Goal: Task Accomplishment & Management: Use online tool/utility

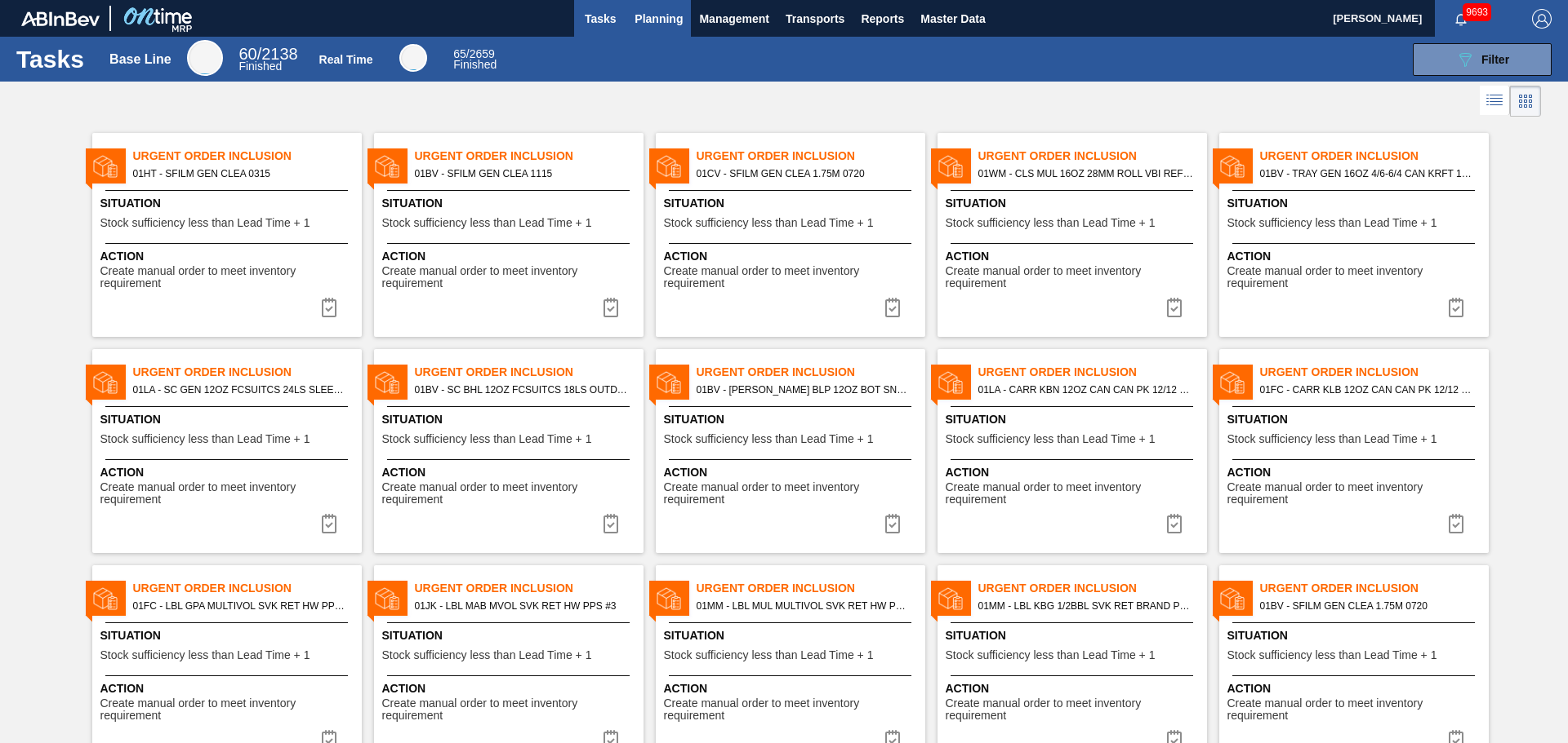
click at [663, 31] on button "Planning" at bounding box center [659, 18] width 65 height 37
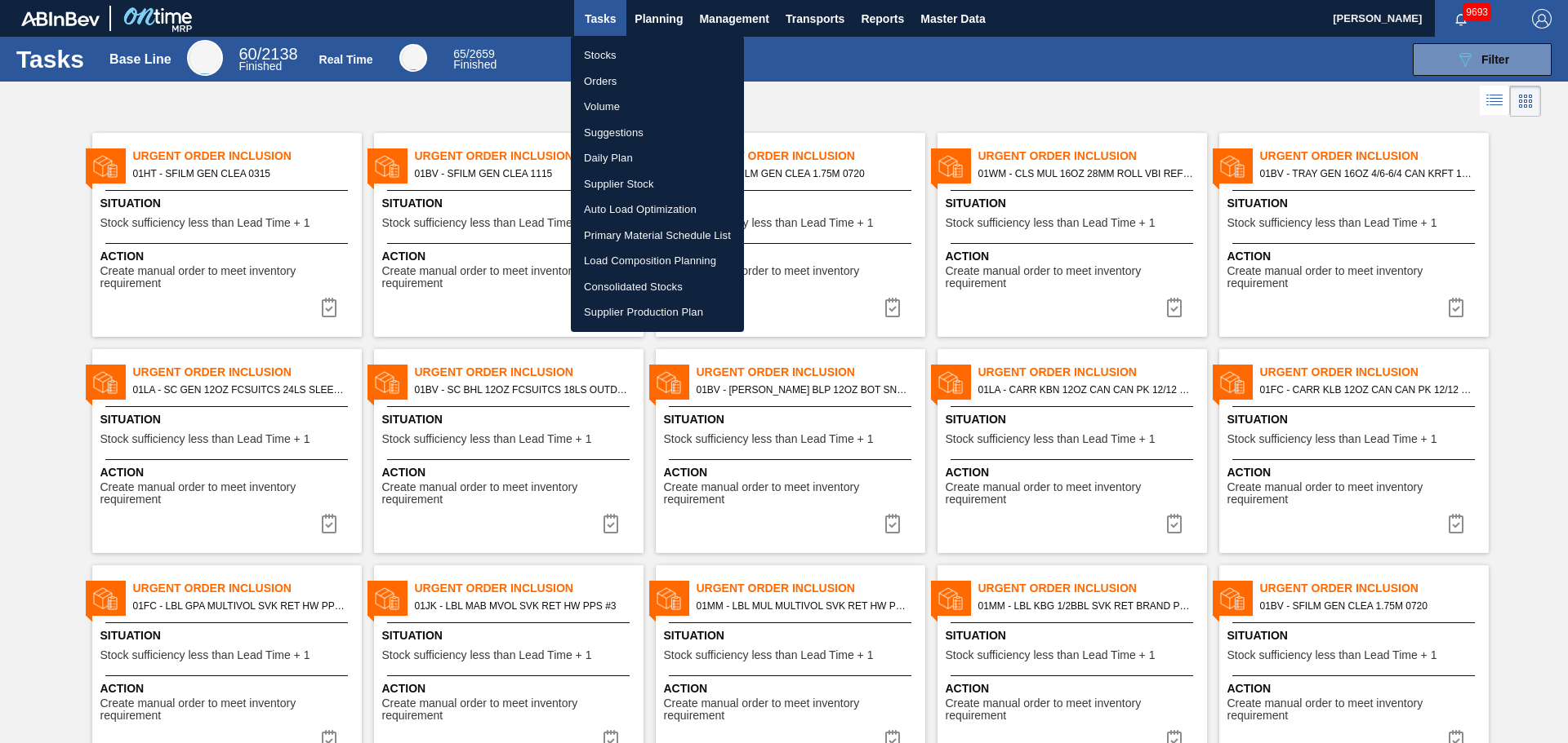
click at [609, 131] on li "Suggestions" at bounding box center [657, 133] width 173 height 26
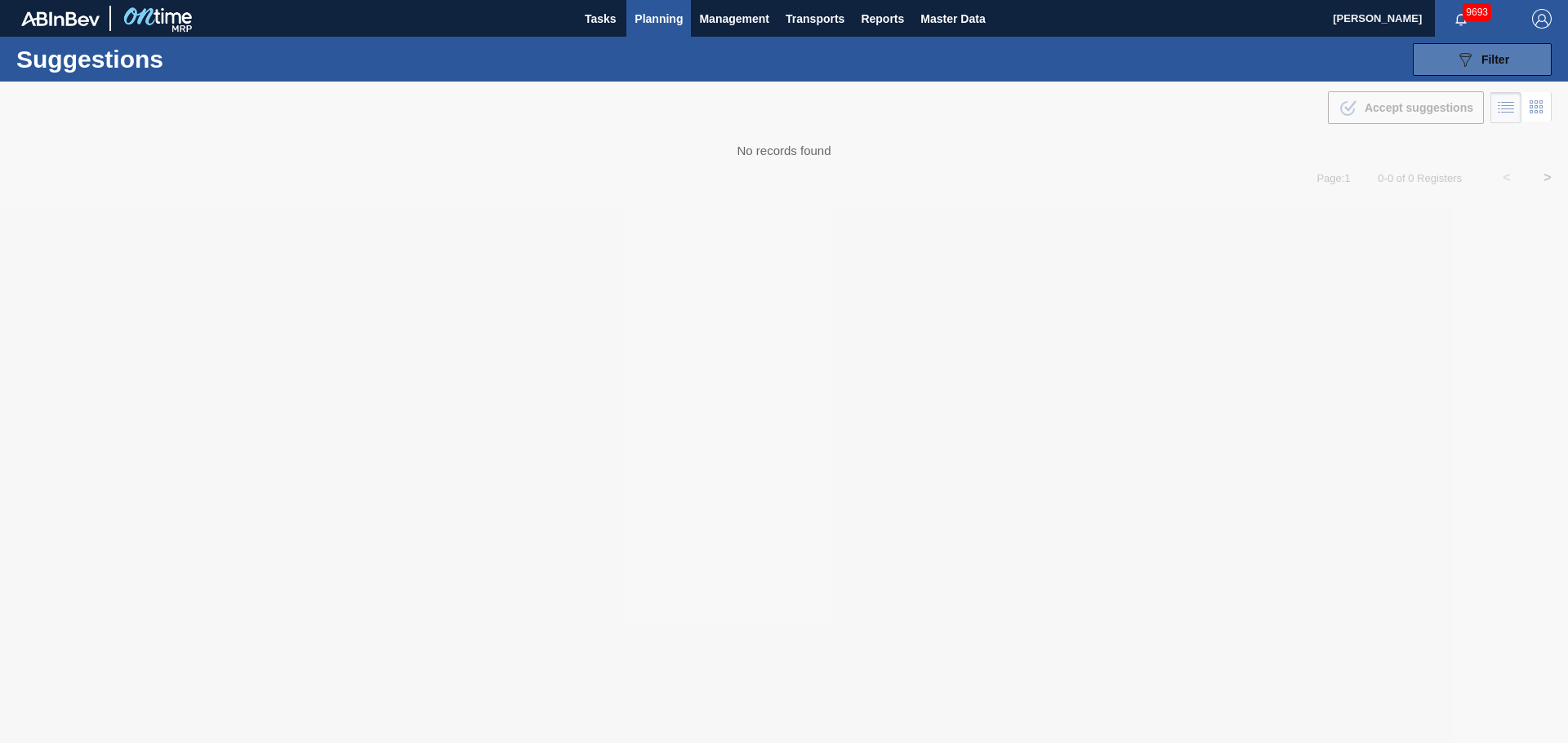
click at [1486, 67] on div "089F7B8B-B2A5-4AFE-B5C0-19BA573D28AC Filter" at bounding box center [1482, 59] width 54 height 19
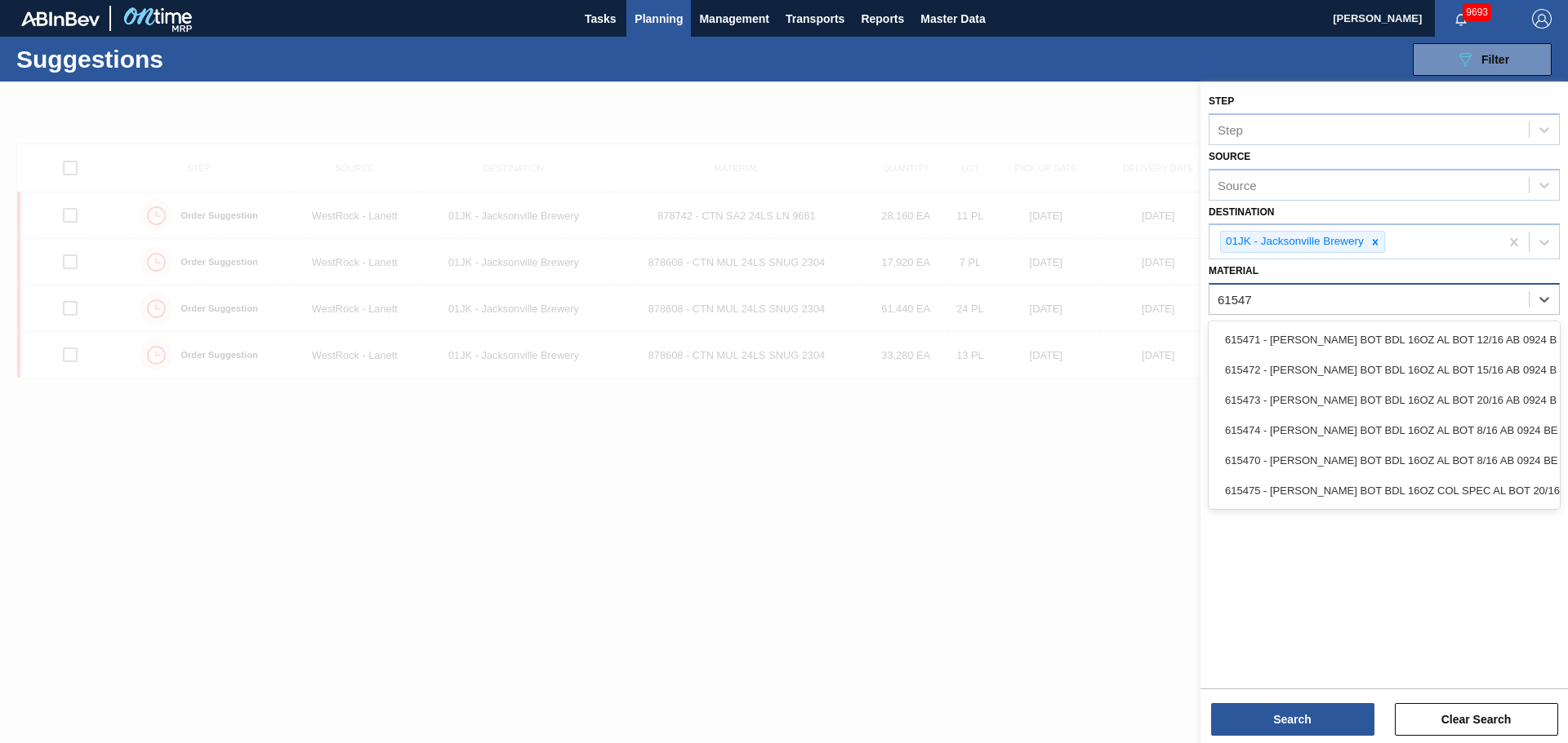
type input "615471"
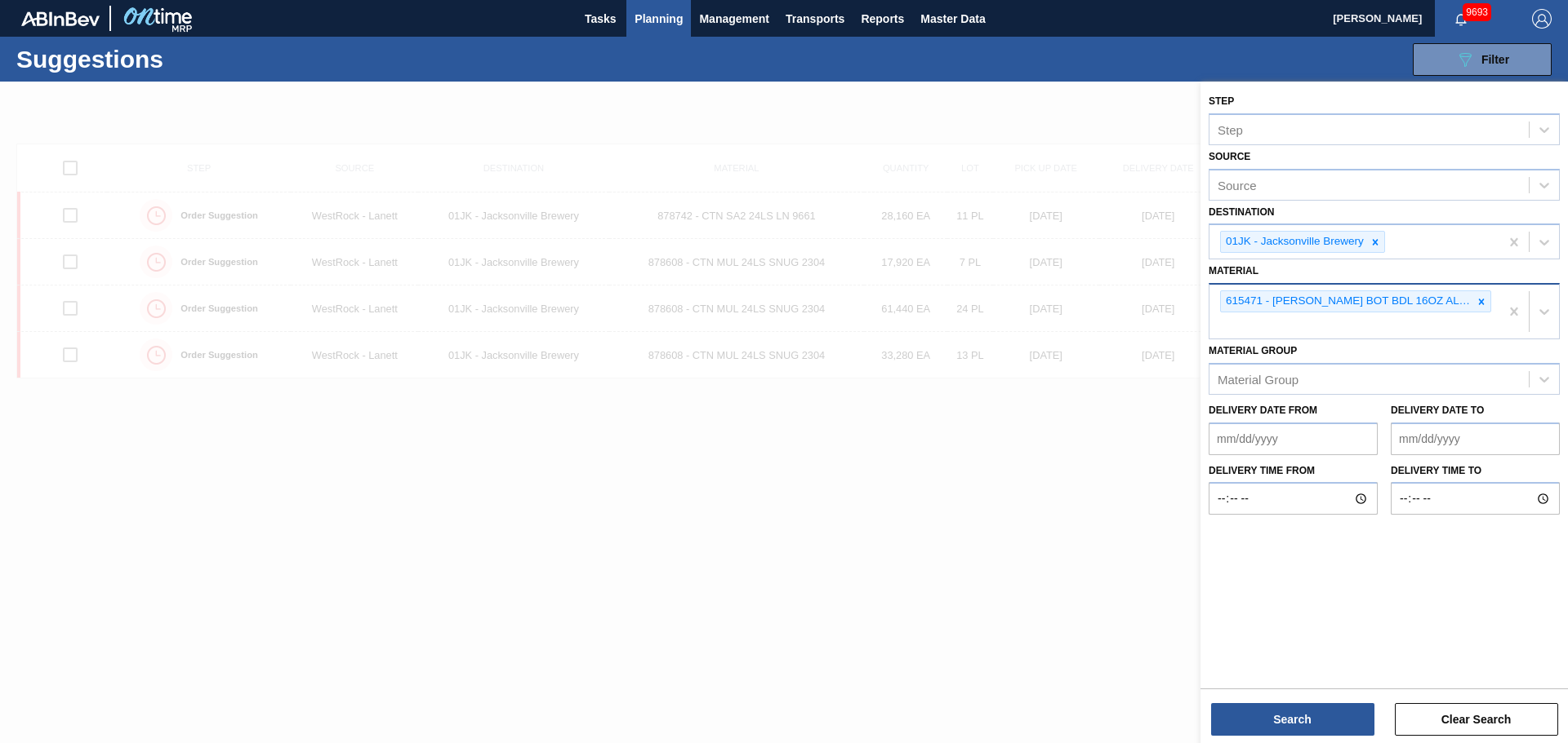
click at [1275, 327] on div "615471 - [PERSON_NAME] BOT BDL 16OZ AL BOT 12/16 AB 0924 B" at bounding box center [1354, 312] width 290 height 54
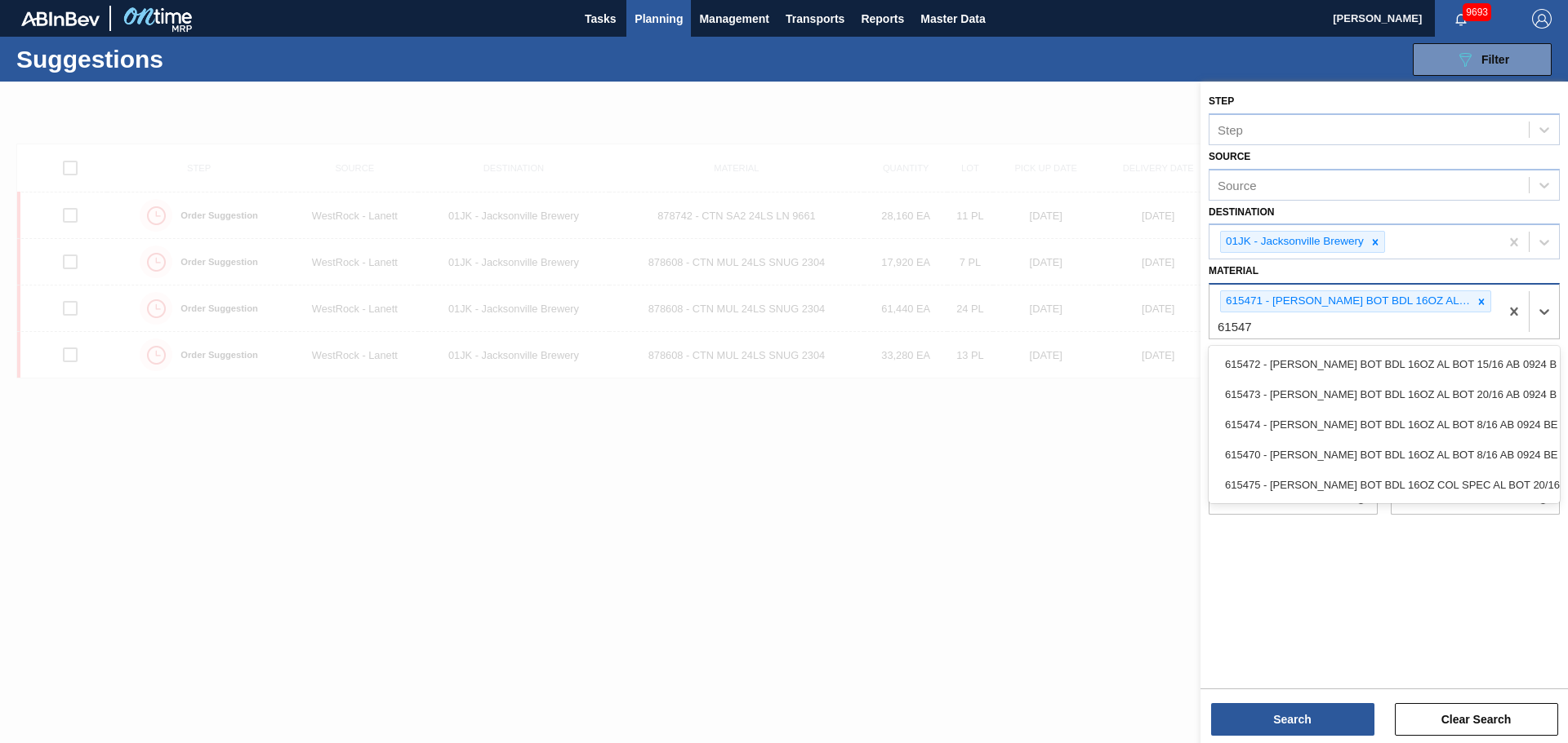
type input "615470"
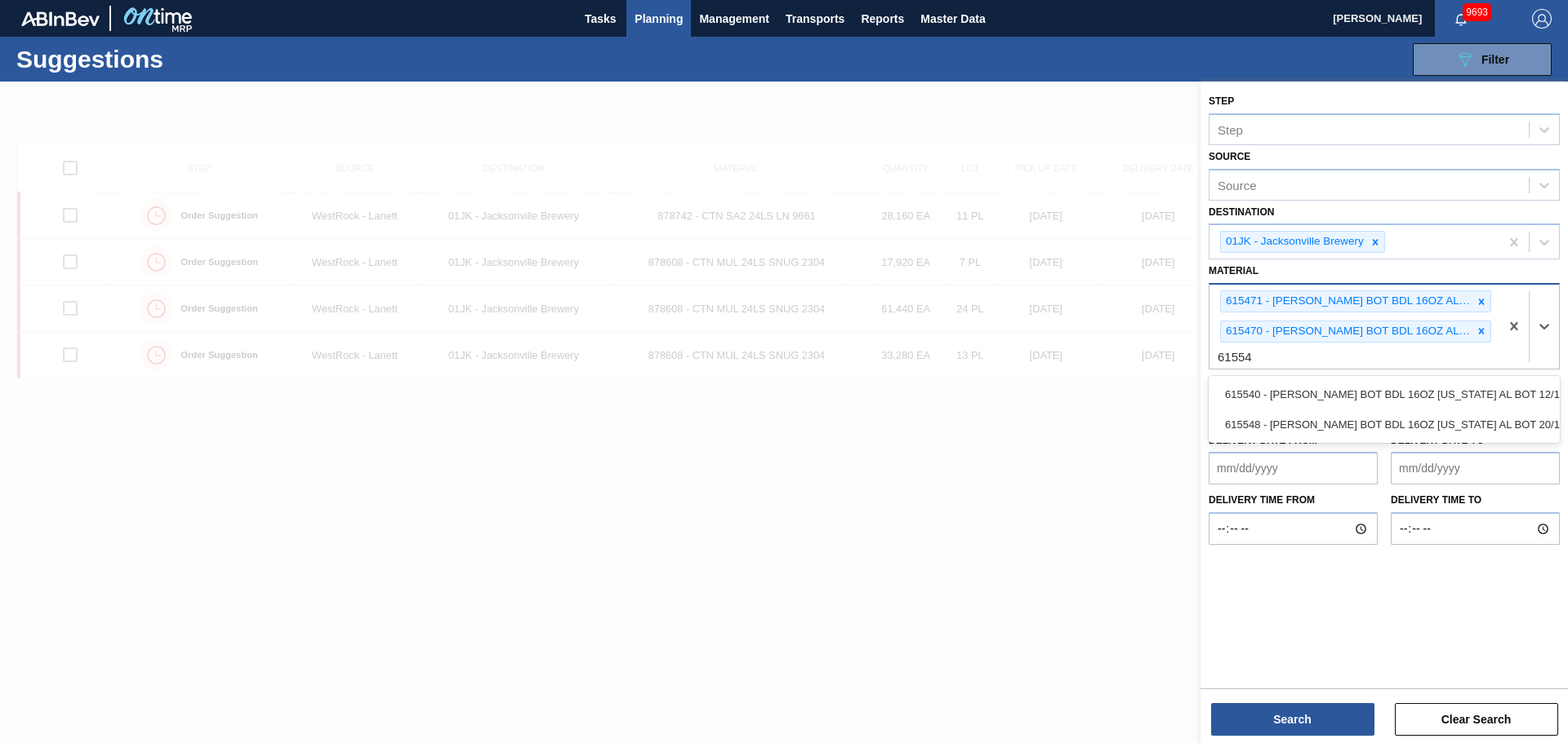
type input "615540"
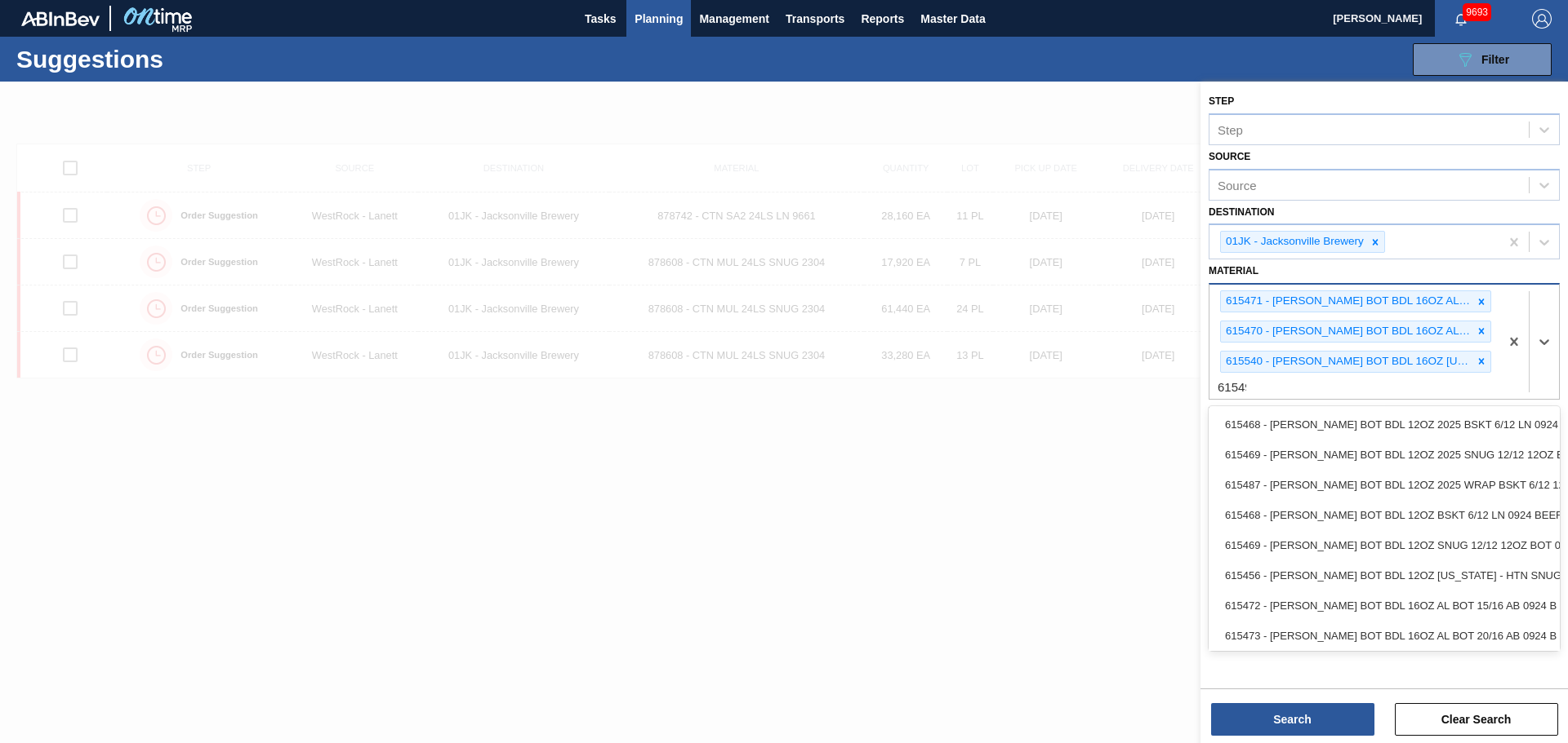
type input "615490"
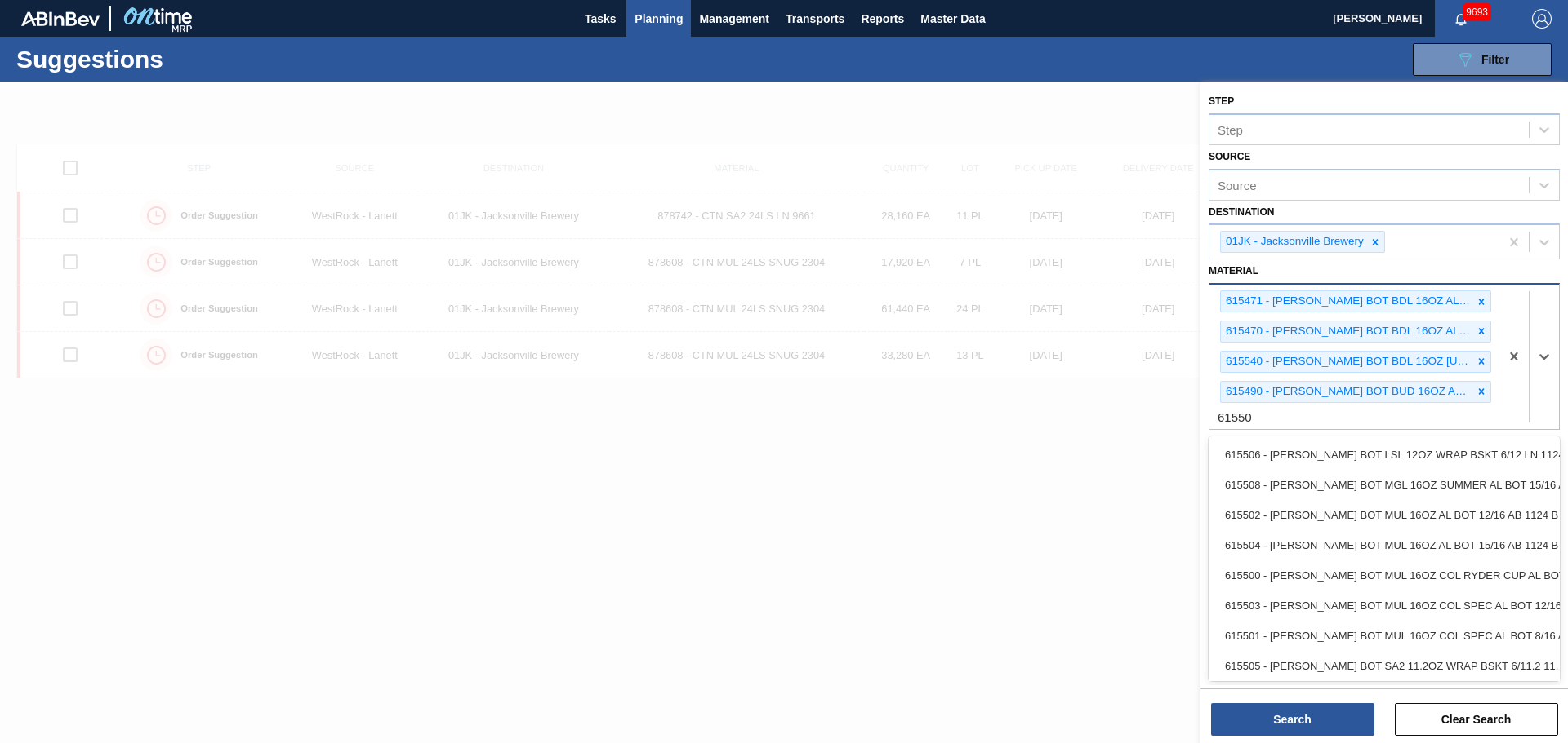
type input "615502"
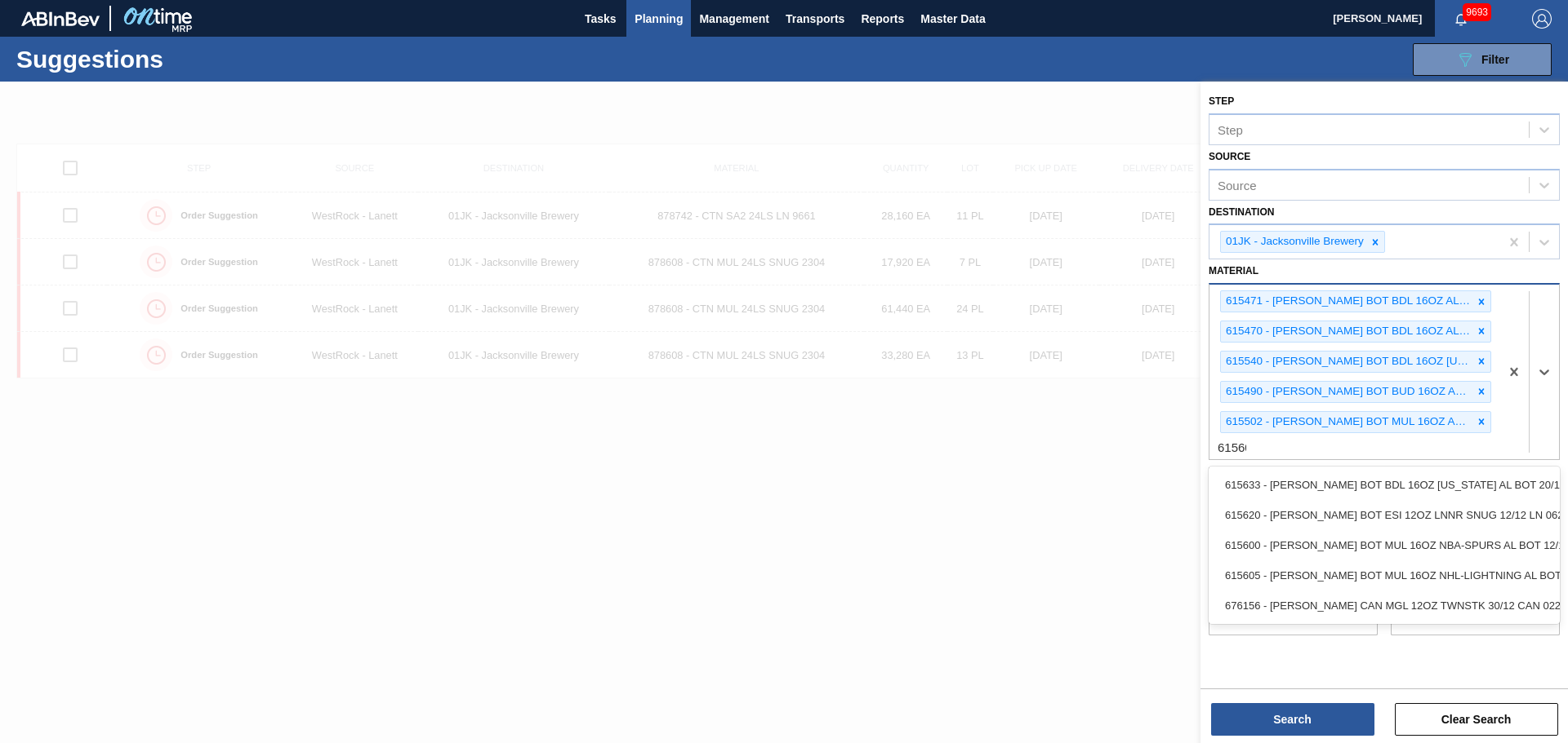
type input "615605"
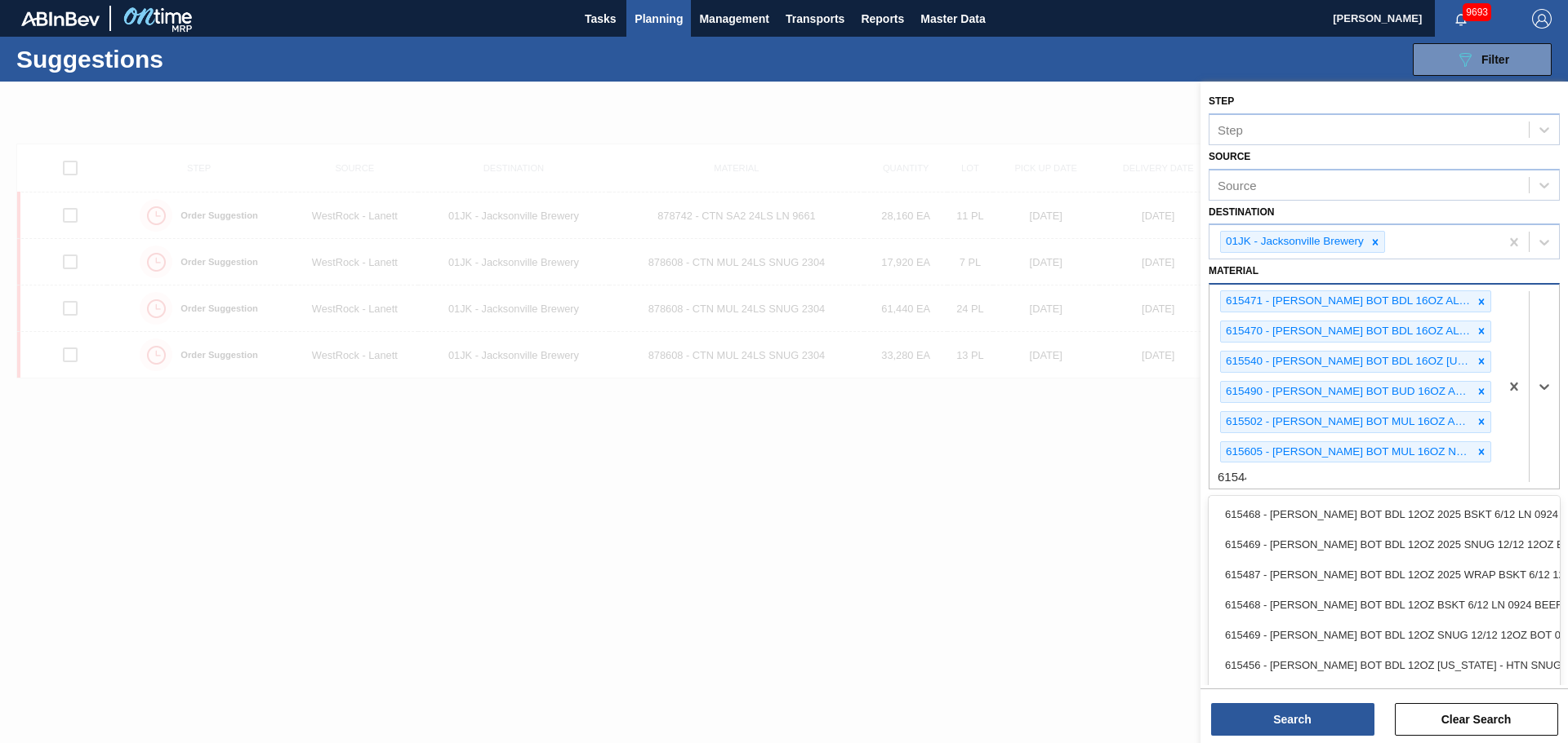
type input "615449"
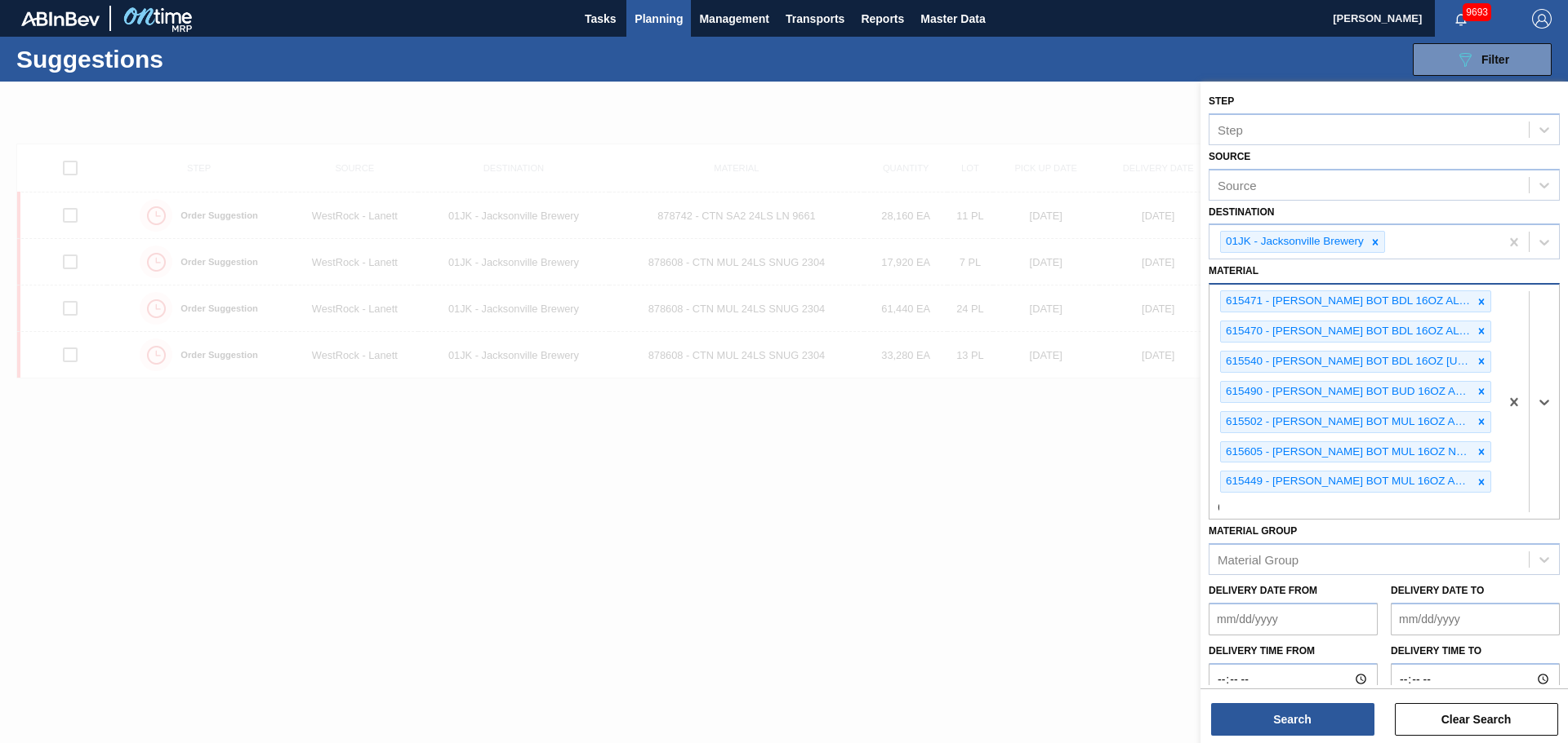
scroll to position [1, 0]
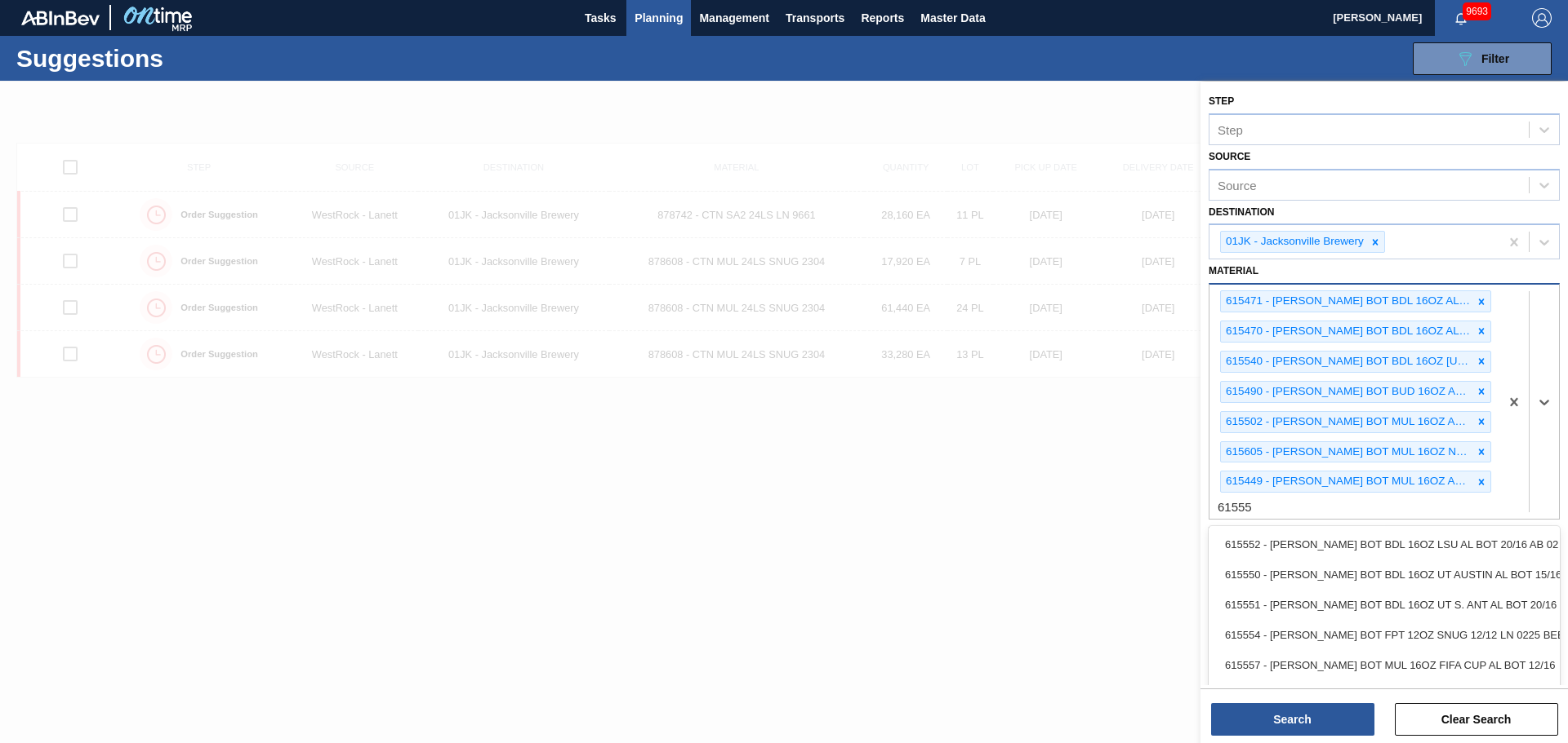
type input "615557"
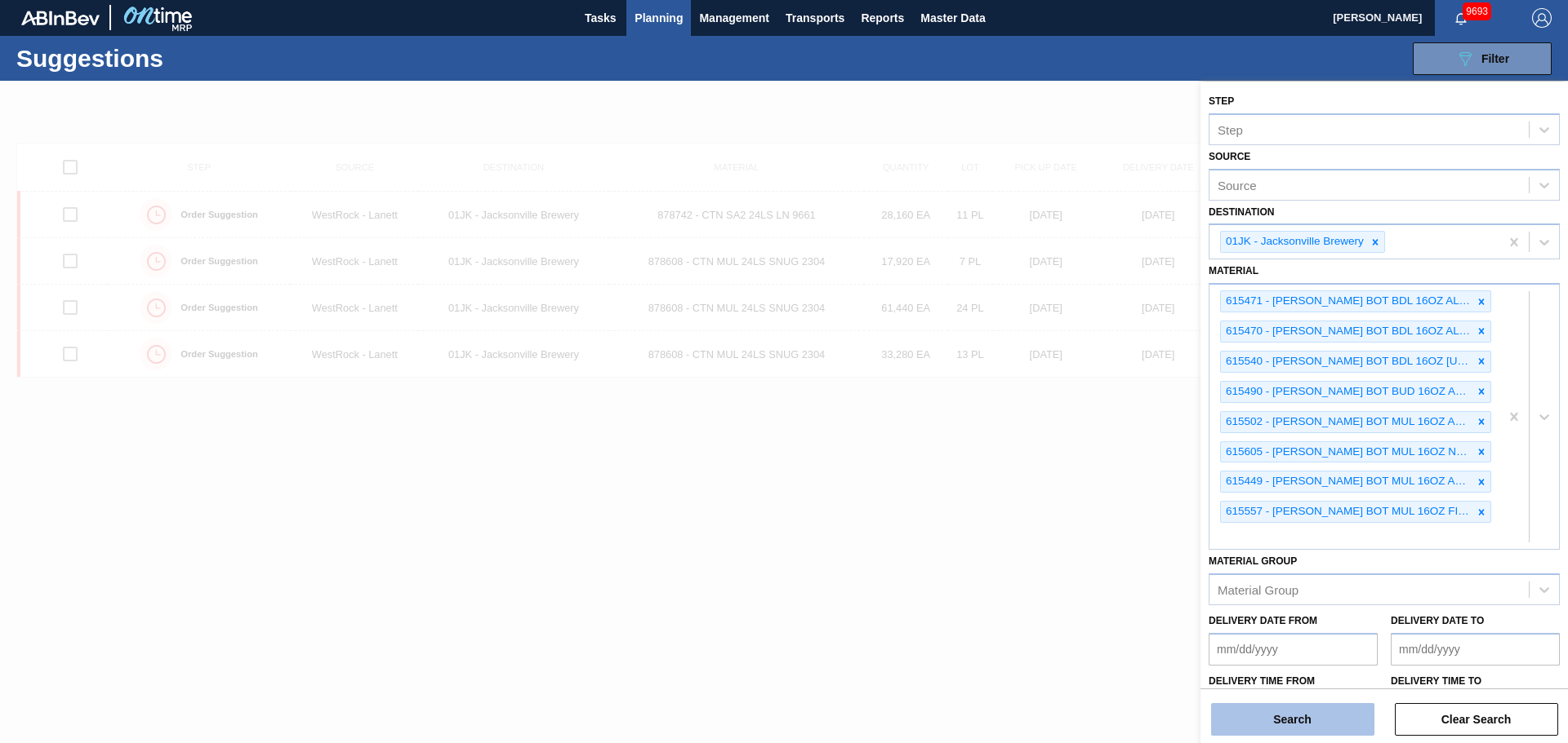
click at [1276, 706] on button "Search" at bounding box center [1292, 719] width 163 height 32
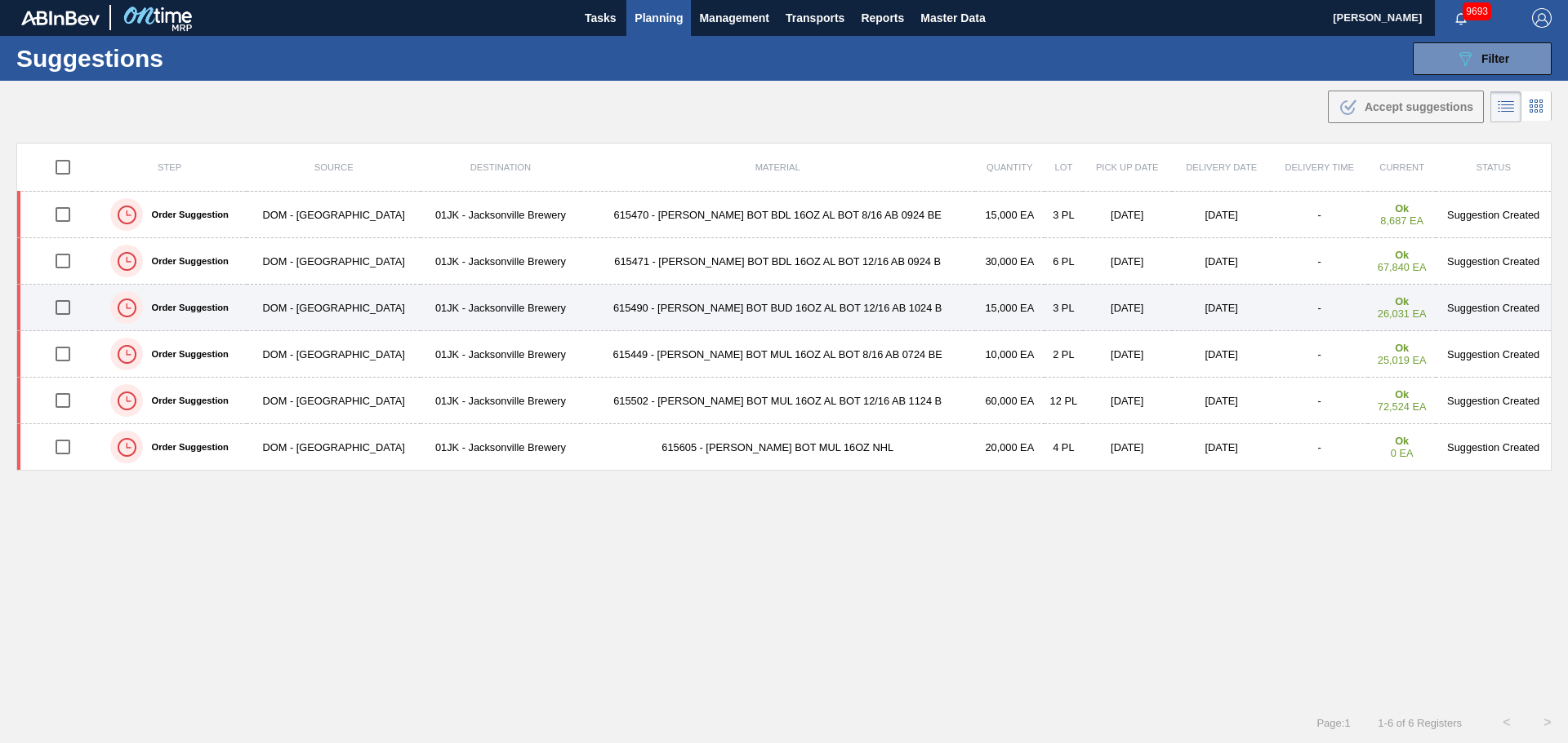
scroll to position [0, 0]
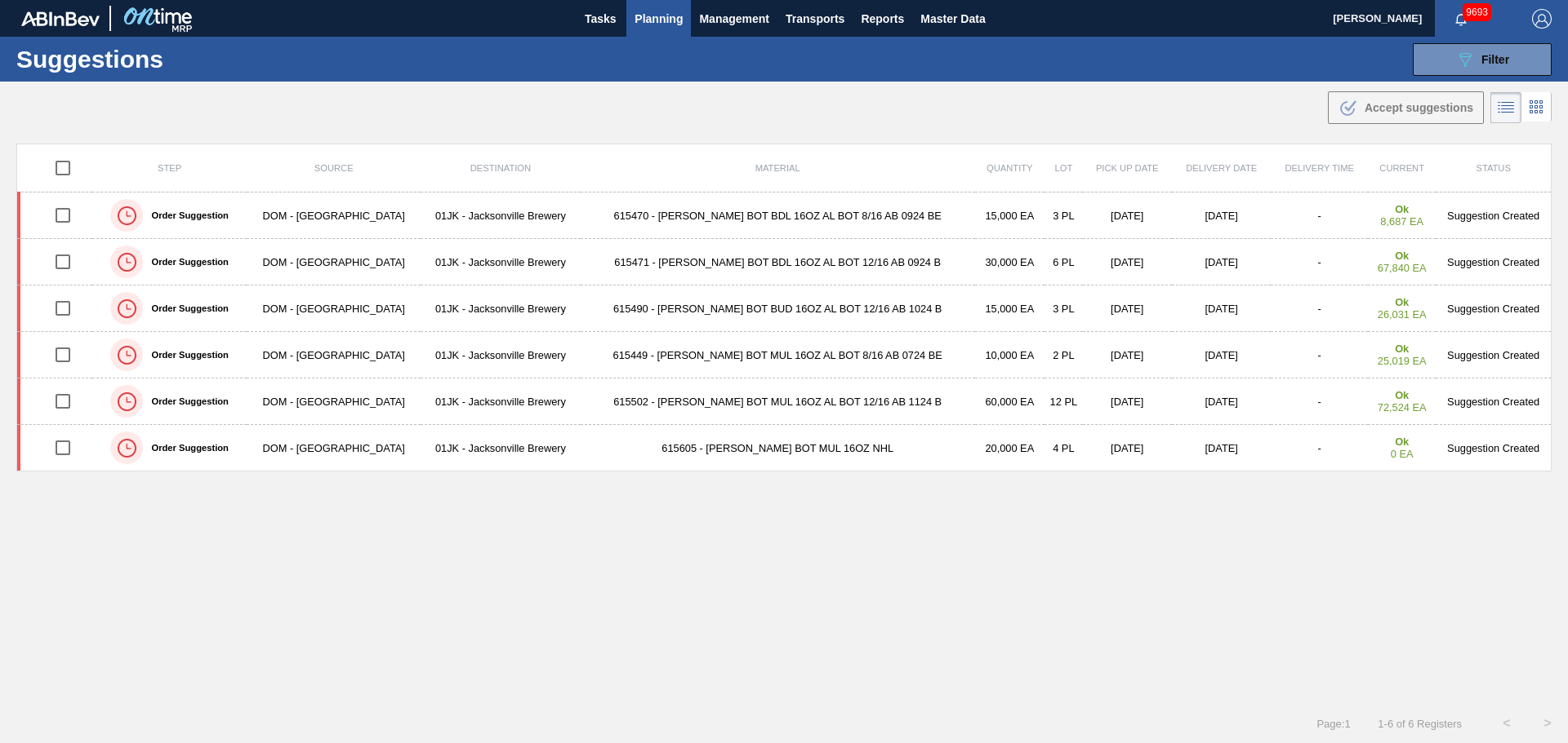
click at [702, 106] on div ".b{fill:var(--color-action-default)} Accept suggestions" at bounding box center [784, 105] width 1568 height 45
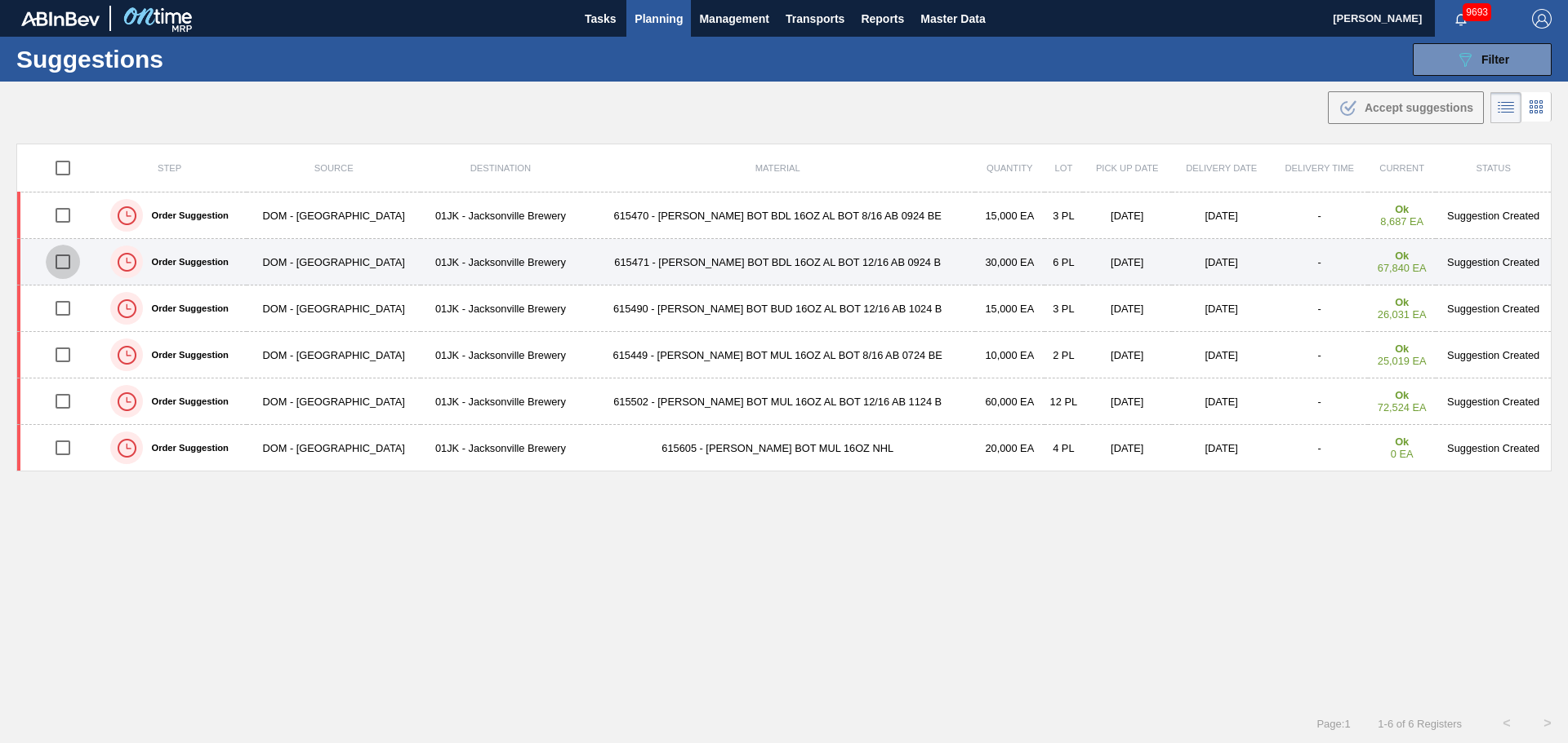
click at [70, 258] on input "checkbox" at bounding box center [62, 262] width 34 height 34
checkbox input "true"
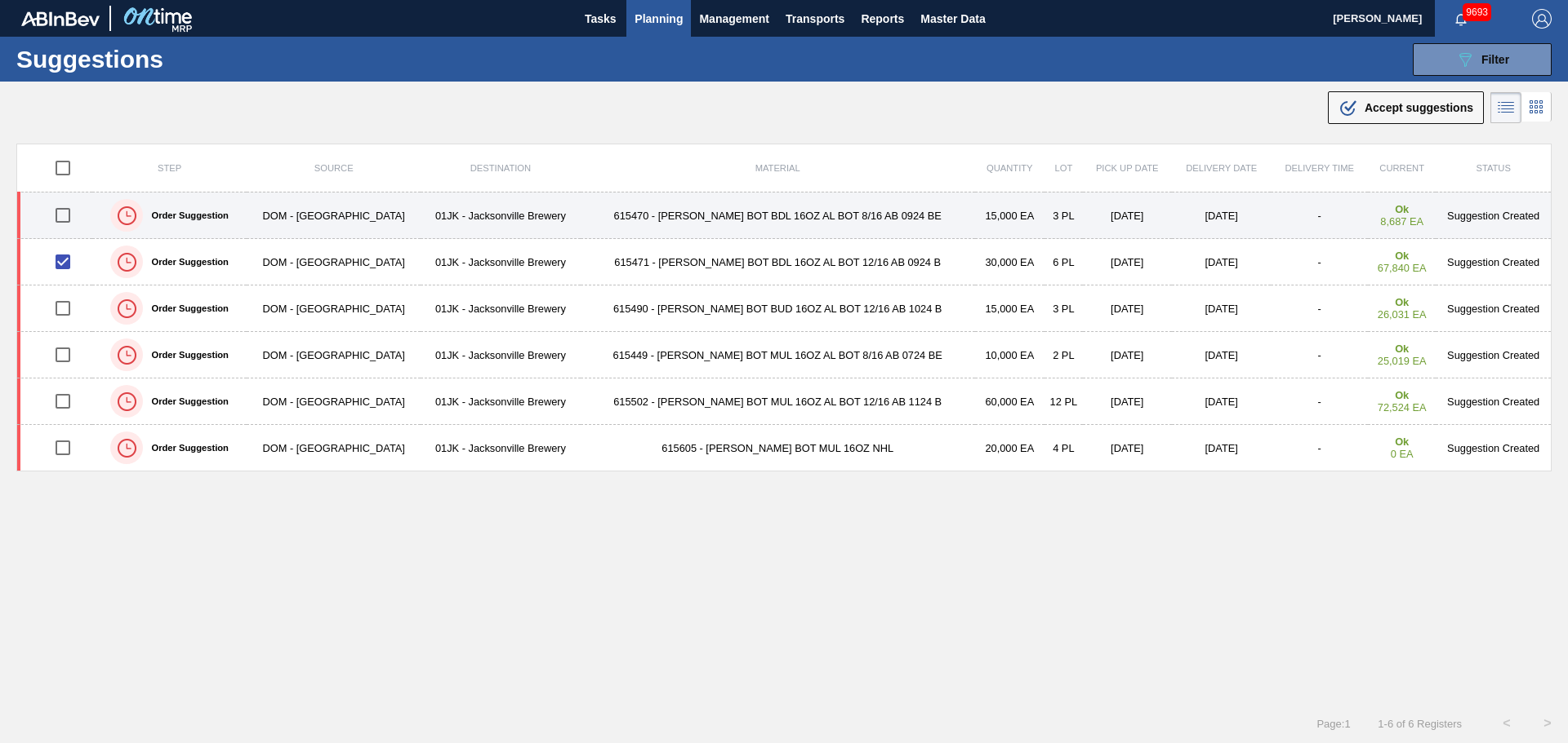
click at [74, 214] on input "checkbox" at bounding box center [62, 215] width 34 height 34
checkbox input "true"
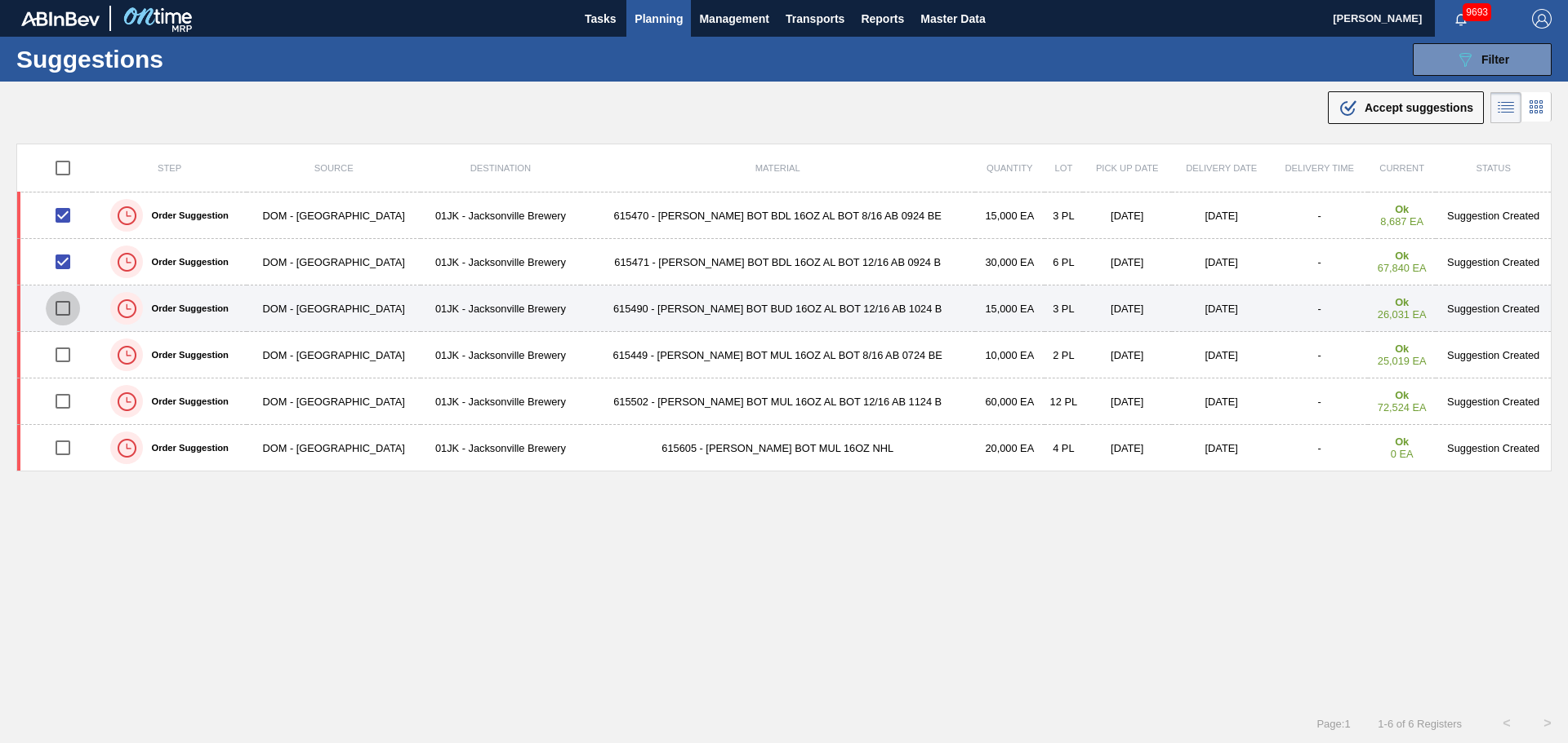
click at [72, 312] on input "checkbox" at bounding box center [62, 308] width 34 height 34
checkbox input "true"
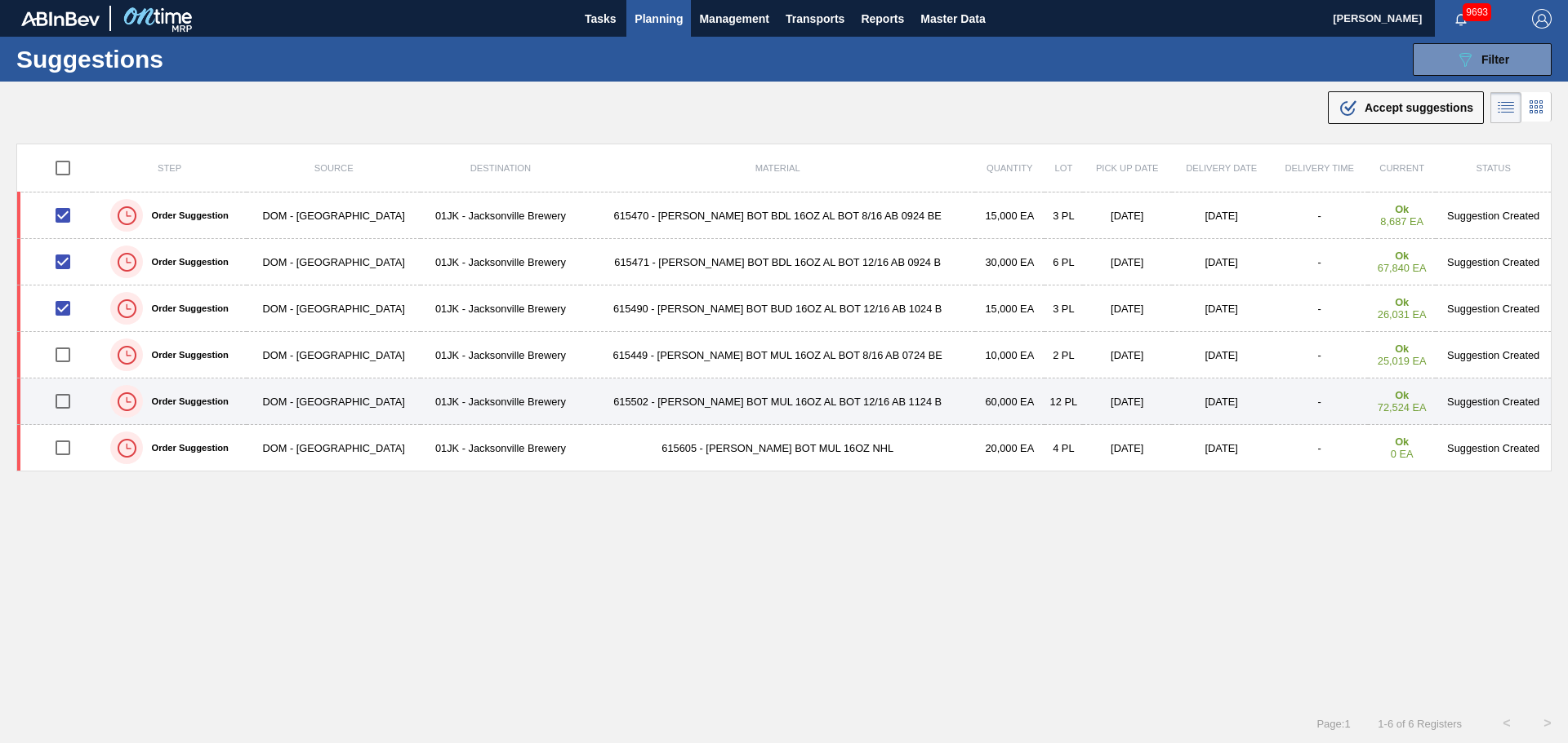
click at [68, 401] on input "checkbox" at bounding box center [62, 401] width 34 height 34
checkbox input "true"
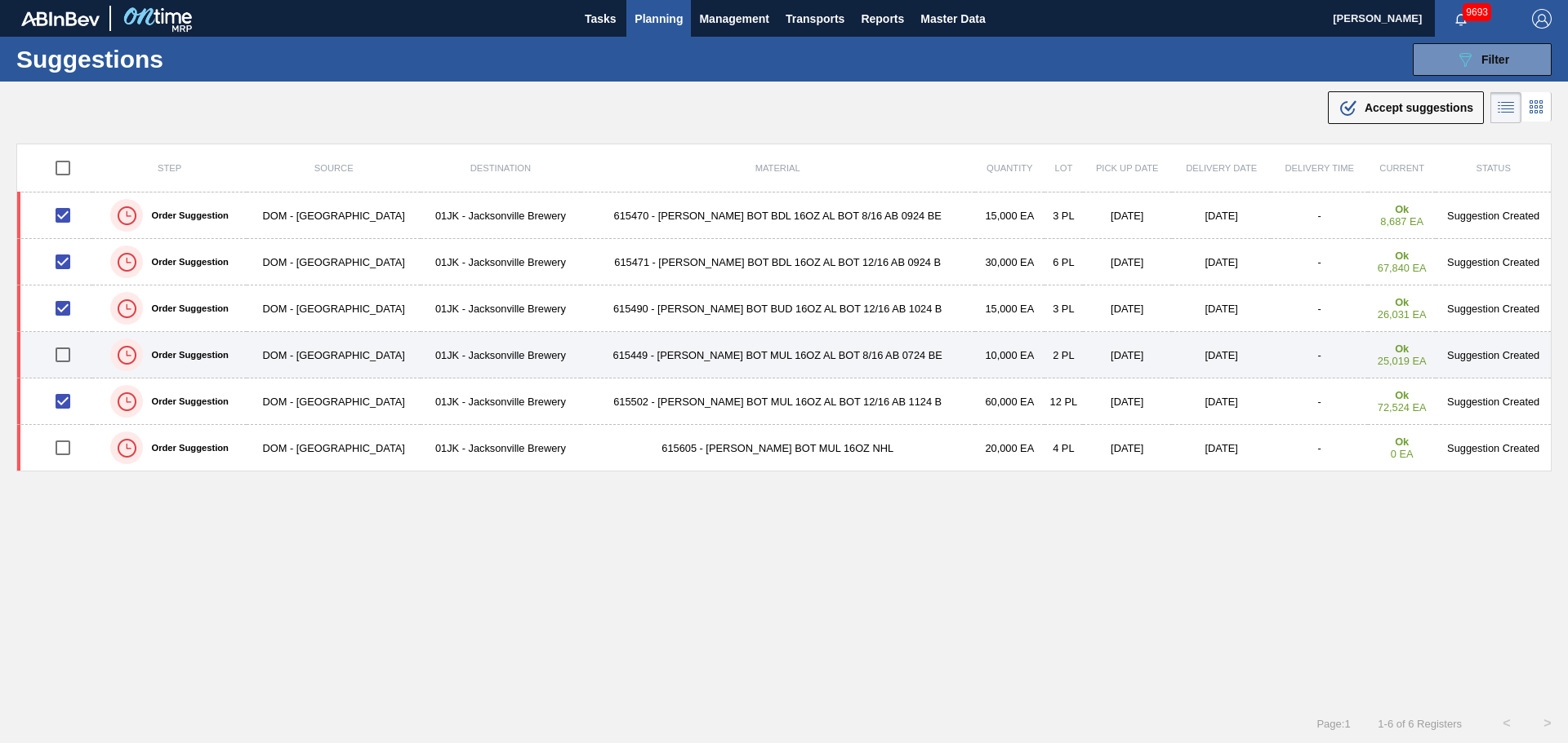
click at [64, 351] on input "checkbox" at bounding box center [62, 354] width 34 height 34
checkbox input "true"
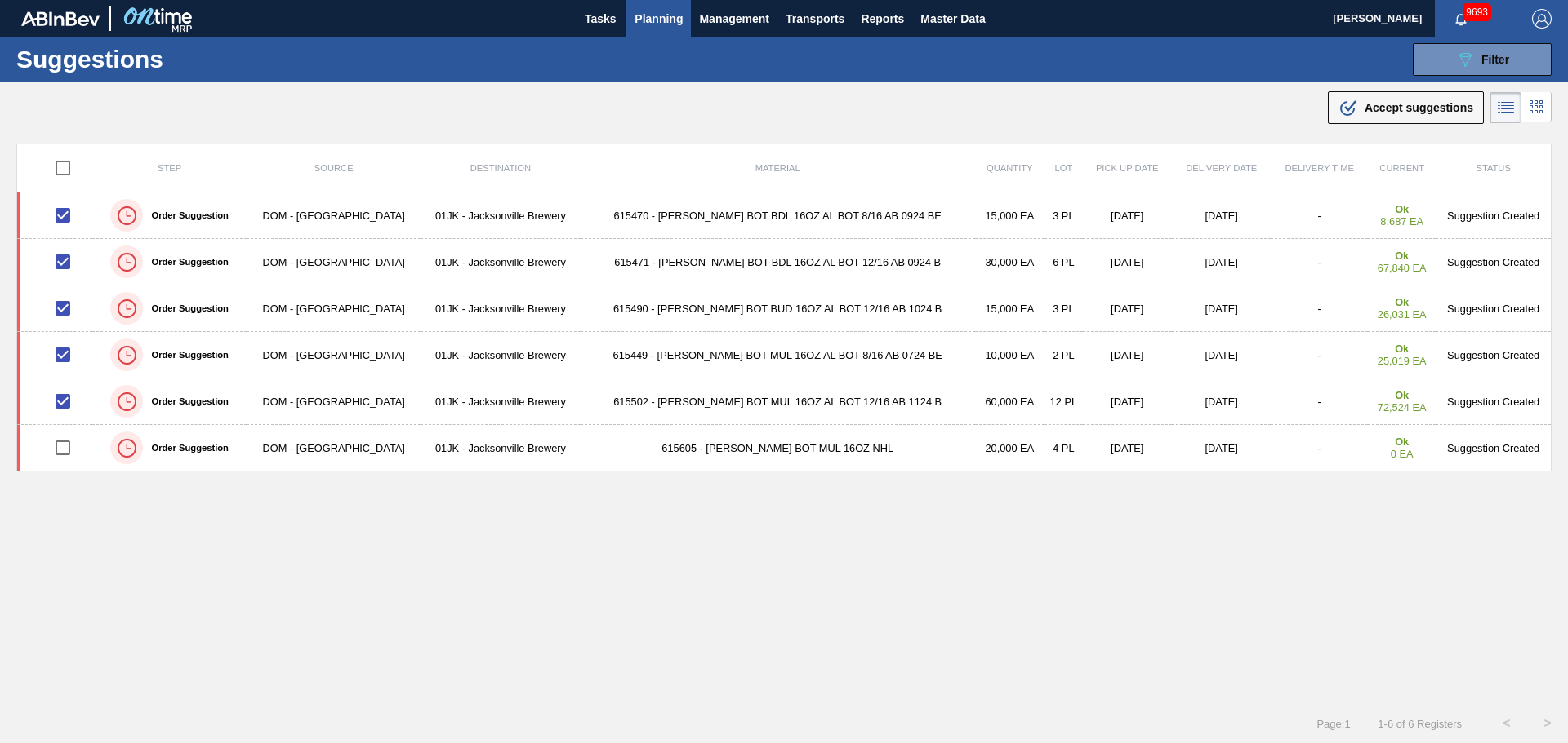
drag, startPoint x: 1388, startPoint y: 113, endPoint x: 1380, endPoint y: 121, distance: 11.3
click at [1380, 121] on button ".b{fill:var(--color-action-default)} Accept suggestions" at bounding box center [1405, 107] width 156 height 32
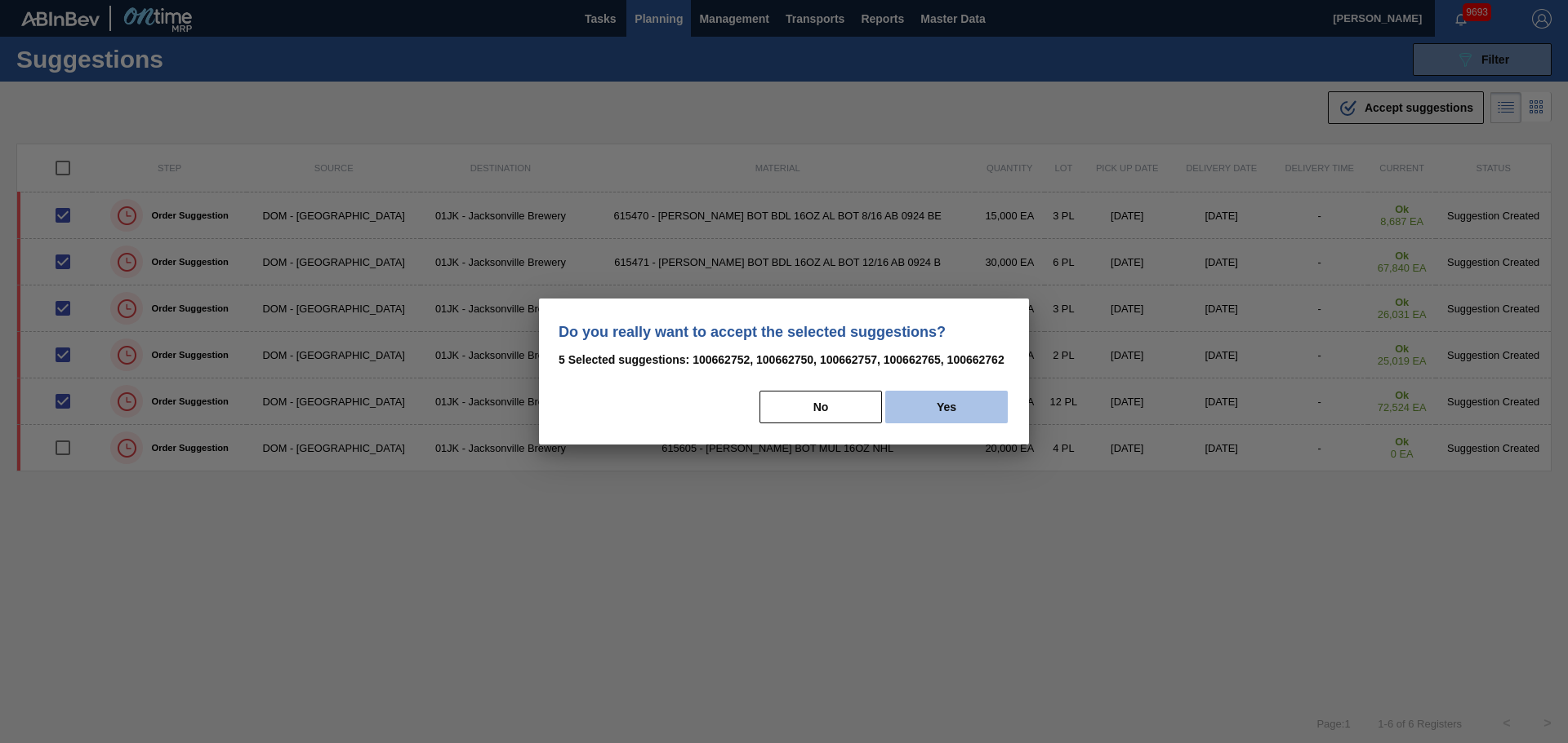
click at [932, 414] on button "Yes" at bounding box center [946, 406] width 122 height 32
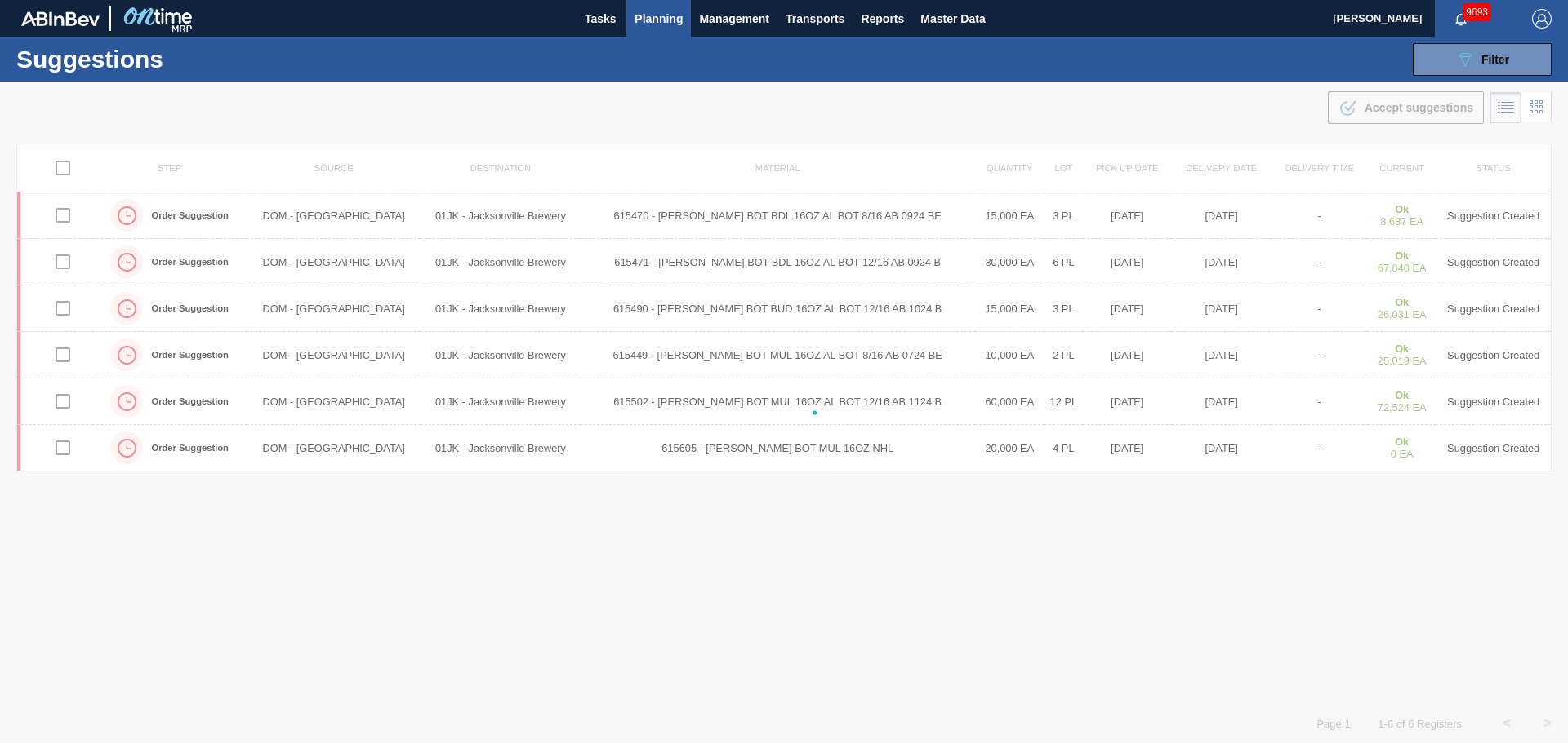
checkbox input "false"
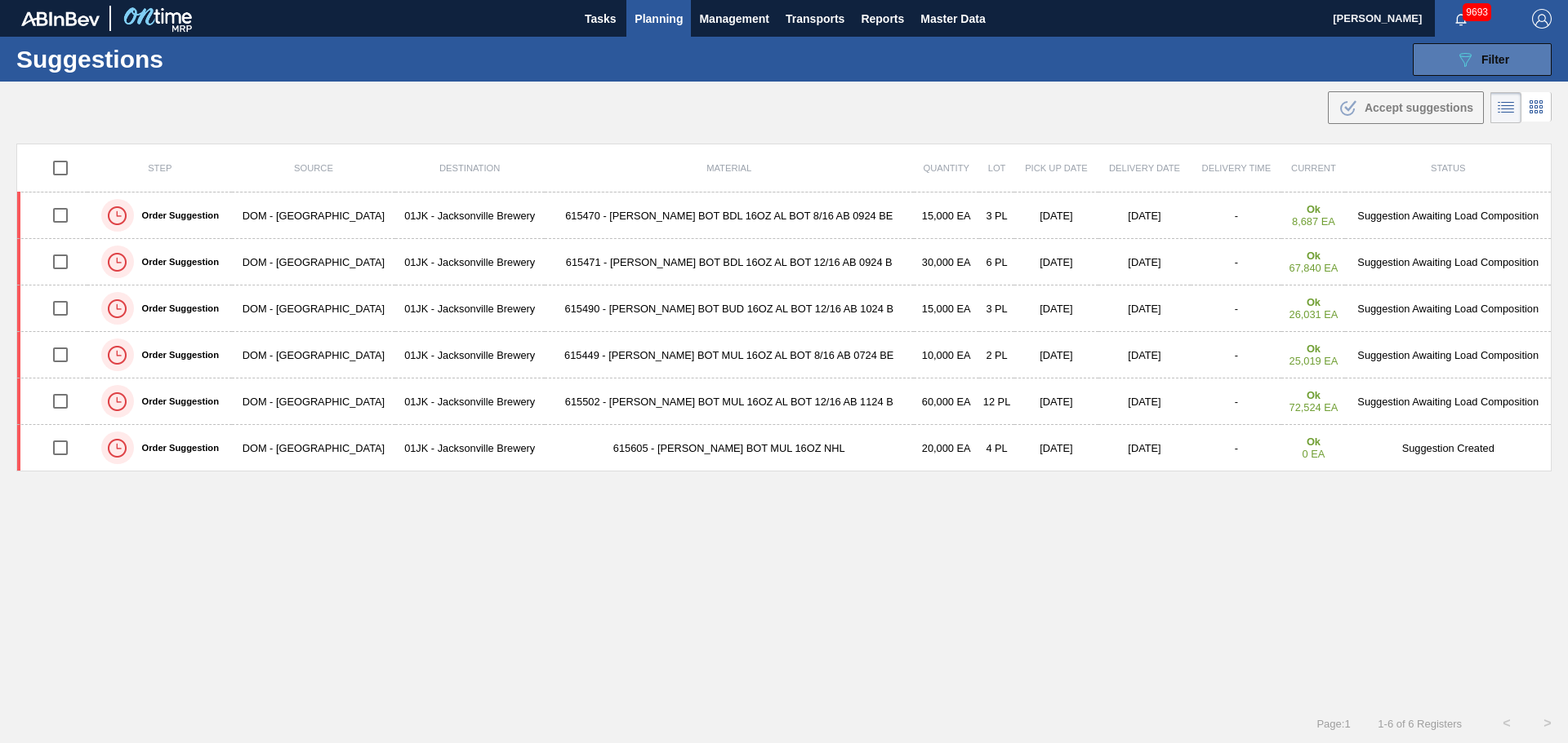
click at [1527, 58] on button "089F7B8B-B2A5-4AFE-B5C0-19BA573D28AC Filter" at bounding box center [1482, 59] width 139 height 32
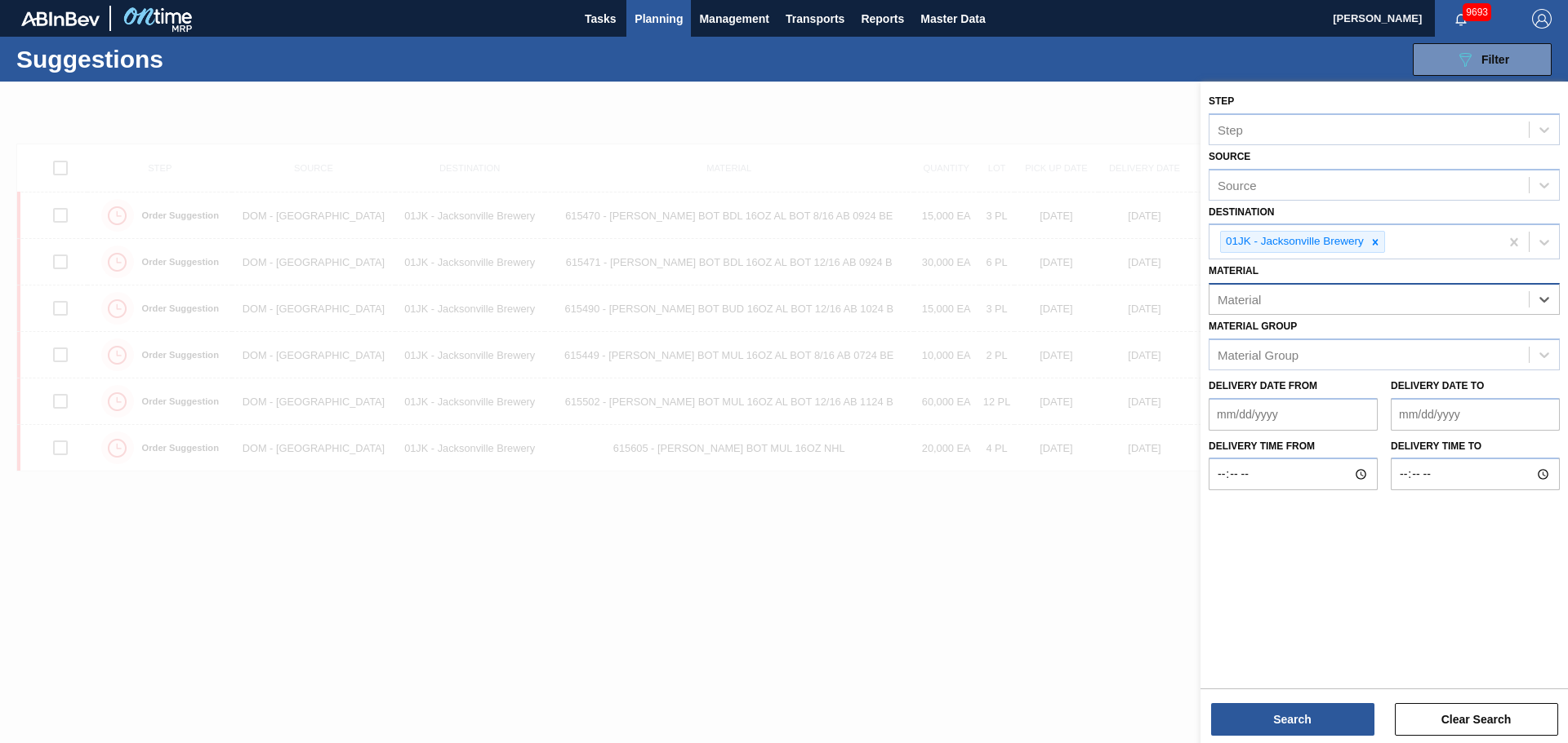
click at [1247, 288] on div "Material" at bounding box center [1369, 299] width 319 height 24
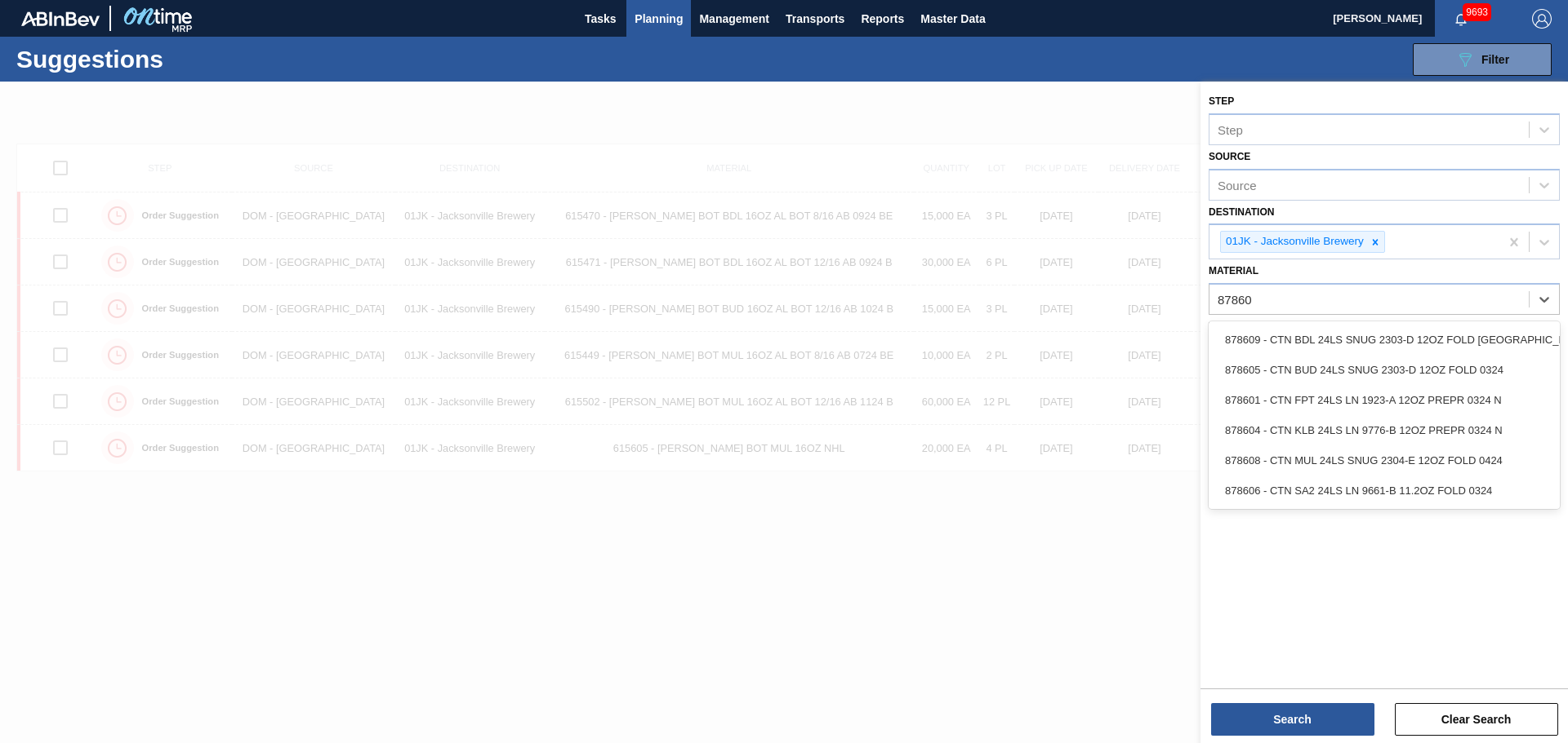
type input "878608"
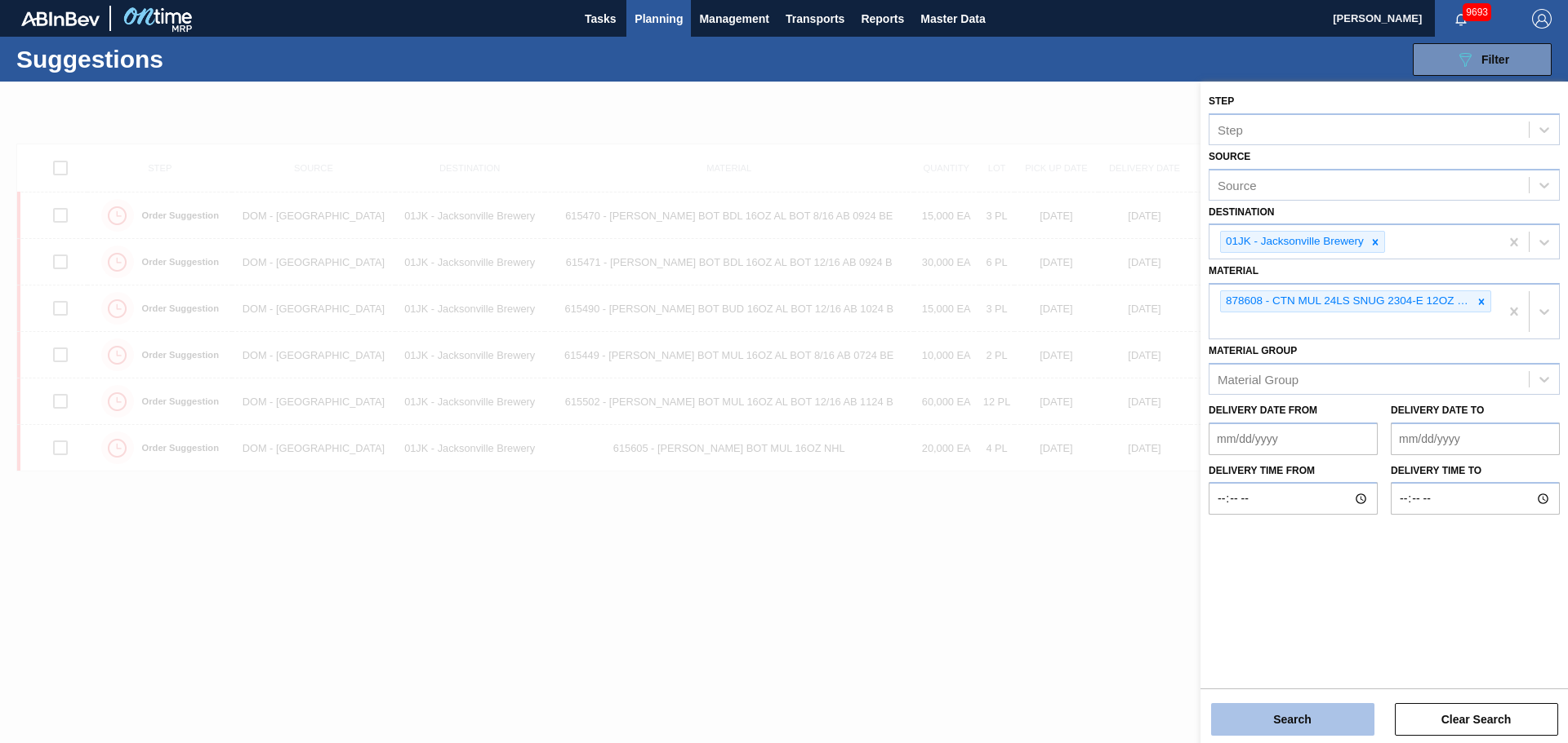
click at [1295, 706] on button "Search" at bounding box center [1292, 719] width 163 height 32
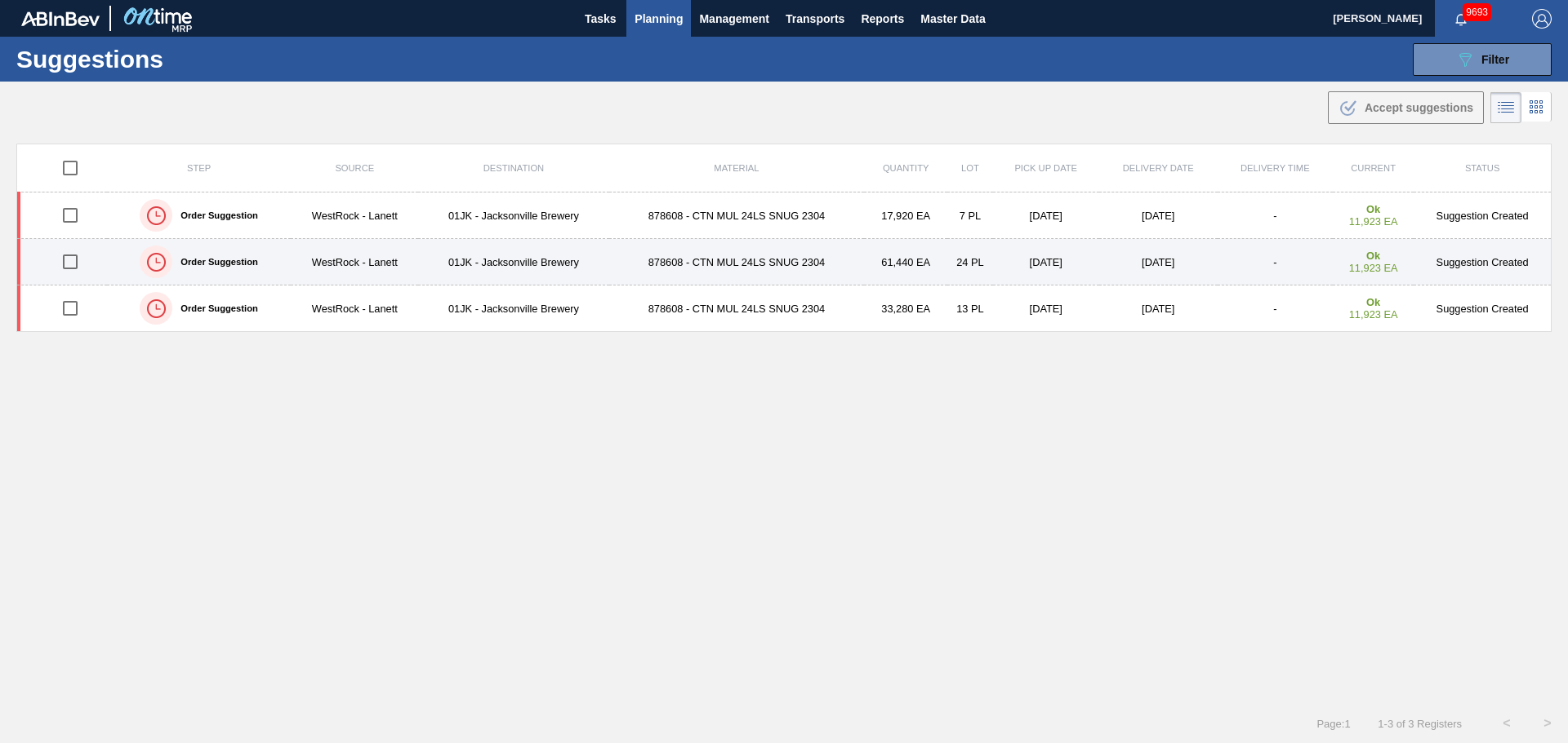
click at [1099, 248] on td "[DATE]" at bounding box center [1158, 262] width 119 height 46
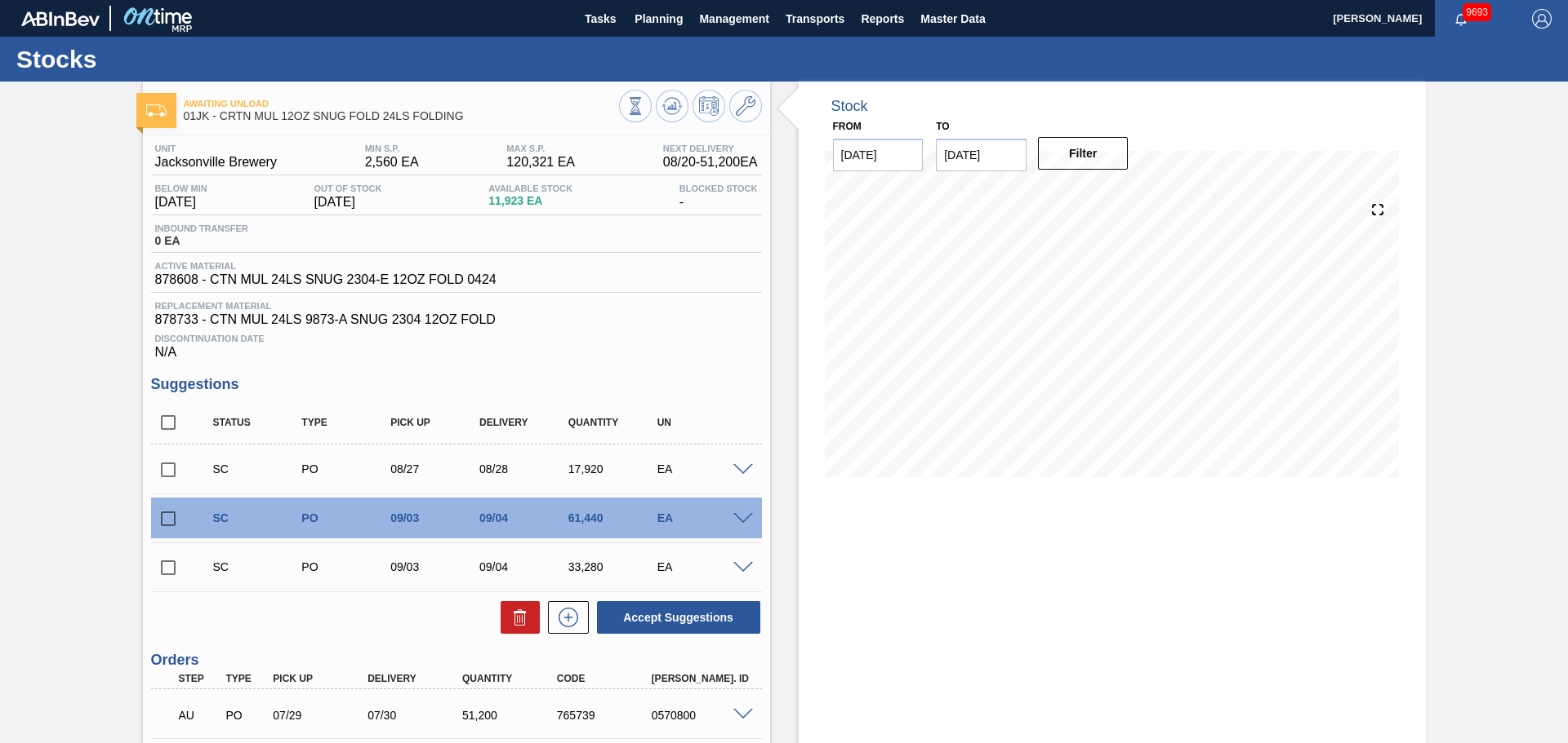
click at [743, 517] on span at bounding box center [743, 520] width 19 height 12
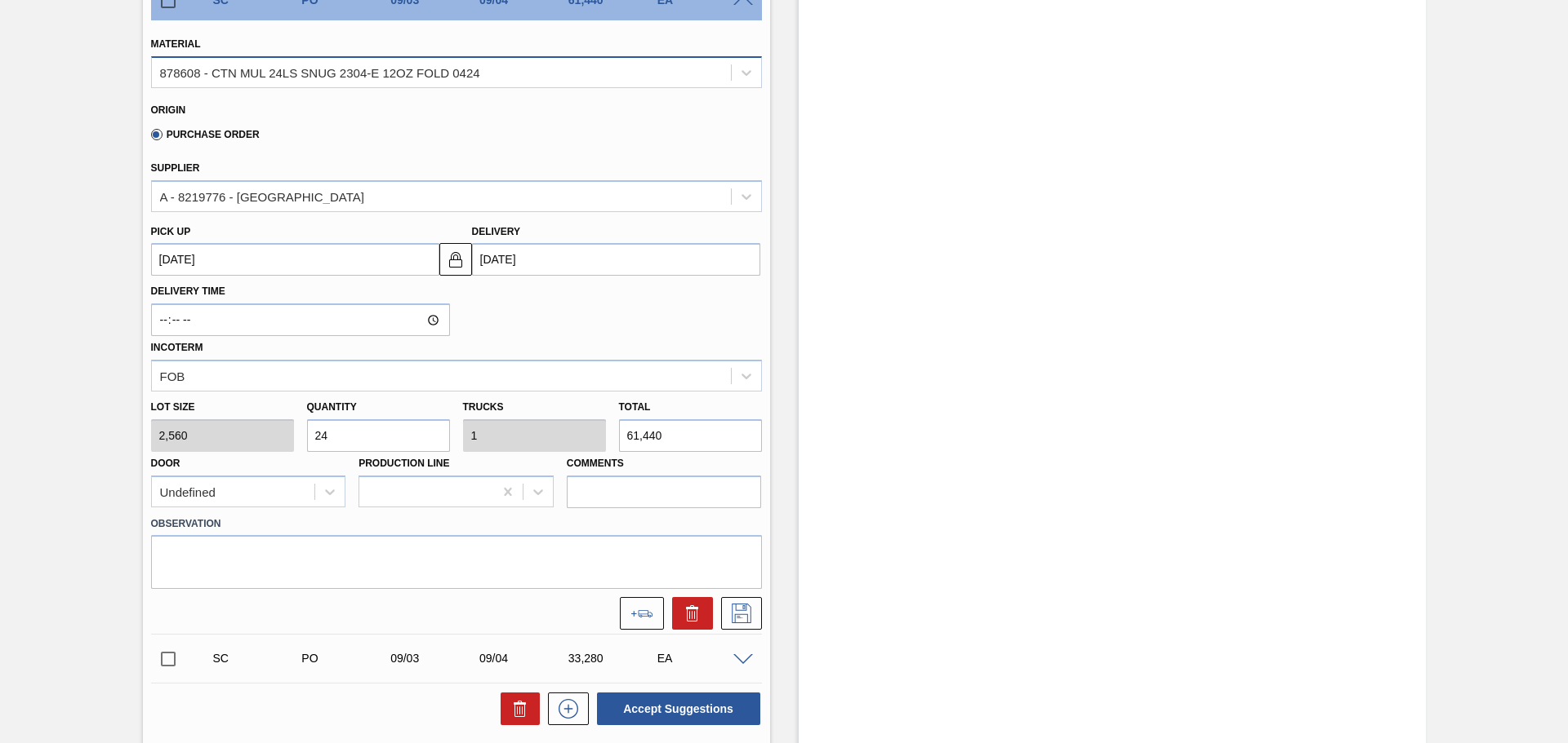
scroll to position [489, 0]
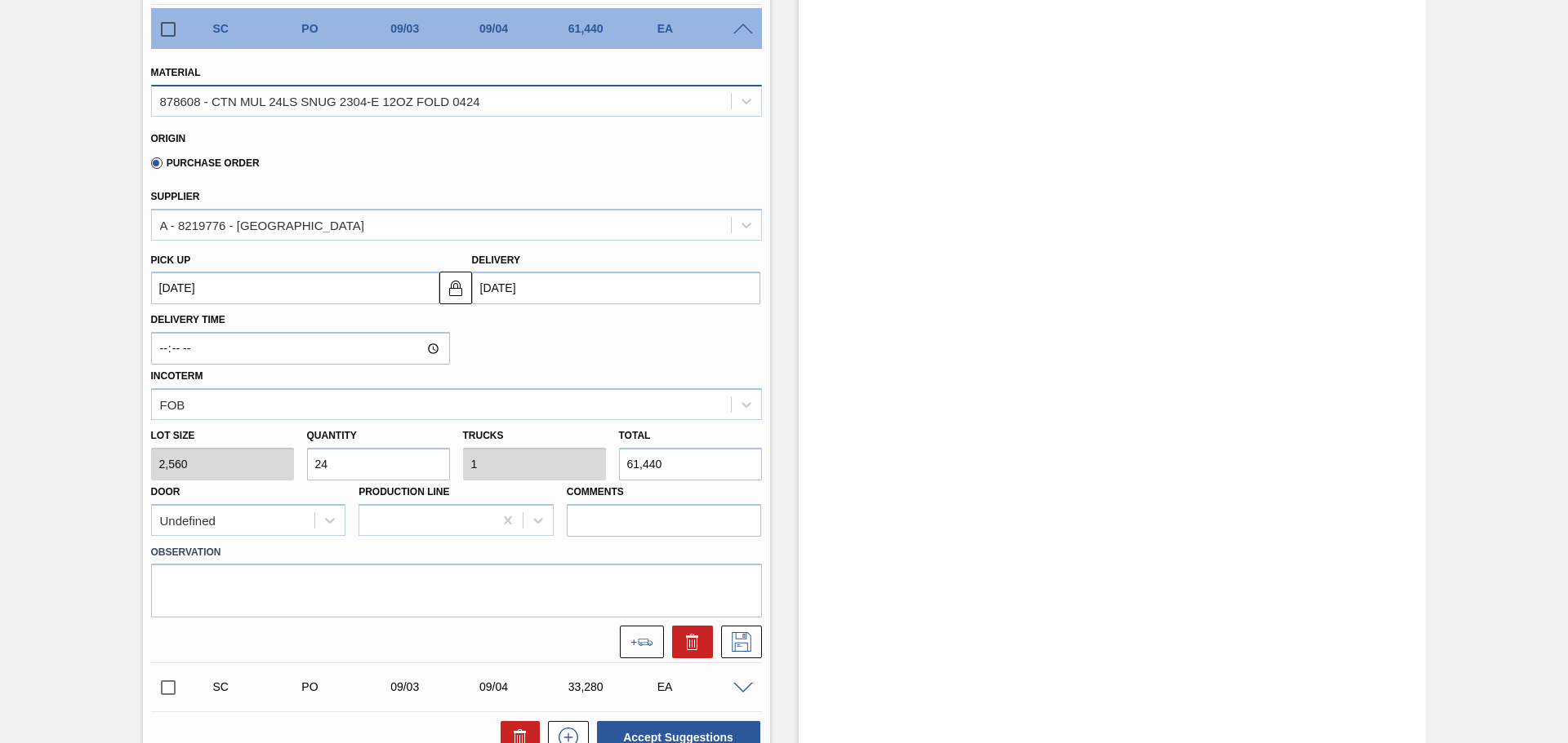
click at [362, 102] on div "878608 - CTN MUL 24LS SNUG 2304-E 12OZ FOLD 0424" at bounding box center [319, 101] width 320 height 14
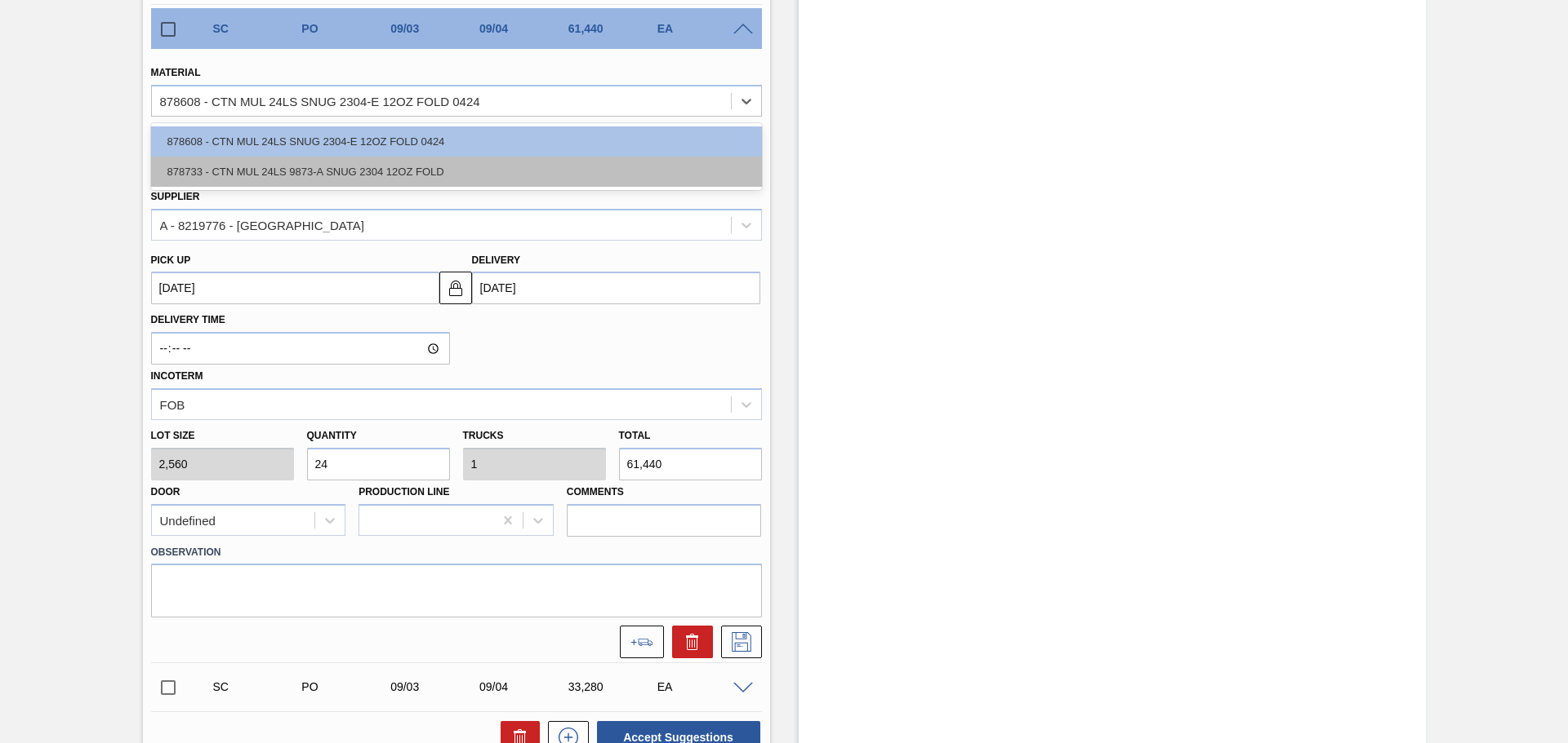
click at [365, 162] on div "878733 - CTN MUL 24LS 9873-A SNUG 2304 12OZ FOLD" at bounding box center [456, 172] width 611 height 31
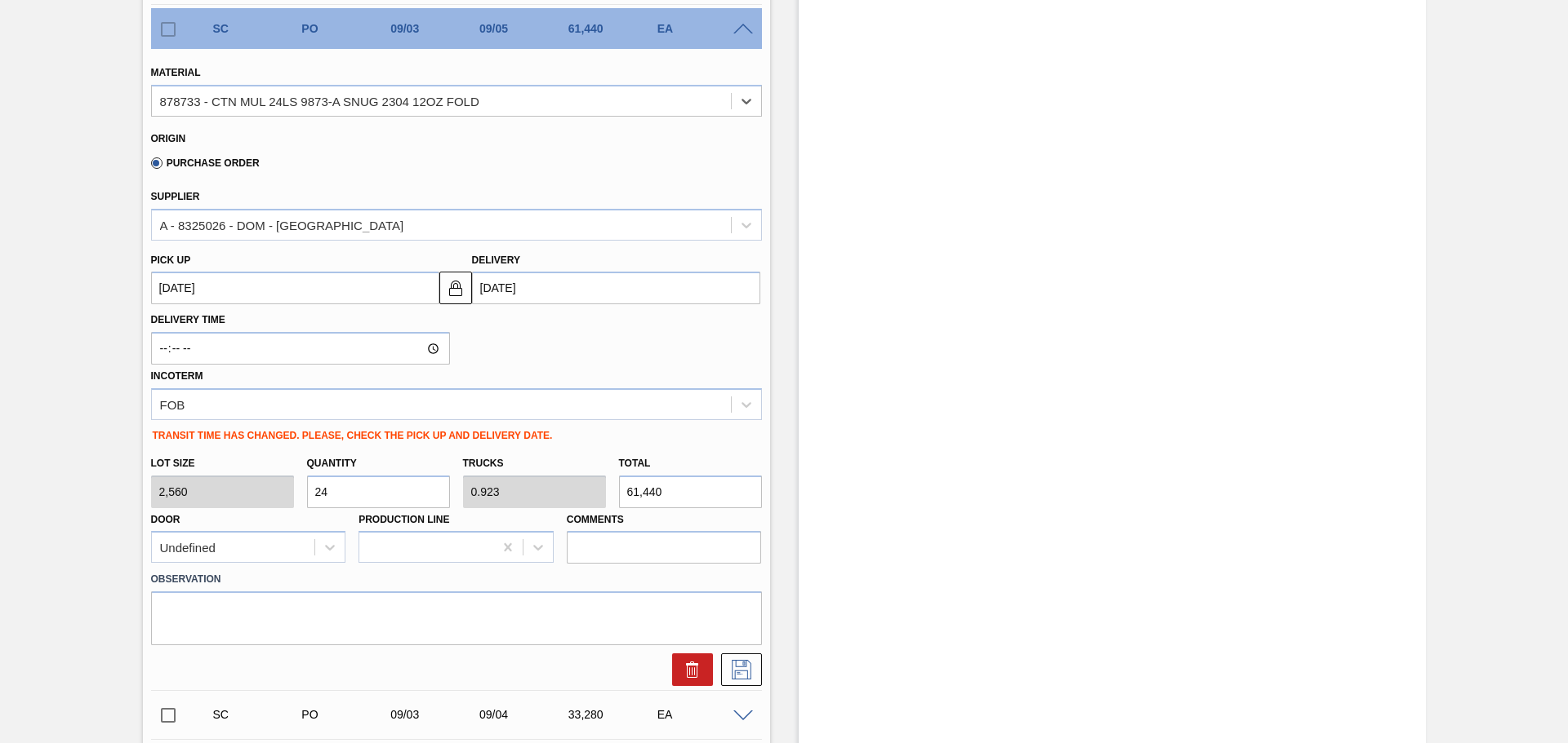
type input "[DATE]"
type input "0.923"
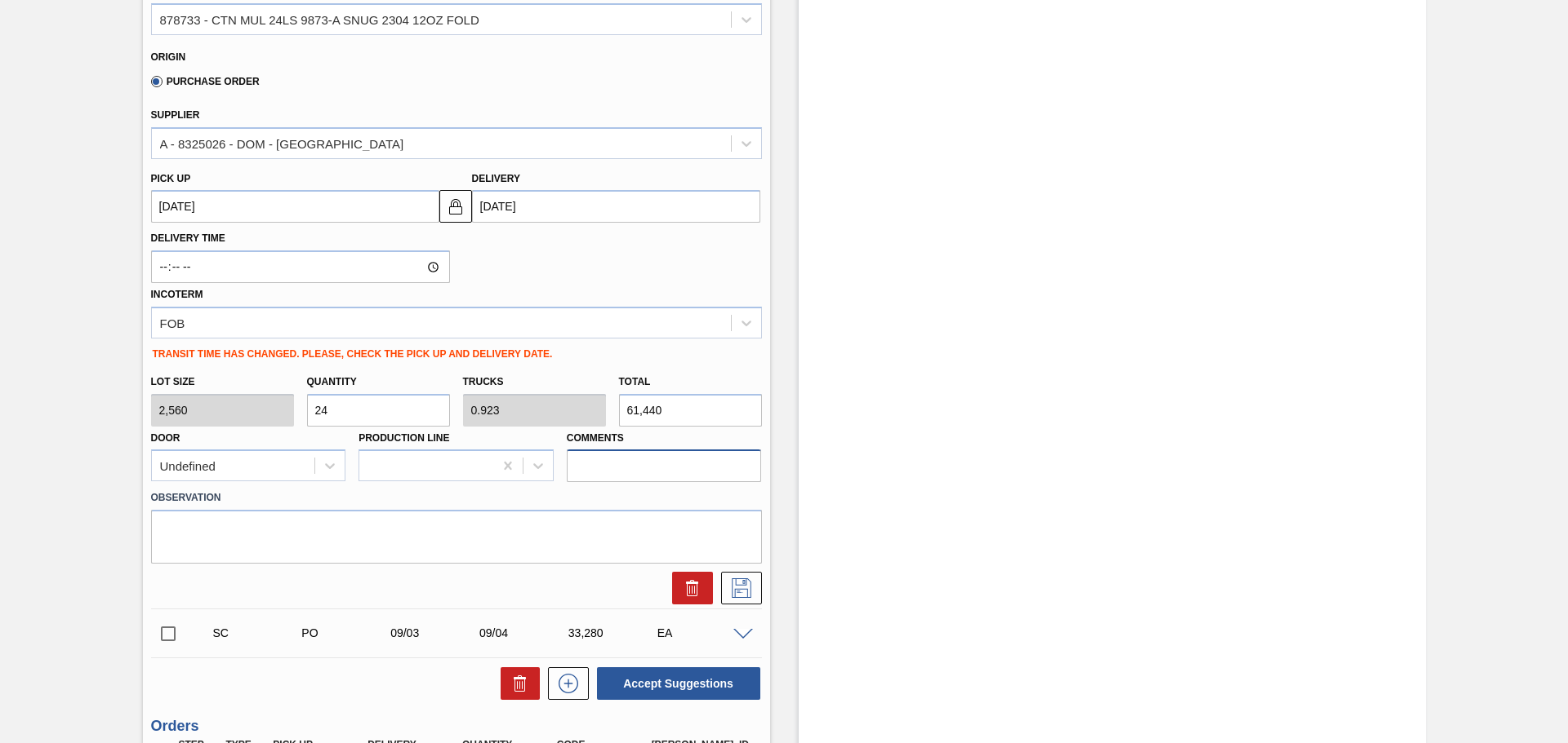
click at [709, 477] on input "Comments" at bounding box center [664, 466] width 195 height 32
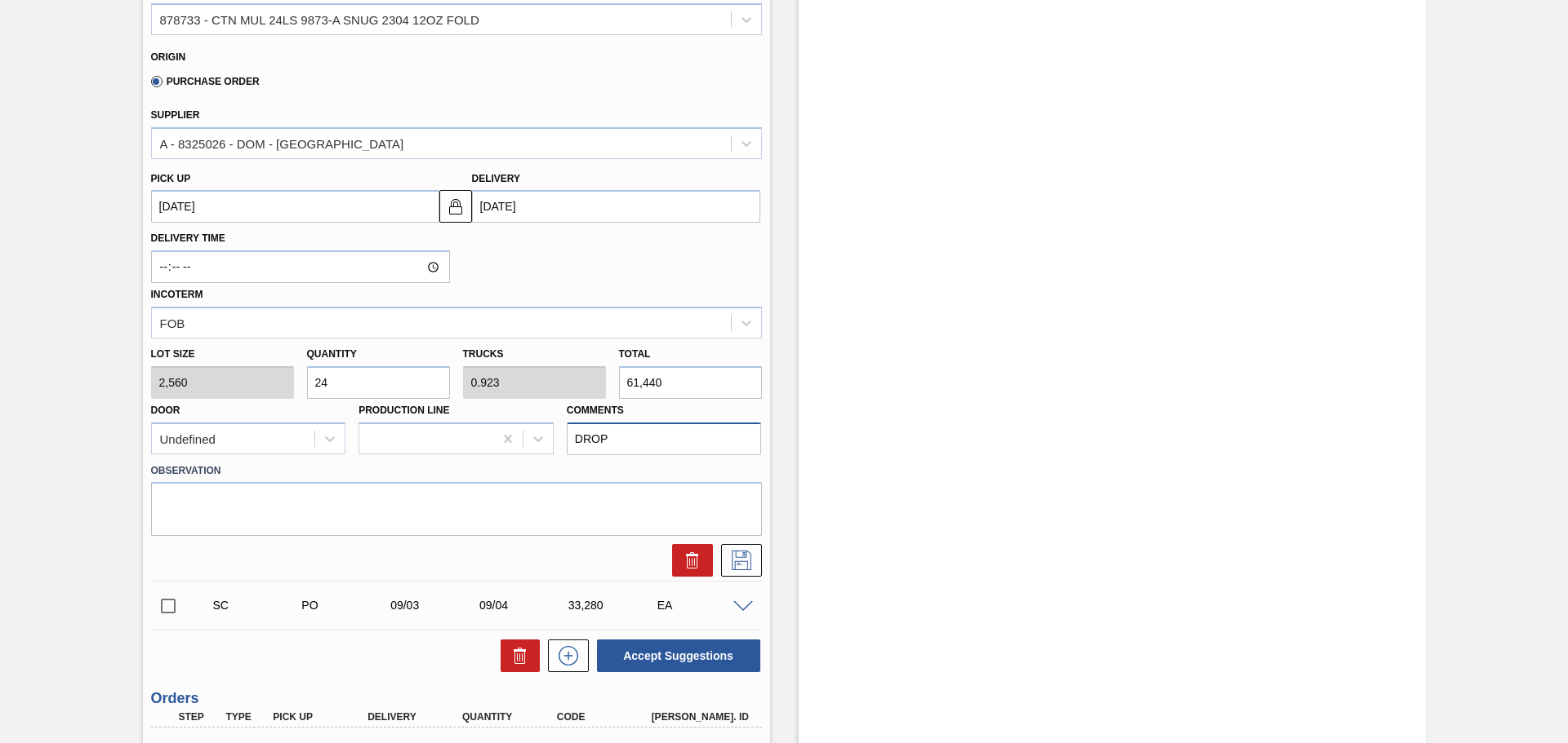
type input "DROP"
click at [532, 468] on label "Observation" at bounding box center [456, 471] width 611 height 24
click at [739, 559] on icon at bounding box center [742, 561] width 26 height 19
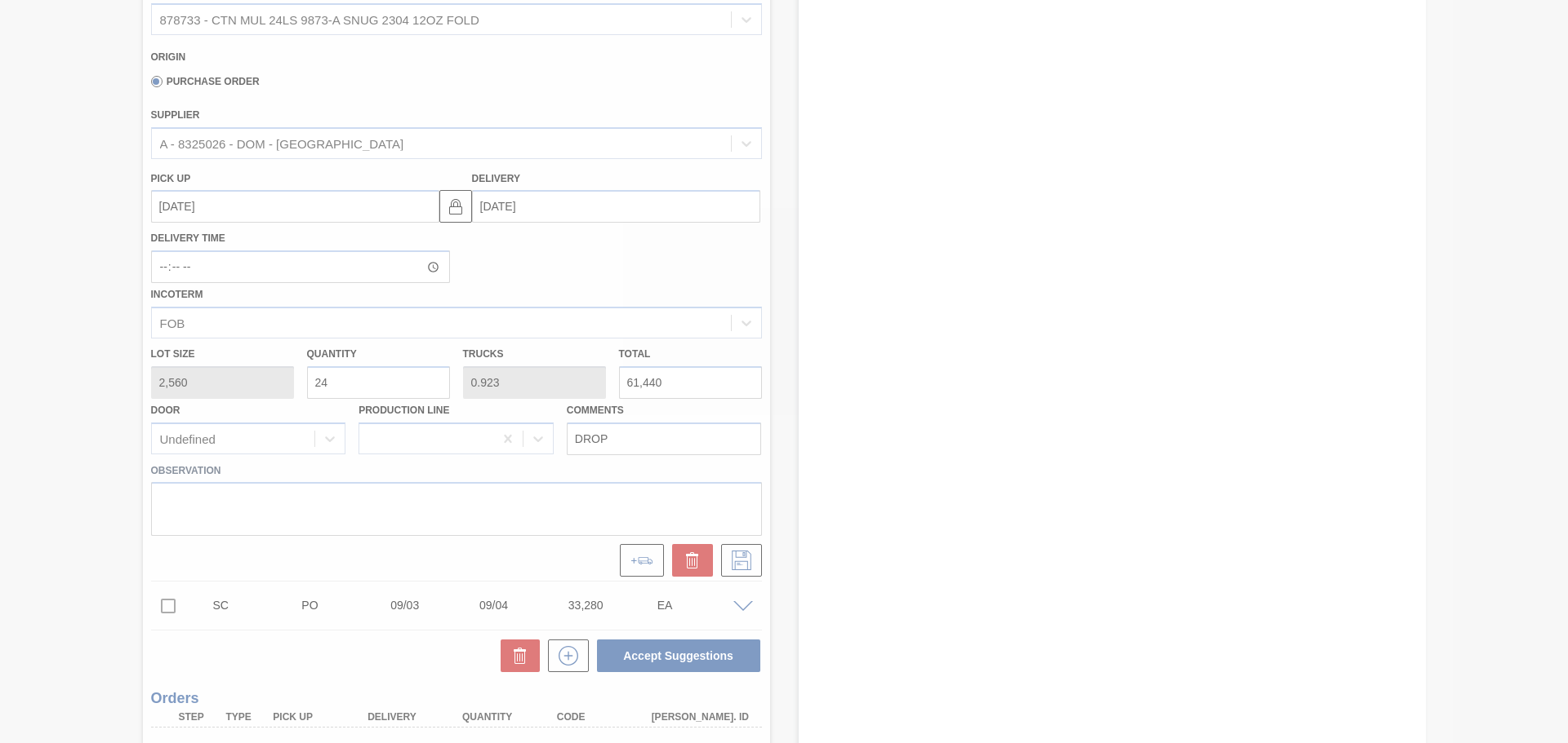
scroll to position [0, 0]
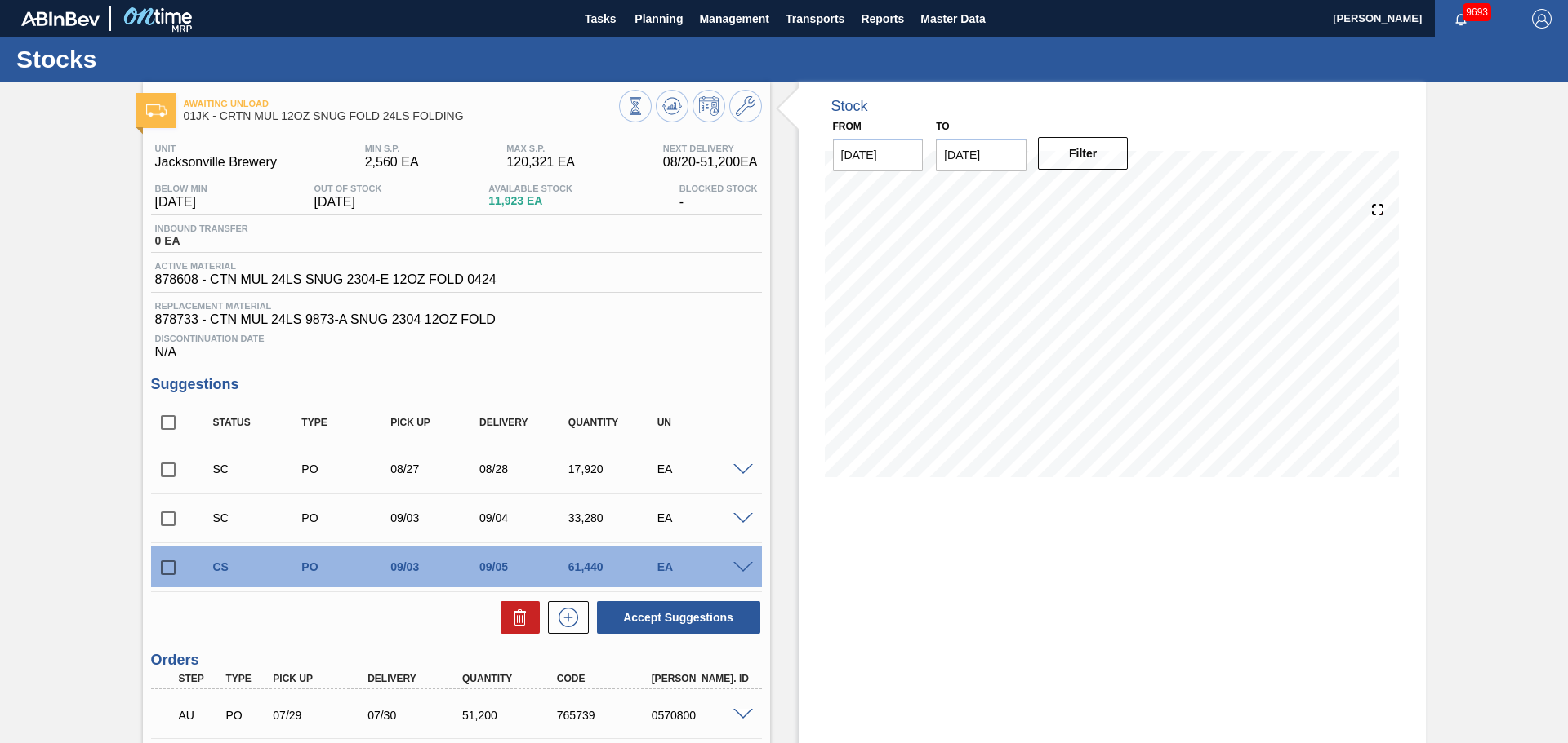
click at [745, 561] on div "EA" at bounding box center [702, 567] width 99 height 13
click at [744, 569] on span at bounding box center [743, 569] width 19 height 12
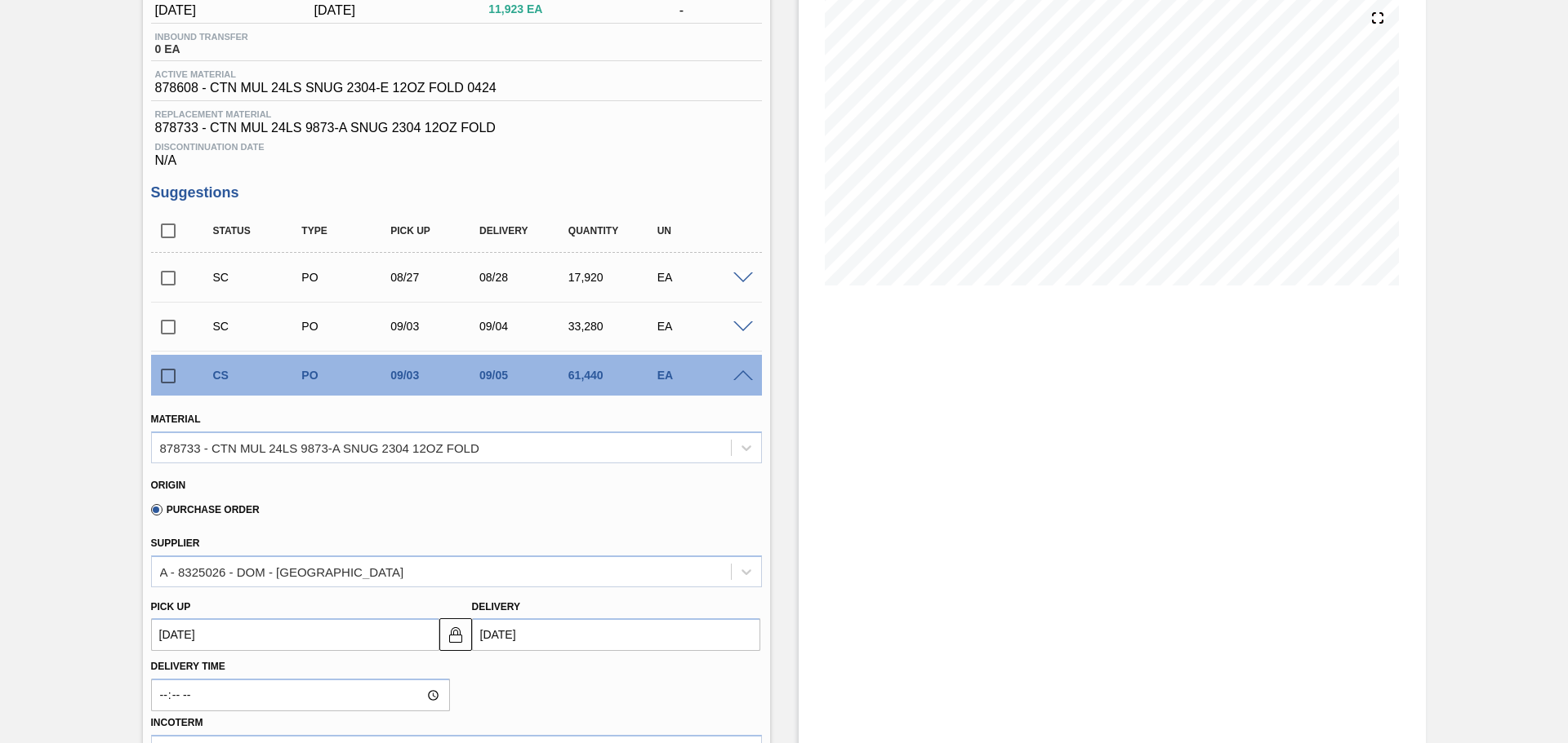
scroll to position [163, 0]
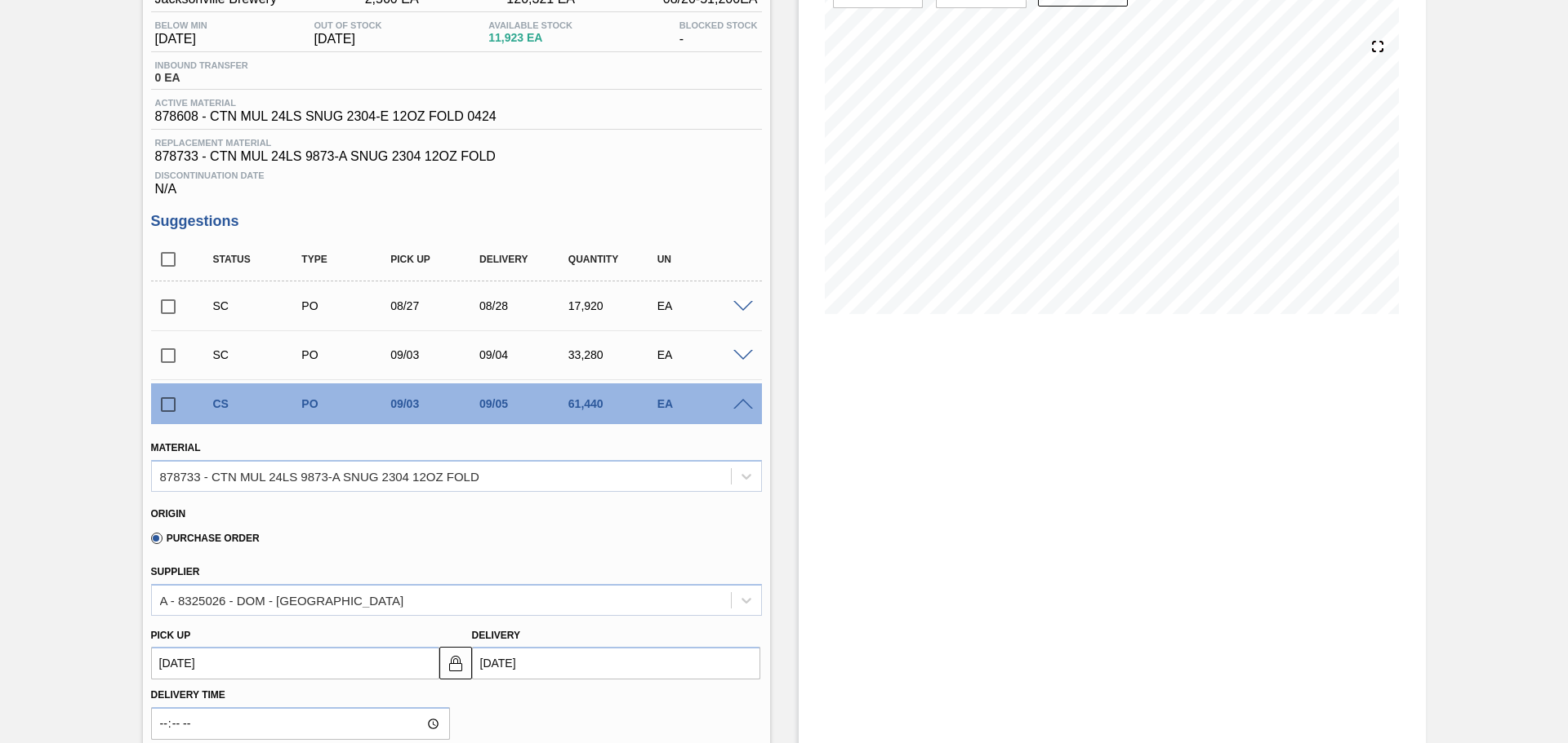
click at [171, 412] on input "checkbox" at bounding box center [168, 404] width 34 height 34
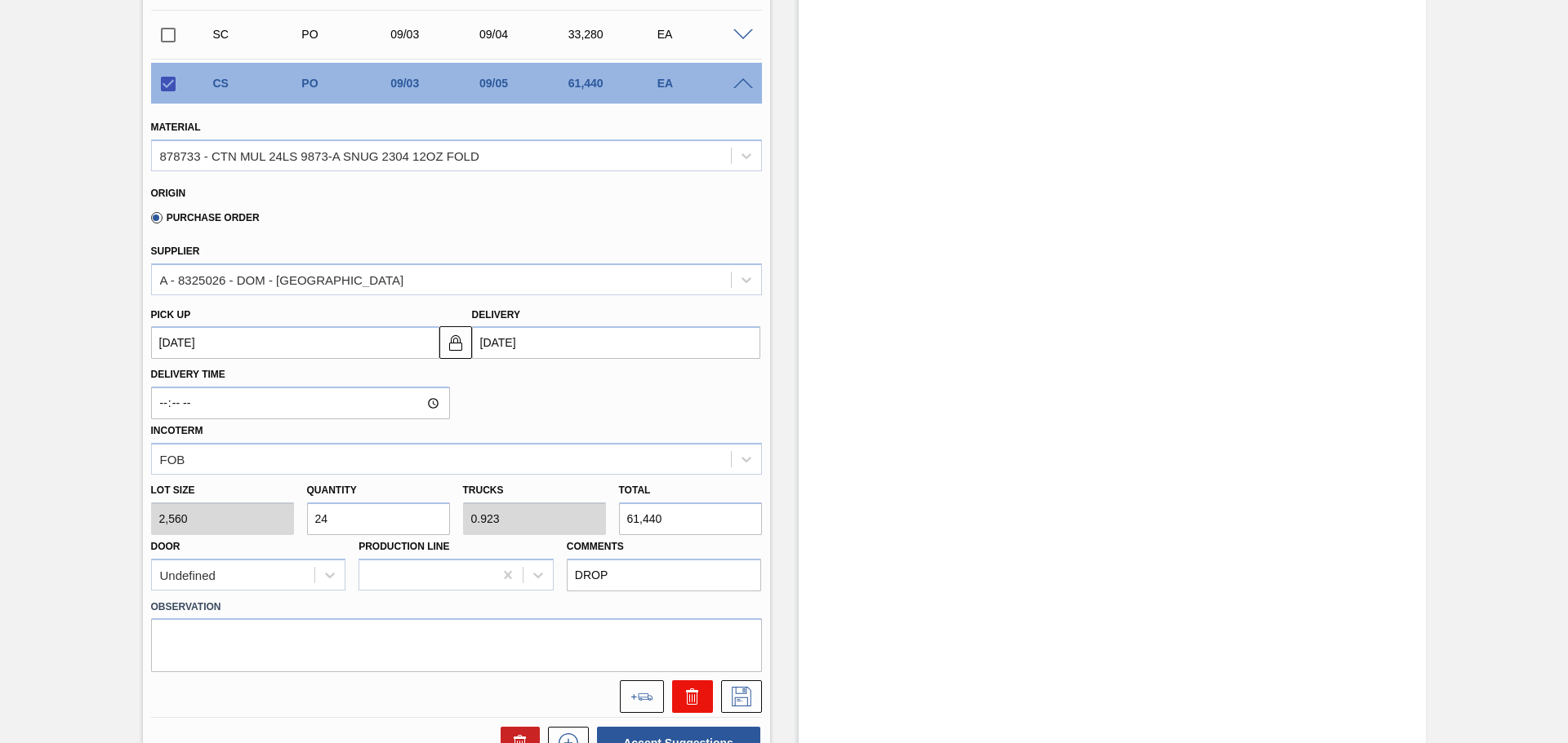
scroll to position [571, 0]
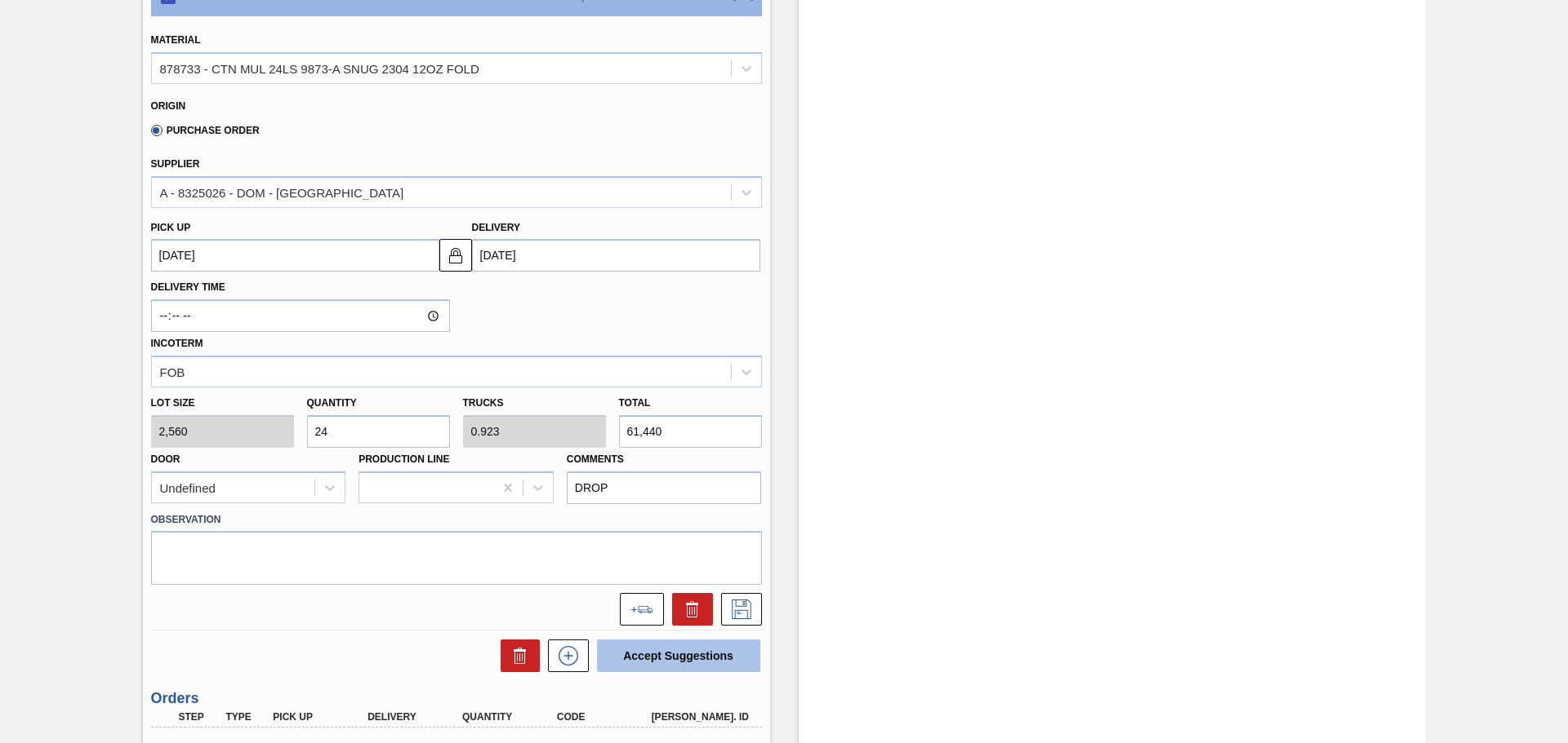
click at [681, 651] on button "Accept Suggestions" at bounding box center [678, 656] width 163 height 32
checkbox input "false"
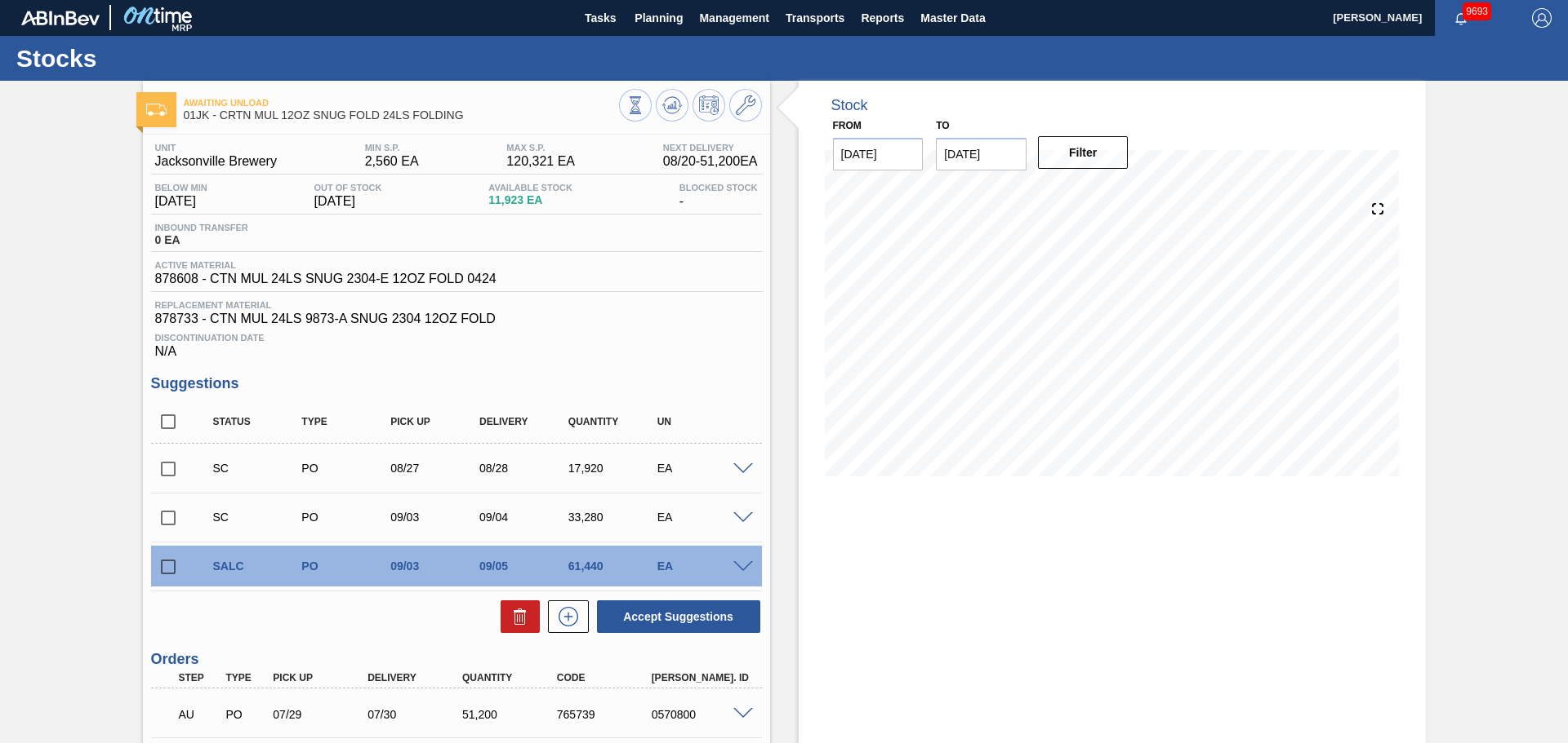
scroll to position [0, 0]
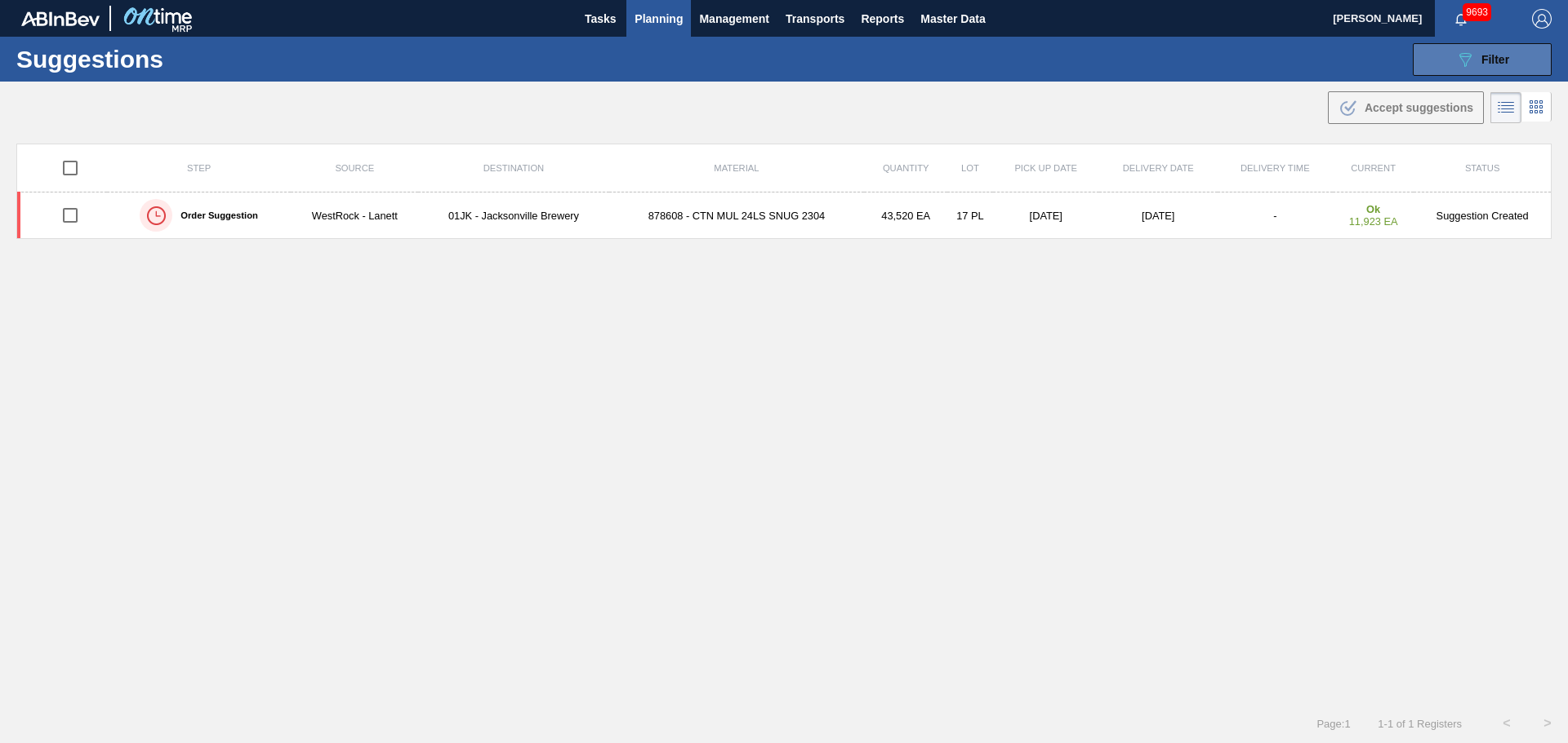
click at [1495, 73] on button "089F7B8B-B2A5-4AFE-B5C0-19BA573D28AC Filter" at bounding box center [1482, 59] width 139 height 32
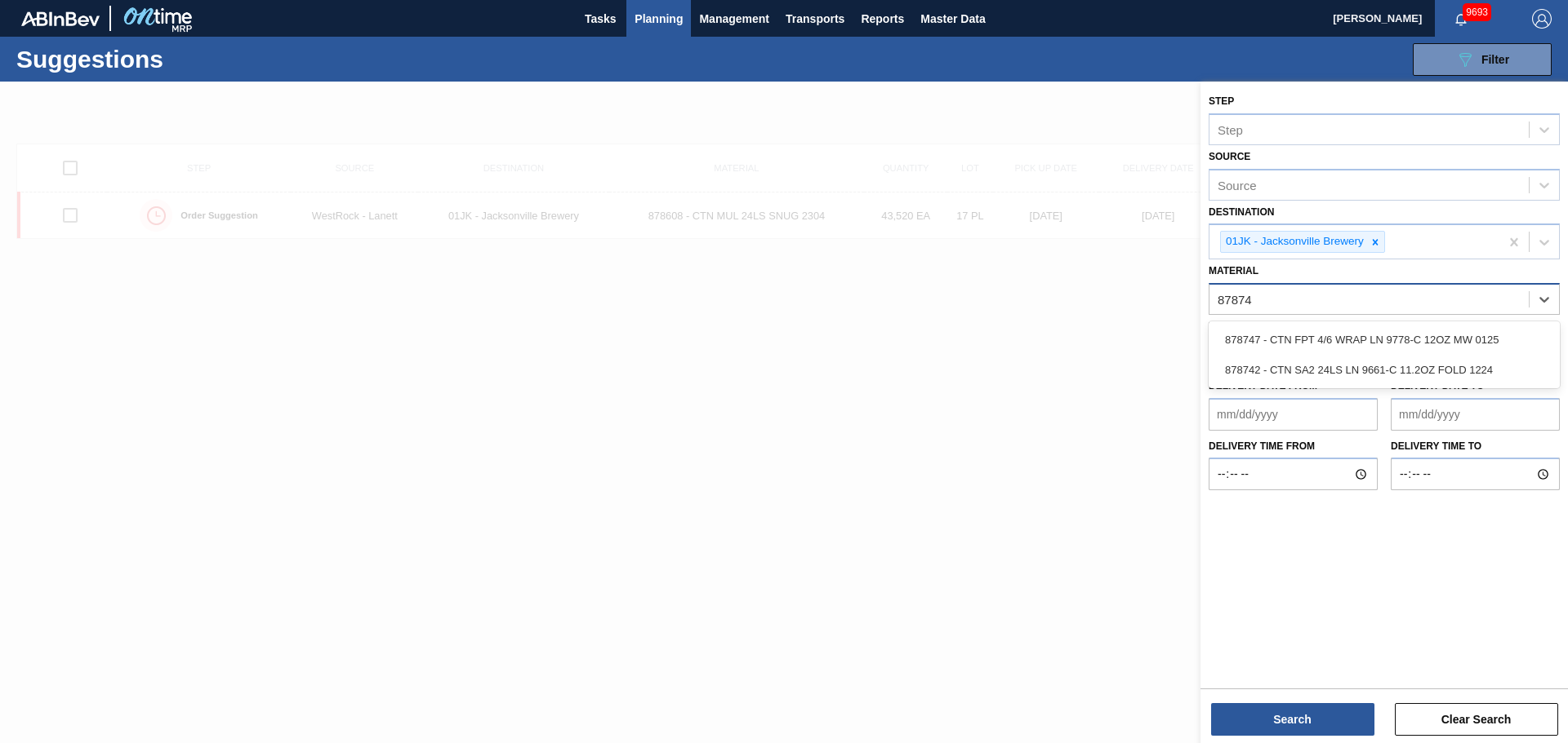
type input "878742"
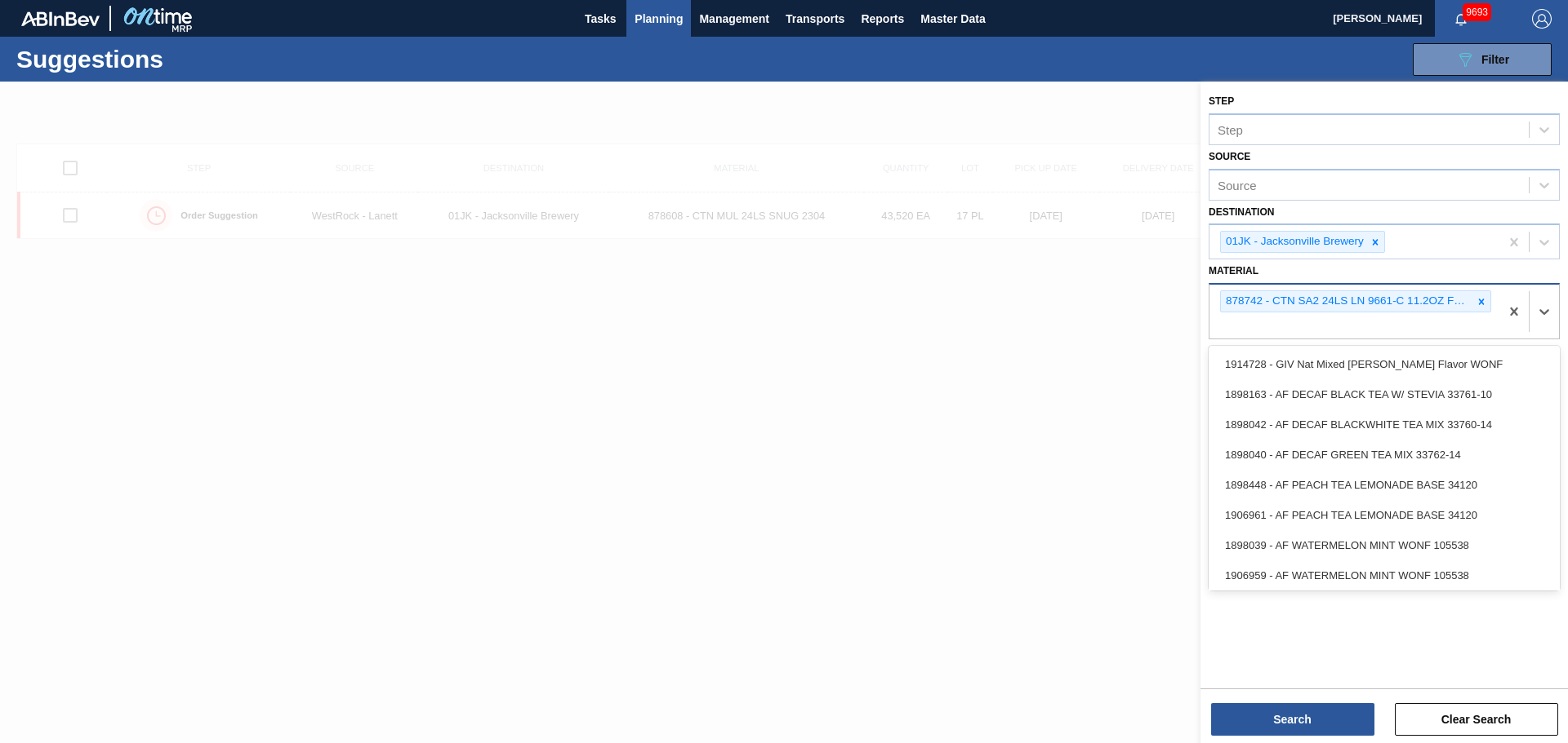
click at [1273, 324] on div "878742 - CTN SA2 24LS LN 9661-C 11.2OZ FOLD 1224" at bounding box center [1354, 312] width 290 height 54
type input "878695"
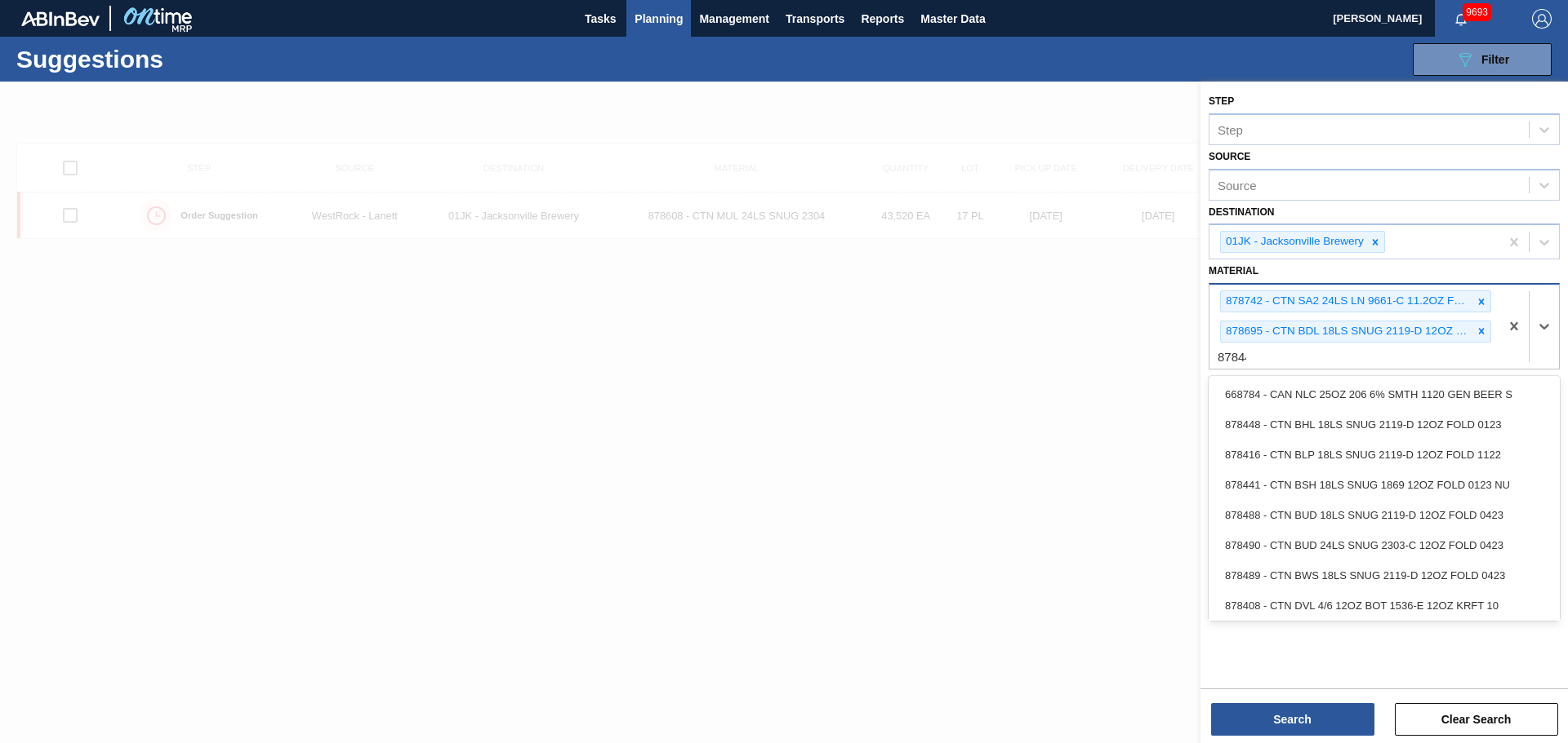
type input "878448"
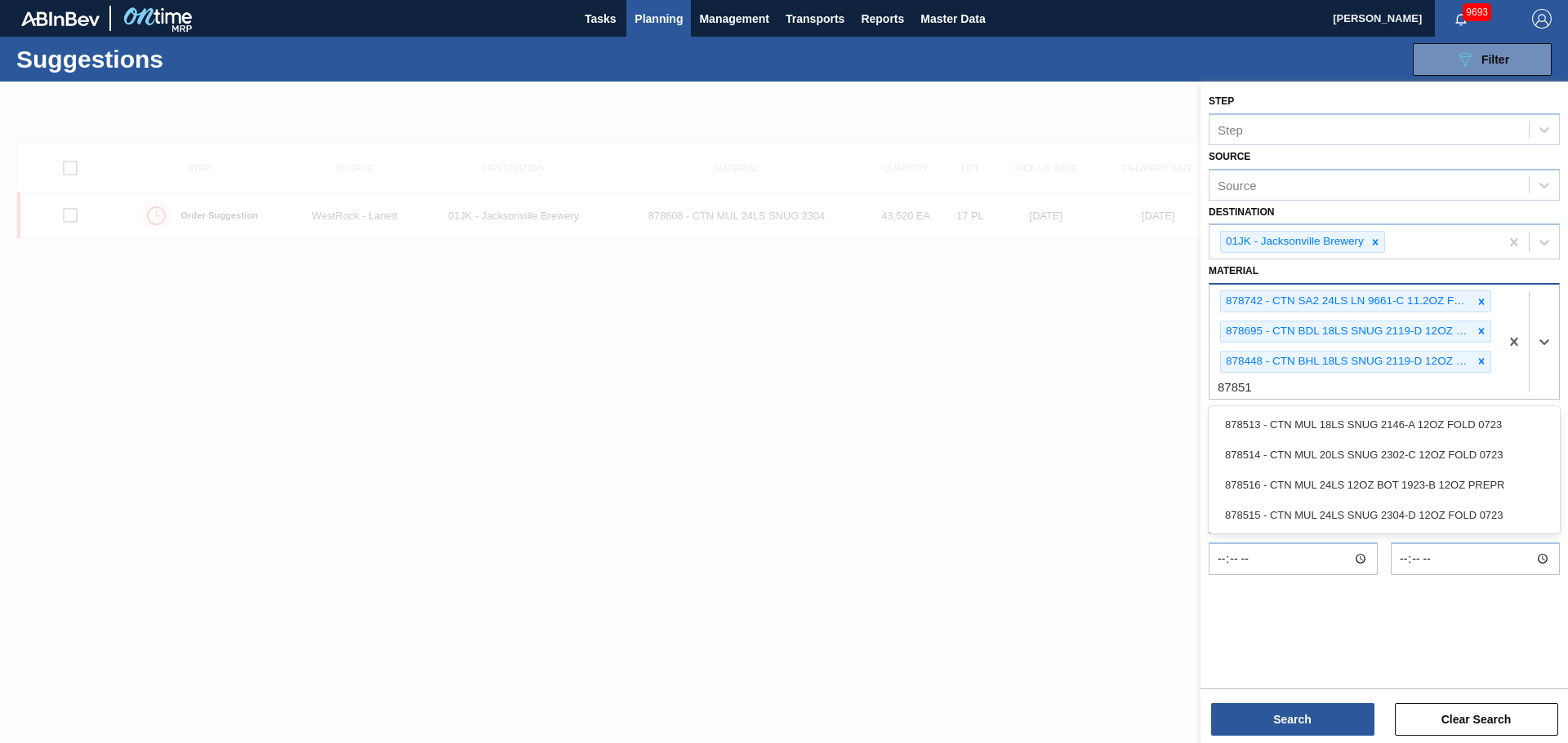
type input "878513"
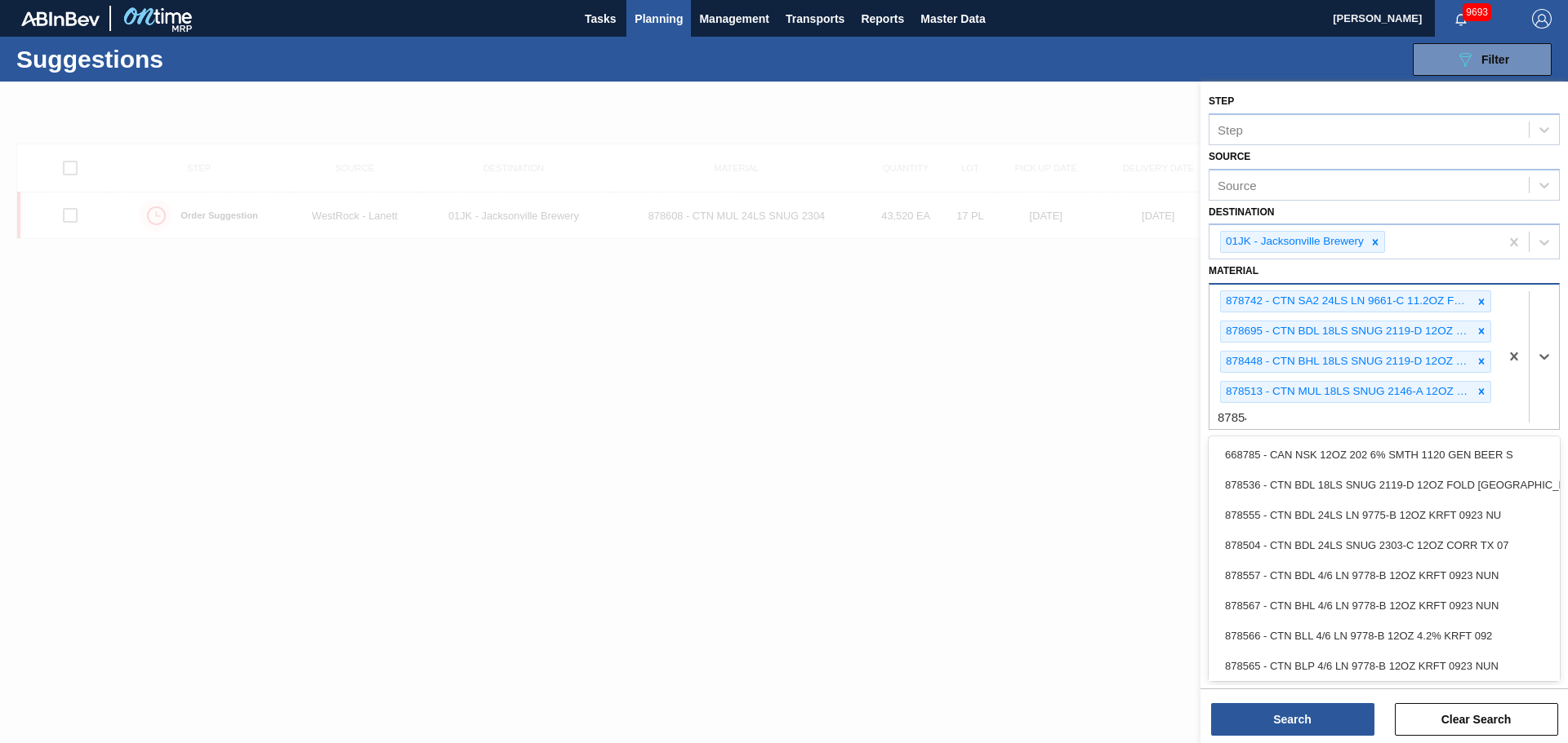
type input "878546"
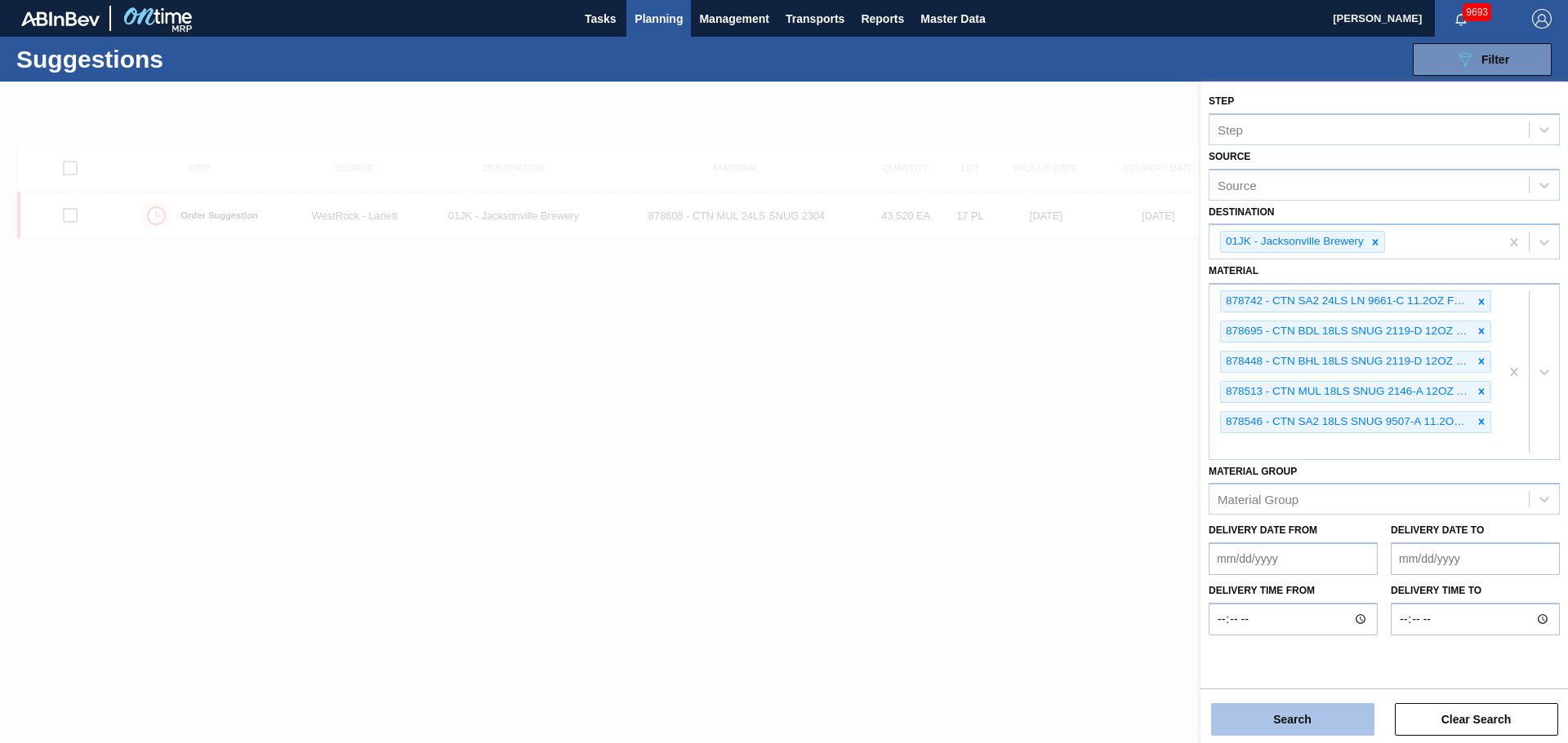
click at [1275, 704] on button "Search" at bounding box center [1292, 719] width 163 height 32
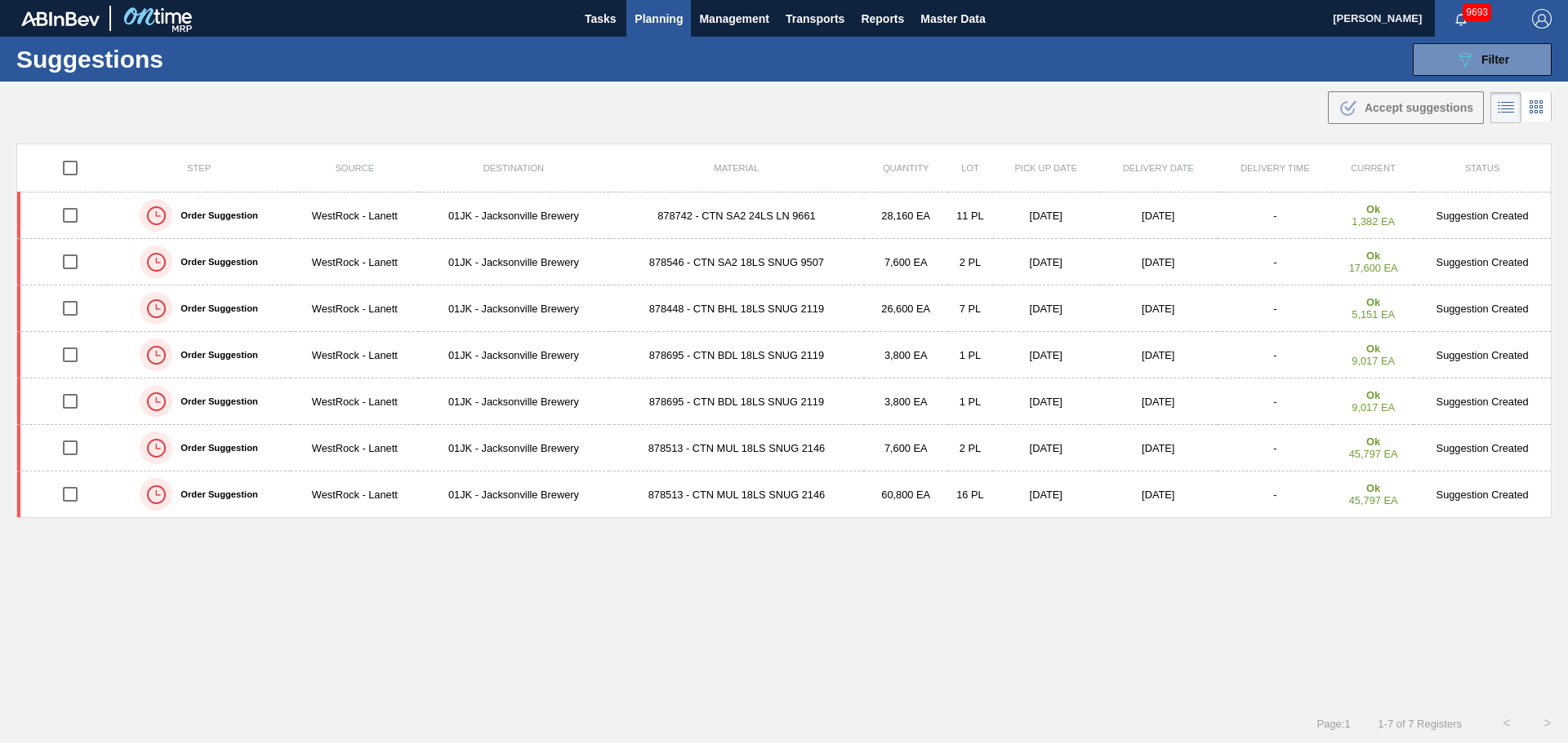
click at [729, 126] on div ".b{fill:var(--color-action-default)} Accept suggestions" at bounding box center [784, 105] width 1568 height 45
click at [1483, 51] on div "089F7B8B-B2A5-4AFE-B5C0-19BA573D28AC Filter" at bounding box center [1482, 59] width 54 height 19
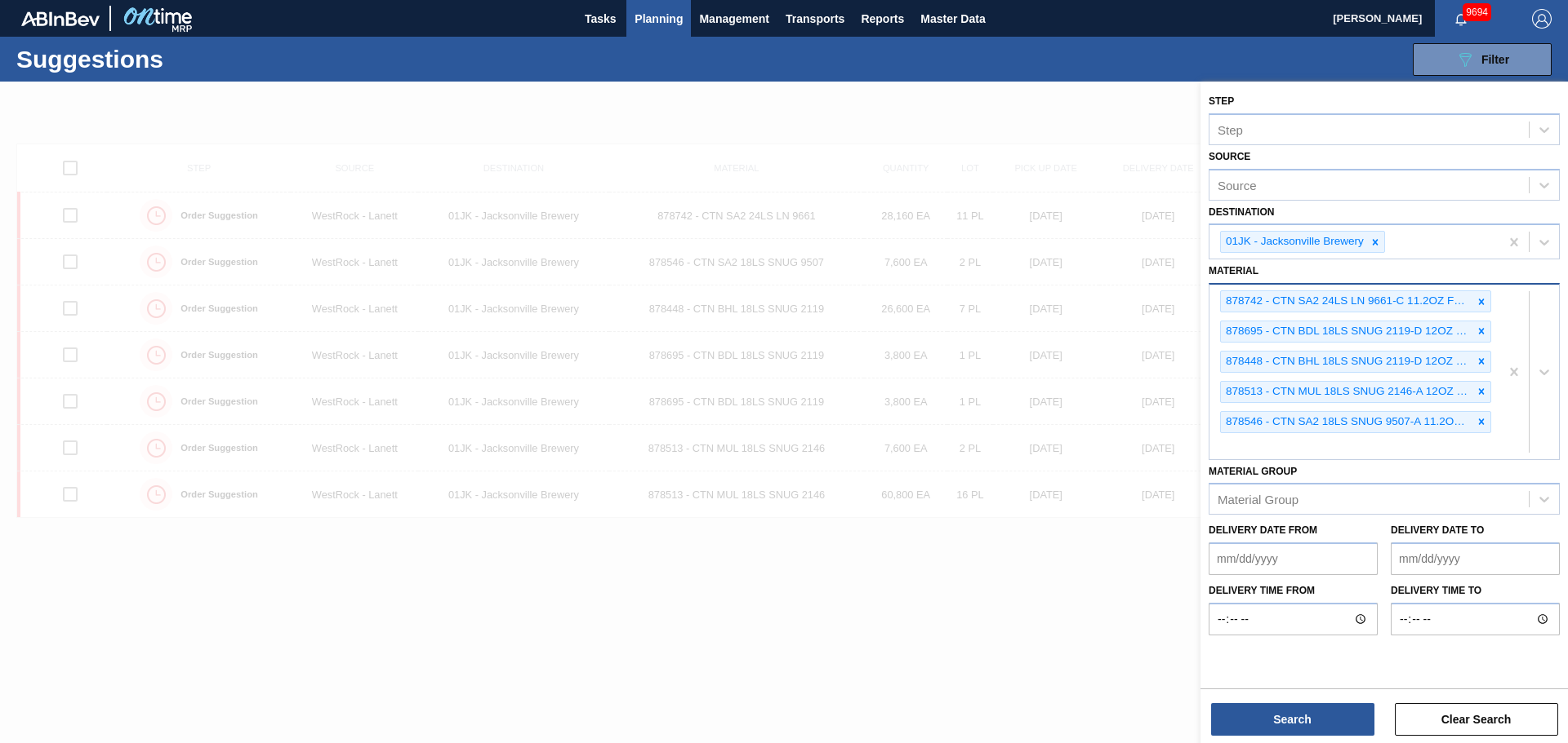
click at [1479, 445] on div "878742 - CTN SA2 24LS LN 9661-C 11.2OZ FOLD 1224 878695 - CTN BDL 18LS SNUG 211…" at bounding box center [1354, 372] width 290 height 174
type input "878441"
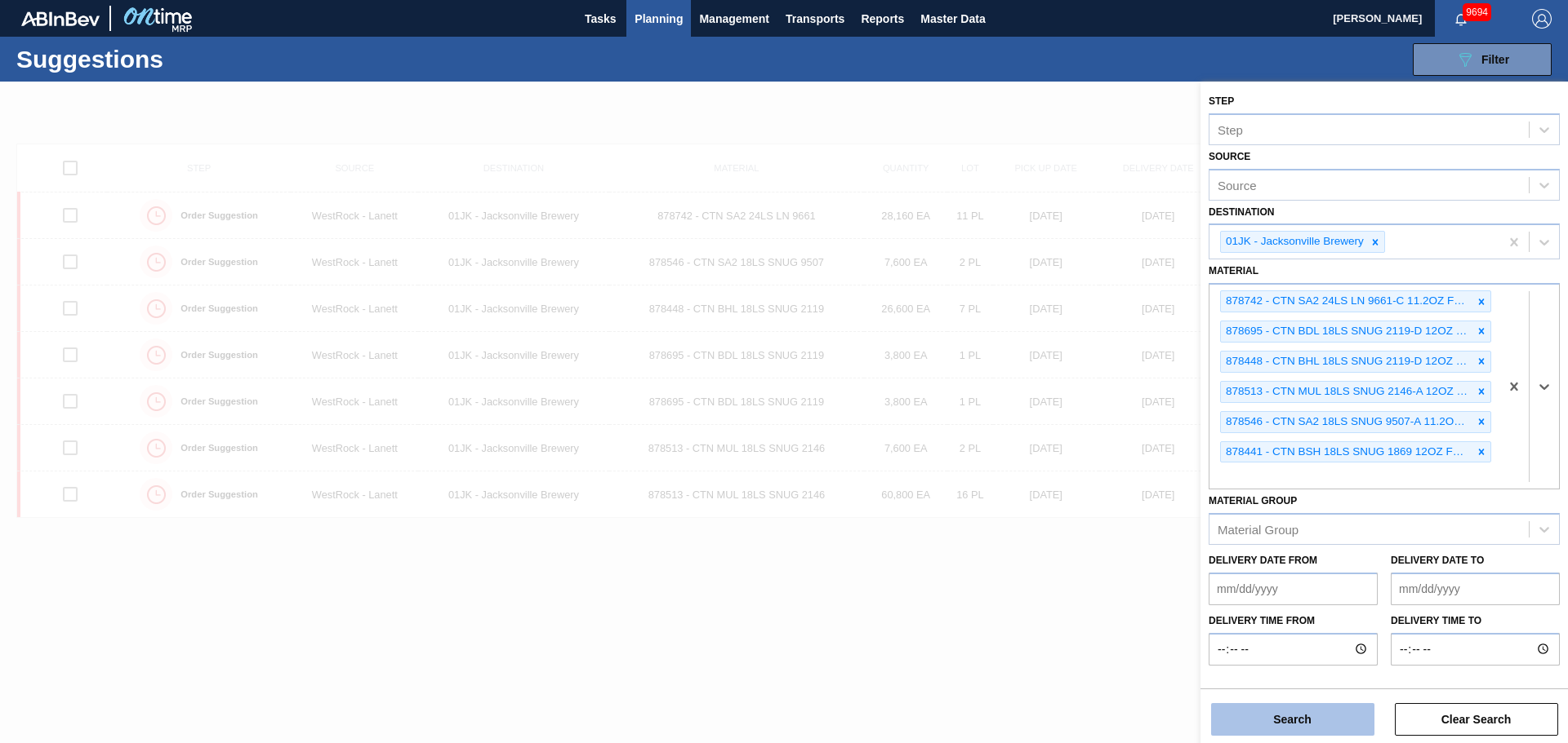
click at [1352, 716] on button "Search" at bounding box center [1292, 719] width 163 height 32
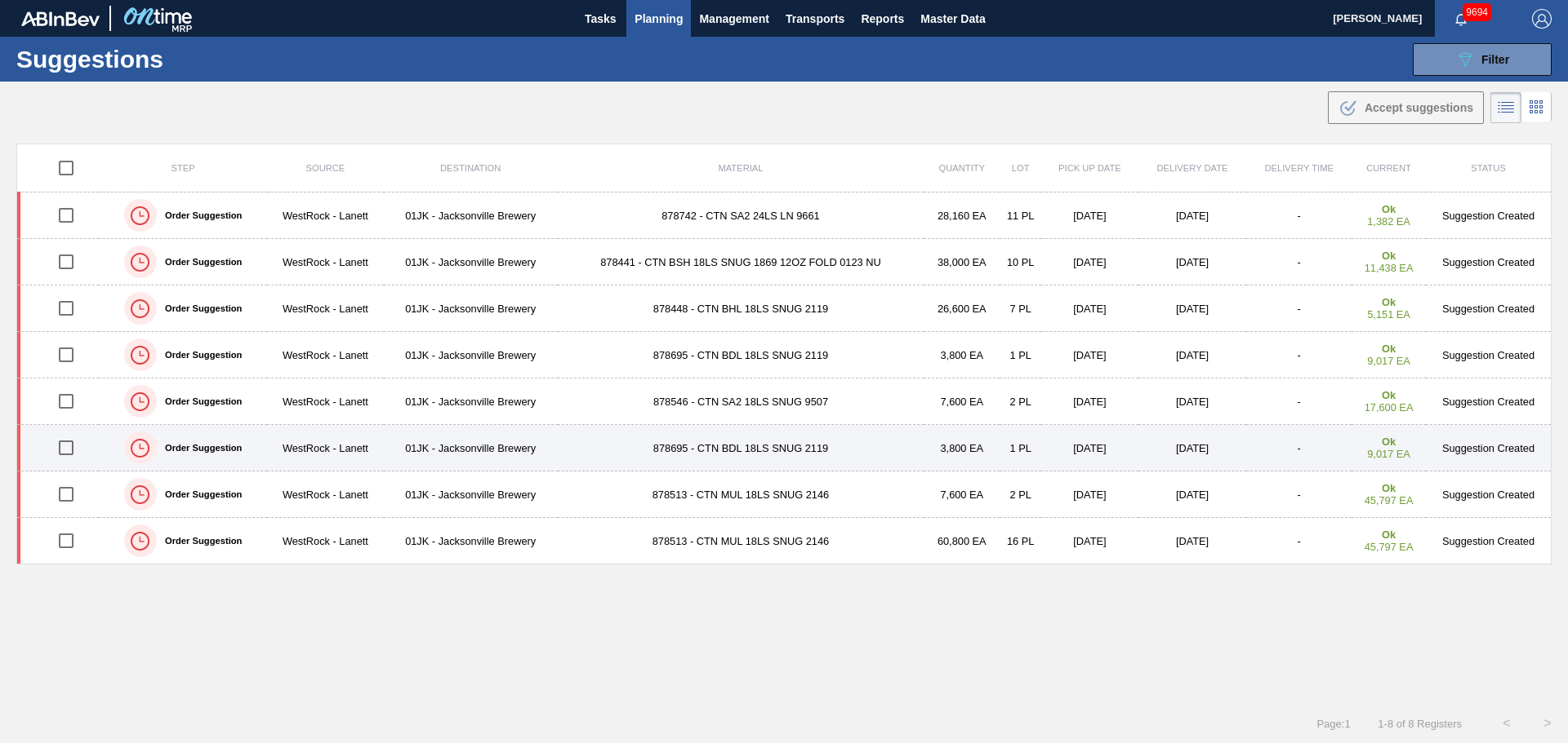
click at [56, 446] on input "checkbox" at bounding box center [65, 447] width 34 height 34
checkbox input "true"
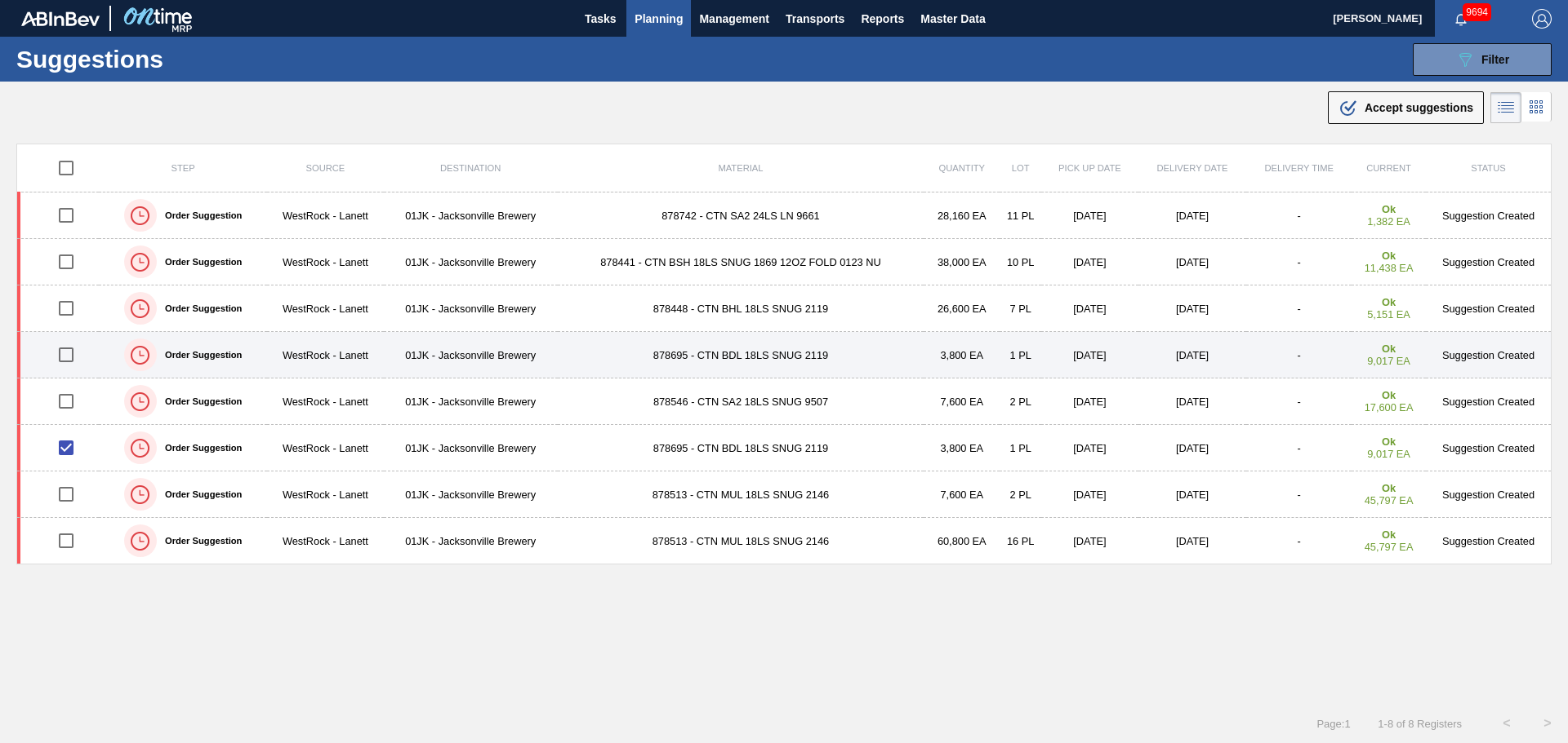
click at [63, 356] on input "checkbox" at bounding box center [65, 354] width 34 height 34
checkbox input "true"
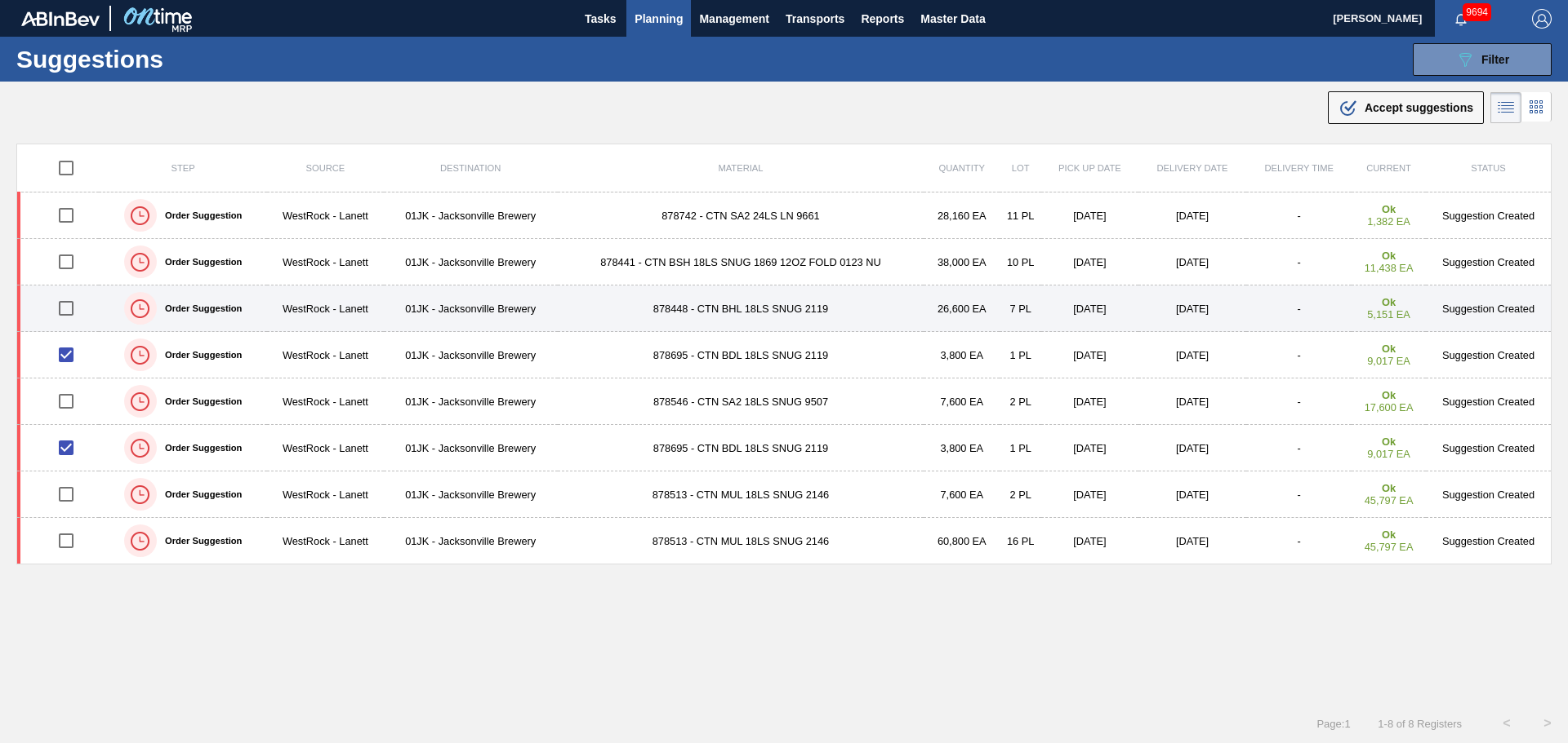
click at [70, 315] on input "checkbox" at bounding box center [65, 308] width 34 height 34
checkbox input "true"
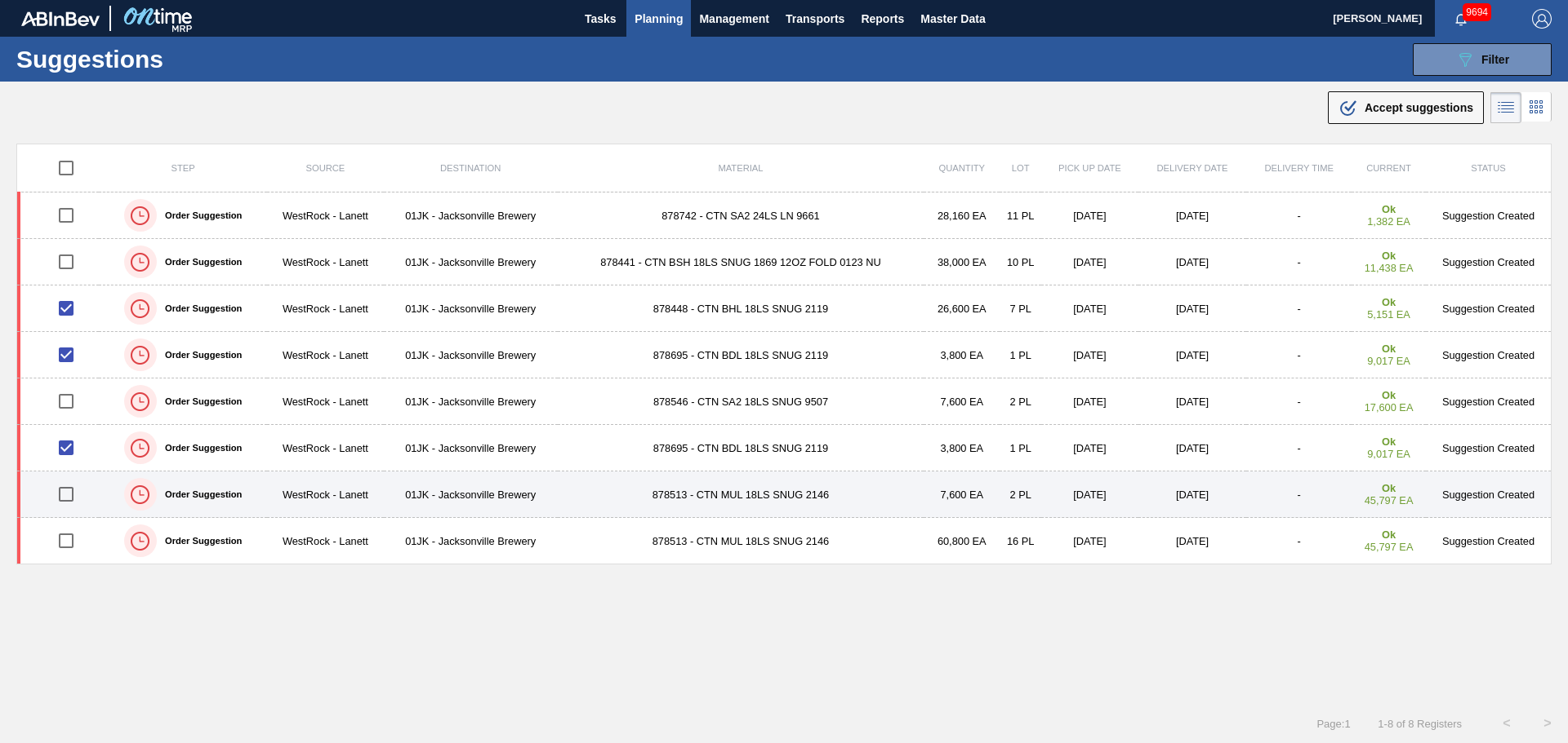
click at [78, 498] on input "checkbox" at bounding box center [65, 494] width 34 height 34
checkbox input "true"
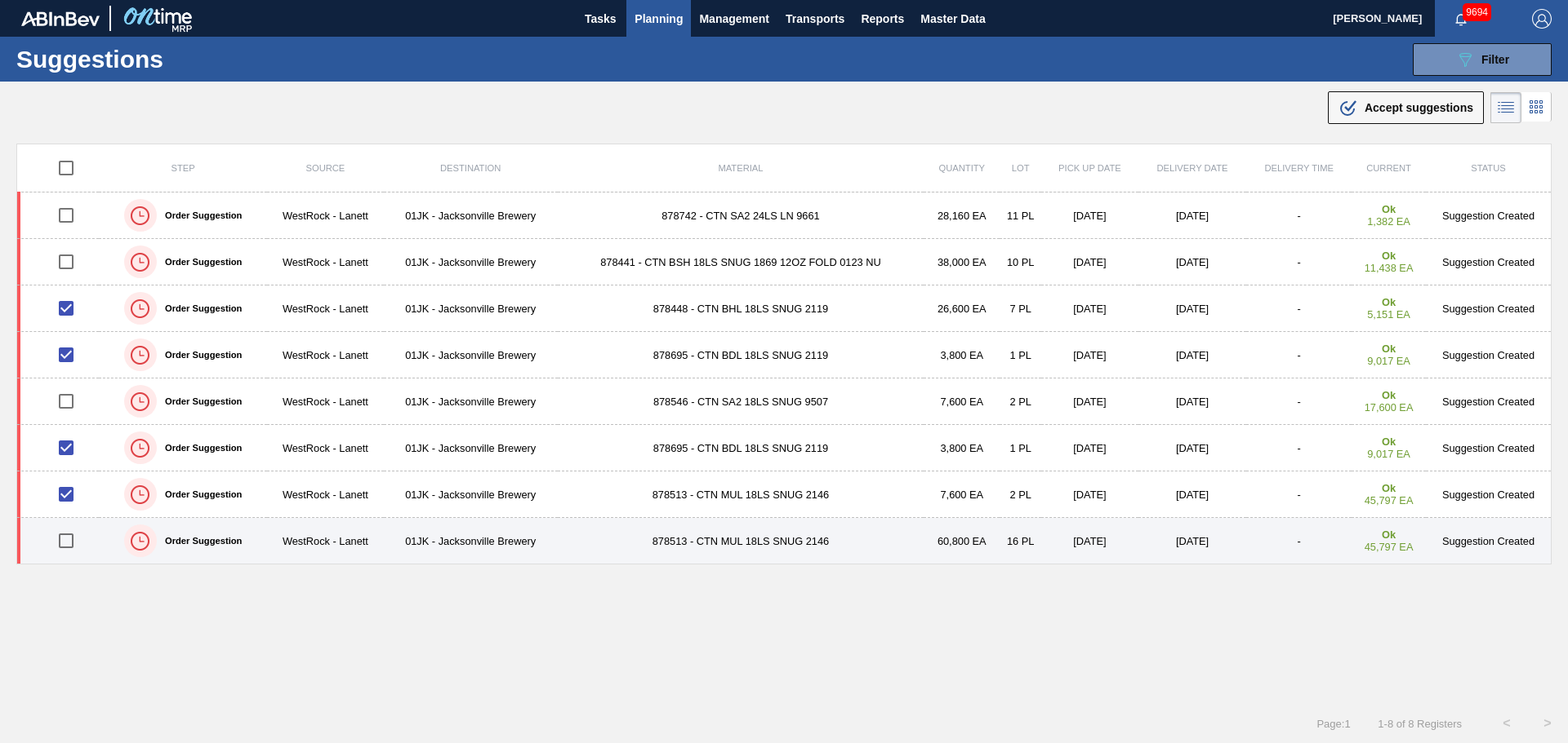
click at [72, 540] on input "checkbox" at bounding box center [65, 541] width 34 height 34
checkbox input "true"
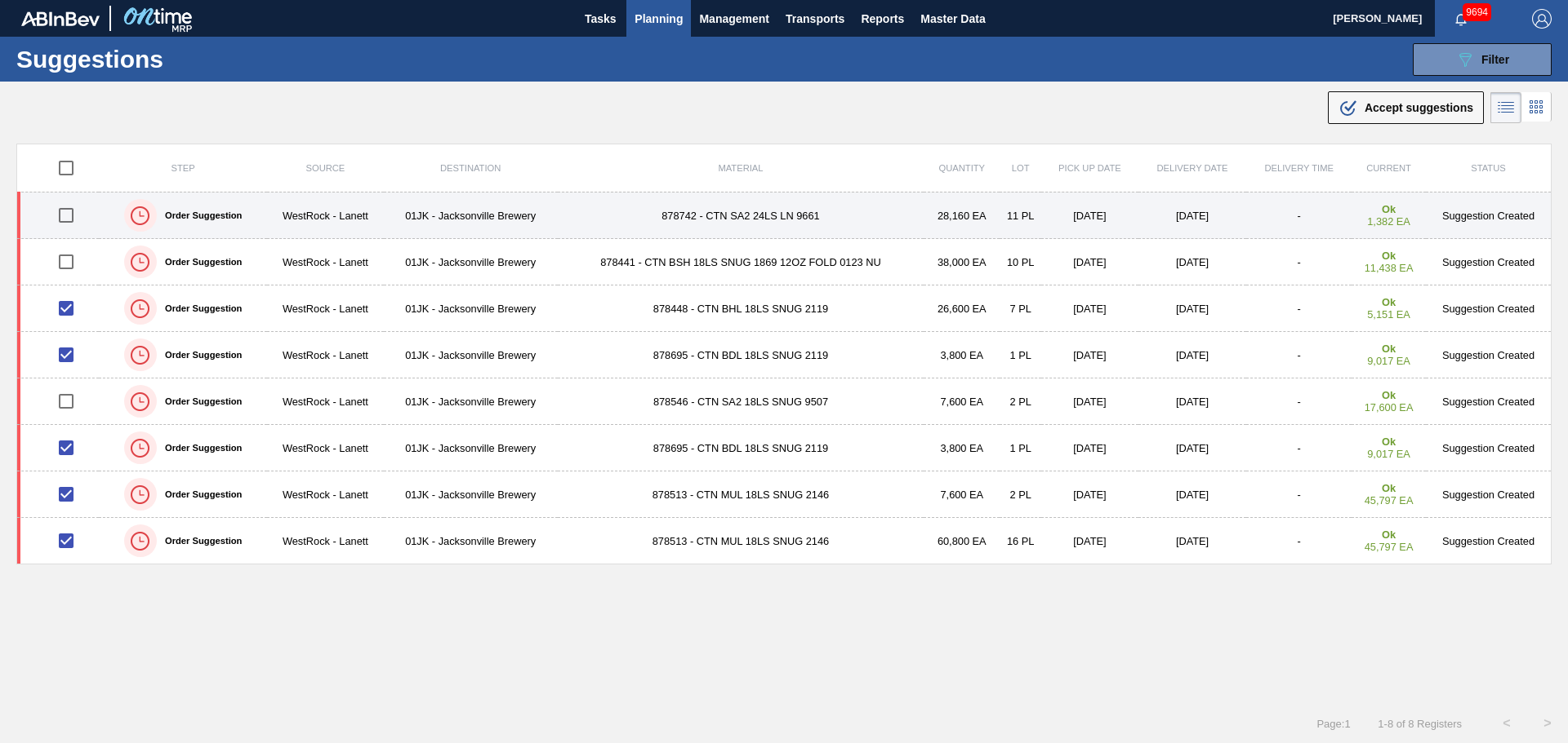
click at [72, 215] on input "checkbox" at bounding box center [65, 215] width 34 height 34
checkbox input "true"
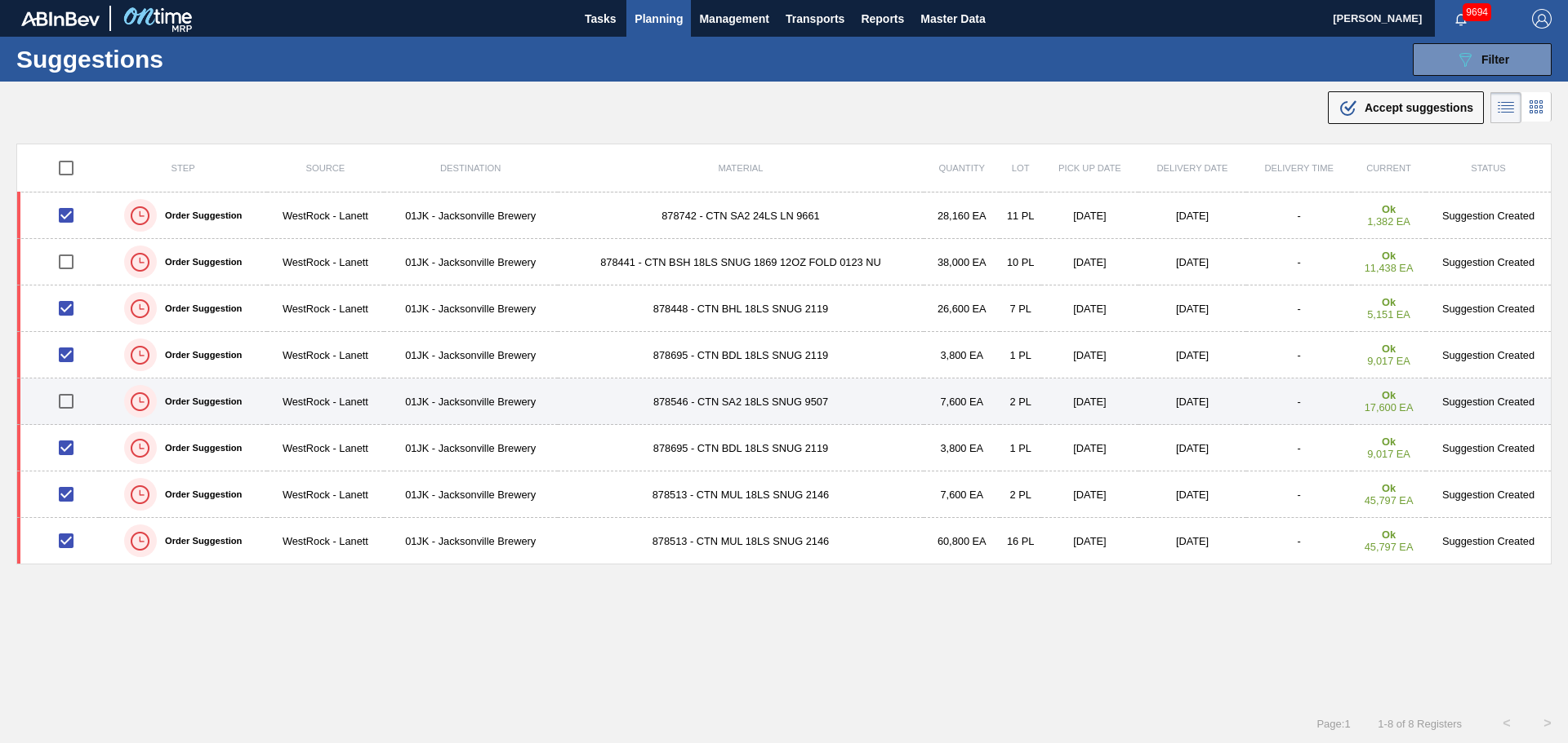
click at [66, 393] on input "checkbox" at bounding box center [65, 401] width 34 height 34
checkbox input "true"
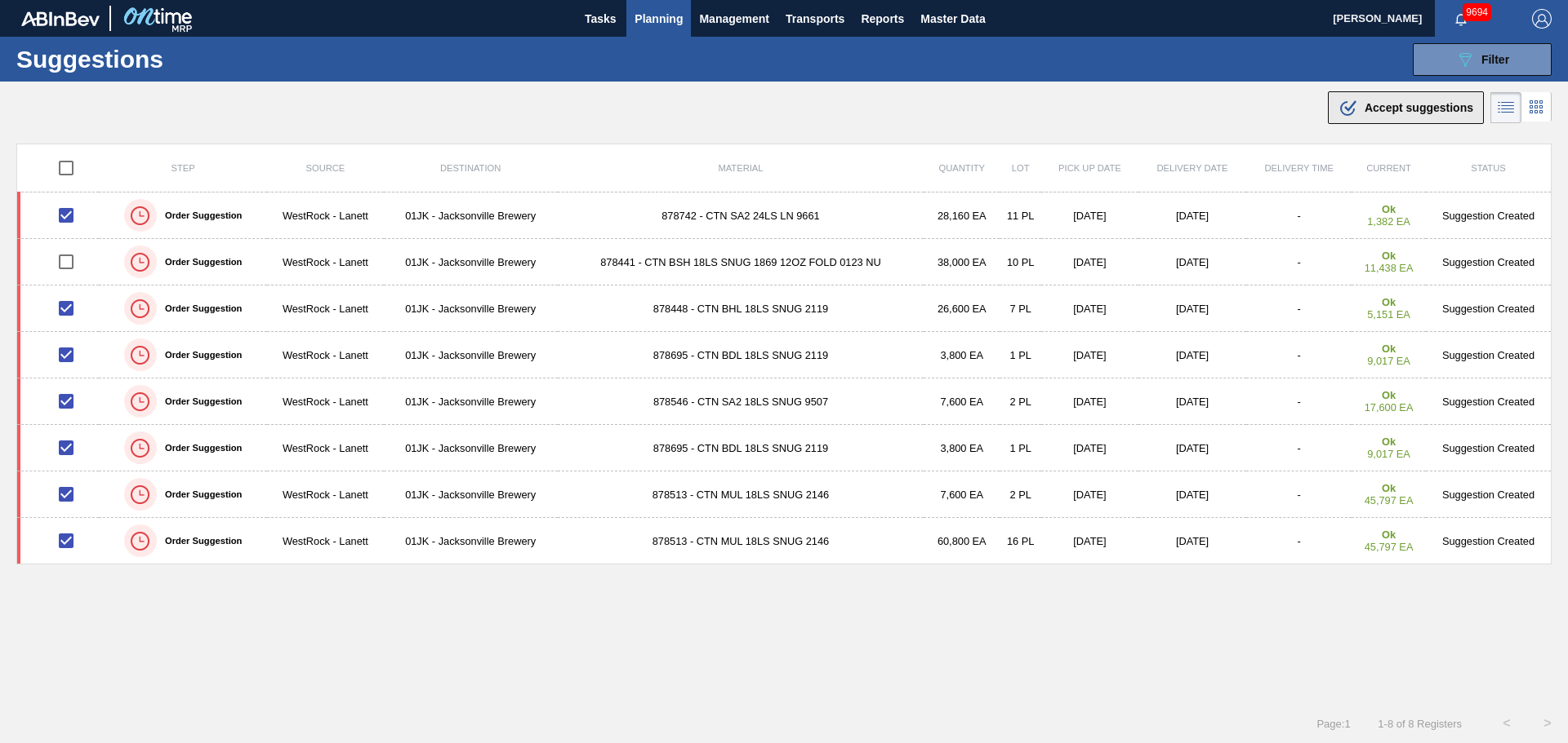
click at [1444, 110] on span "Accept suggestions" at bounding box center [1419, 107] width 108 height 13
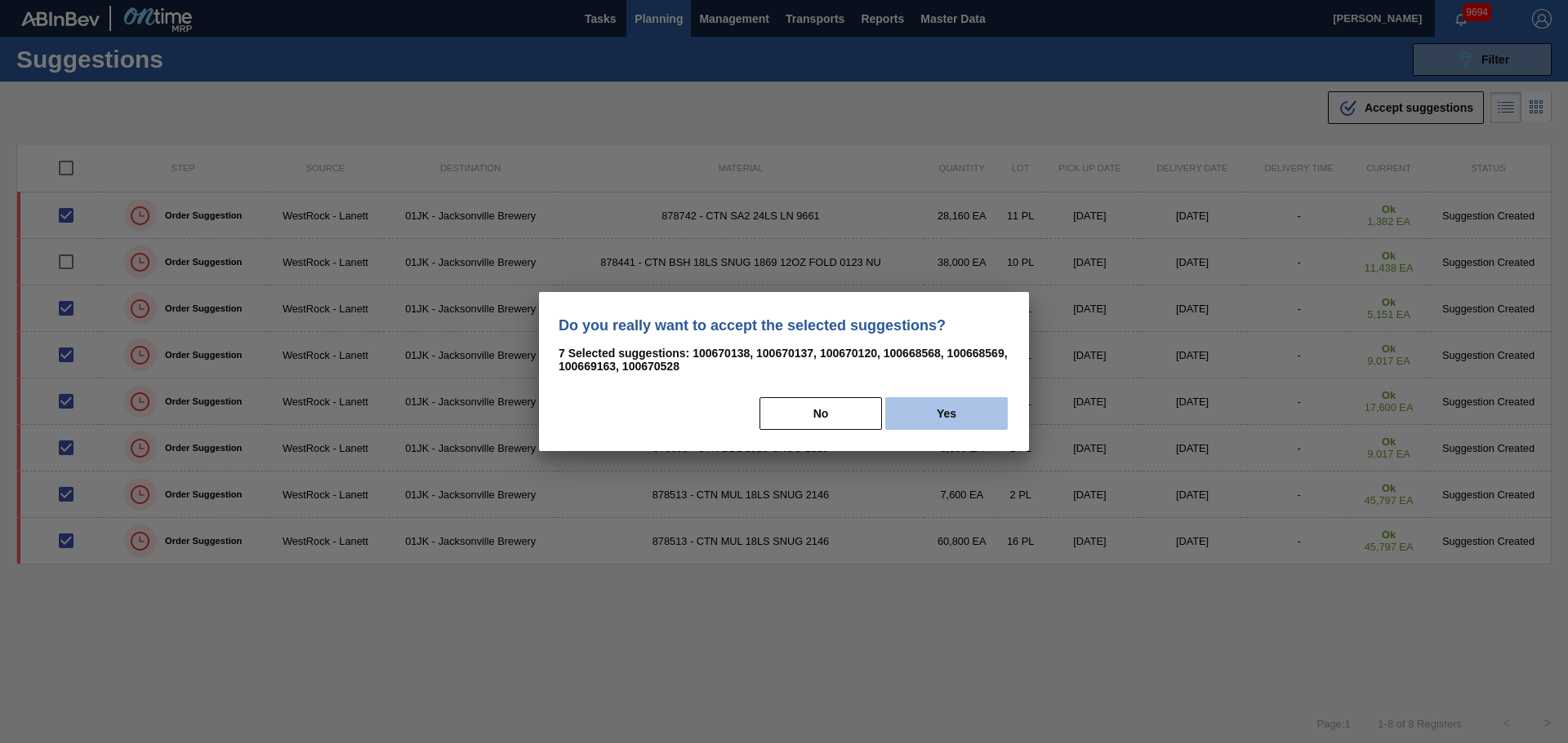
click at [928, 411] on button "Yes" at bounding box center [946, 413] width 122 height 32
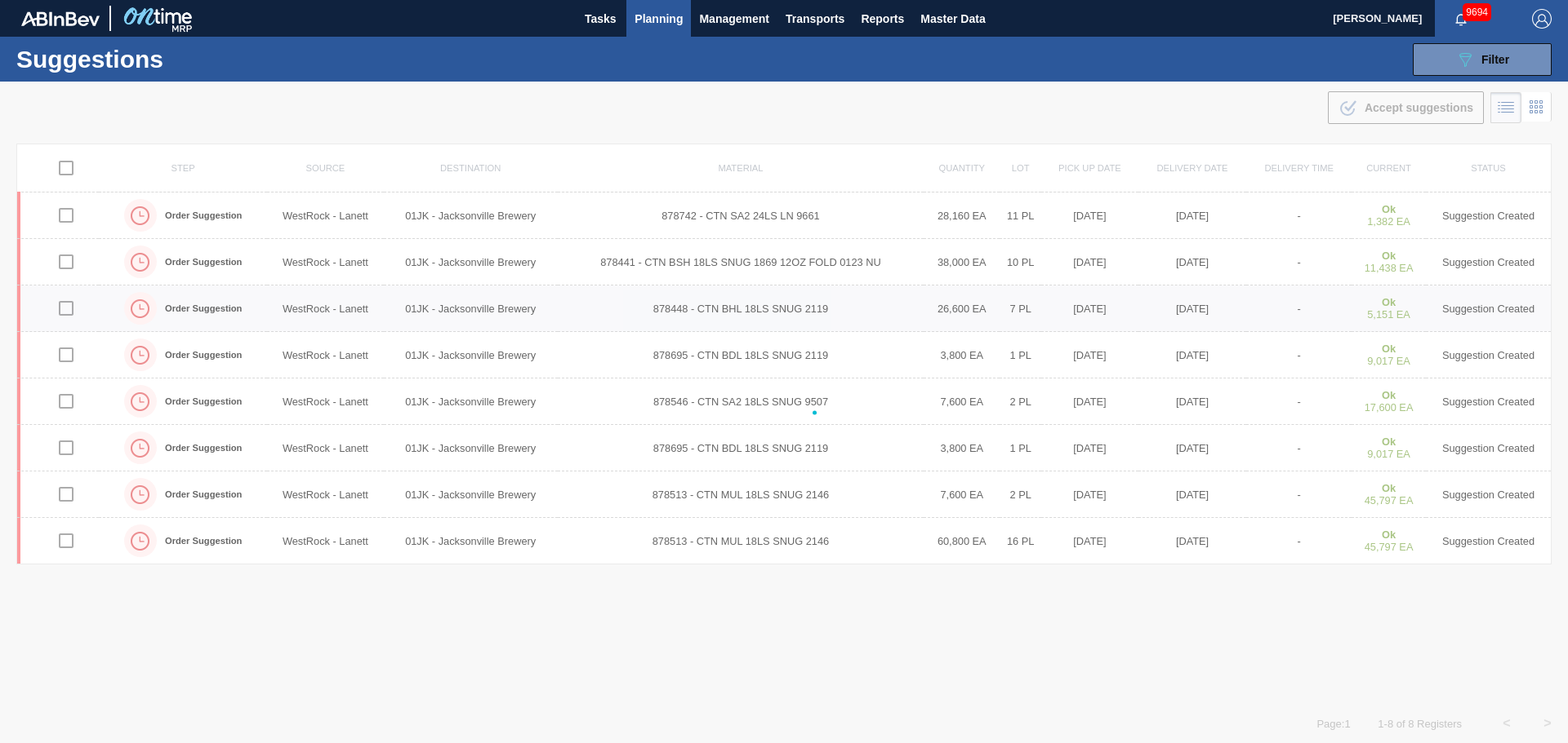
checkbox input "false"
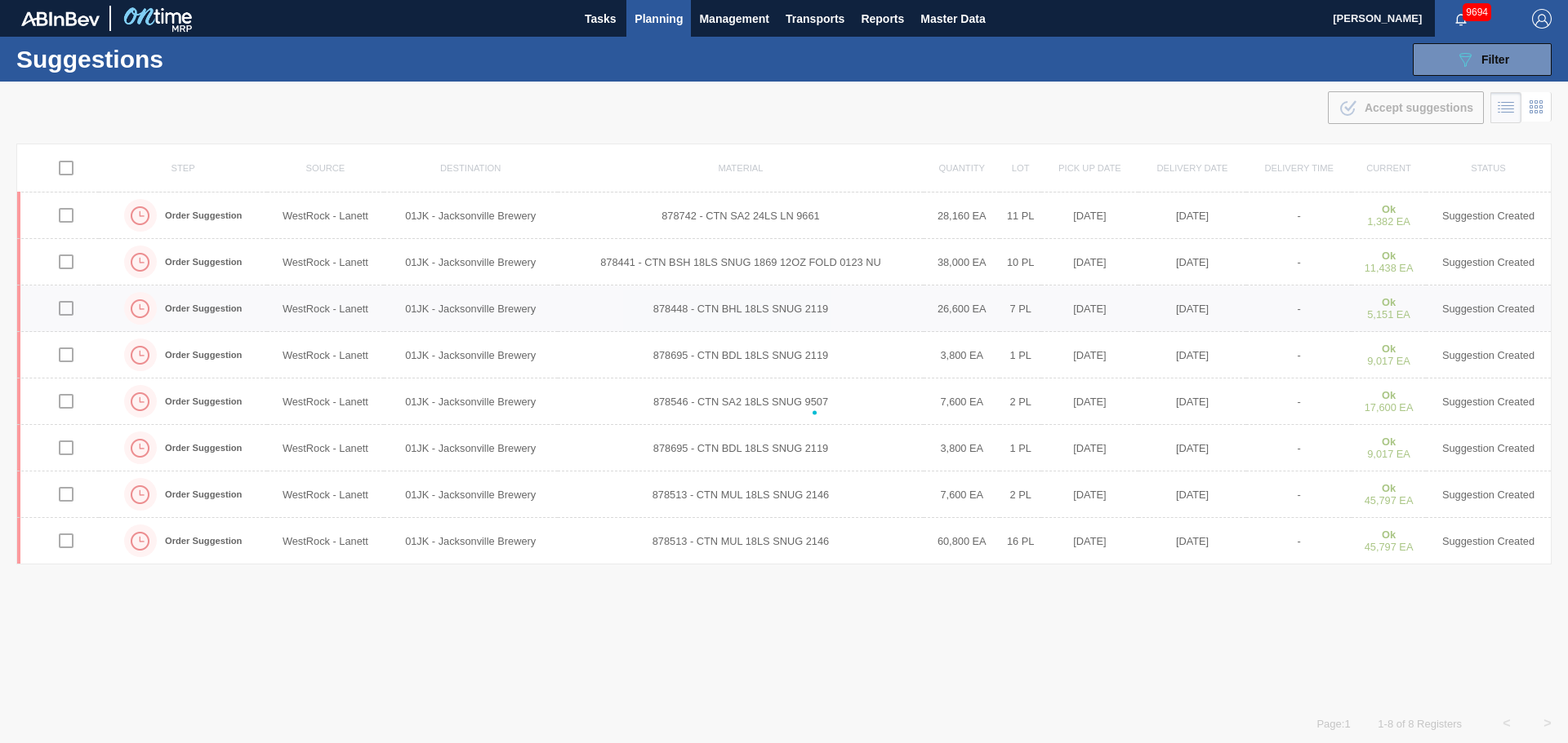
checkbox input "false"
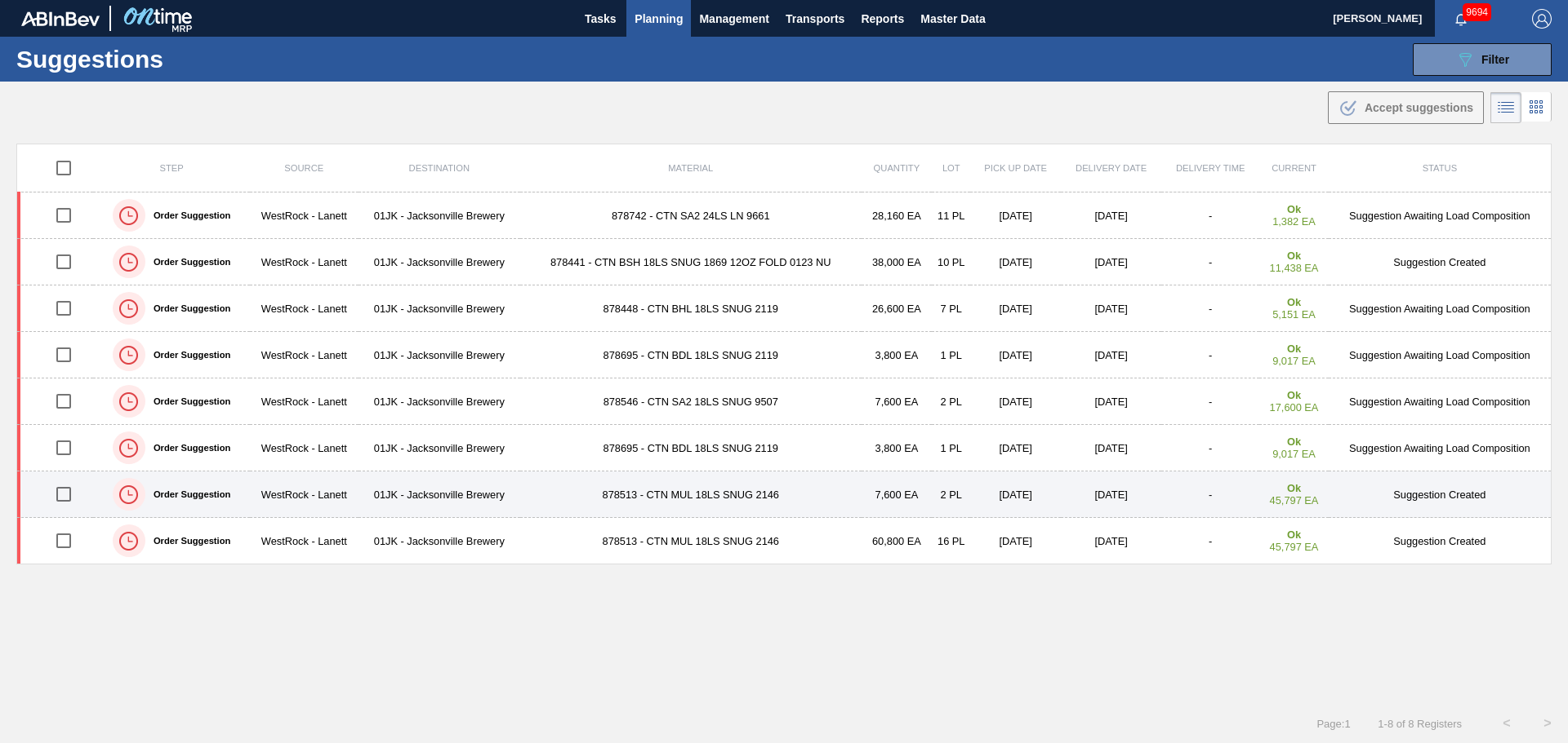
click at [63, 491] on input "checkbox" at bounding box center [63, 494] width 34 height 34
checkbox input "true"
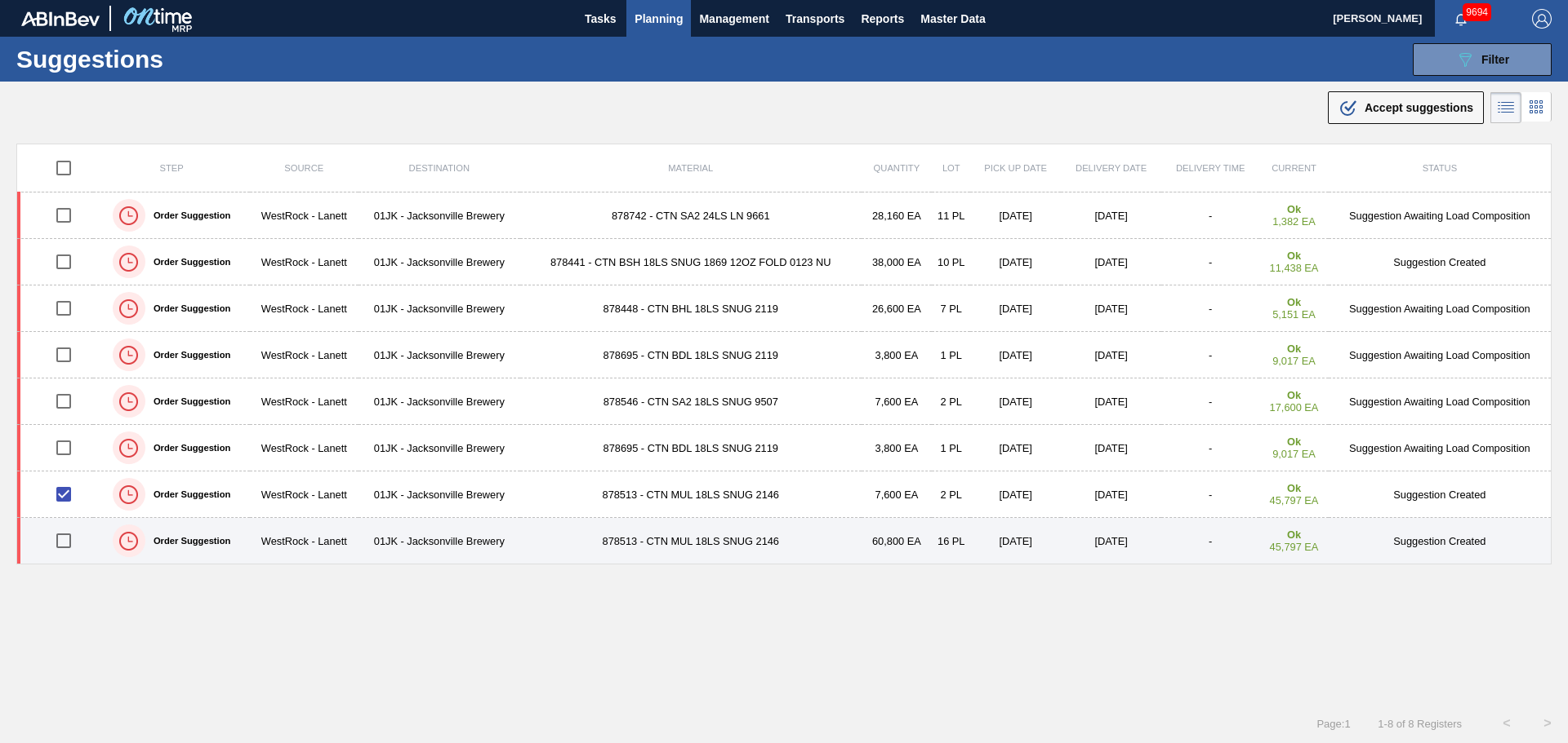
click at [62, 544] on input "checkbox" at bounding box center [63, 541] width 34 height 34
checkbox input "true"
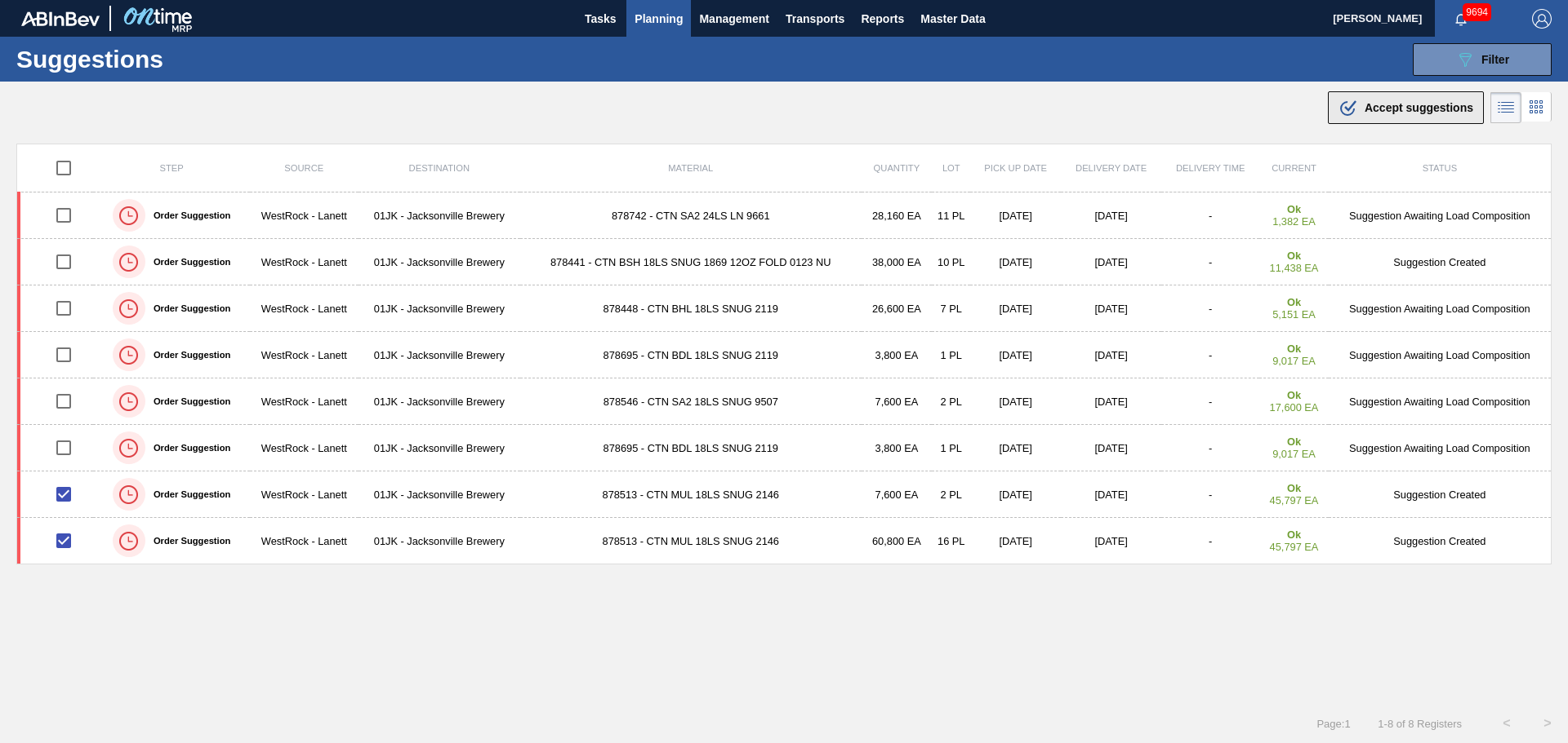
click at [1381, 114] on div ".b{fill:var(--color-action-default)} Accept suggestions" at bounding box center [1406, 107] width 134 height 19
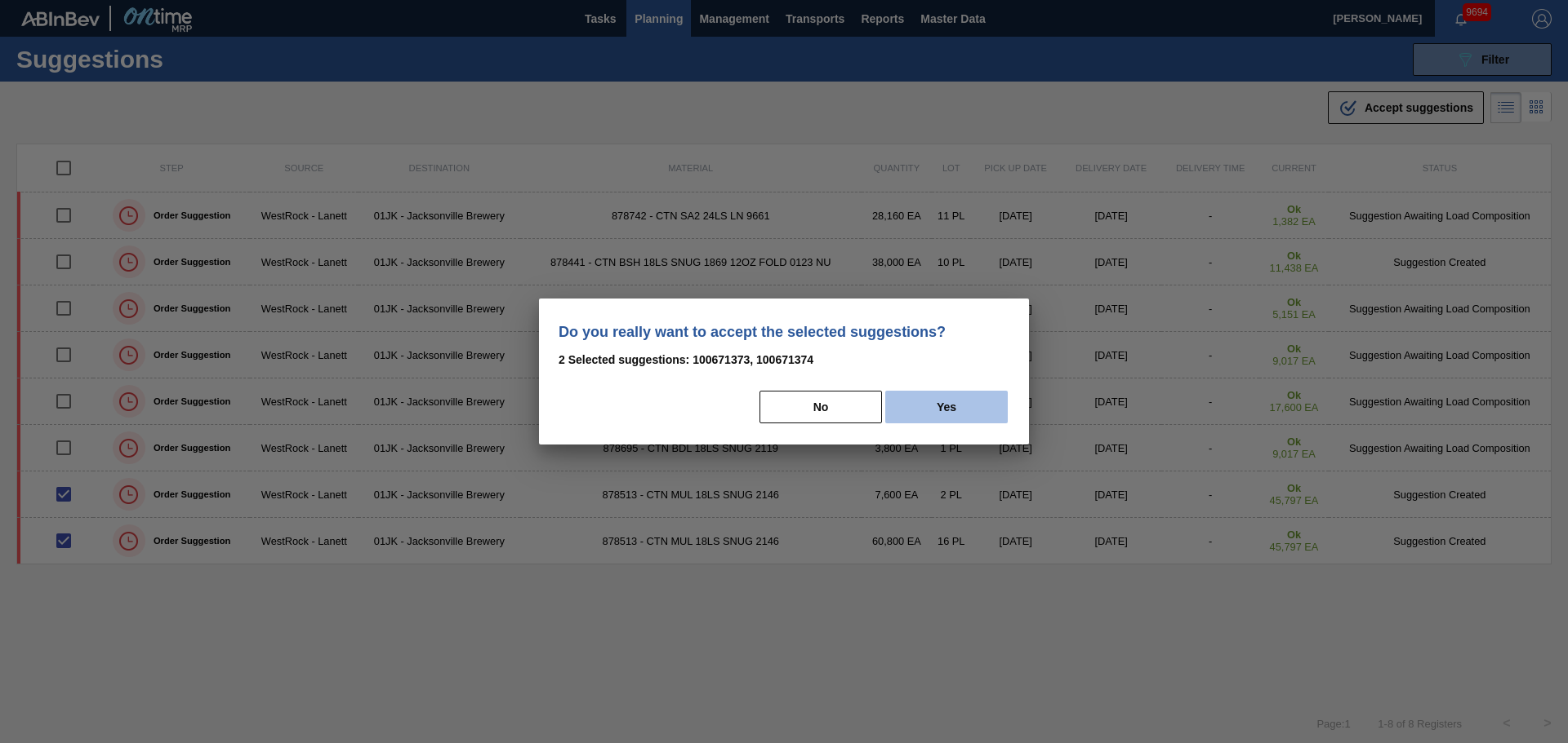
click at [906, 397] on button "Yes" at bounding box center [946, 406] width 122 height 32
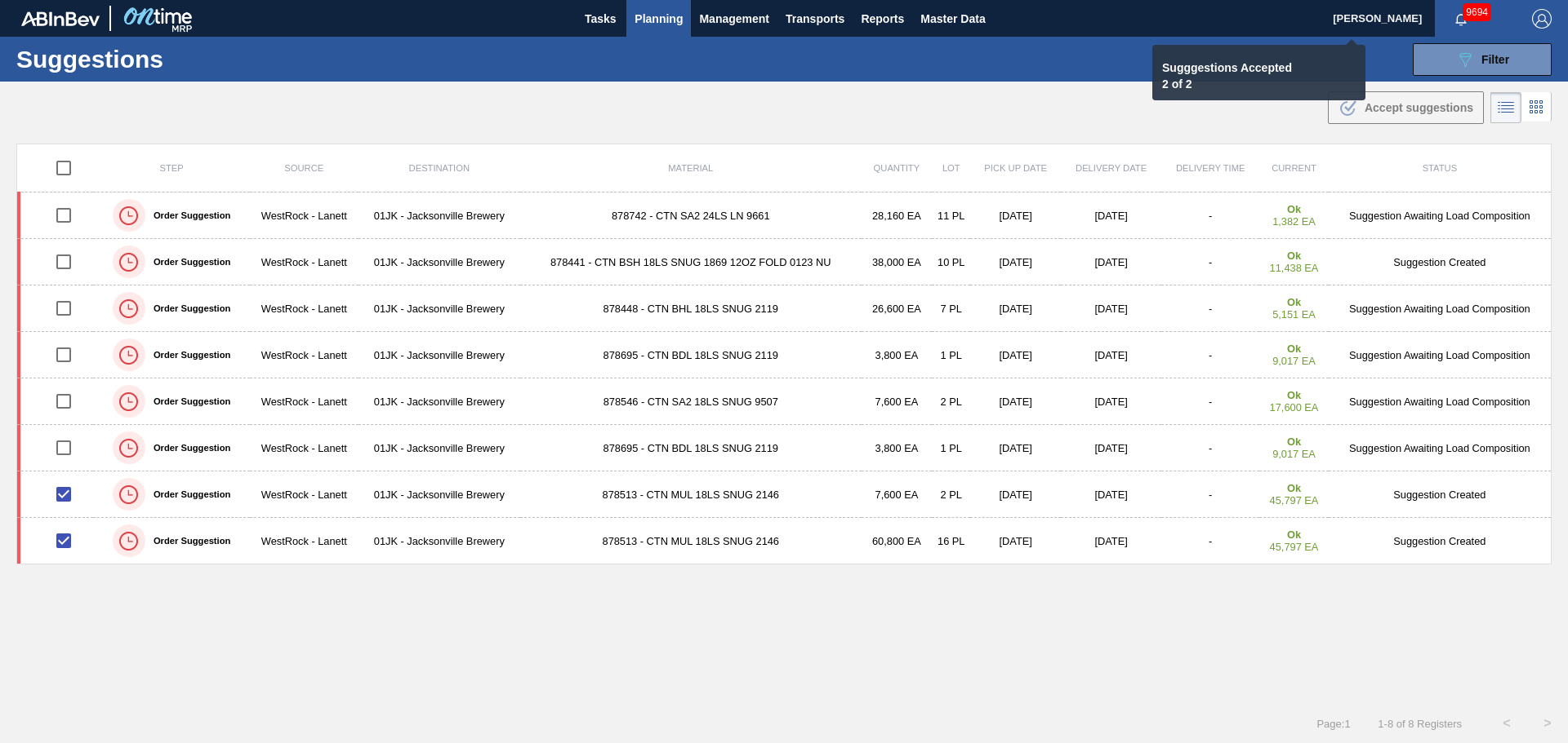
checkbox input "false"
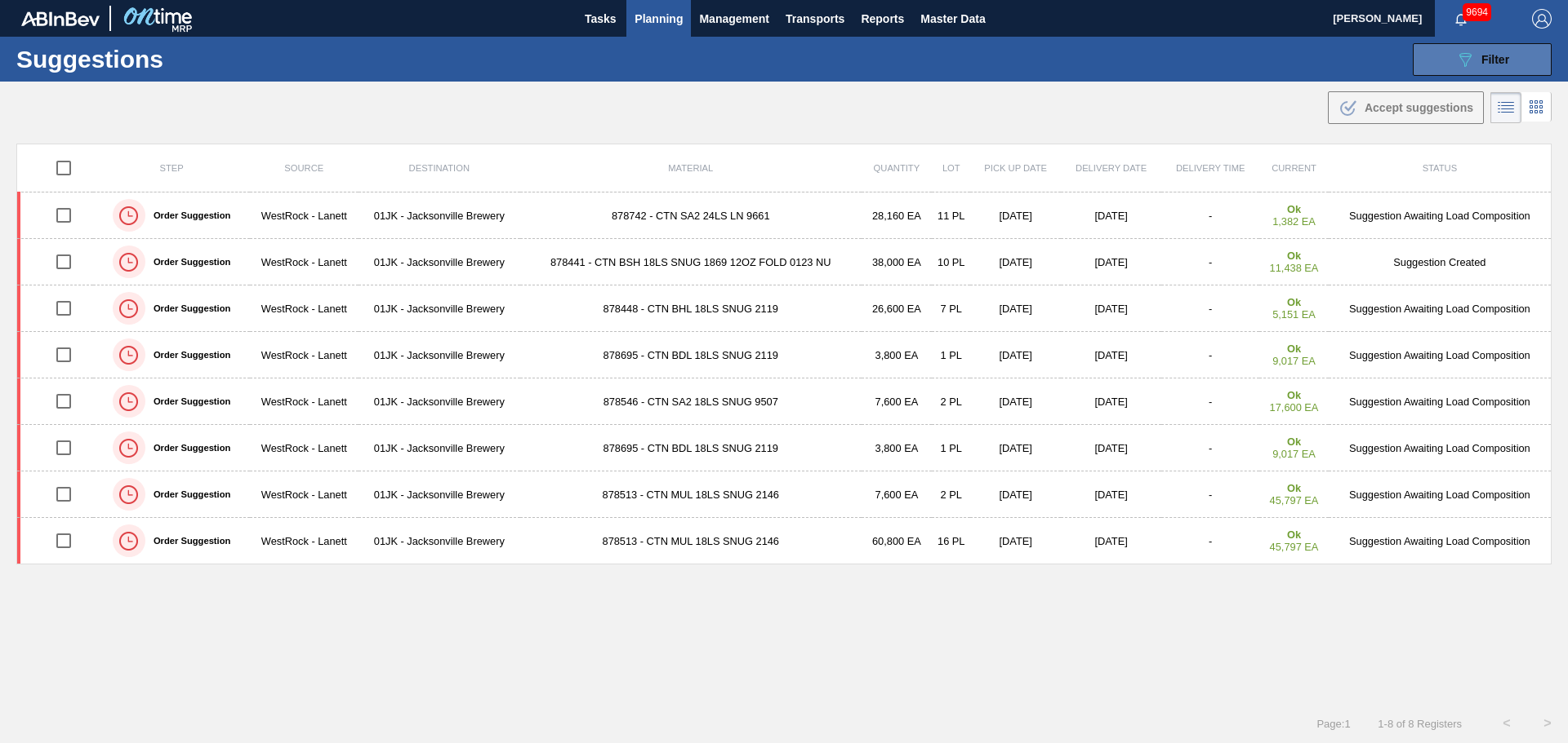
click at [1517, 59] on button "089F7B8B-B2A5-4AFE-B5C0-19BA573D28AC Filter" at bounding box center [1482, 59] width 139 height 32
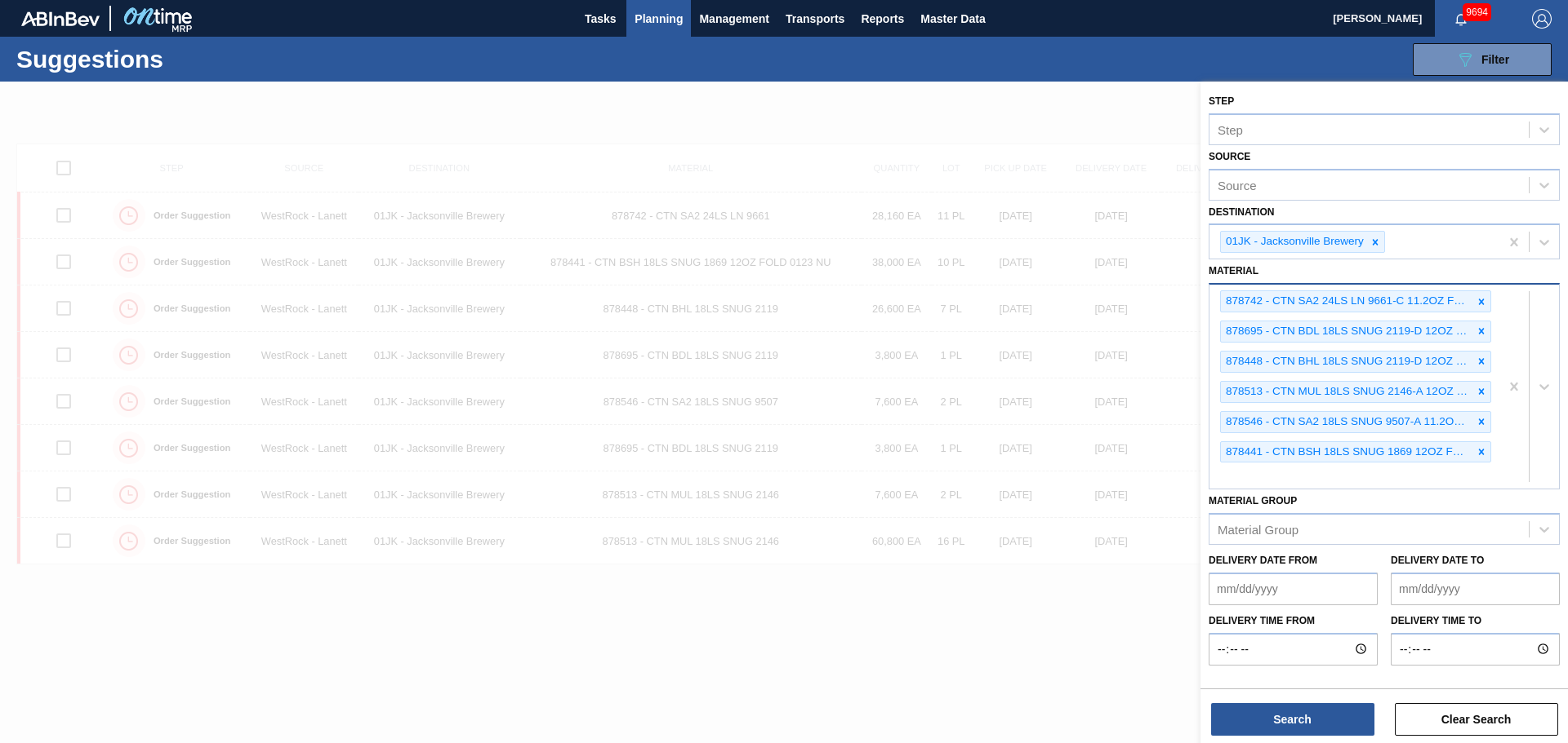
click at [1298, 478] on div "878742 - CTN SA2 24LS LN 9661-C 11.2OZ FOLD 1224 878695 - CTN BDL 18LS SNUG 211…" at bounding box center [1354, 387] width 290 height 204
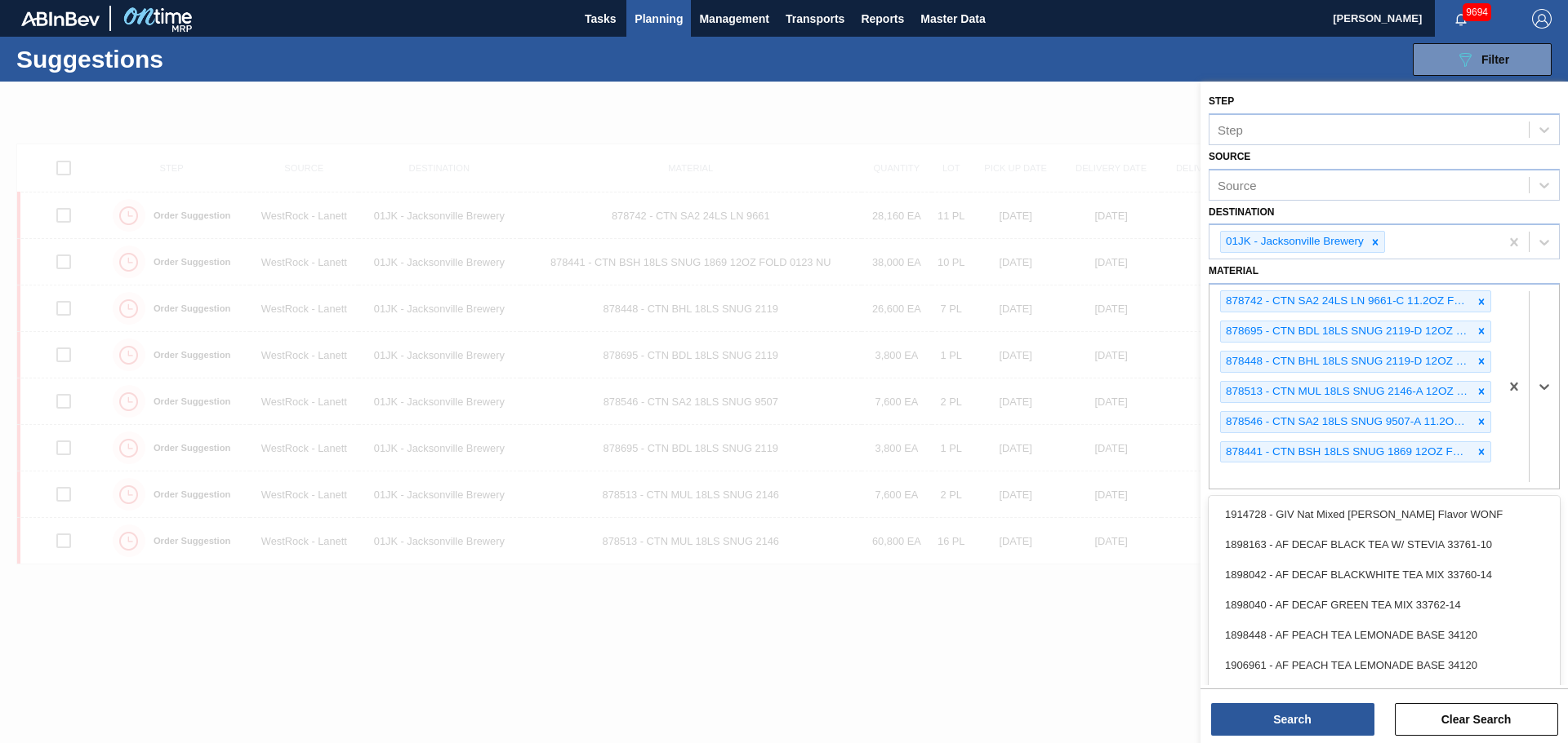
click at [1099, 648] on div at bounding box center [784, 453] width 1568 height 743
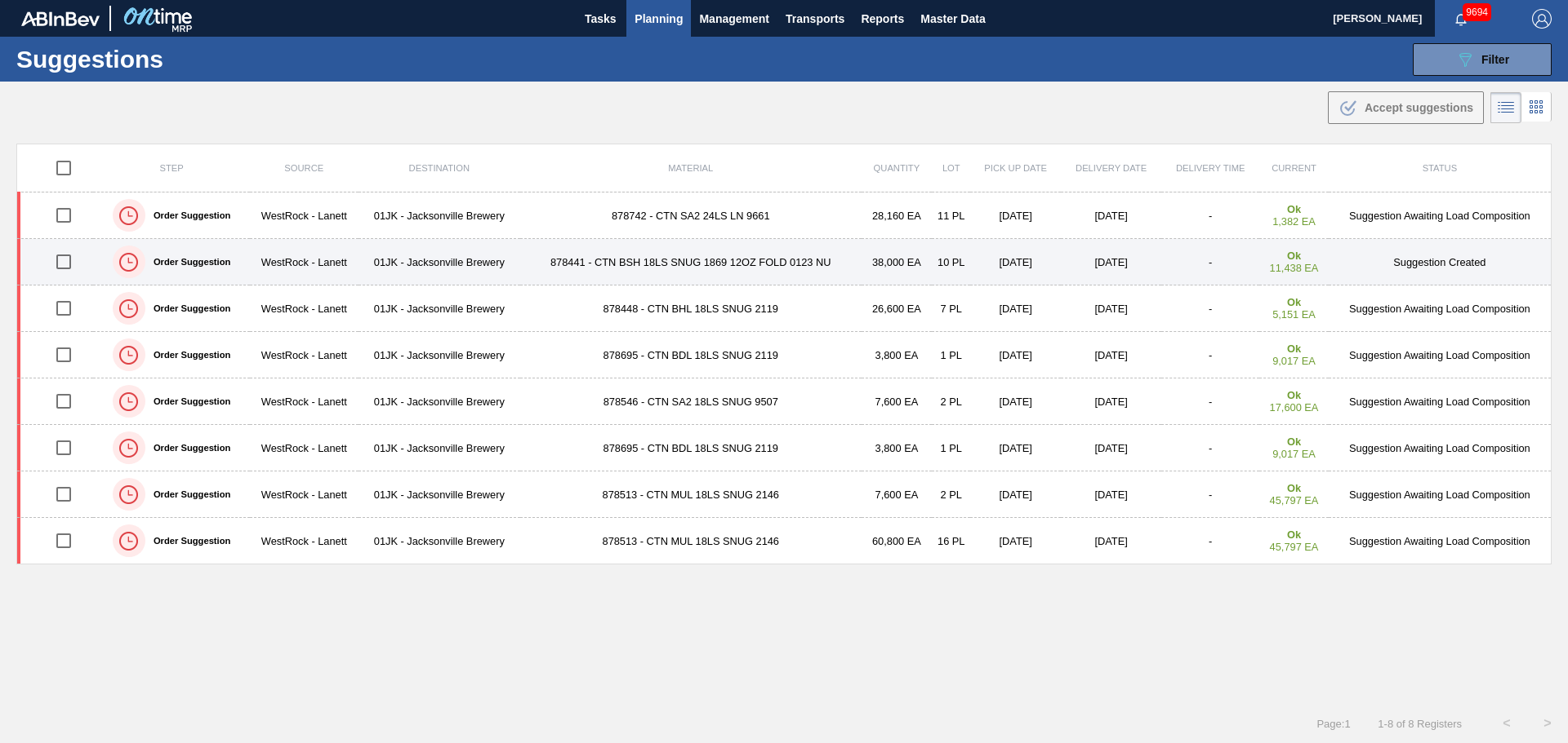
click at [735, 273] on td "878441 - CTN BSH 18LS SNUG 1869 12OZ FOLD 0123 NU" at bounding box center [690, 262] width 341 height 46
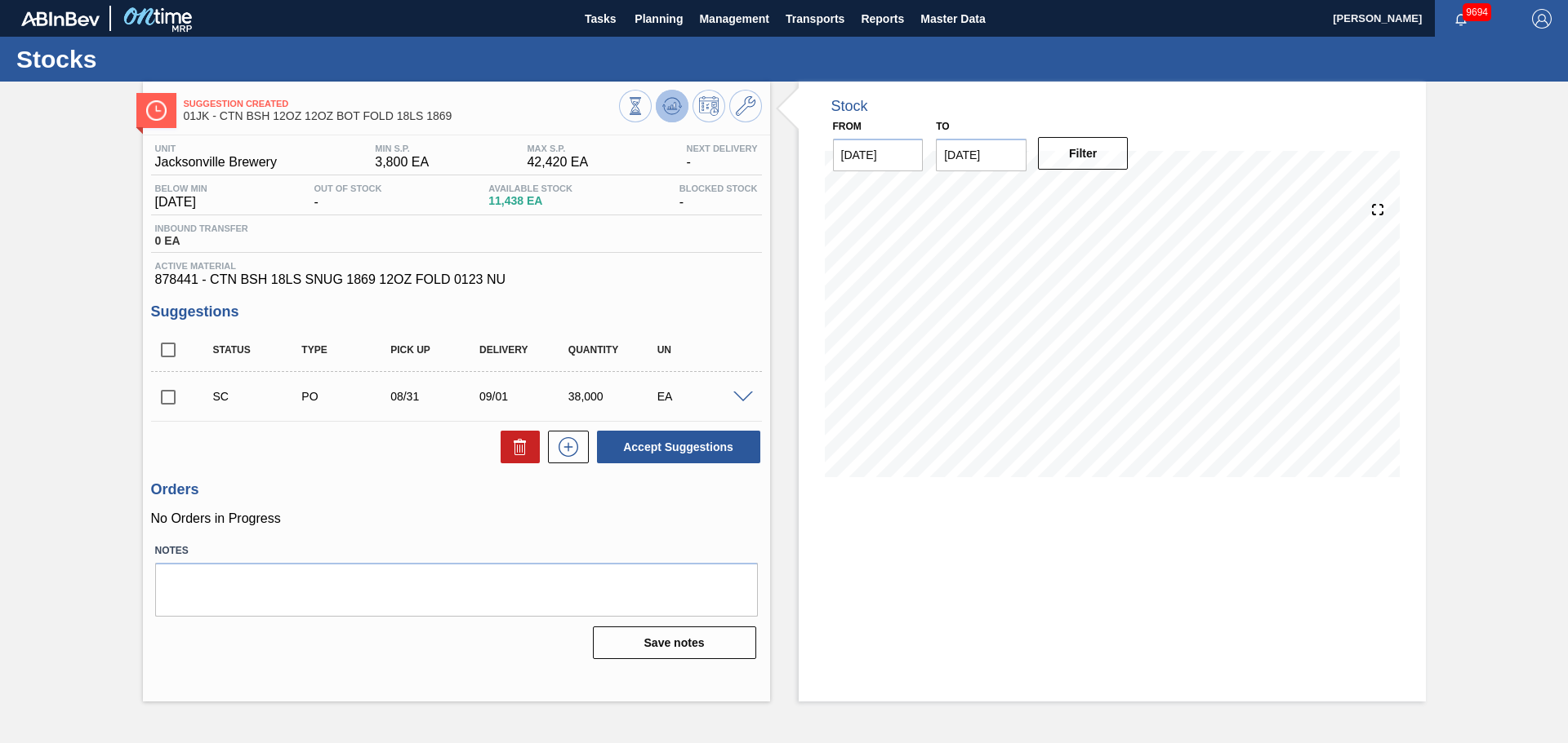
click at [681, 109] on button at bounding box center [671, 106] width 32 height 32
click at [743, 99] on icon at bounding box center [745, 106] width 19 height 19
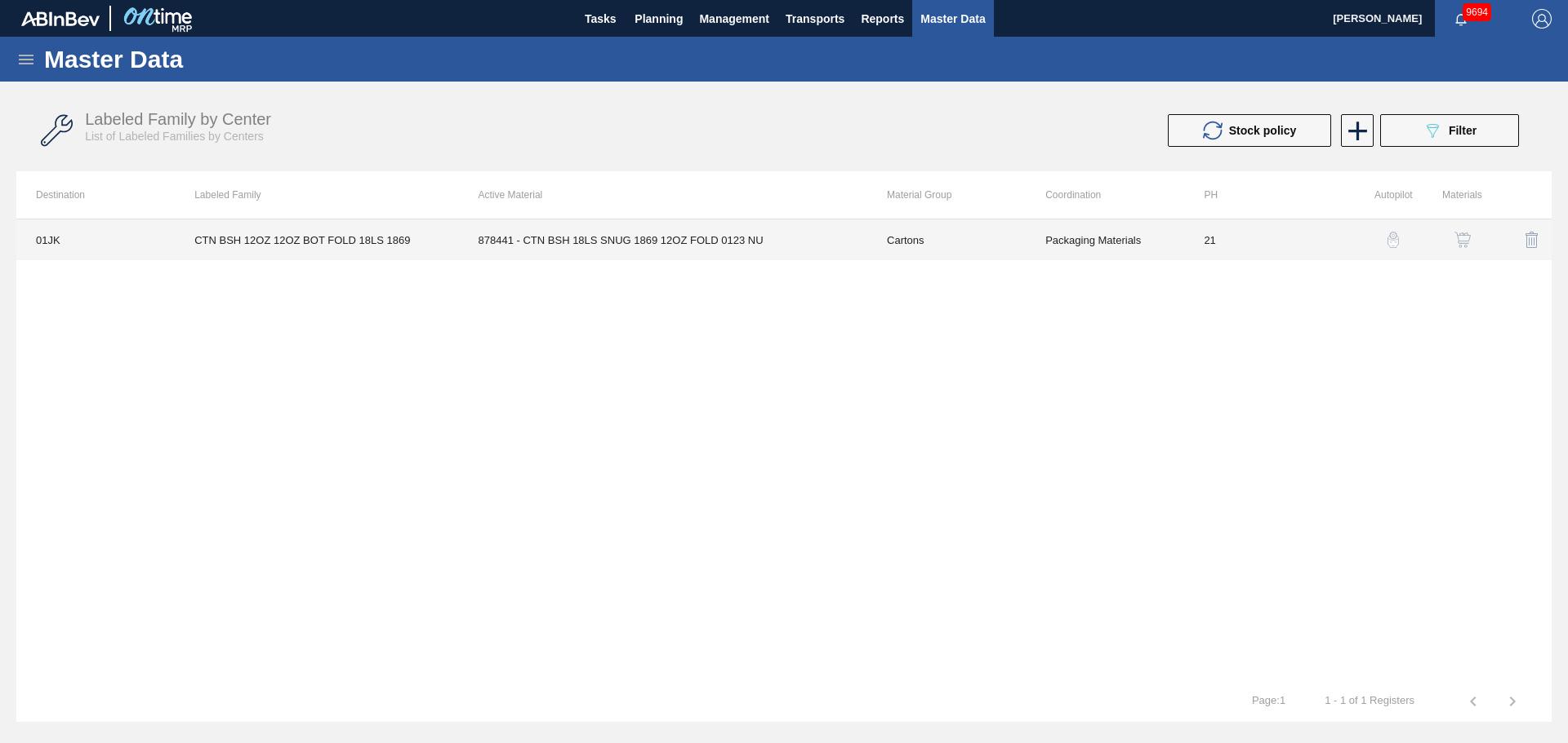
click at [1139, 222] on td "Packaging Materials" at bounding box center [1105, 240] width 159 height 41
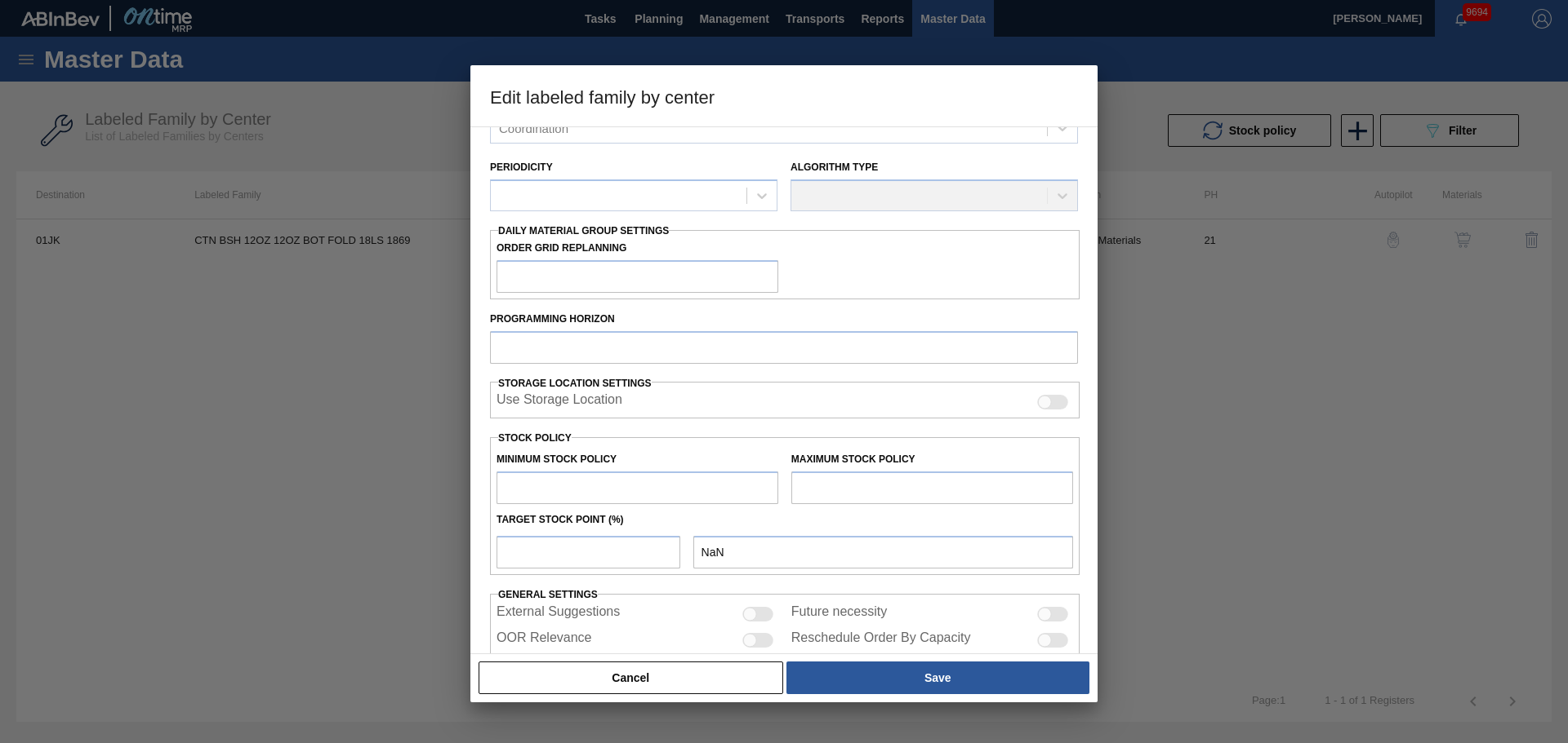
type input "Cartons"
type input "Folding Cartons"
type input "CTN BSH 12OZ 12OZ BOT FOLD 18LS 1869"
type input "01JK - Jacksonville Brewery"
type input "21"
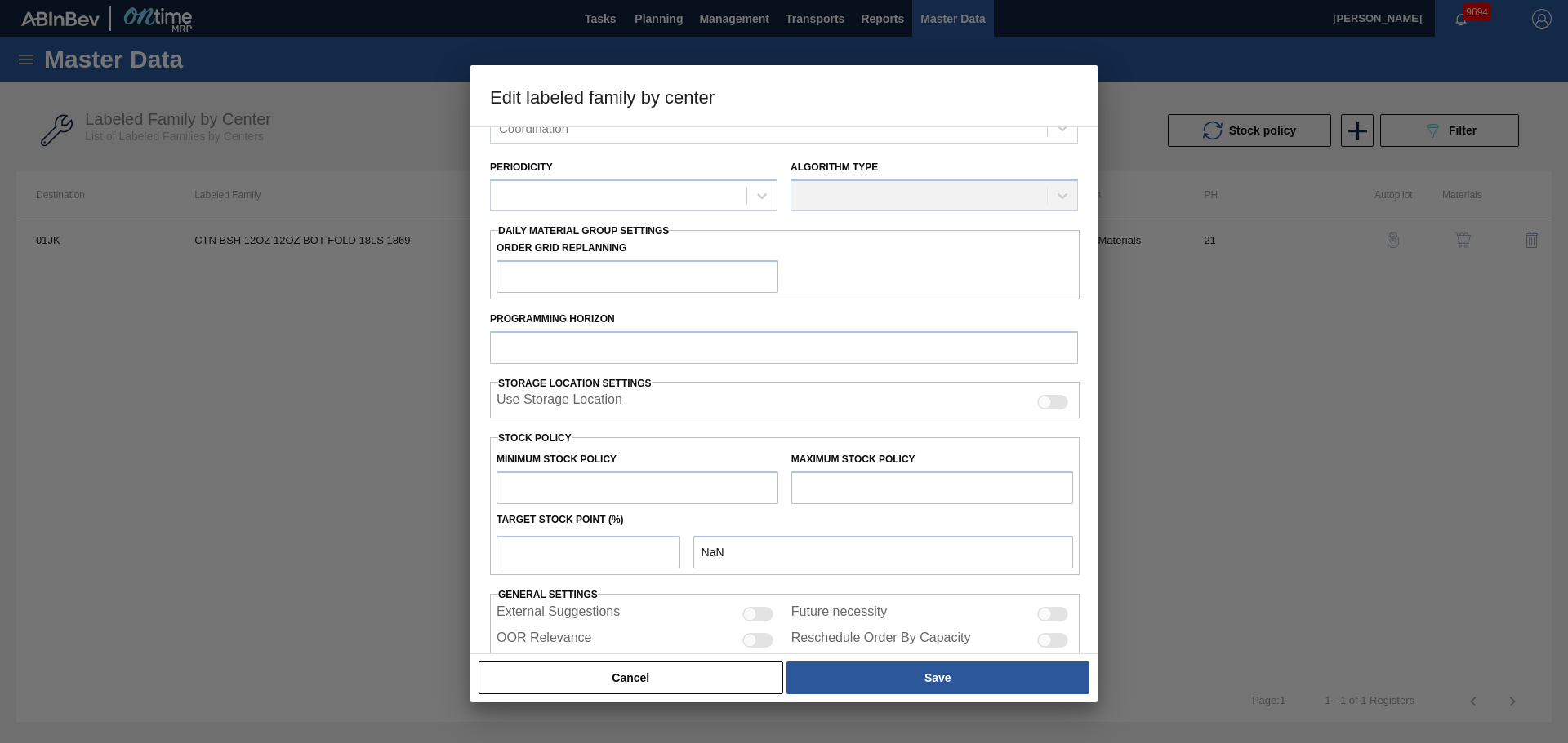
type input "3,800"
type input "42,420"
type input "100"
type input "42,420"
checkbox input "true"
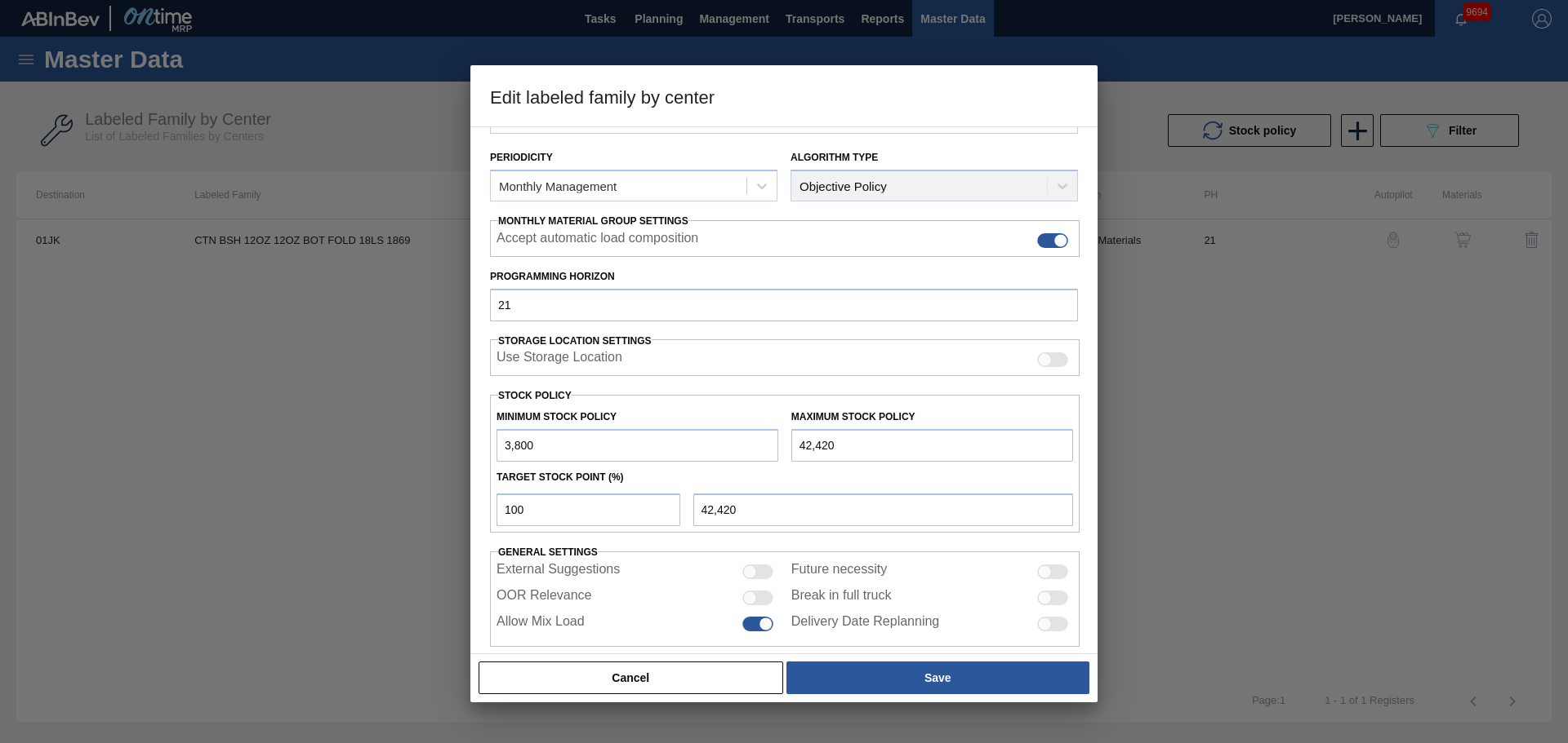
scroll to position [198, 0]
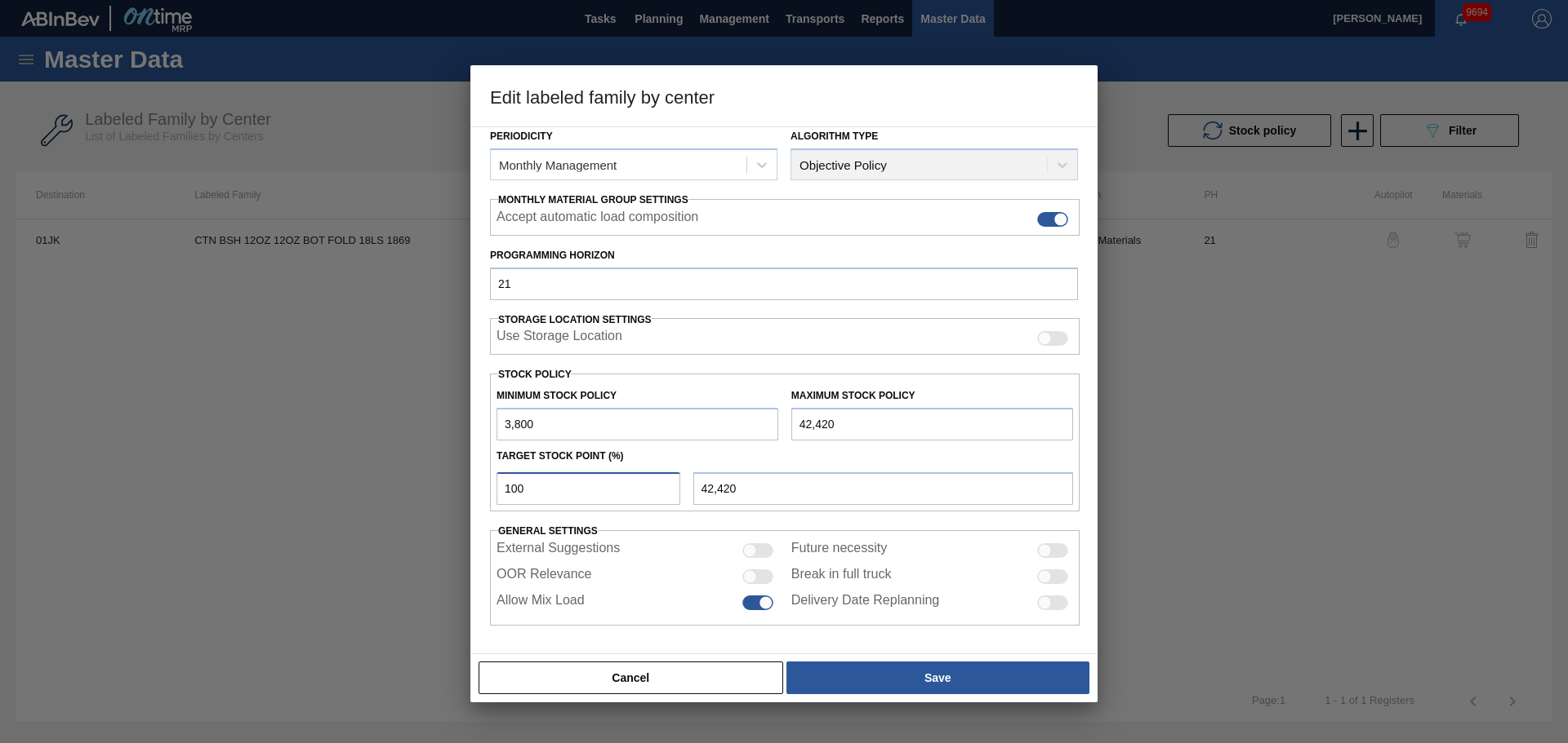
click at [575, 496] on input "100" at bounding box center [588, 488] width 184 height 32
click at [575, 493] on input "100" at bounding box center [588, 488] width 184 height 32
click at [570, 496] on input "100" at bounding box center [588, 488] width 184 height 32
drag, startPoint x: 570, startPoint y: 496, endPoint x: 441, endPoint y: 495, distance: 129.0
click at [441, 495] on div "Edit labeled family by center Material Group Cartons Family Folding Cartons Lab…" at bounding box center [784, 372] width 1568 height 743
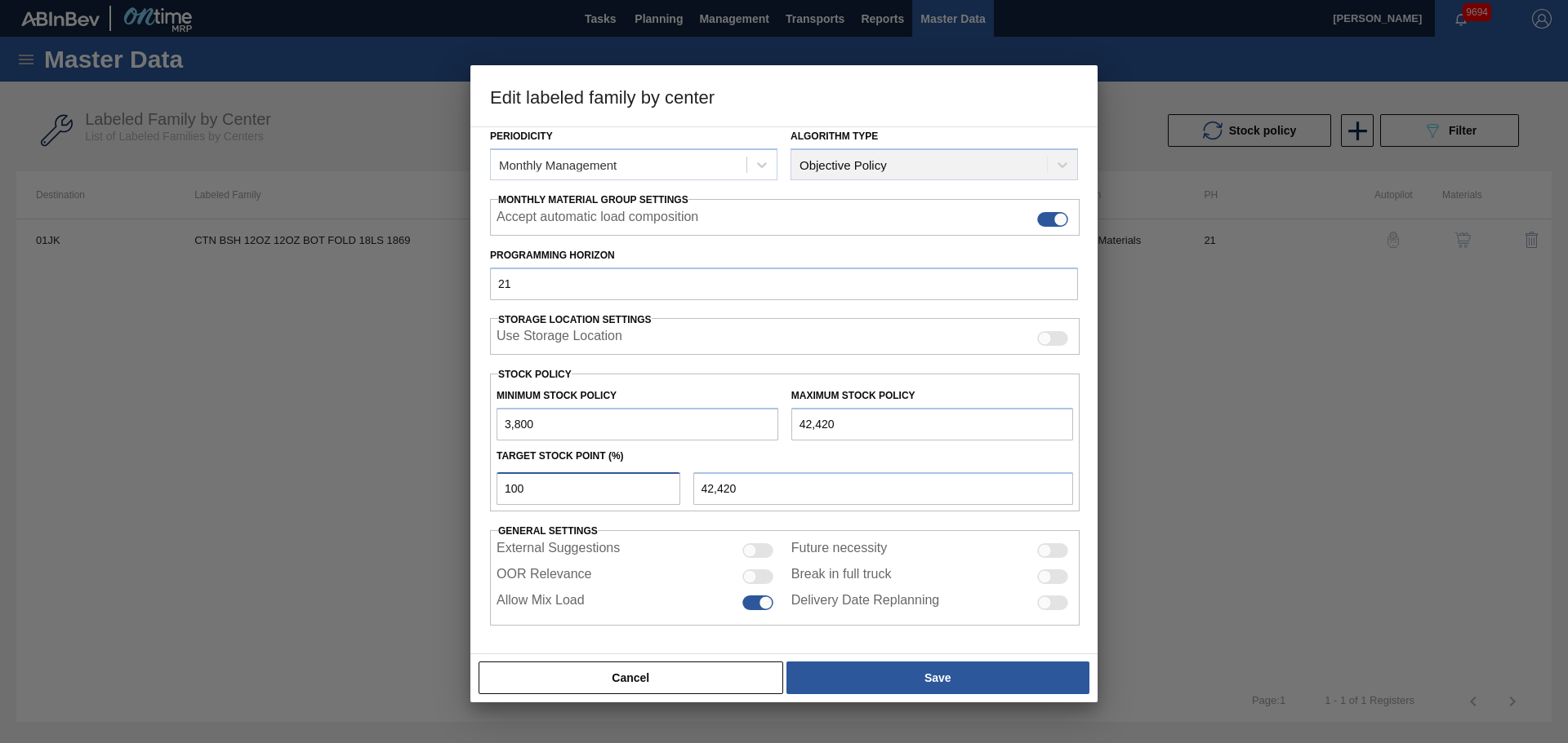
type input "2"
type input "4,572"
type input "20"
type input "11,524"
click at [617, 498] on input "20" at bounding box center [588, 488] width 184 height 32
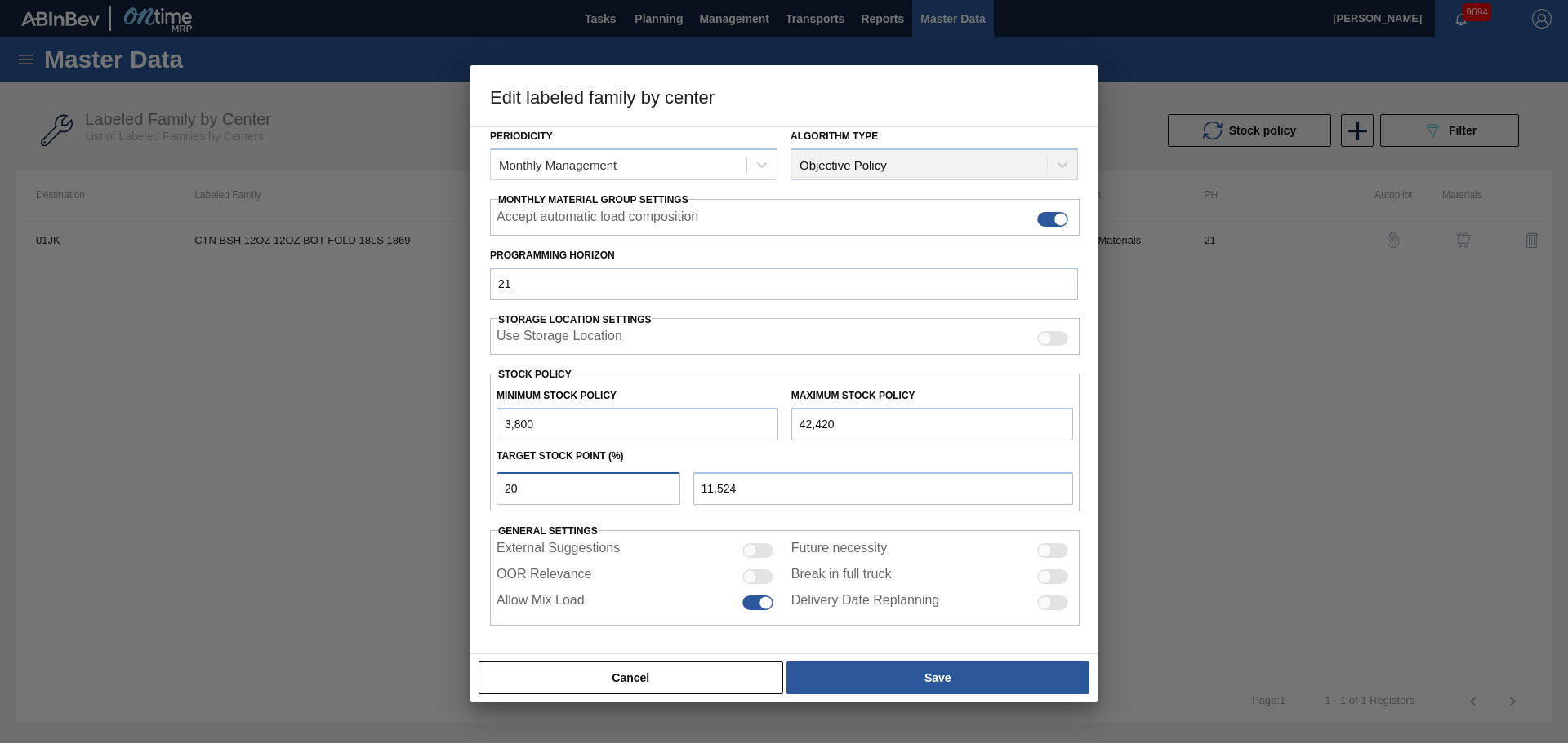
click at [617, 498] on input "20" at bounding box center [588, 488] width 184 height 32
type input "2"
type input "4,572"
type input "3,800"
type input "1"
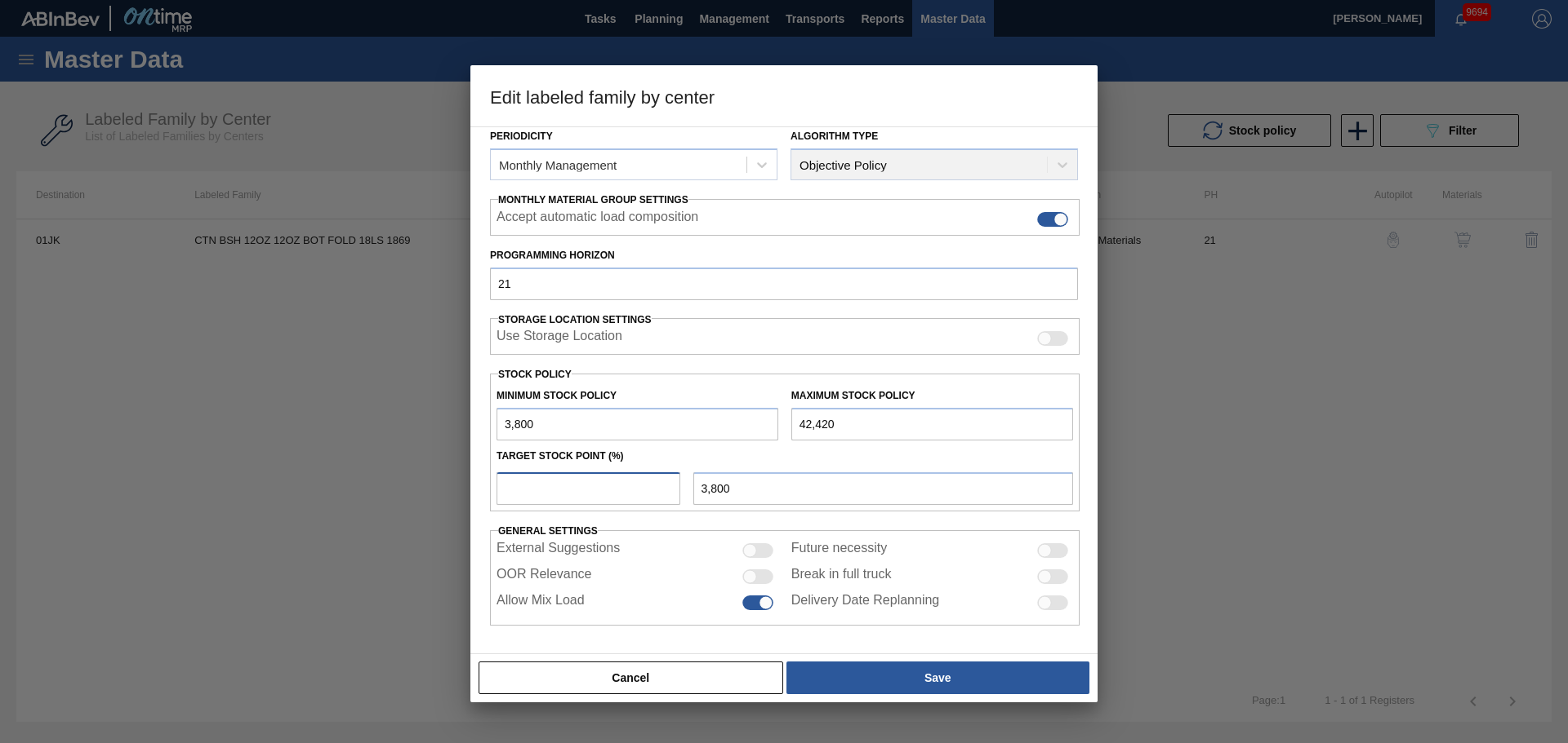
type input "4,186"
type input "10"
type input "7,662"
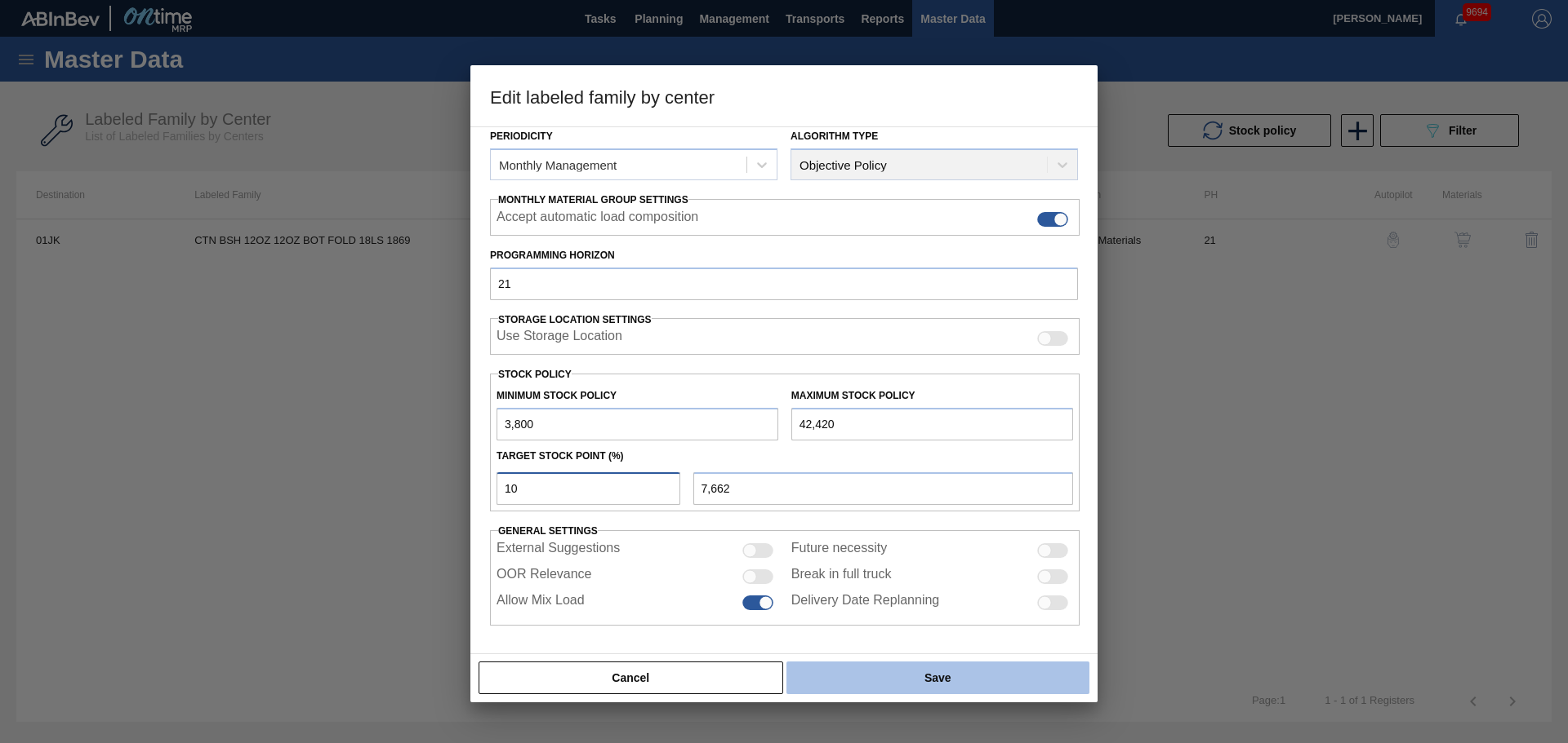
type input "10"
click at [1005, 676] on button "Save" at bounding box center [937, 678] width 303 height 32
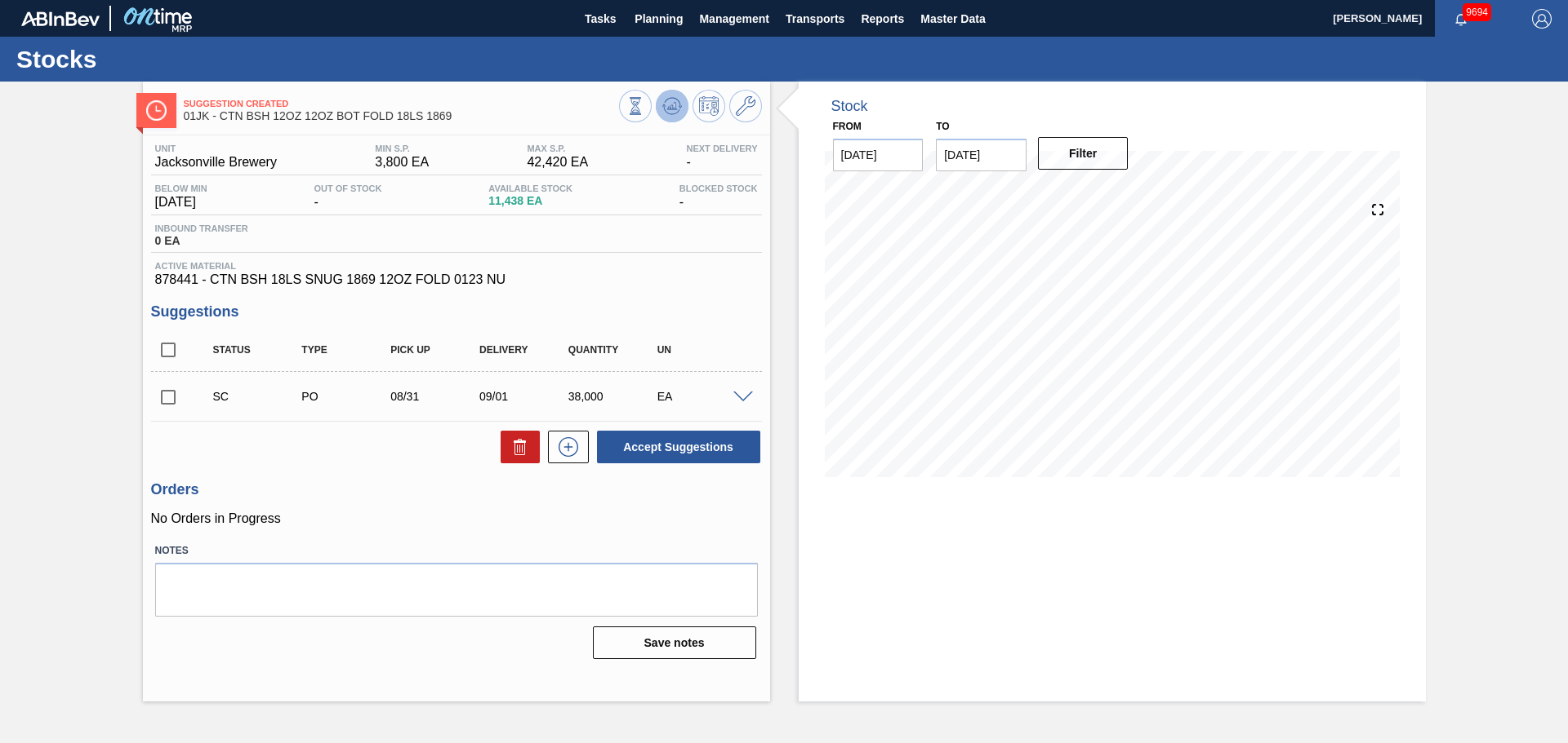
click at [644, 108] on icon at bounding box center [635, 106] width 18 height 18
click at [749, 392] on span at bounding box center [743, 398] width 19 height 12
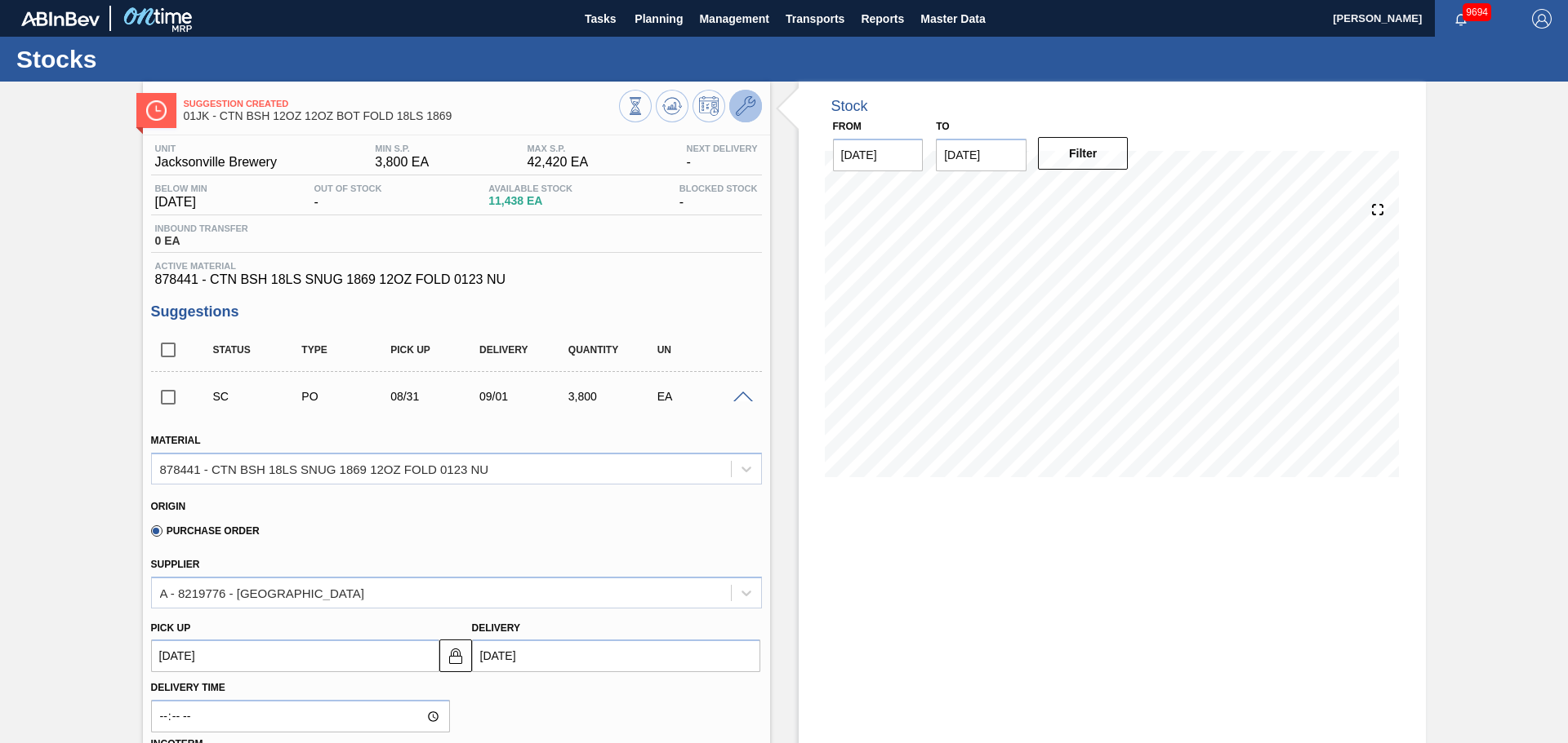
click at [737, 113] on icon at bounding box center [745, 106] width 19 height 19
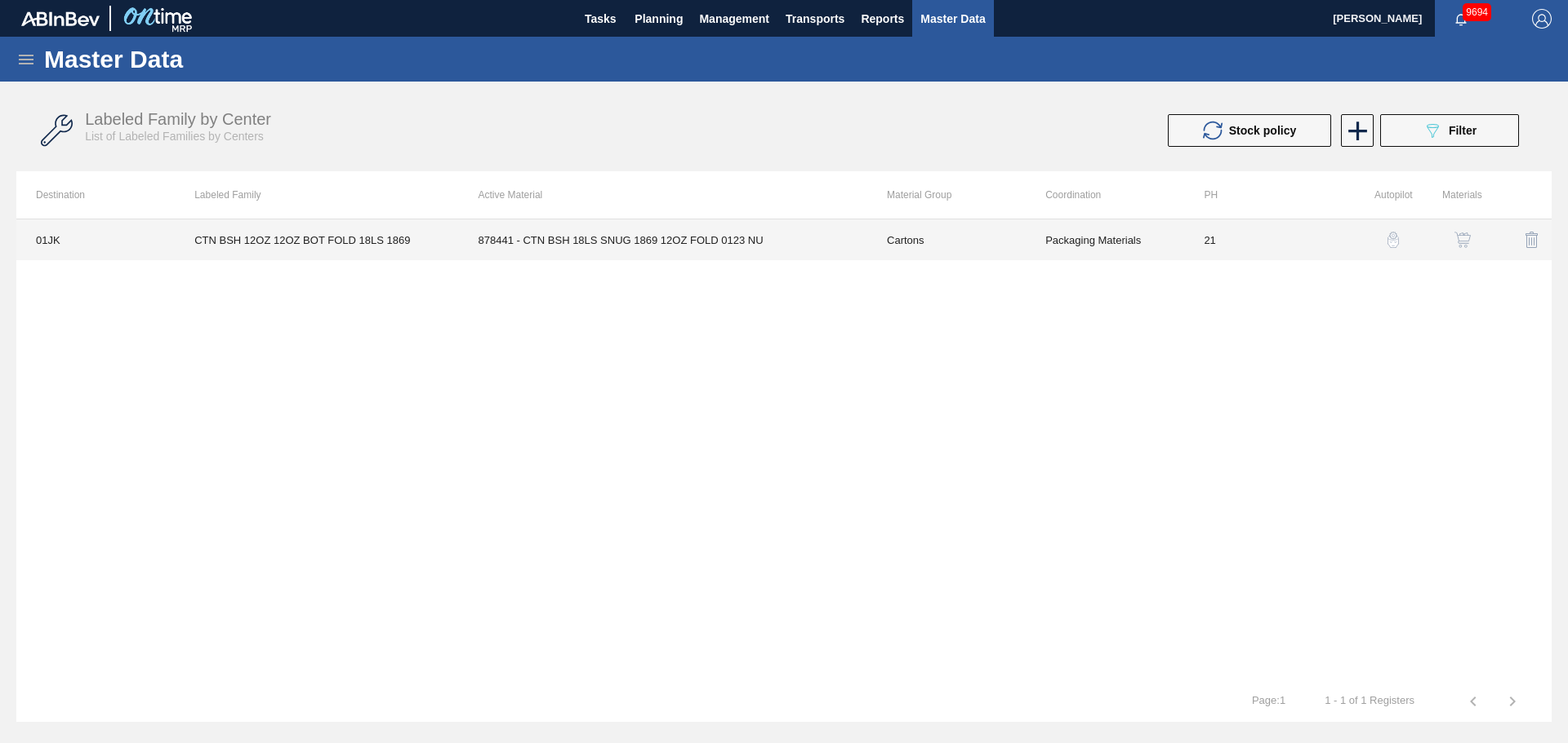
click at [1040, 230] on td "Packaging Materials" at bounding box center [1105, 240] width 159 height 41
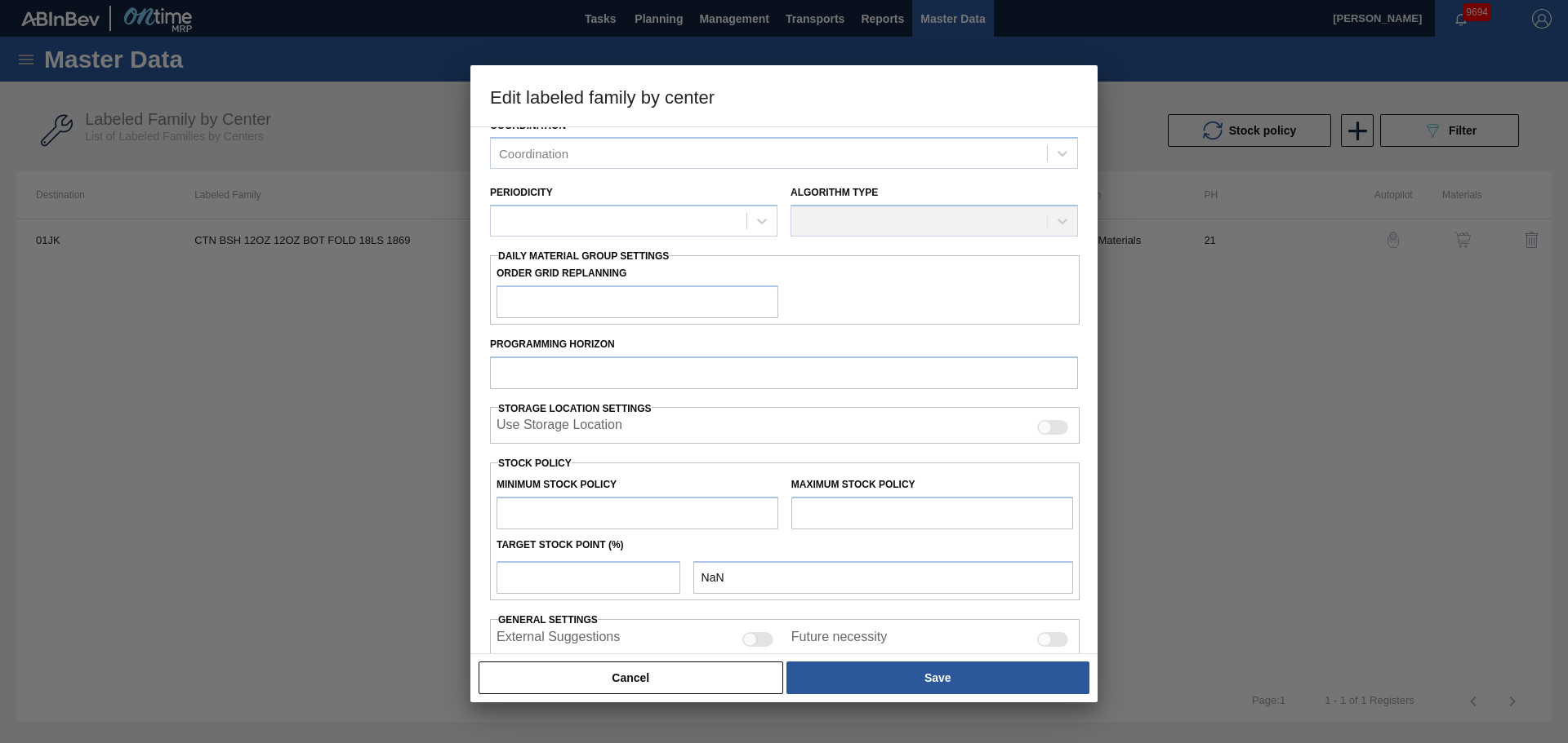
type input "Cartons"
type input "Folding Cartons"
type input "CTN BSH 12OZ 12OZ BOT FOLD 18LS 1869"
type input "01JK - Jacksonville Brewery"
type input "21"
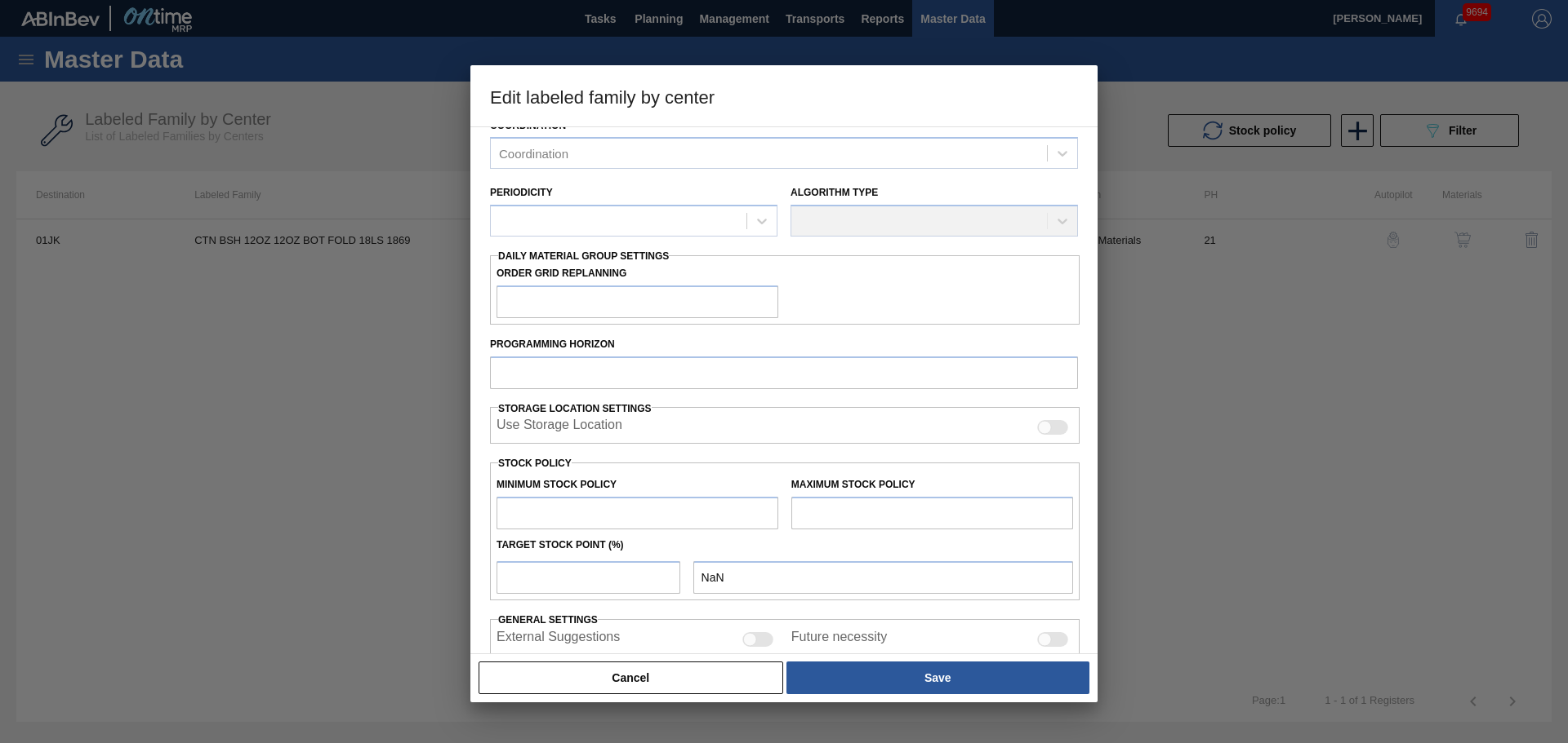
type input "3,800"
type input "42,420"
type input "10"
type input "7,662"
checkbox input "true"
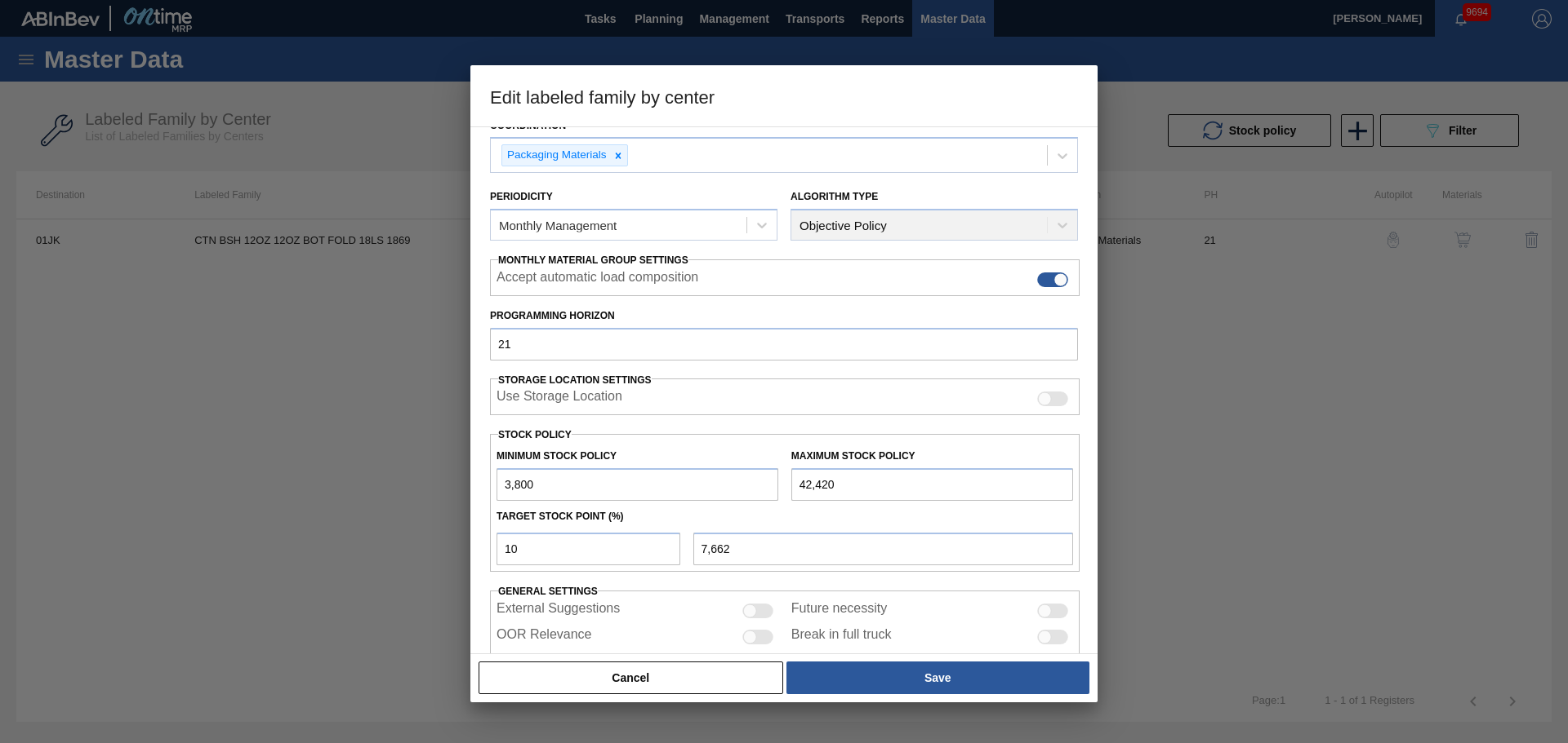
scroll to position [165, 0]
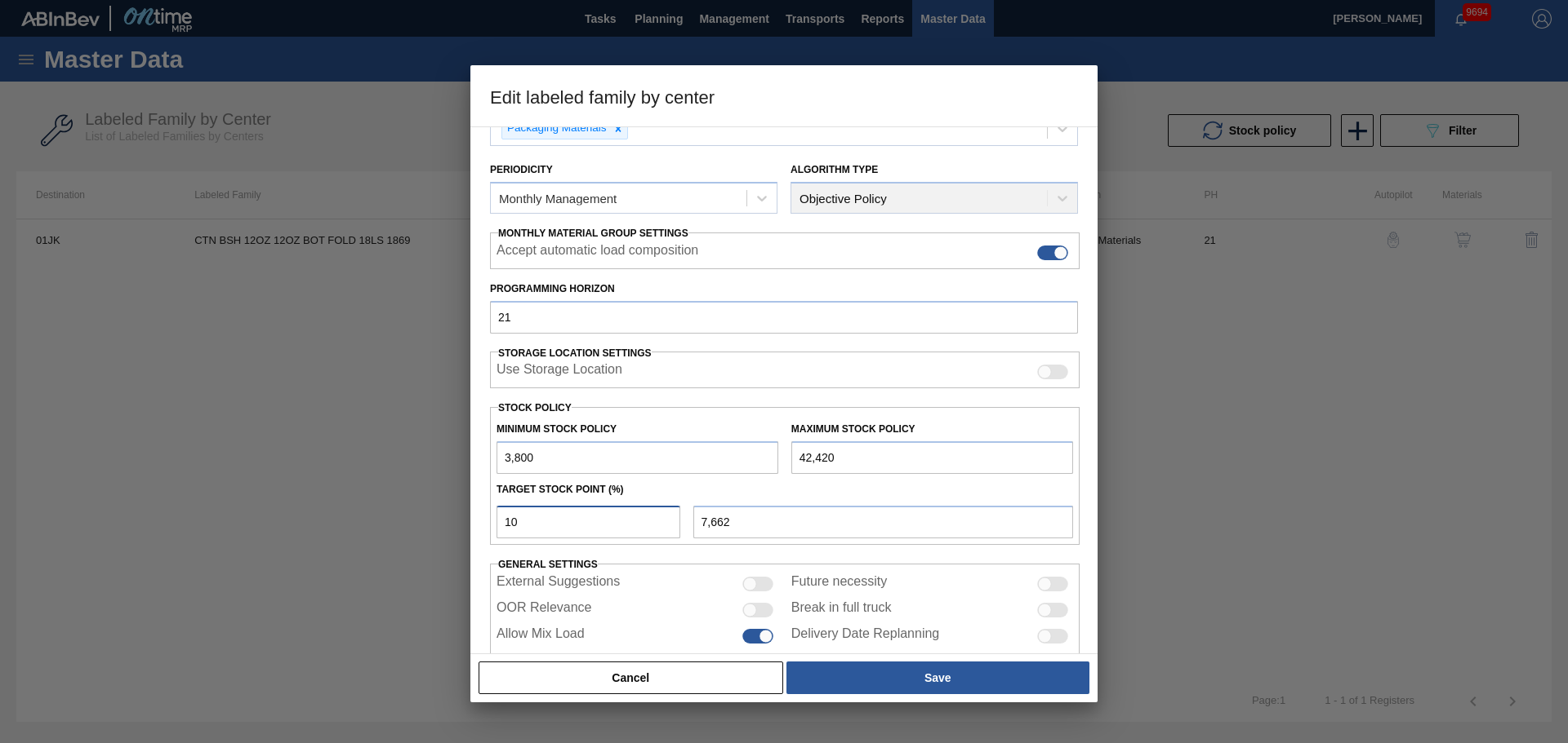
click at [578, 516] on input "10" at bounding box center [588, 521] width 184 height 32
type input "1"
type input "4,186"
type input "15"
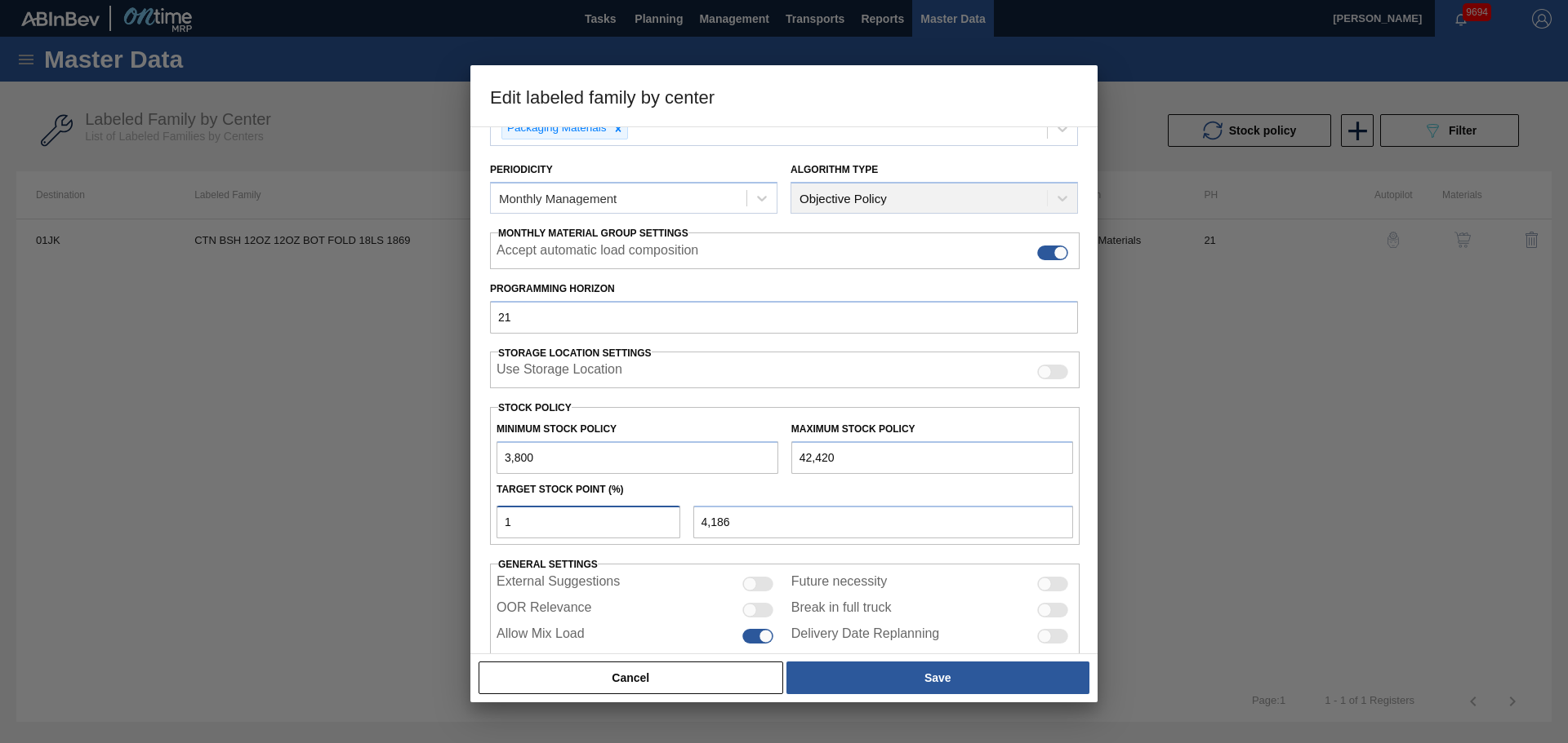
type input "9,593"
click at [578, 518] on input "15" at bounding box center [588, 521] width 184 height 32
type input "1"
type input "4,186"
type input "3,800"
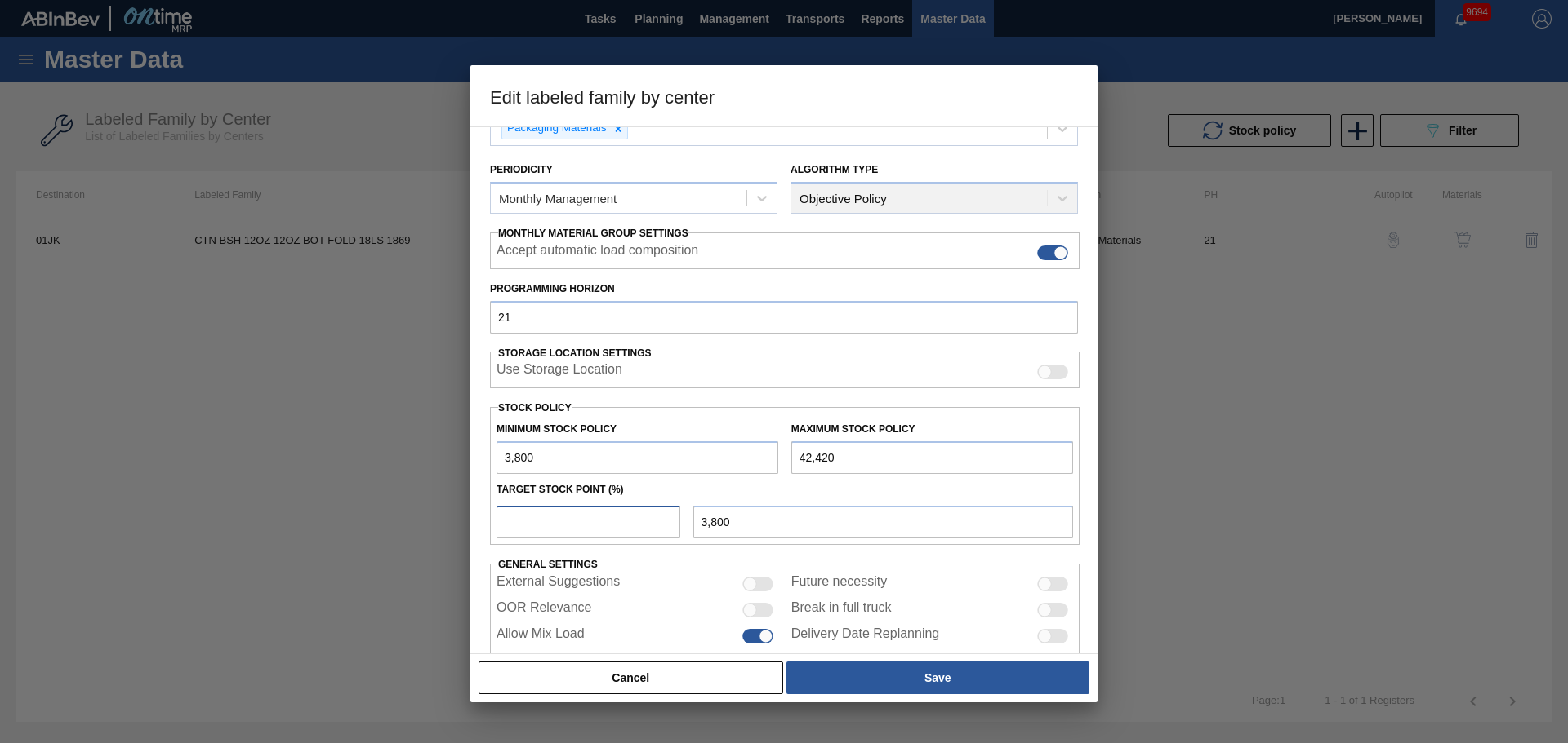
type input "2"
type input "4,572"
type input "20"
type input "11,524"
type input "20"
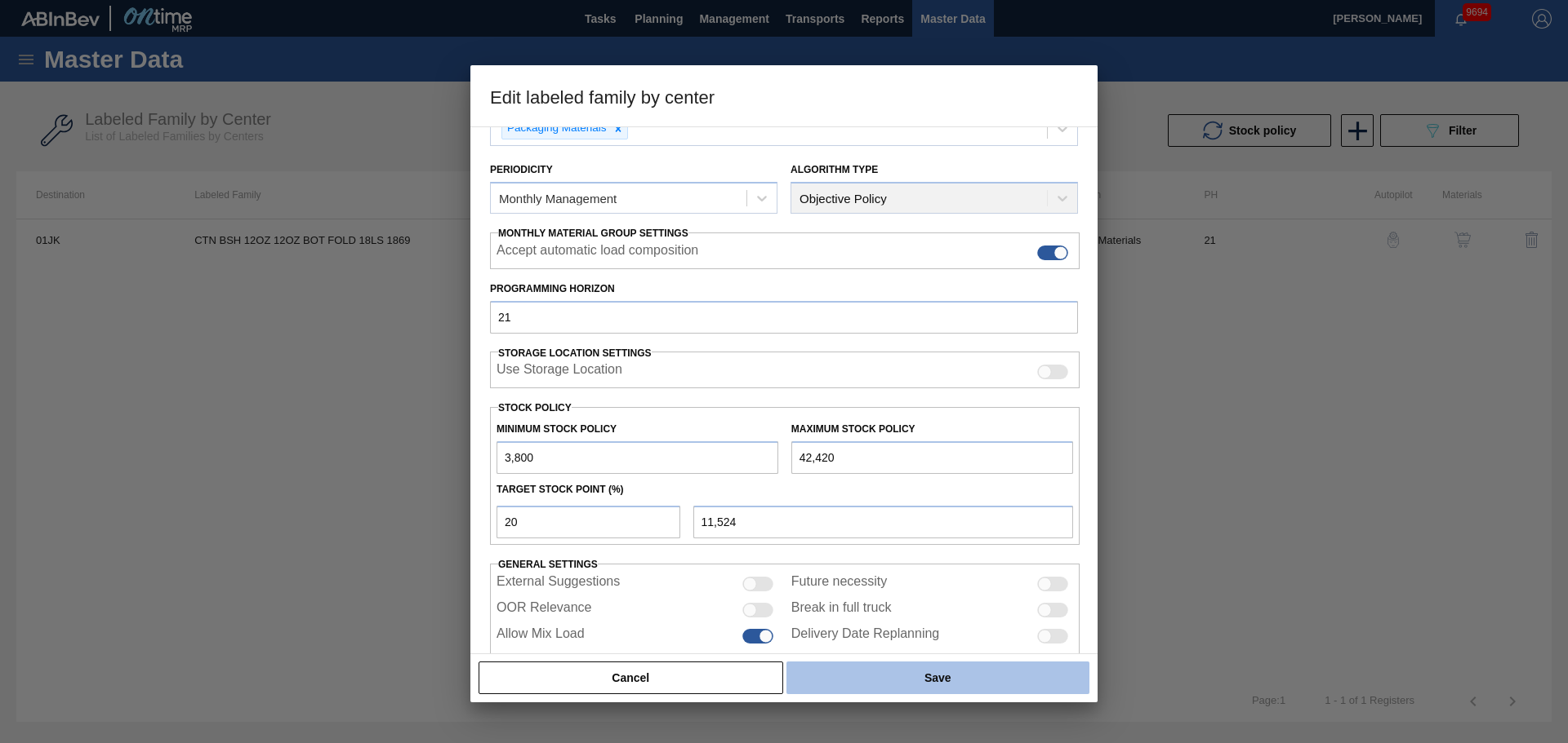
click at [871, 673] on button "Save" at bounding box center [937, 678] width 303 height 32
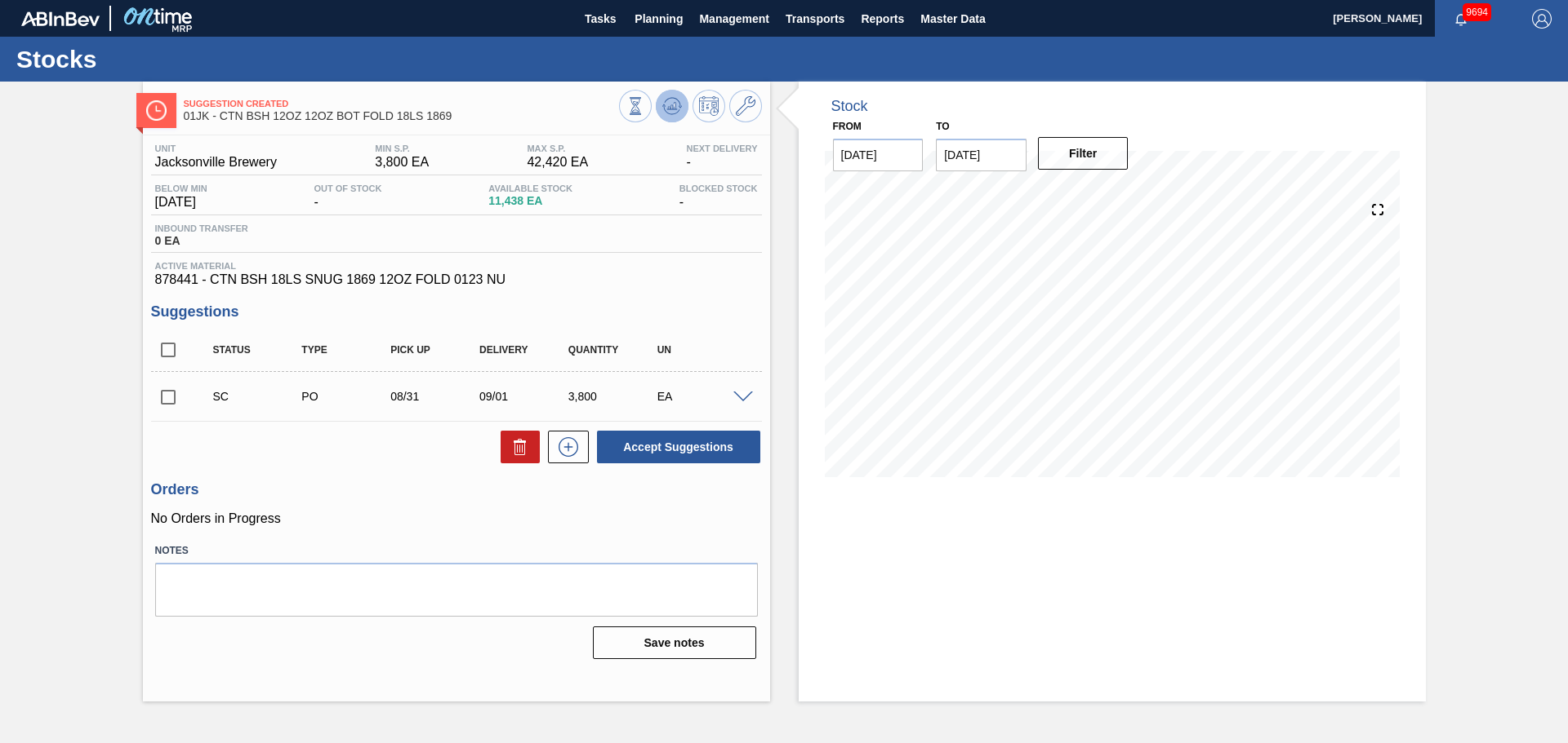
click at [644, 112] on icon at bounding box center [635, 106] width 18 height 18
click at [751, 387] on div "SC PO 08/31 09/01 7,600 EA" at bounding box center [456, 396] width 611 height 41
click at [750, 392] on span at bounding box center [743, 398] width 19 height 12
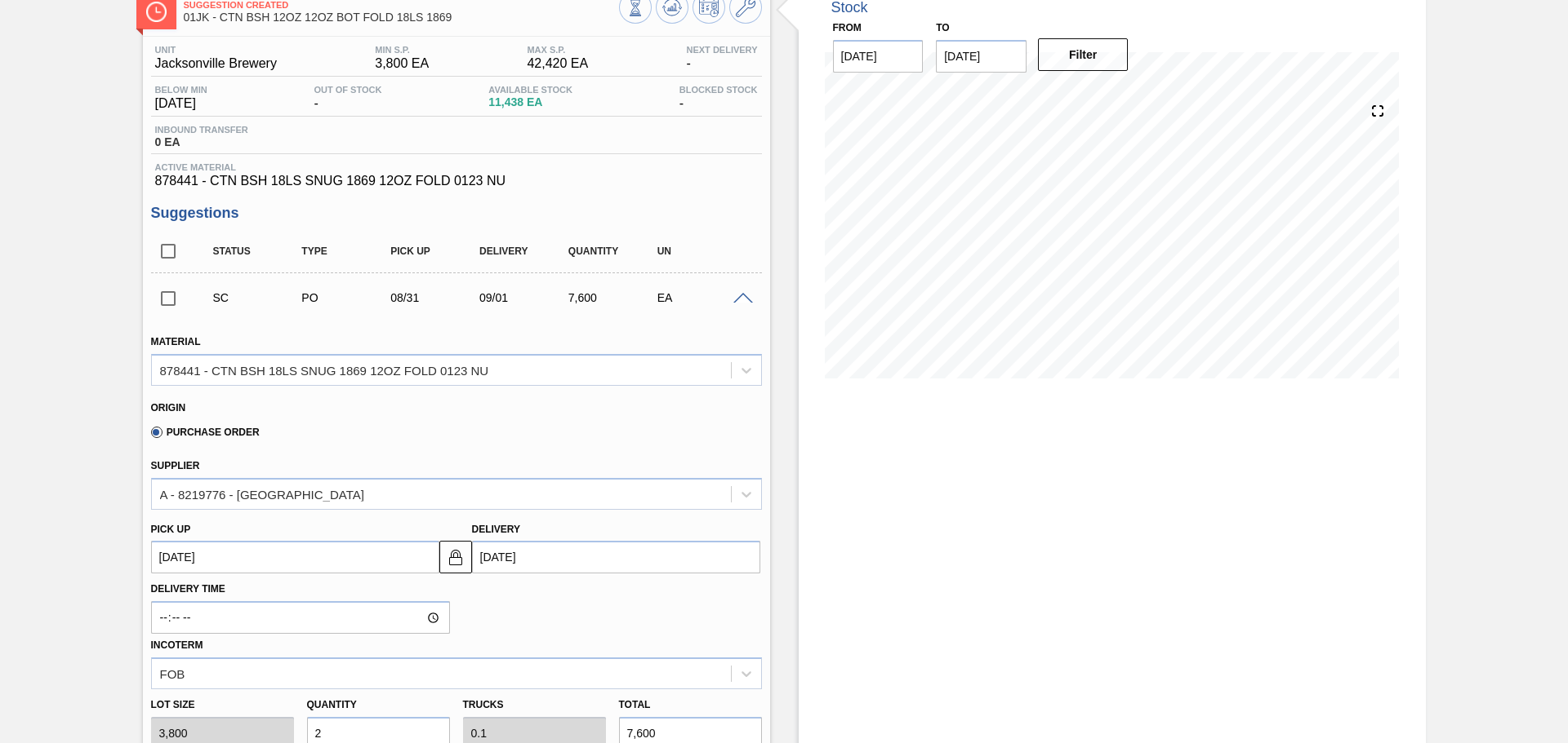
scroll to position [245, 0]
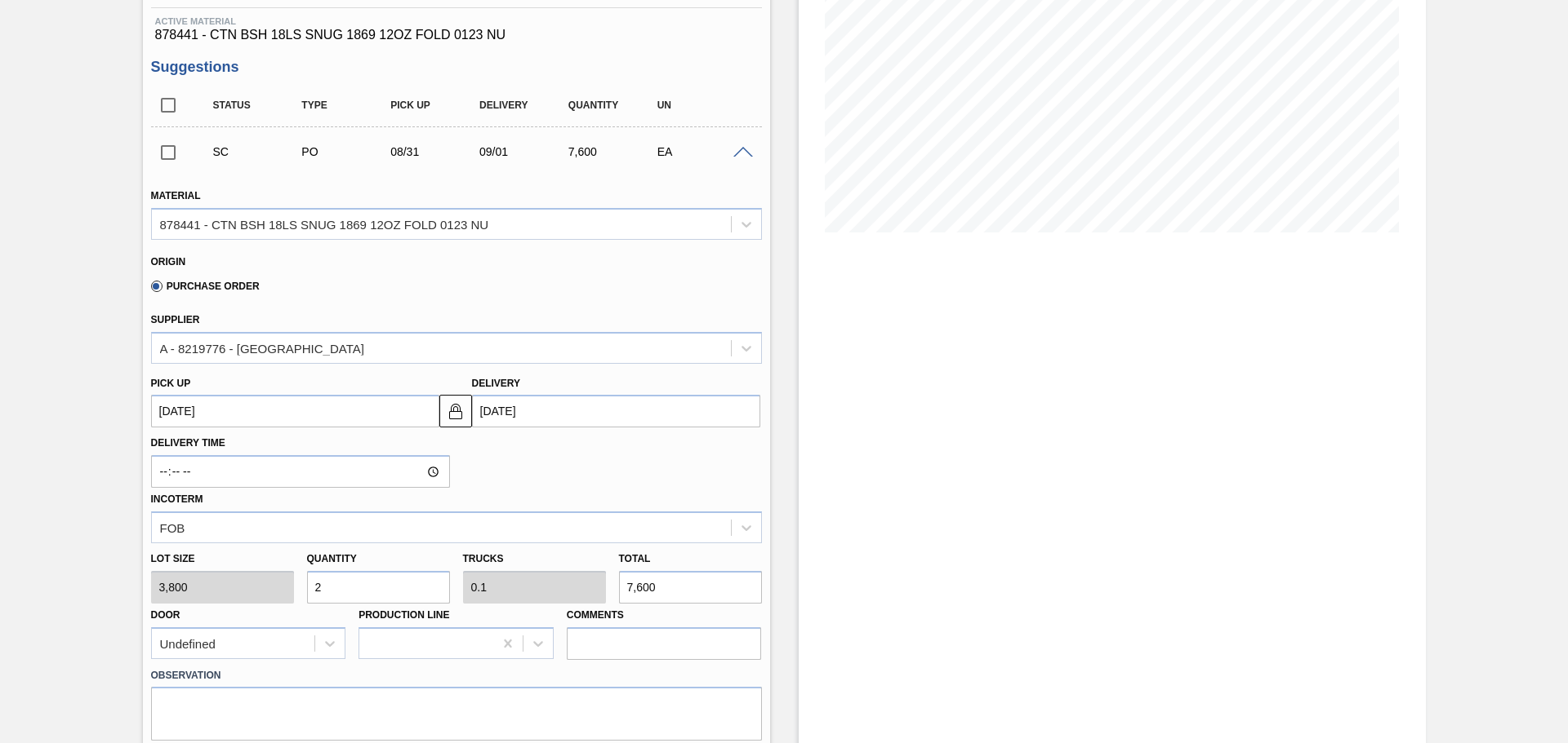
click at [163, 163] on input "checkbox" at bounding box center [168, 152] width 34 height 34
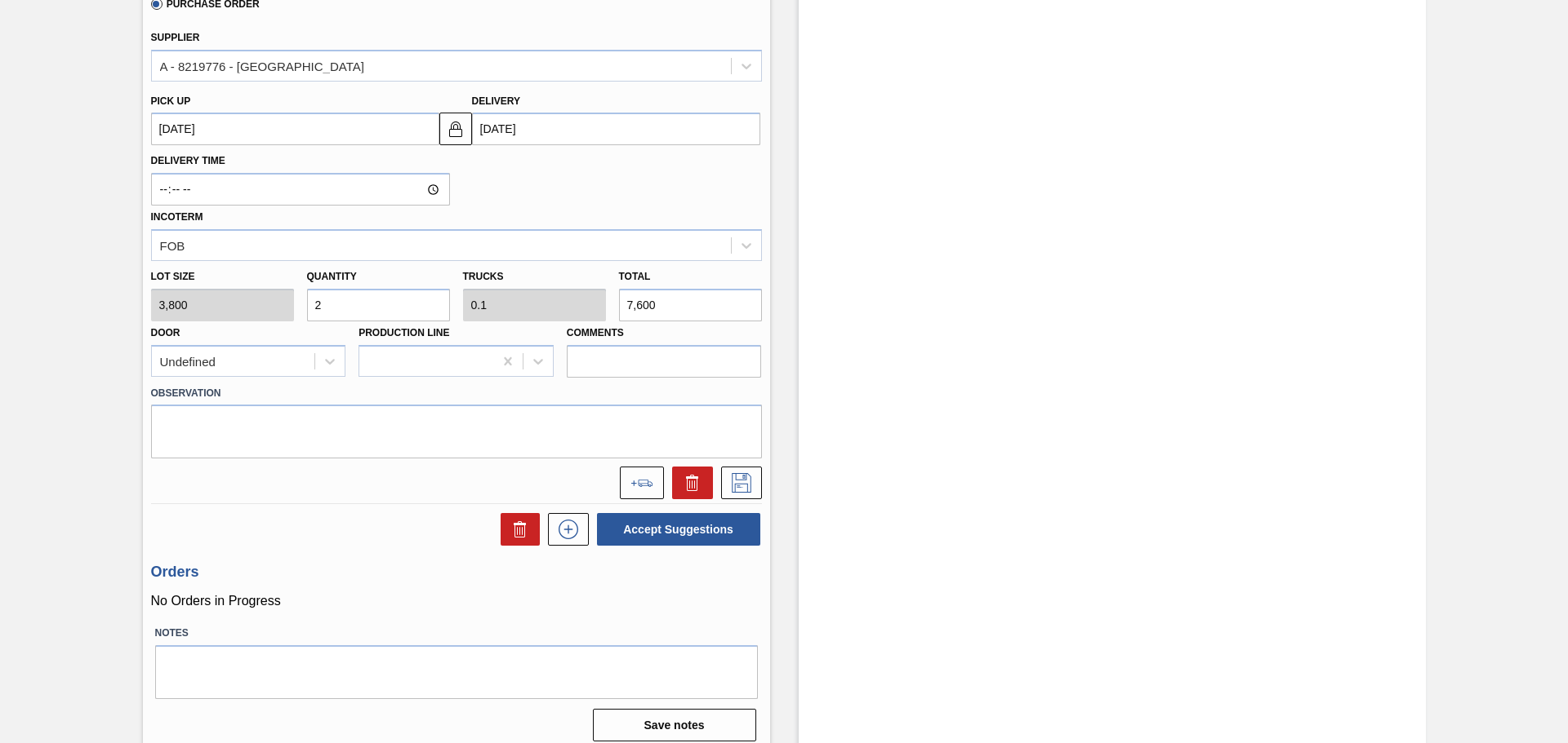
scroll to position [540, 0]
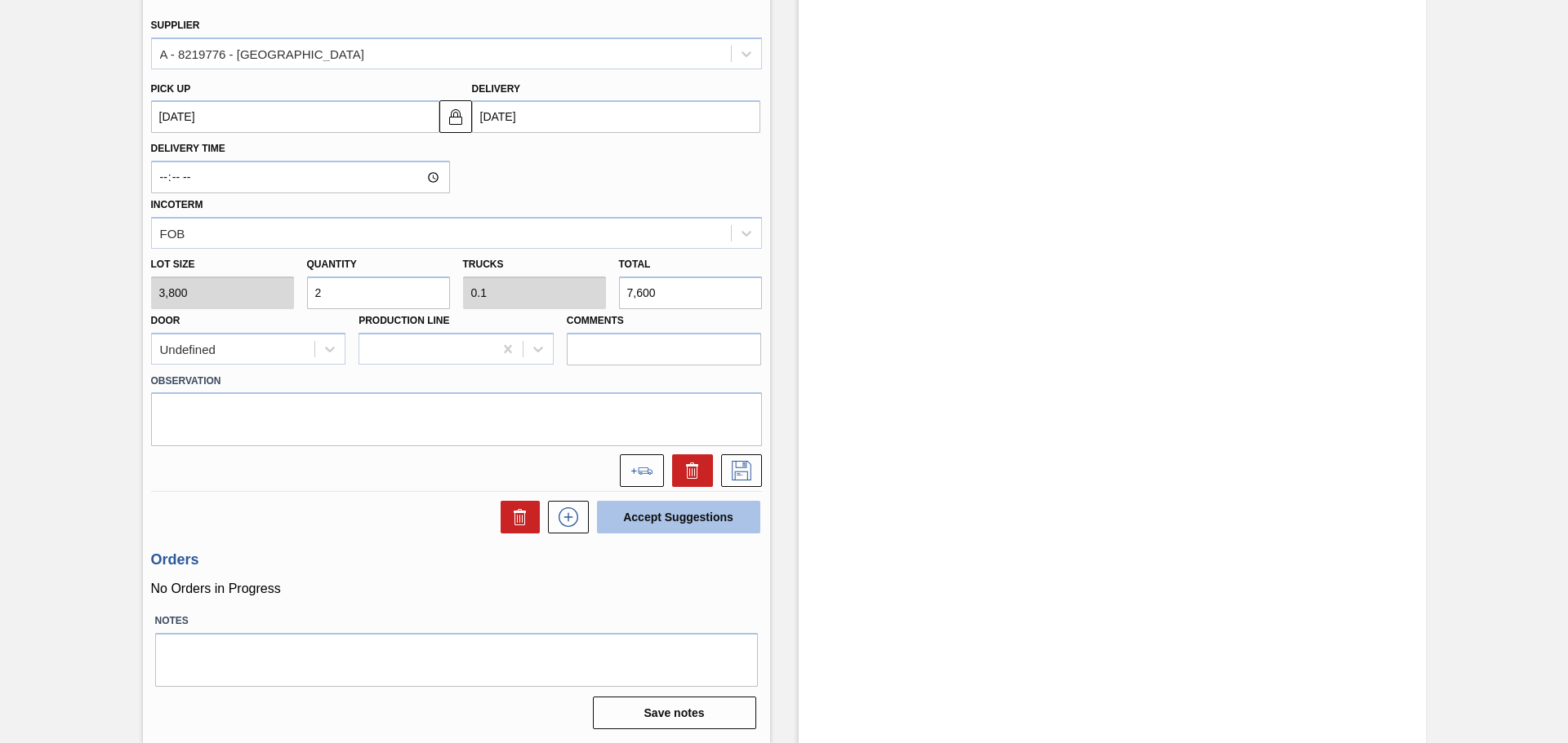
click at [726, 511] on button "Accept Suggestions" at bounding box center [678, 517] width 163 height 32
checkbox input "false"
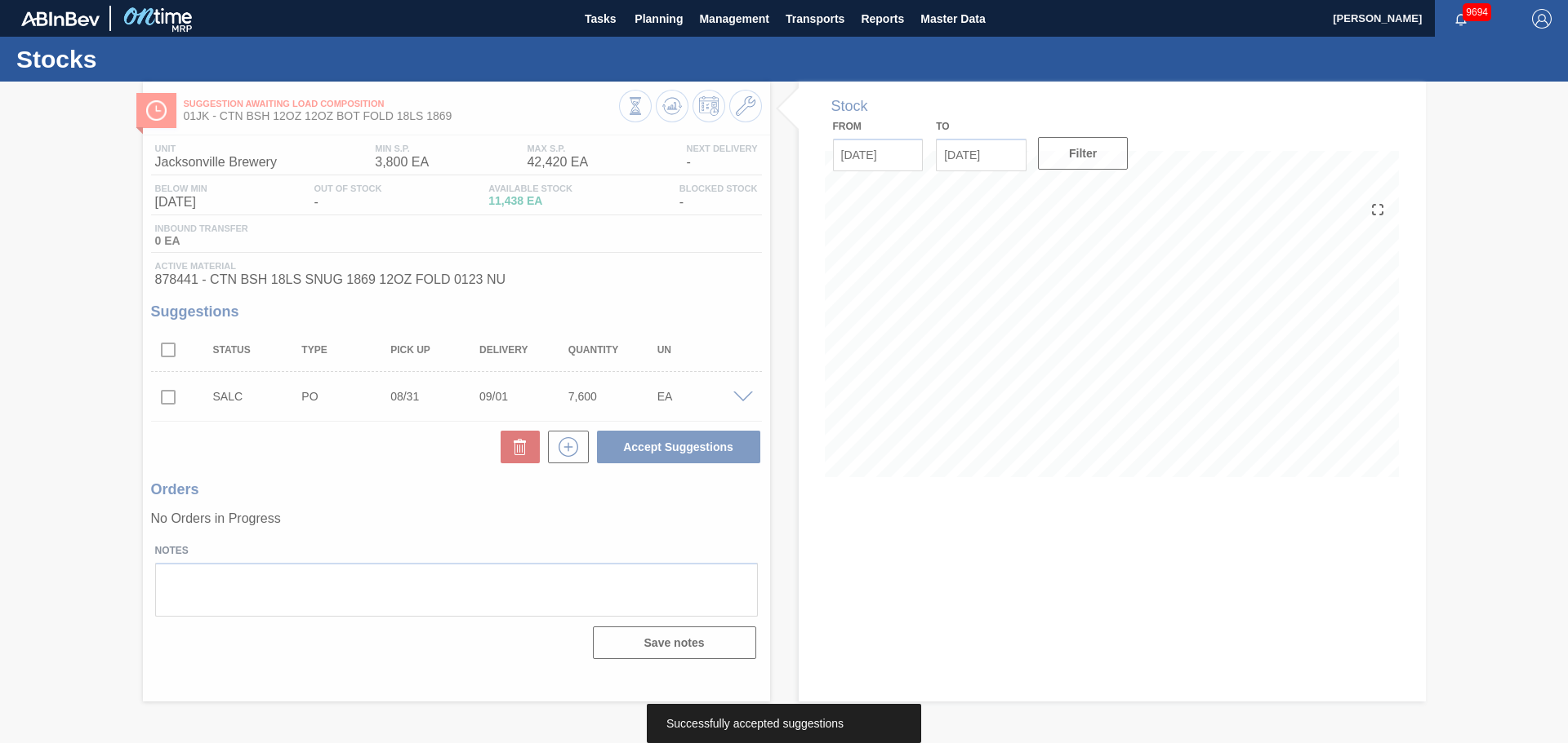
scroll to position [0, 0]
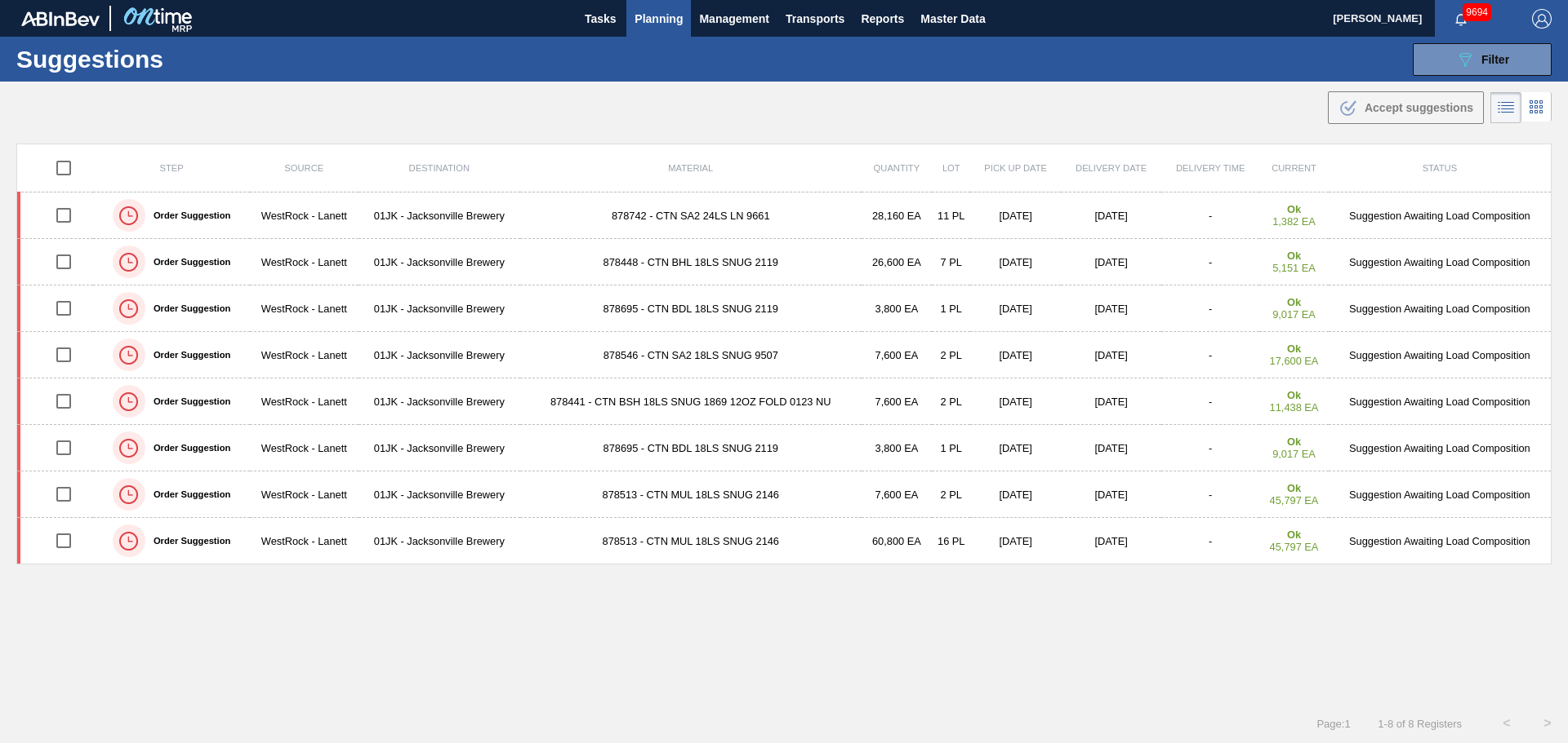
click at [1454, 83] on div ".b{fill:var(--color-action-default)} Accept suggestions" at bounding box center [784, 105] width 1568 height 45
click at [1455, 73] on button "089F7B8B-B2A5-4AFE-B5C0-19BA573D28AC Filter" at bounding box center [1482, 59] width 139 height 32
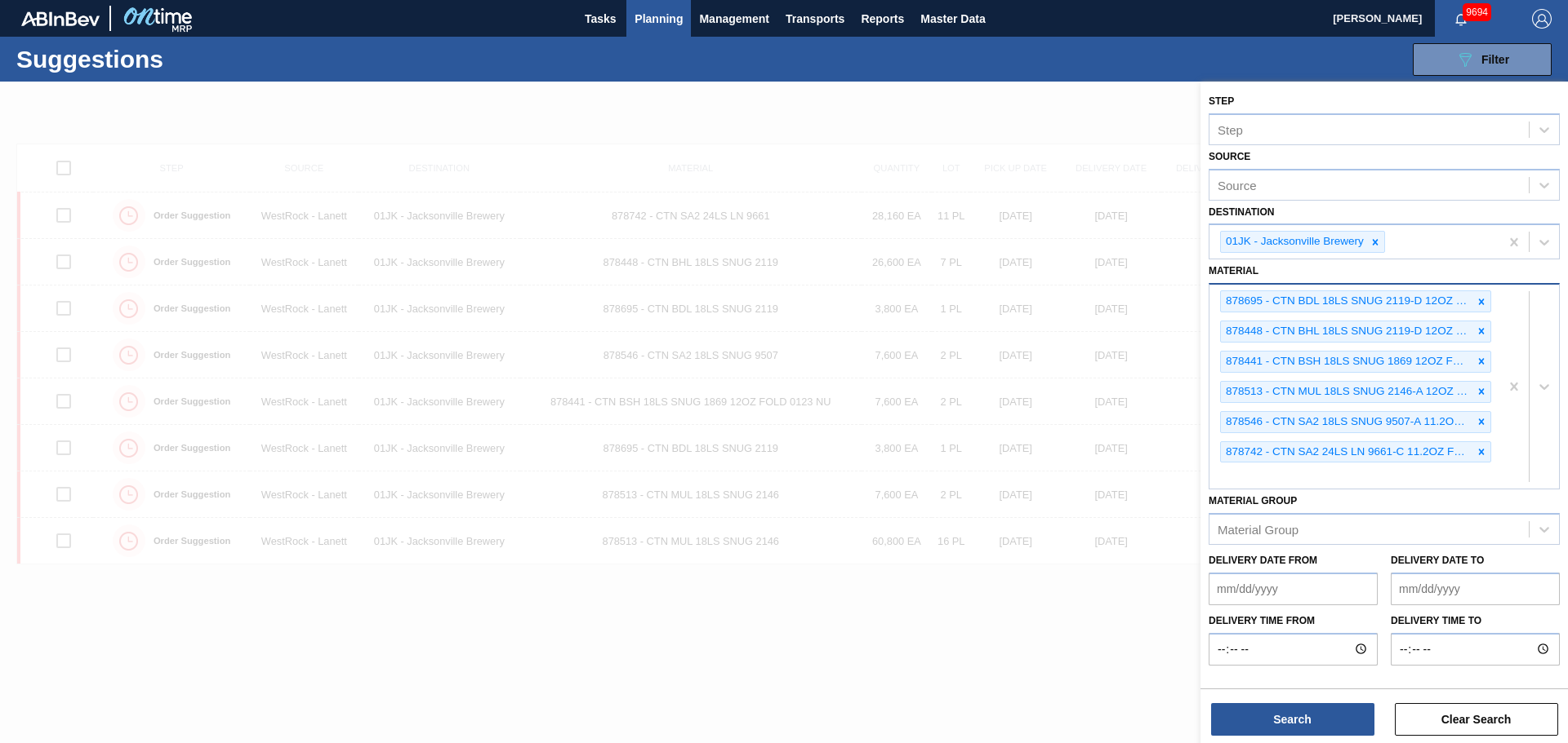
click at [1359, 474] on div "878695 - CTN BDL 18LS SNUG 2119-D 12OZ FOLD 0924 878448 - CTN BHL 18LS SNUG 211…" at bounding box center [1354, 387] width 290 height 204
type input "878488"
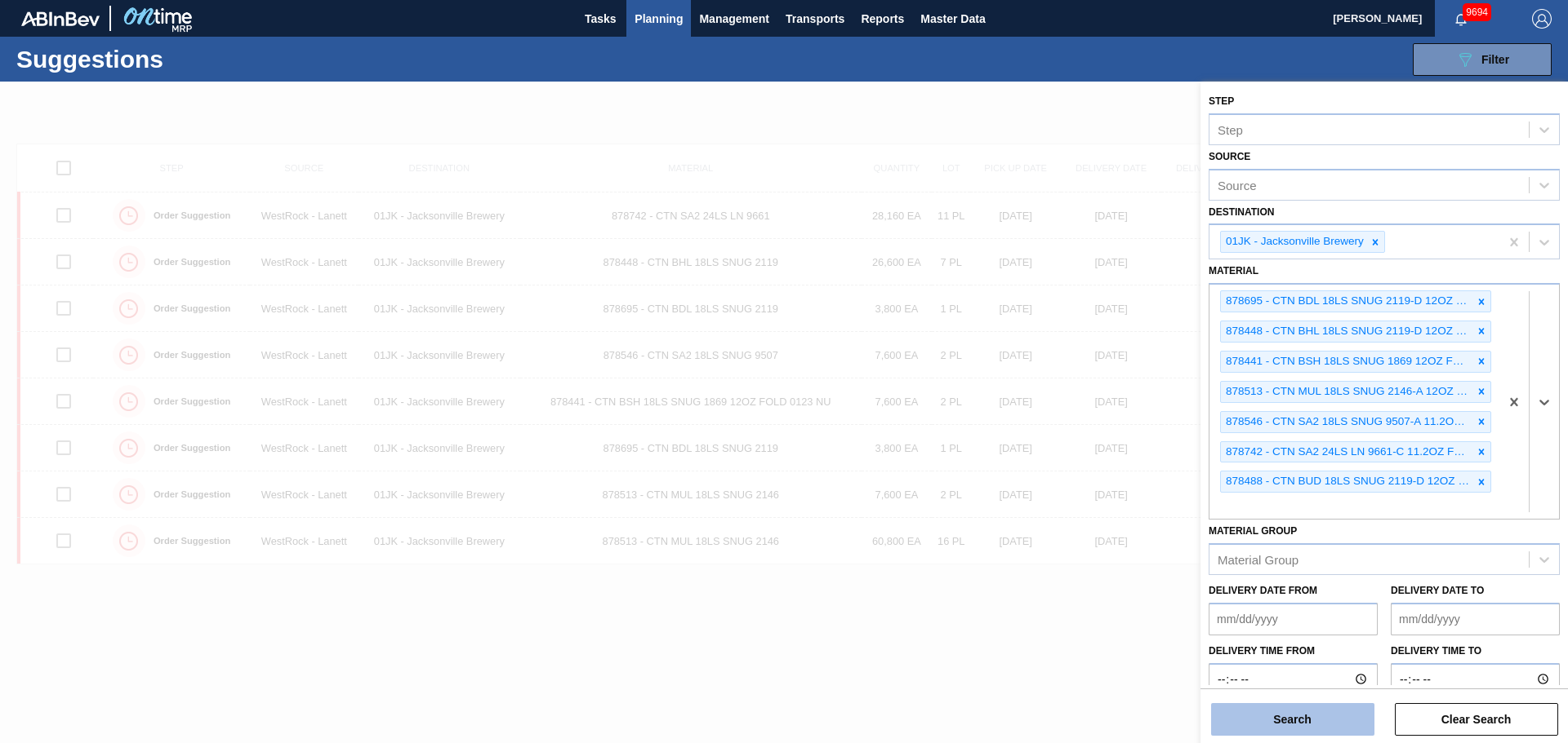
click at [1364, 727] on button "Search" at bounding box center [1292, 719] width 163 height 32
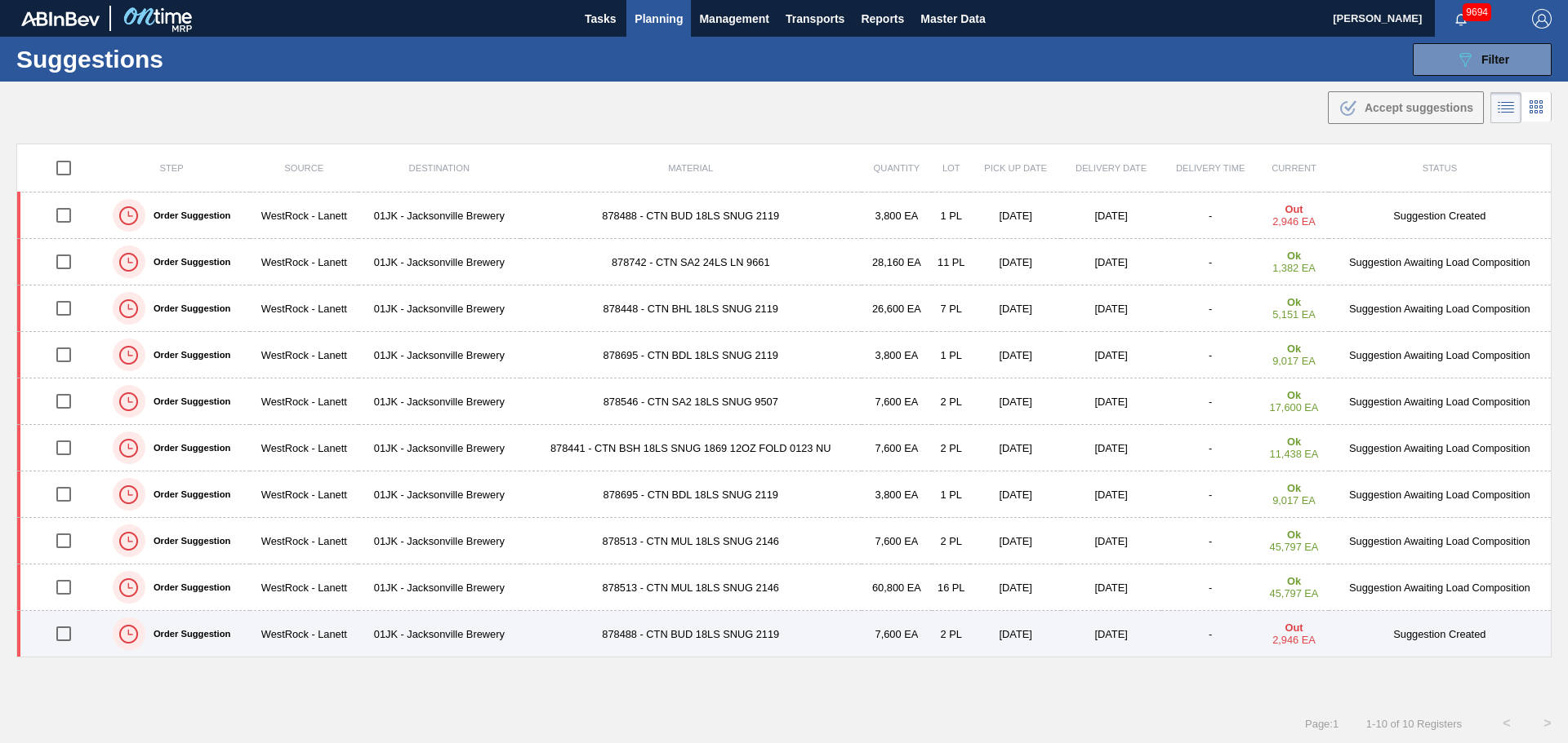
click at [68, 637] on input "checkbox" at bounding box center [63, 633] width 34 height 34
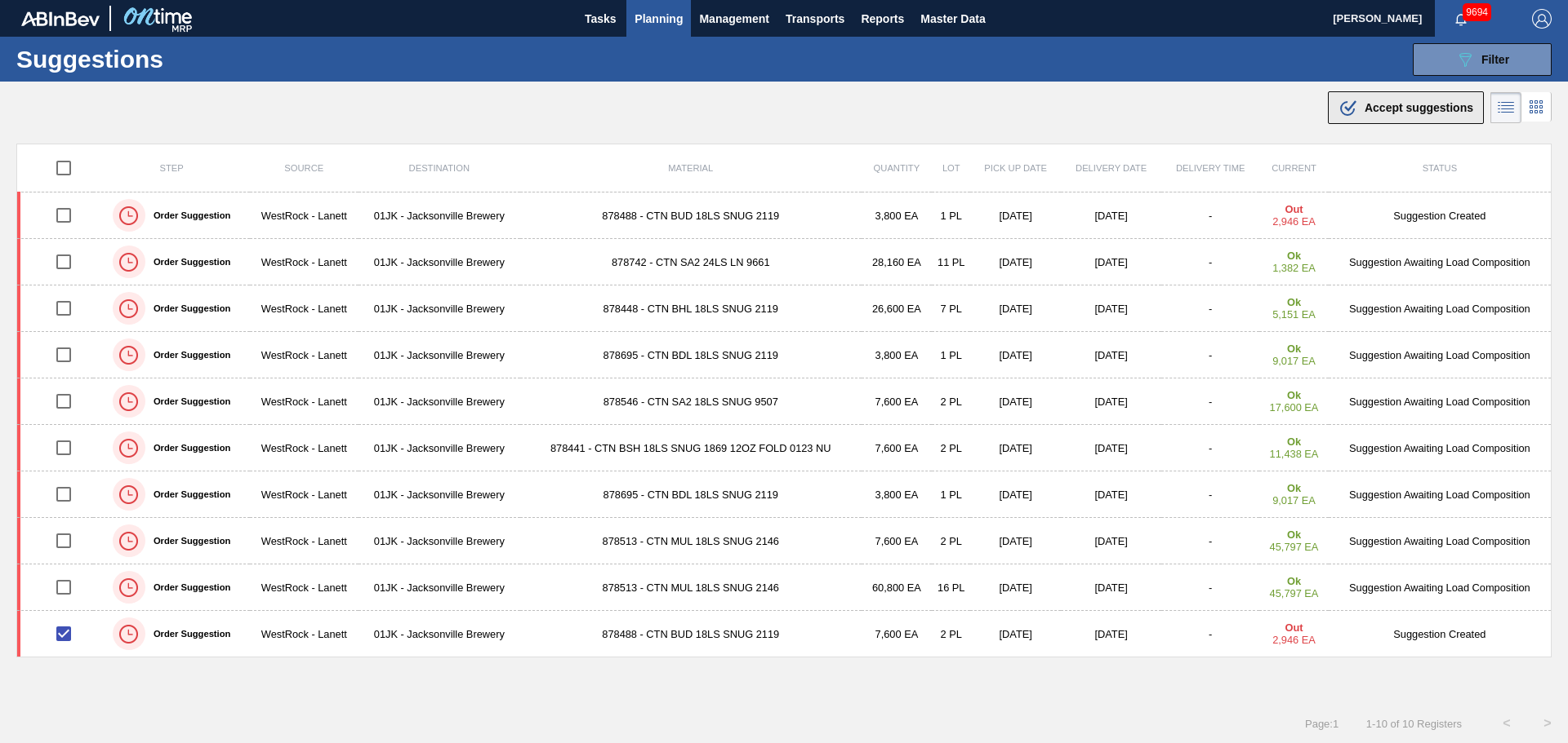
click at [1413, 100] on div ".b{fill:var(--color-action-default)} Accept suggestions" at bounding box center [1406, 107] width 134 height 19
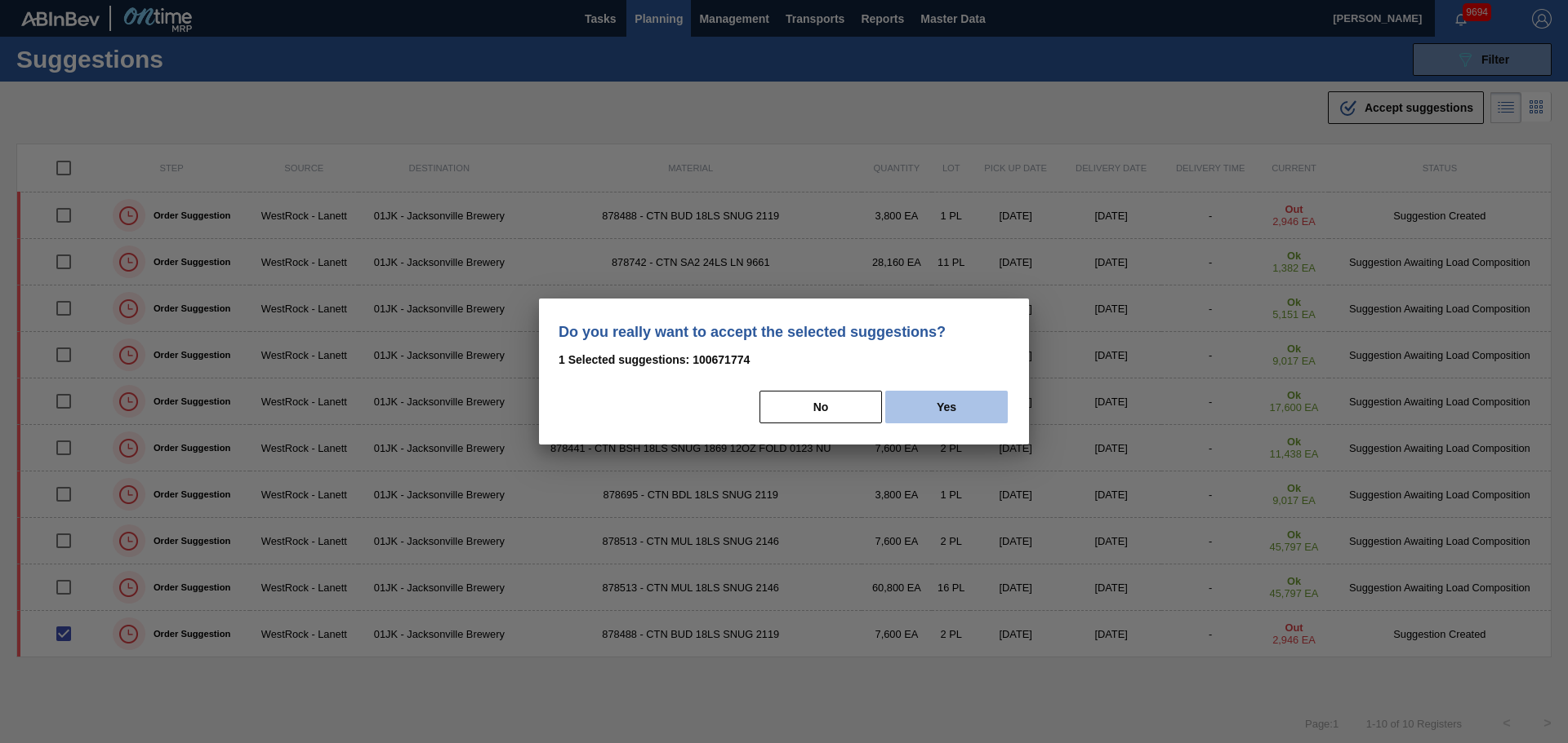
click at [953, 406] on button "Yes" at bounding box center [946, 406] width 122 height 32
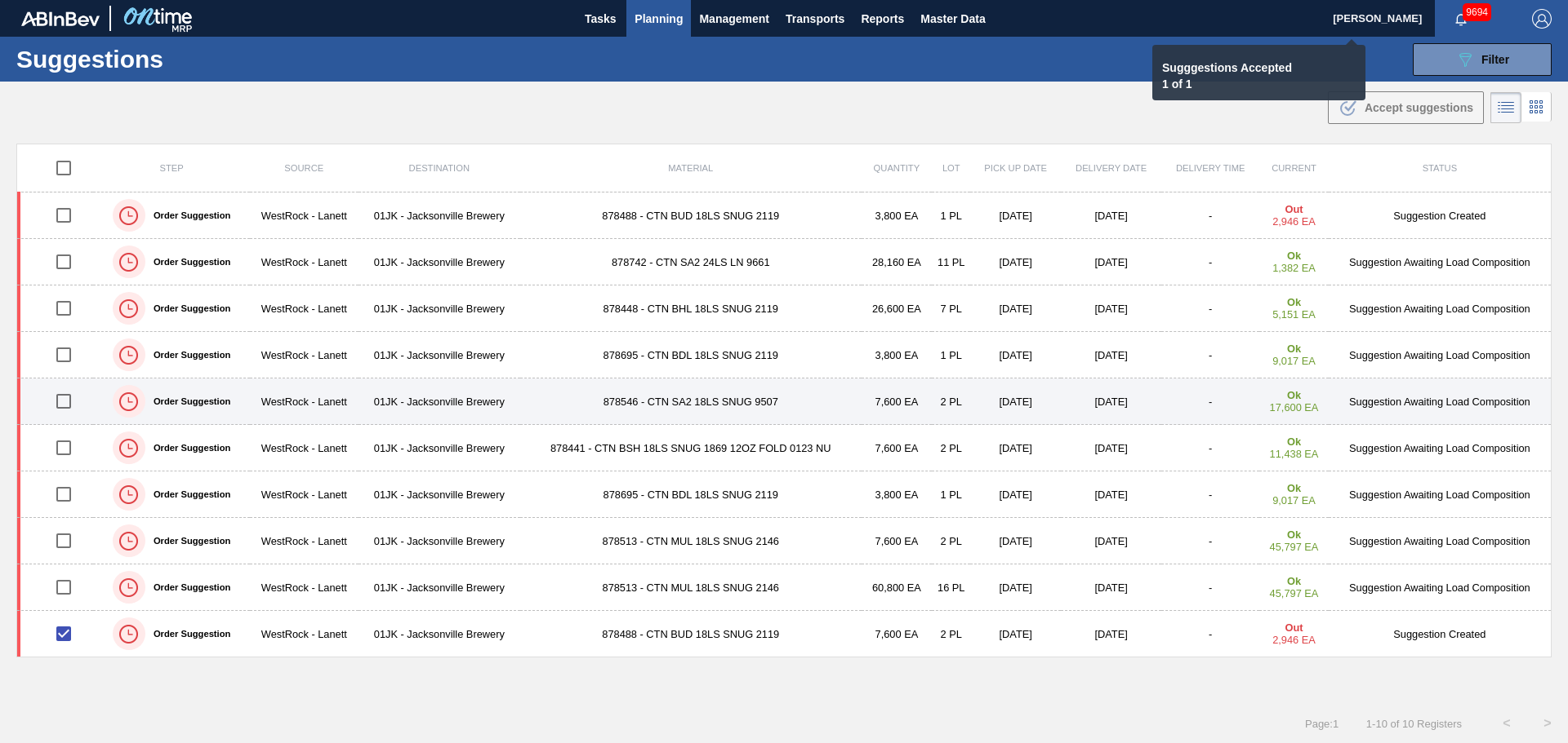
checkbox input "false"
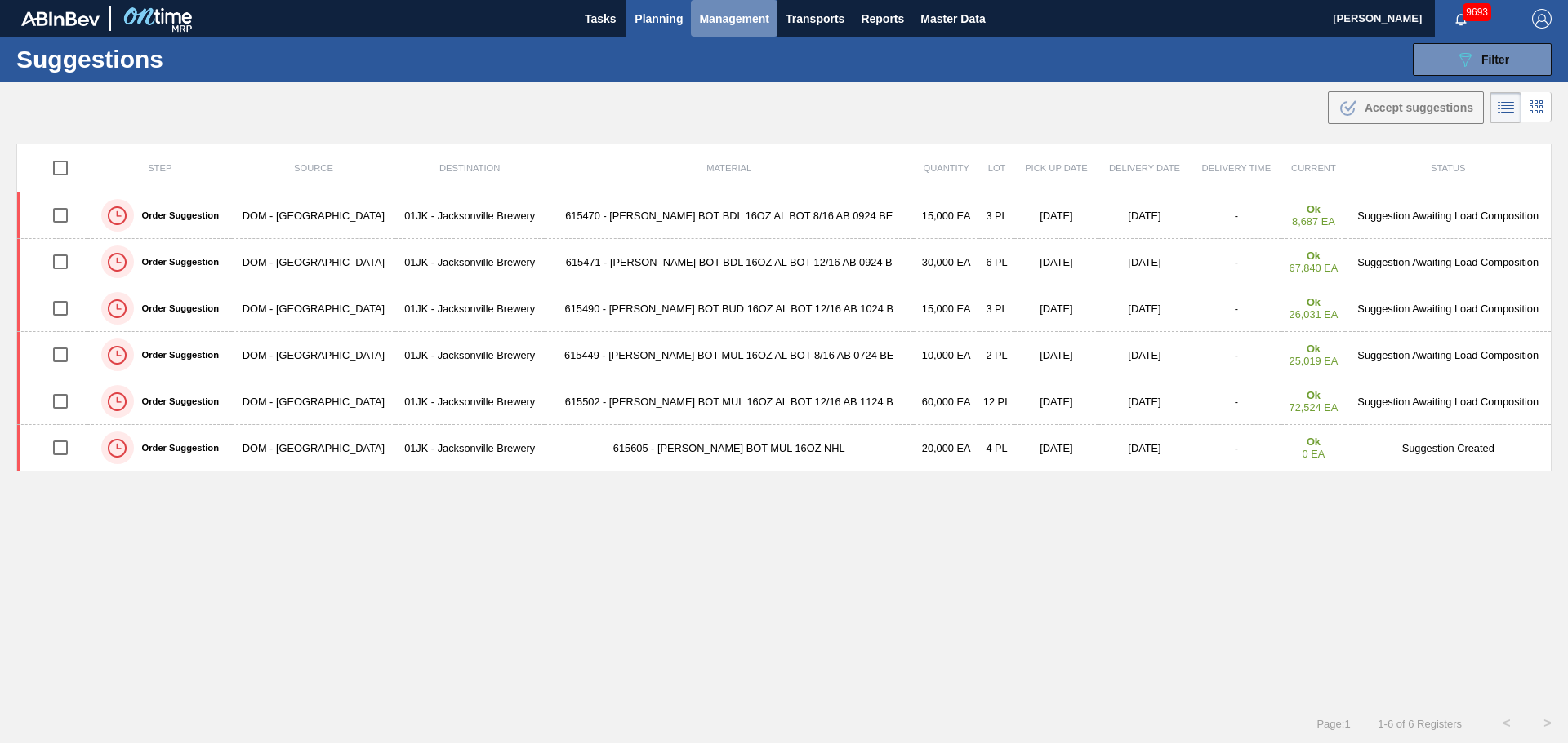
click at [691, 21] on button "Management" at bounding box center [734, 18] width 86 height 37
click at [676, 21] on div at bounding box center [784, 372] width 1568 height 743
click at [668, 20] on span "Planning" at bounding box center [658, 18] width 48 height 19
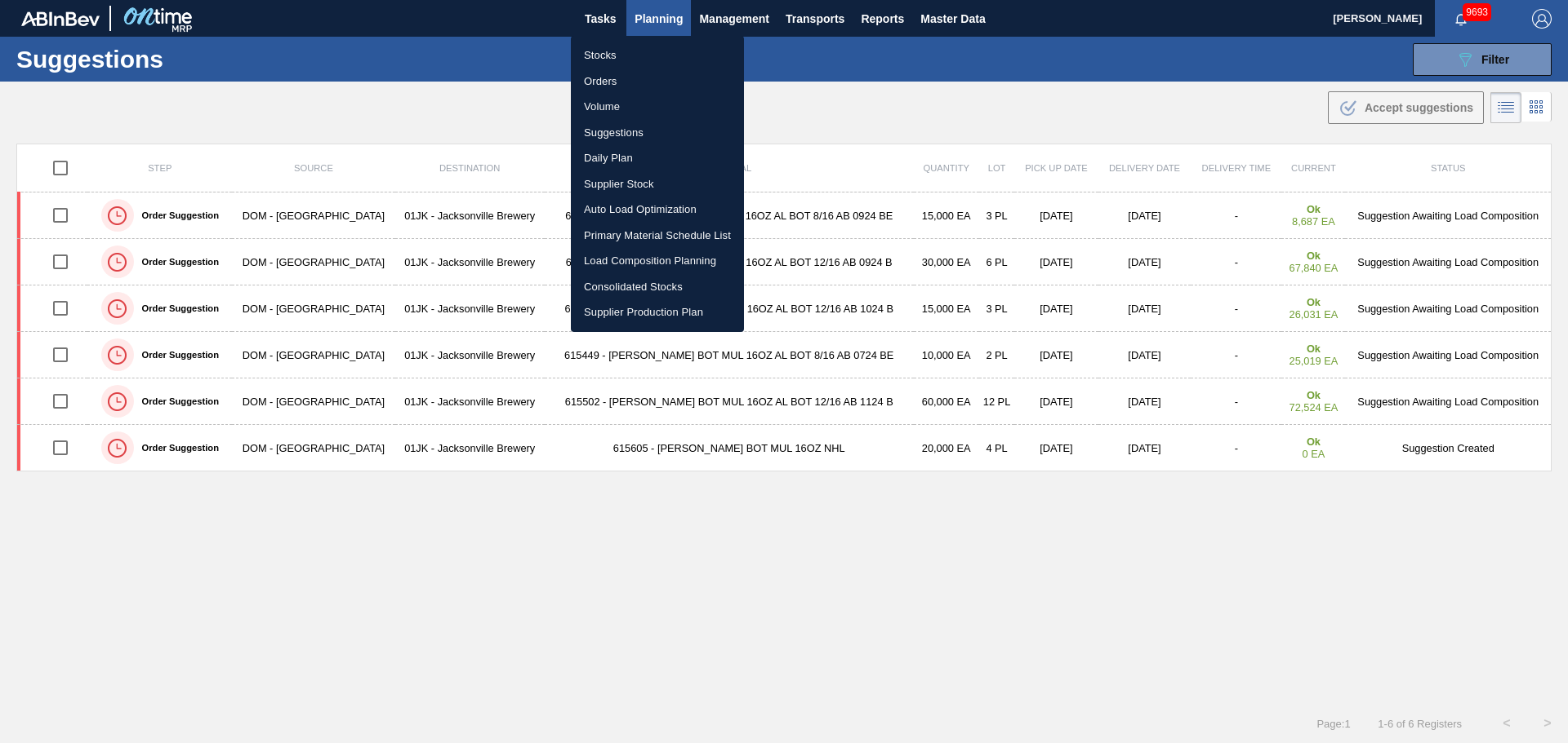
click at [668, 262] on li "Load Composition Planning" at bounding box center [657, 261] width 173 height 26
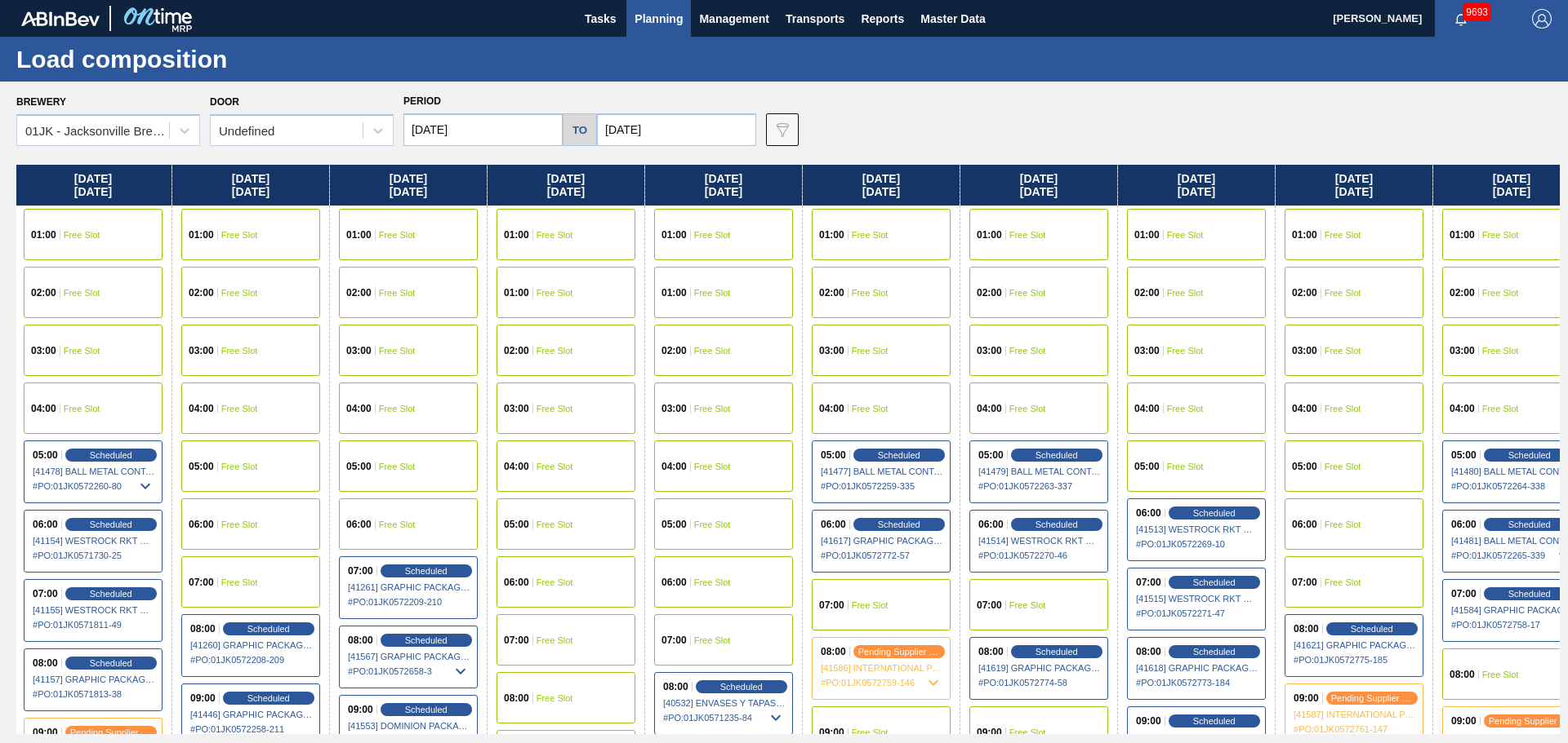
drag, startPoint x: 1325, startPoint y: 319, endPoint x: 1072, endPoint y: 498, distance: 309.9
click at [989, 314] on div "[DATE] 01:00 Free Slot 02:00 Free Slot 03:00 Free Slot 04:00 Free Slot 05:00 Fr…" at bounding box center [788, 449] width 1543 height 569
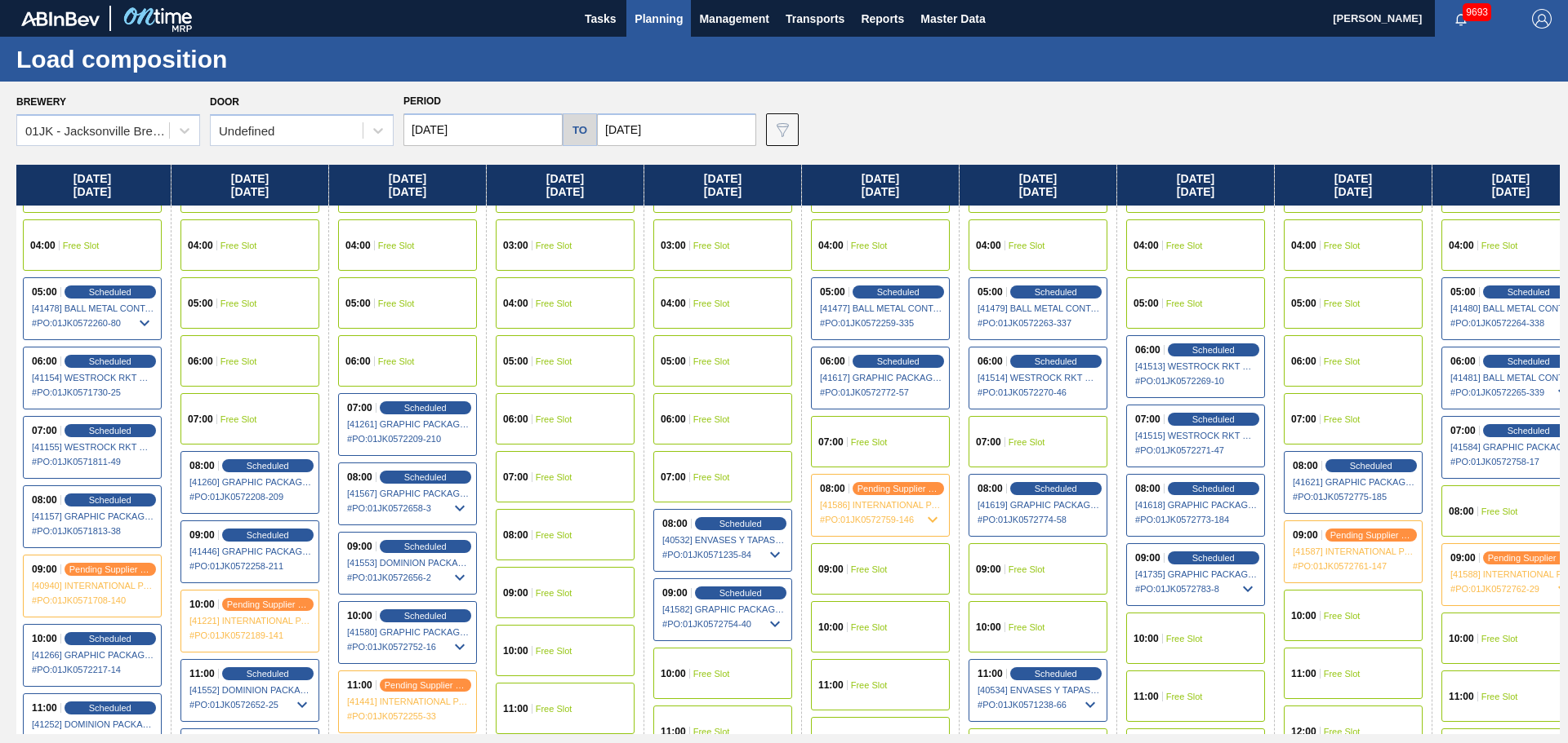
click at [996, 436] on div "07:00 Free Slot" at bounding box center [1037, 441] width 139 height 51
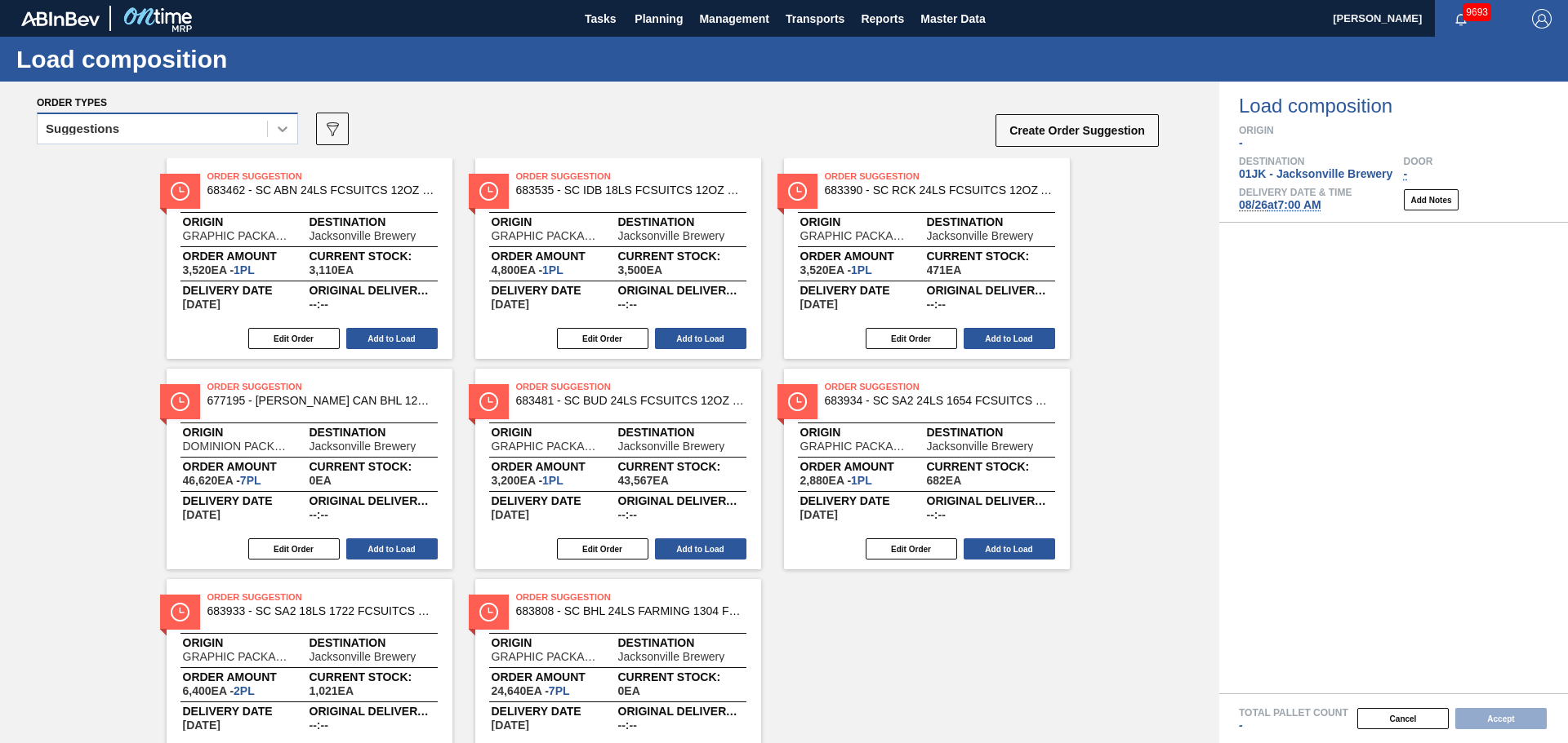
click at [274, 133] on icon at bounding box center [282, 128] width 17 height 17
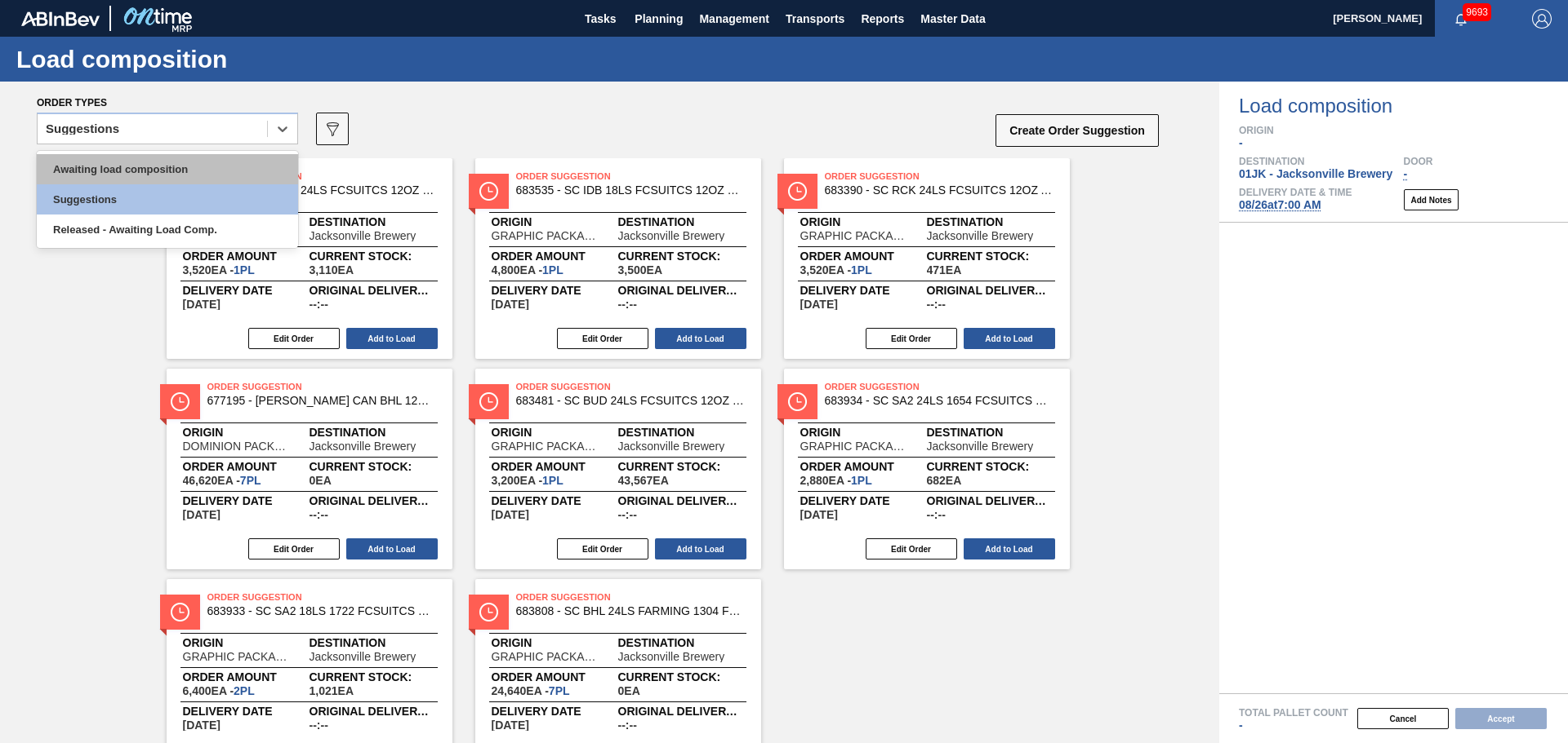
click at [193, 172] on div "Awaiting load composition" at bounding box center [167, 169] width 261 height 31
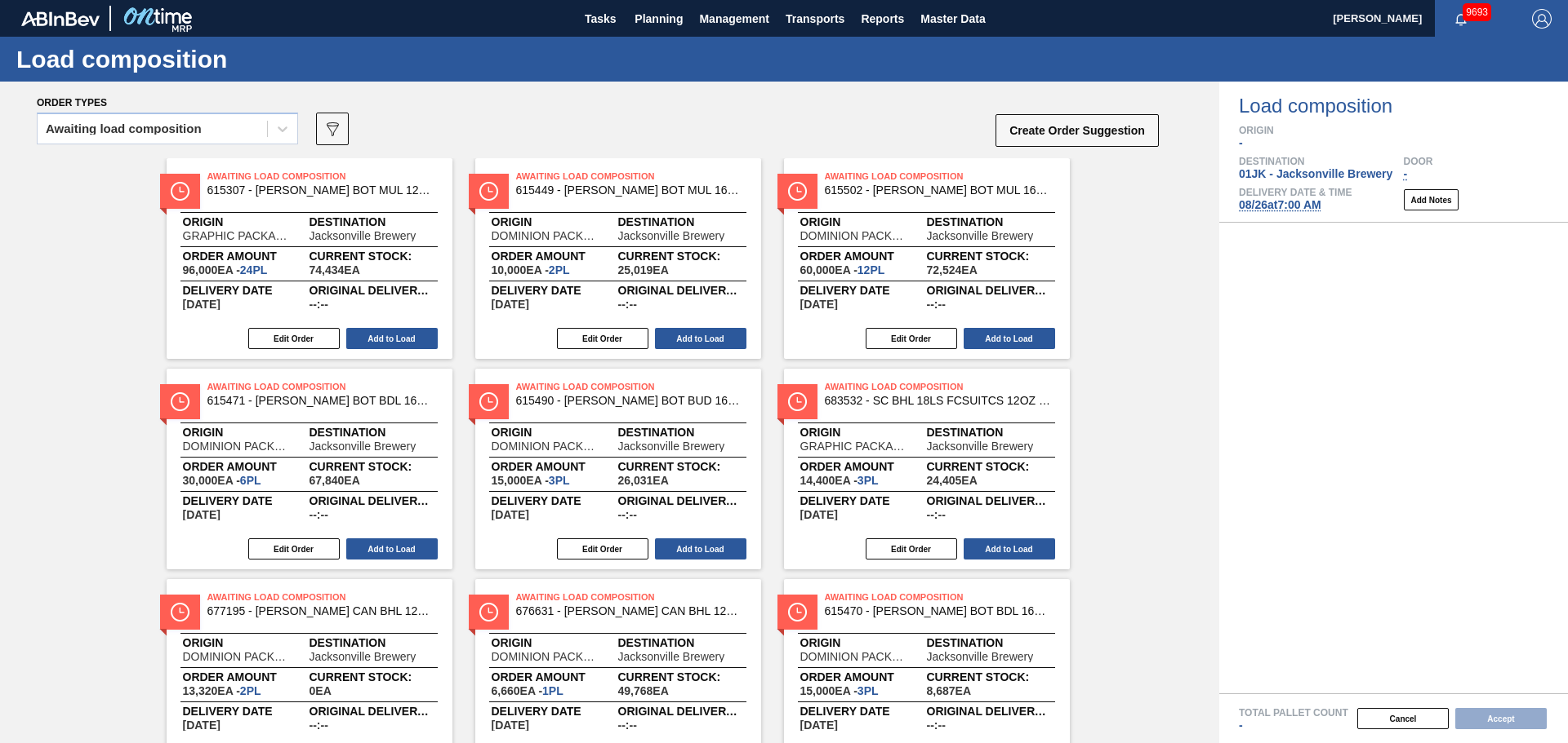
click at [532, 102] on div "Order types" at bounding box center [599, 102] width 1124 height 15
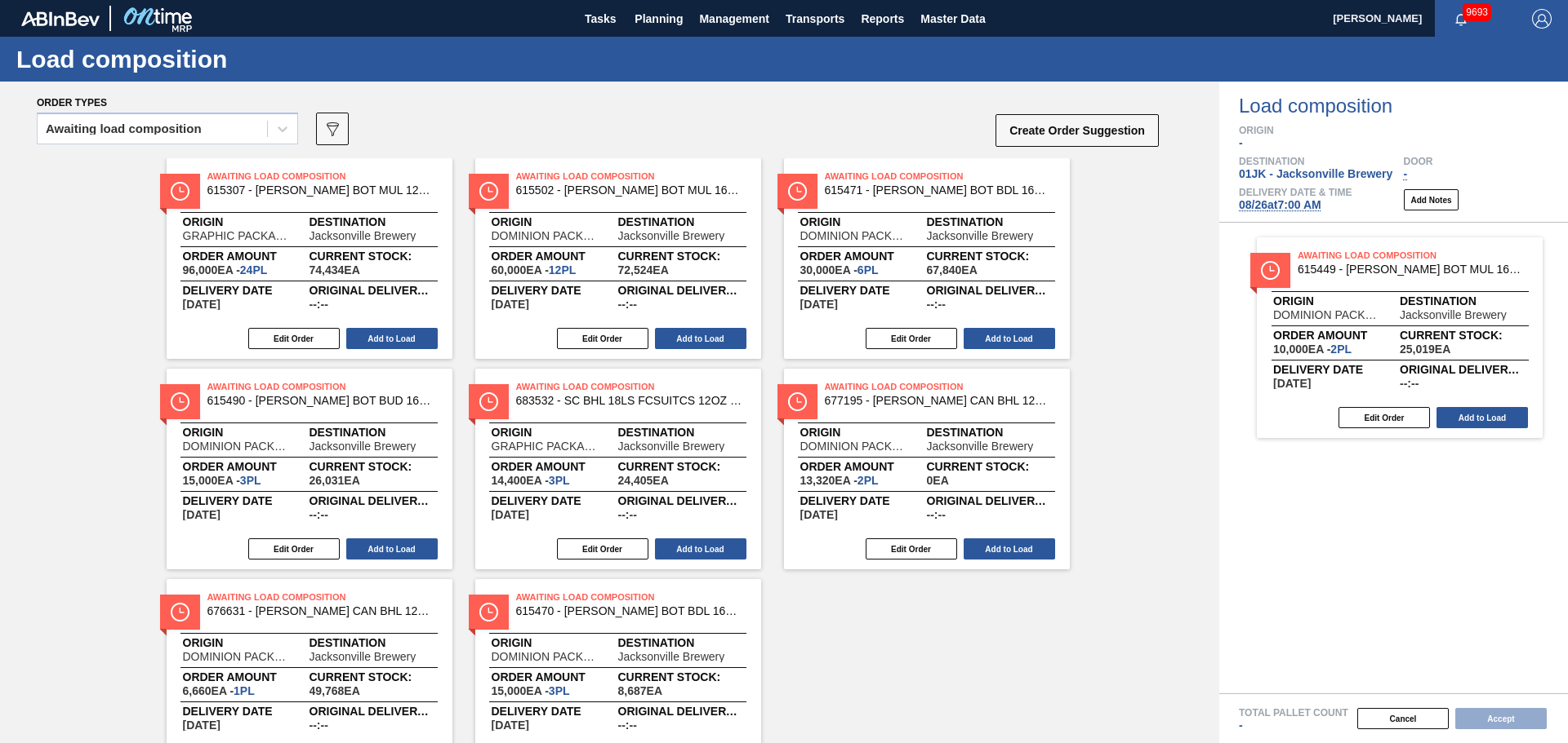
drag, startPoint x: 589, startPoint y: 194, endPoint x: 1378, endPoint y: 276, distance: 793.2
click at [1378, 276] on div "Order types Awaiting load composition 089F7B8B-B2A5-4AFE-B5C0-19BA573D28AC Crea…" at bounding box center [784, 412] width 1568 height 662
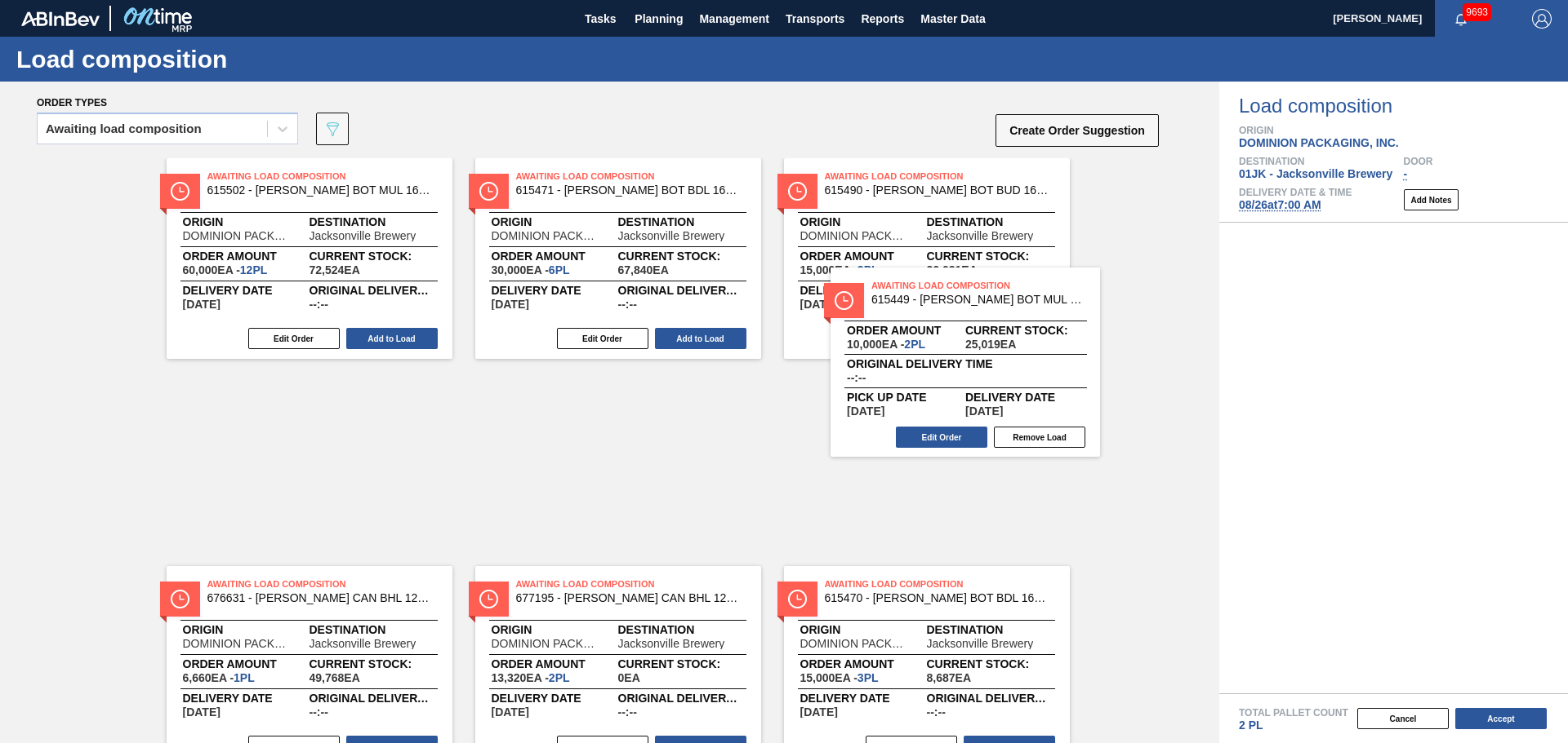
drag, startPoint x: 1352, startPoint y: 352, endPoint x: 950, endPoint y: 369, distance: 402.4
click at [950, 369] on div "Order types Awaiting load composition 089F7B8B-B2A5-4AFE-B5C0-19BA573D28AC Crea…" at bounding box center [784, 412] width 1568 height 662
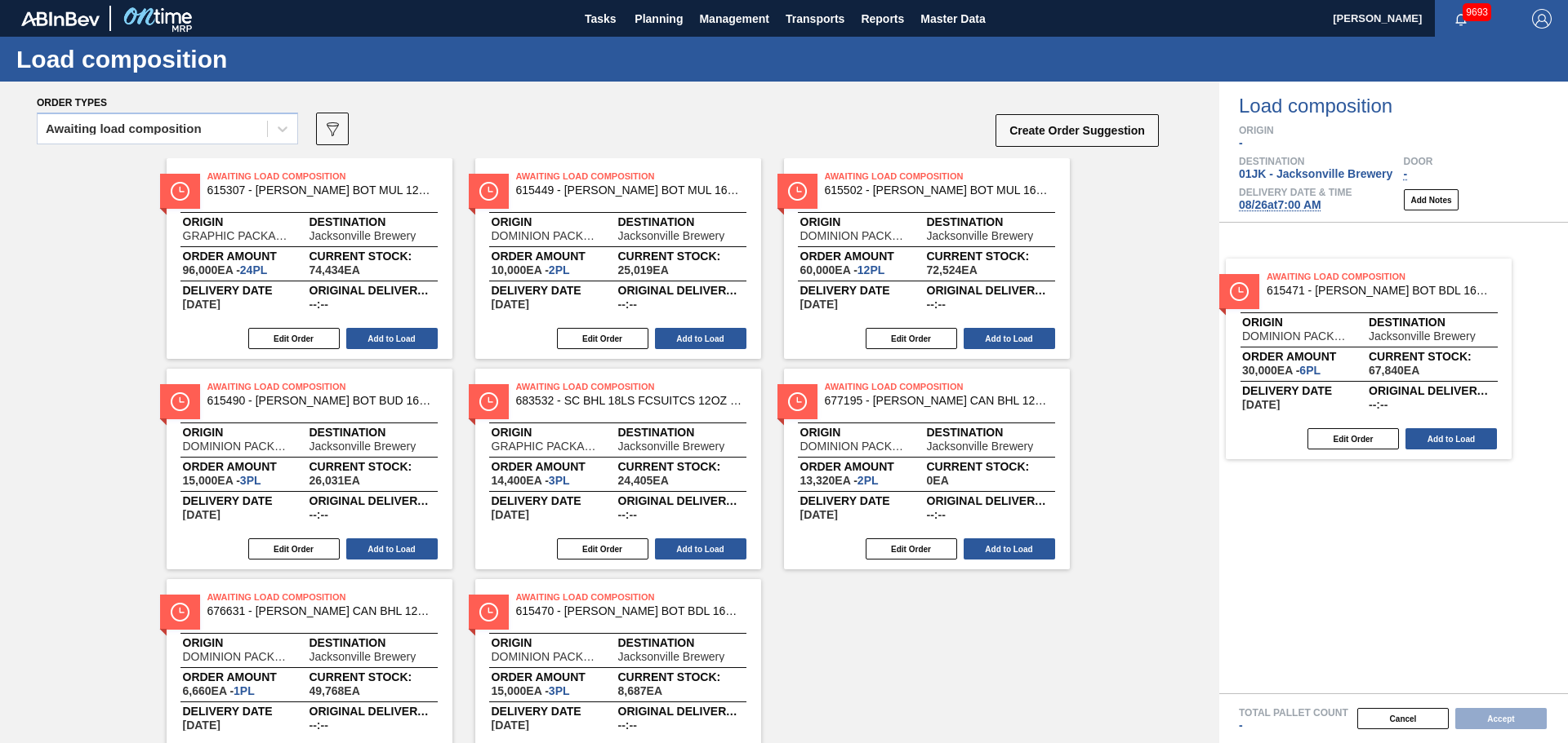
drag, startPoint x: 300, startPoint y: 436, endPoint x: 1367, endPoint y: 321, distance: 1073.2
click at [1367, 321] on div "Order types Awaiting load composition 089F7B8B-B2A5-4AFE-B5C0-19BA573D28AC Crea…" at bounding box center [784, 412] width 1568 height 662
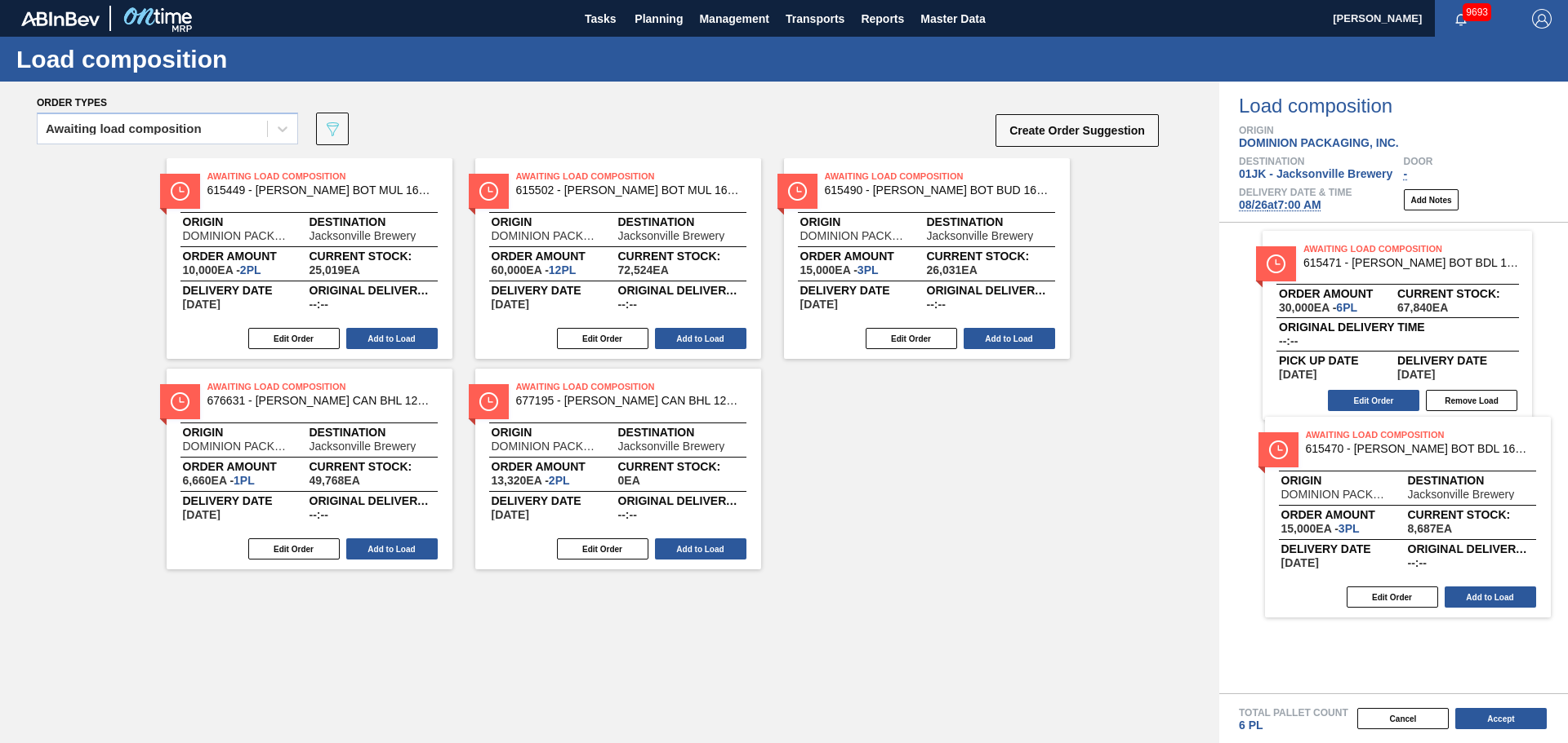
drag, startPoint x: 1418, startPoint y: 469, endPoint x: 1403, endPoint y: 469, distance: 15.0
click at [1403, 469] on div "Order types Awaiting load composition 089F7B8B-B2A5-4AFE-B5C0-19BA573D28AC Crea…" at bounding box center [784, 412] width 1568 height 662
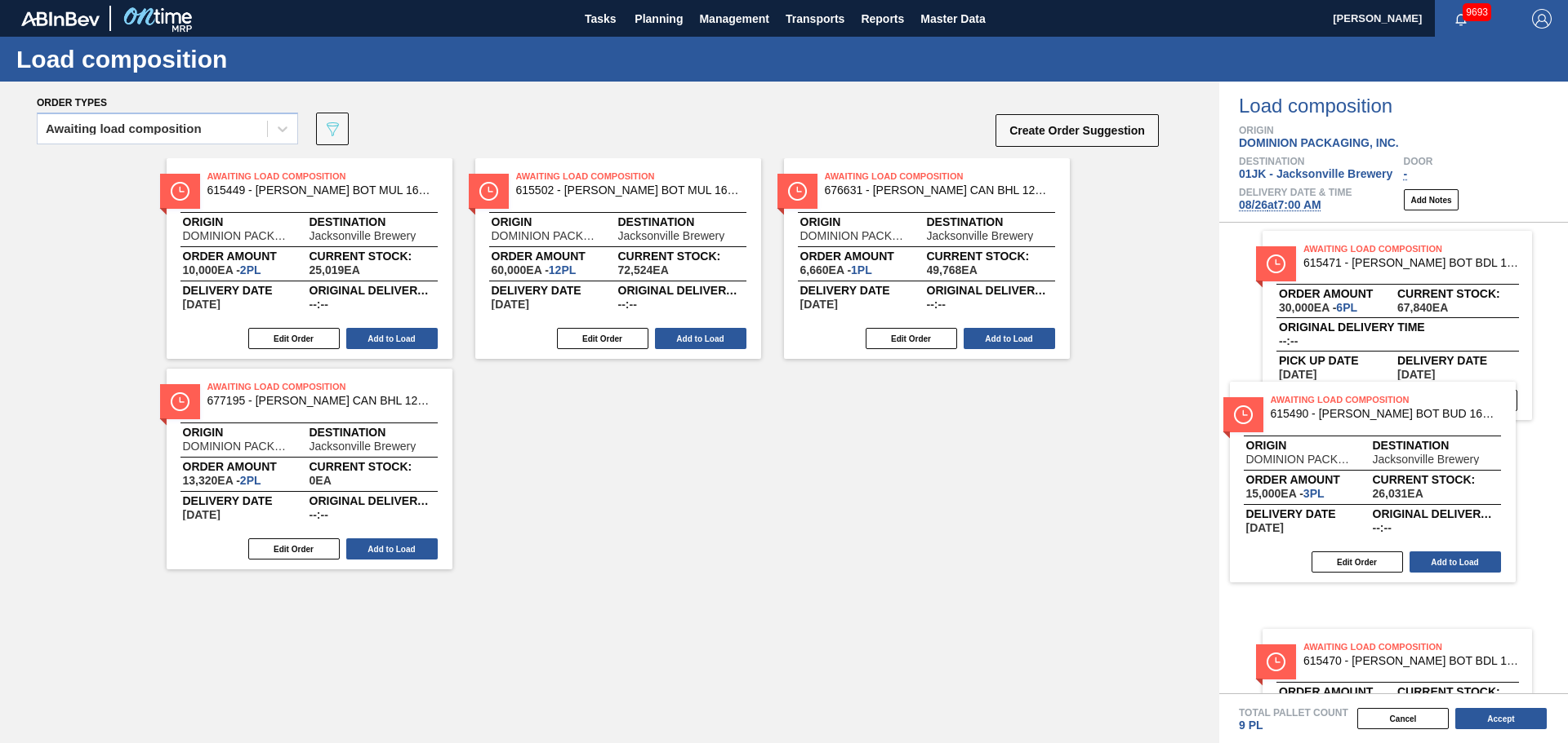
drag, startPoint x: 923, startPoint y: 224, endPoint x: 1378, endPoint y: 453, distance: 509.4
click at [1378, 453] on div "Order types Awaiting load composition 089F7B8B-B2A5-4AFE-B5C0-19BA573D28AC Crea…" at bounding box center [784, 412] width 1568 height 662
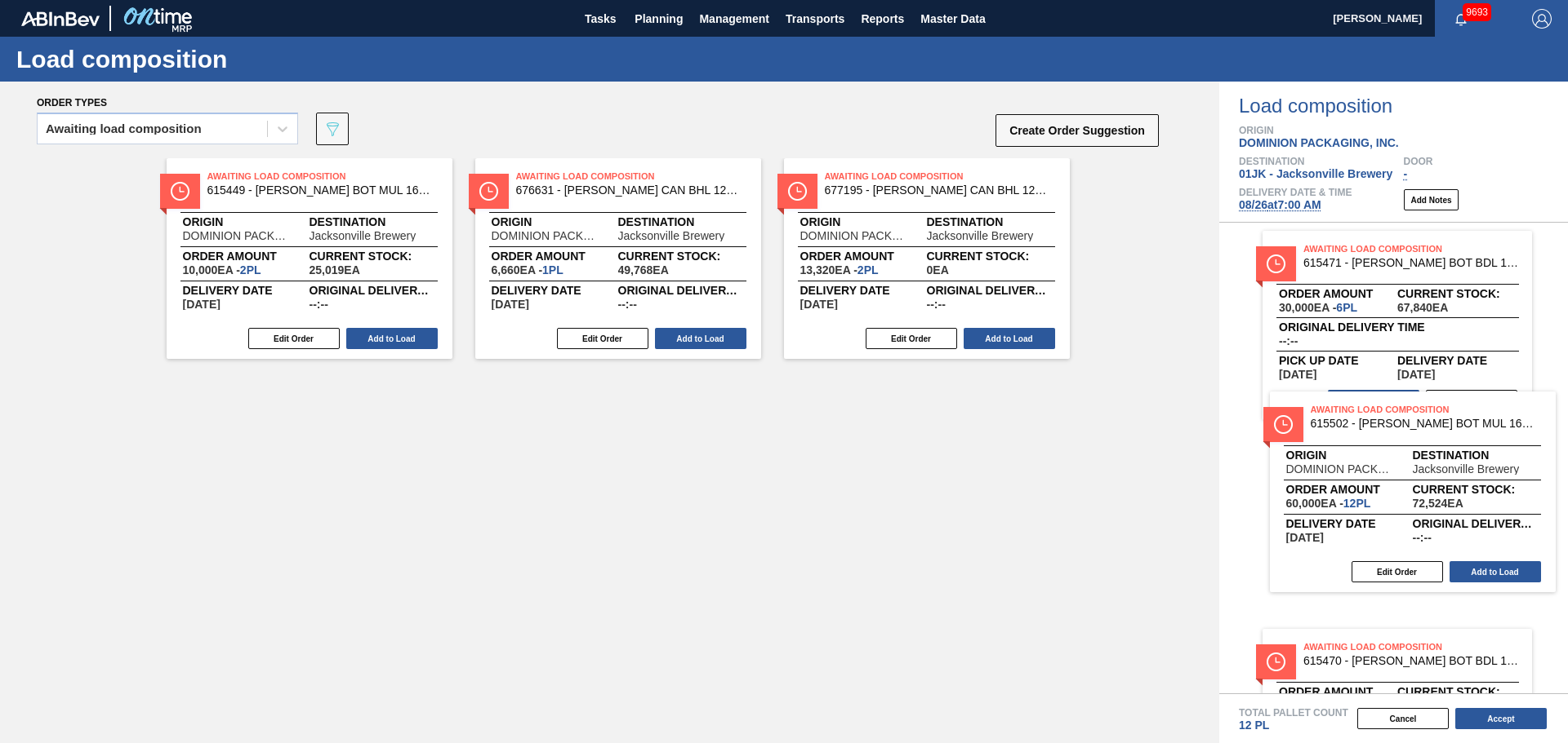
drag, startPoint x: 1304, startPoint y: 456, endPoint x: 1380, endPoint y: 468, distance: 76.9
click at [1380, 468] on div "Order types Awaiting load composition 089F7B8B-B2A5-4AFE-B5C0-19BA573D28AC Crea…" at bounding box center [784, 412] width 1568 height 662
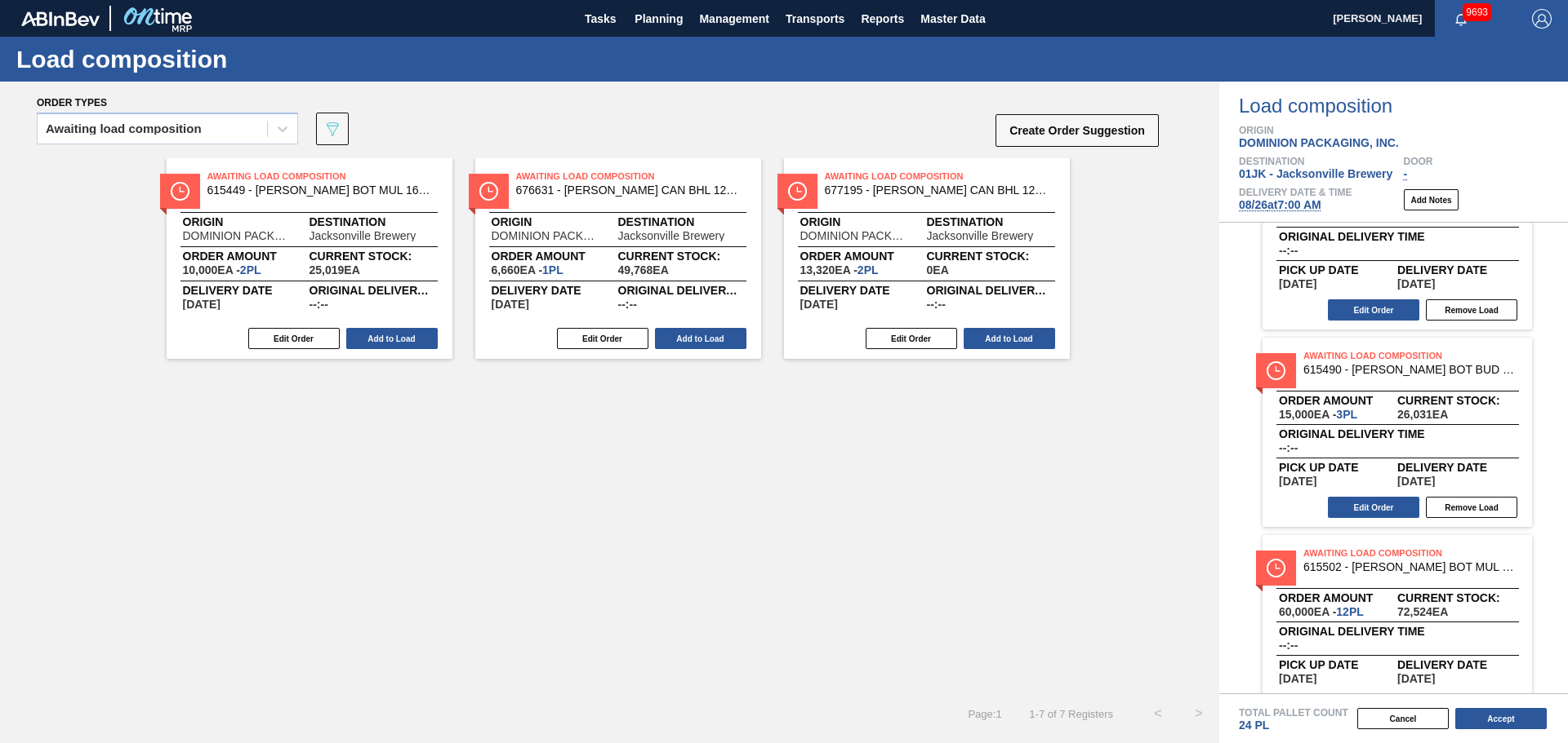
scroll to position [327, 0]
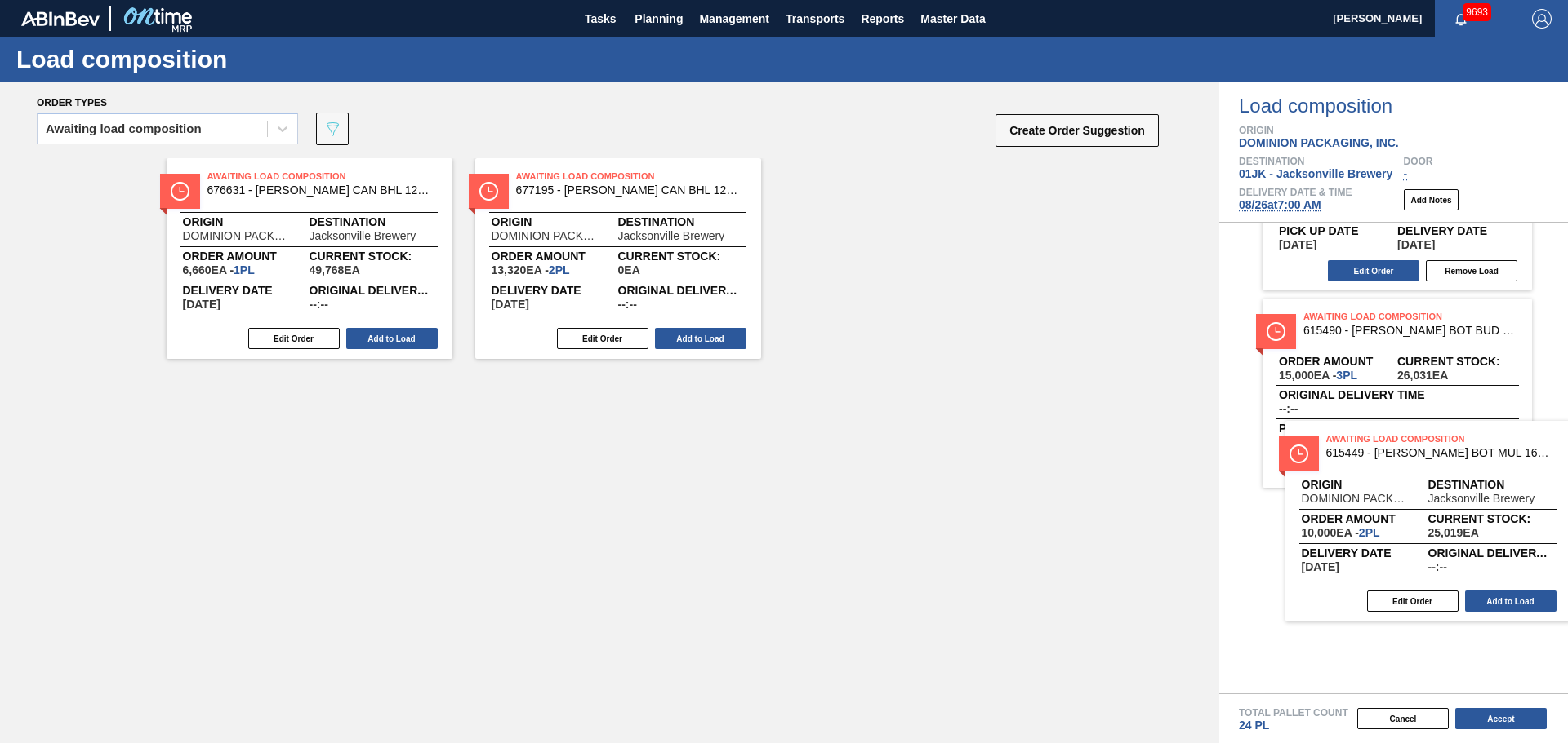
drag, startPoint x: 235, startPoint y: 252, endPoint x: 1311, endPoint y: 507, distance: 1105.8
click at [1311, 507] on div "Order types Awaiting load composition 089F7B8B-B2A5-4AFE-B5C0-19BA573D28AC Crea…" at bounding box center [784, 412] width 1568 height 662
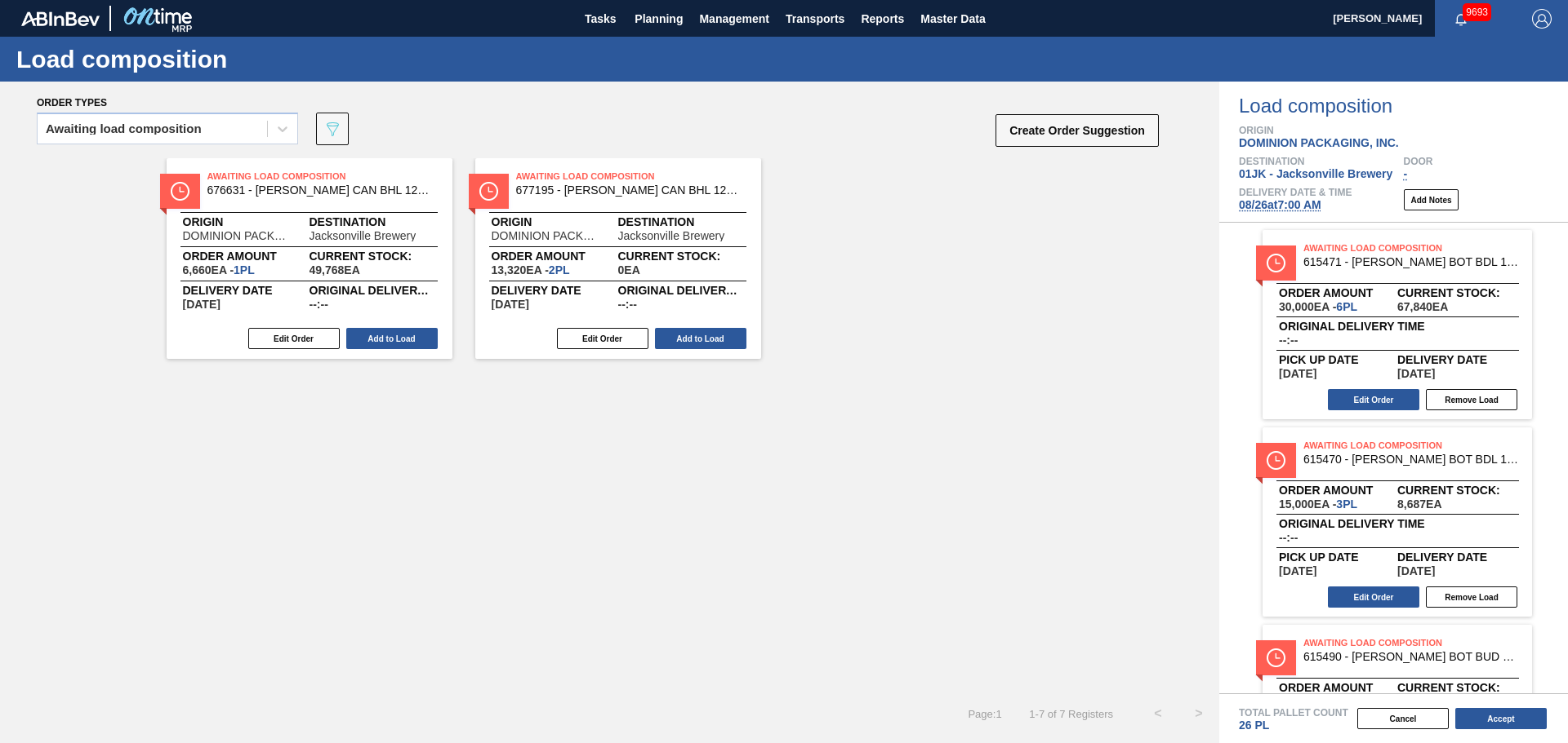
scroll to position [0, 0]
click at [1373, 594] on button "Edit Order" at bounding box center [1373, 598] width 92 height 21
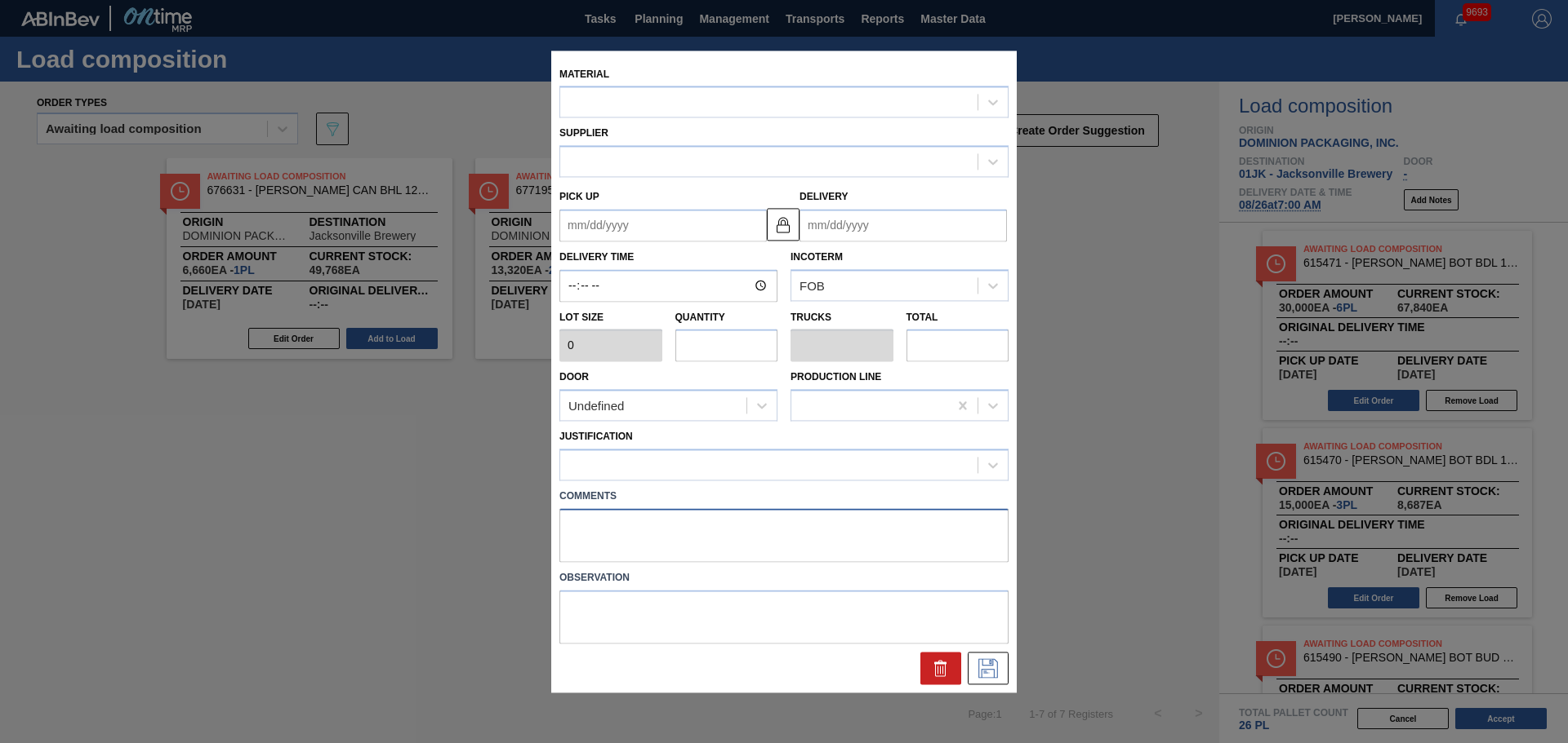
click at [729, 538] on textarea at bounding box center [784, 535] width 449 height 54
type input "5,000"
type input "3"
type input "0.115"
type input "15,000"
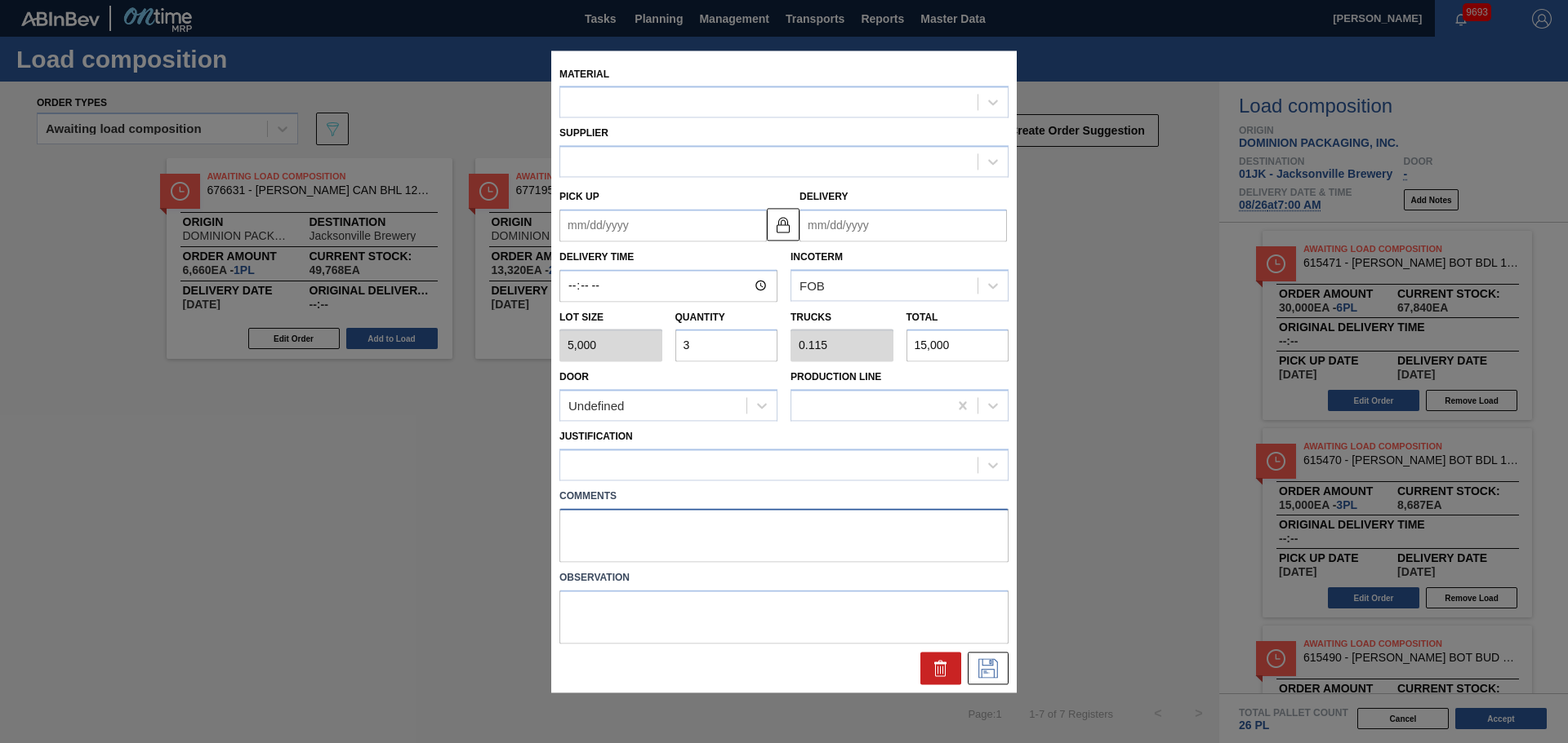
type up "[DATE]"
type input "[DATE]"
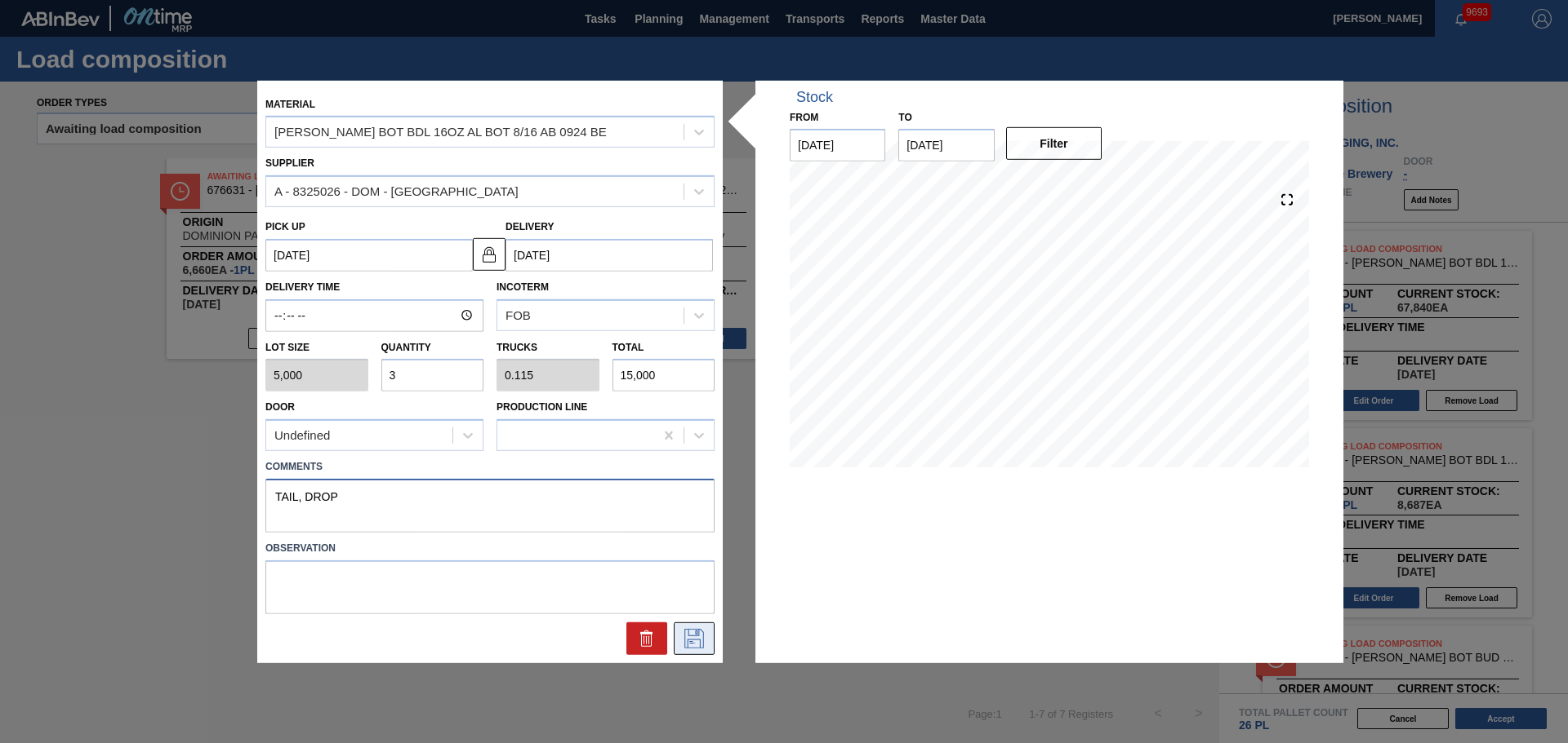
type textarea "TAIL, DROP"
click at [688, 641] on icon at bounding box center [694, 638] width 19 height 19
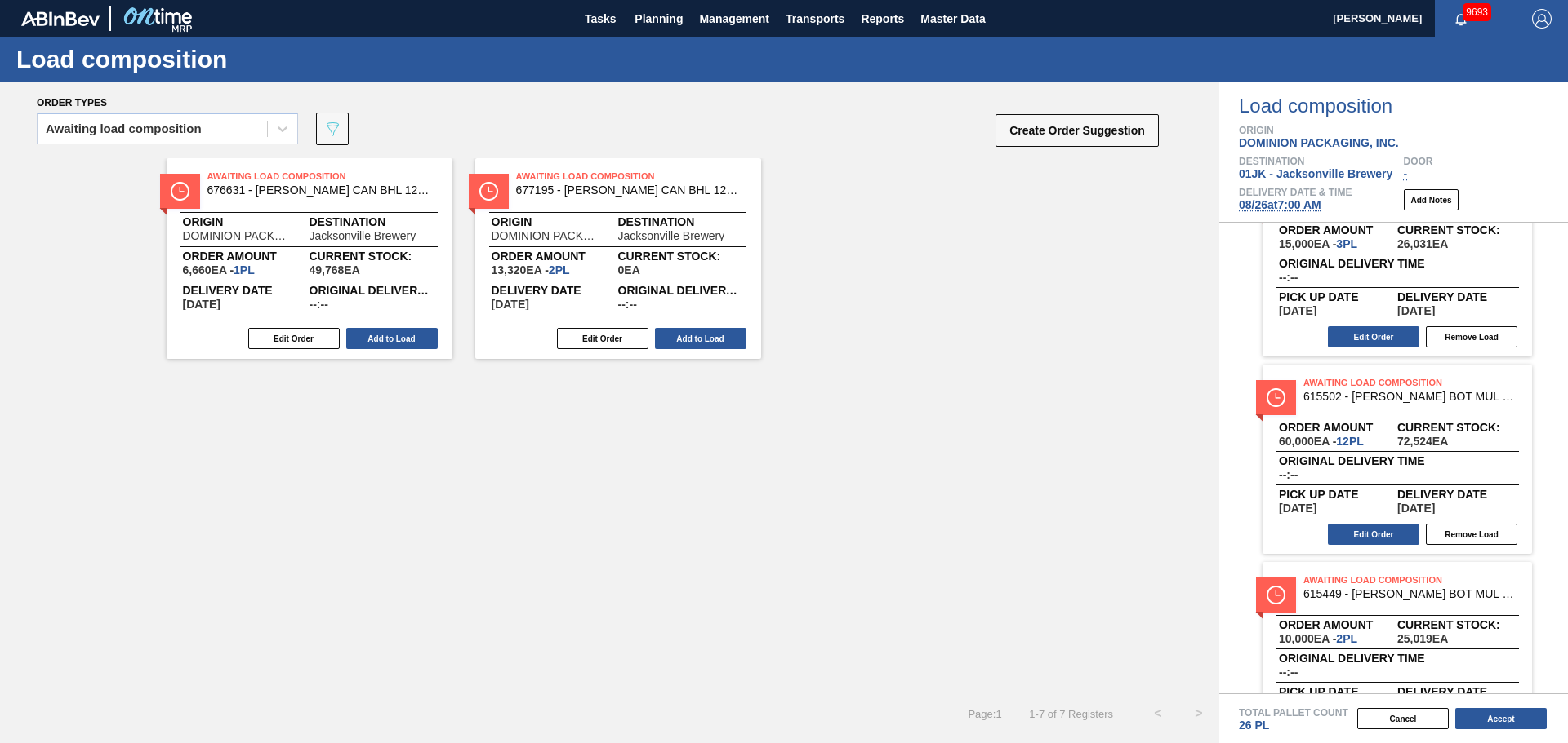
scroll to position [525, 0]
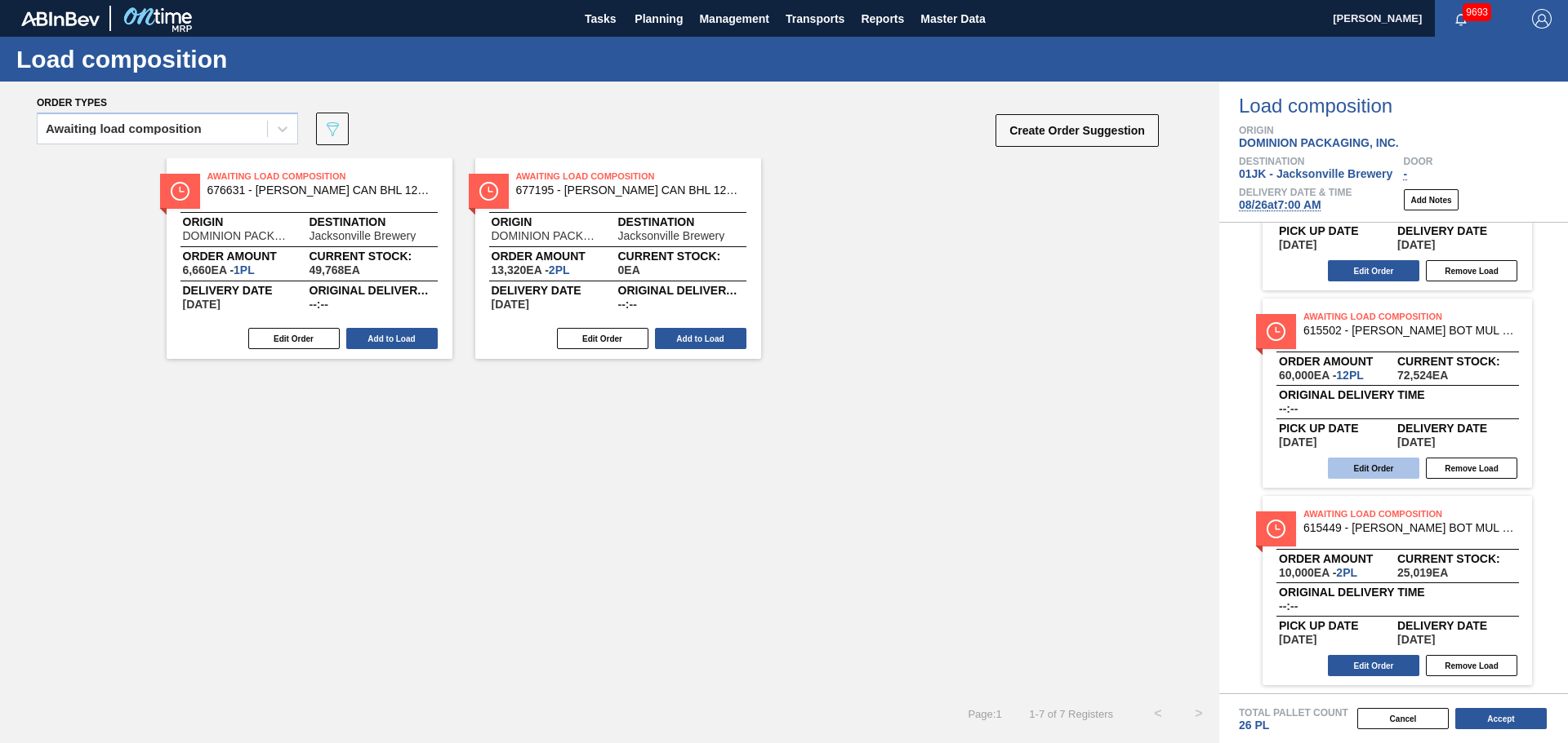
click at [1389, 469] on button "Edit Order" at bounding box center [1373, 468] width 92 height 21
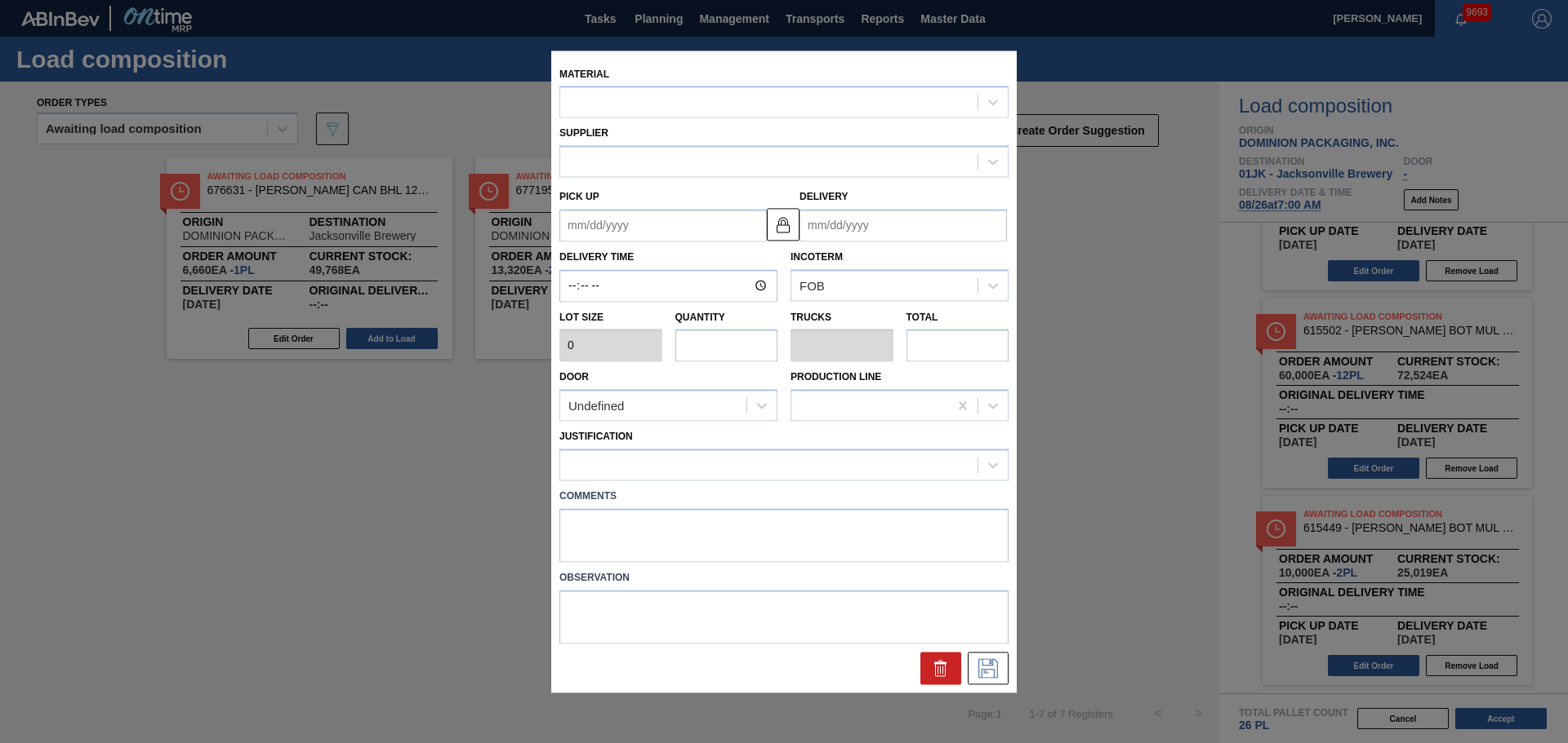
type input "5,000"
type input "12"
type input "0.462"
type input "60,000"
type up "[DATE]"
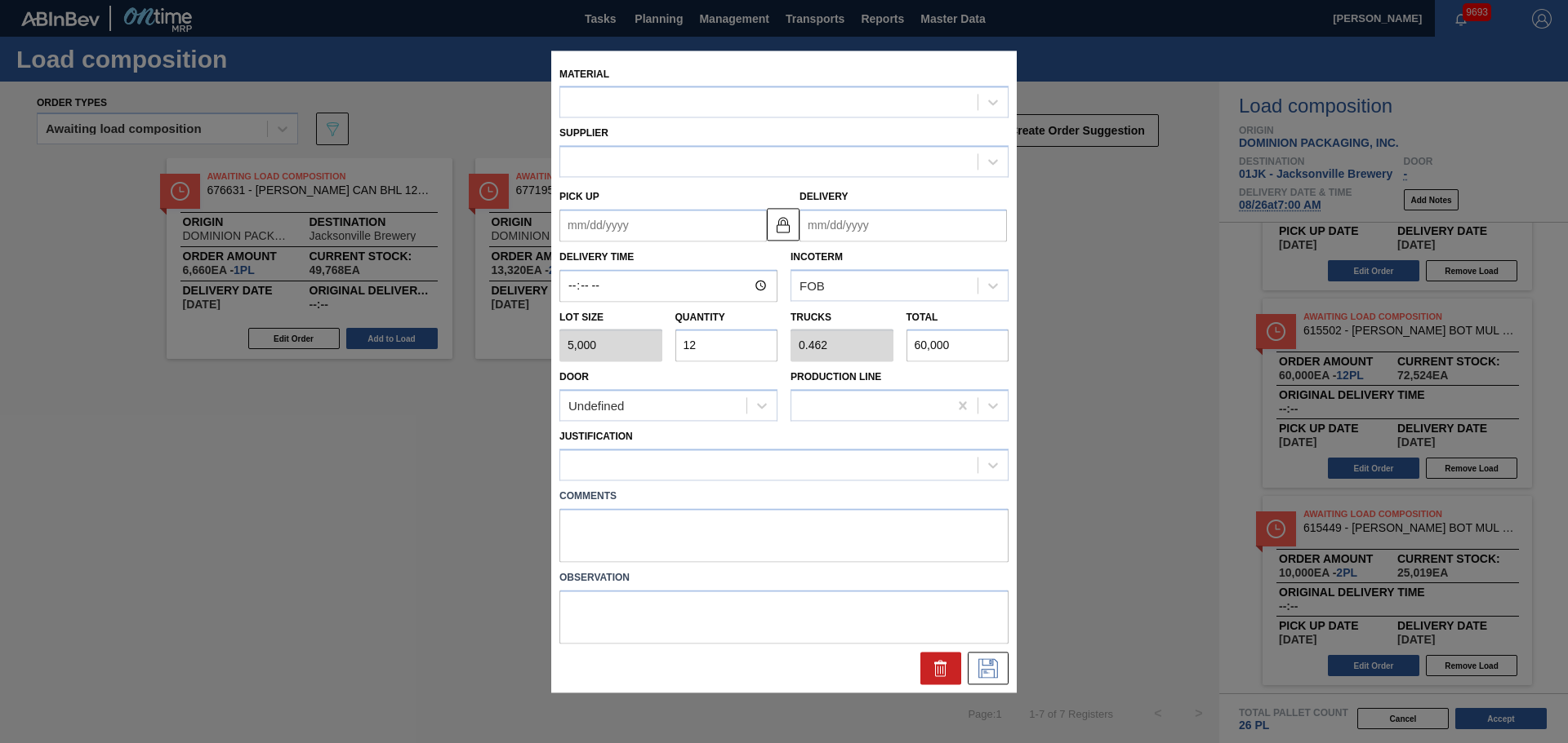
type input "[DATE]"
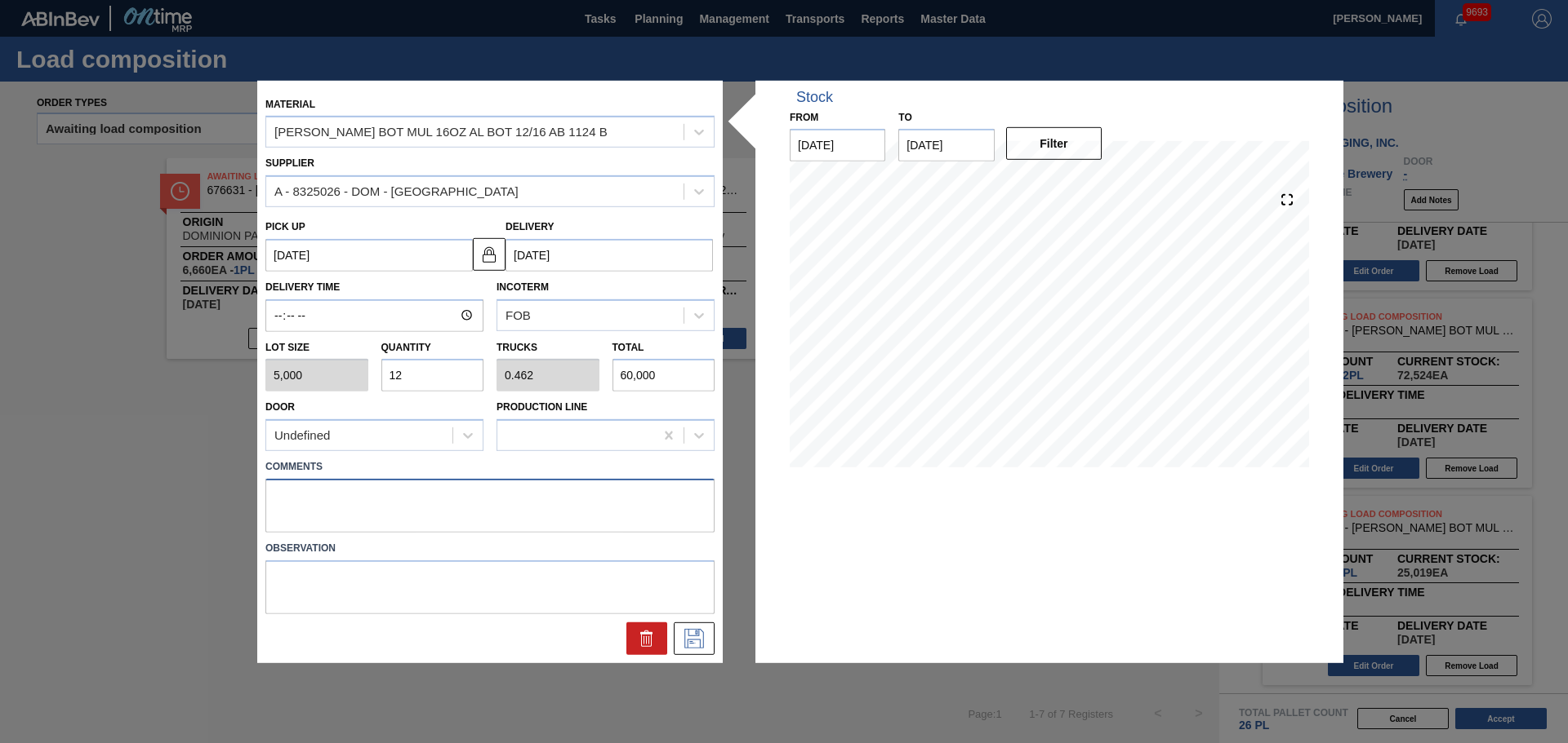
click at [543, 486] on textarea at bounding box center [490, 506] width 449 height 54
type textarea "NOSE, DROP"
click at [696, 638] on icon at bounding box center [694, 638] width 26 height 19
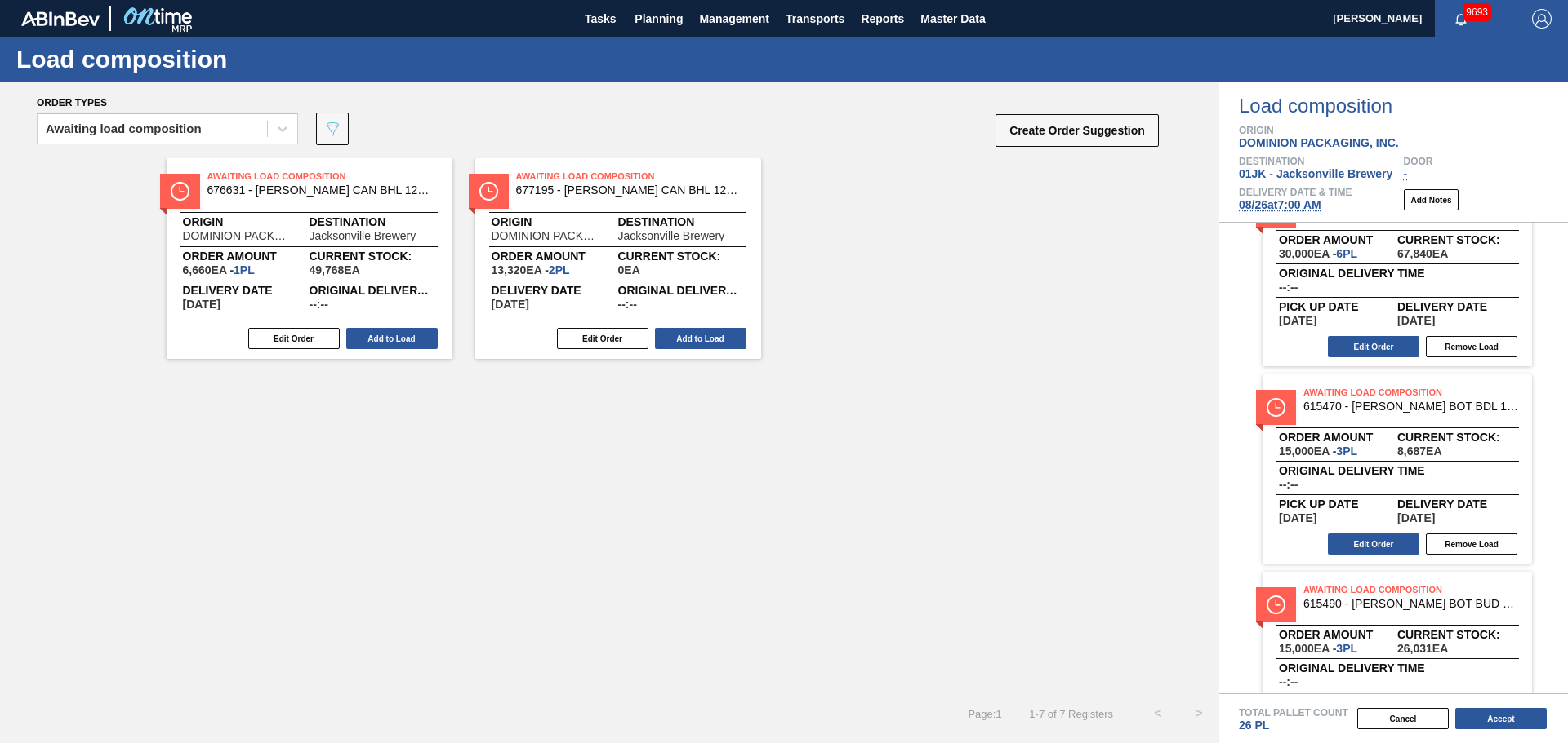
scroll to position [0, 0]
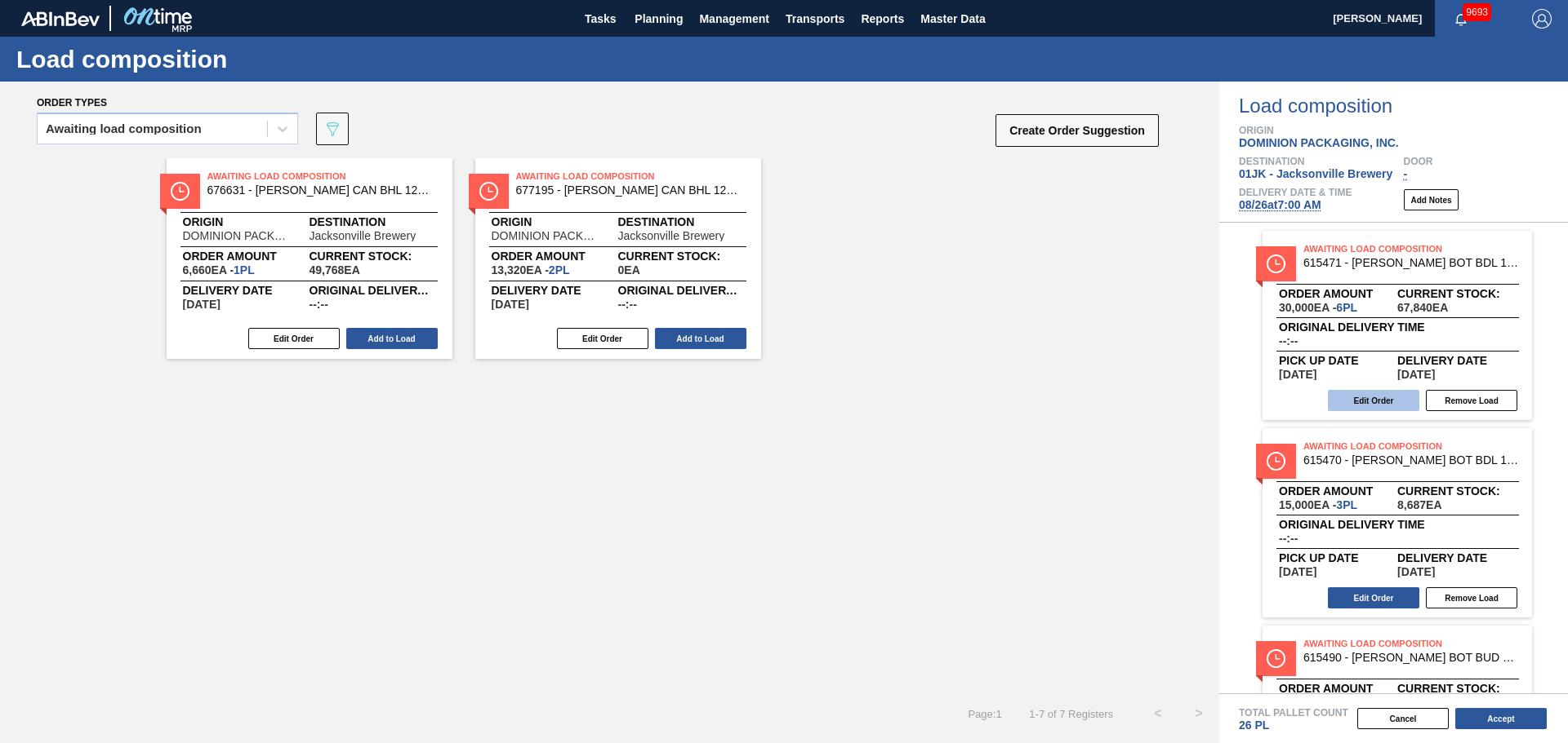
click at [1368, 390] on button "Edit Order" at bounding box center [1373, 400] width 92 height 21
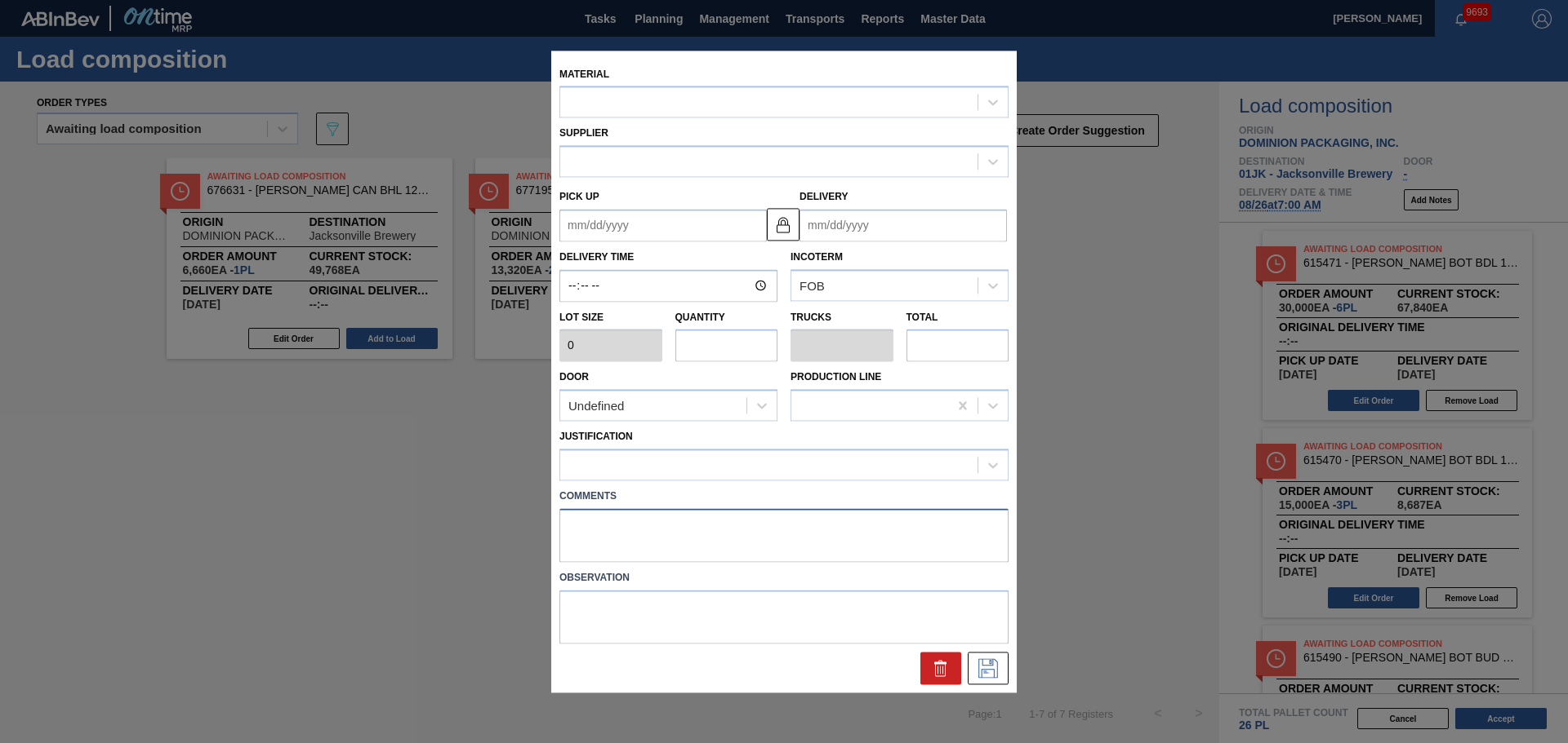
type input "5,000"
type input "6"
type input "0.231"
type input "30,000"
type up "[DATE]"
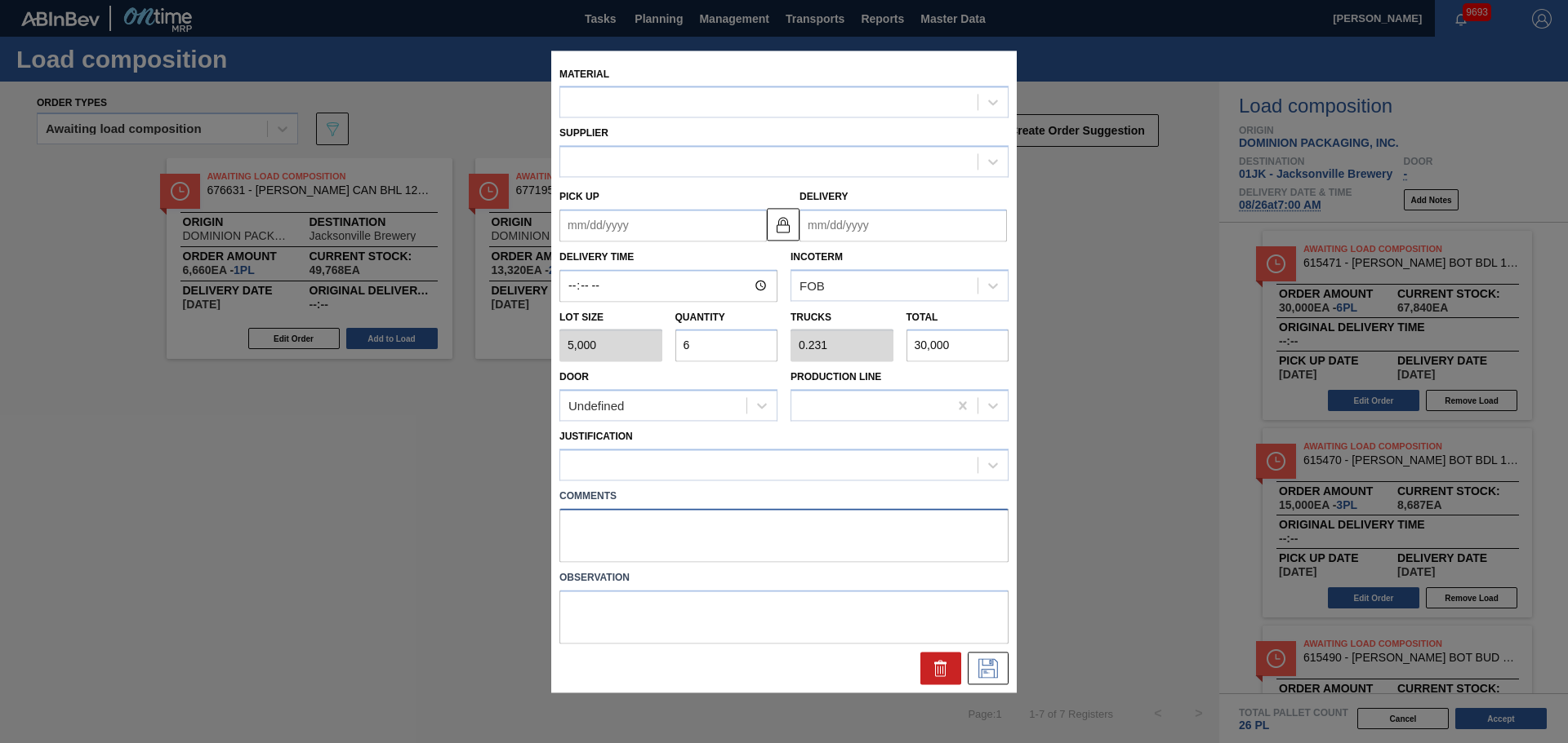
type input "[DATE]"
click at [824, 539] on div "Material Supplier Pick up [DATE] Delivery [DATE] Delivery Time Incoterm FOB Lot…" at bounding box center [784, 372] width 465 height 642
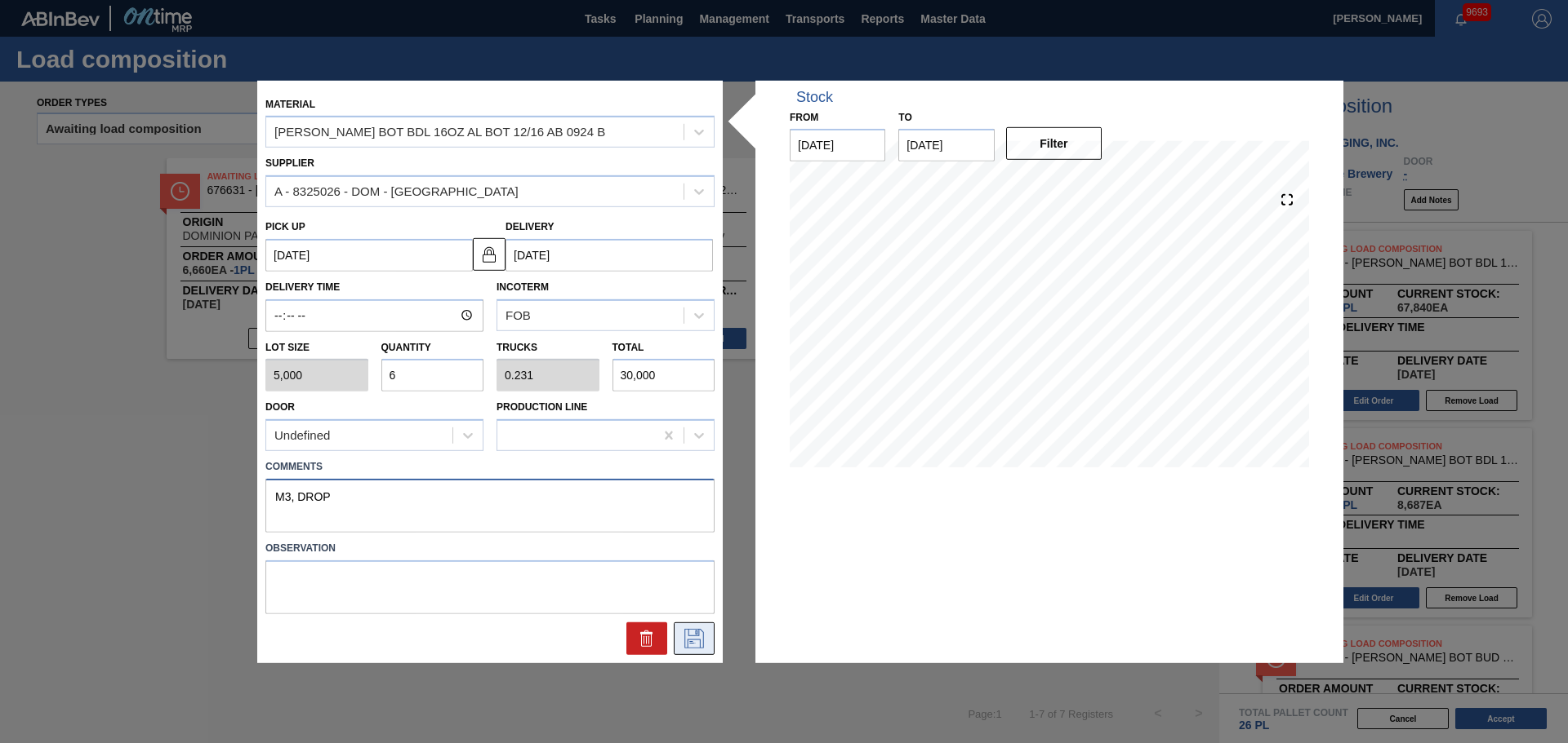
type textarea "M3, DROP"
click at [684, 627] on button at bounding box center [694, 638] width 41 height 32
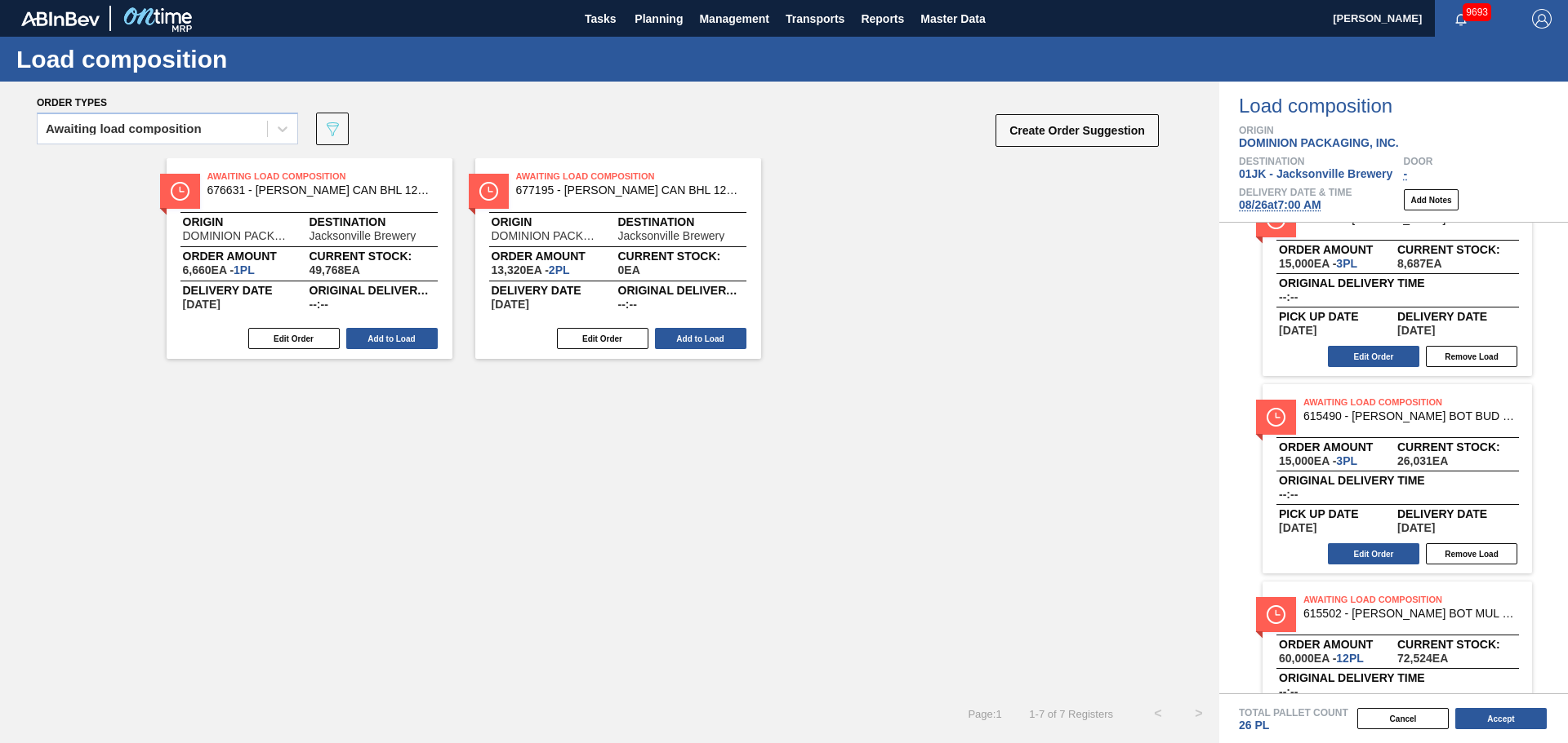
scroll to position [245, 0]
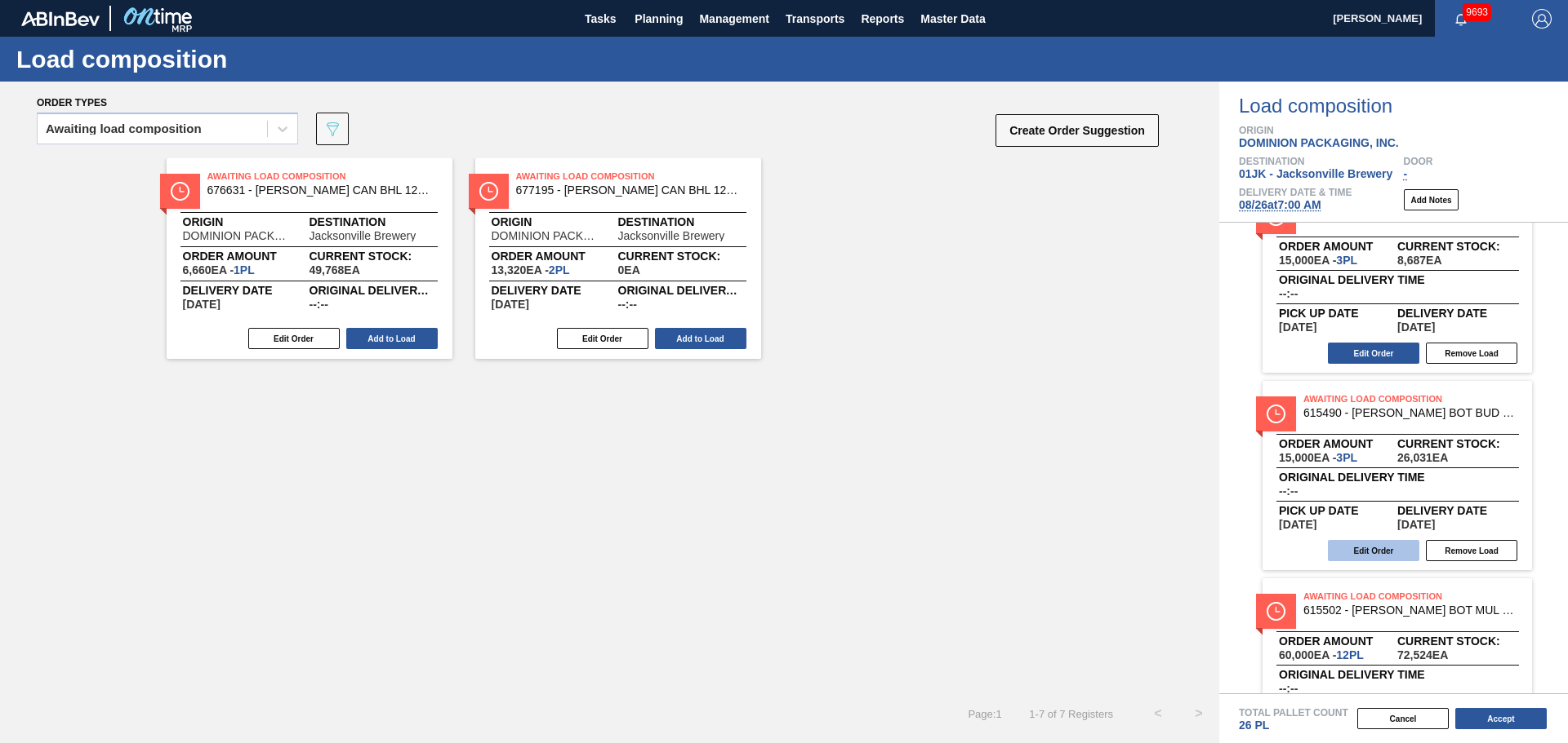
click at [1346, 553] on button "Edit Order" at bounding box center [1373, 550] width 92 height 21
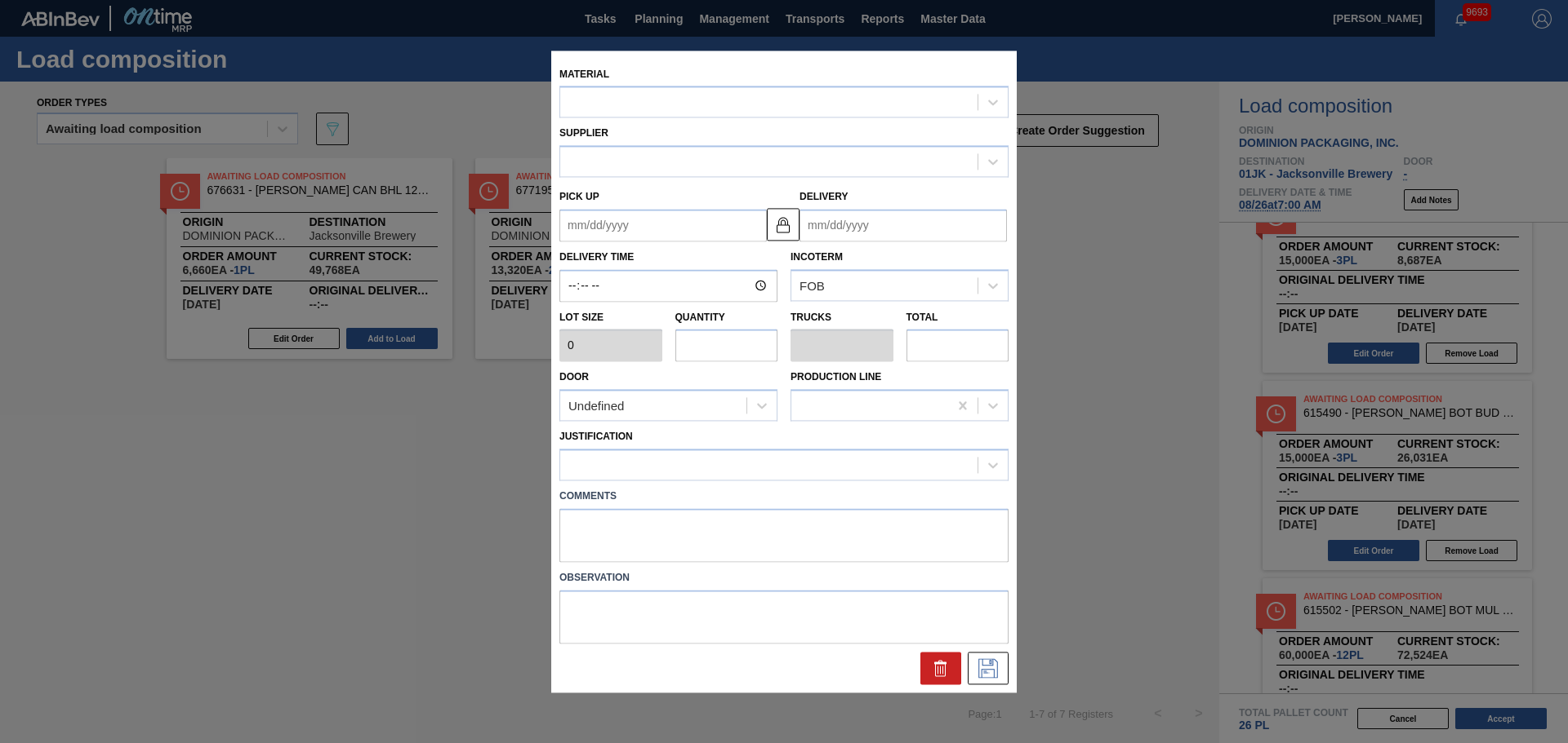
type input "5,000"
type input "3"
type input "0.115"
type input "15,000"
type up "[DATE]"
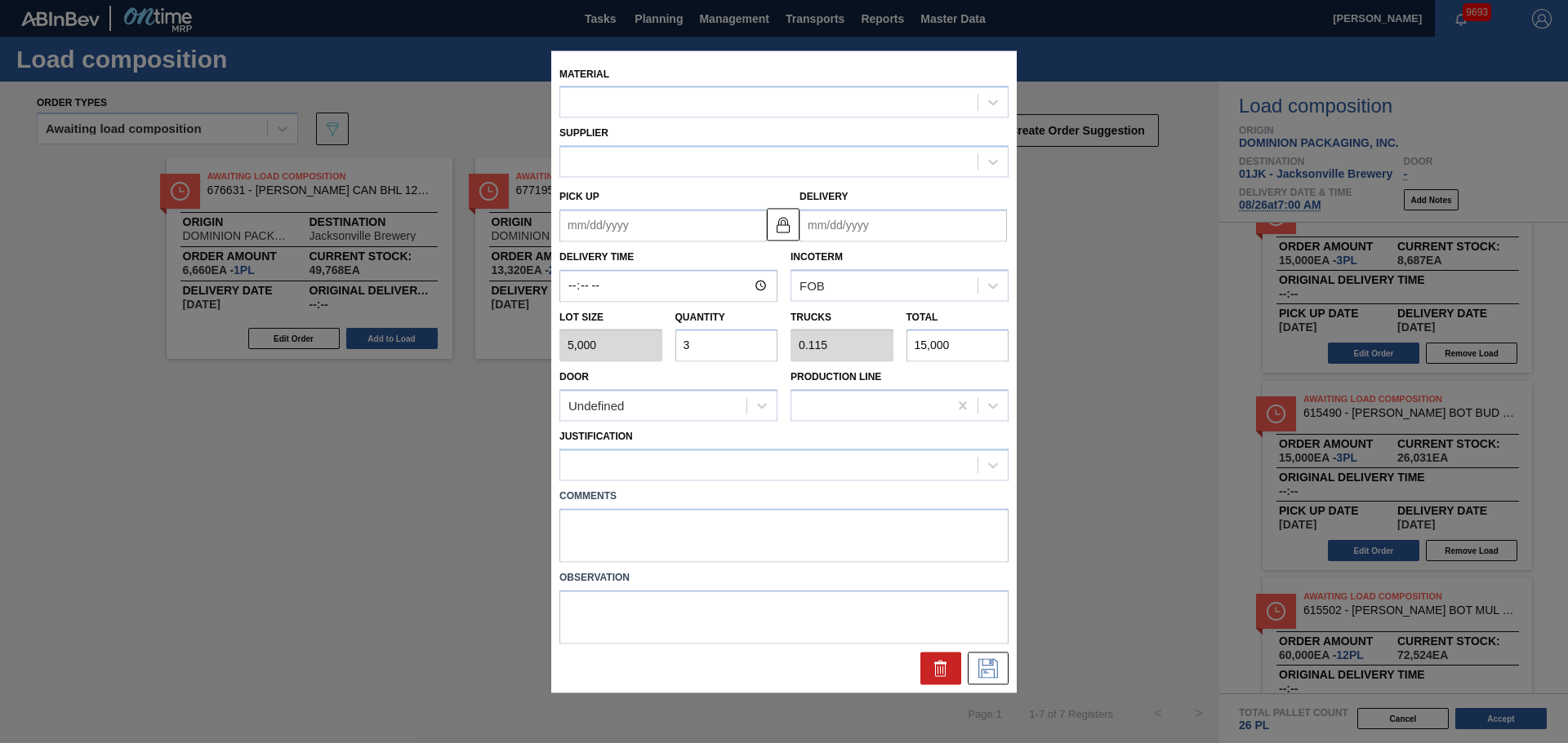
type input "[DATE]"
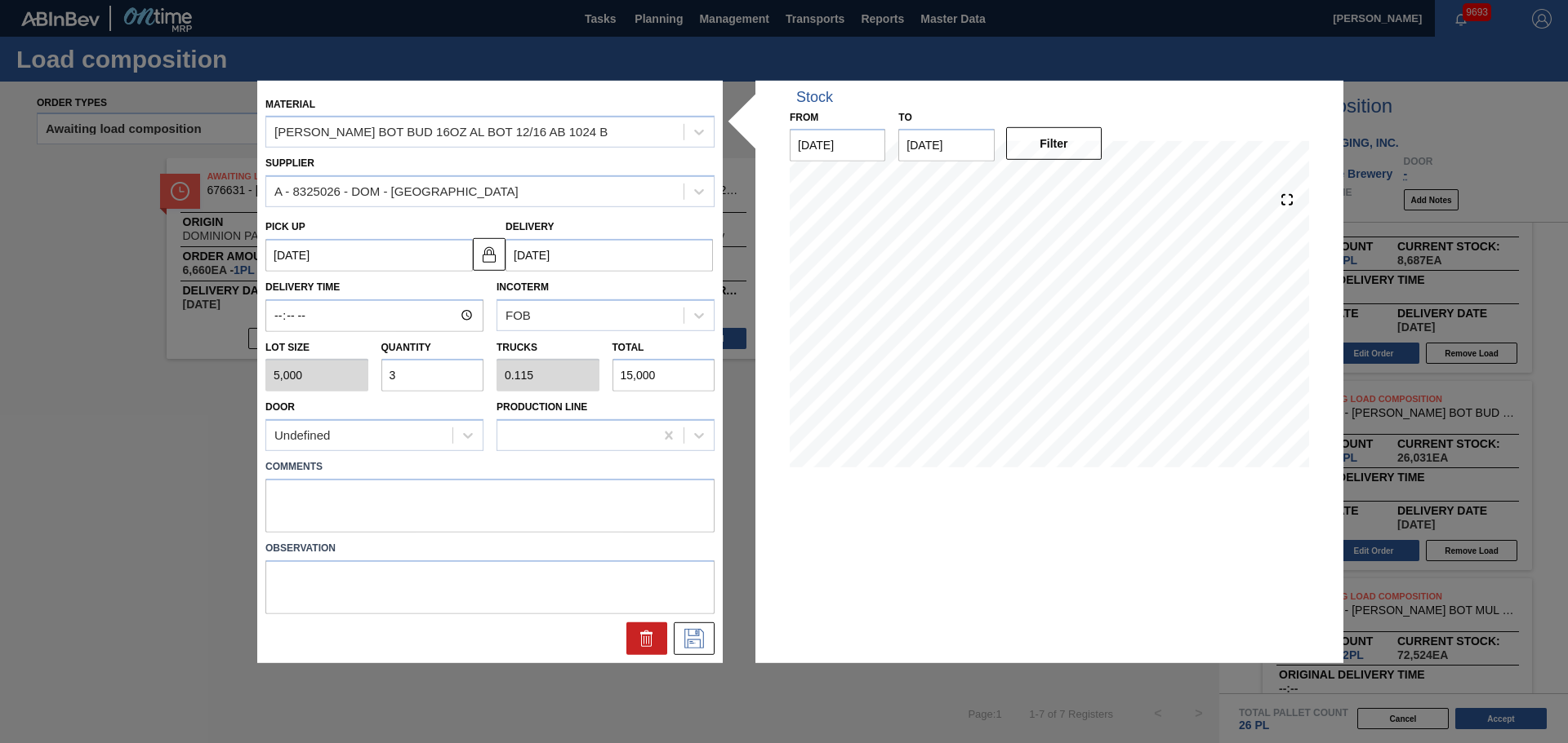
click at [584, 478] on label "Comments" at bounding box center [490, 467] width 449 height 24
click at [569, 479] on textarea at bounding box center [490, 506] width 449 height 54
type textarea "M2, DROP"
click at [688, 640] on icon at bounding box center [694, 638] width 19 height 19
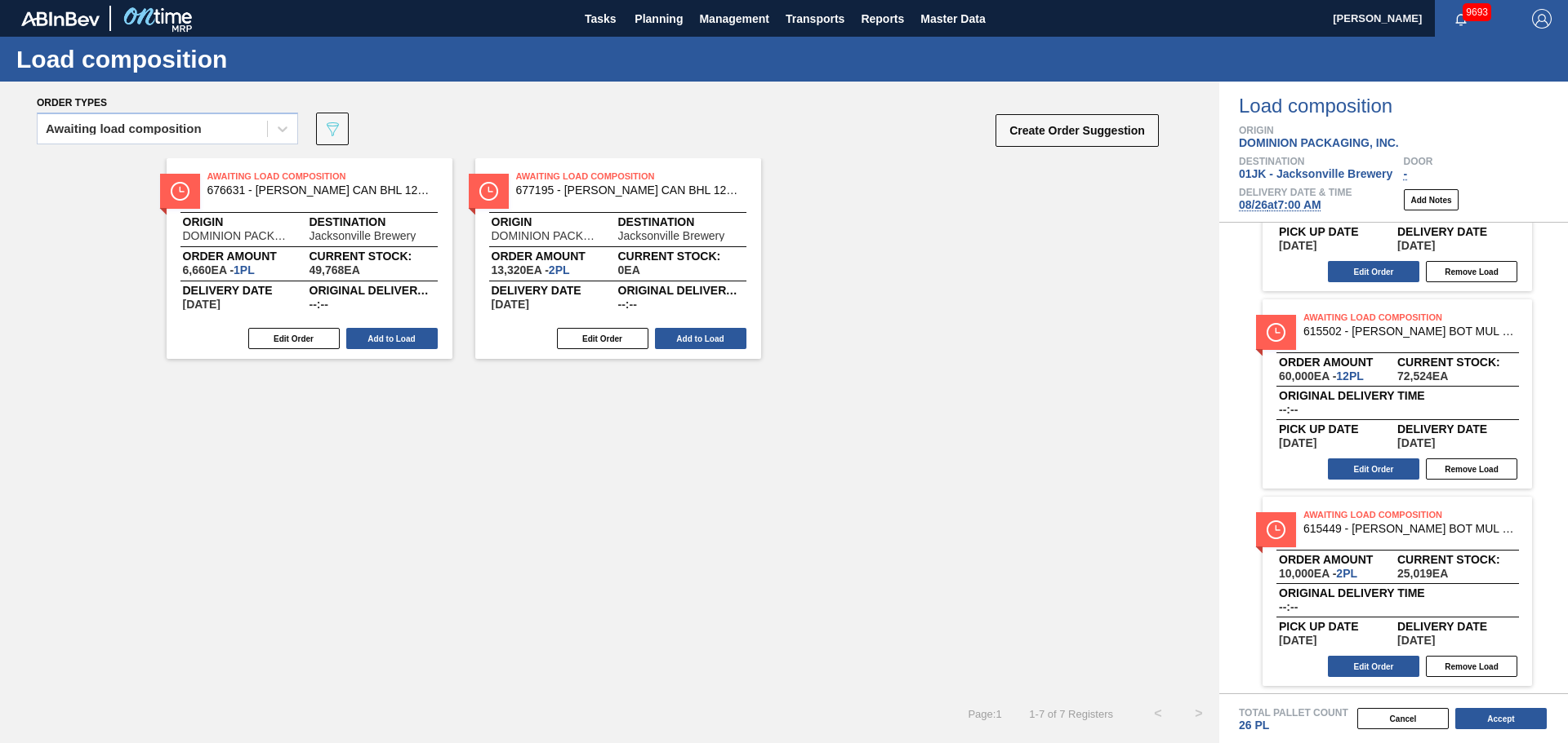
scroll to position [525, 0]
click at [1401, 658] on button "Edit Order" at bounding box center [1373, 665] width 92 height 21
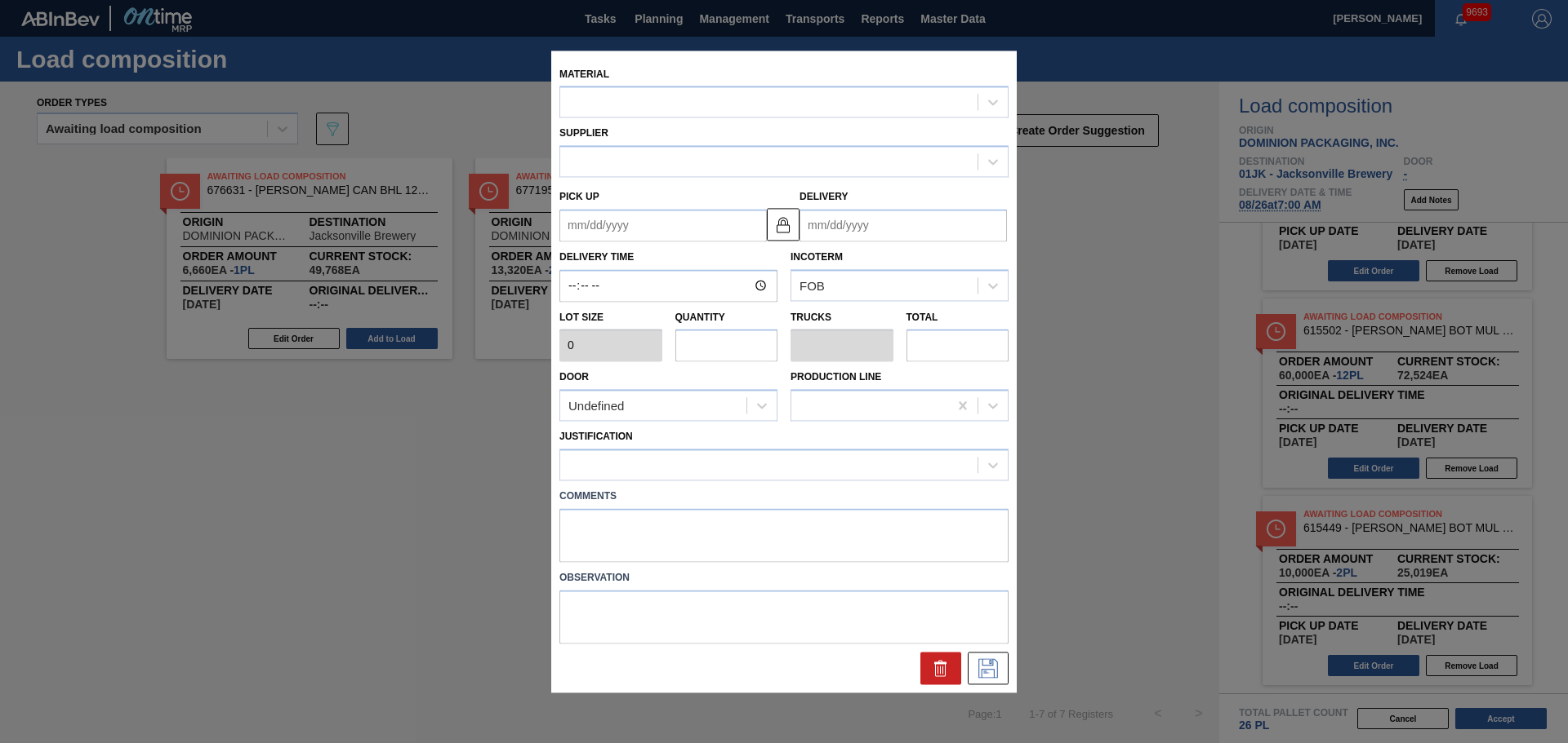
type input "5,000"
type input "2"
type input "0.077"
type input "10,000"
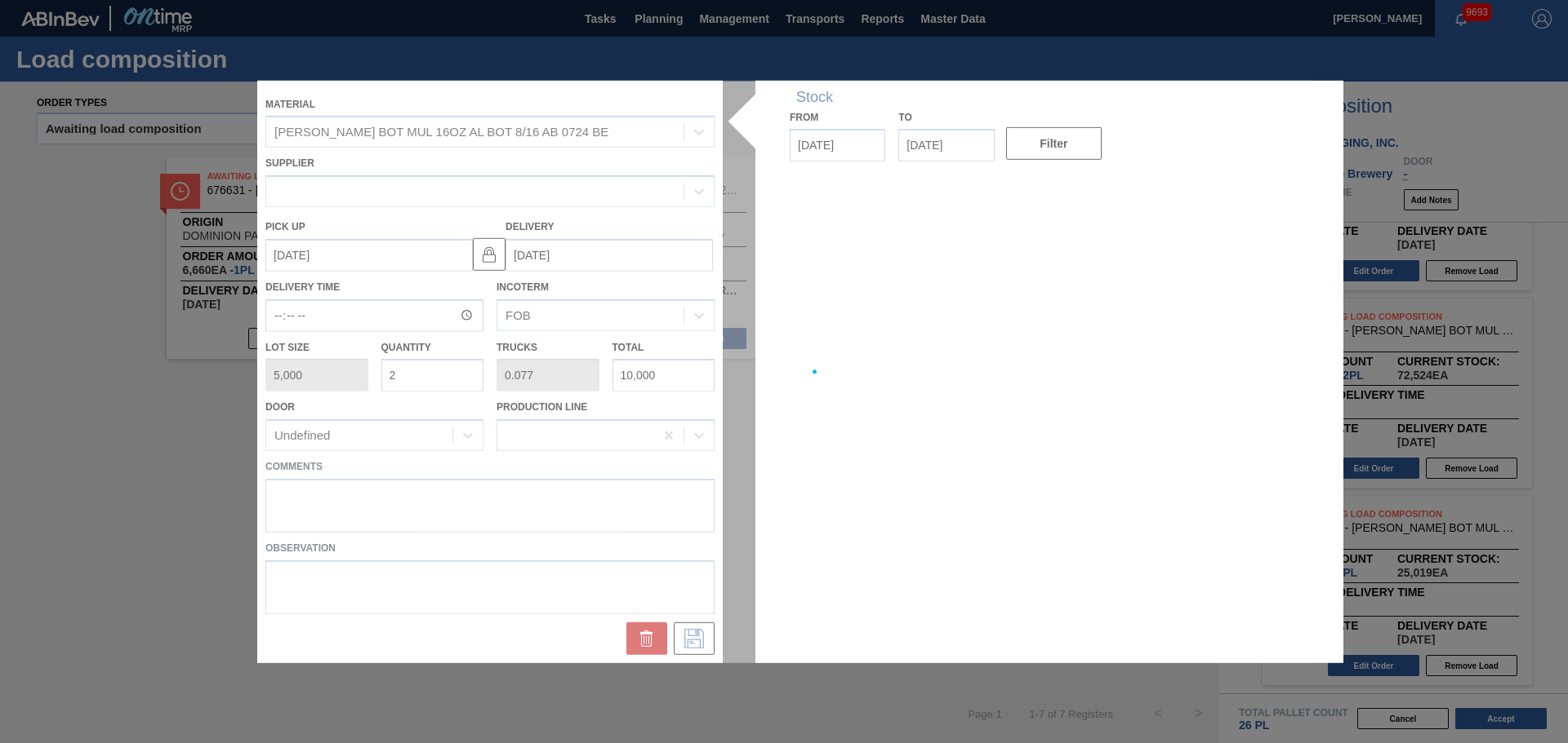
type up "[DATE]"
type input "[DATE]"
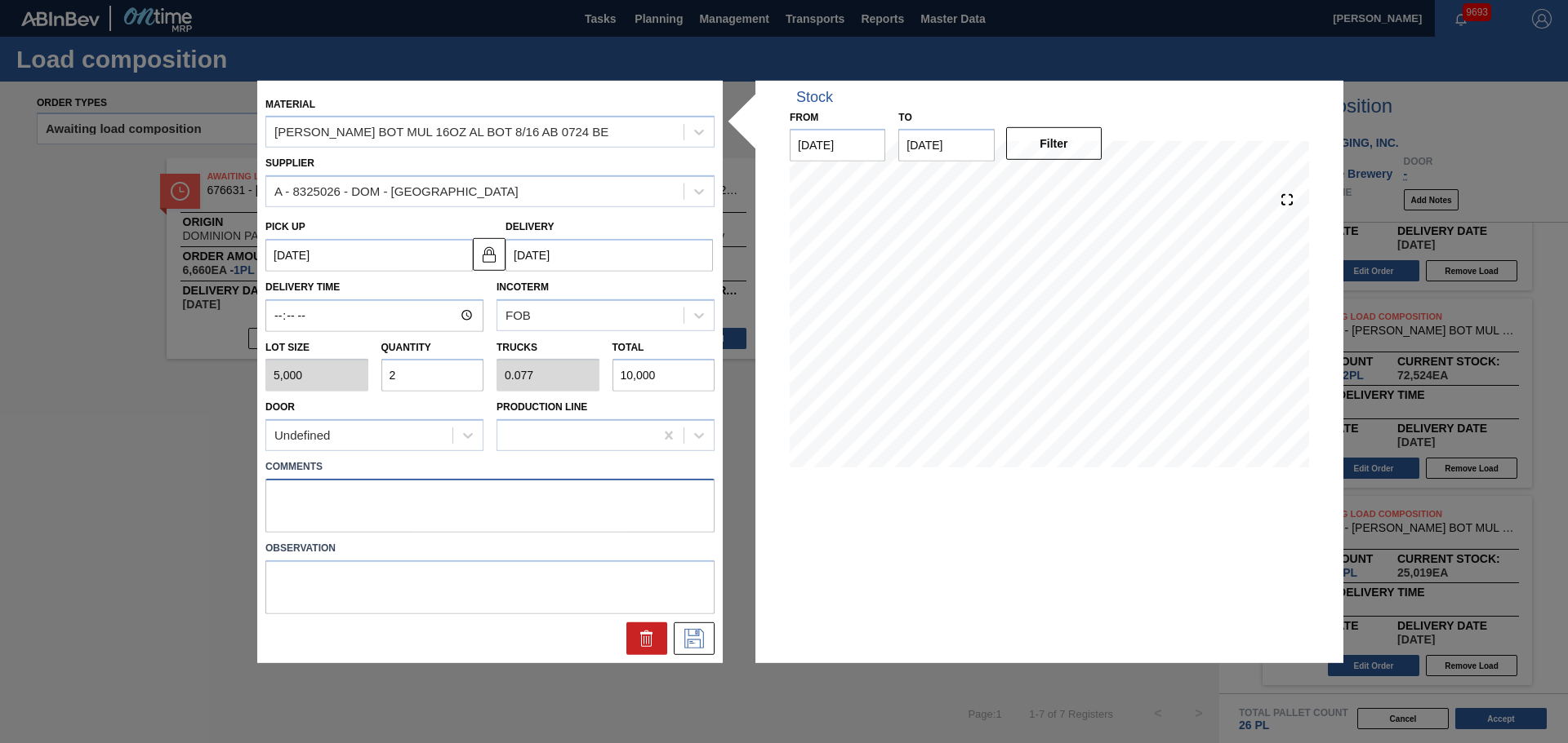
click at [569, 502] on textarea at bounding box center [490, 506] width 449 height 54
type textarea "M1, DROP"
click at [704, 637] on icon at bounding box center [694, 638] width 26 height 19
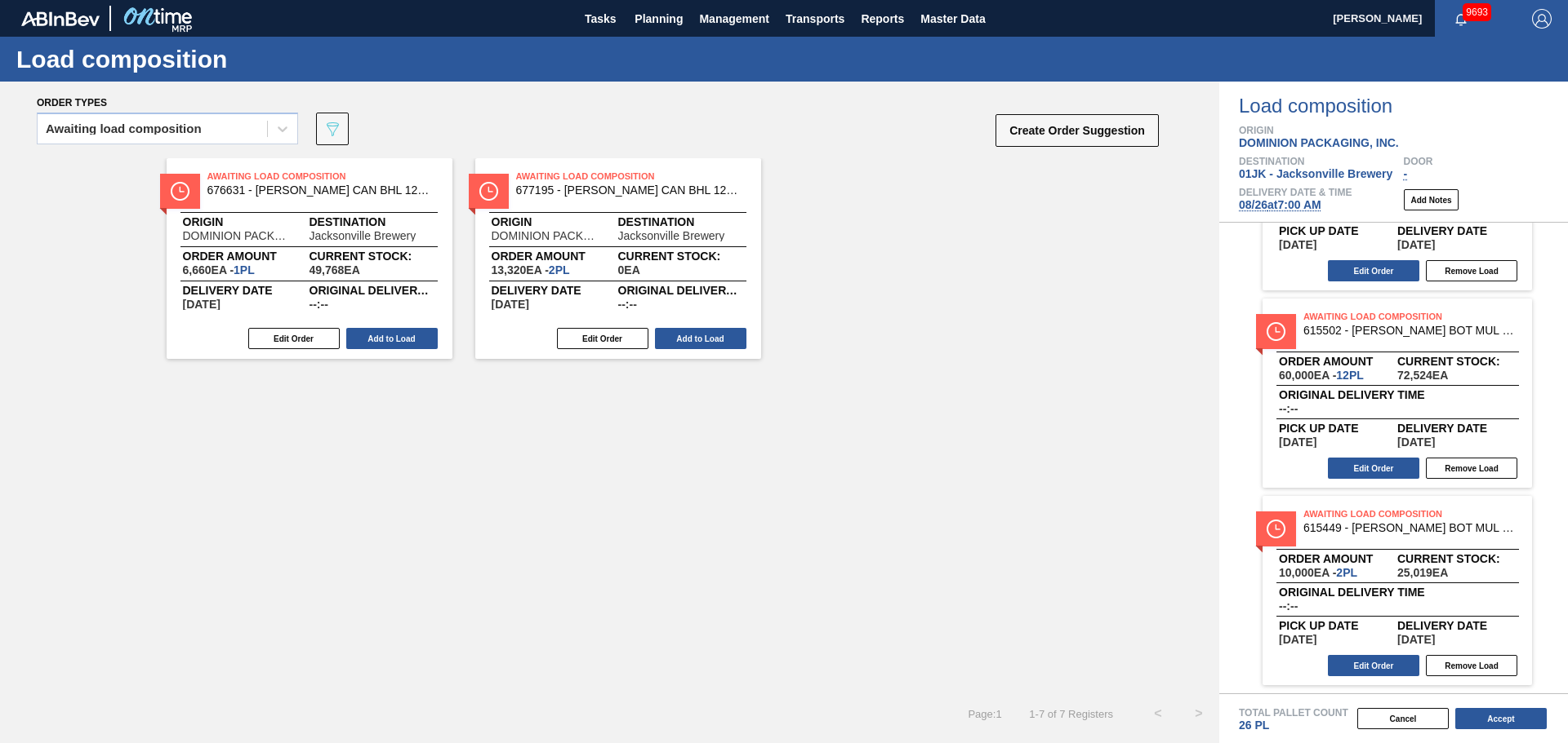
drag, startPoint x: 1526, startPoint y: 719, endPoint x: 1335, endPoint y: 730, distance: 191.3
click at [1335, 733] on div "Total Pallet Count 26 PL Cancel Accept" at bounding box center [1393, 718] width 349 height 50
click at [1498, 719] on button "Accept" at bounding box center [1500, 719] width 92 height 21
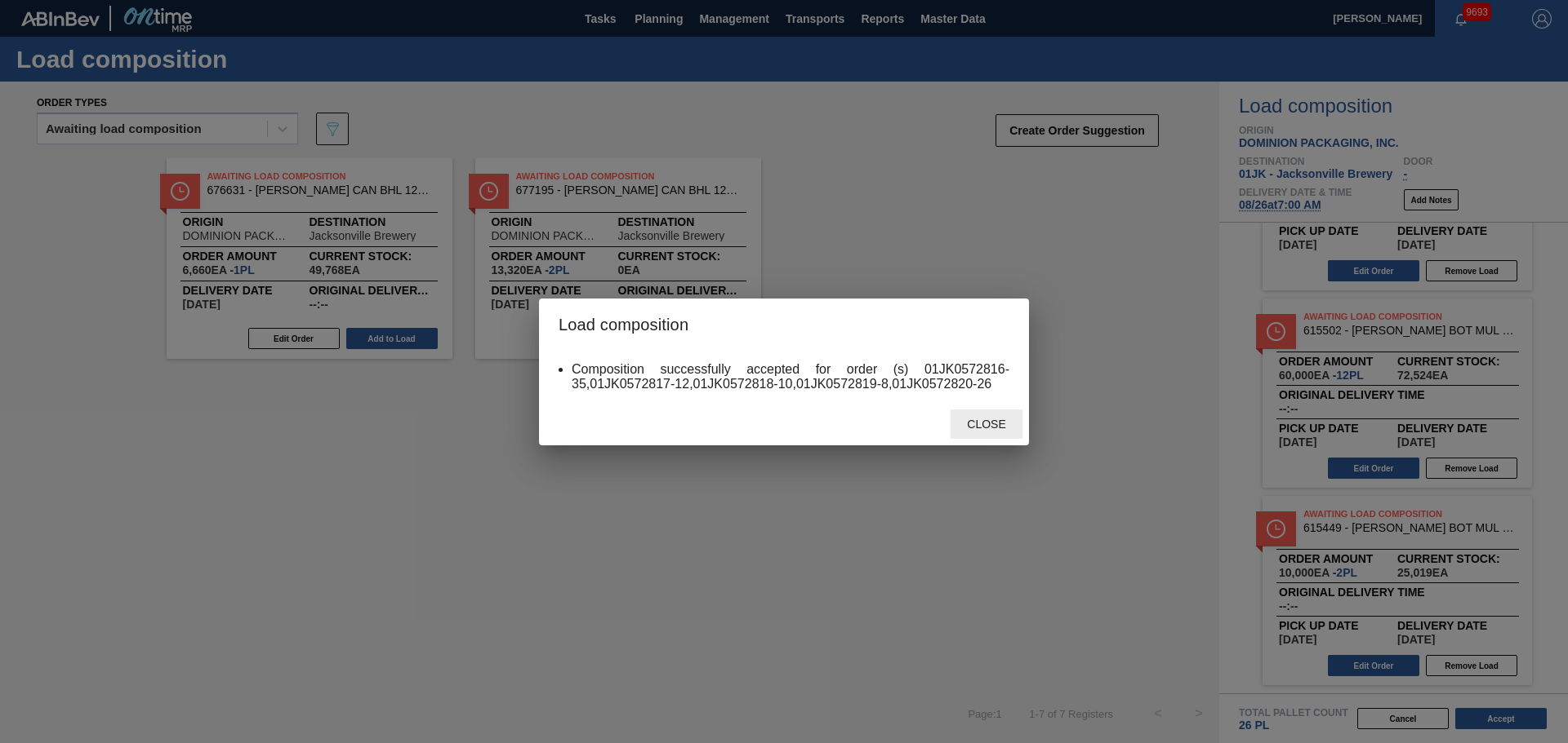
click at [965, 422] on span "Close" at bounding box center [986, 424] width 65 height 13
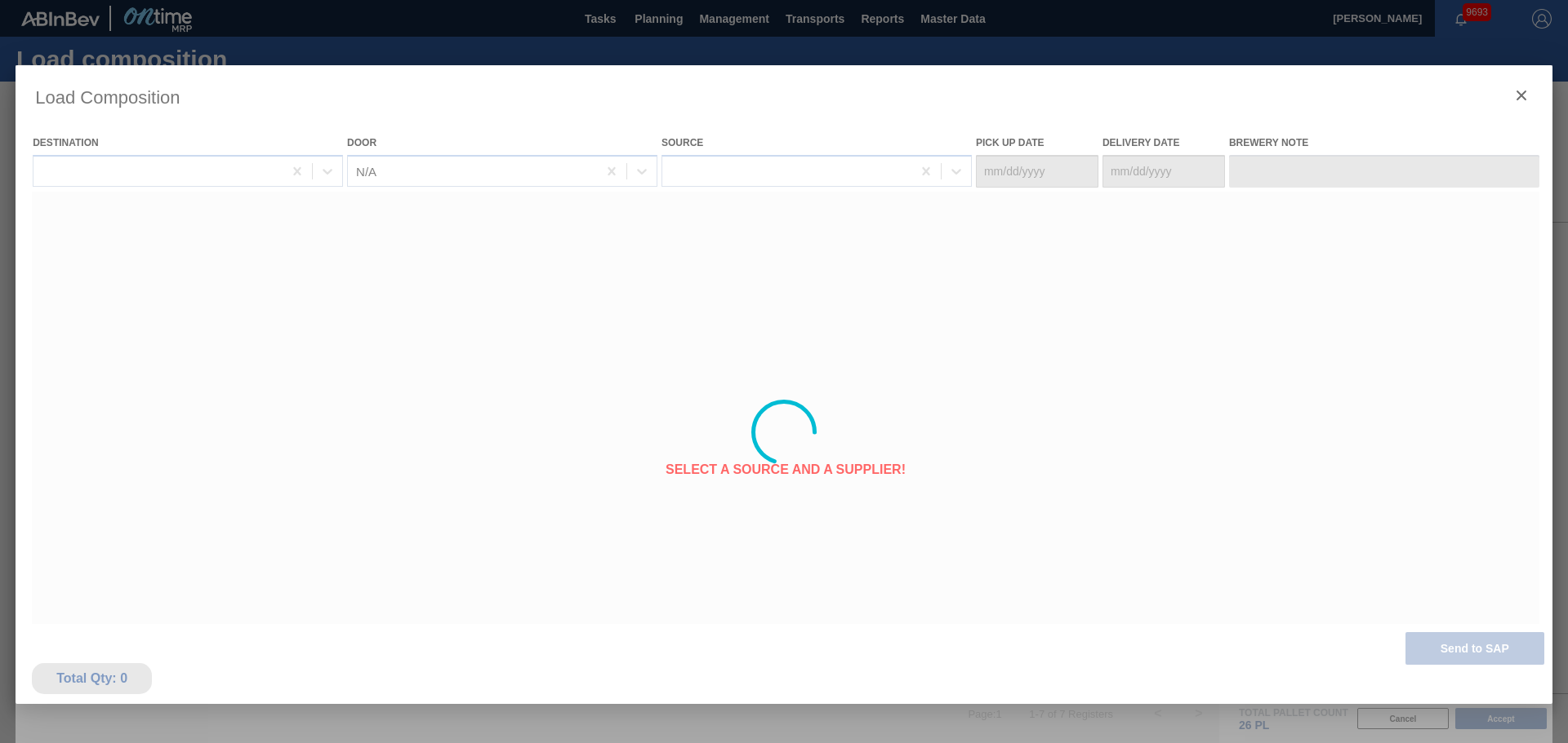
type Date "[DATE]"
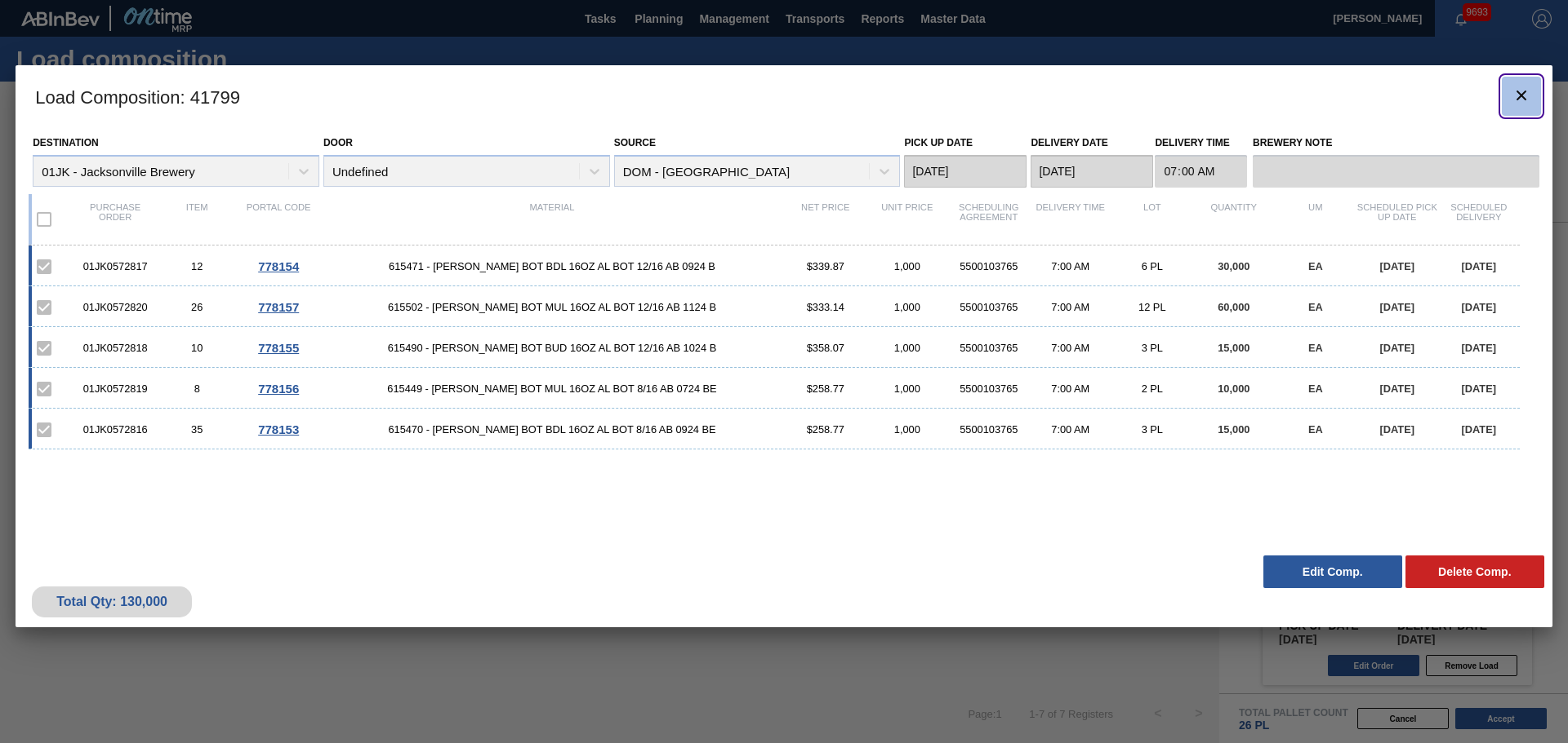
click at [1526, 99] on icon "botão de ícone" at bounding box center [1521, 95] width 19 height 19
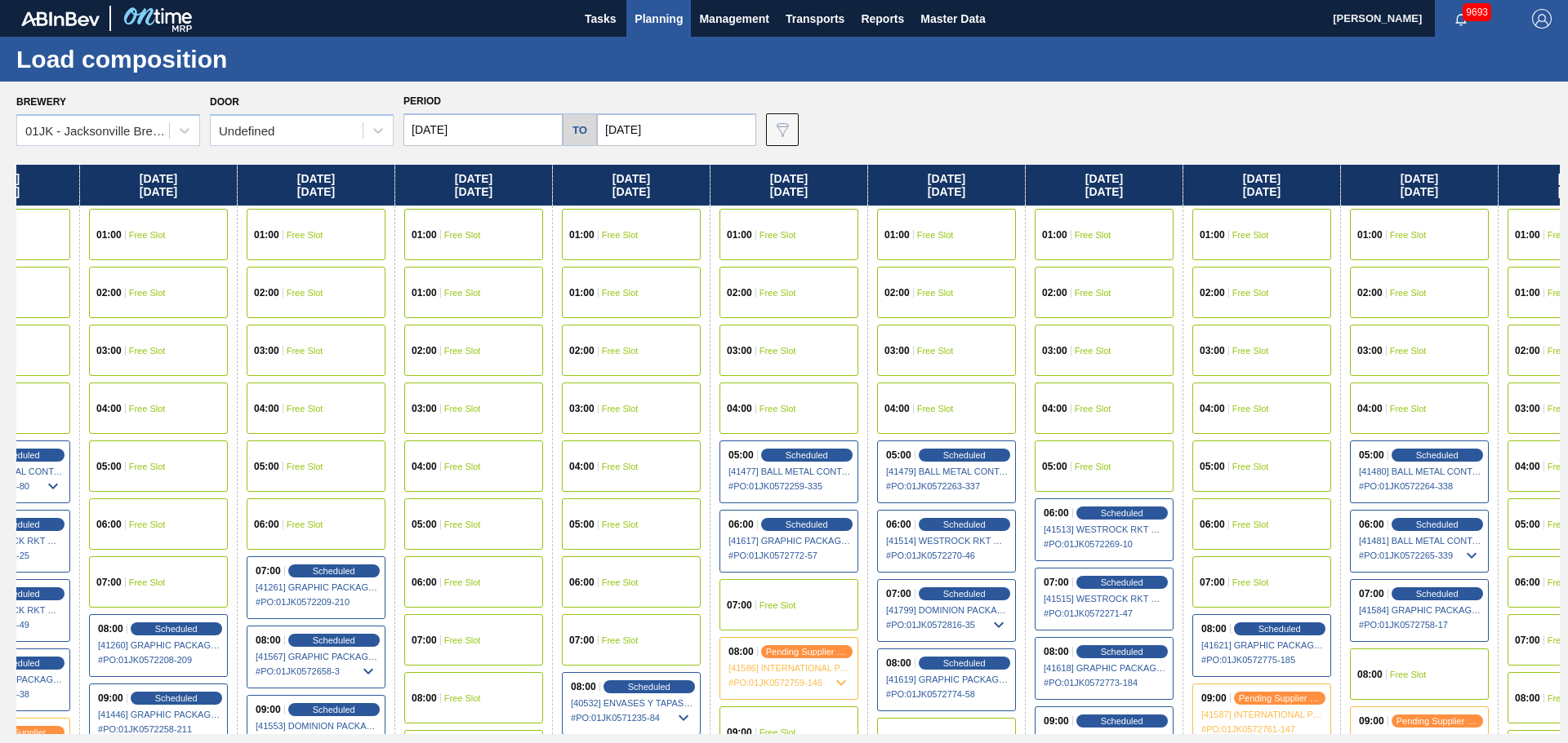
scroll to position [0, 428]
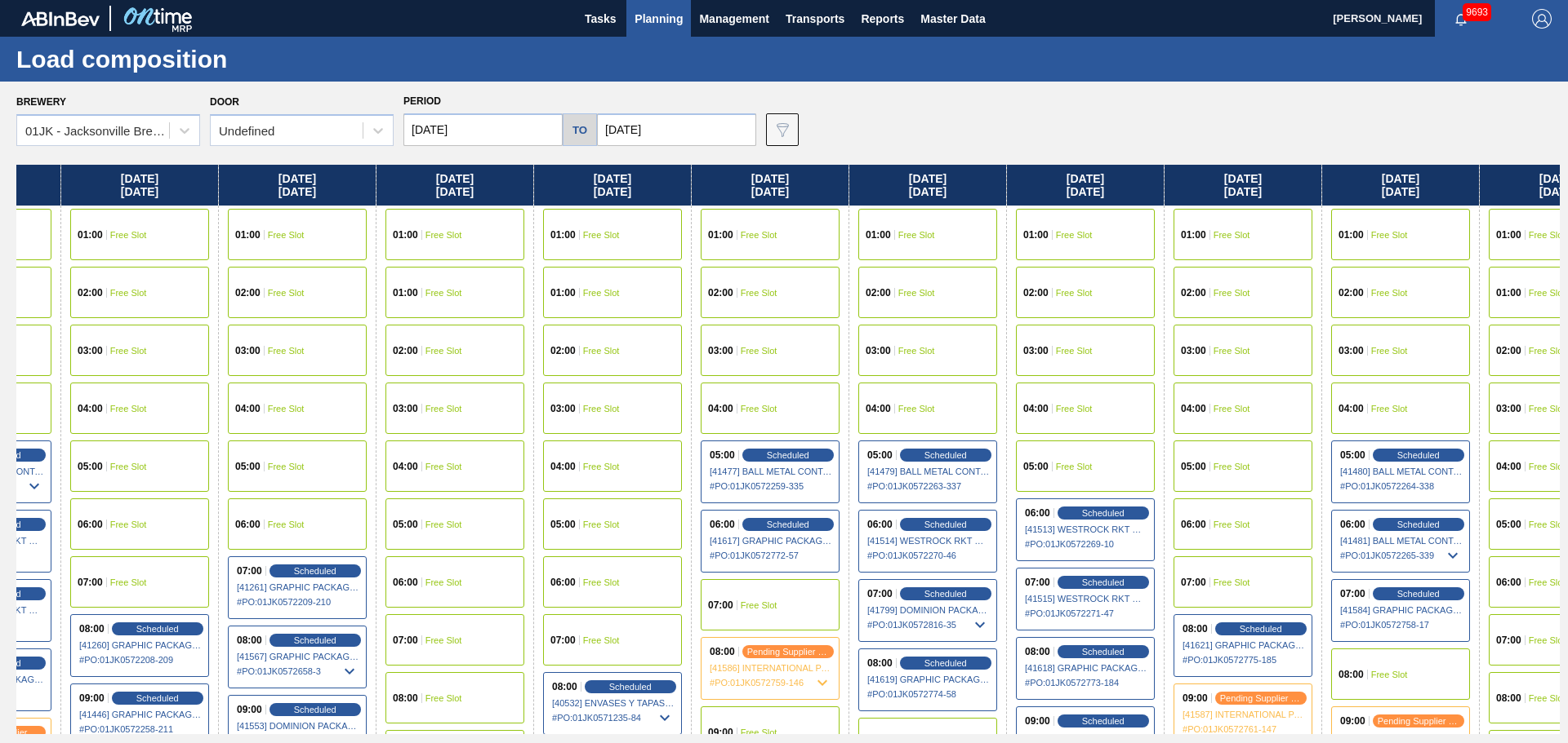
drag, startPoint x: 1252, startPoint y: 380, endPoint x: 814, endPoint y: 378, distance: 438.0
click at [814, 378] on div "[DATE] 01:00 Free Slot 02:00 Free Slot 03:00 Free Slot 04:00 Free Slot 05:00 Fr…" at bounding box center [788, 449] width 1543 height 569
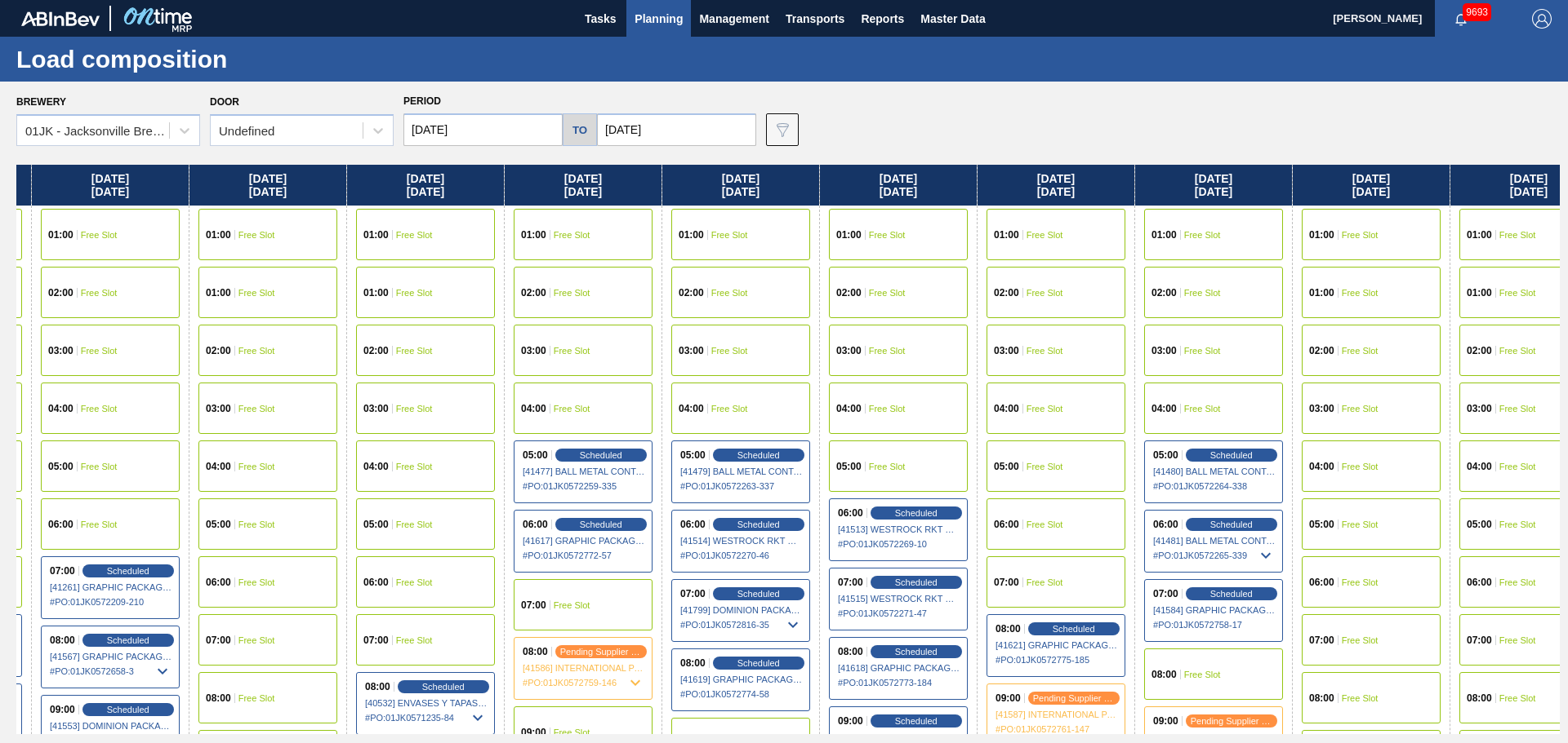
drag, startPoint x: 941, startPoint y: 324, endPoint x: 911, endPoint y: 324, distance: 30.0
click at [910, 324] on div "[DATE] 01:00 Free Slot 02:00 Free Slot 03:00 Free Slot 04:00 Free Slot 05:00 Fr…" at bounding box center [788, 449] width 1543 height 569
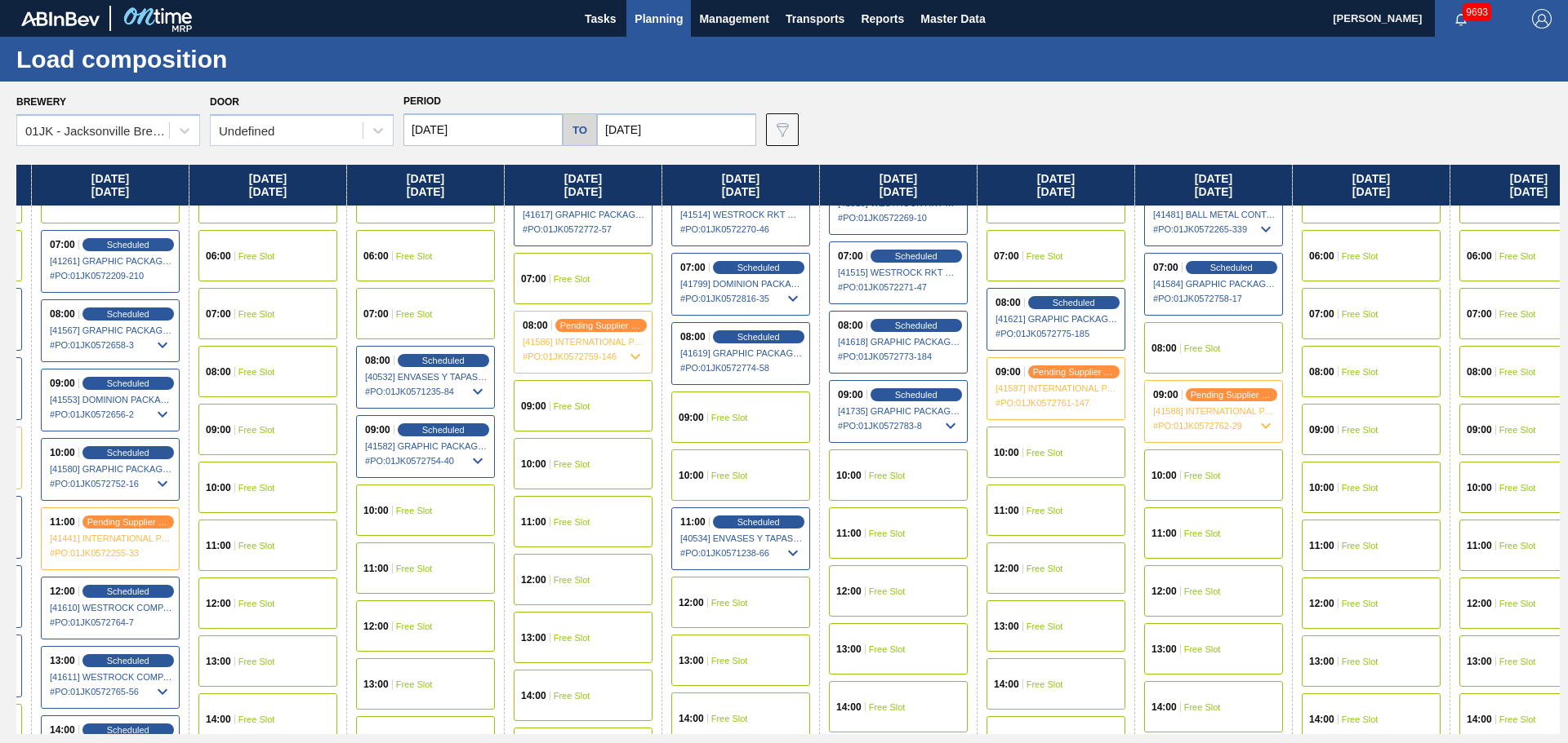
scroll to position [408, 615]
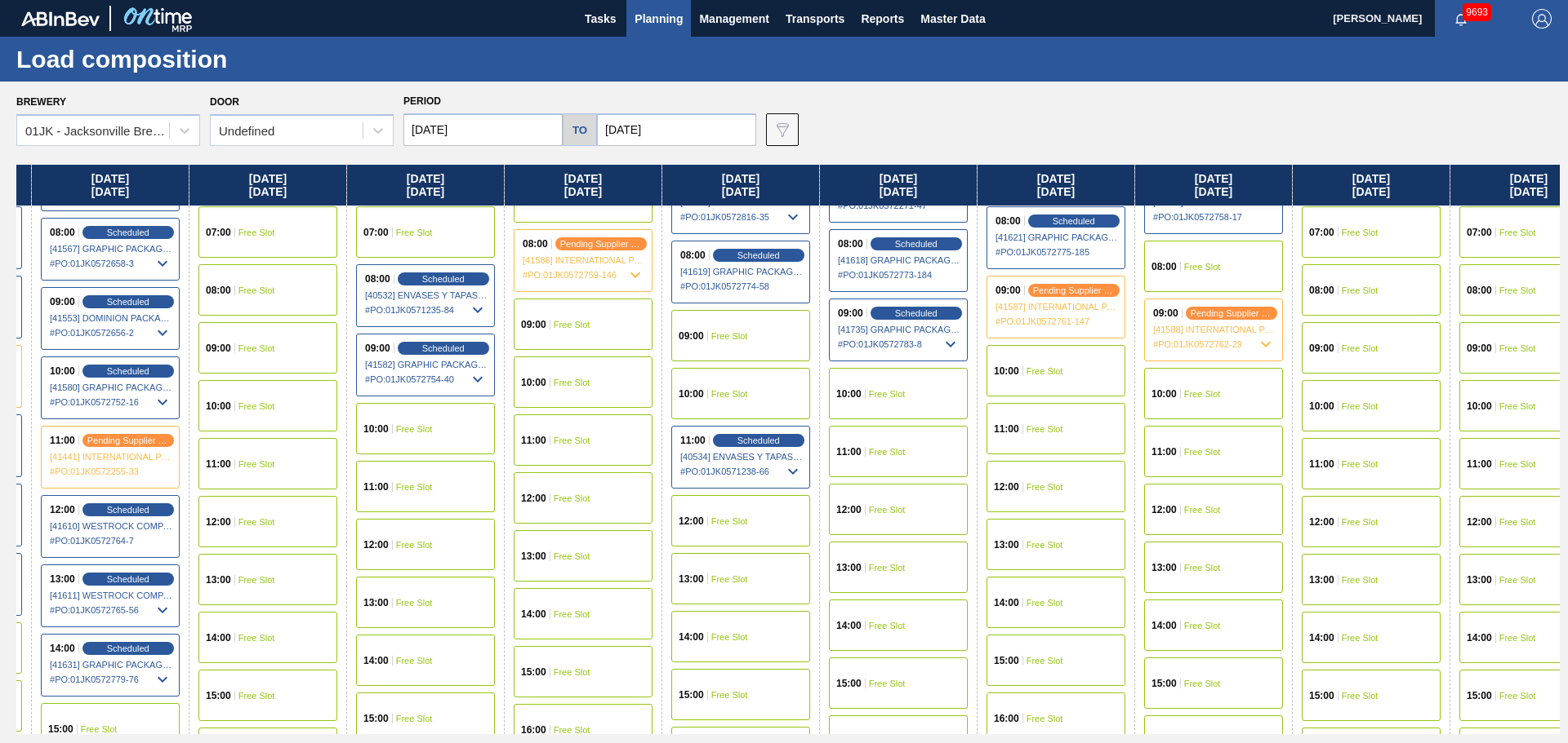
click at [894, 394] on span "Free Slot" at bounding box center [887, 393] width 37 height 10
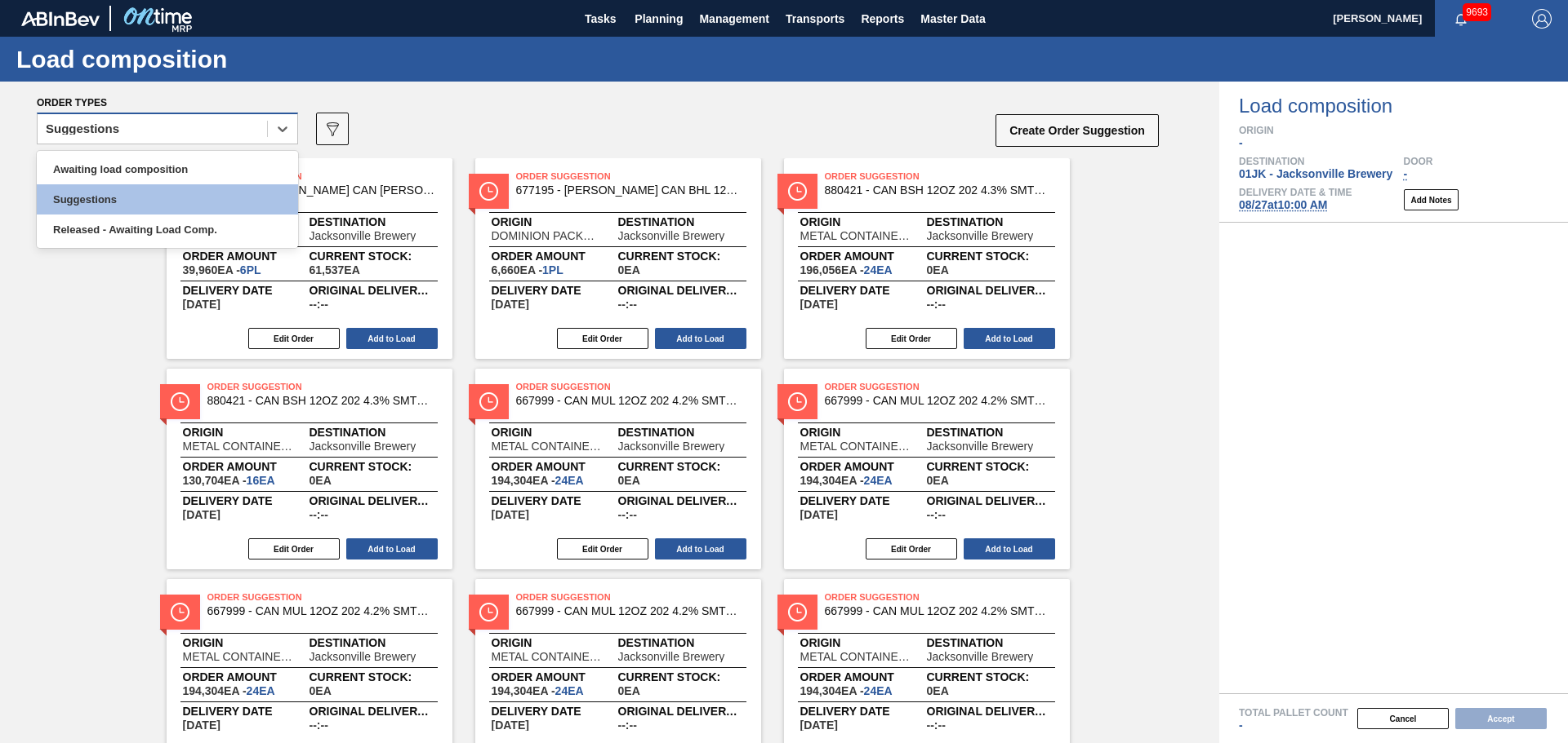
click at [236, 120] on div "Suggestions" at bounding box center [152, 129] width 229 height 24
click at [218, 170] on div "Awaiting load composition" at bounding box center [167, 169] width 261 height 31
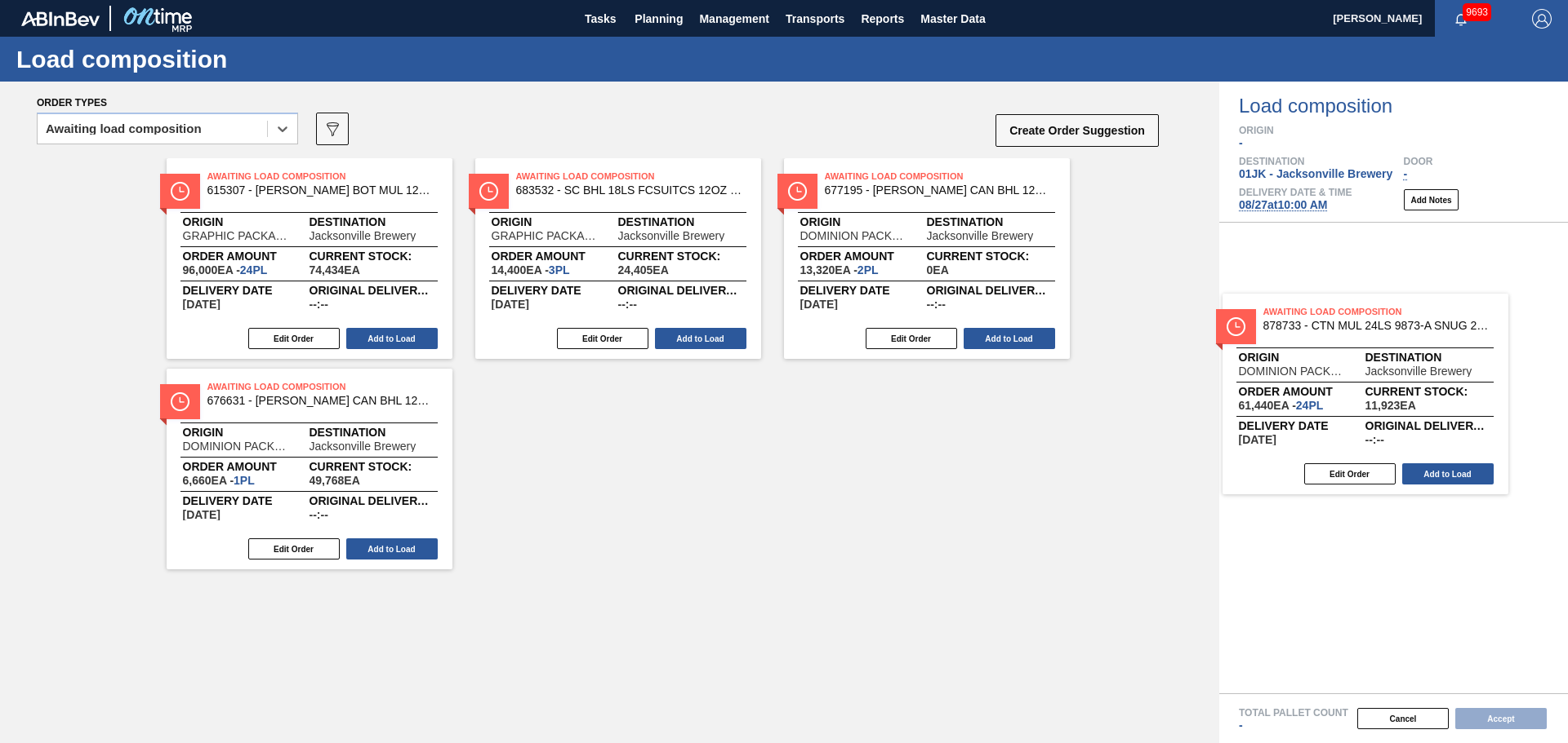
drag, startPoint x: 812, startPoint y: 320, endPoint x: 1387, endPoint y: 372, distance: 577.3
click at [1387, 372] on div "Order types option Awaiting load composition, selected. Select is focused ,type…" at bounding box center [784, 412] width 1568 height 662
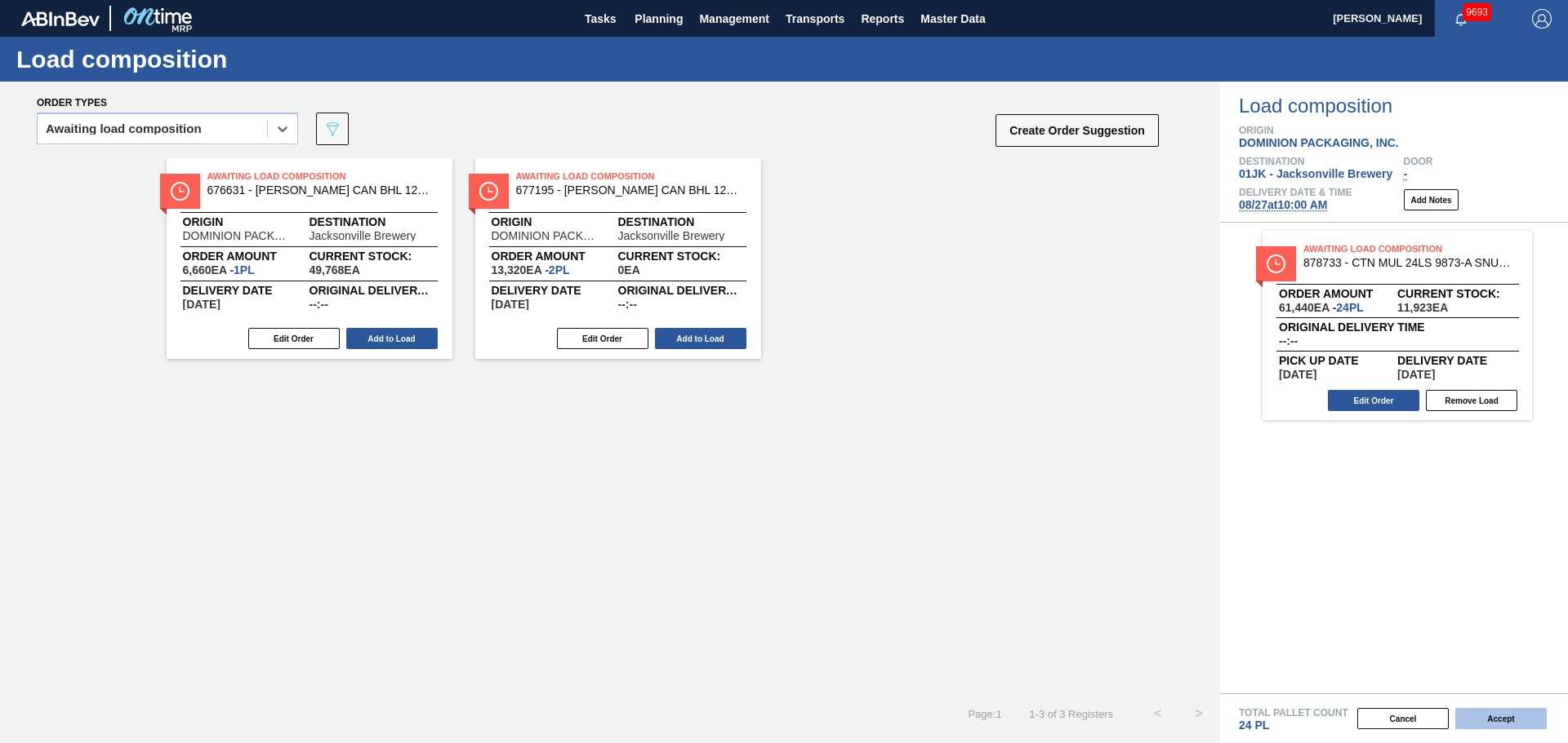
click at [1494, 717] on button "Accept" at bounding box center [1500, 719] width 92 height 21
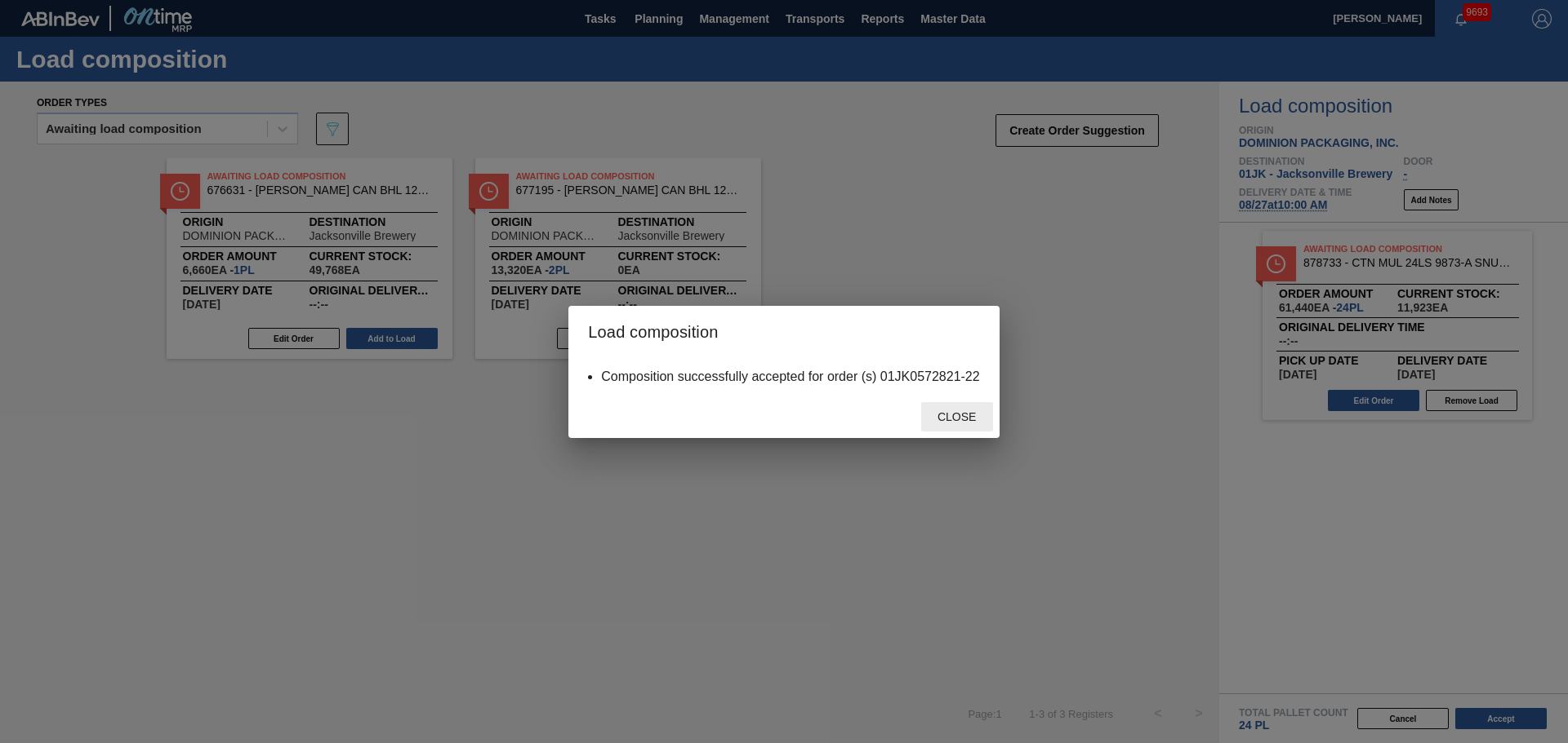
click at [942, 412] on span "Close" at bounding box center [956, 417] width 65 height 13
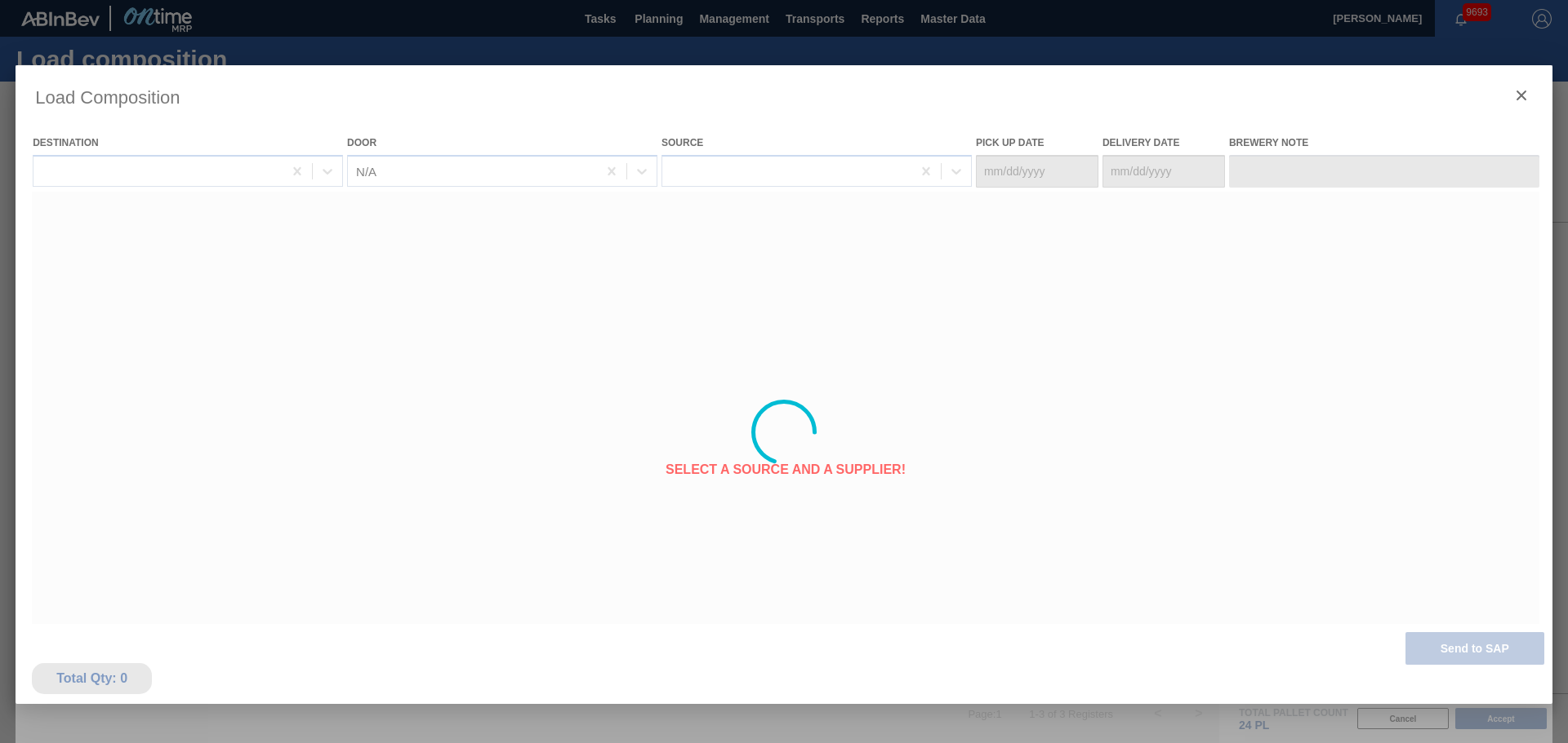
type Date "[DATE]"
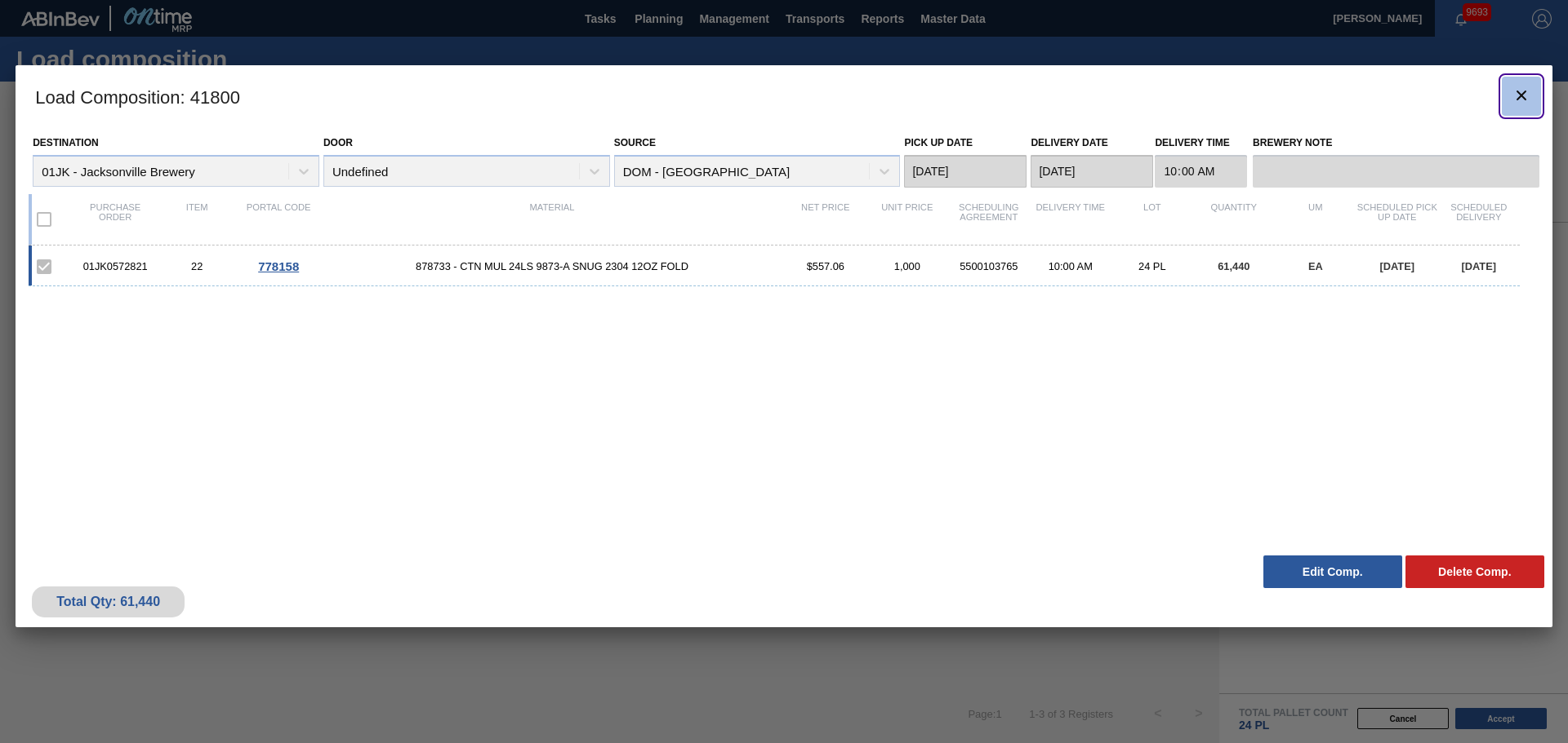
click at [1532, 100] on button "botão de ícone" at bounding box center [1521, 96] width 39 height 39
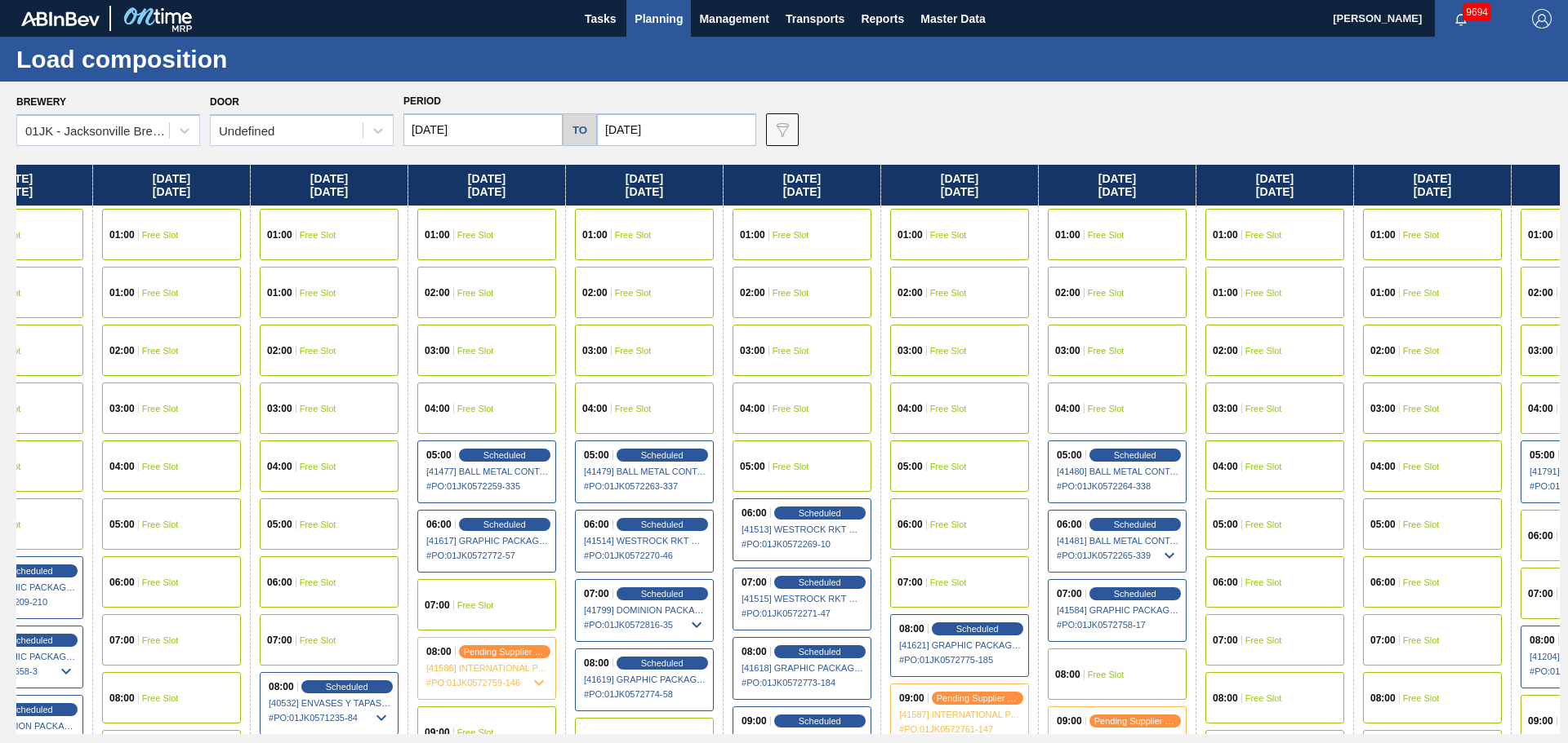
scroll to position [0, 757]
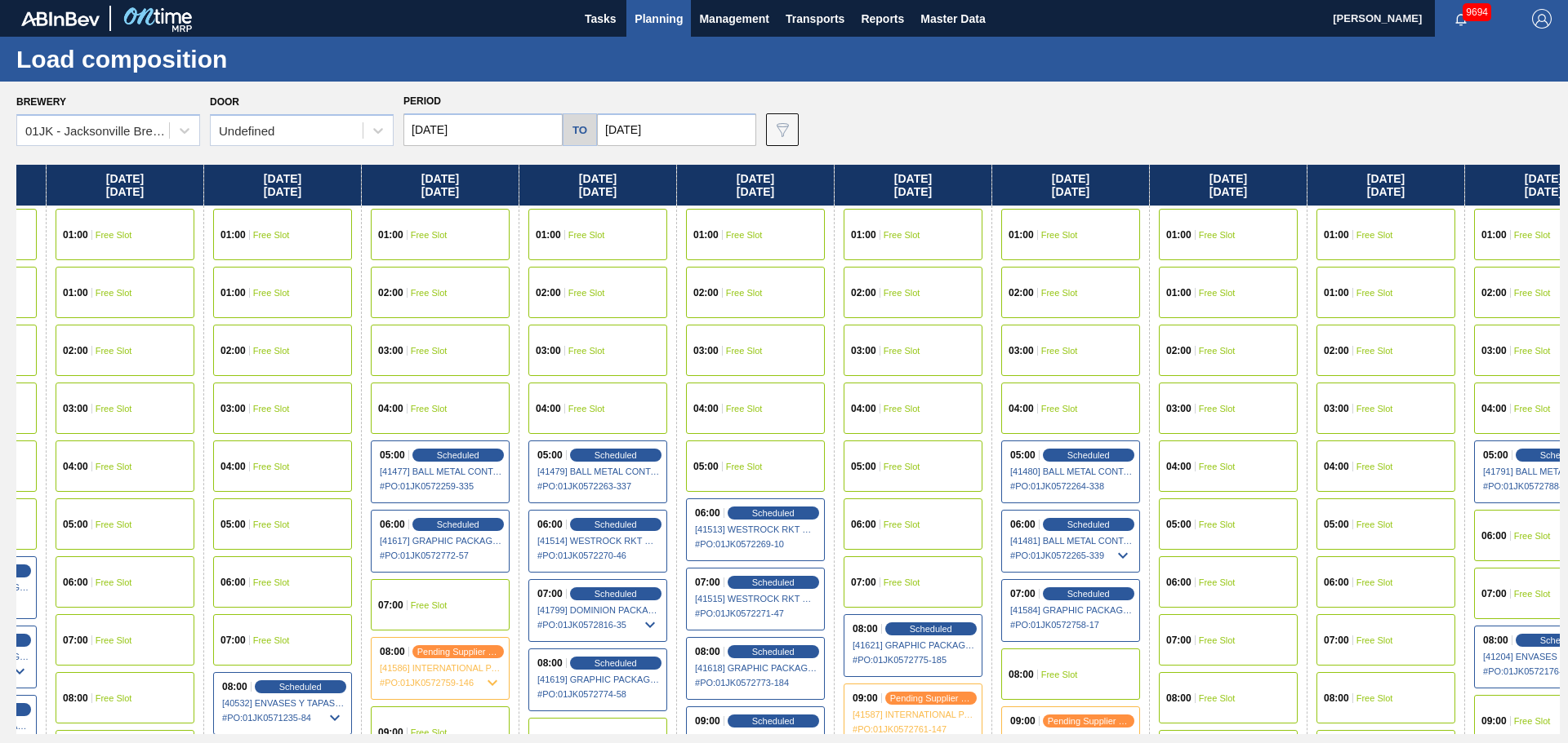
drag, startPoint x: 1278, startPoint y: 308, endPoint x: 667, endPoint y: 290, distance: 611.3
click at [667, 290] on div "[DATE] 01:00 Free Slot 02:00 Free Slot 03:00 Free Slot 04:00 Free Slot 05:00 Fr…" at bounding box center [788, 449] width 1543 height 569
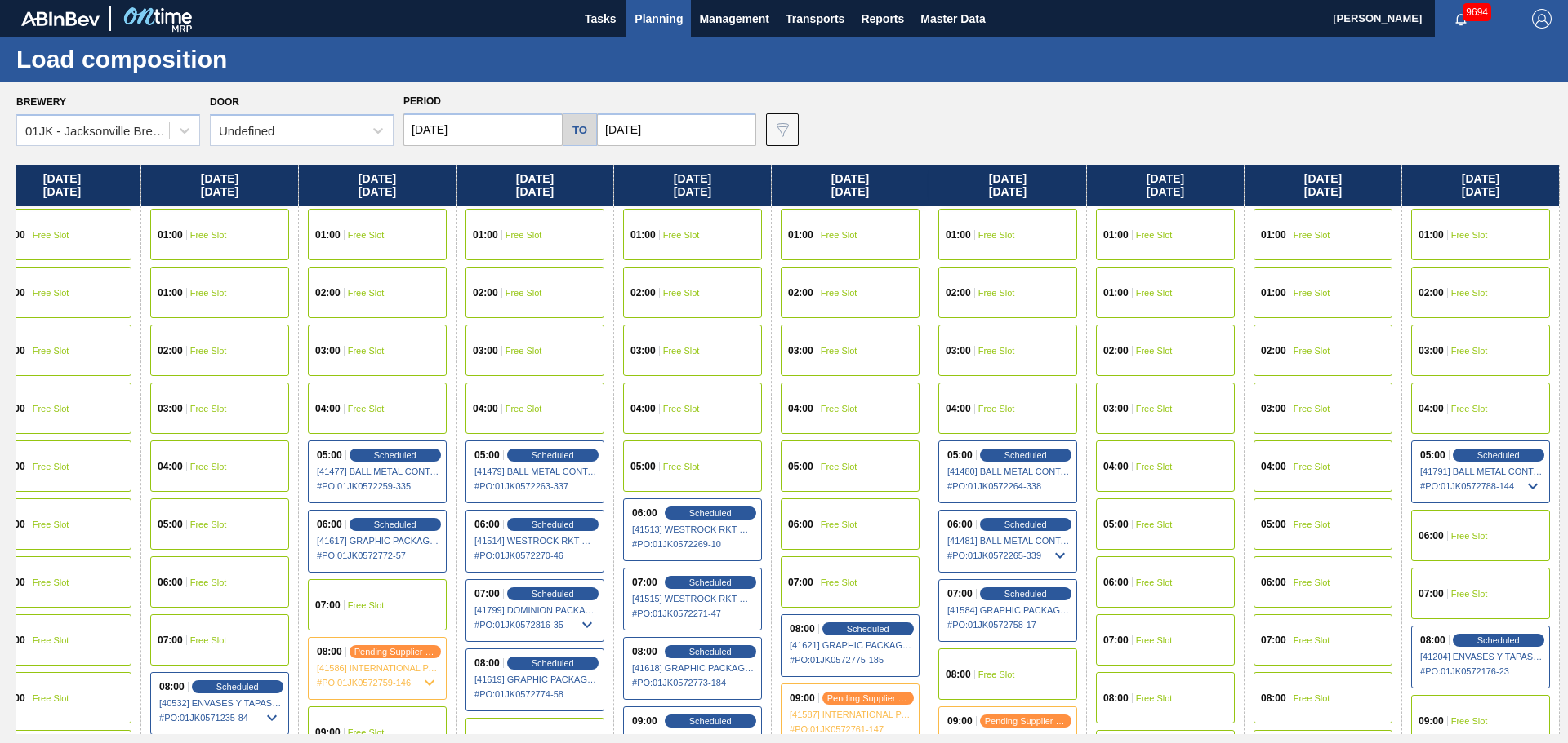
drag, startPoint x: 1379, startPoint y: 331, endPoint x: 1181, endPoint y: 319, distance: 198.4
click at [1181, 328] on div "[DATE] 01:00 Free Slot 02:00 Free Slot 03:00 Free Slot 04:00 Free Slot 05:00 Fr…" at bounding box center [788, 449] width 1543 height 569
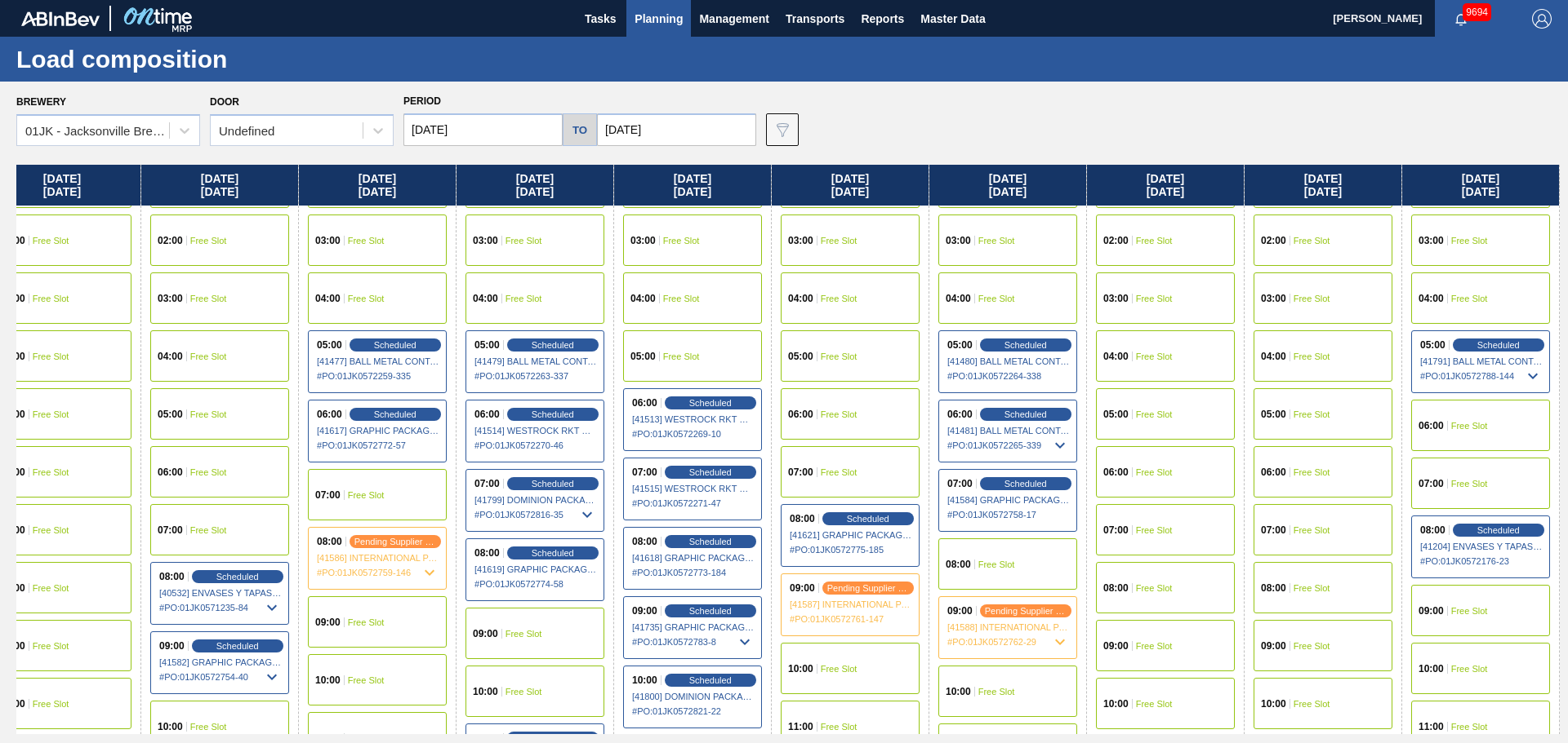
scroll to position [82, 820]
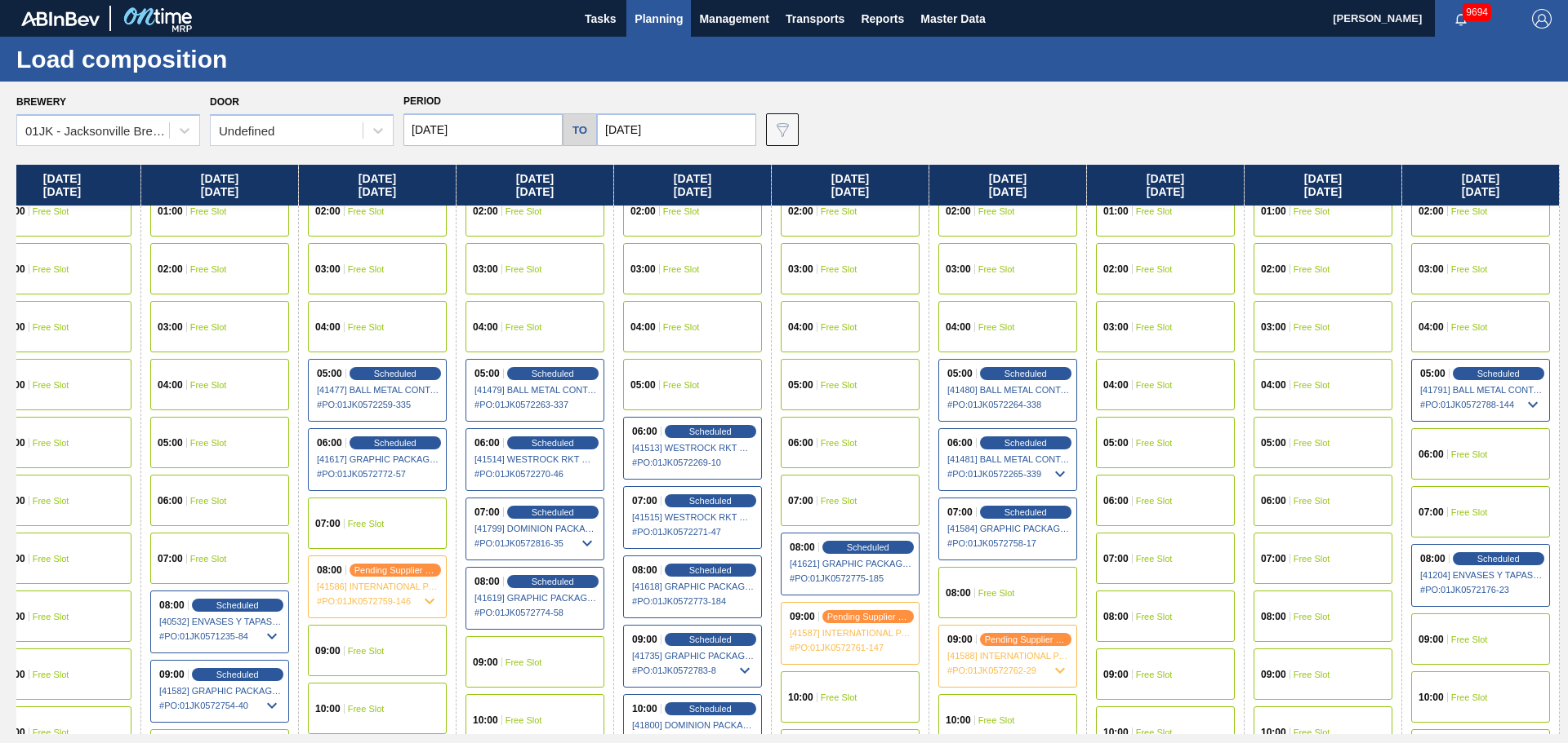
click at [1457, 448] on div "06:00 Free Slot" at bounding box center [1480, 453] width 139 height 51
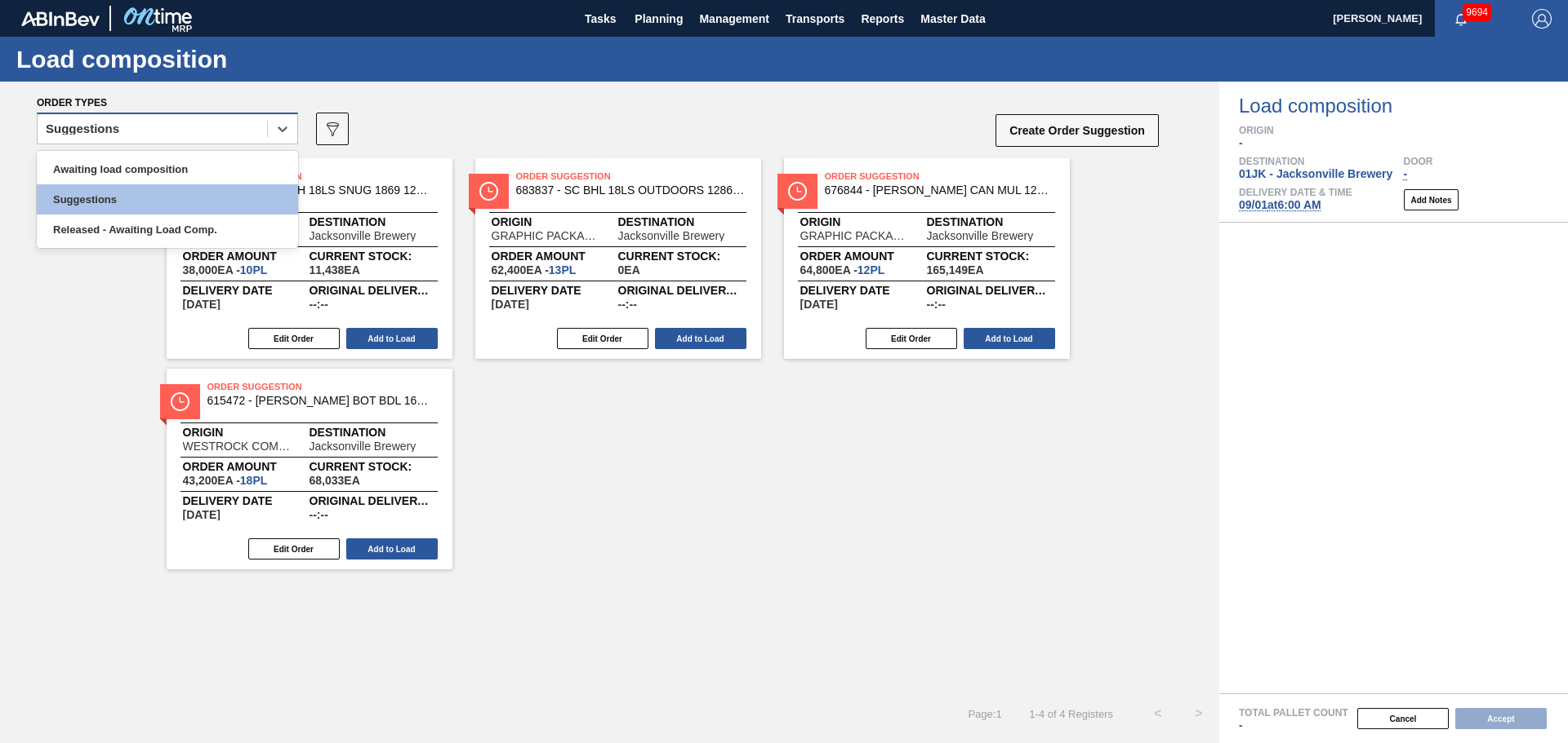
click at [255, 136] on div "Suggestions" at bounding box center [152, 129] width 229 height 24
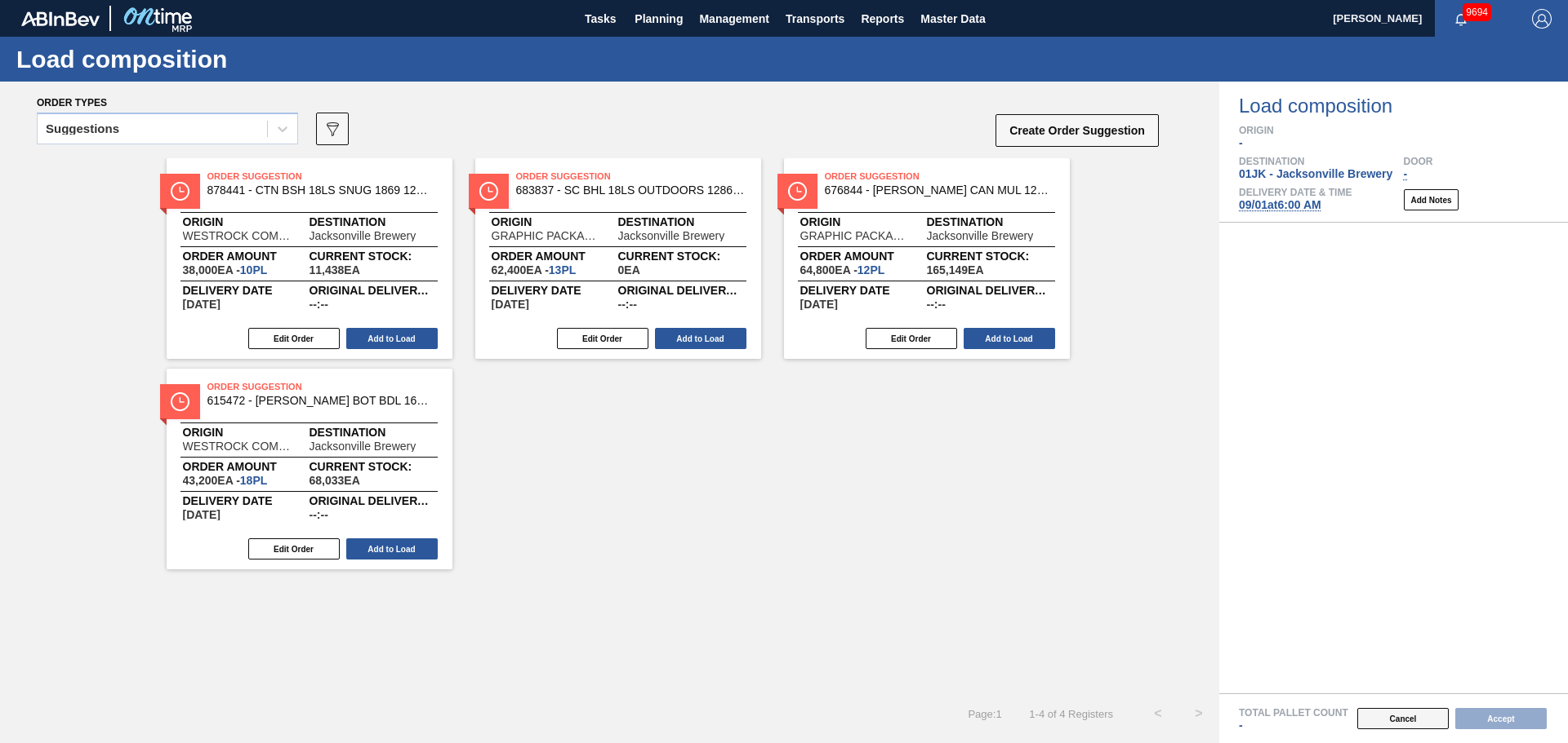
click at [1422, 726] on button "Cancel" at bounding box center [1402, 719] width 92 height 21
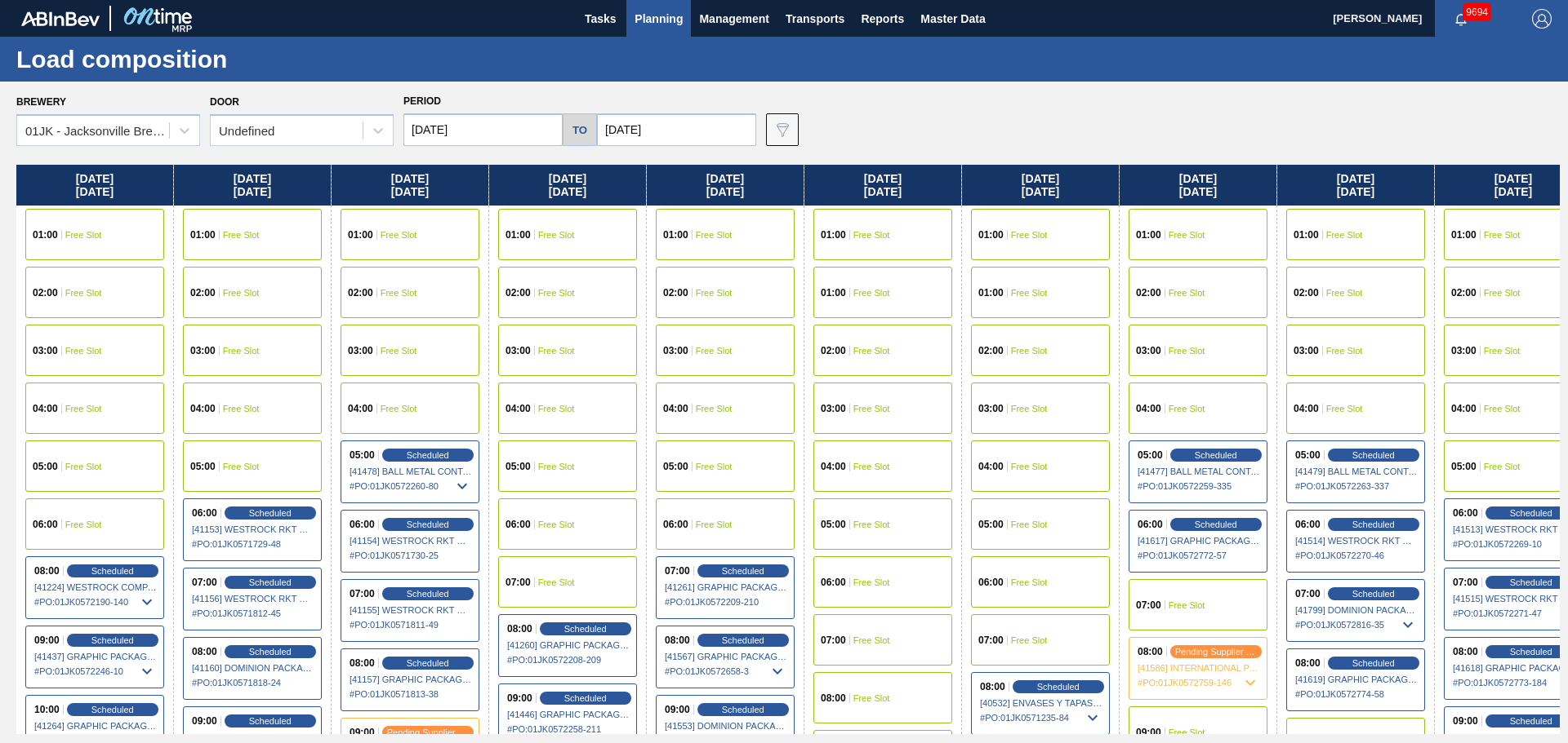
scroll to position [0, 820]
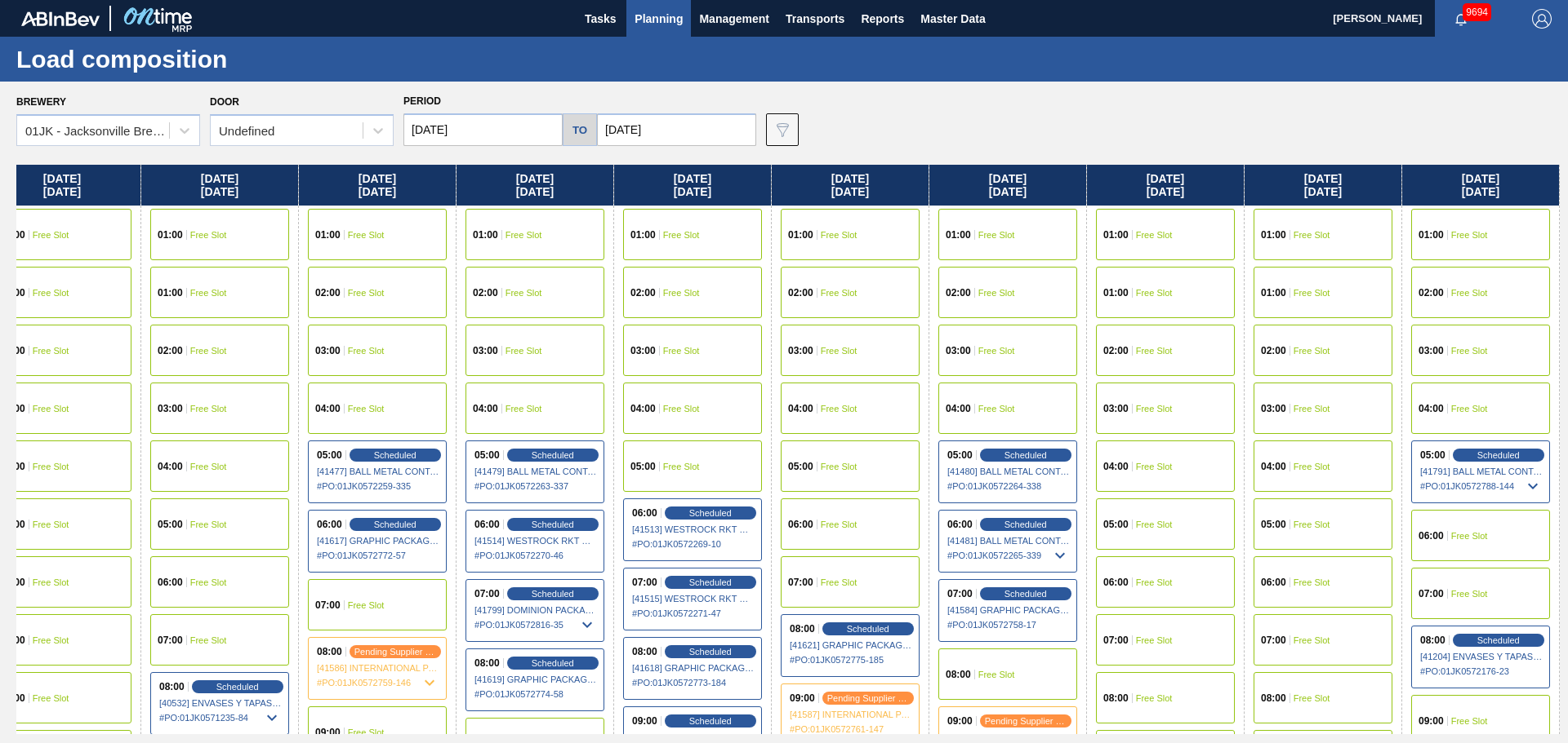
drag, startPoint x: 1250, startPoint y: 337, endPoint x: 290, endPoint y: 284, distance: 961.5
click at [290, 284] on div "[DATE] 01:00 Free Slot 02:00 Free Slot 03:00 Free Slot 04:00 Free Slot 05:00 Fr…" at bounding box center [788, 449] width 1543 height 569
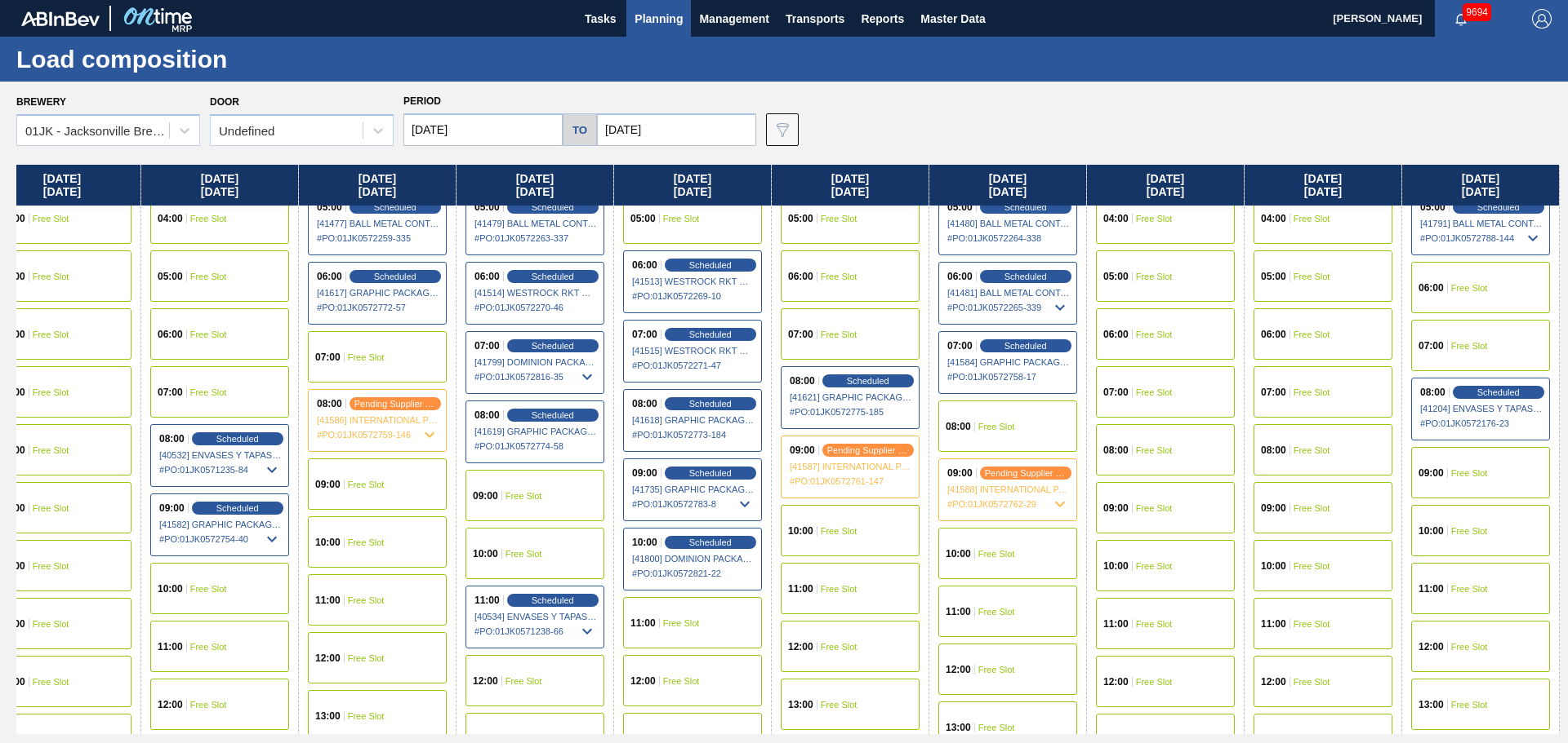
scroll to position [245, 820]
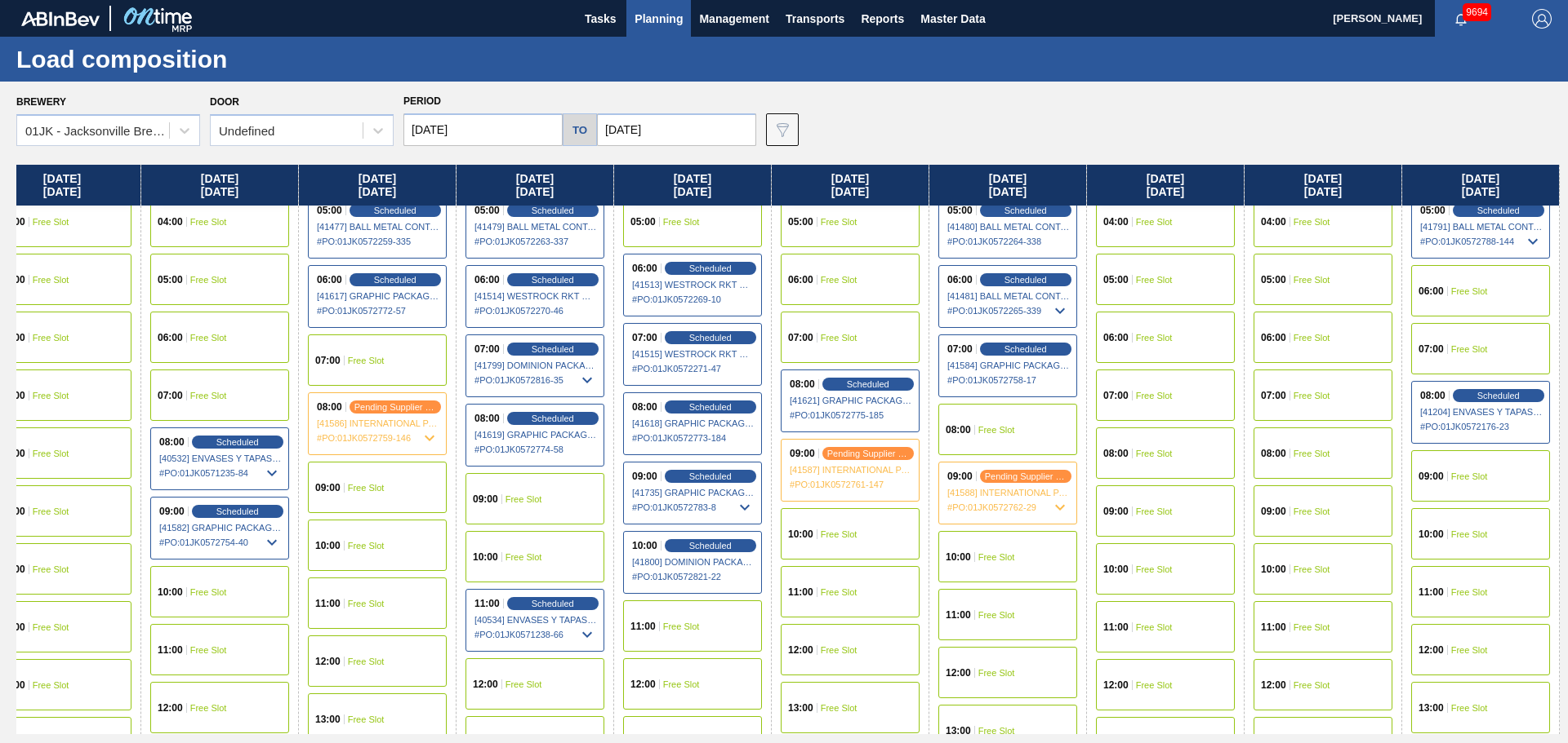
click at [1017, 419] on div "08:00 Free Slot" at bounding box center [1007, 429] width 139 height 51
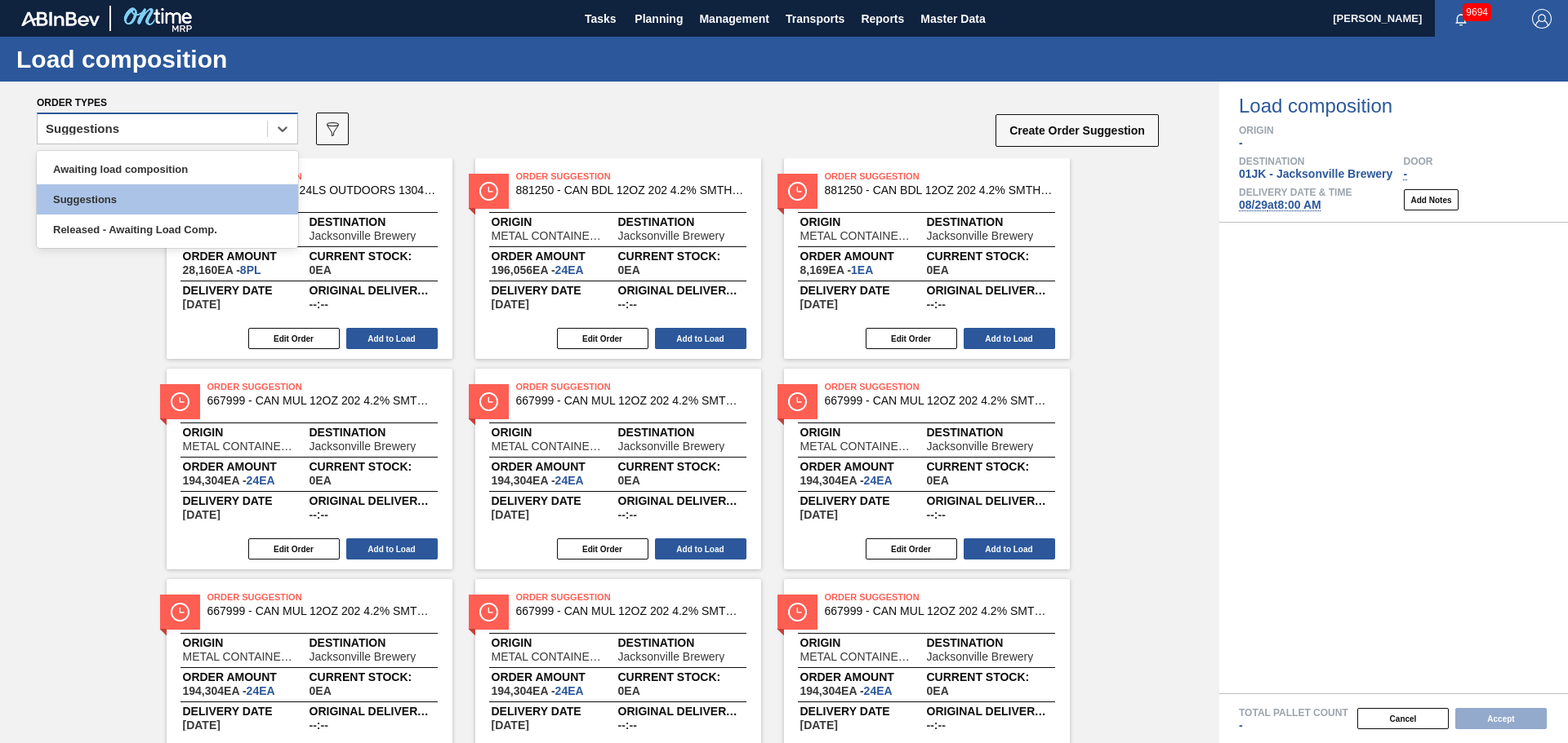
click at [223, 126] on div "Suggestions" at bounding box center [152, 129] width 229 height 24
click at [190, 159] on div "Awaiting load composition" at bounding box center [167, 169] width 261 height 31
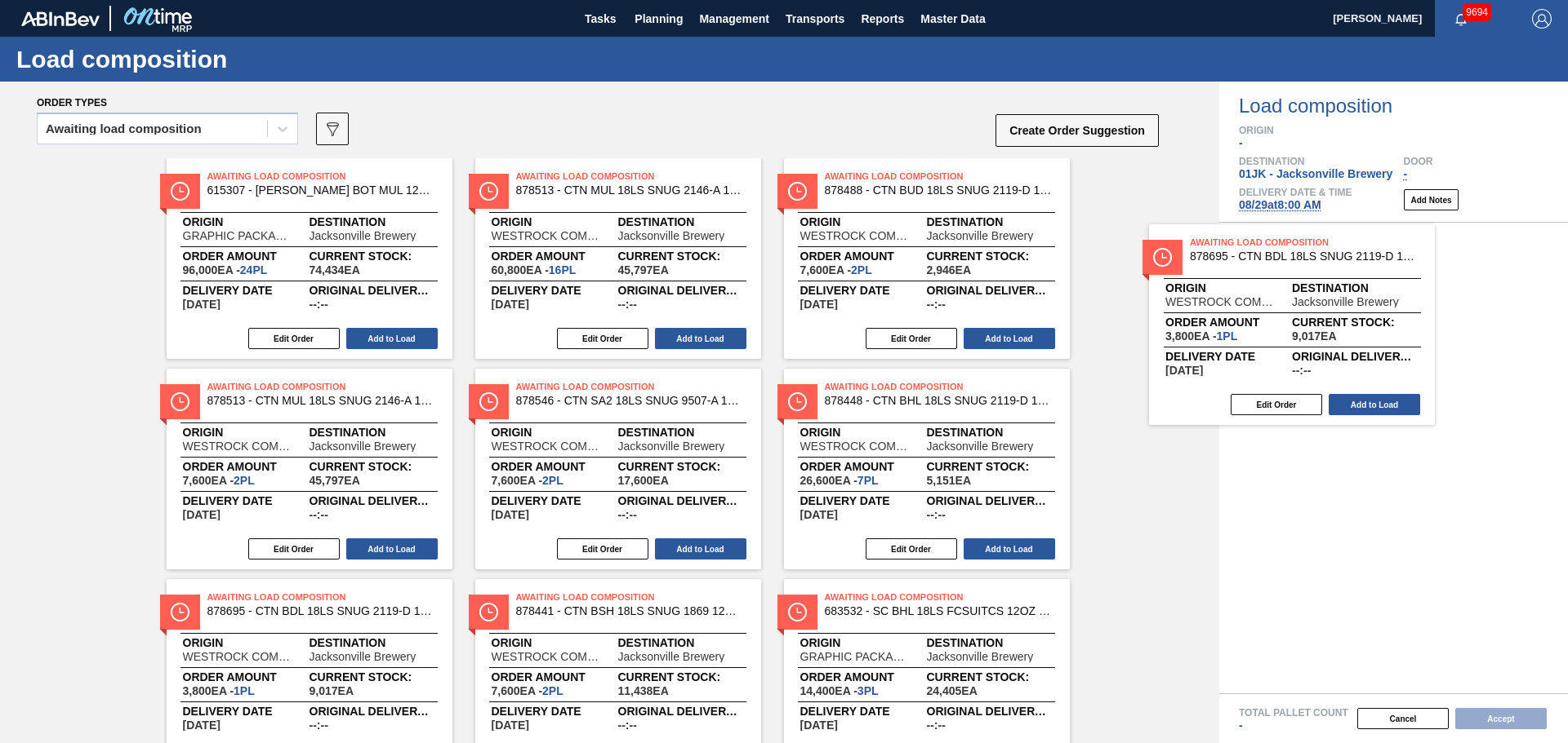
drag, startPoint x: 651, startPoint y: 419, endPoint x: 1332, endPoint y: 292, distance: 692.7
click at [1349, 271] on div "Order types Awaiting load composition 089F7B8B-B2A5-4AFE-B5C0-19BA573D28AC Crea…" at bounding box center [784, 412] width 1568 height 662
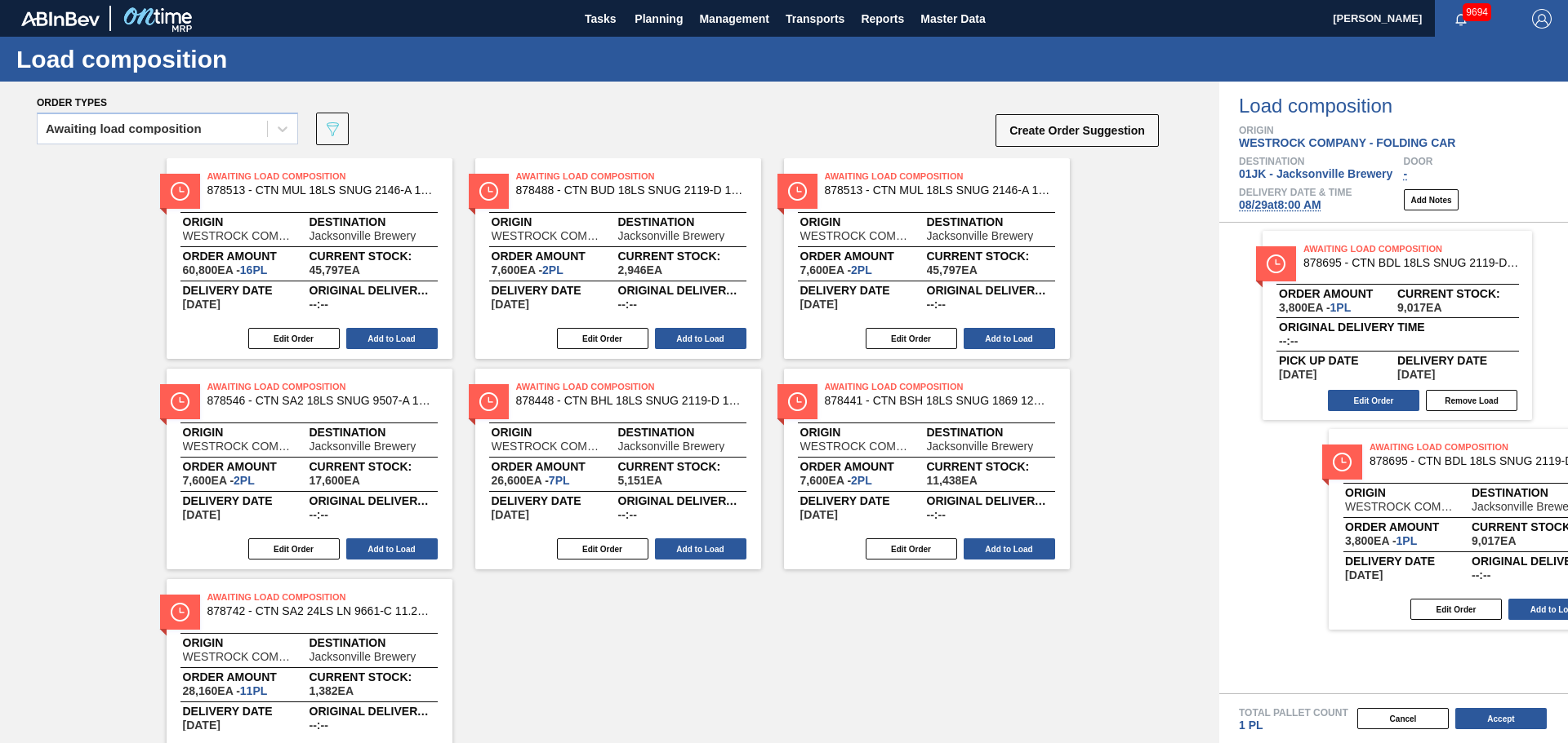
drag, startPoint x: 845, startPoint y: 418, endPoint x: 1398, endPoint y: 478, distance: 556.2
click at [1398, 478] on div "Order types Awaiting load composition 089F7B8B-B2A5-4AFE-B5C0-19BA573D28AC Crea…" at bounding box center [784, 412] width 1568 height 662
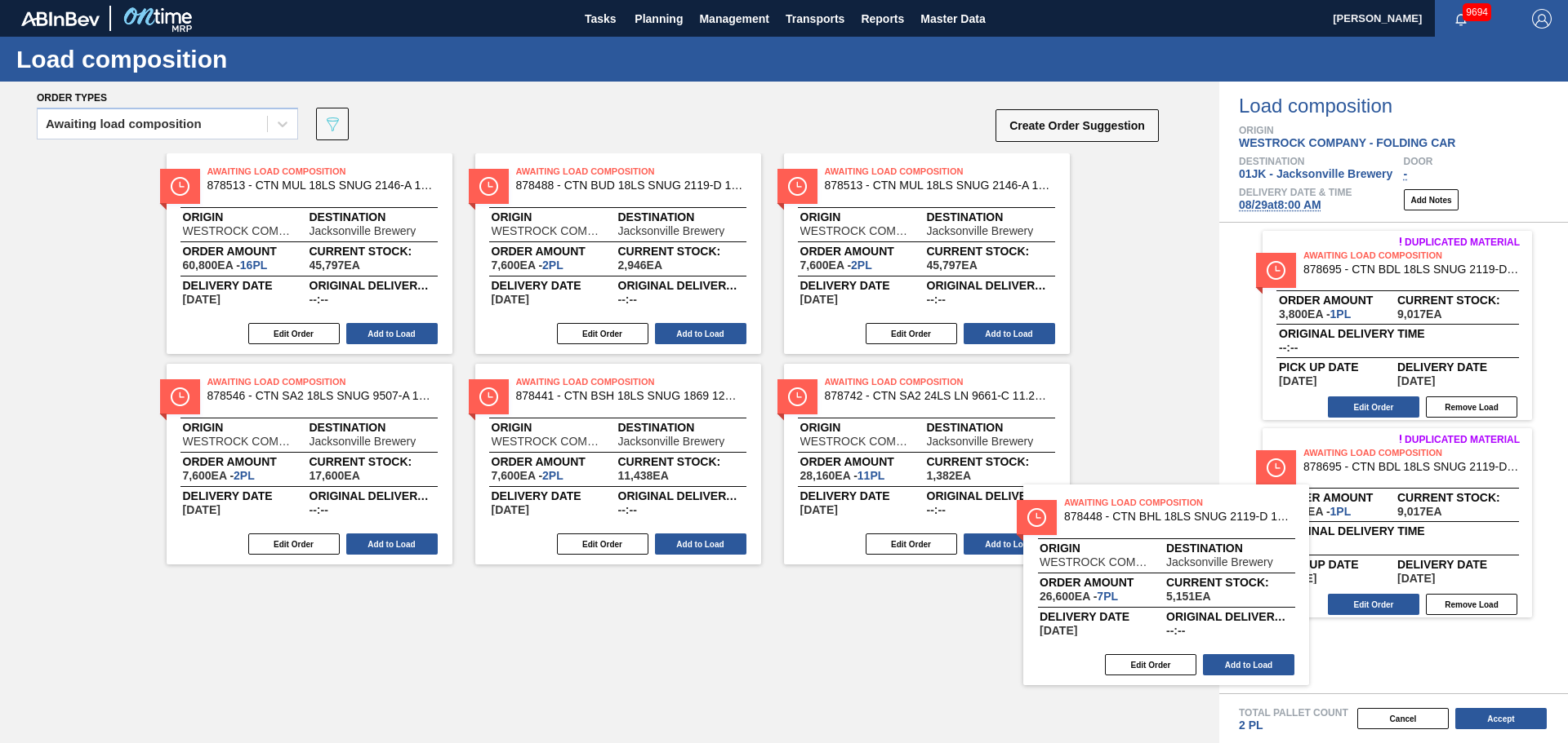
scroll to position [5, 0]
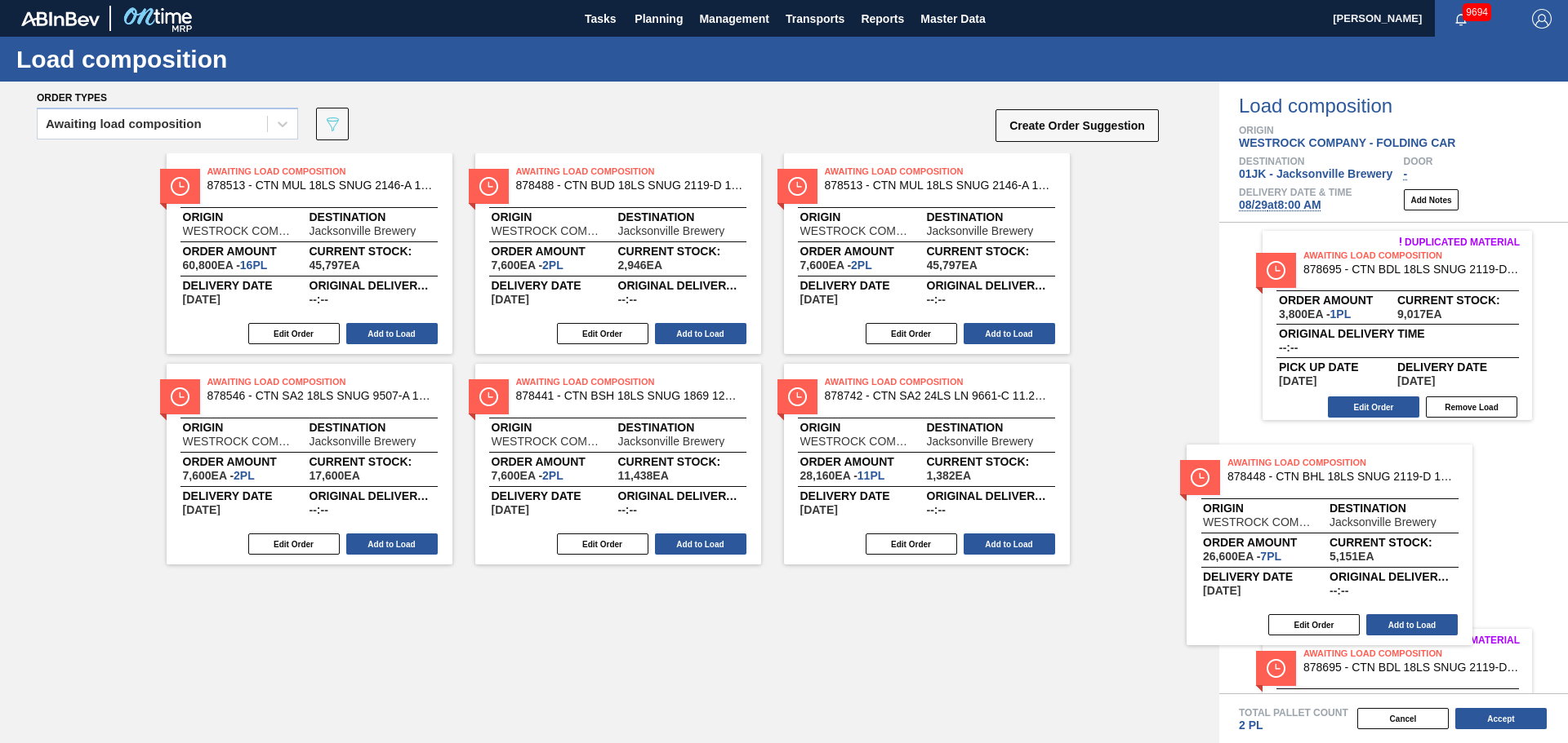
drag, startPoint x: 1153, startPoint y: 575, endPoint x: 1367, endPoint y: 535, distance: 217.7
click at [1367, 535] on div "Order types Awaiting load composition 089F7B8B-B2A5-4AFE-B5C0-19BA573D28AC Crea…" at bounding box center [784, 412] width 1568 height 662
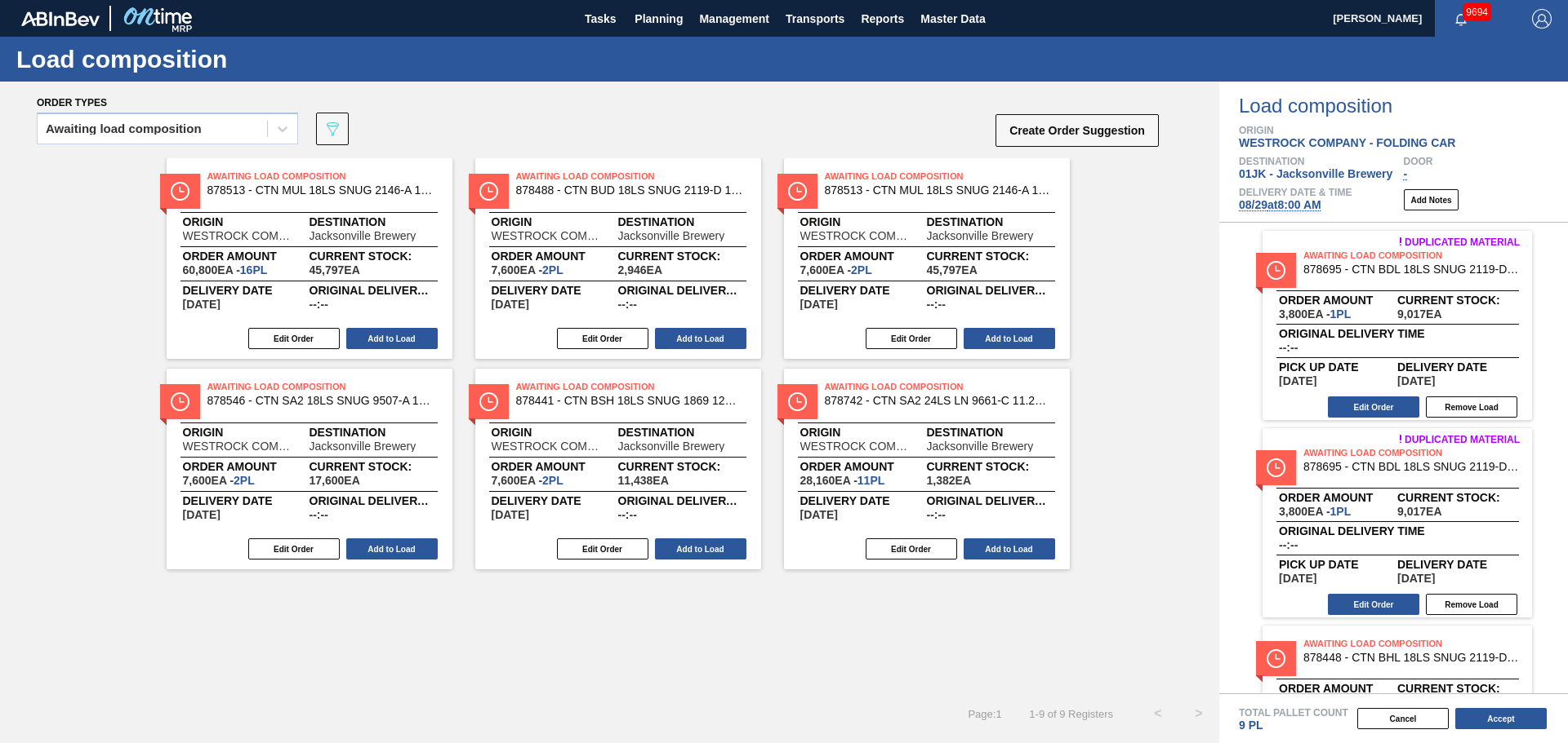
scroll to position [0, 0]
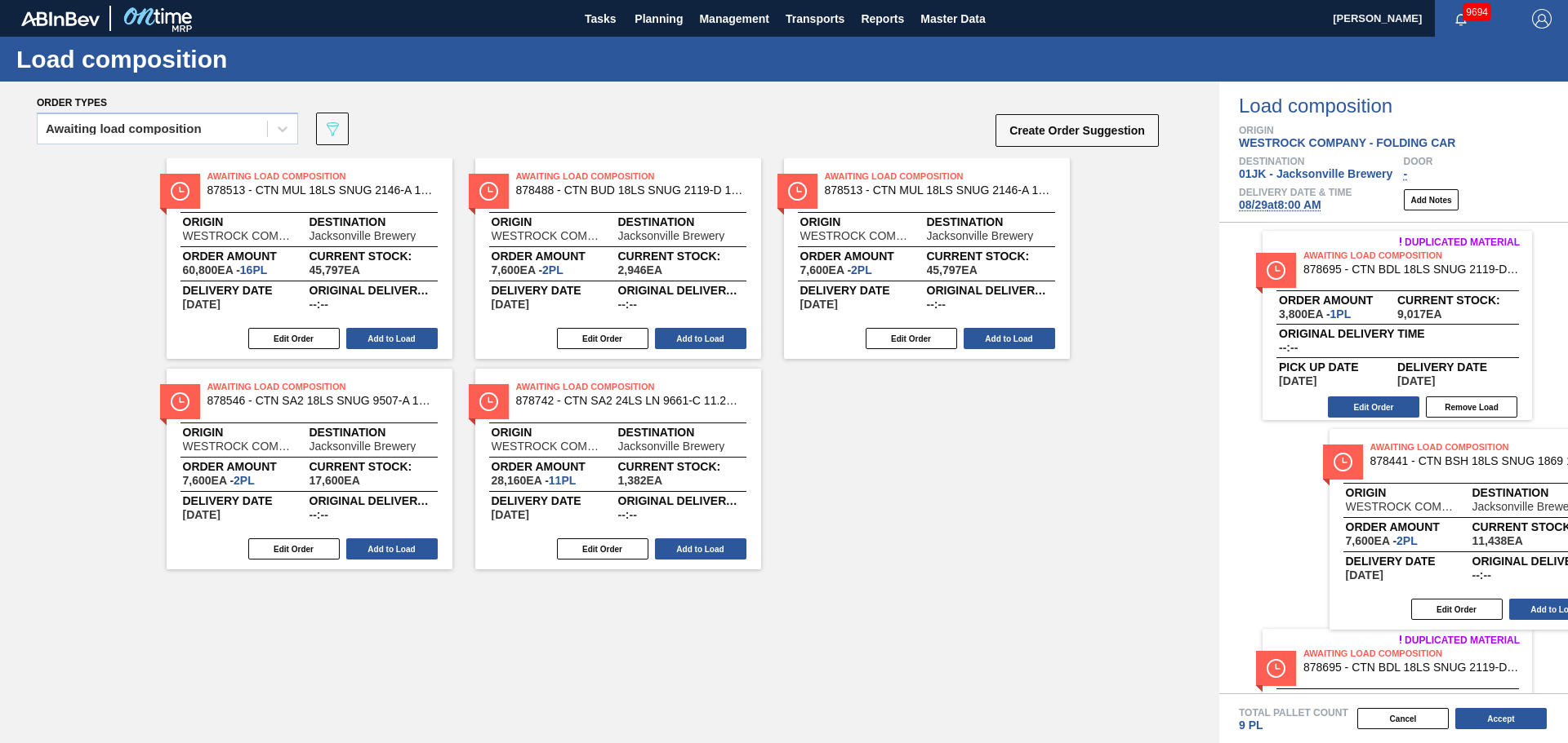
drag, startPoint x: 588, startPoint y: 407, endPoint x: 1432, endPoint y: 470, distance: 846.3
click at [1437, 469] on div "Order types Awaiting load composition 089F7B8B-B2A5-4AFE-B5C0-19BA573D28AC Crea…" at bounding box center [784, 412] width 1568 height 662
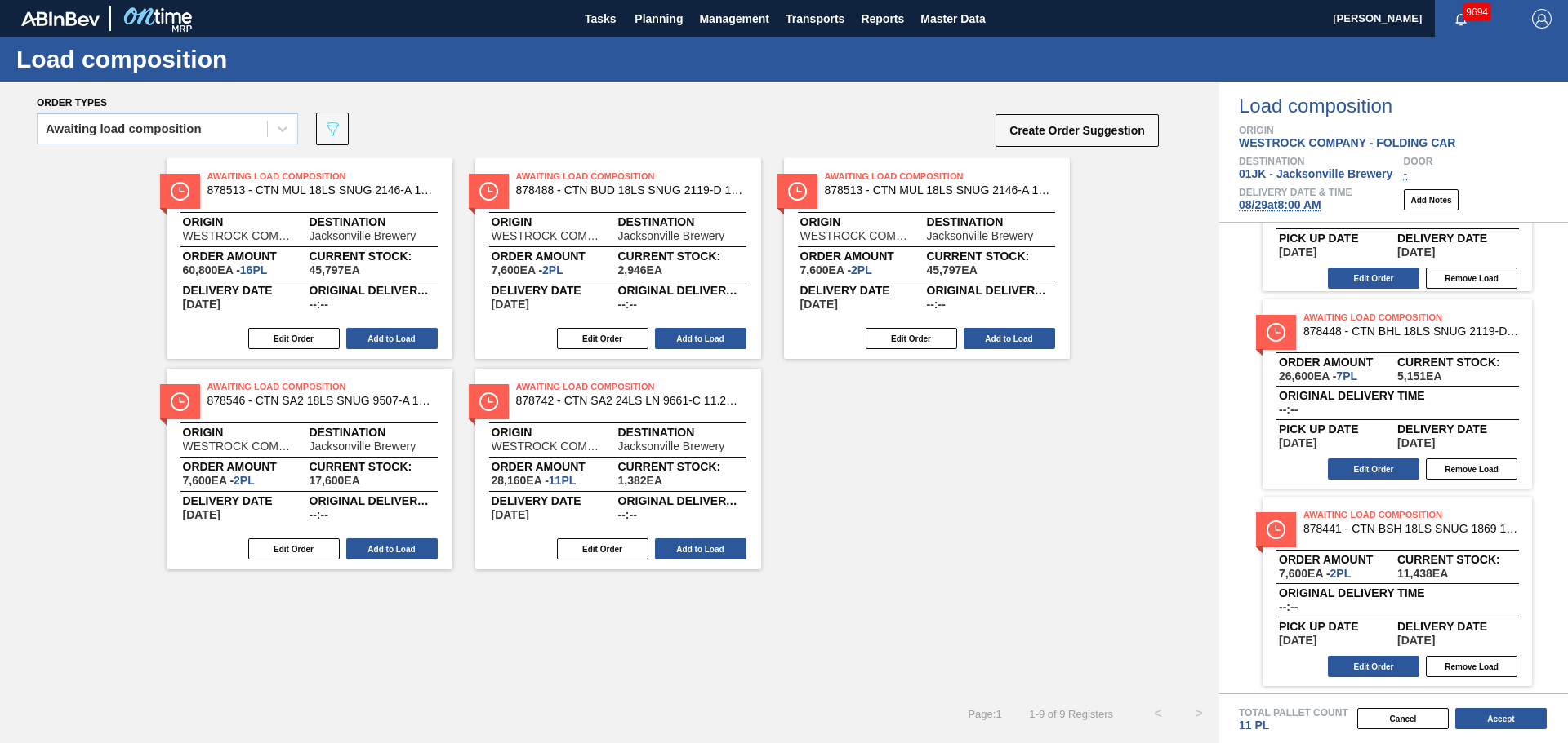
scroll to position [327, 0]
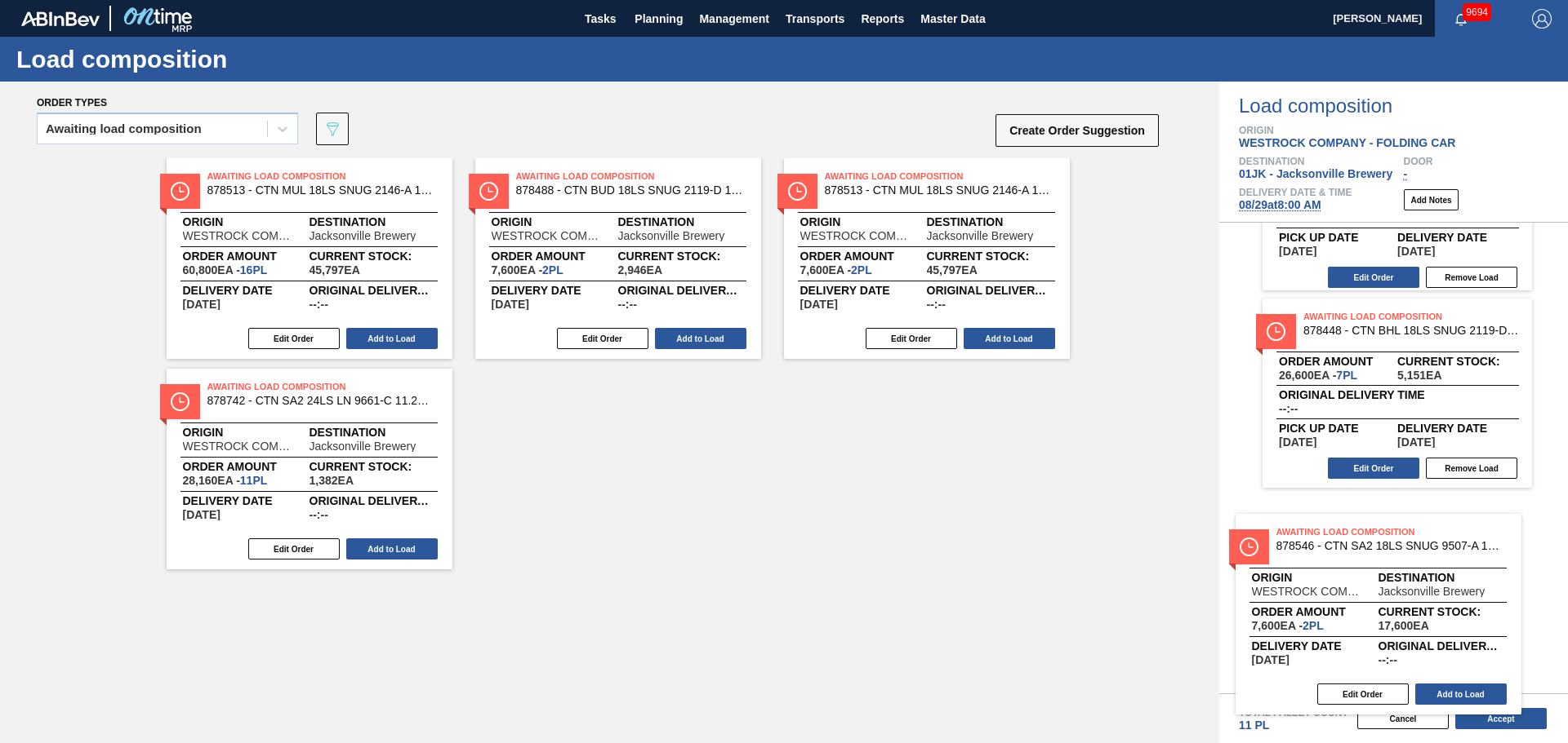
drag, startPoint x: 328, startPoint y: 427, endPoint x: 1406, endPoint y: 573, distance: 1087.8
click at [1406, 573] on div "Order types Awaiting load composition 089F7B8B-B2A5-4AFE-B5C0-19BA573D28AC Crea…" at bounding box center [784, 412] width 1568 height 662
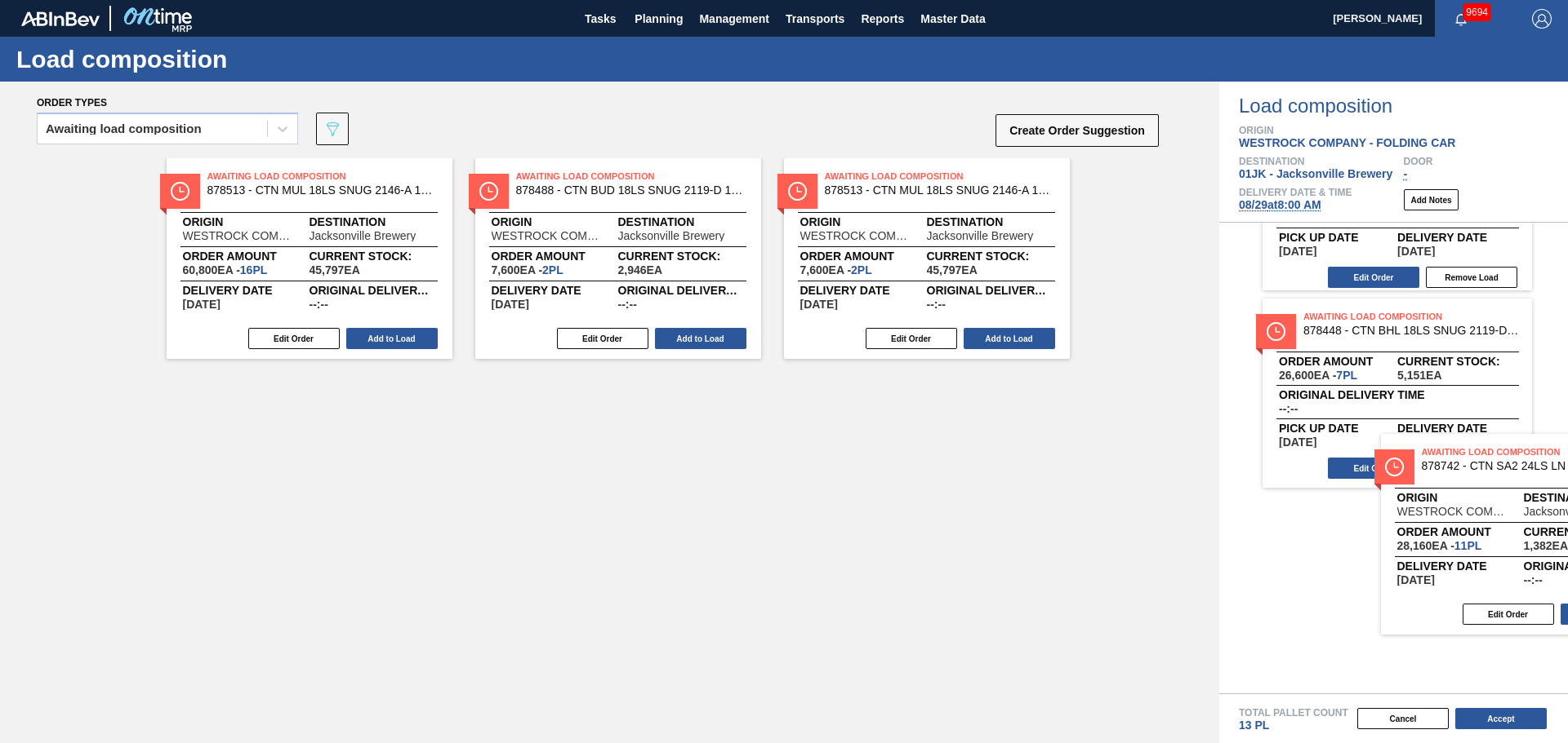
drag, startPoint x: 268, startPoint y: 464, endPoint x: 1475, endPoint y: 534, distance: 1209.0
click at [1475, 534] on div "Order types Awaiting load composition 089F7B8B-B2A5-4AFE-B5C0-19BA573D28AC Crea…" at bounding box center [784, 412] width 1568 height 662
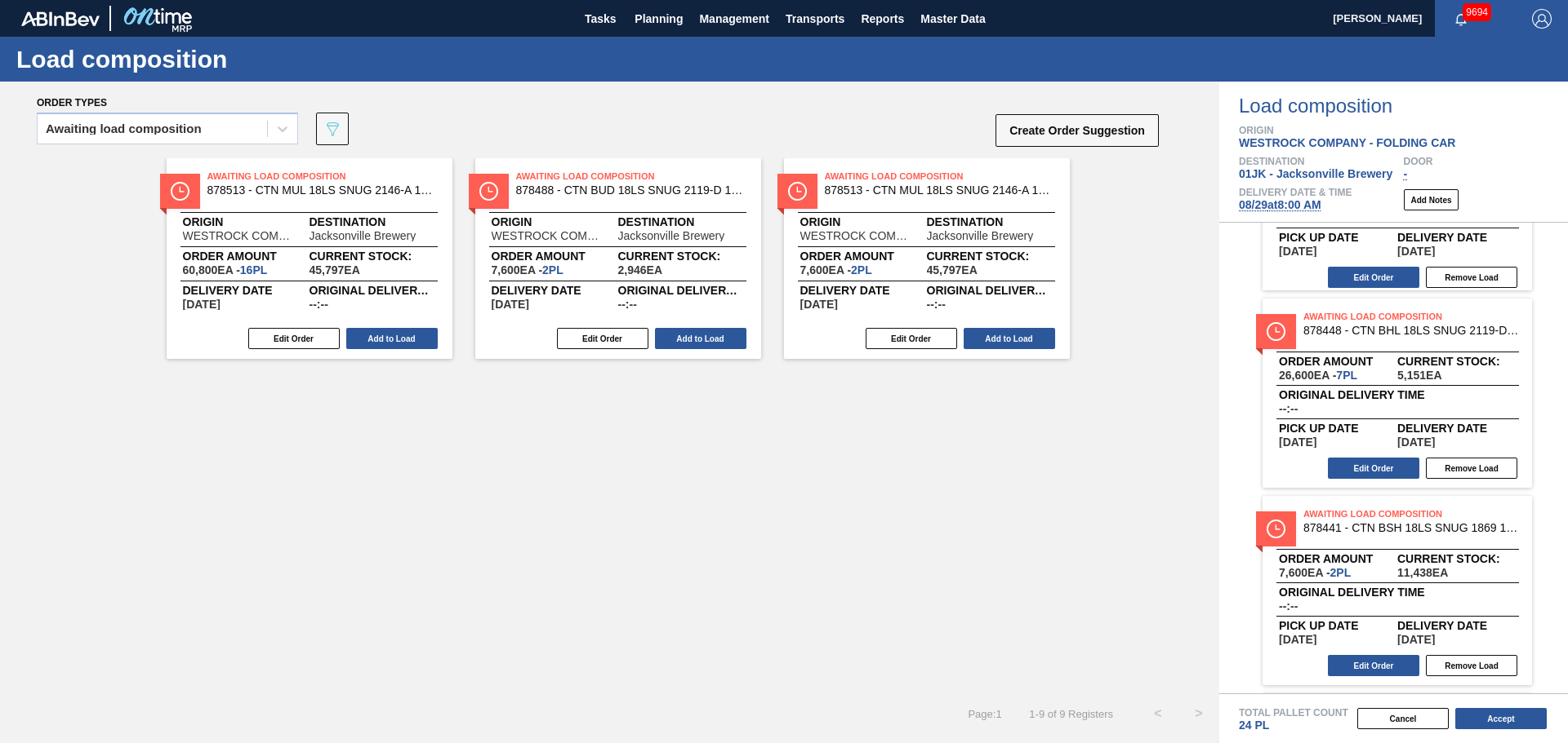
scroll to position [0, 0]
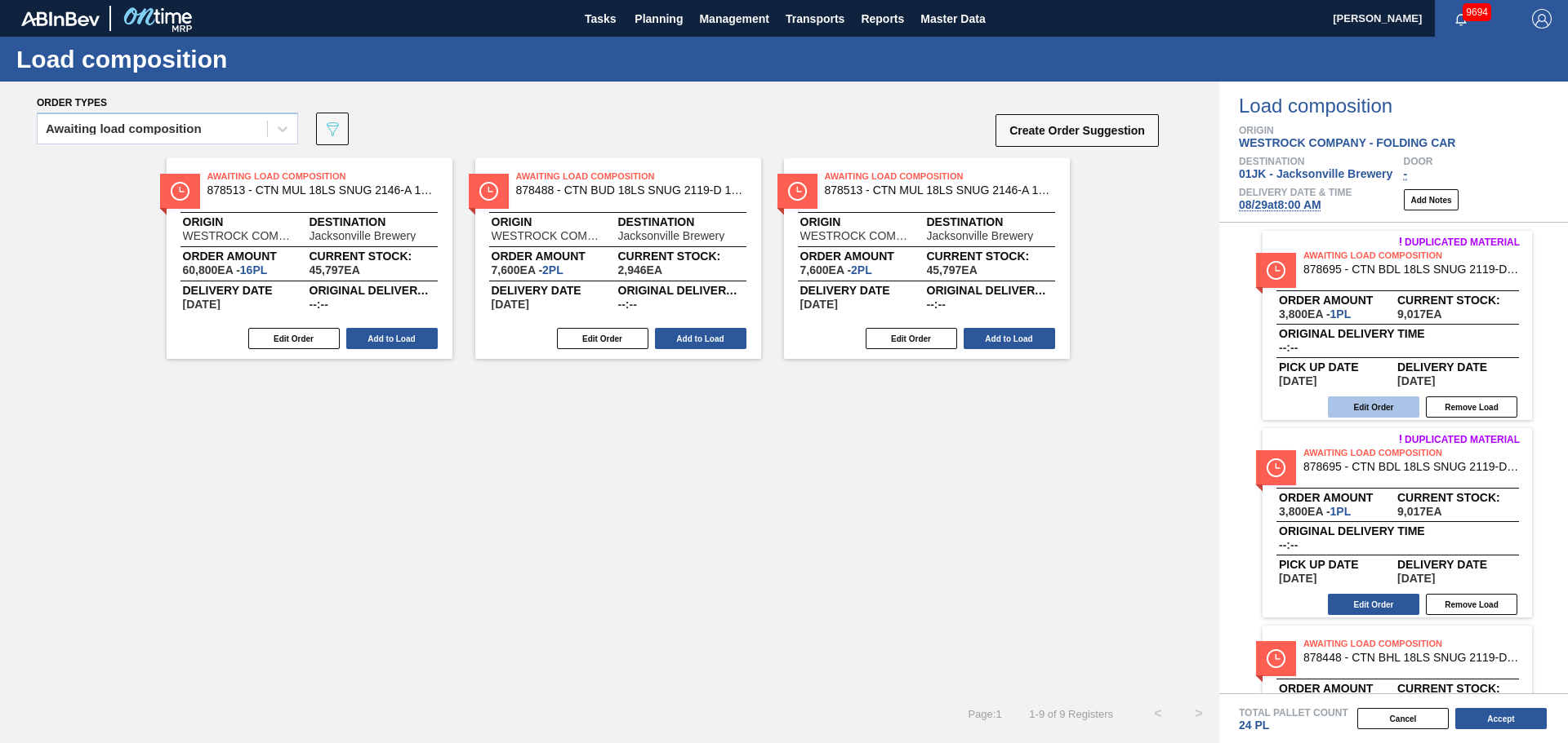
click at [1363, 410] on button "Edit Order" at bounding box center [1373, 407] width 92 height 21
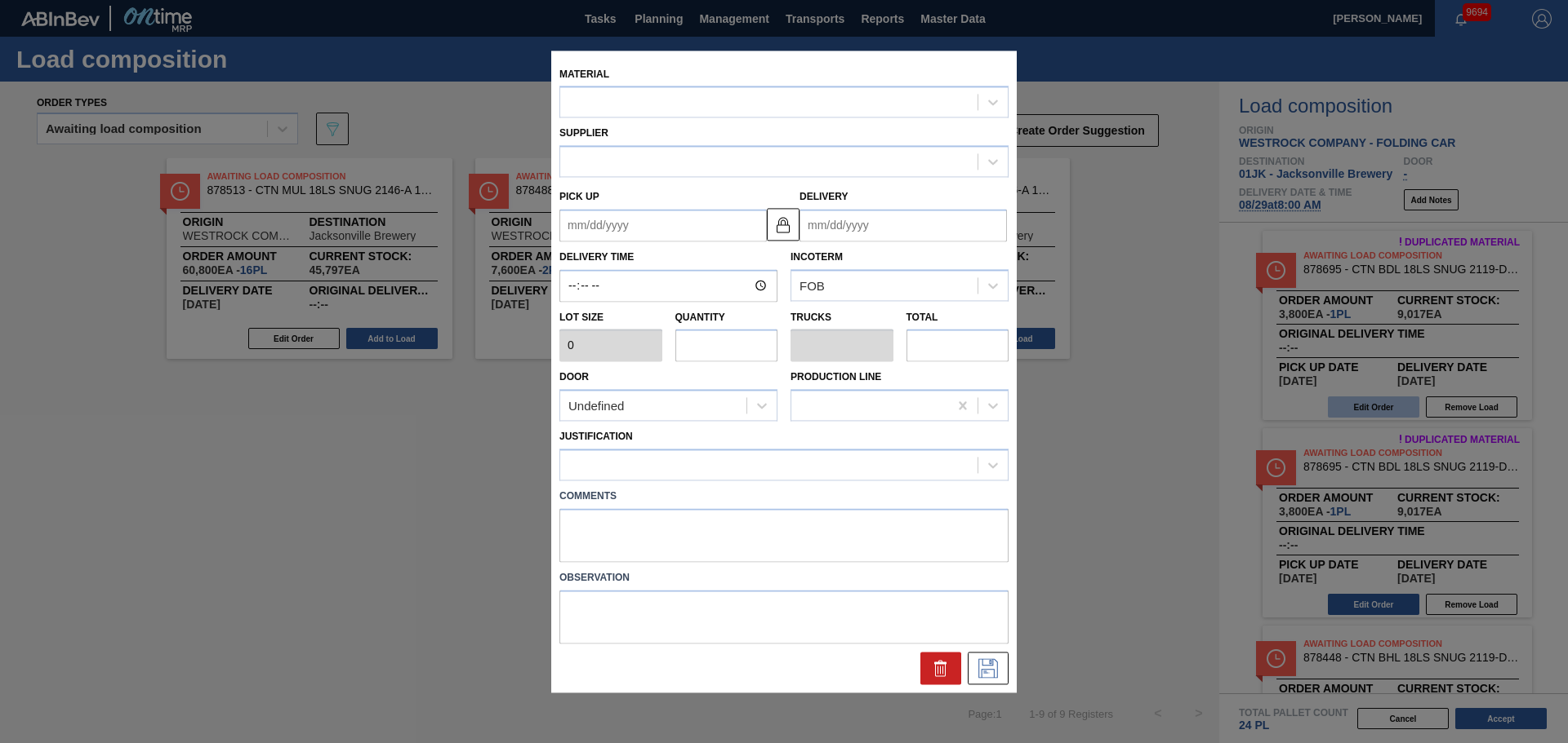
type input "3,800"
type input "1"
type input "0.038"
type input "3,800"
type up "[DATE]"
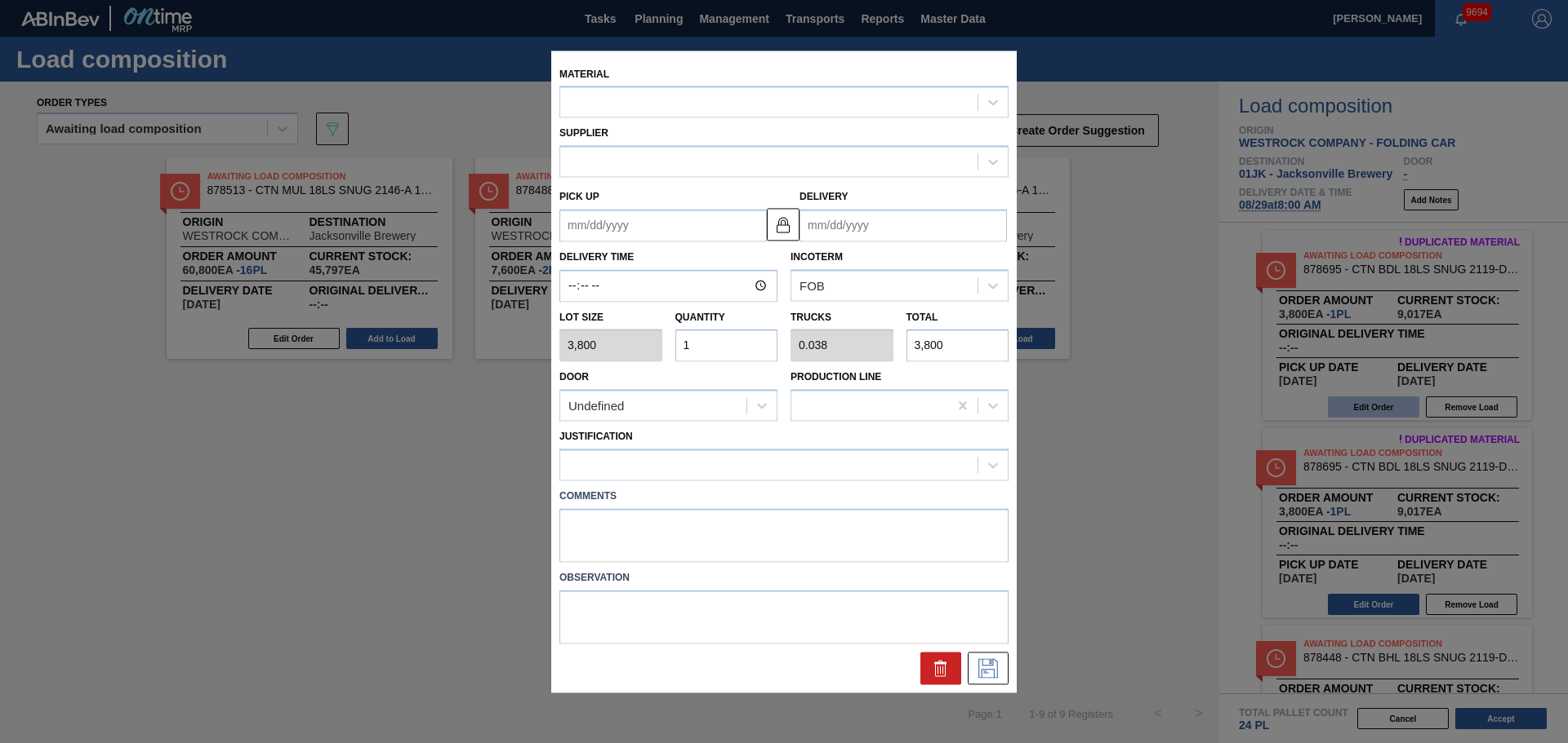
type input "[DATE]"
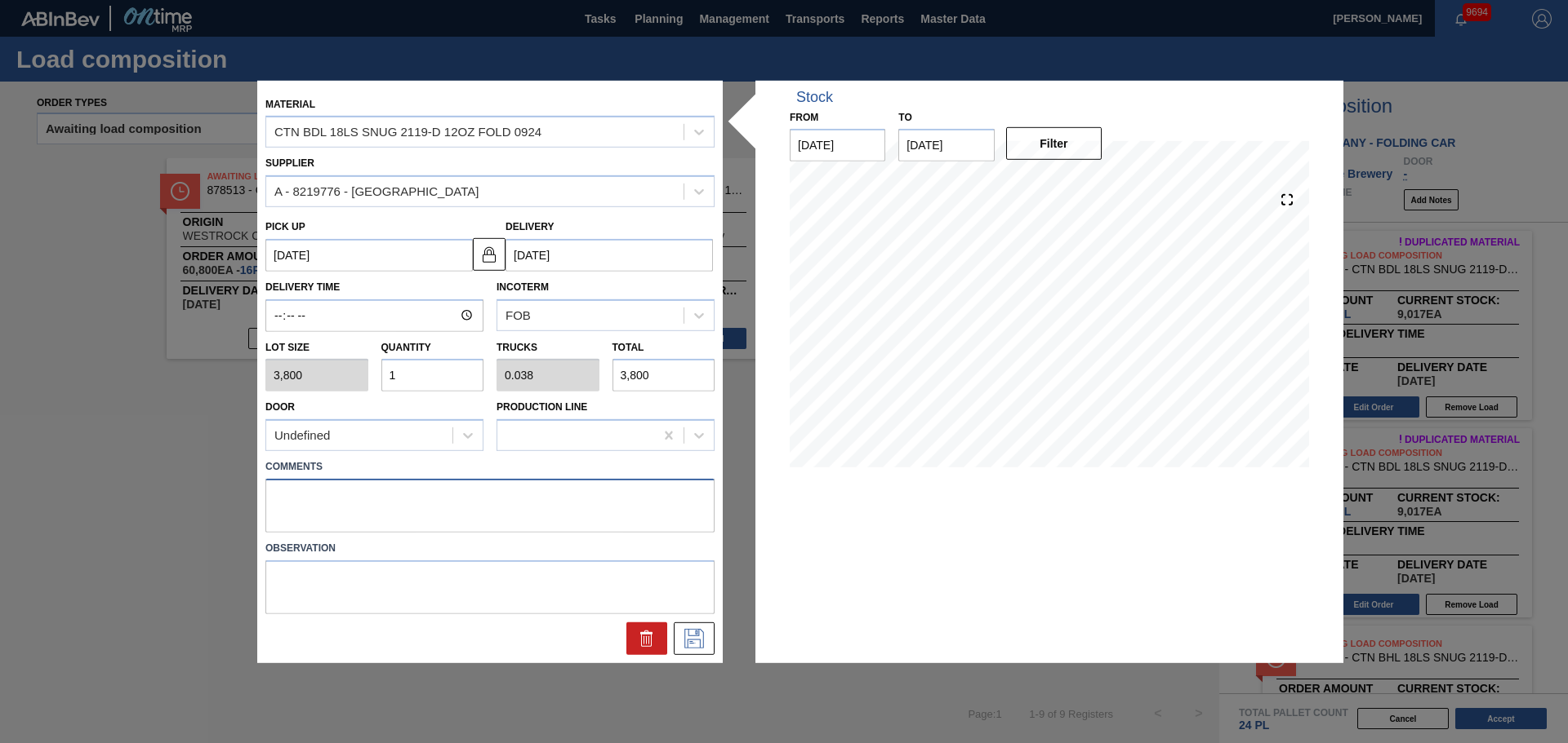
click at [616, 491] on textarea at bounding box center [490, 506] width 449 height 54
type textarea "NOSE, DROP"
click at [694, 625] on button at bounding box center [694, 638] width 41 height 32
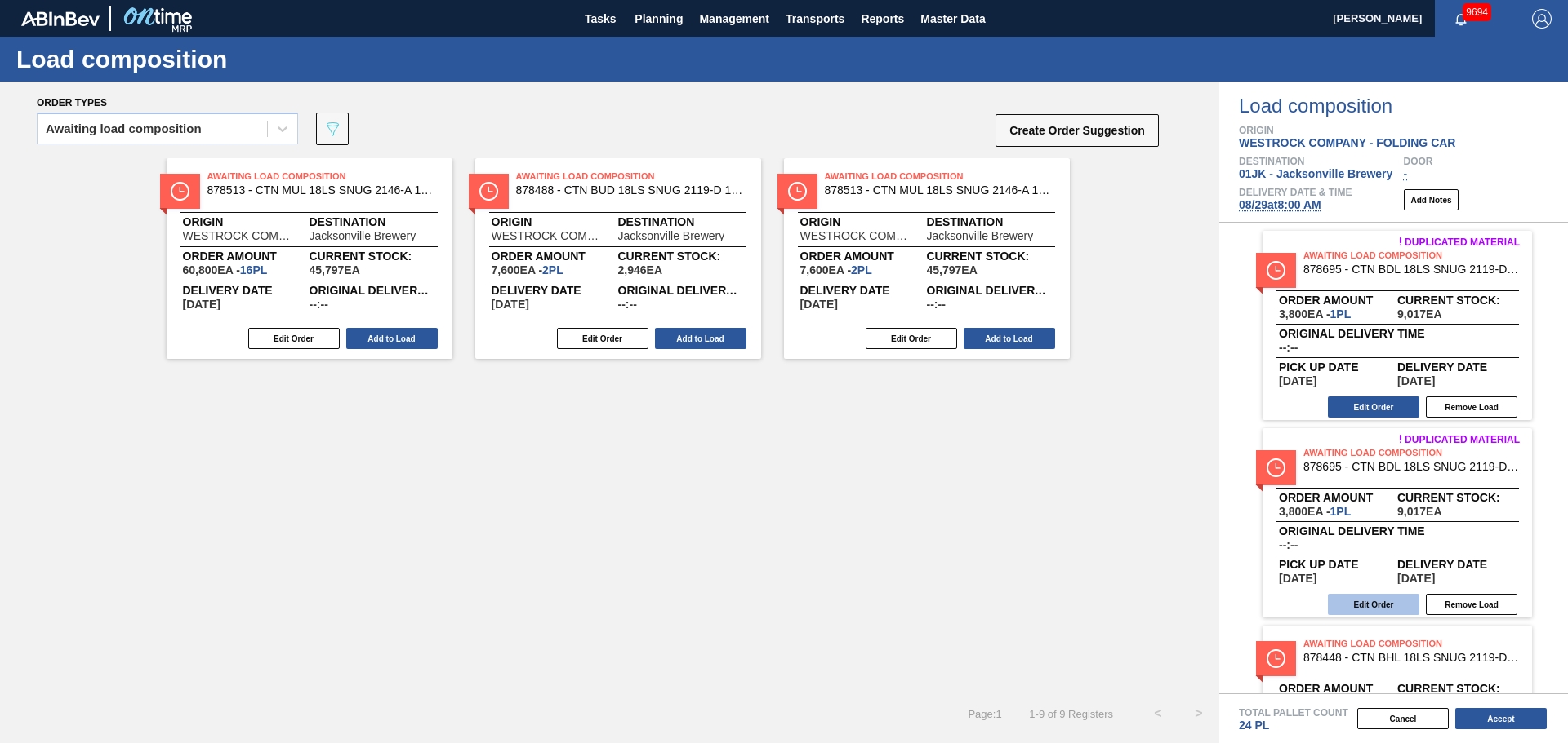
click at [1367, 602] on button "Edit Order" at bounding box center [1373, 604] width 92 height 21
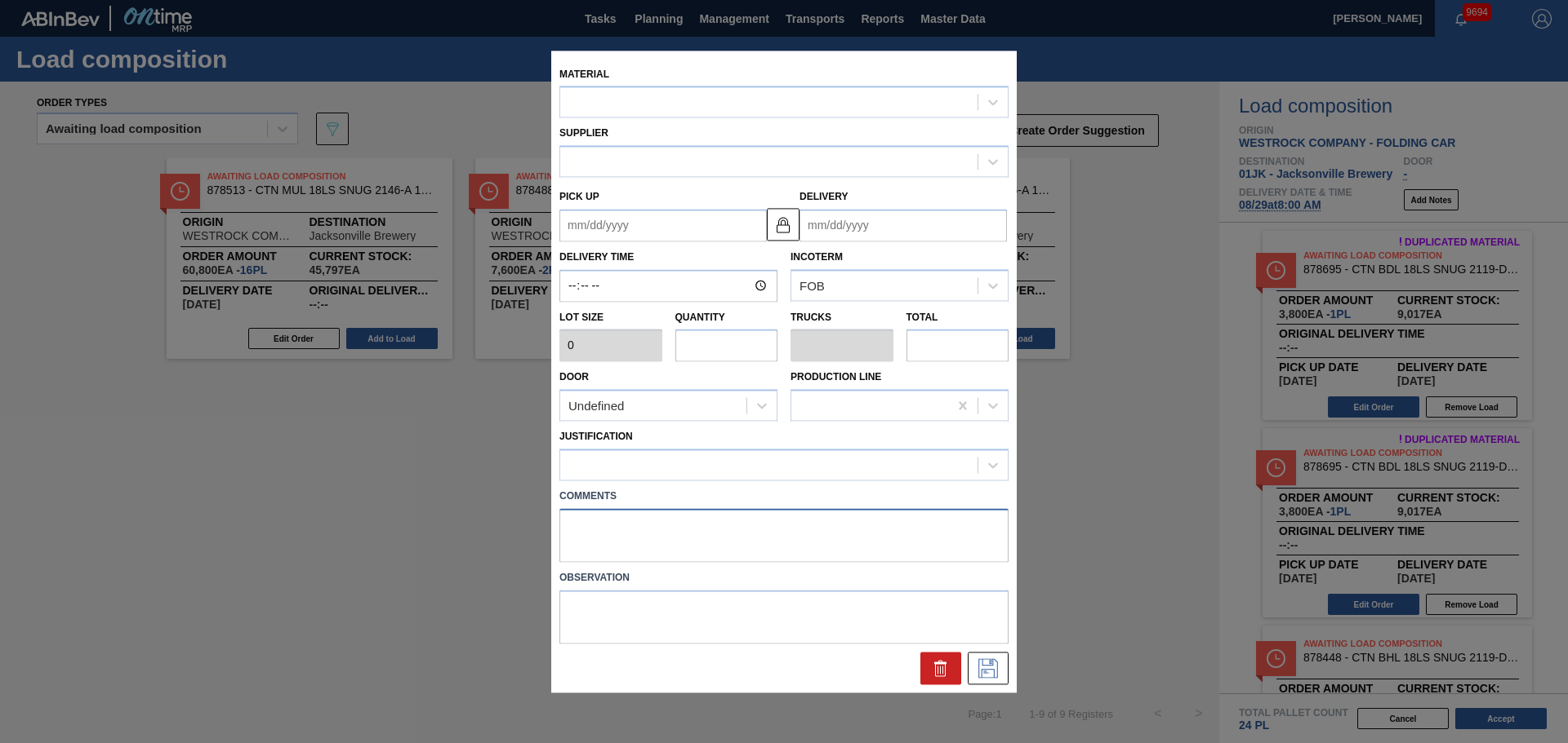
type input "3,800"
type input "1"
type input "0.038"
type input "3,800"
type up "[DATE]"
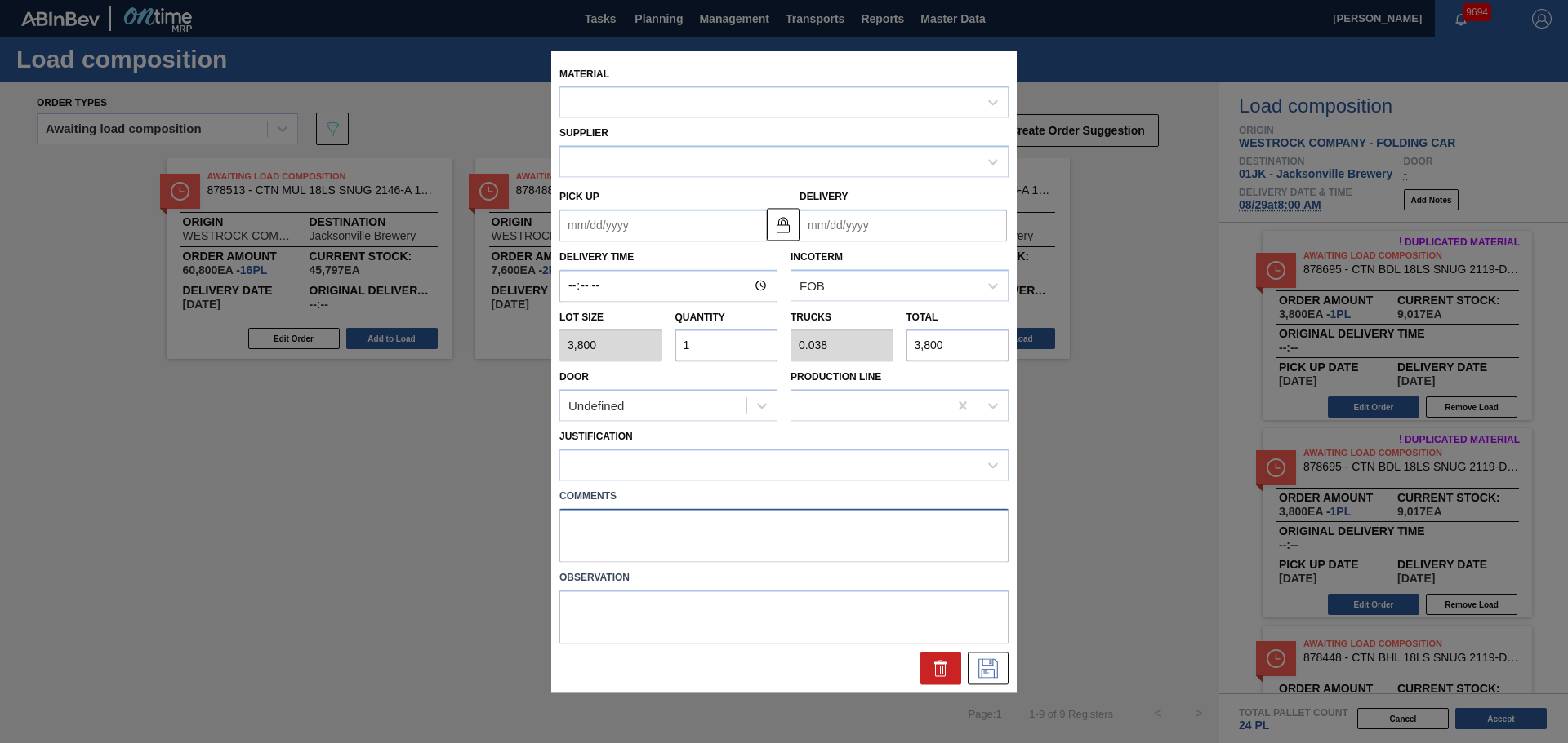
type input "[DATE]"
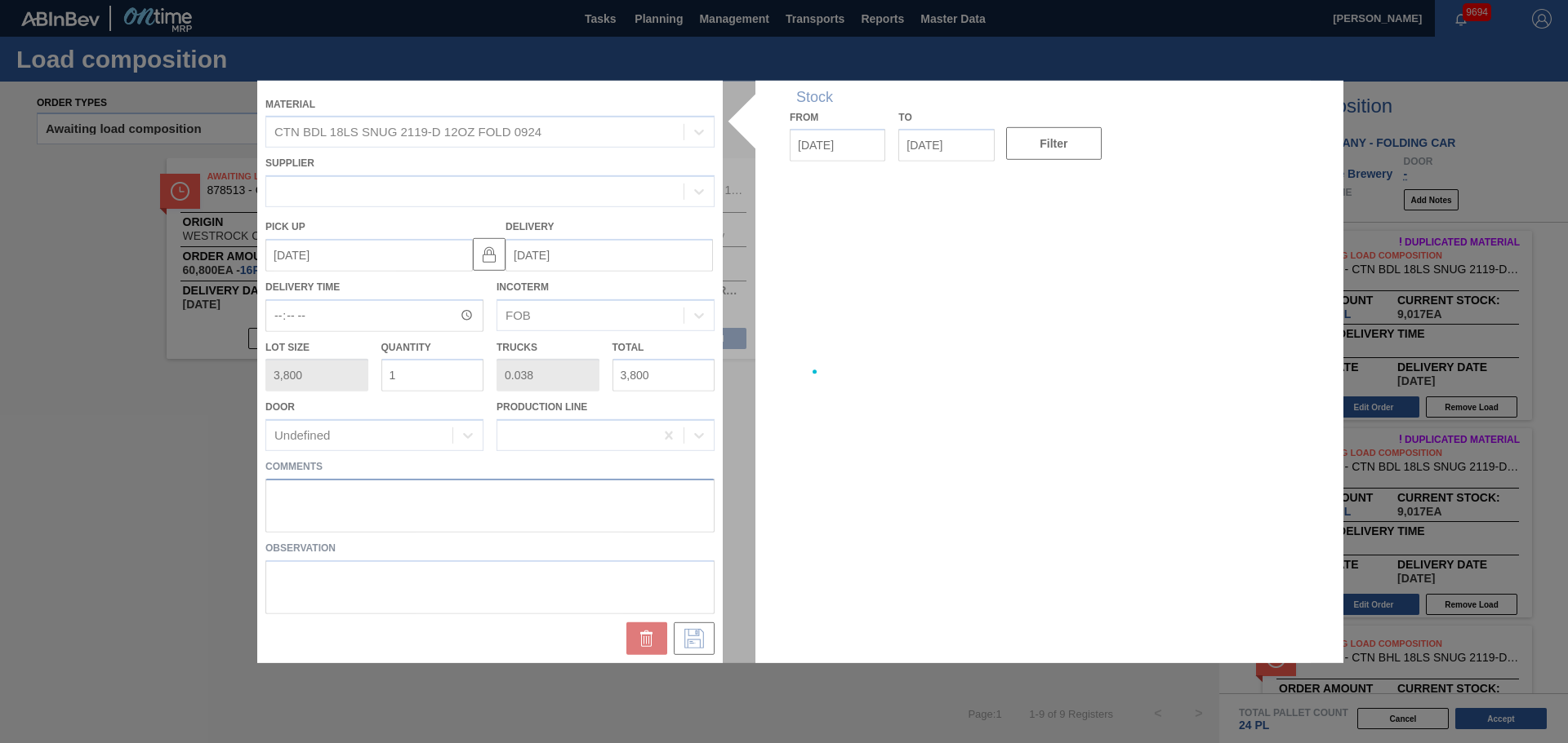
click at [620, 526] on div "Material CTN BDL 18LS SNUG 2119-D 12OZ FOLD 0924 Supplier Pick up [DATE] Delive…" at bounding box center [784, 372] width 1053 height 583
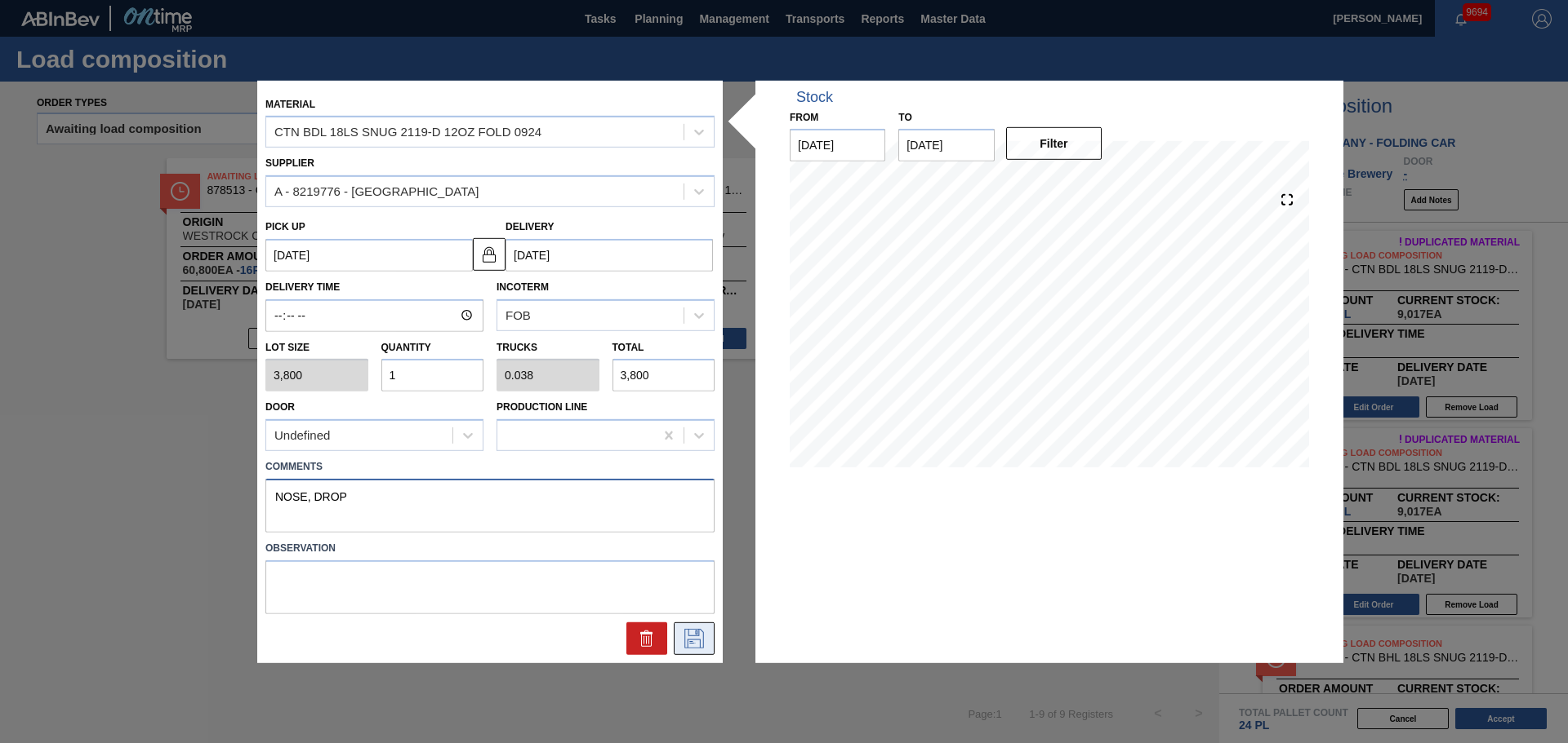
type textarea "NOSE, DROP"
click at [693, 643] on icon at bounding box center [693, 637] width 8 height 13
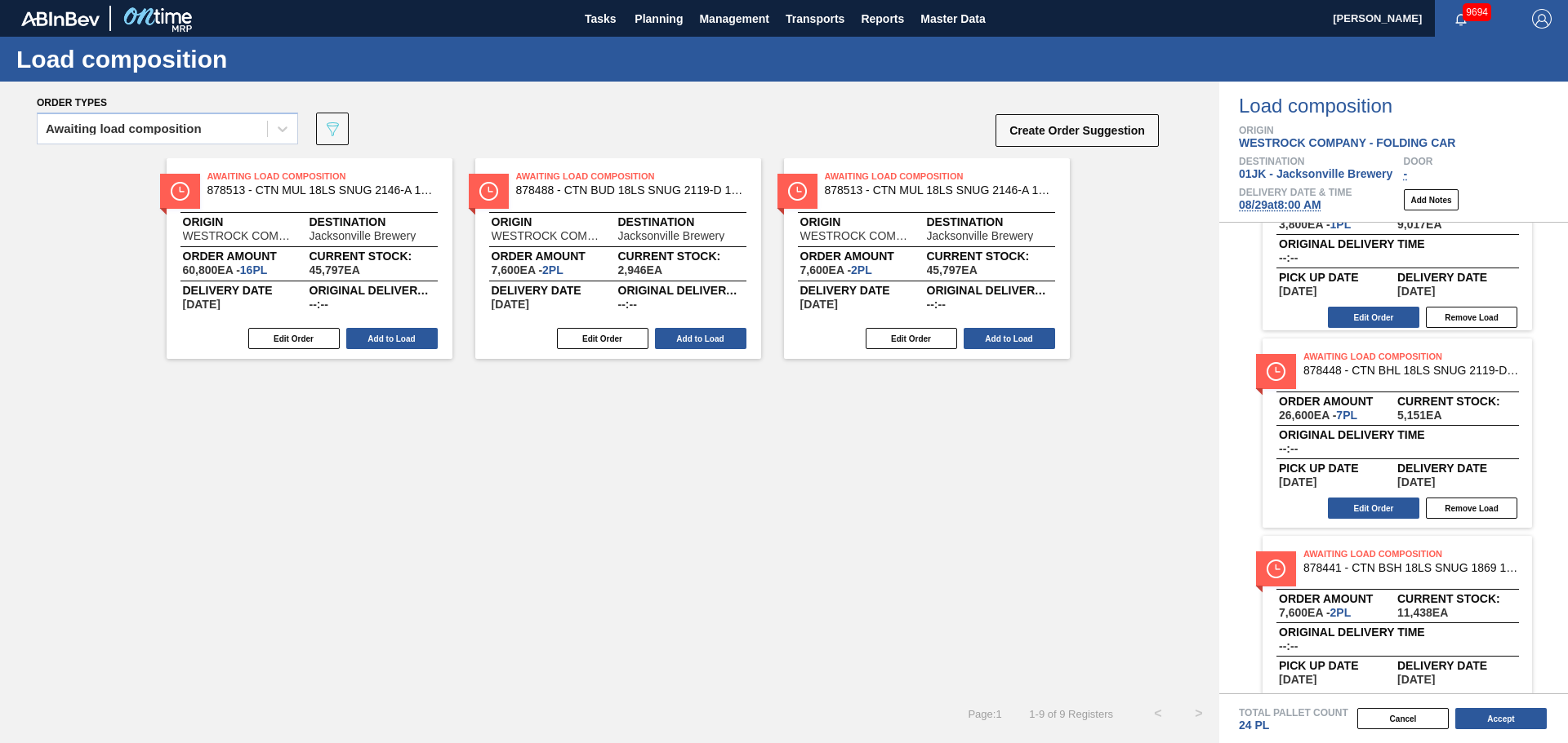
scroll to position [326, 0]
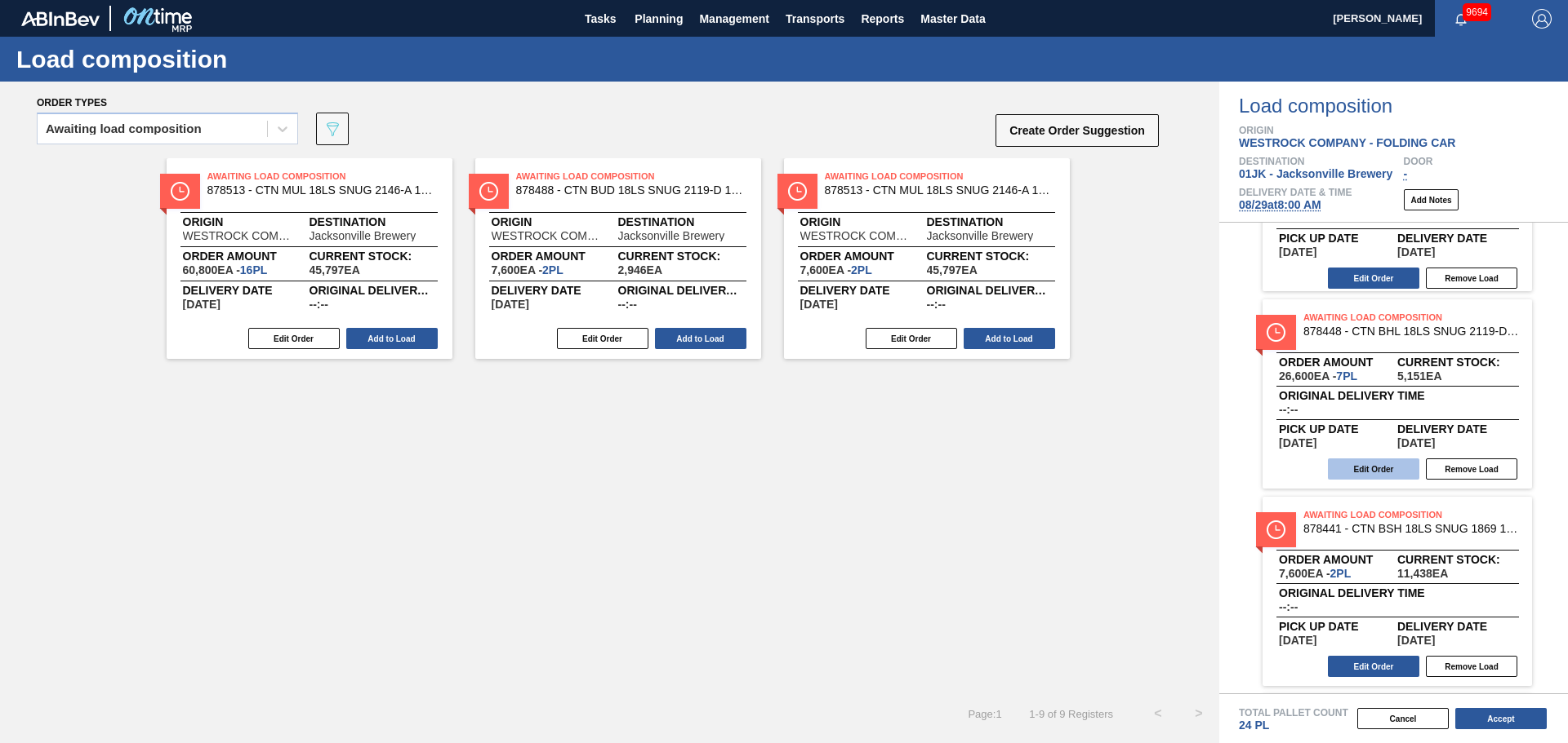
click at [1382, 469] on button "Edit Order" at bounding box center [1373, 469] width 92 height 21
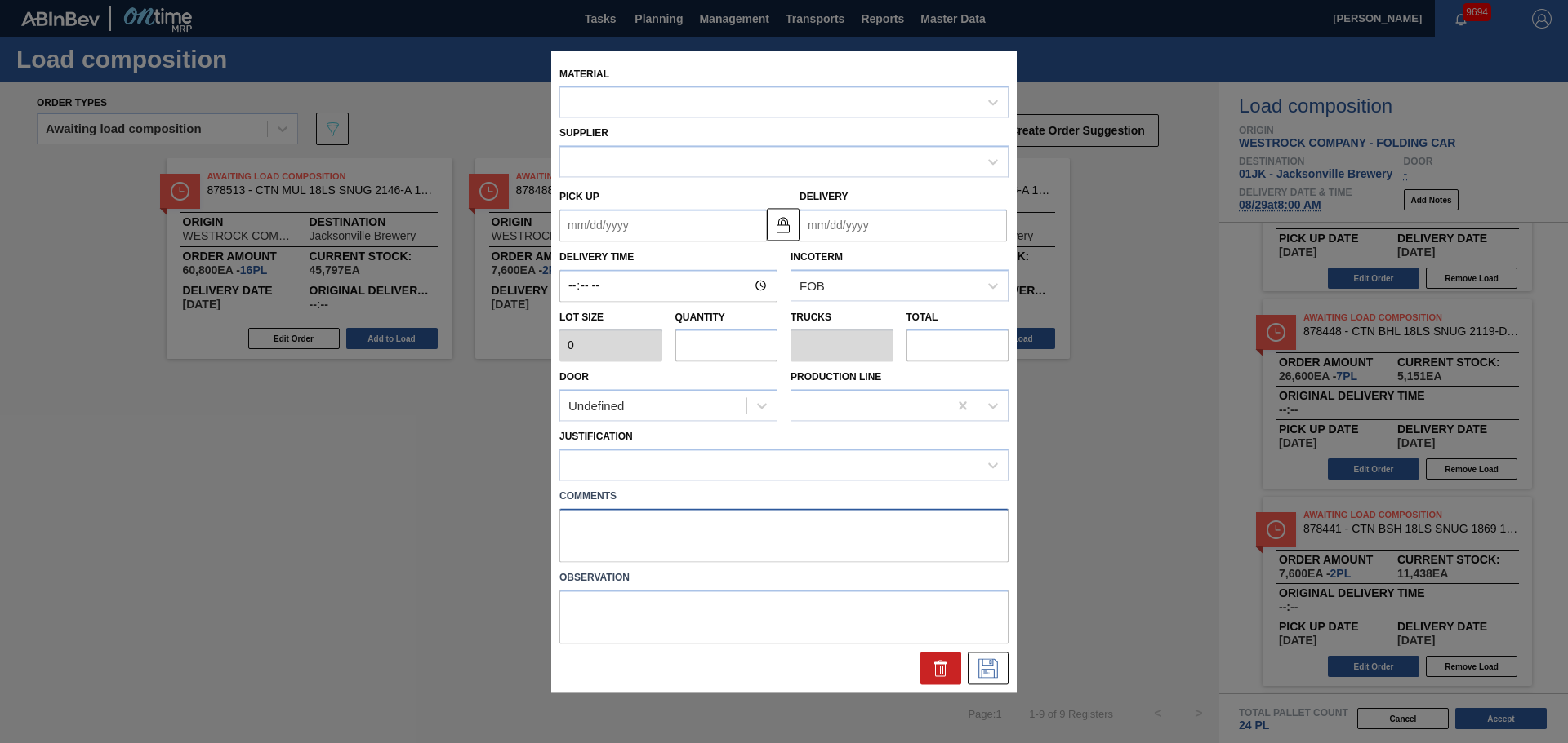
click at [833, 541] on textarea at bounding box center [784, 535] width 449 height 54
type input "3,800"
type input "7"
type input "0.35"
type input "26,600"
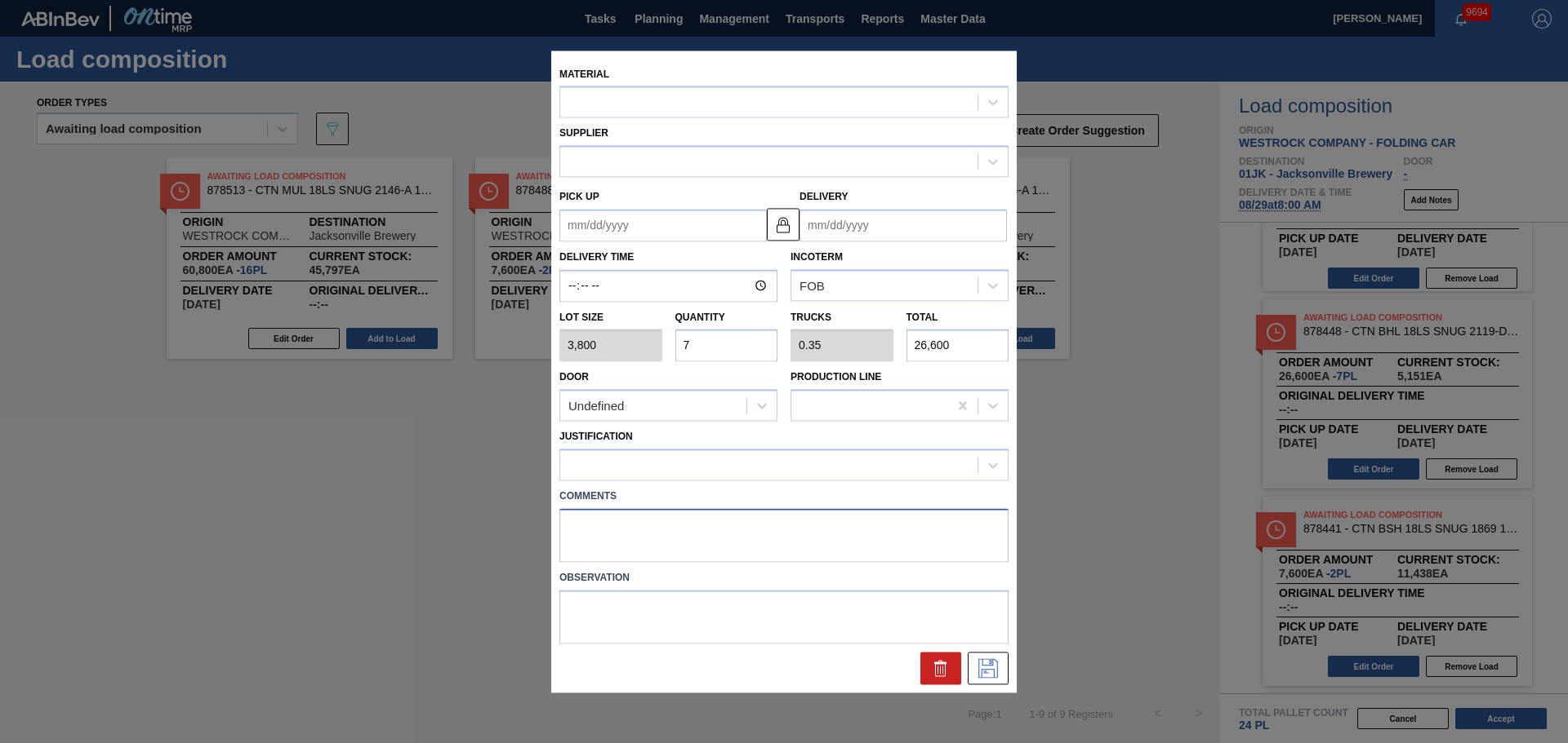
type up "[DATE]"
type input "[DATE]"
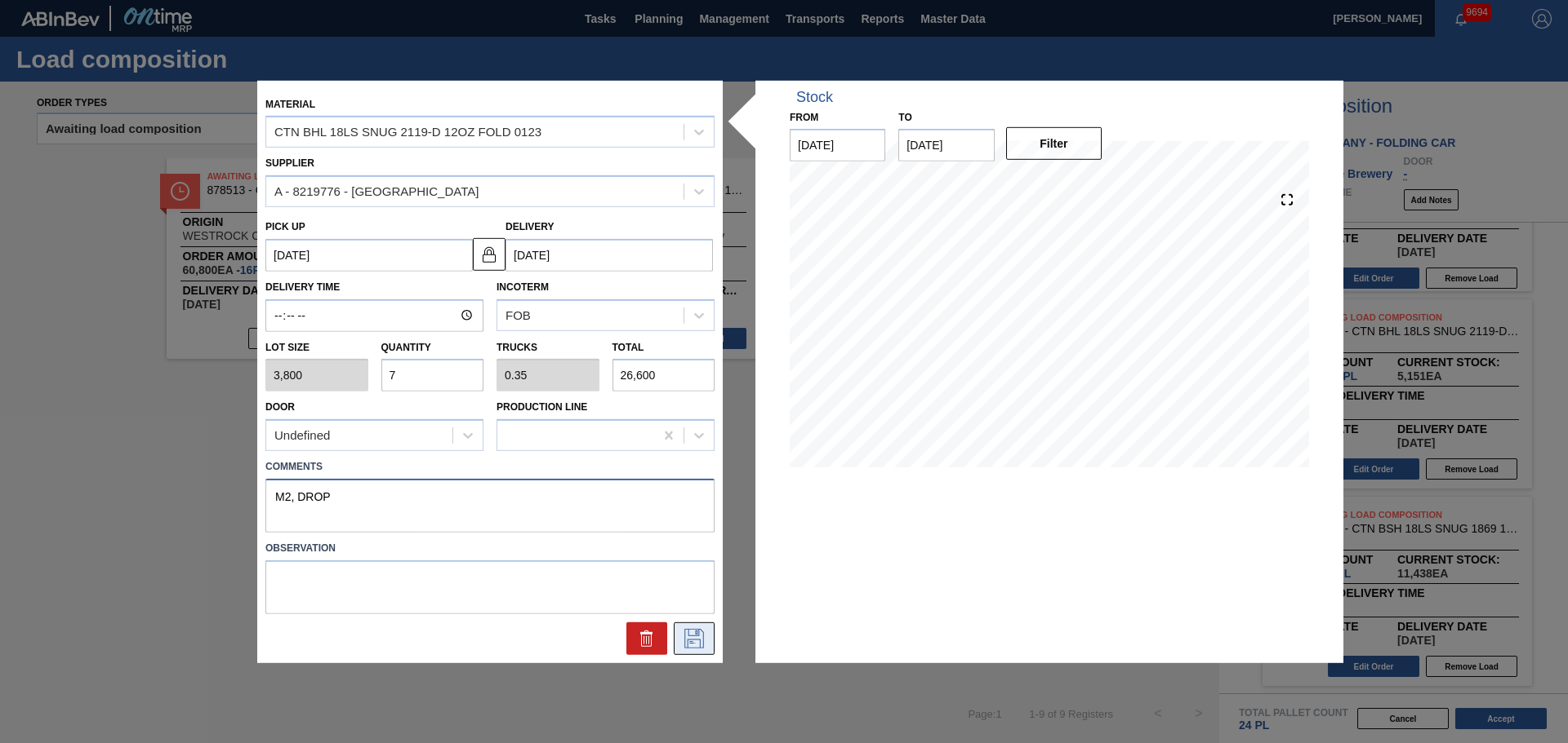
type textarea "M2, DROP"
click at [714, 649] on button at bounding box center [694, 638] width 41 height 32
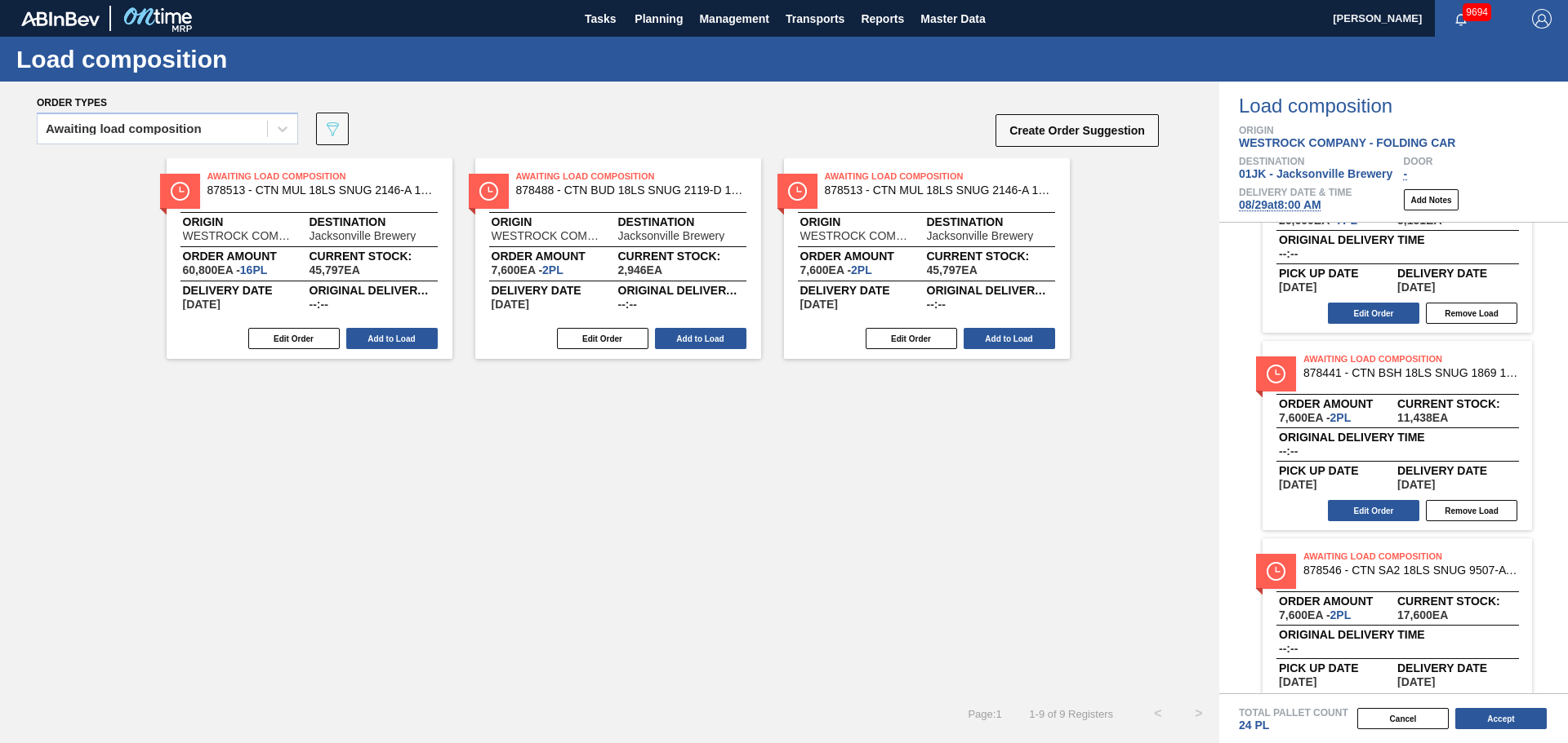
scroll to position [489, 0]
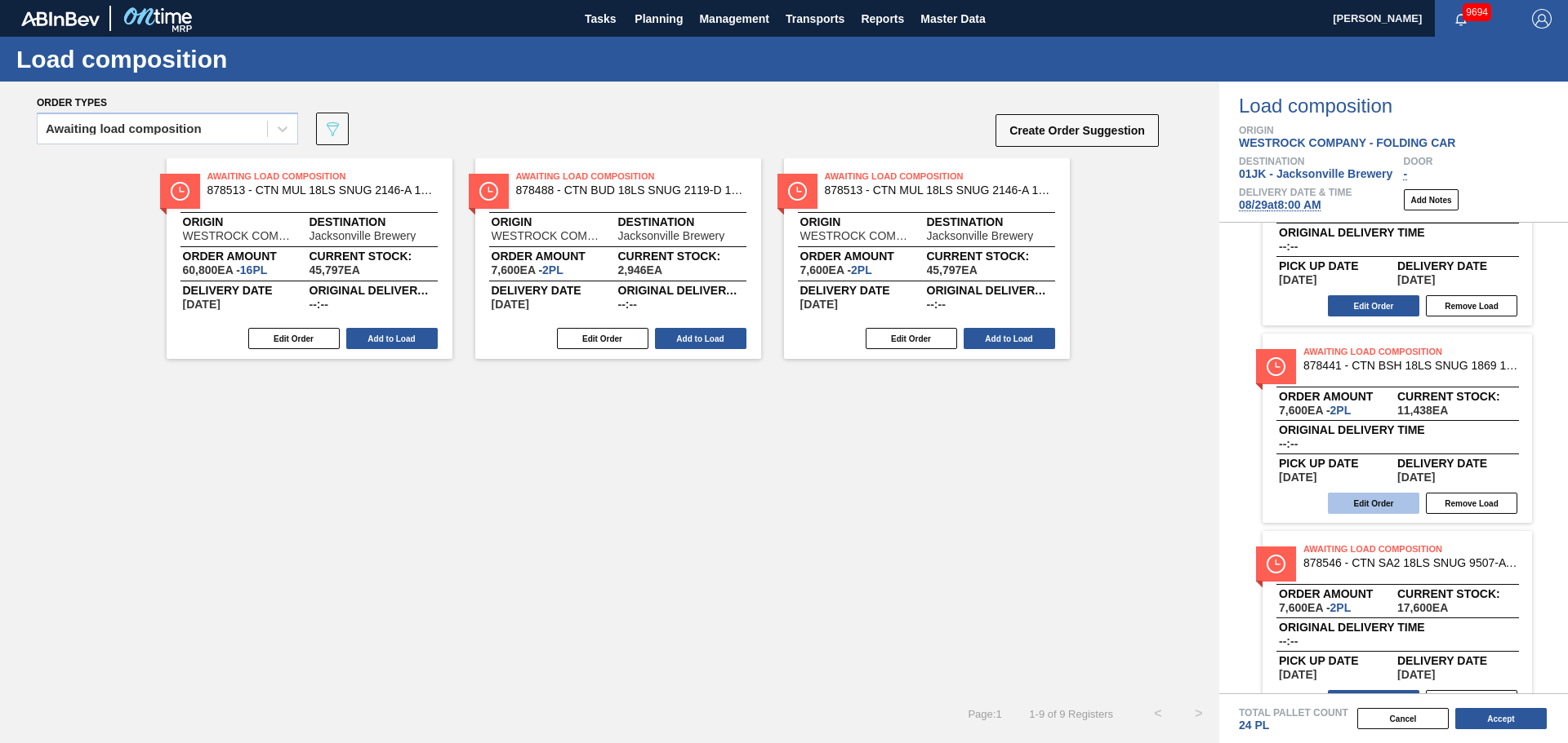
click at [1382, 503] on button "Edit Order" at bounding box center [1373, 503] width 92 height 21
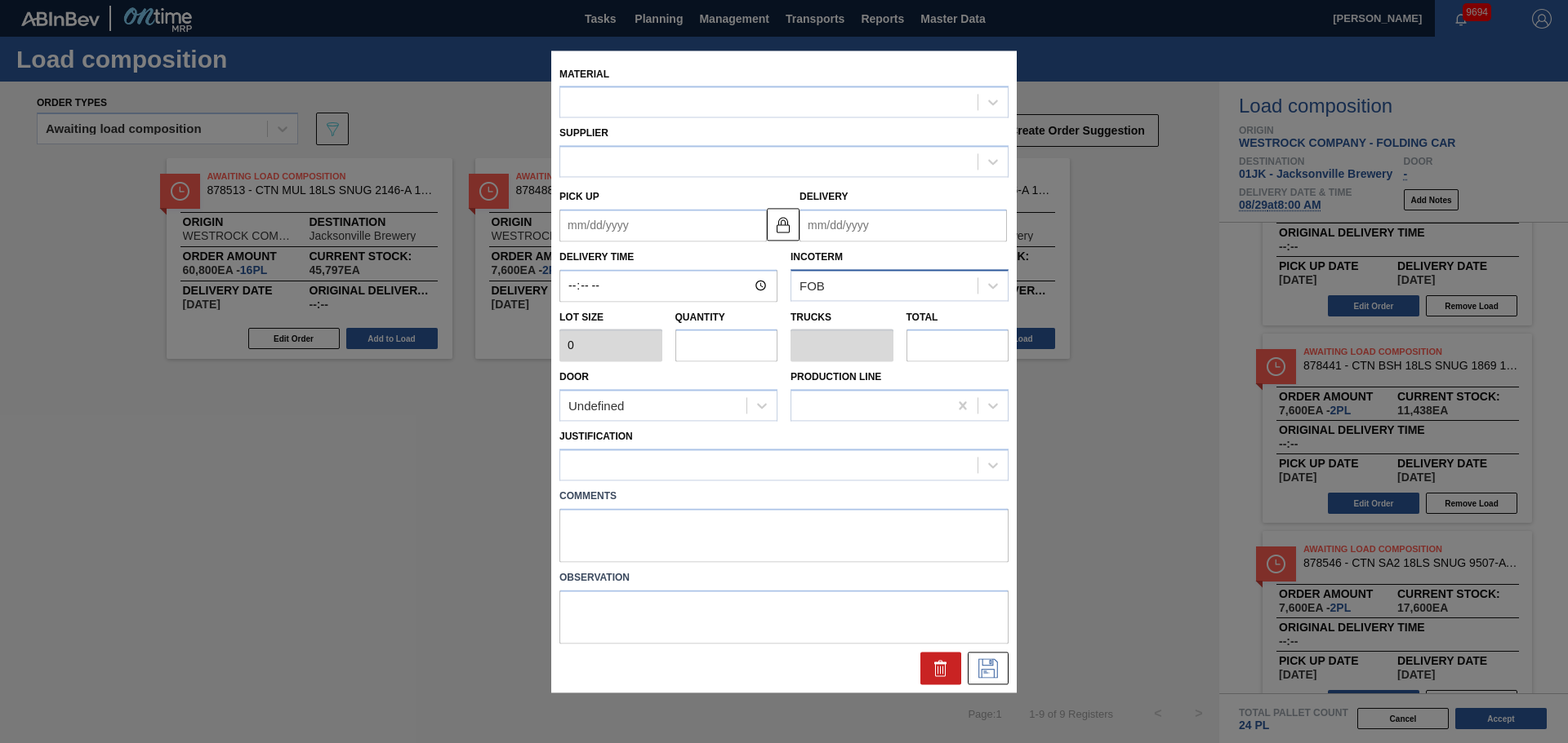
type input "3,800"
type input "2"
type input "0.1"
type input "7,600"
type up "[DATE]"
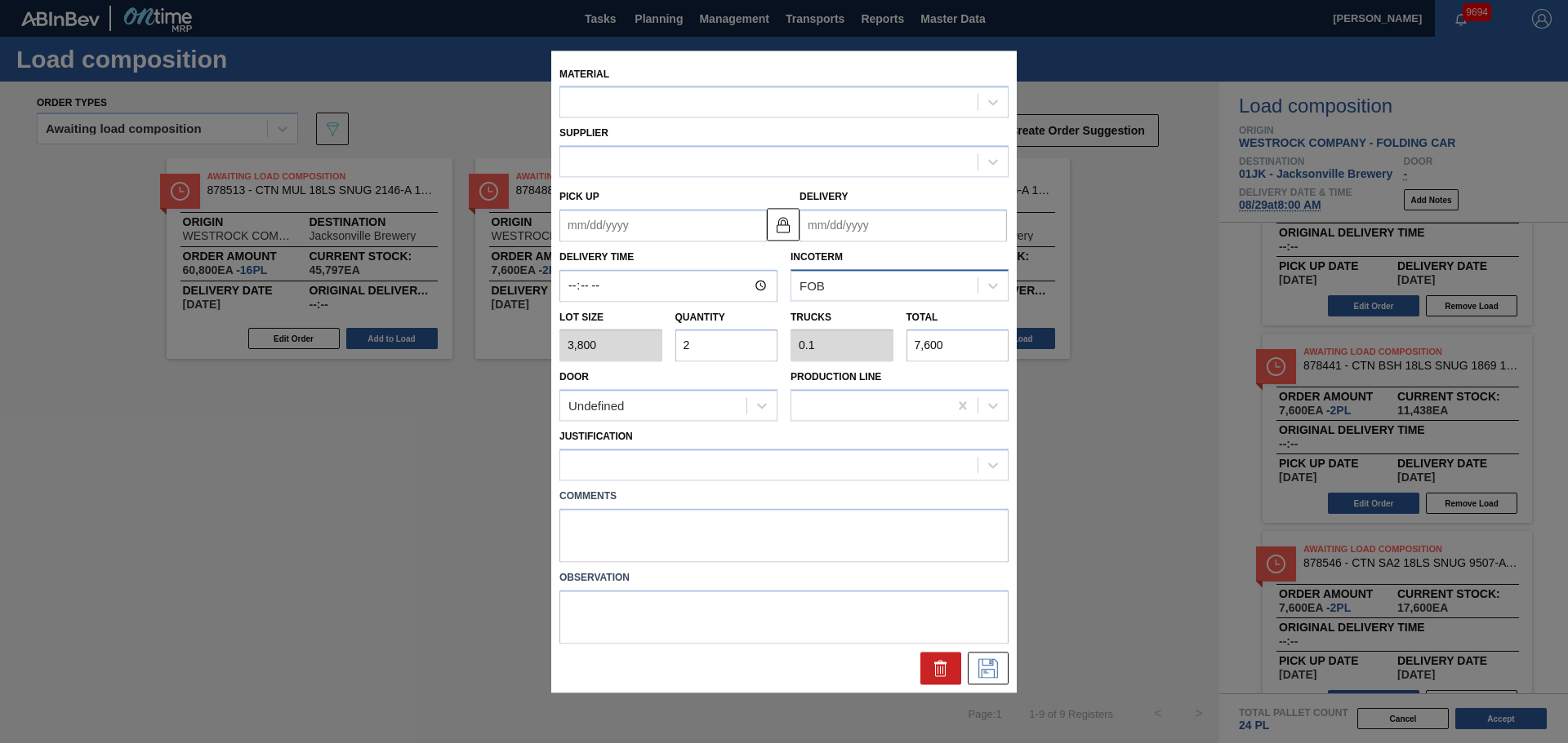
type input "[DATE]"
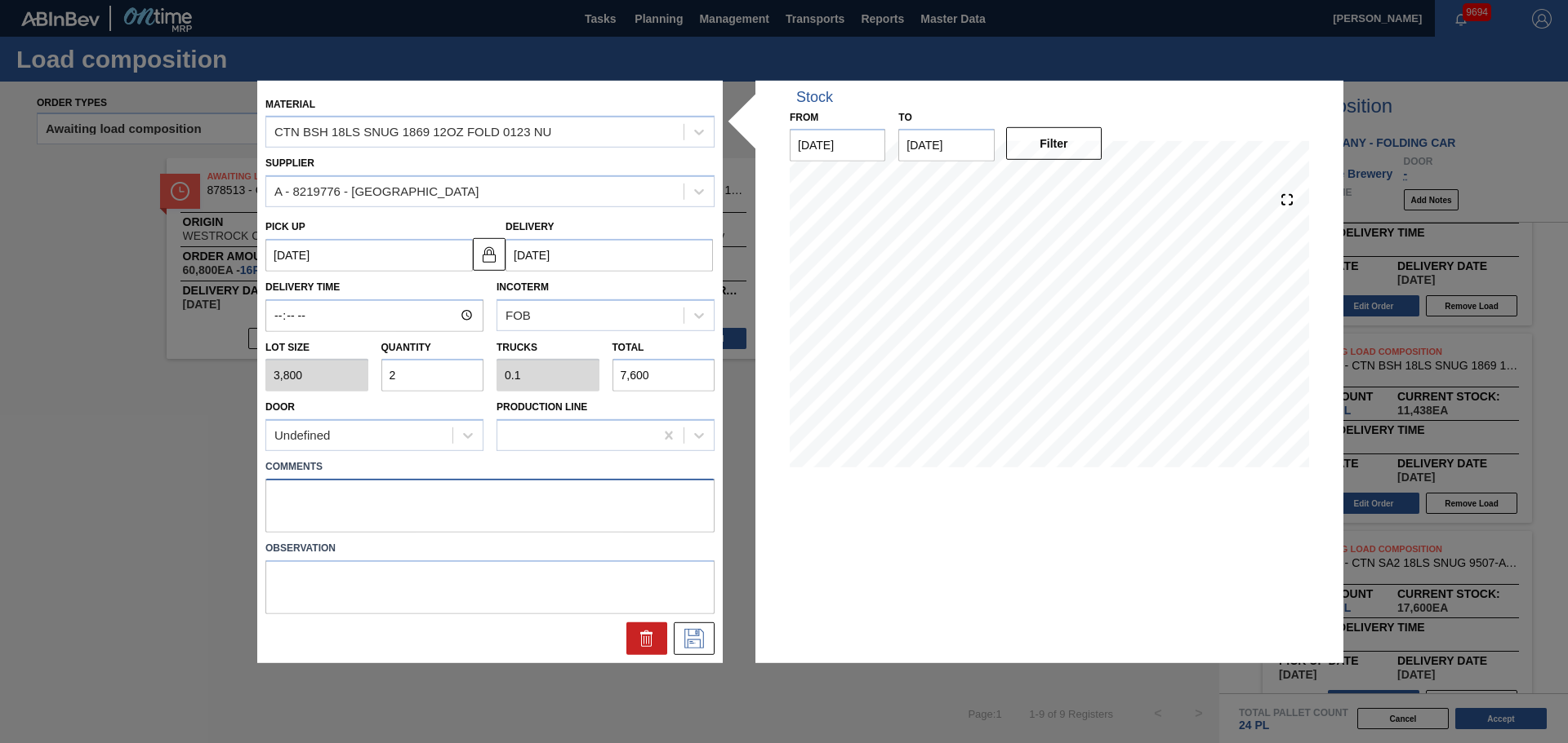
click at [375, 508] on textarea at bounding box center [490, 506] width 449 height 54
type textarea "M1, DROP"
click at [679, 625] on button at bounding box center [694, 638] width 41 height 32
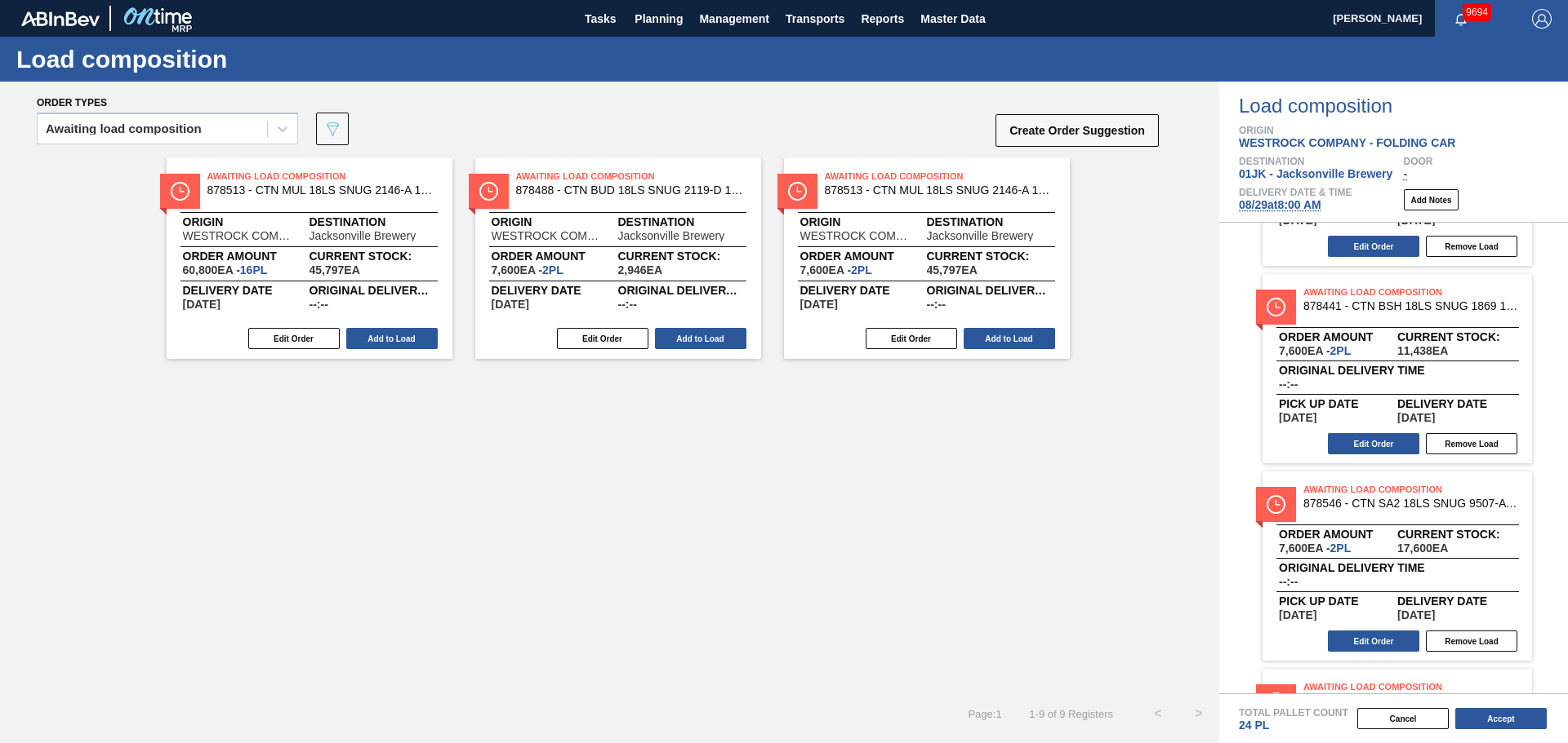
scroll to position [653, 0]
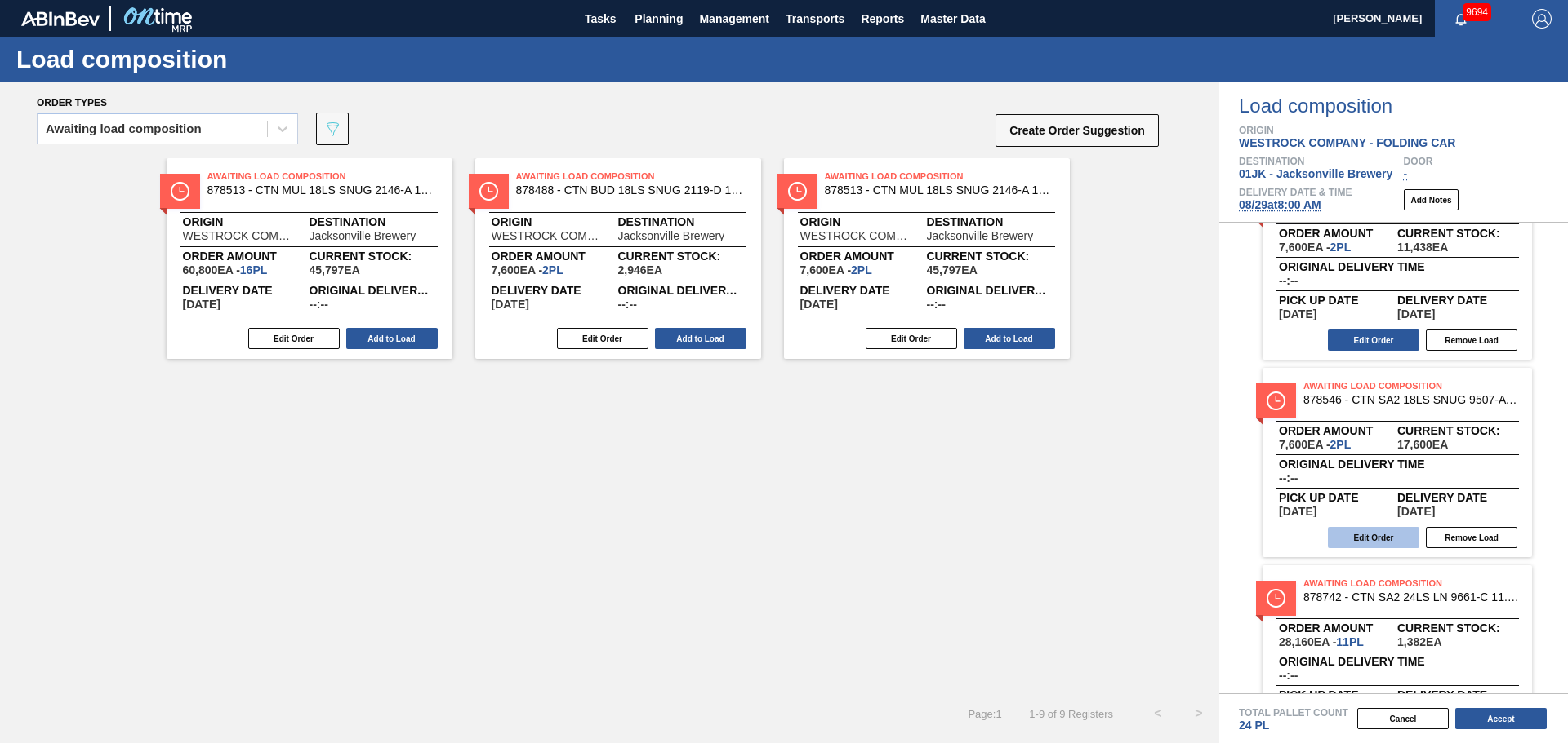
click at [1380, 537] on button "Edit Order" at bounding box center [1373, 537] width 92 height 21
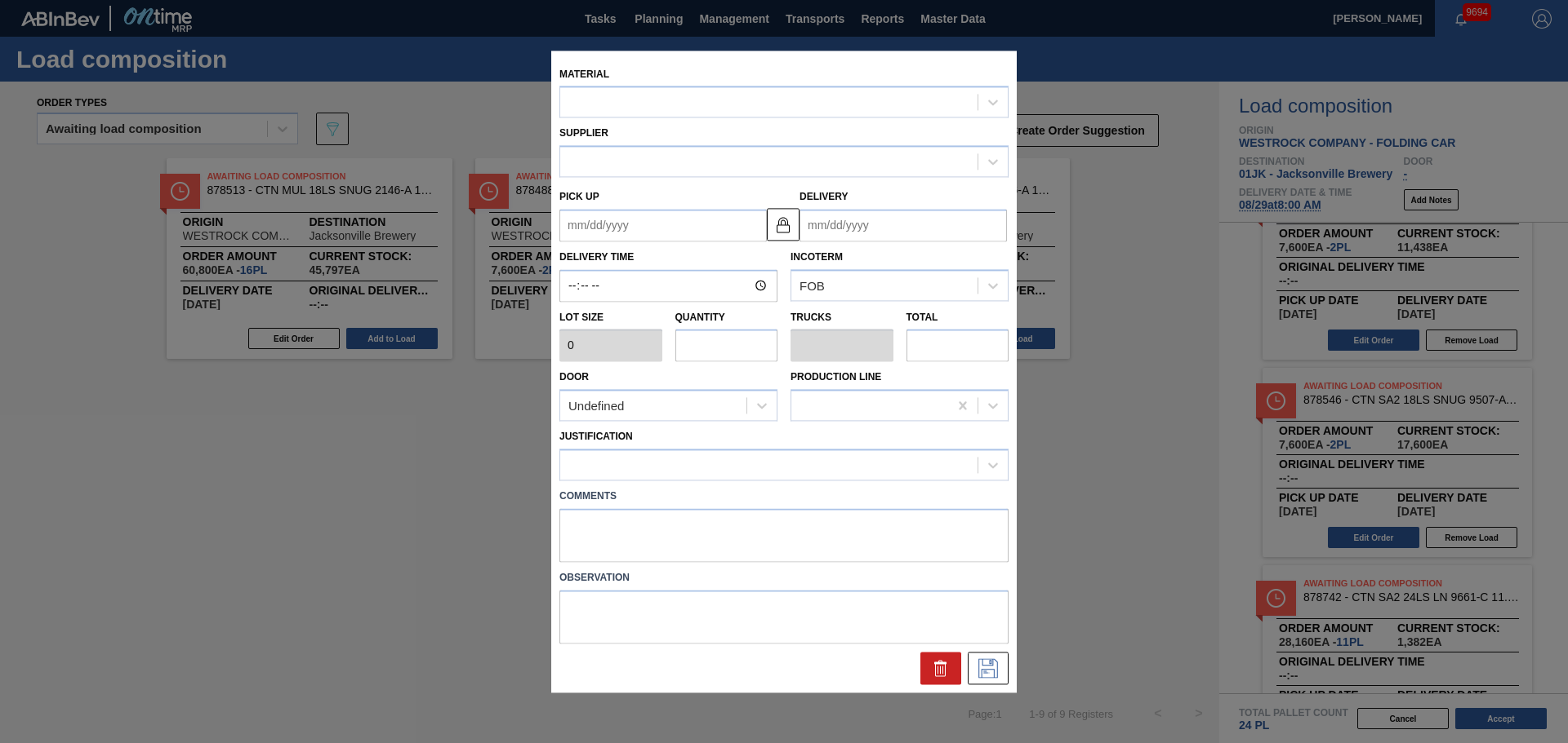
click at [791, 508] on div "Material Supplier Pick up Delivery Delivery Time Incoterm FOB Lot size 0 Quanti…" at bounding box center [784, 372] width 465 height 642
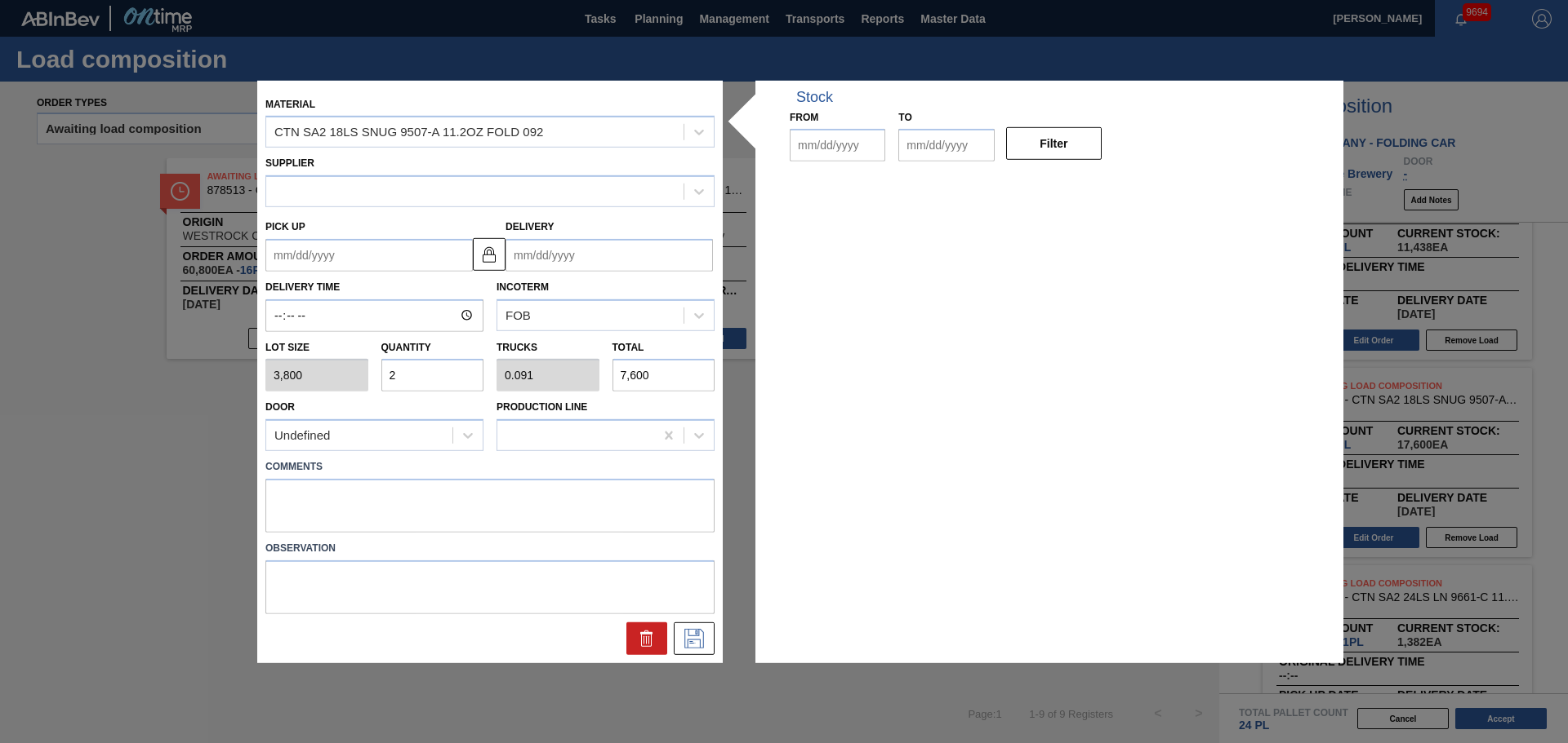
type input "3,800"
type input "2"
type input "0.091"
type input "7,600"
type up "[DATE]"
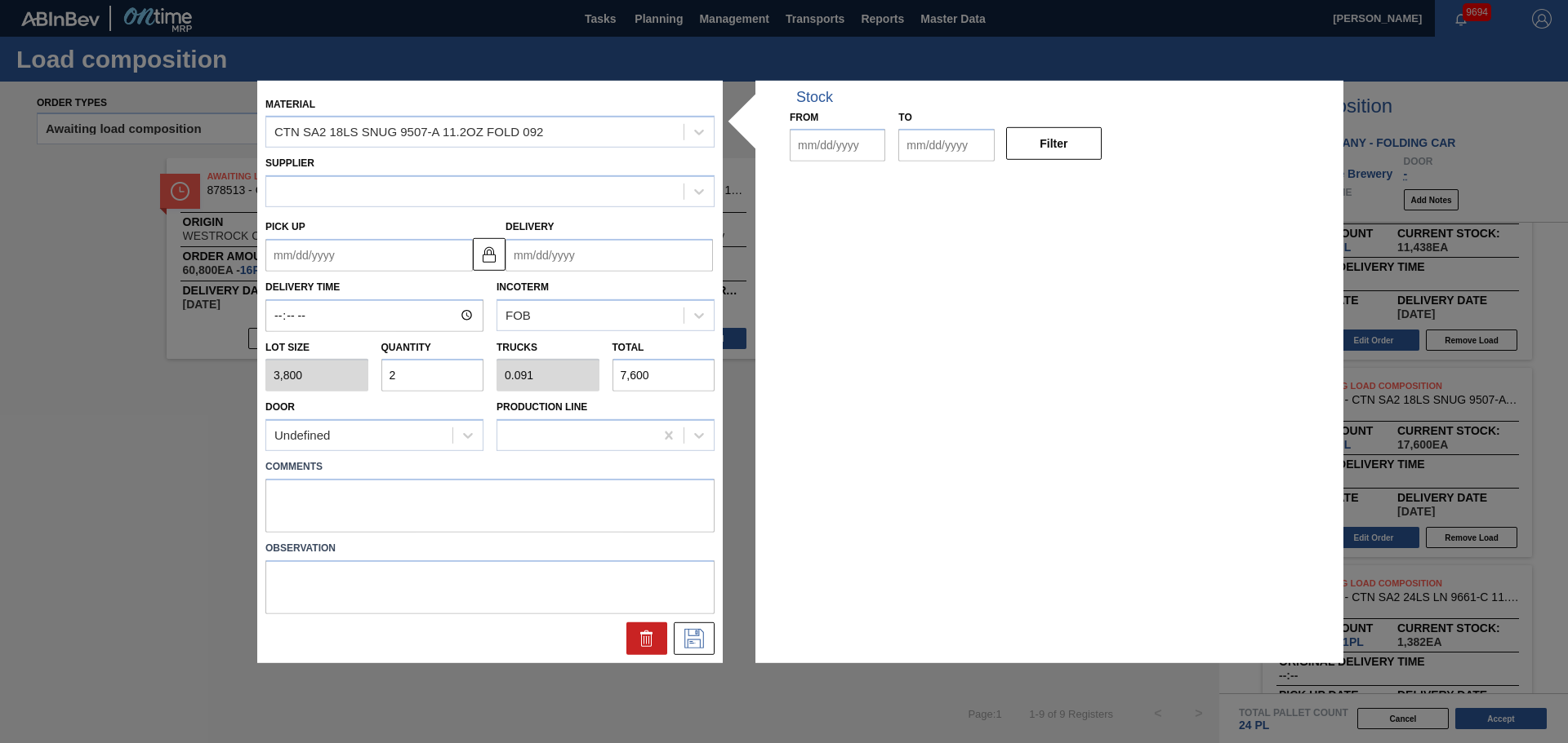
type input "[DATE]"
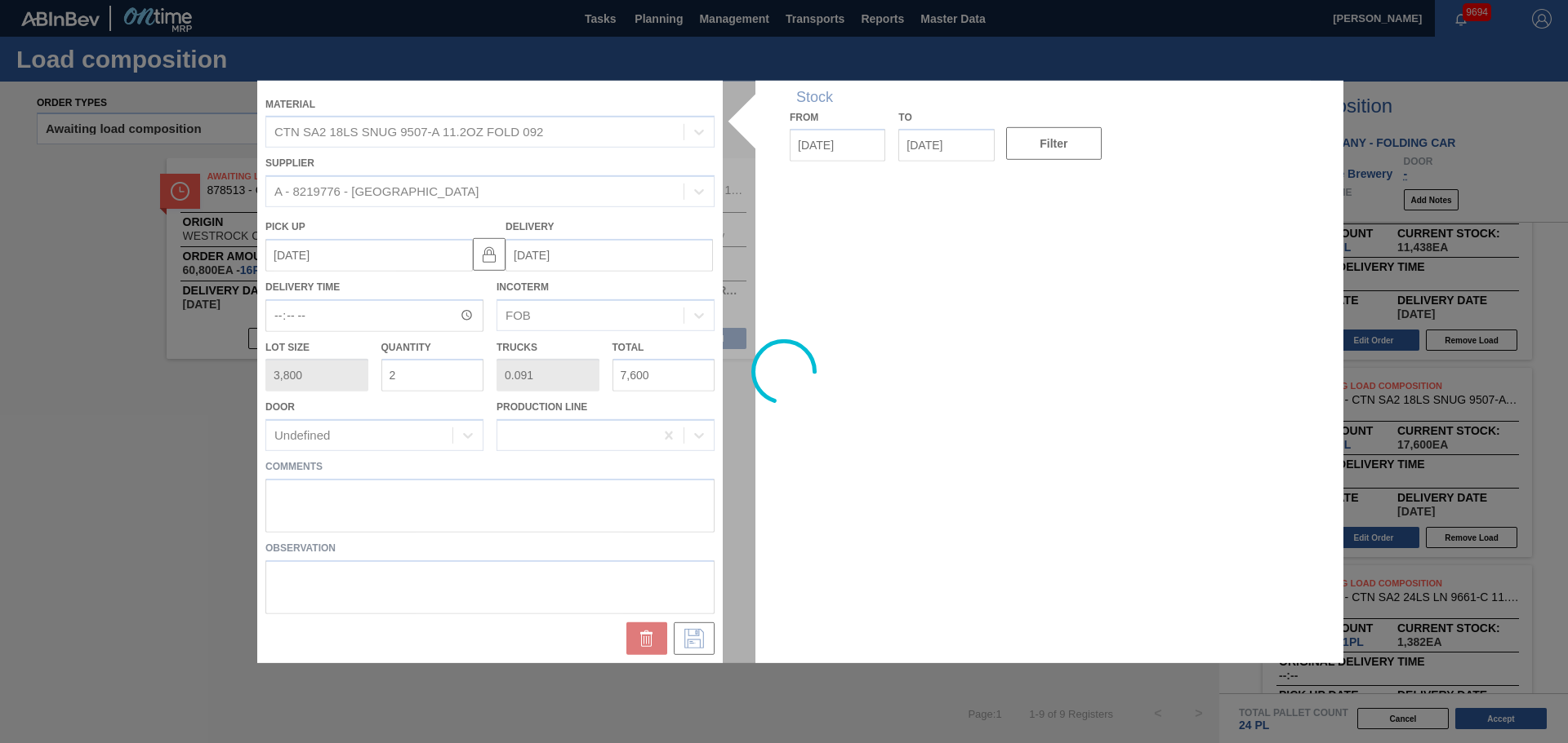
click at [436, 512] on div at bounding box center [784, 372] width 1053 height 583
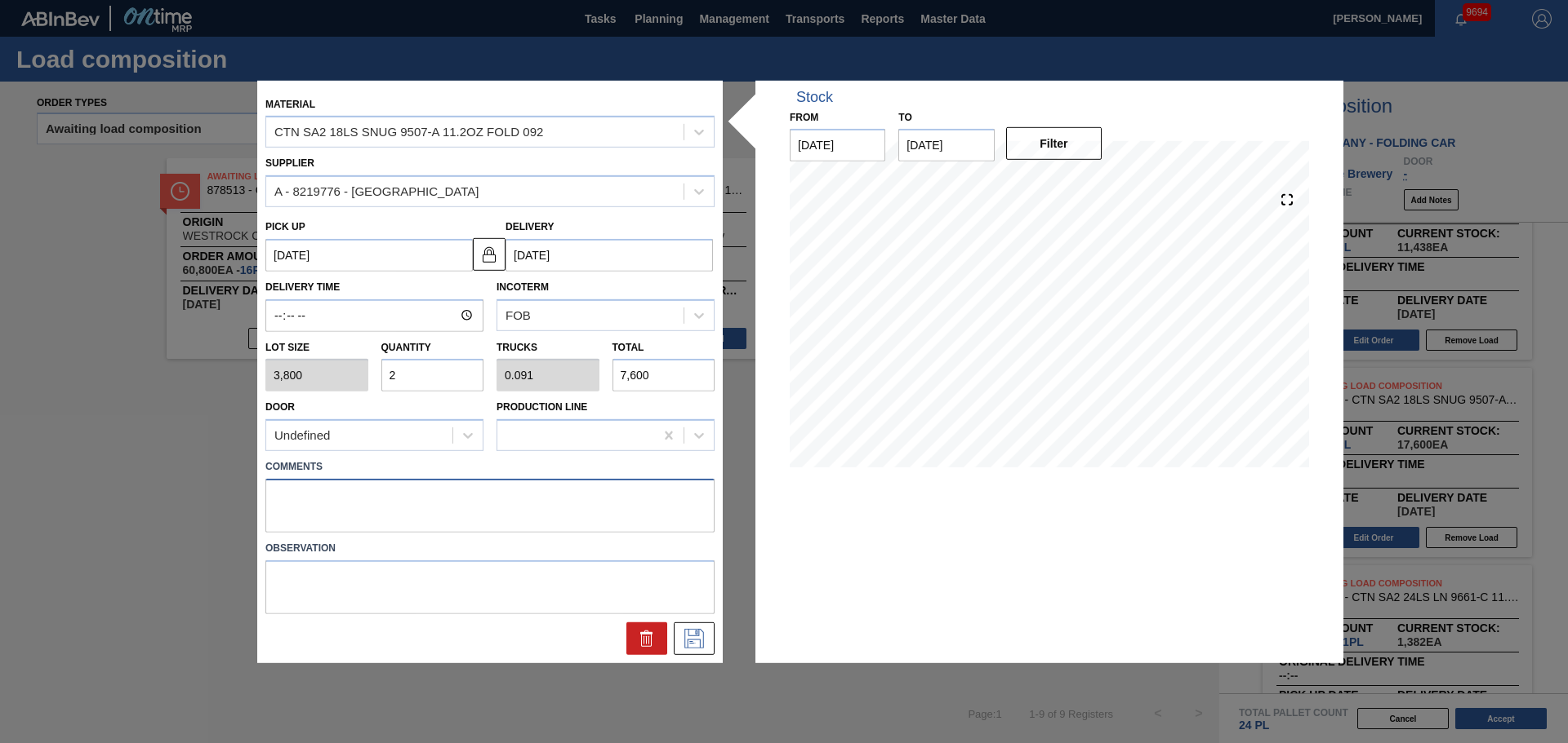
click at [435, 508] on textarea at bounding box center [490, 506] width 449 height 54
type textarea "M3, DROP"
click at [714, 636] on button at bounding box center [694, 638] width 41 height 32
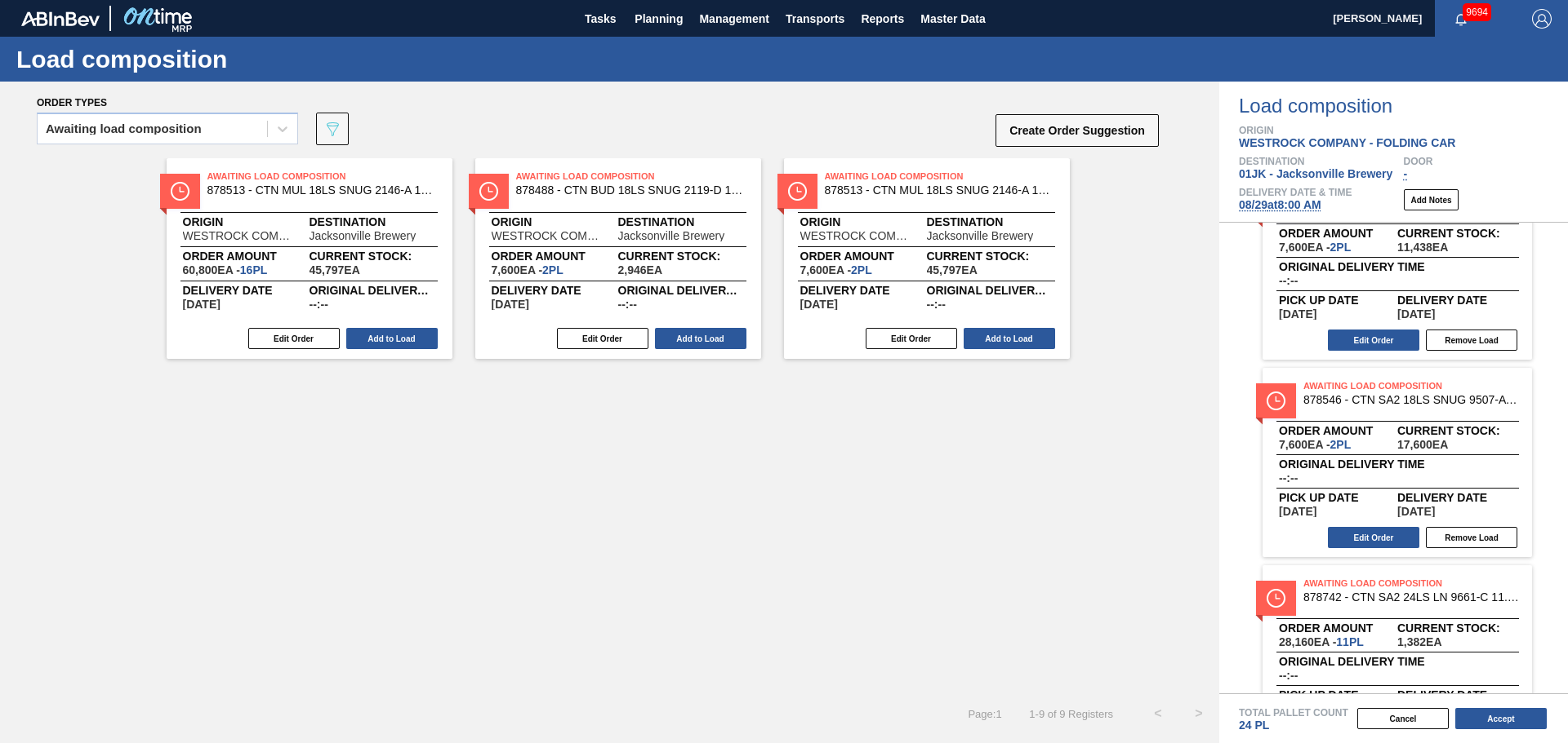
scroll to position [722, 0]
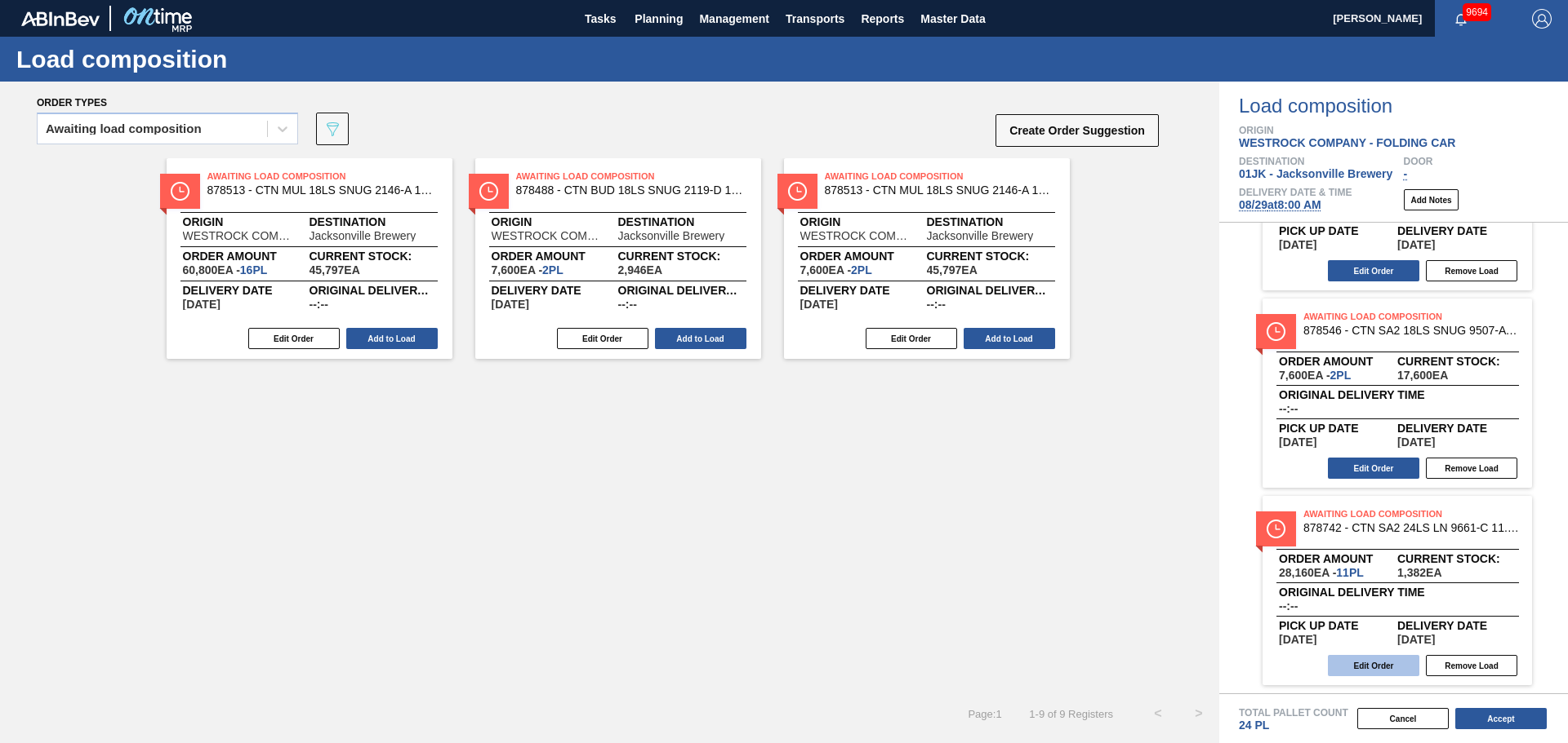
click at [1389, 671] on button "Edit Order" at bounding box center [1373, 665] width 92 height 21
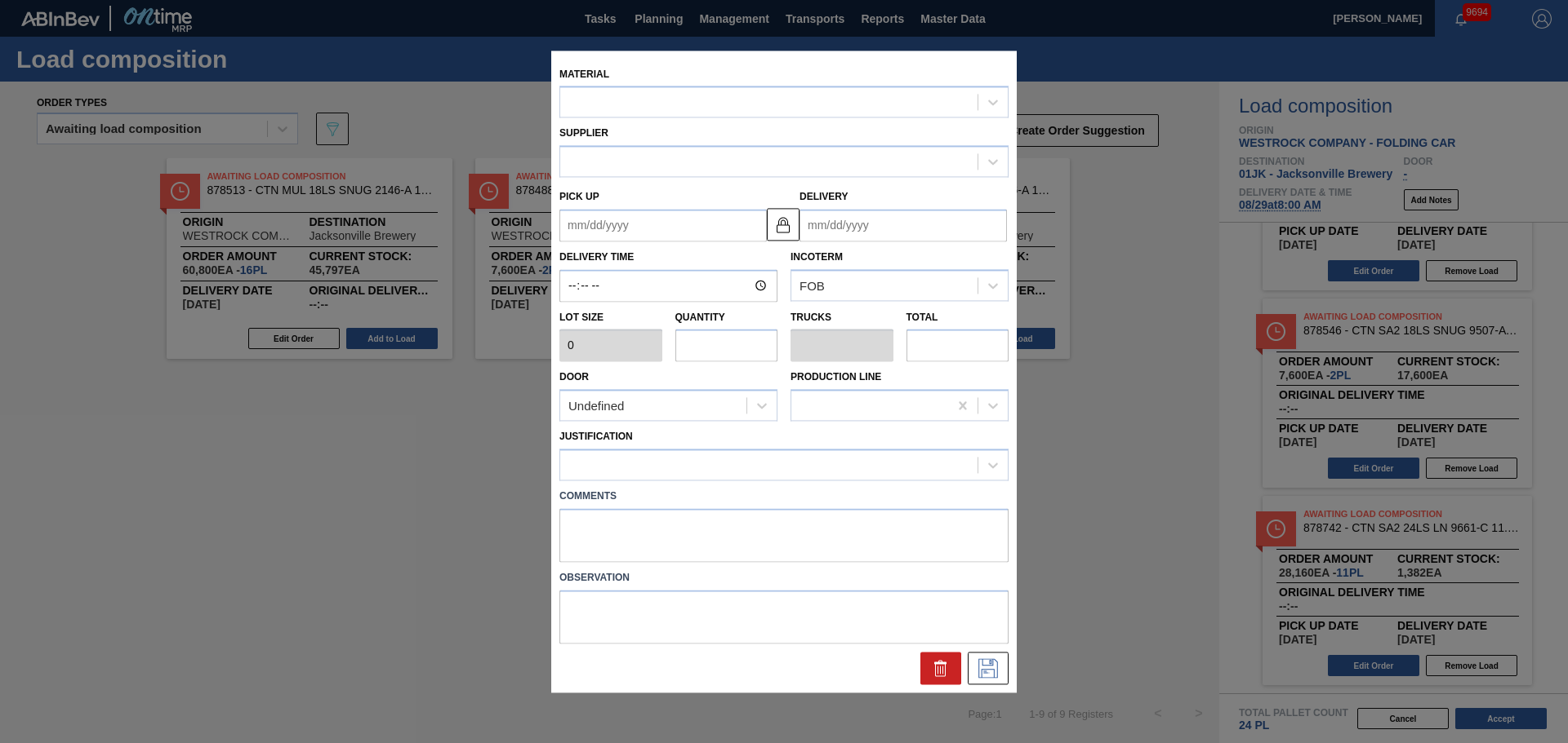
type input "2,560"
type input "11"
type input "0.423"
type input "28,160"
type up "[DATE]"
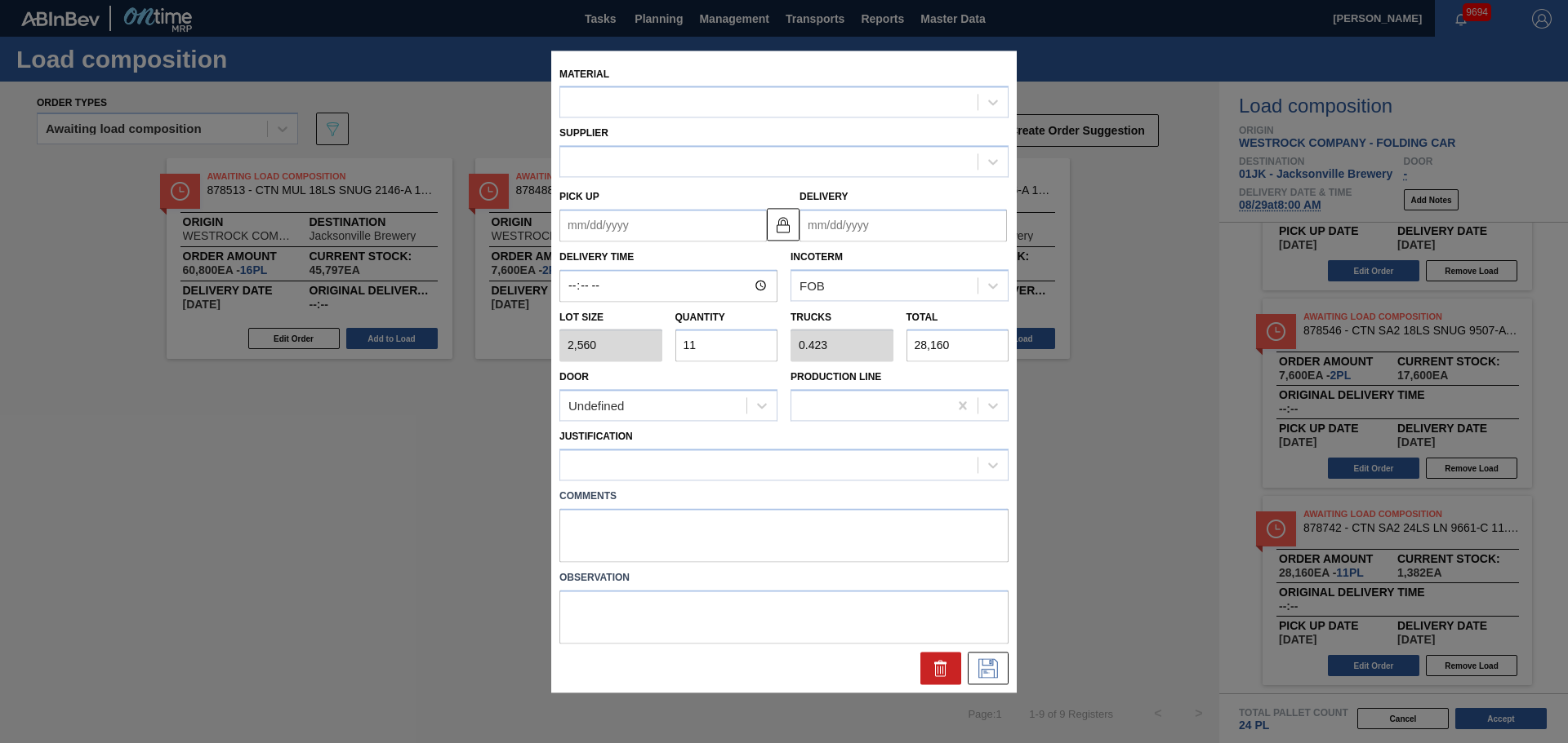
type input "[DATE]"
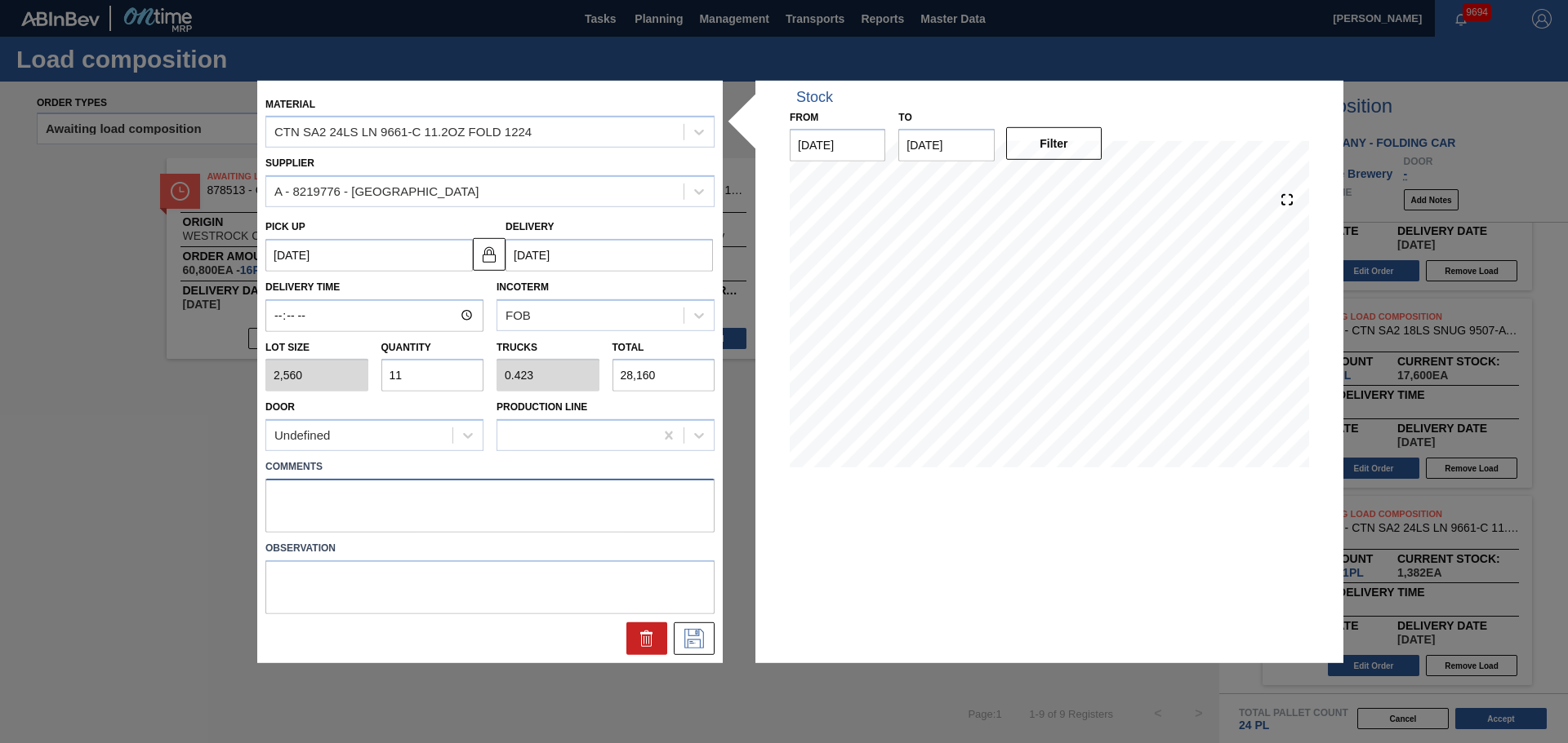
click at [537, 501] on textarea at bounding box center [490, 506] width 449 height 54
type textarea "TAIL, DROP"
click at [692, 637] on icon at bounding box center [694, 638] width 26 height 19
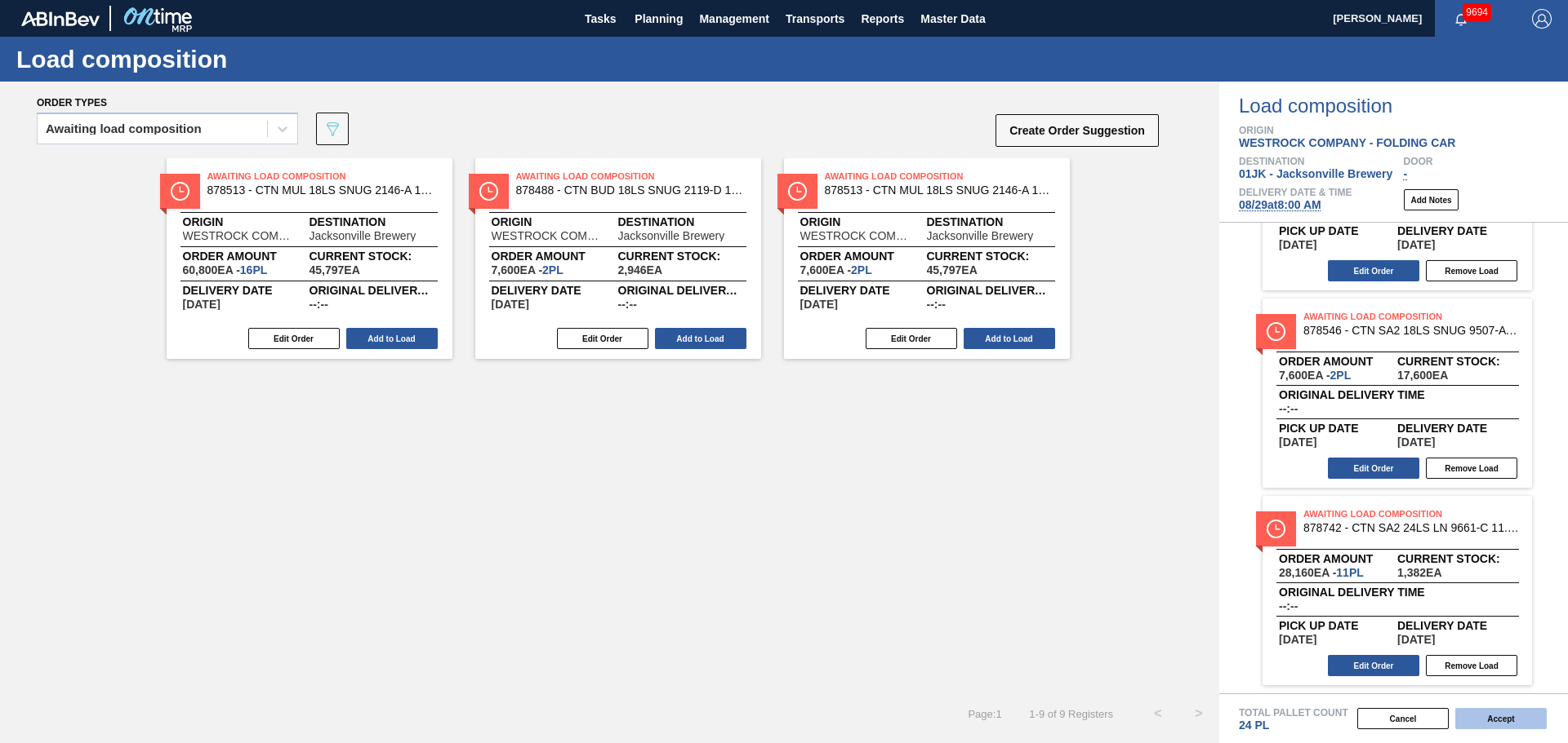
click at [1502, 724] on button "Accept" at bounding box center [1500, 719] width 92 height 21
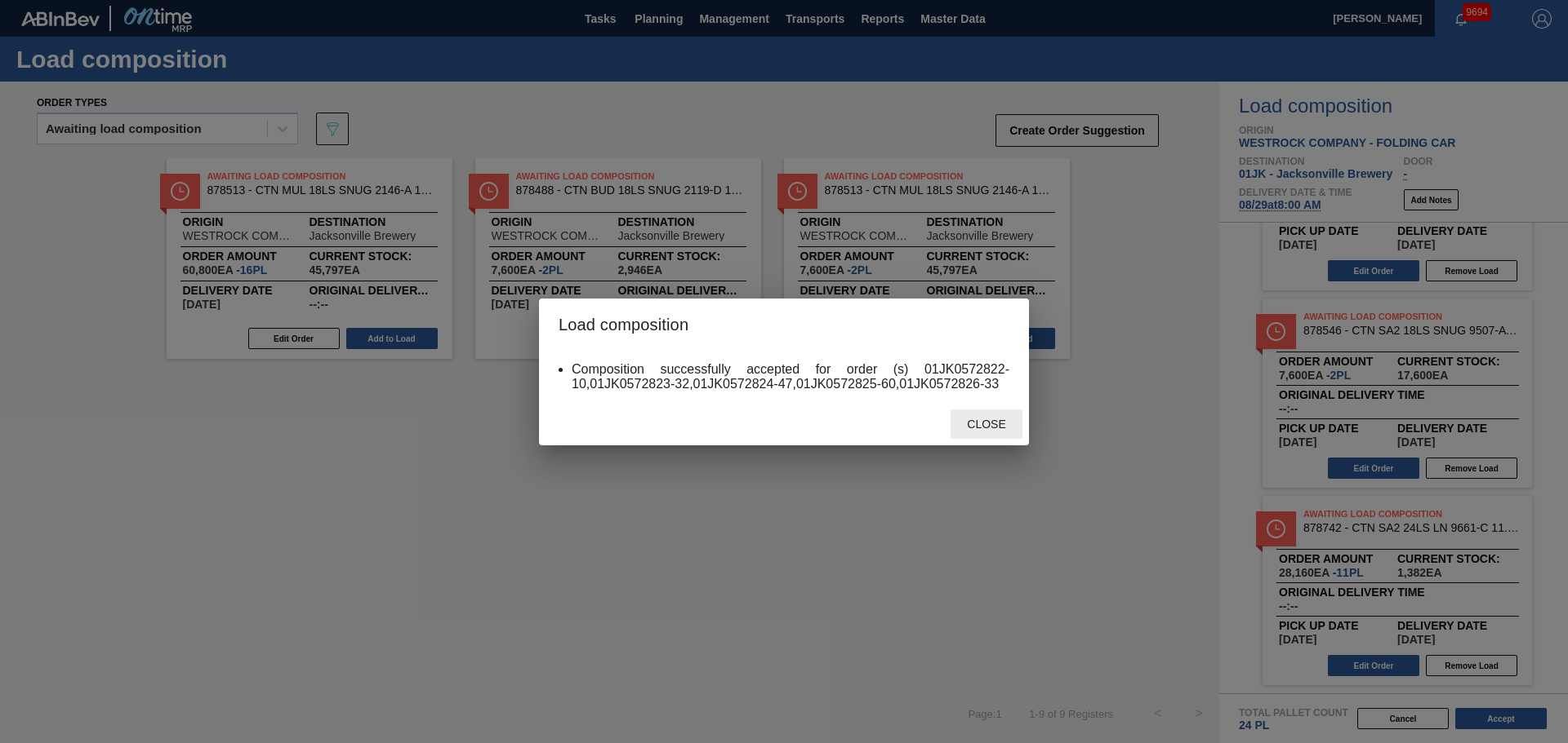
click at [1003, 425] on span "Close" at bounding box center [986, 424] width 65 height 13
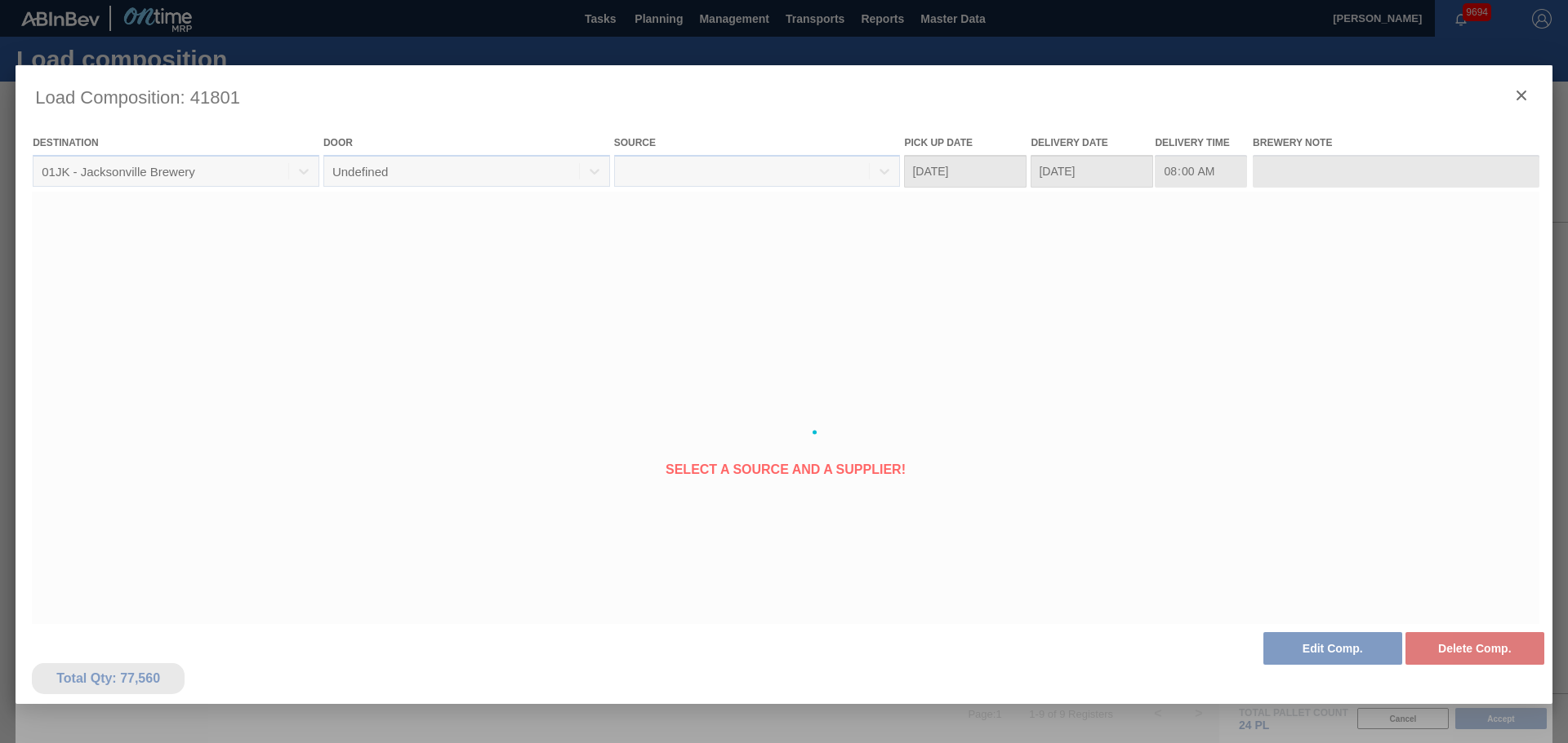
type Date "[DATE]"
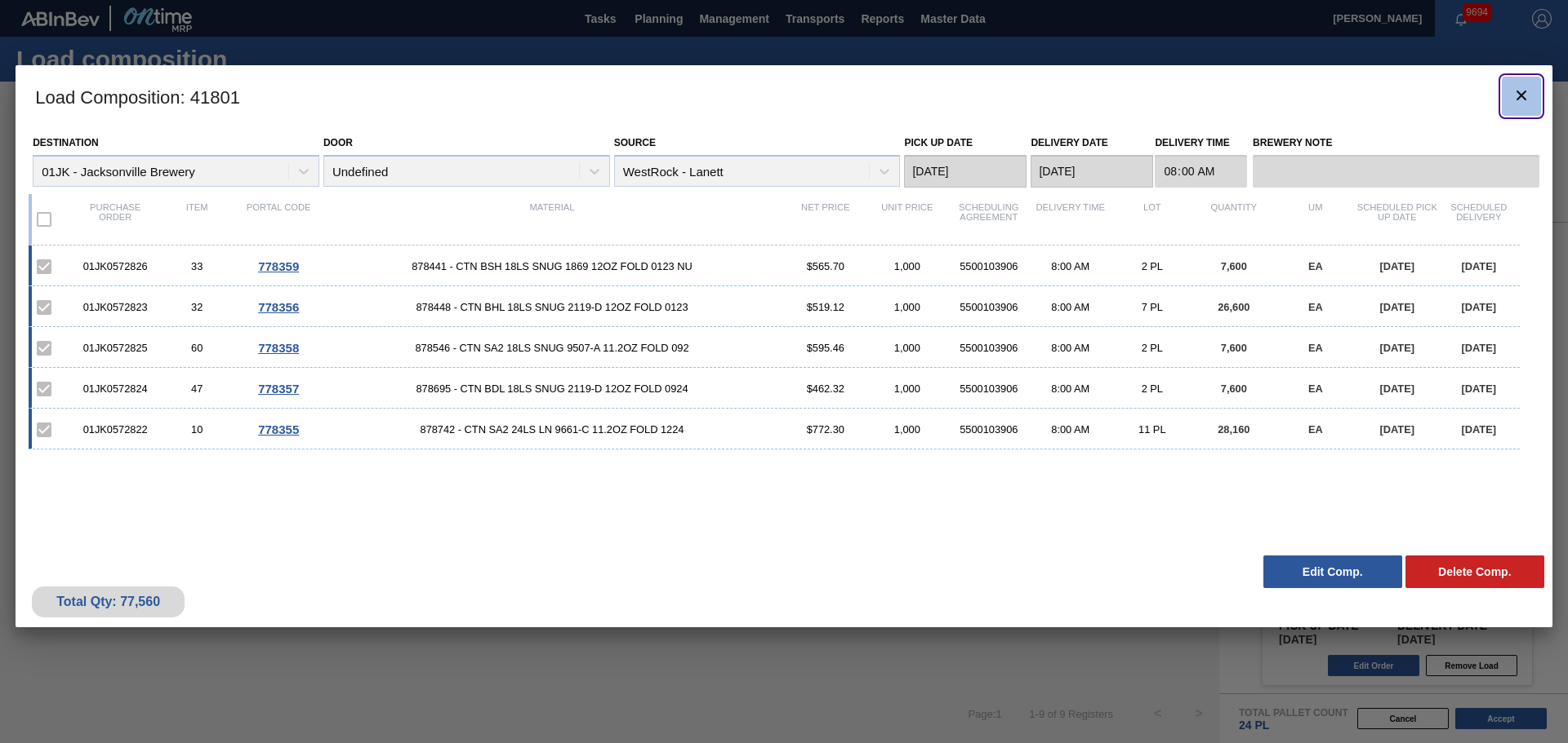
click at [1513, 102] on icon "botão de ícone" at bounding box center [1521, 95] width 19 height 19
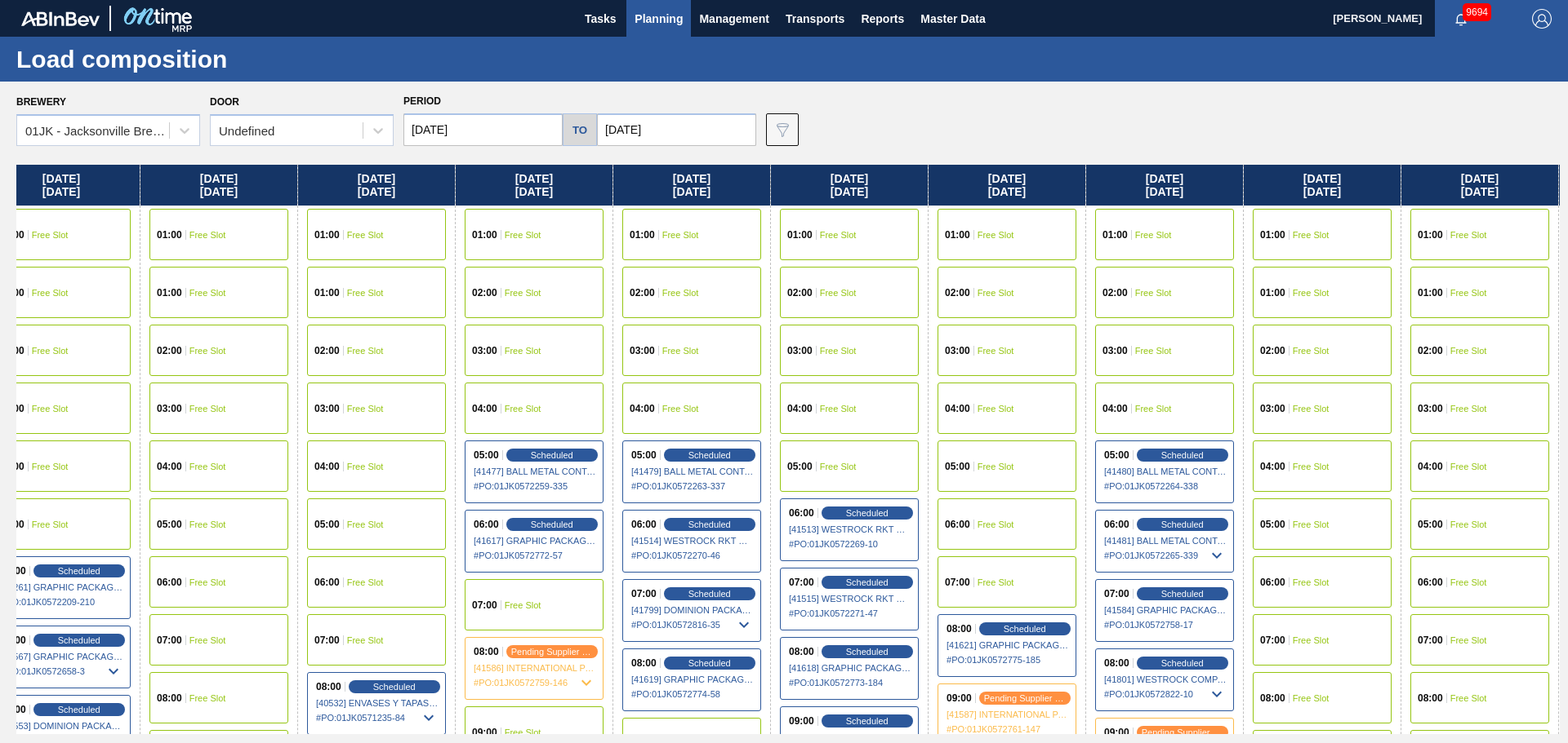
scroll to position [0, 820]
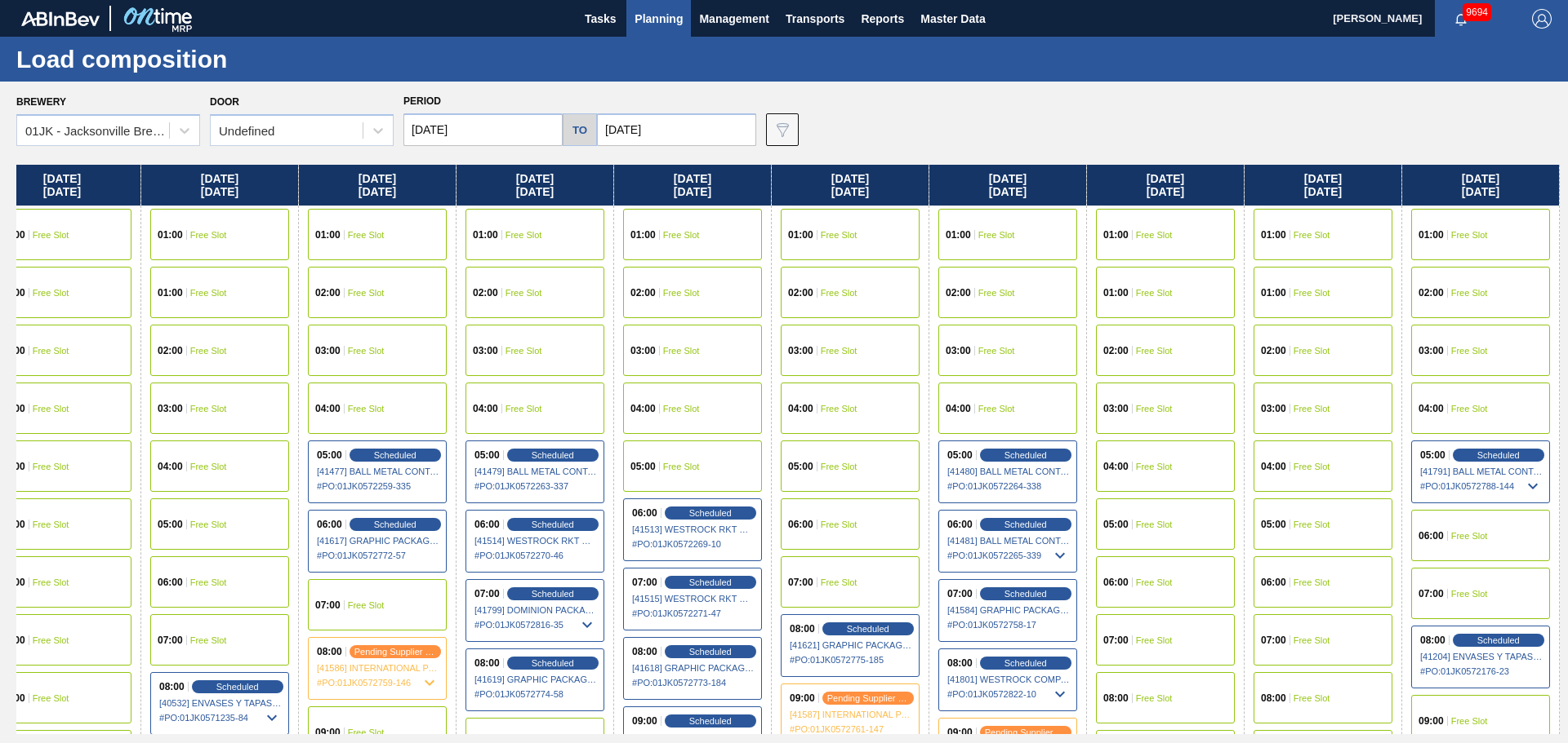
drag, startPoint x: 991, startPoint y: 324, endPoint x: 496, endPoint y: 324, distance: 495.0
click at [496, 324] on div "[DATE] 01:00 Free Slot 02:00 Free Slot 03:00 Free Slot 04:00 Free Slot 05:00 Fr…" at bounding box center [788, 449] width 1543 height 569
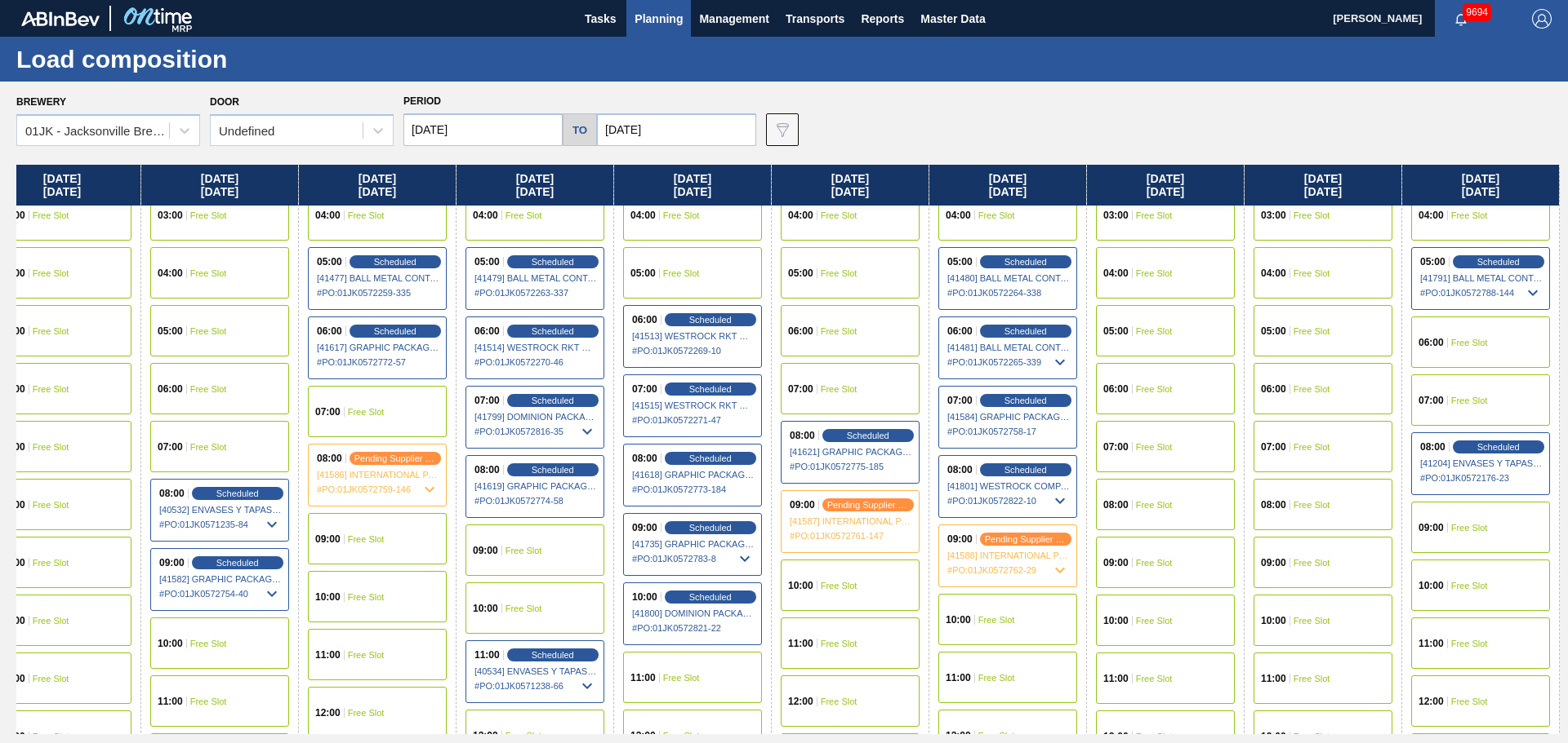
scroll to position [245, 820]
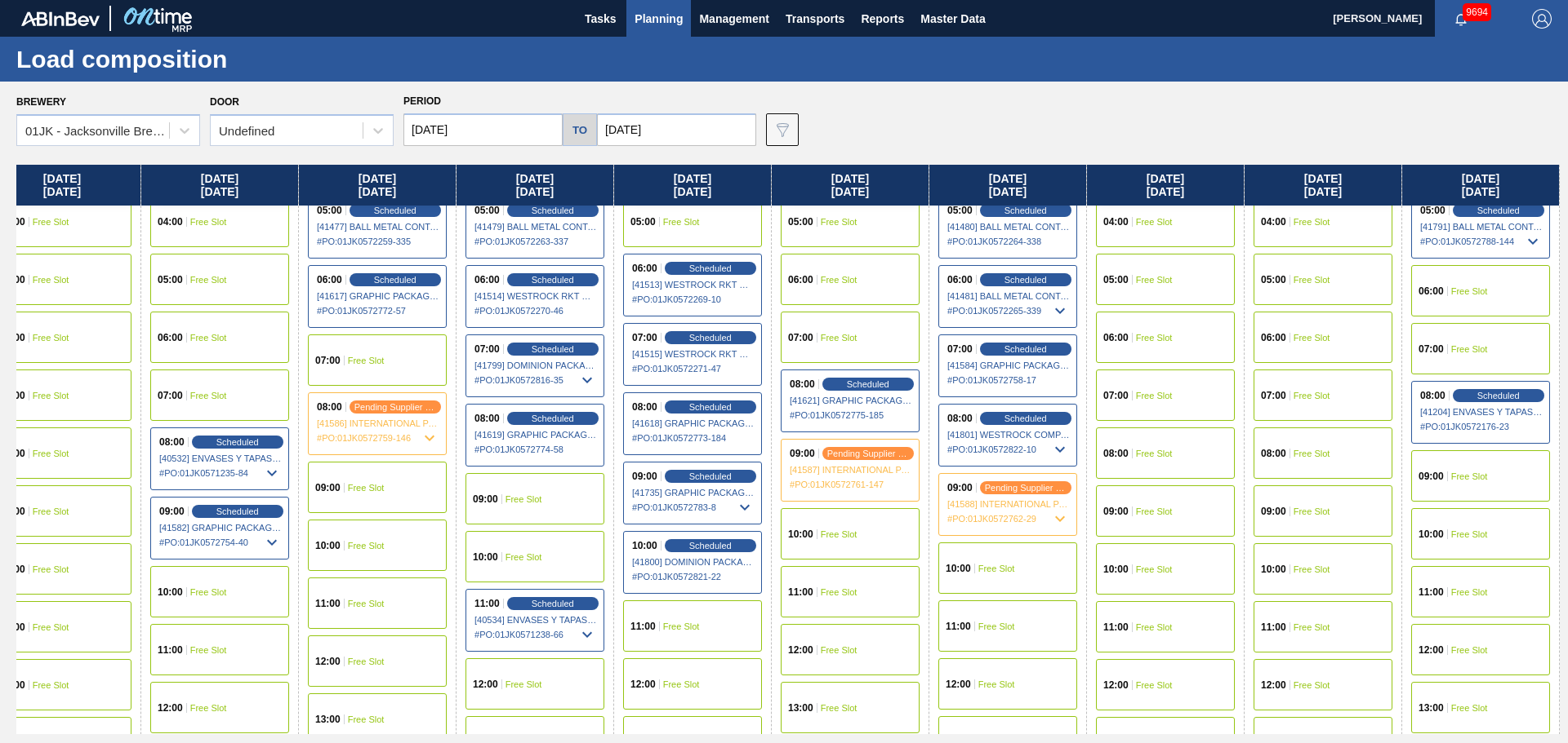
drag, startPoint x: 1279, startPoint y: 355, endPoint x: 348, endPoint y: 376, distance: 931.2
click at [348, 376] on div "[DATE] 01:00 Free Slot 02:00 Free Slot 03:00 Free Slot 04:00 Free Slot 05:00 Fr…" at bounding box center [788, 449] width 1543 height 569
click at [647, 125] on input "[DATE]" at bounding box center [676, 129] width 159 height 32
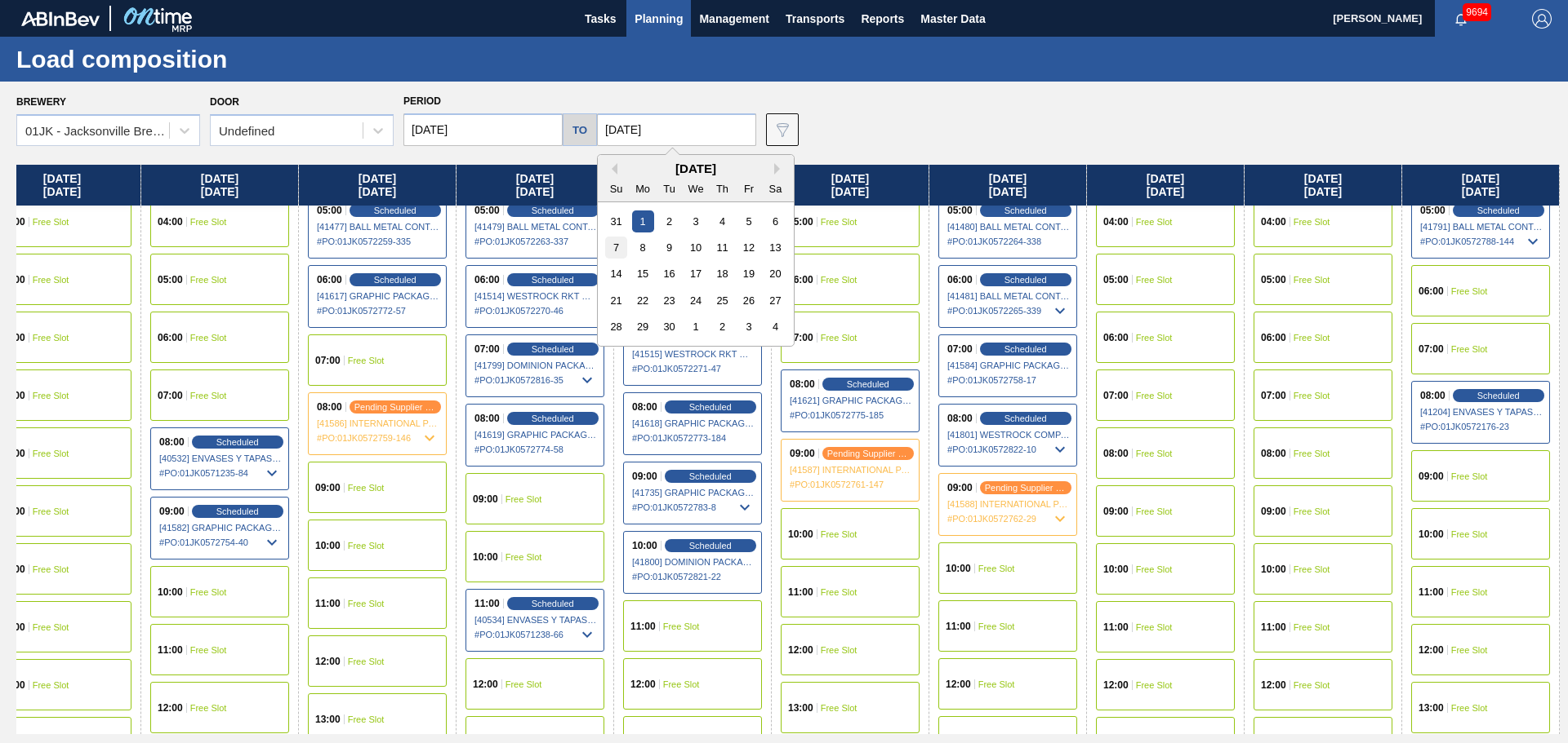
click at [621, 256] on div "7" at bounding box center [615, 247] width 22 height 22
type input "[DATE]"
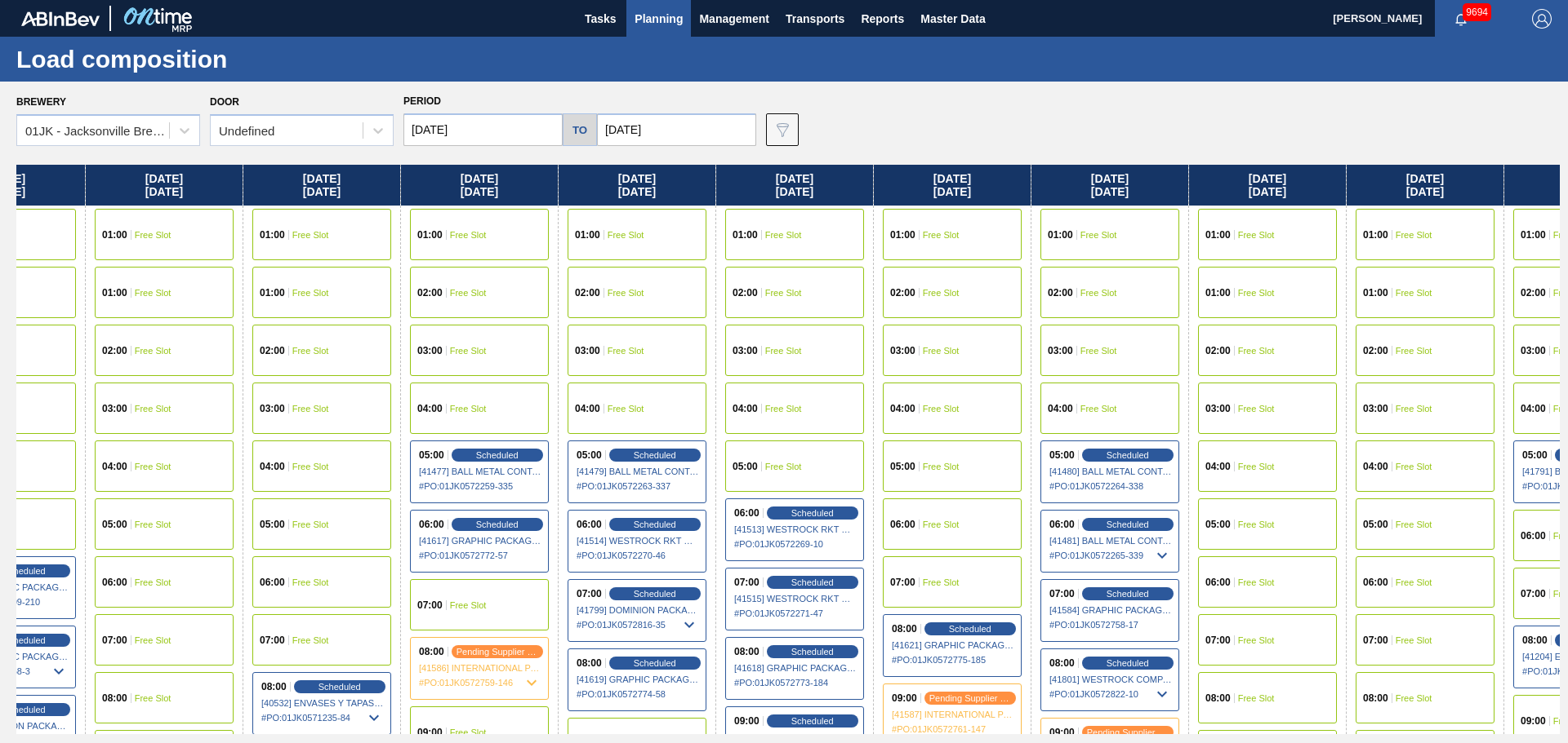
drag, startPoint x: 1350, startPoint y: 382, endPoint x: 606, endPoint y: 377, distance: 744.0
click at [606, 377] on div "[DATE] 01:00 Free Slot 02:00 Free Slot 03:00 Free Slot 04:00 Free Slot 05:00 Fr…" at bounding box center [788, 449] width 1543 height 569
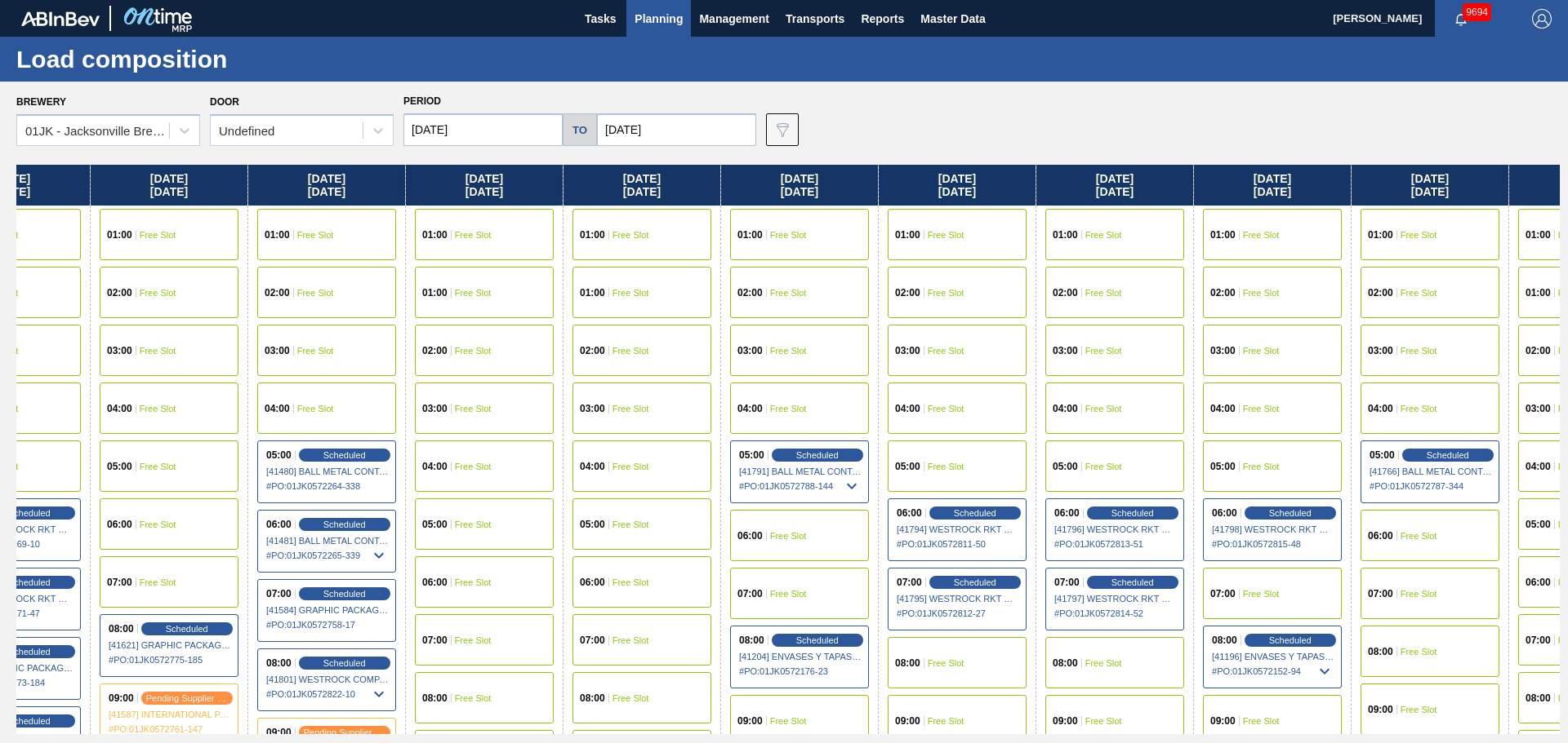
drag, startPoint x: 1227, startPoint y: 367, endPoint x: 1081, endPoint y: 359, distance: 146.2
click at [469, 368] on div "[DATE] 01:00 Free Slot 02:00 Free Slot 03:00 Free Slot 04:00 Free Slot 05:00 Fr…" at bounding box center [788, 449] width 1543 height 569
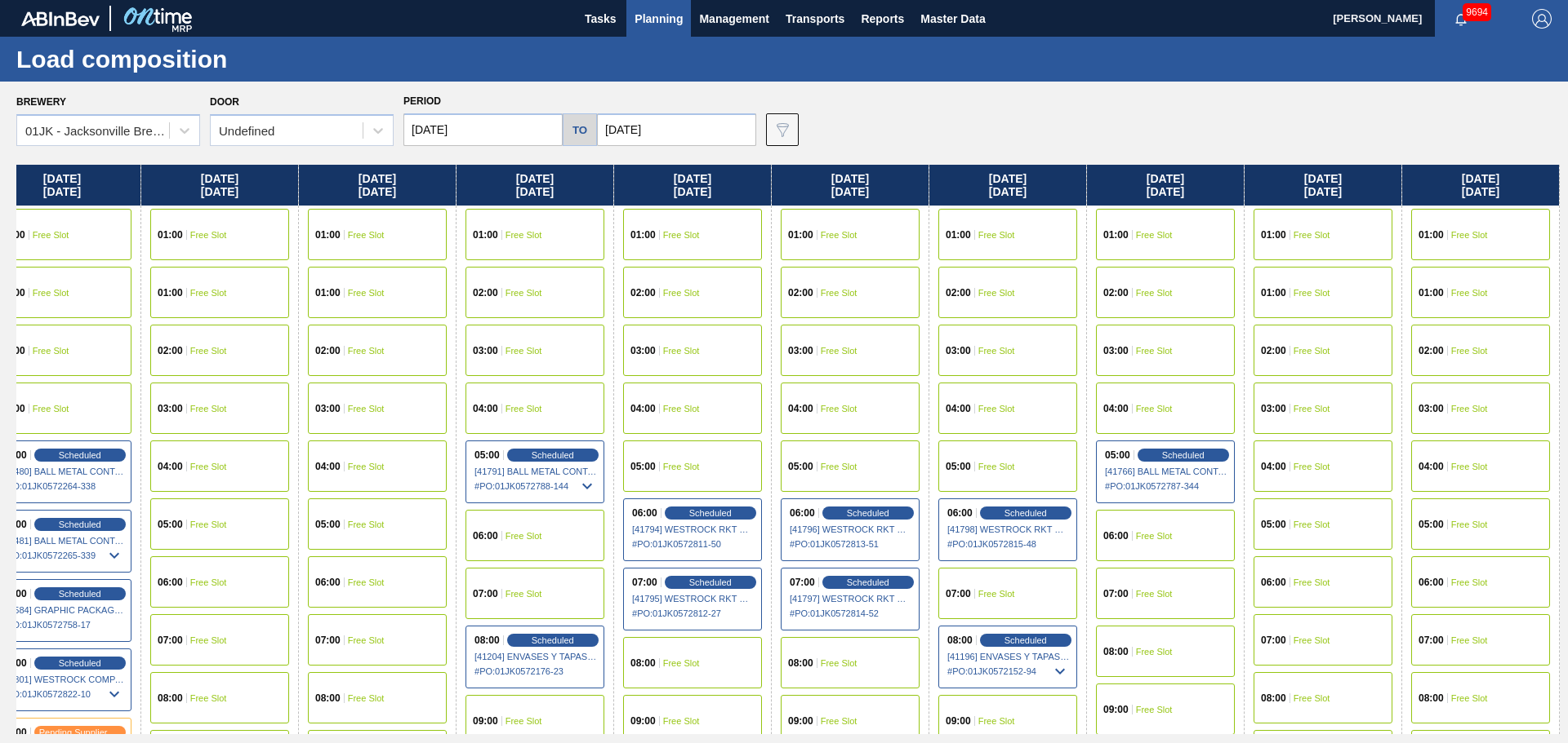
drag, startPoint x: 1174, startPoint y: 357, endPoint x: 929, endPoint y: 338, distance: 245.7
click at [930, 339] on div "[DATE] 01:00 Free Slot 02:00 Free Slot 03:00 Free Slot 04:00 Free Slot 05:00 Fr…" at bounding box center [788, 449] width 1543 height 569
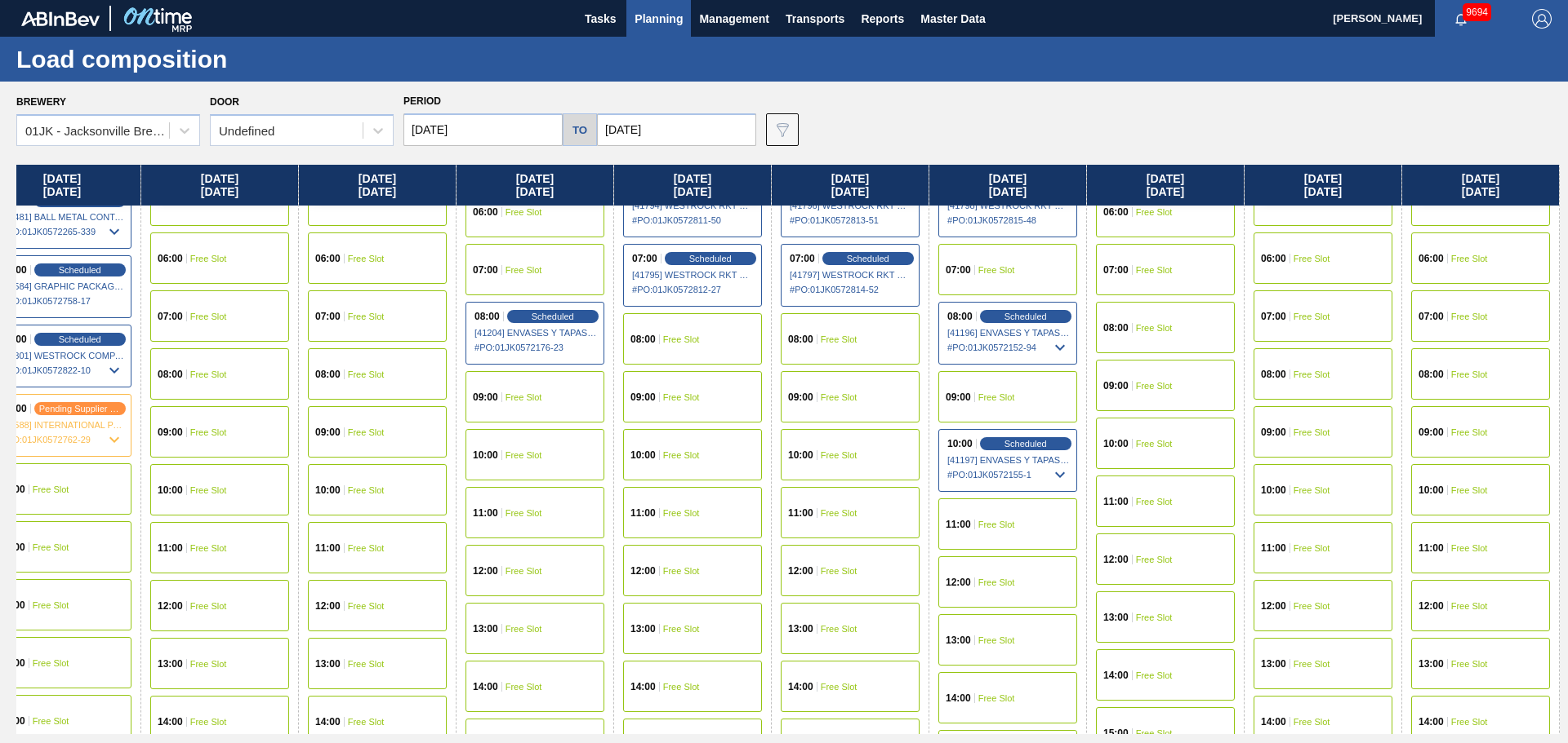
scroll to position [326, 1766]
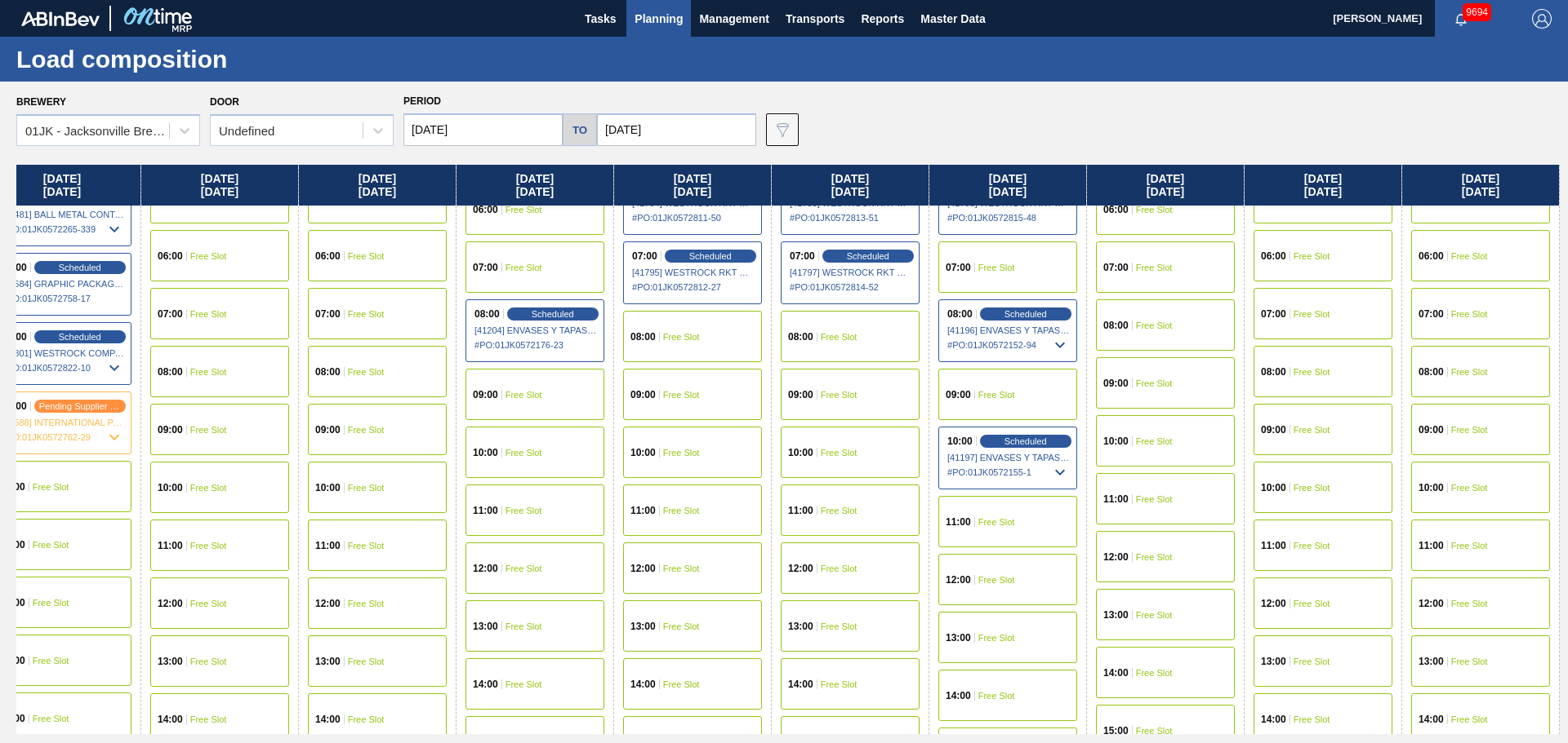
click at [1006, 242] on div "07:00 Free Slot" at bounding box center [1007, 267] width 139 height 51
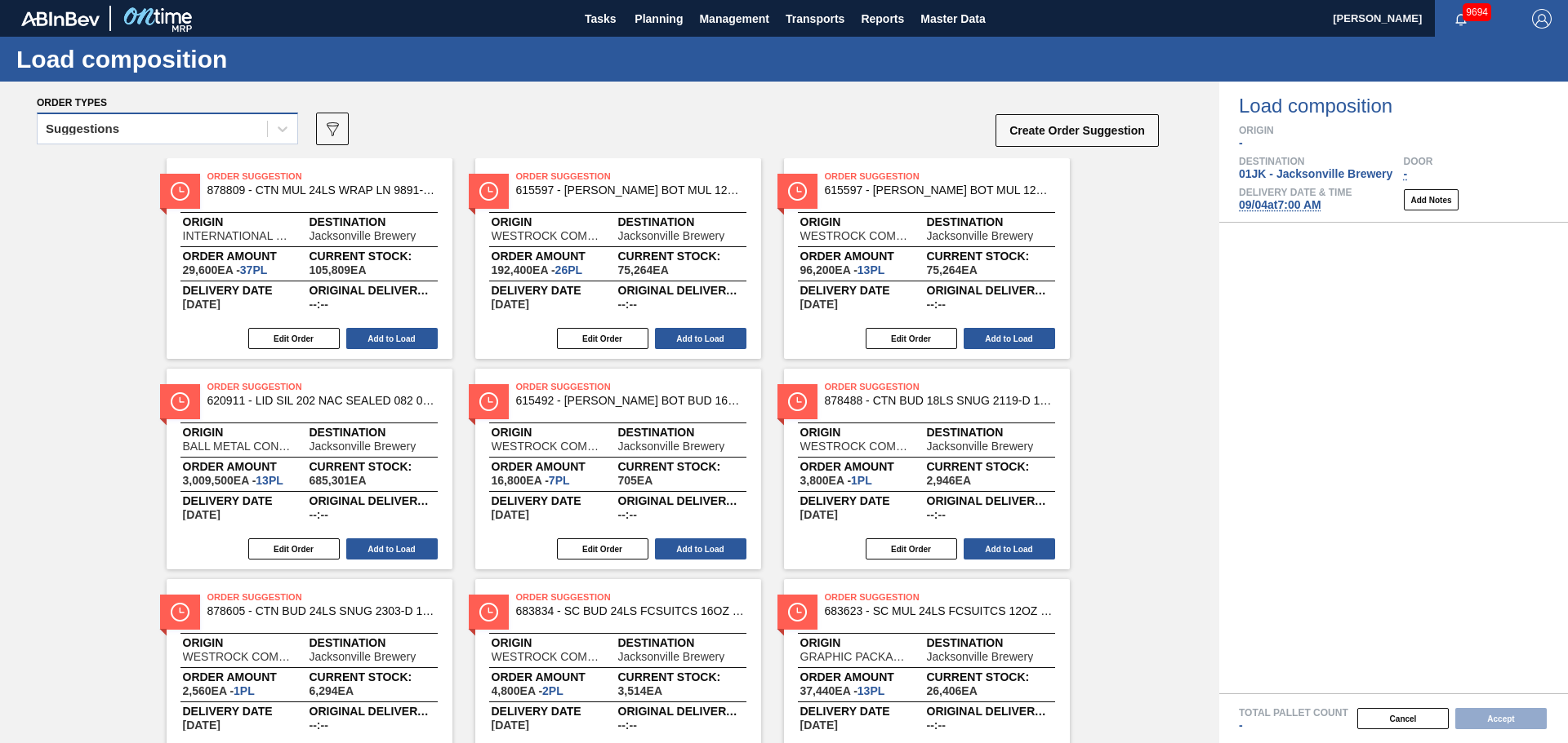
click at [247, 140] on div "Suggestions" at bounding box center [152, 129] width 229 height 24
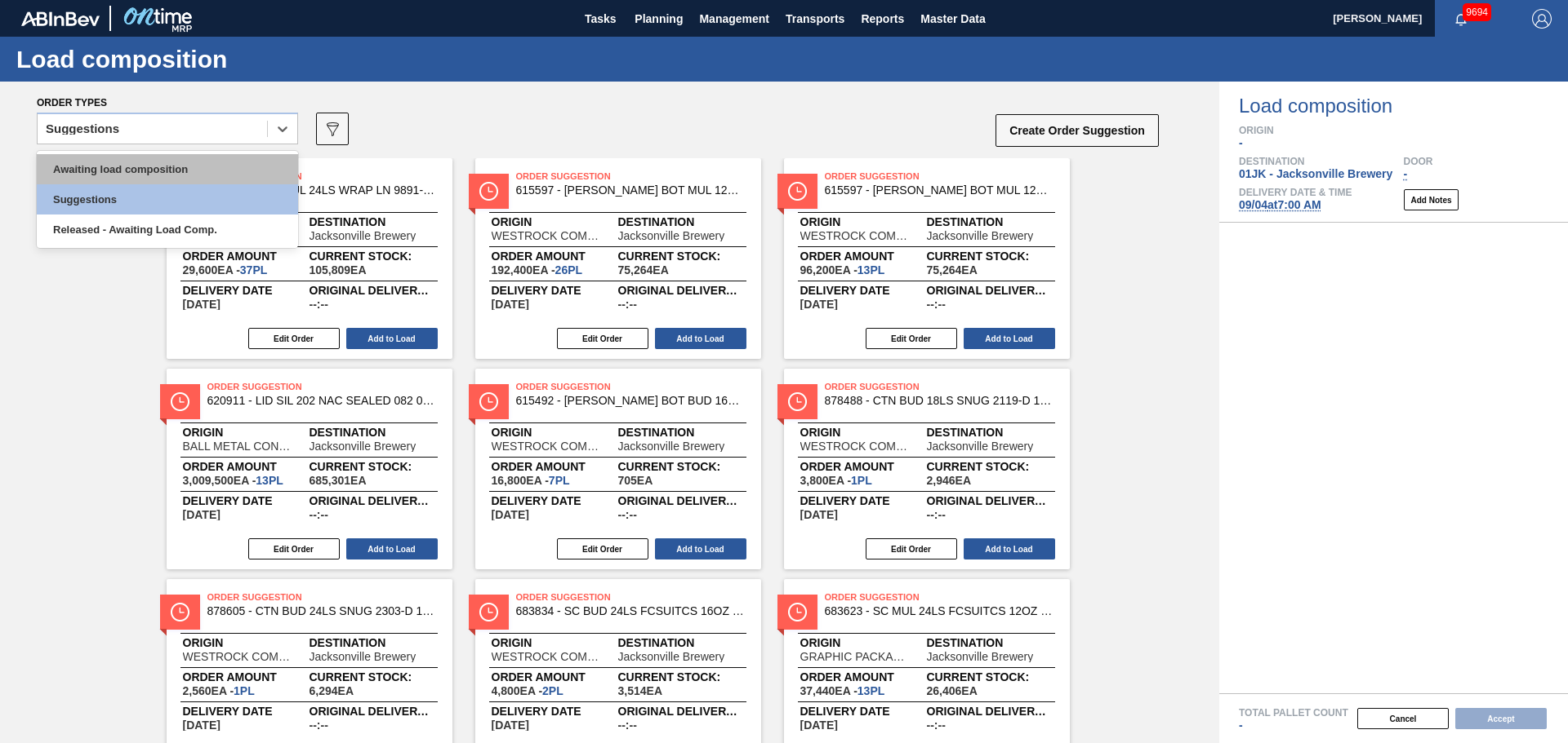
click at [165, 177] on div "Awaiting load composition" at bounding box center [167, 169] width 261 height 31
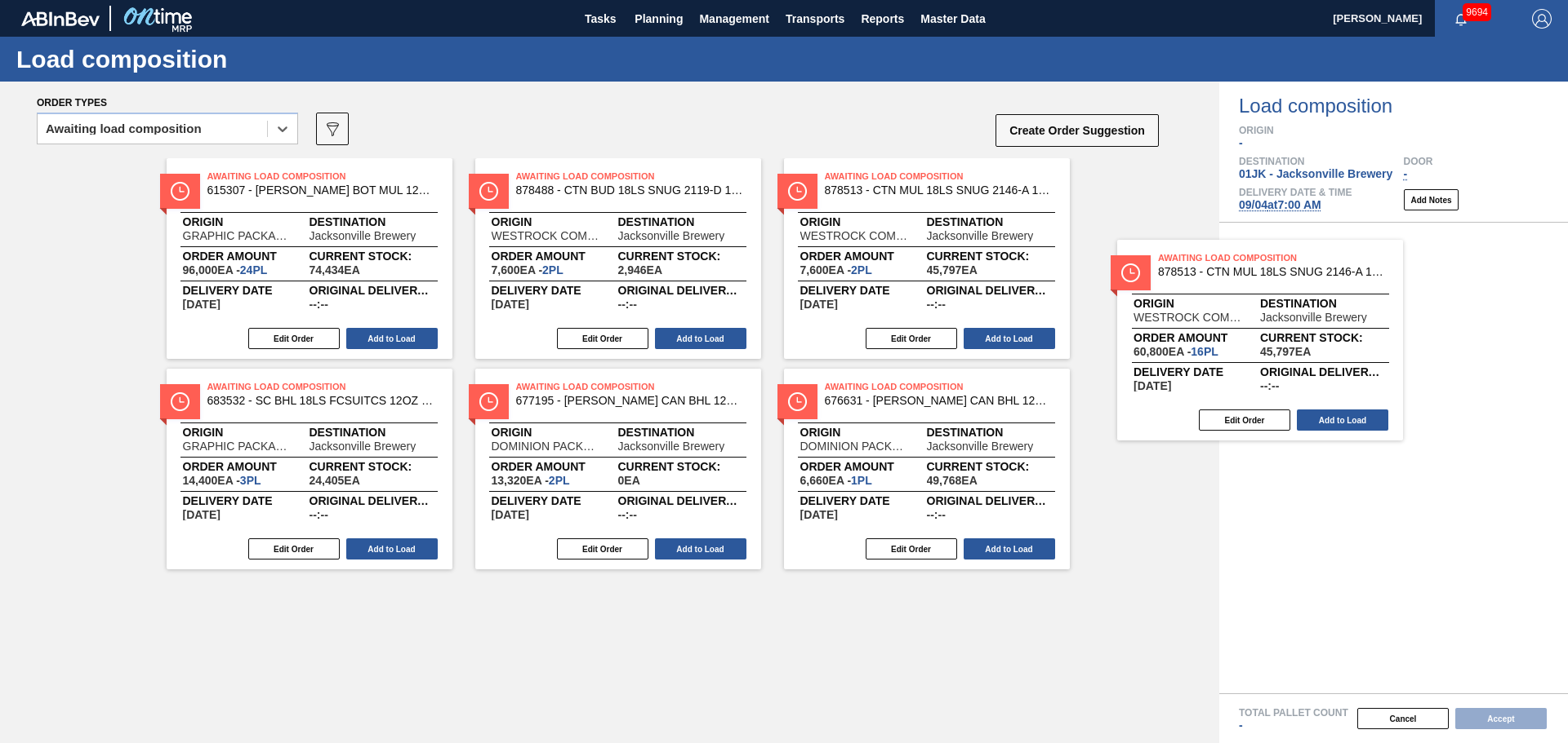
drag, startPoint x: 916, startPoint y: 270, endPoint x: 1277, endPoint y: 332, distance: 366.3
click at [1277, 330] on div "Order types option Awaiting load composition, selected. Select is focused ,type…" at bounding box center [784, 412] width 1568 height 662
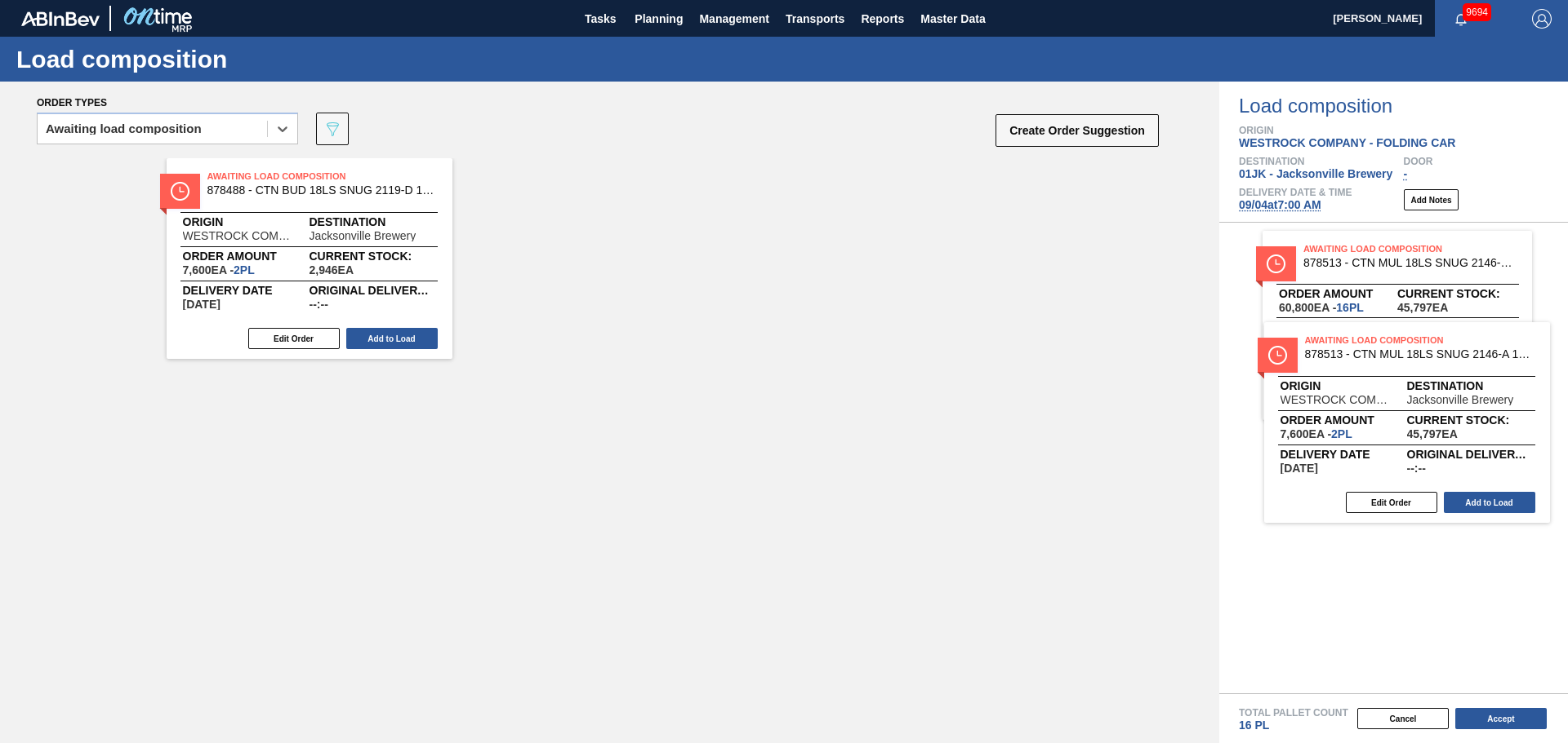
drag, startPoint x: 511, startPoint y: 220, endPoint x: 1320, endPoint y: 390, distance: 826.7
click at [1320, 390] on div "Order types option Awaiting load composition, selected. Select is focused ,type…" at bounding box center [784, 412] width 1568 height 662
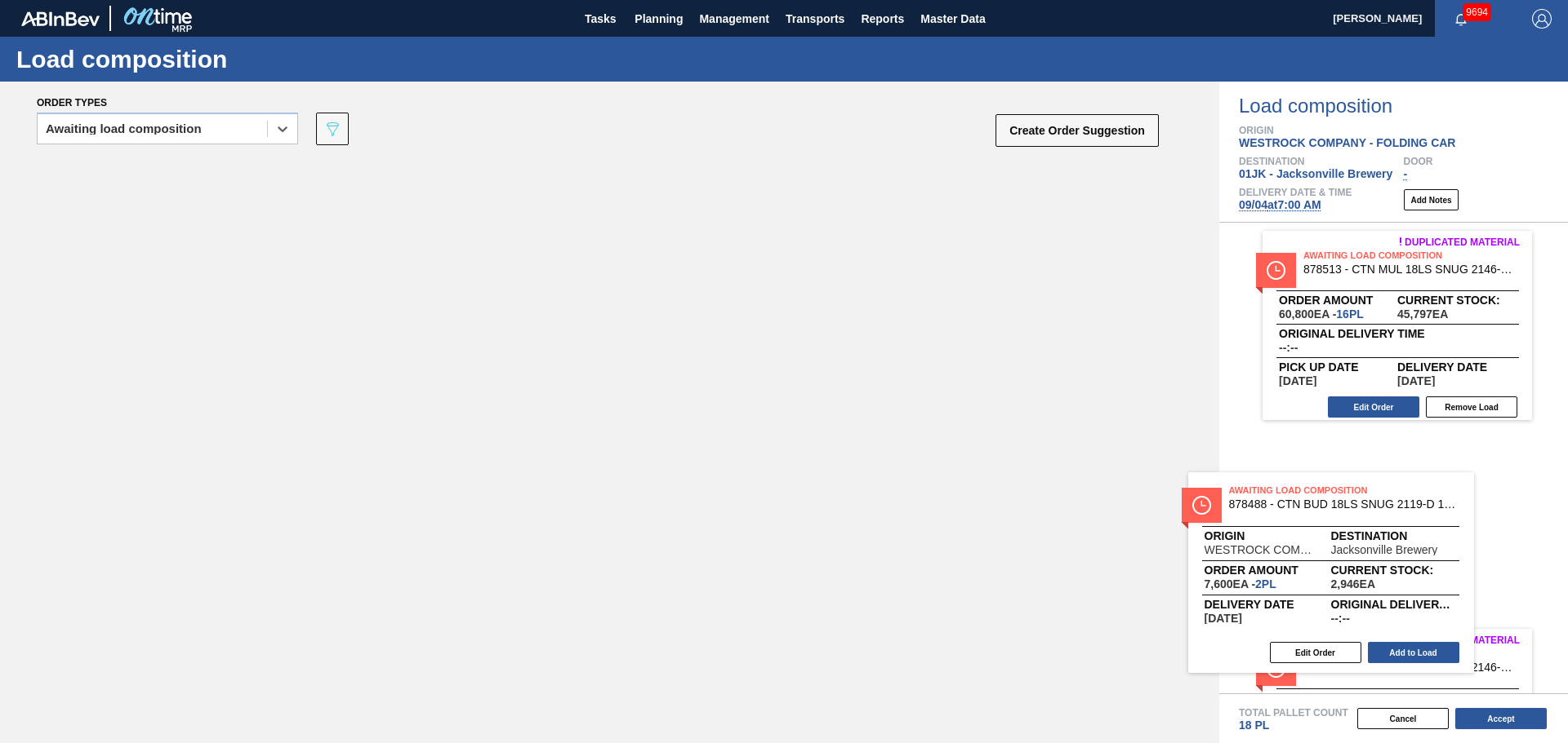
drag, startPoint x: 518, startPoint y: 306, endPoint x: 1409, endPoint y: 549, distance: 923.5
click at [1409, 549] on div "Order types option Awaiting load composition, selected. Select is focused ,type…" at bounding box center [784, 412] width 1568 height 662
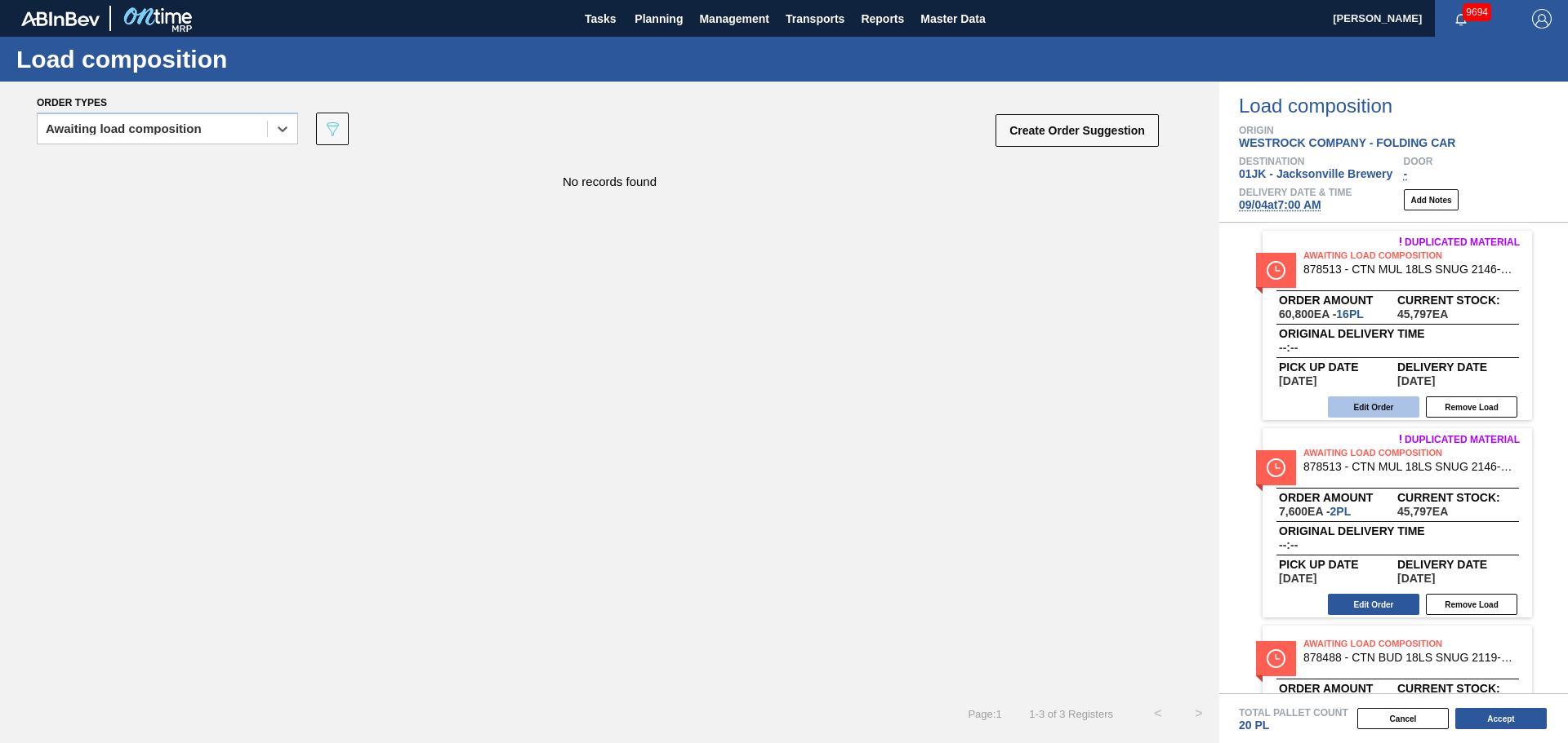
click at [1400, 409] on button "Edit Order" at bounding box center [1373, 407] width 92 height 21
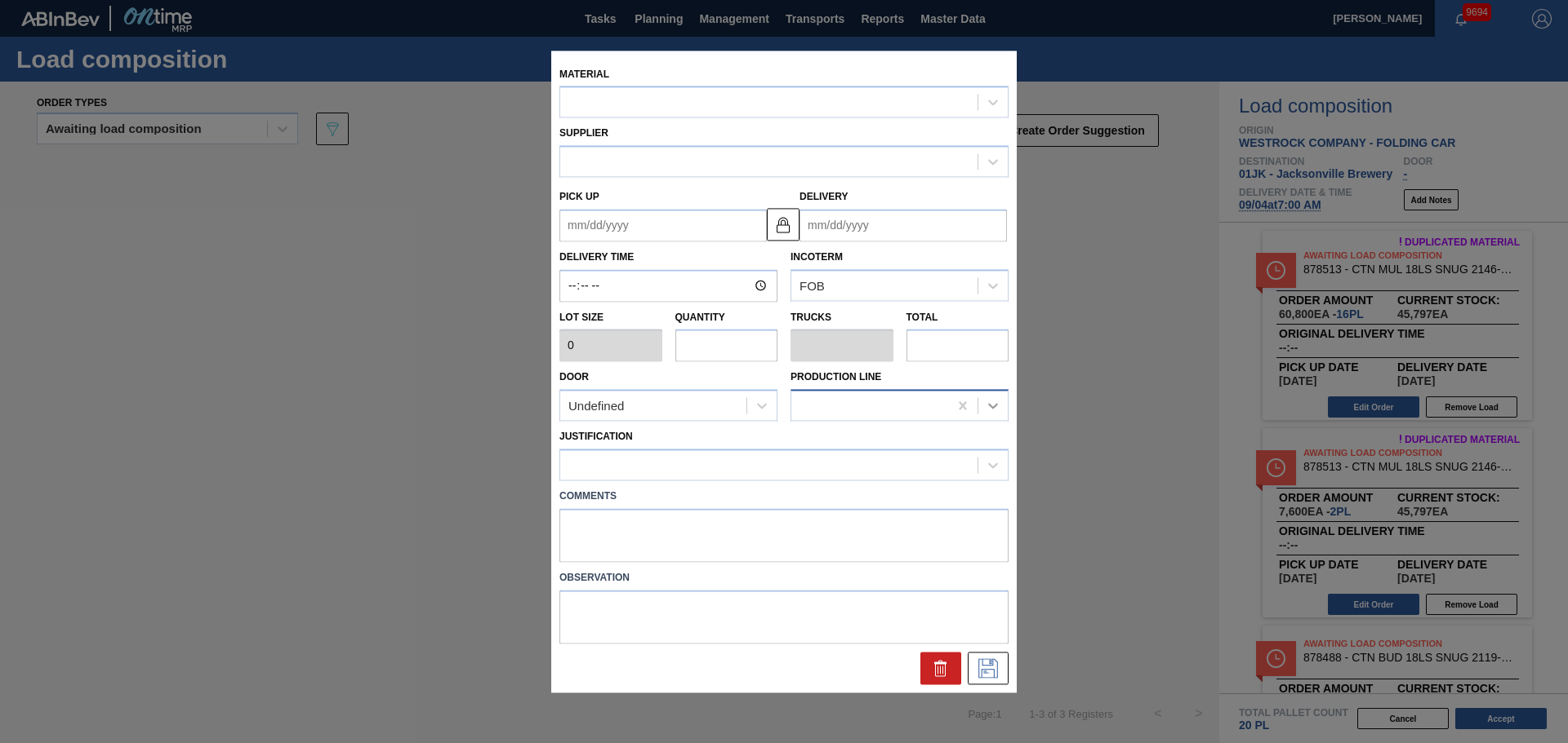
type input "3,800"
type input "16"
type input "0.727"
type input "60,800"
type up "[DATE]"
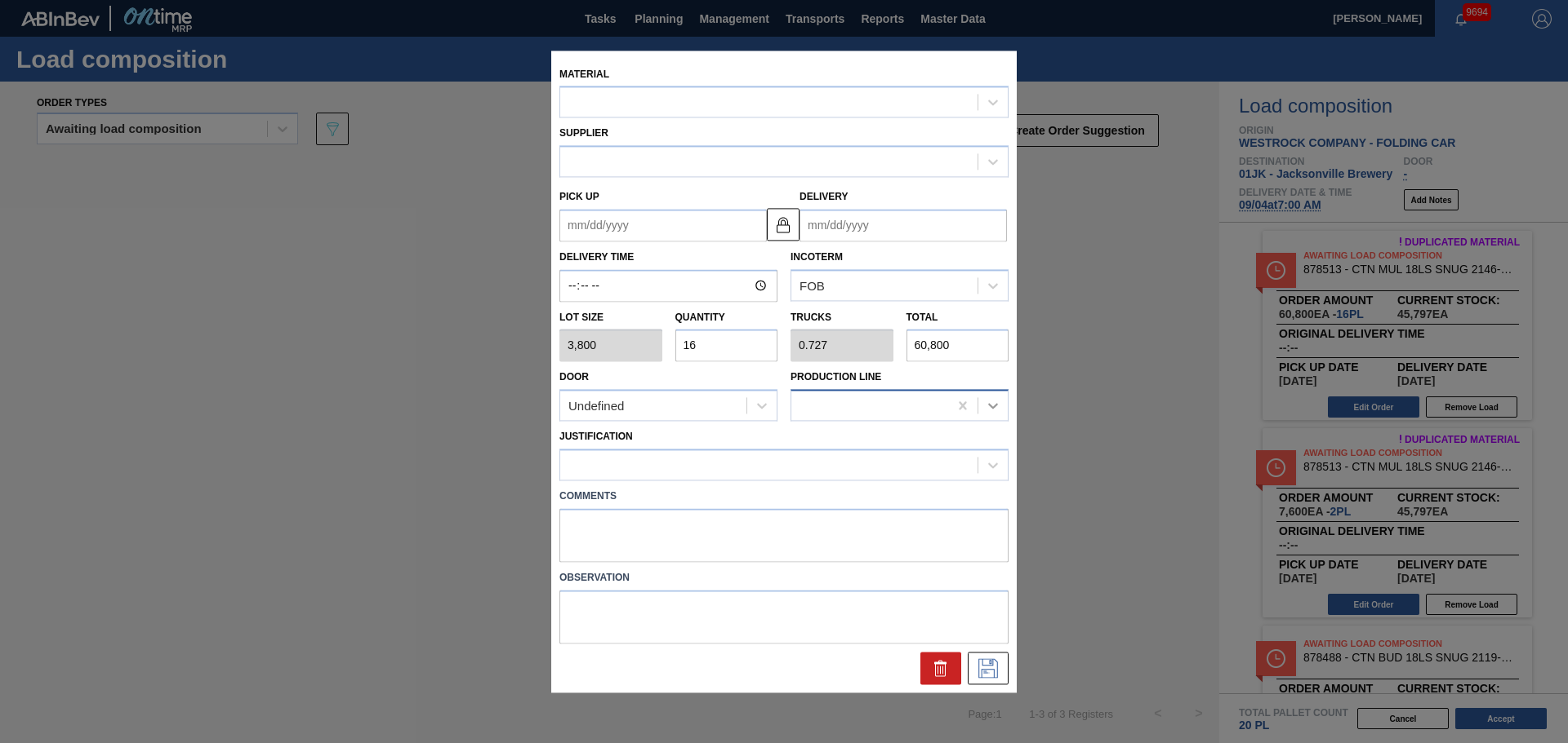
type input "[DATE]"
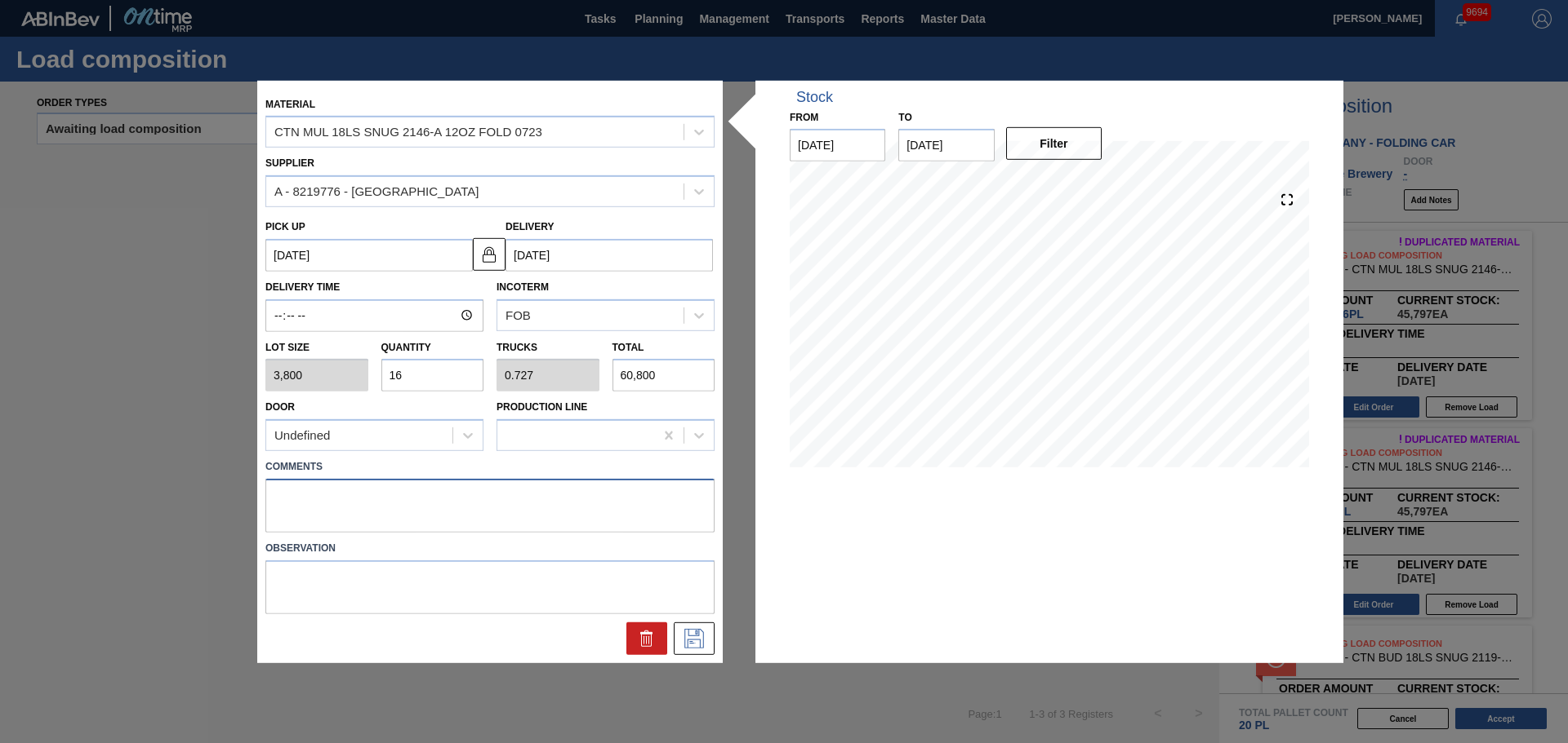
click at [340, 501] on textarea at bounding box center [490, 506] width 449 height 54
type textarea "NOSE, DROP"
click at [705, 648] on icon at bounding box center [694, 638] width 26 height 19
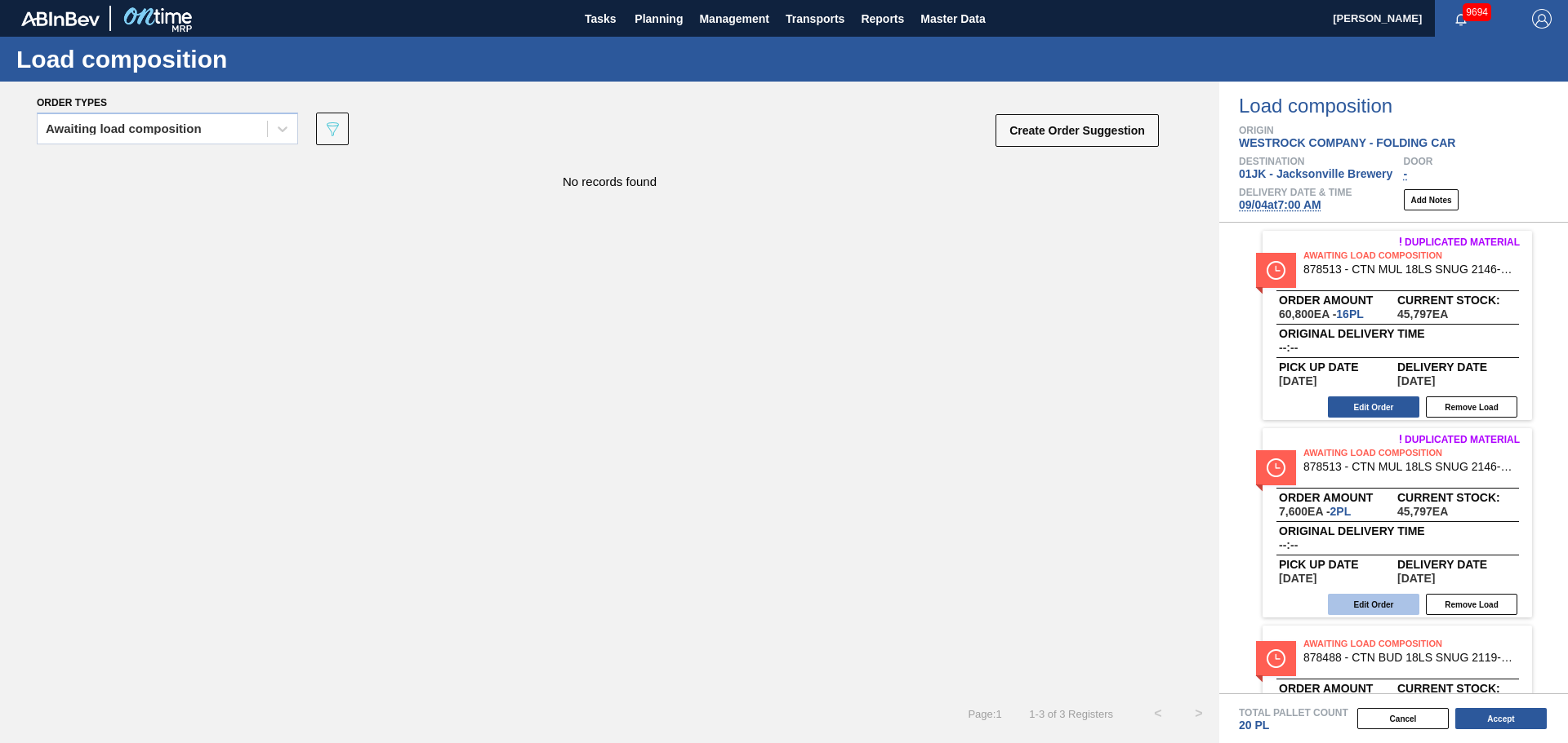
click at [1385, 605] on button "Edit Order" at bounding box center [1373, 604] width 92 height 21
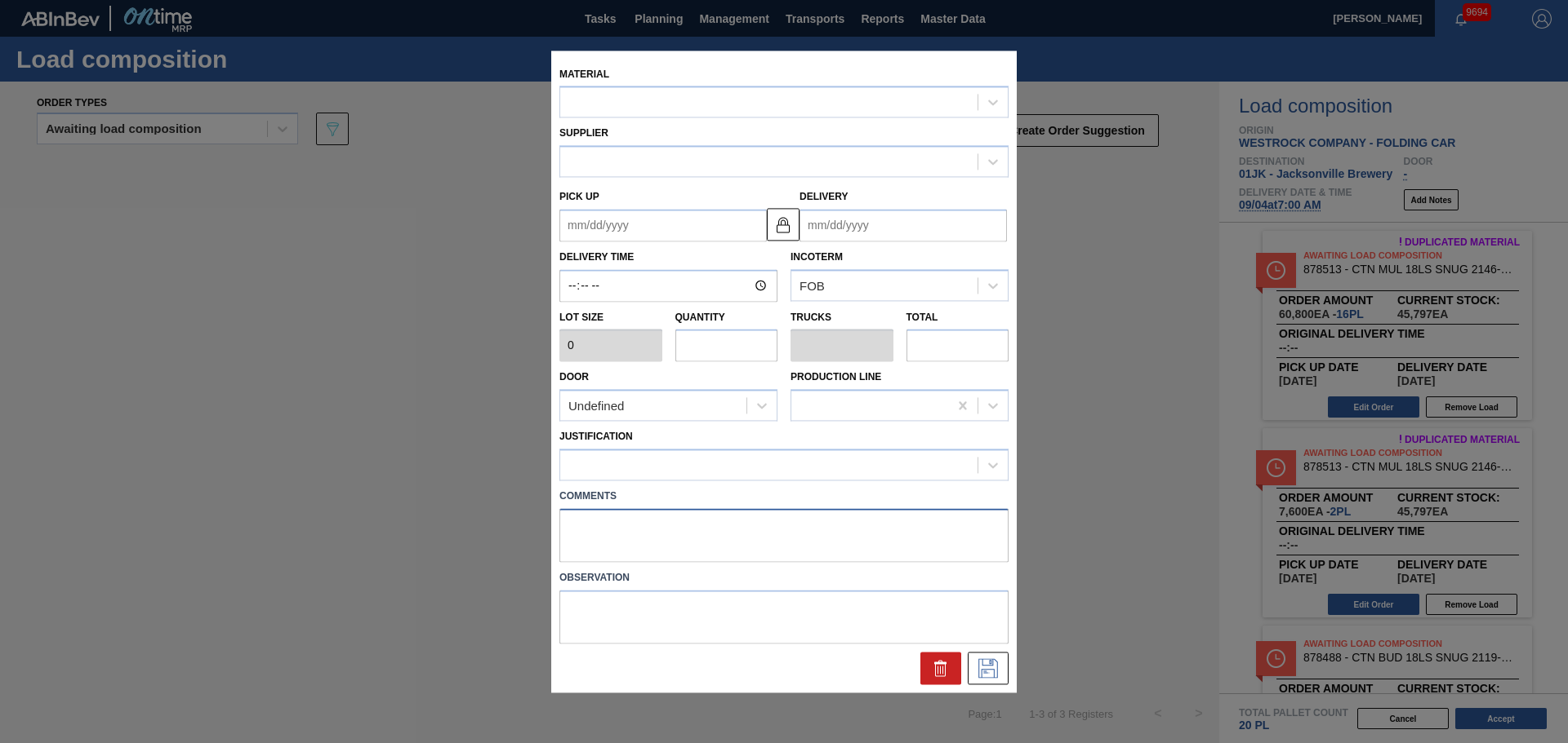
click at [611, 539] on textarea at bounding box center [784, 535] width 449 height 54
type textarea "NOSE"
type input "3,800"
type input "2"
type input "0.091"
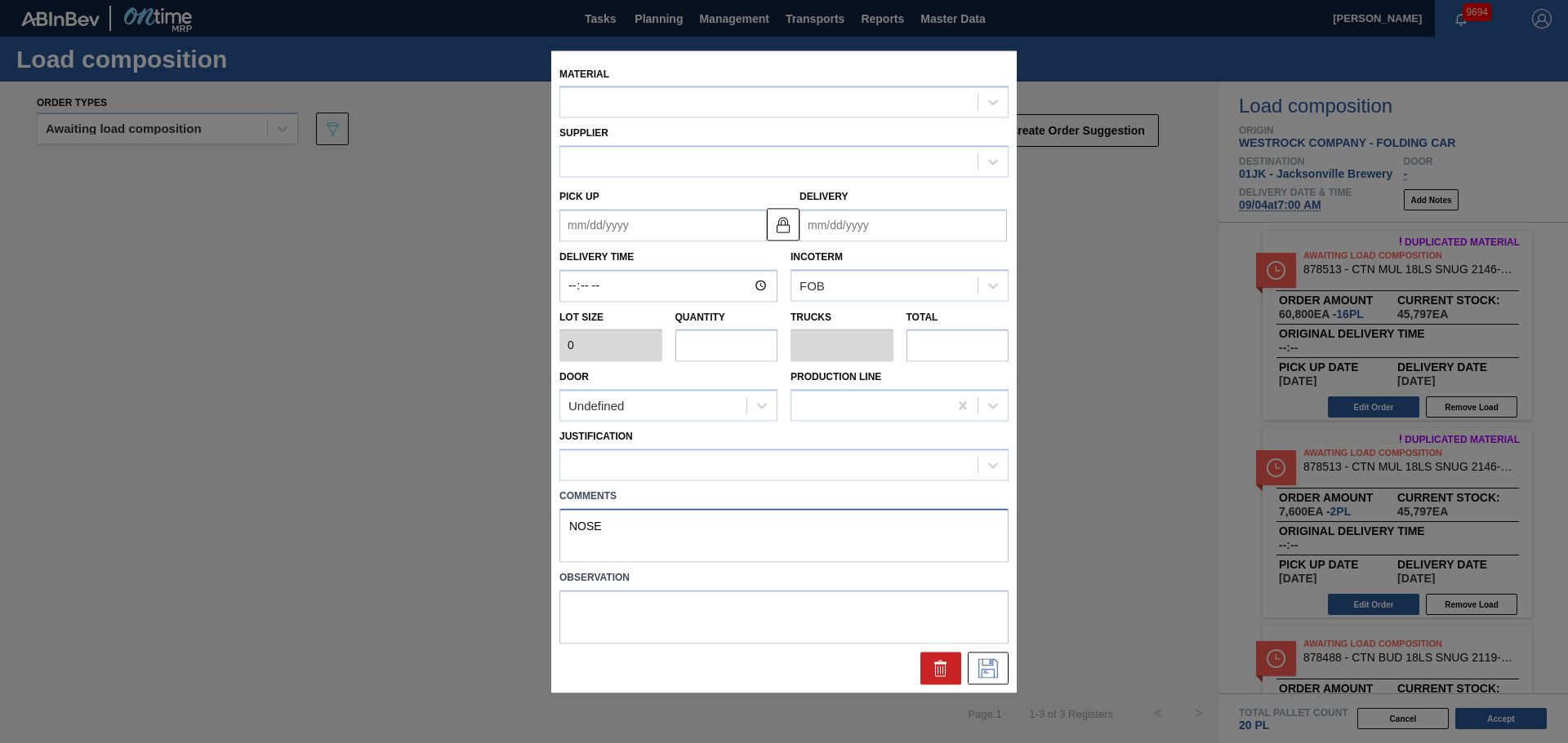
type input "7,600"
type up "[DATE]"
type input "[DATE]"
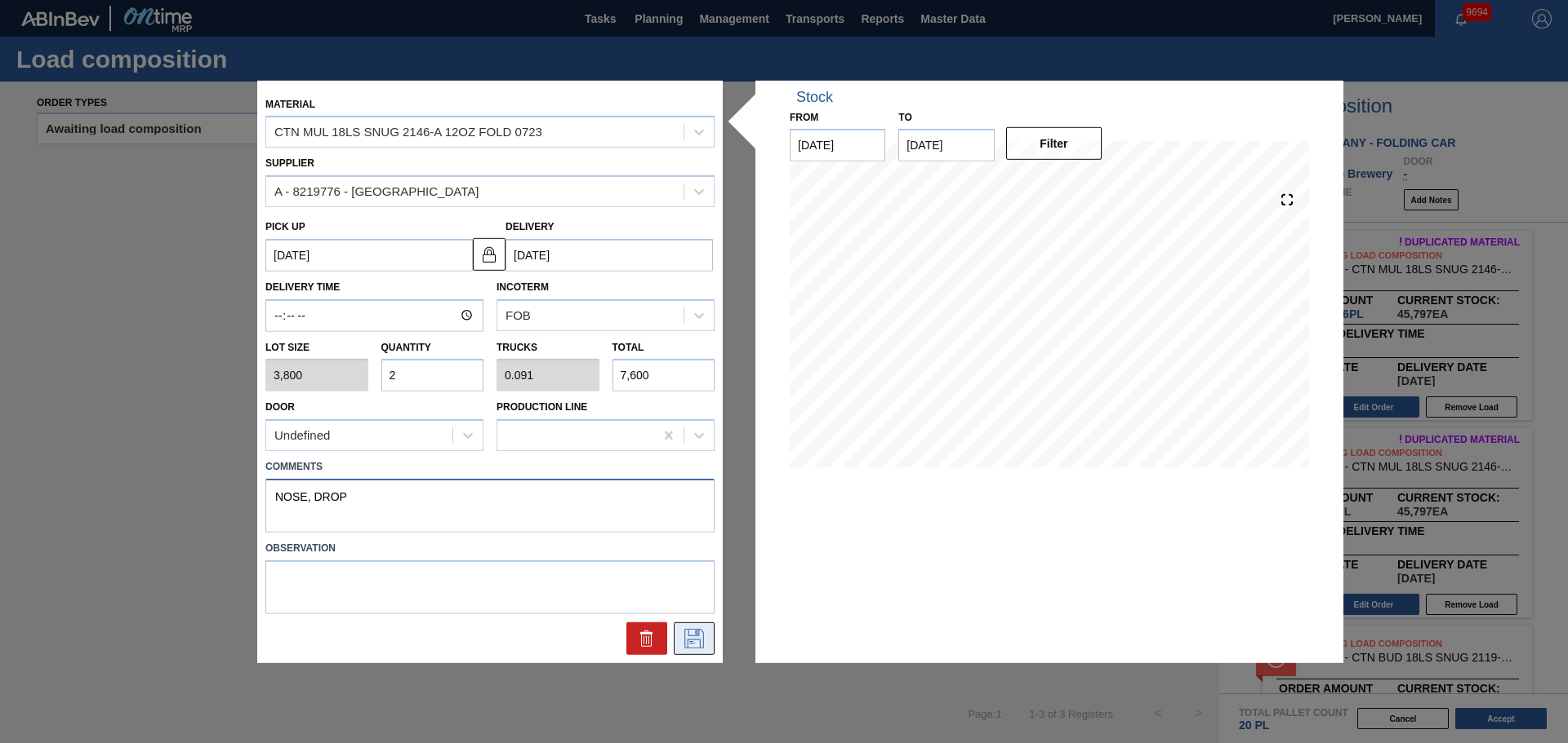
type textarea "NOSE, DROP"
click at [705, 637] on icon at bounding box center [694, 638] width 26 height 19
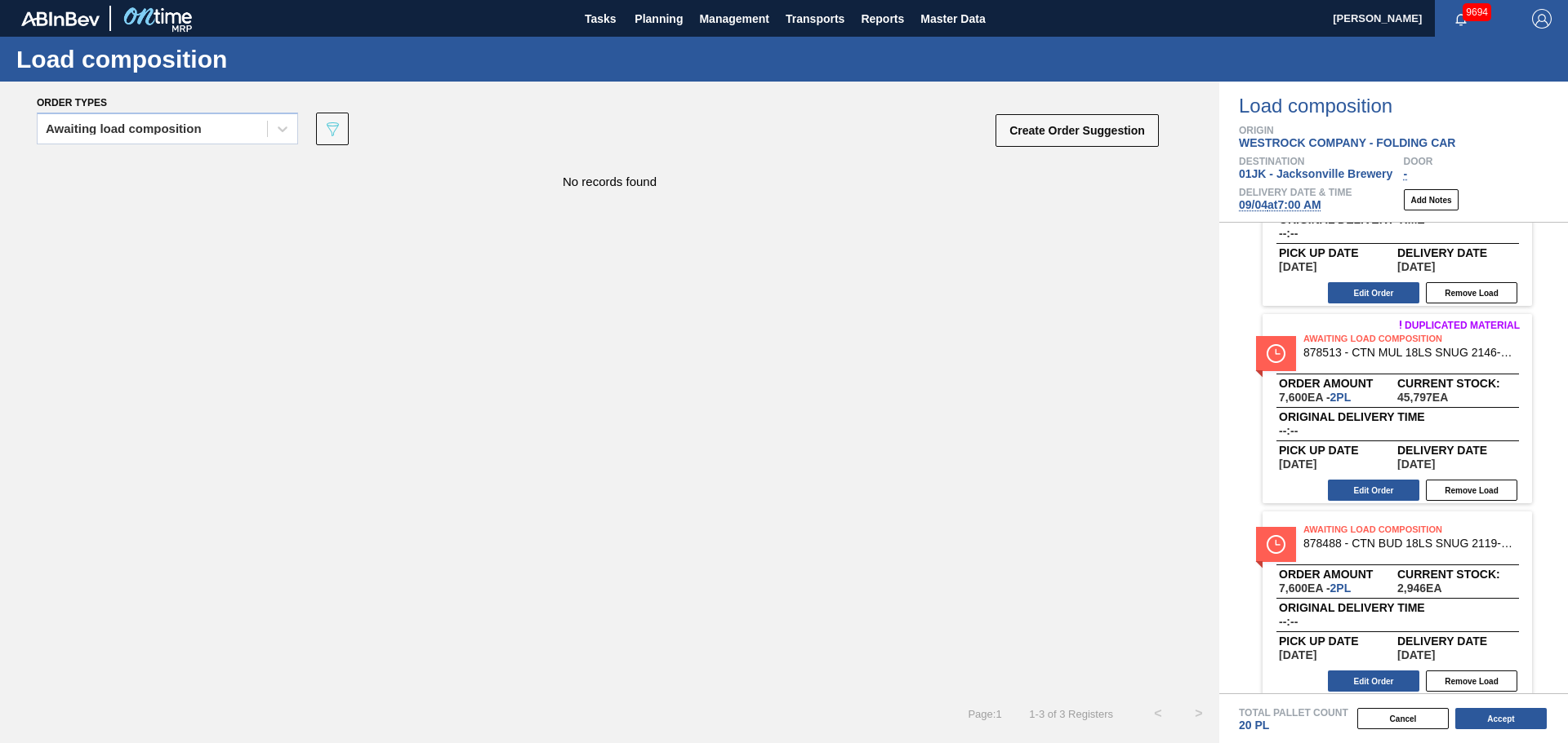
scroll to position [130, 0]
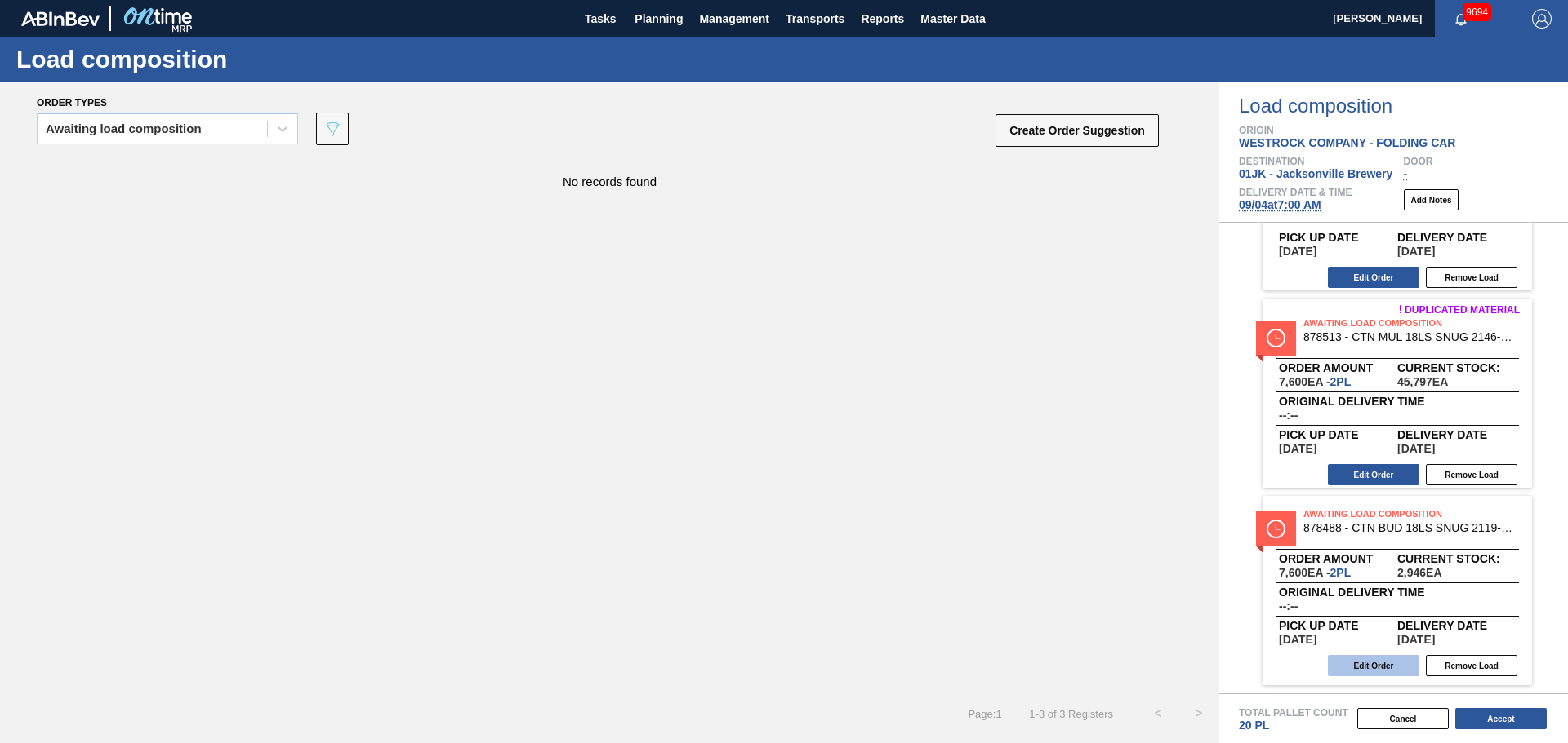
click at [1404, 671] on button "Edit Order" at bounding box center [1373, 665] width 92 height 21
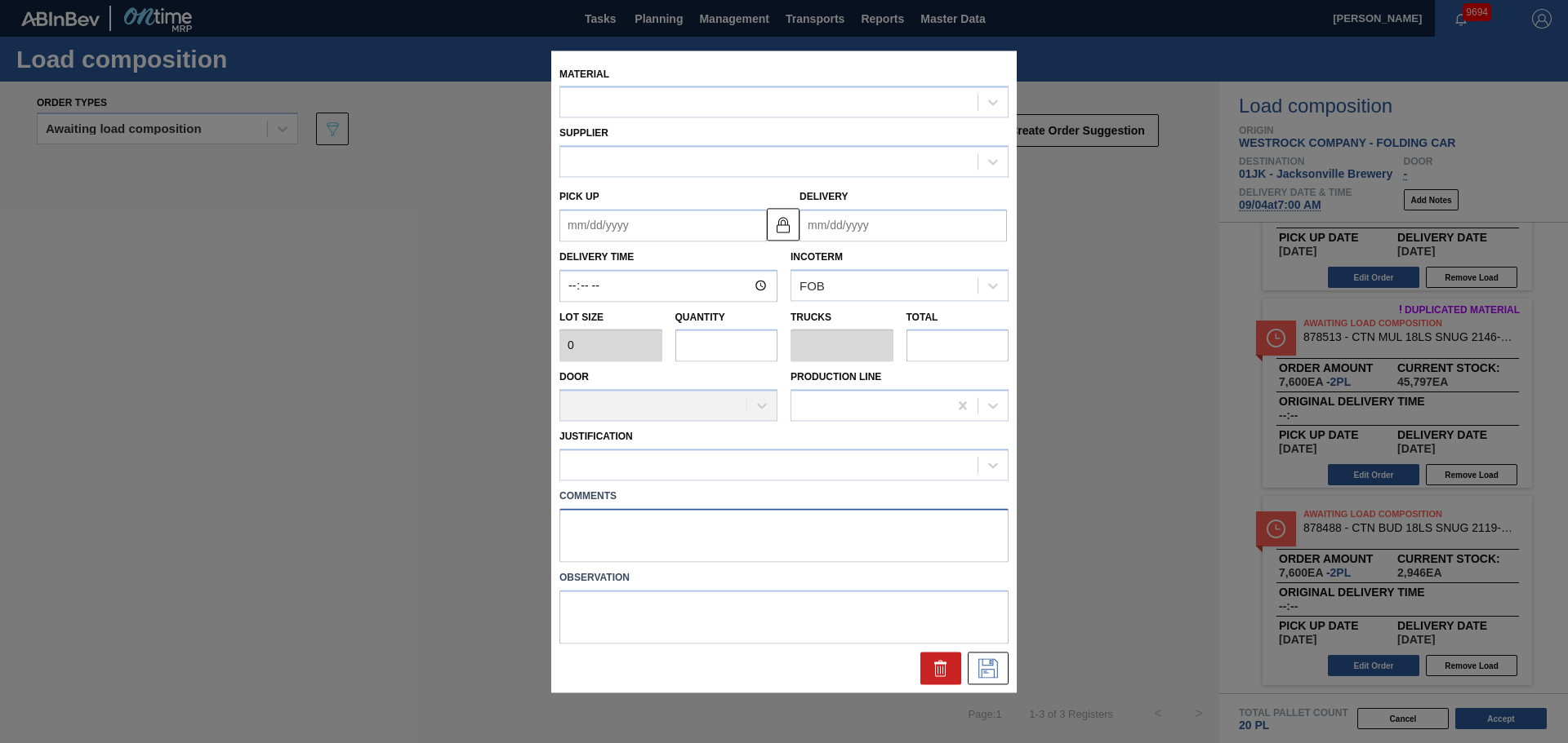
click at [663, 541] on textarea at bounding box center [784, 535] width 449 height 54
type textarea "TAIL, D"
type input "3,800"
type input "2"
type input "0.1"
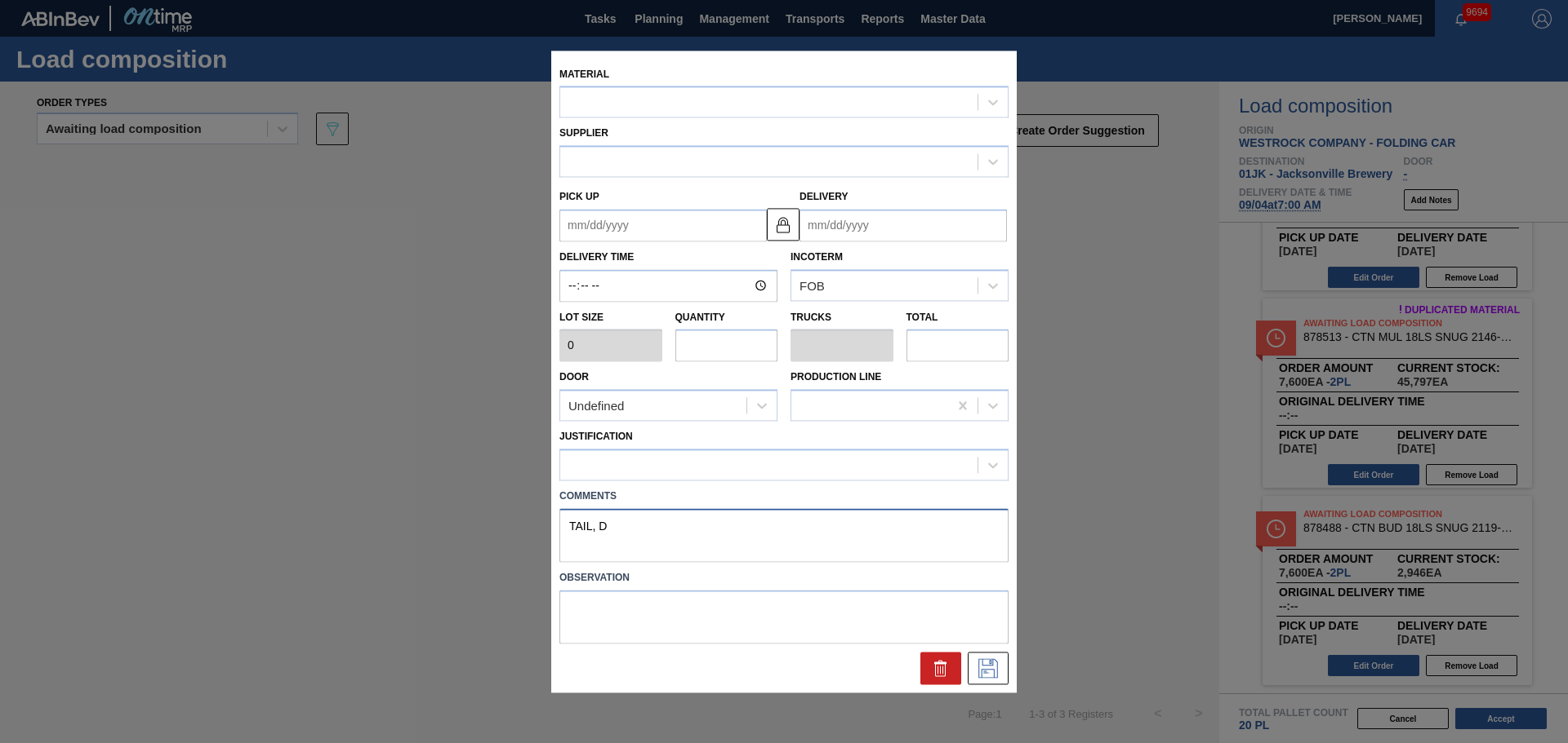
type input "7,600"
type textarea "TAIL, DR"
type up "[DATE]"
type input "[DATE]"
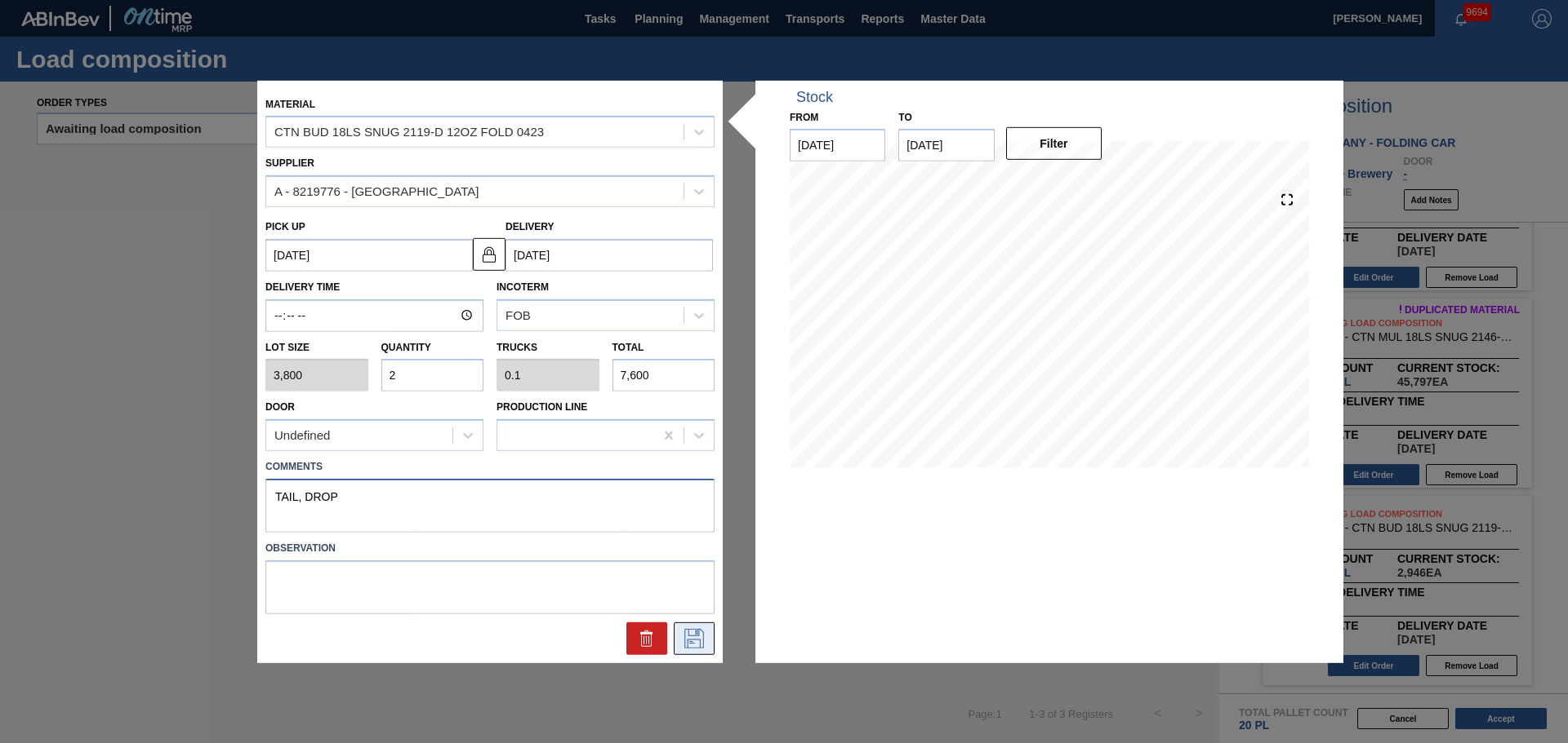
type textarea "TAIL, DROP"
click at [705, 645] on icon at bounding box center [694, 638] width 26 height 19
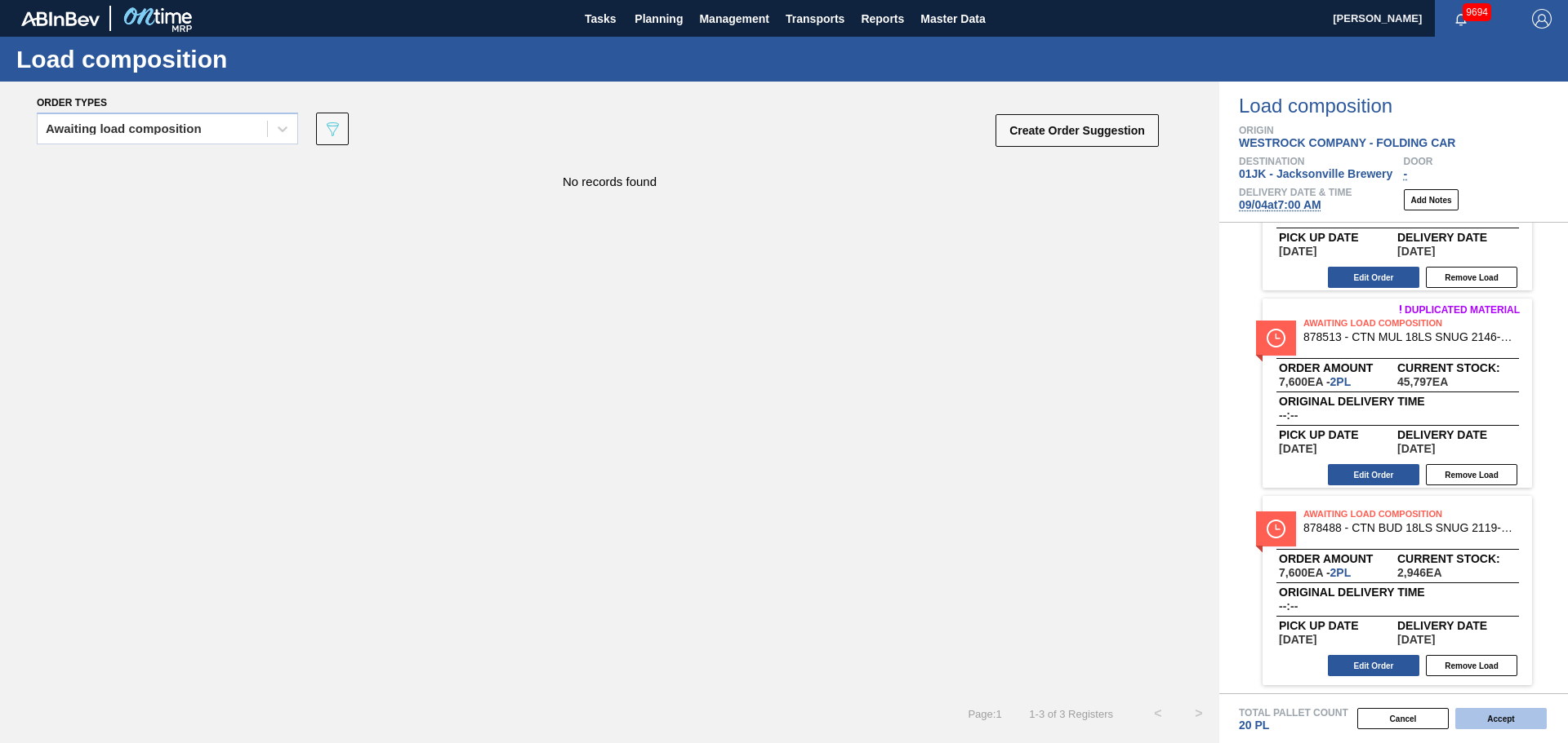
click at [1474, 708] on button "Accept" at bounding box center [1500, 719] width 92 height 21
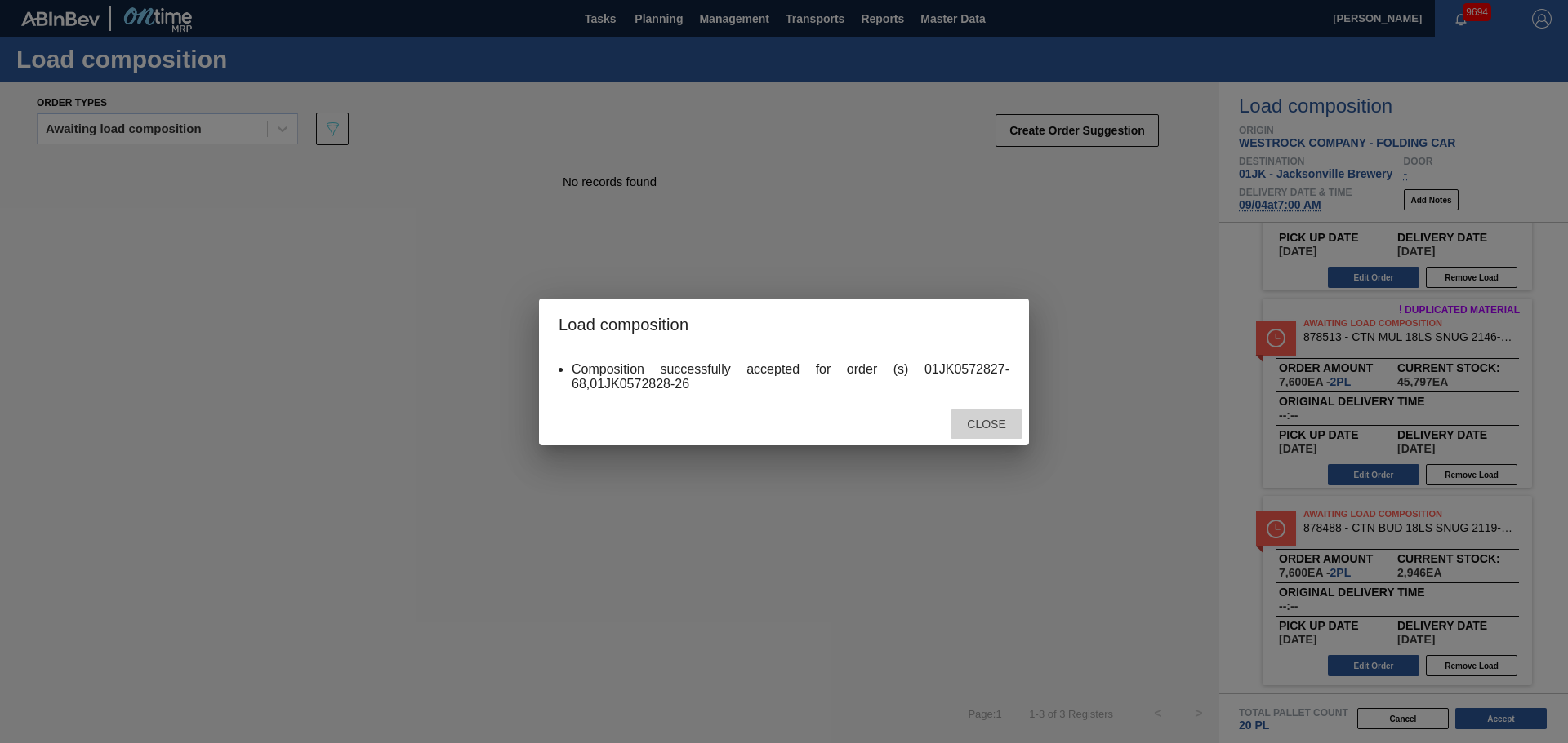
click at [999, 415] on div "Close" at bounding box center [986, 425] width 72 height 31
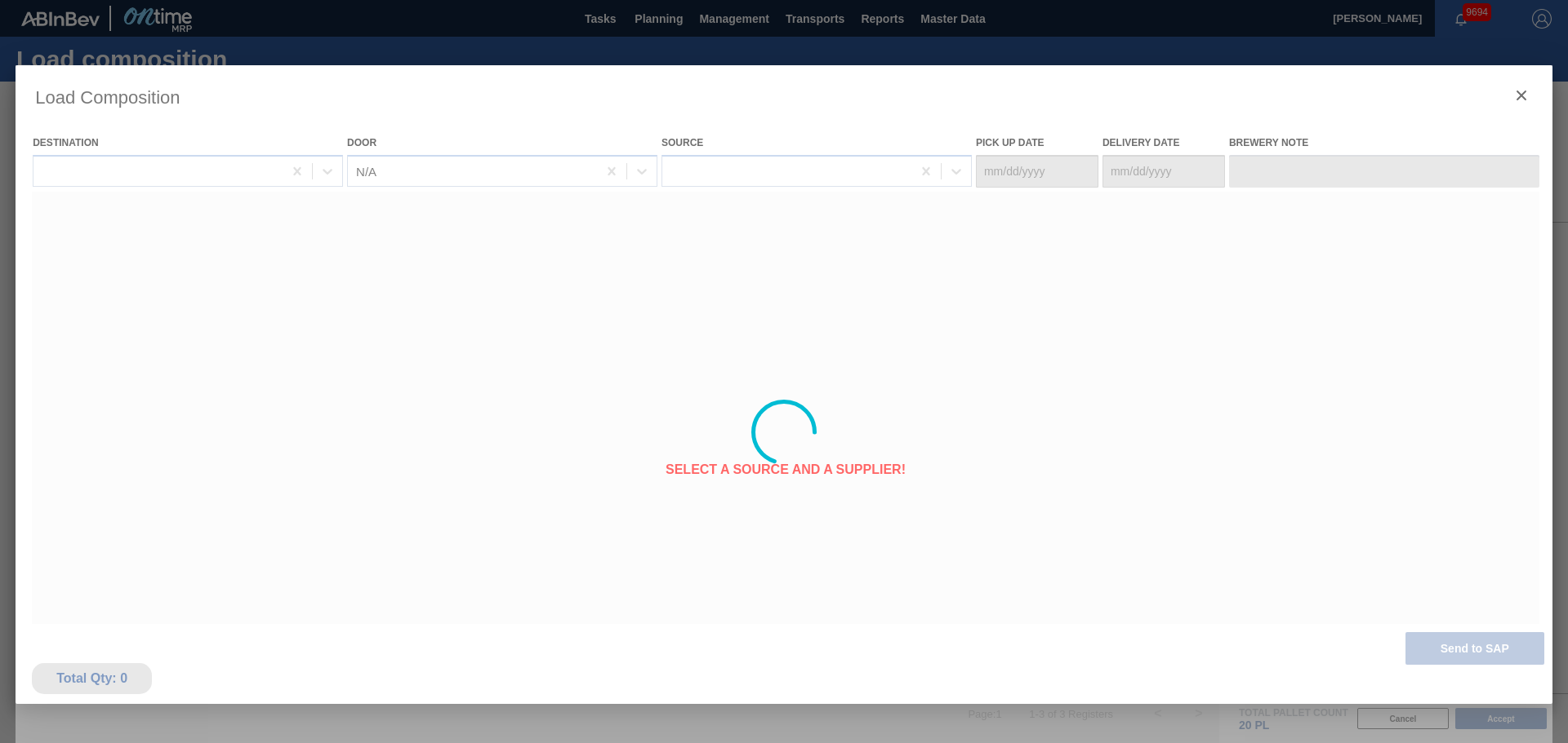
type Date "[DATE]"
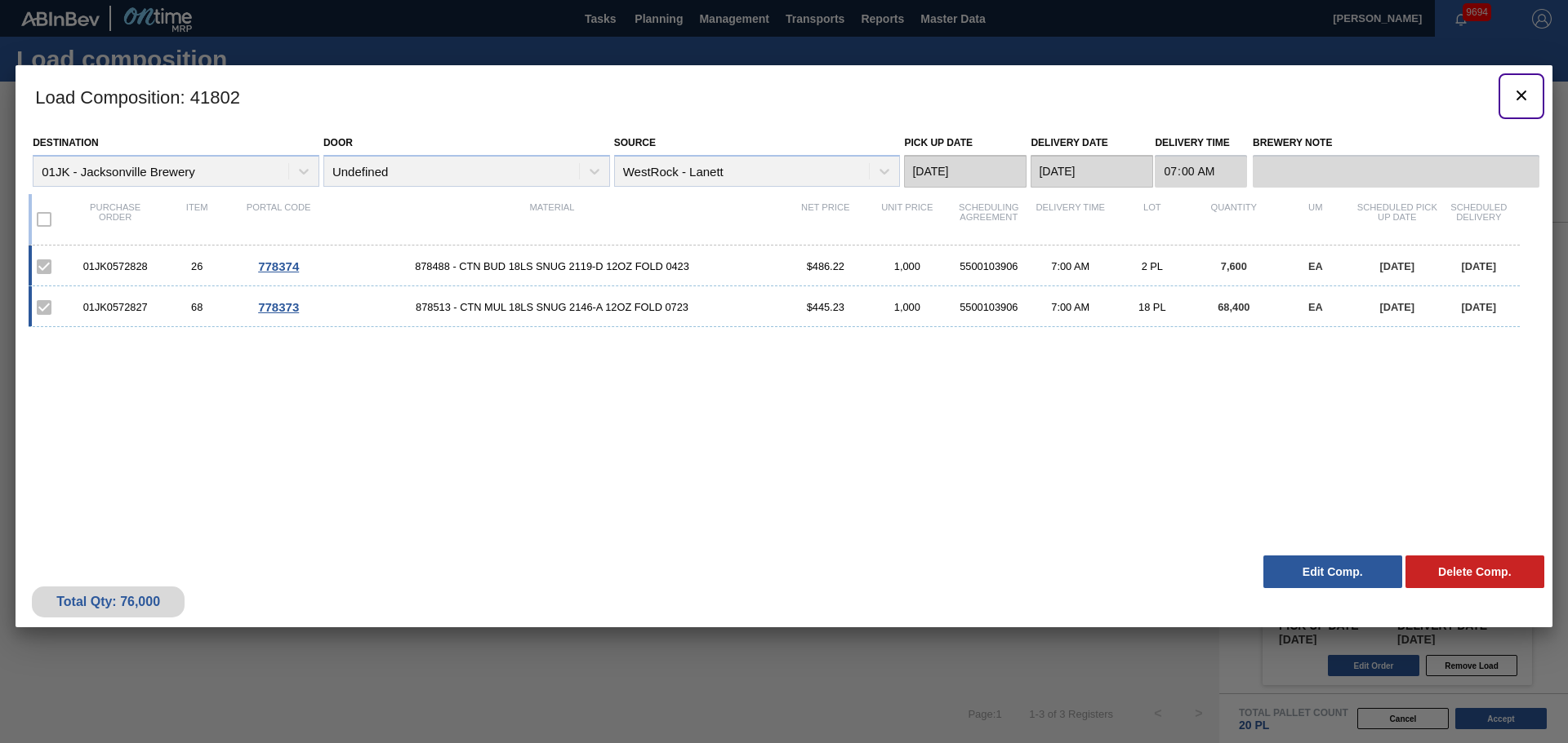
click at [1519, 102] on icon "botão de ícone" at bounding box center [1521, 95] width 19 height 19
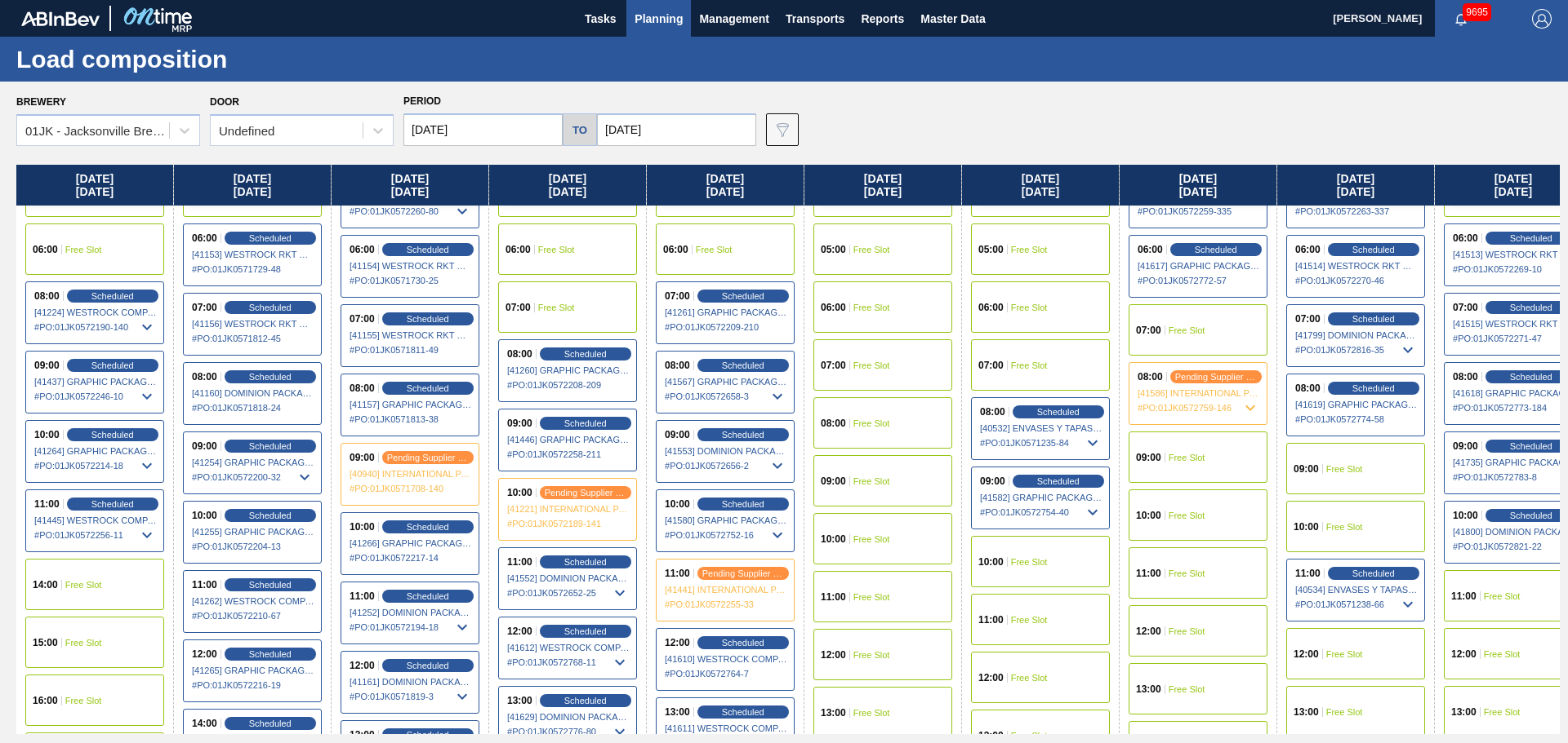
scroll to position [326, 0]
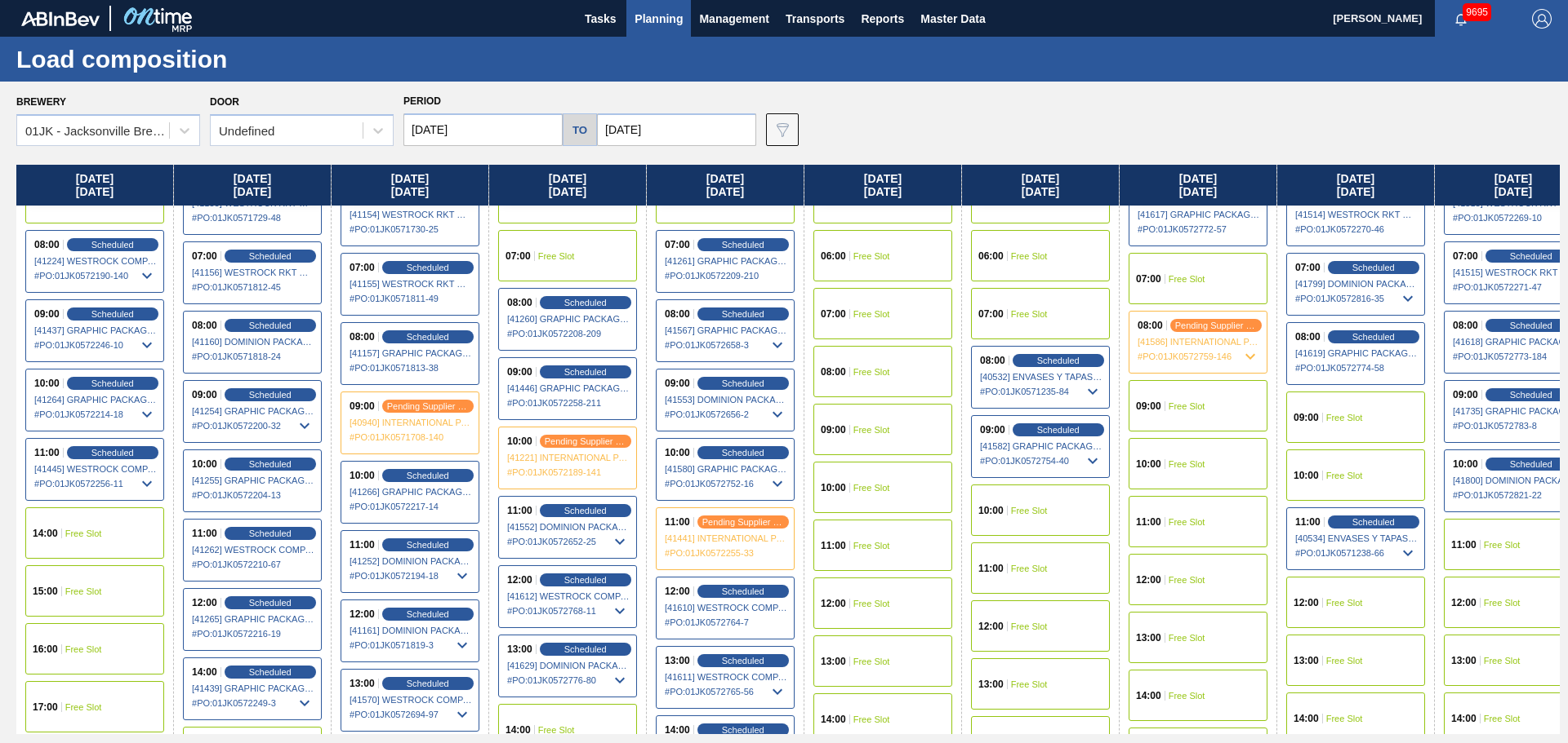
click at [990, 315] on span "07:00" at bounding box center [990, 314] width 25 height 10
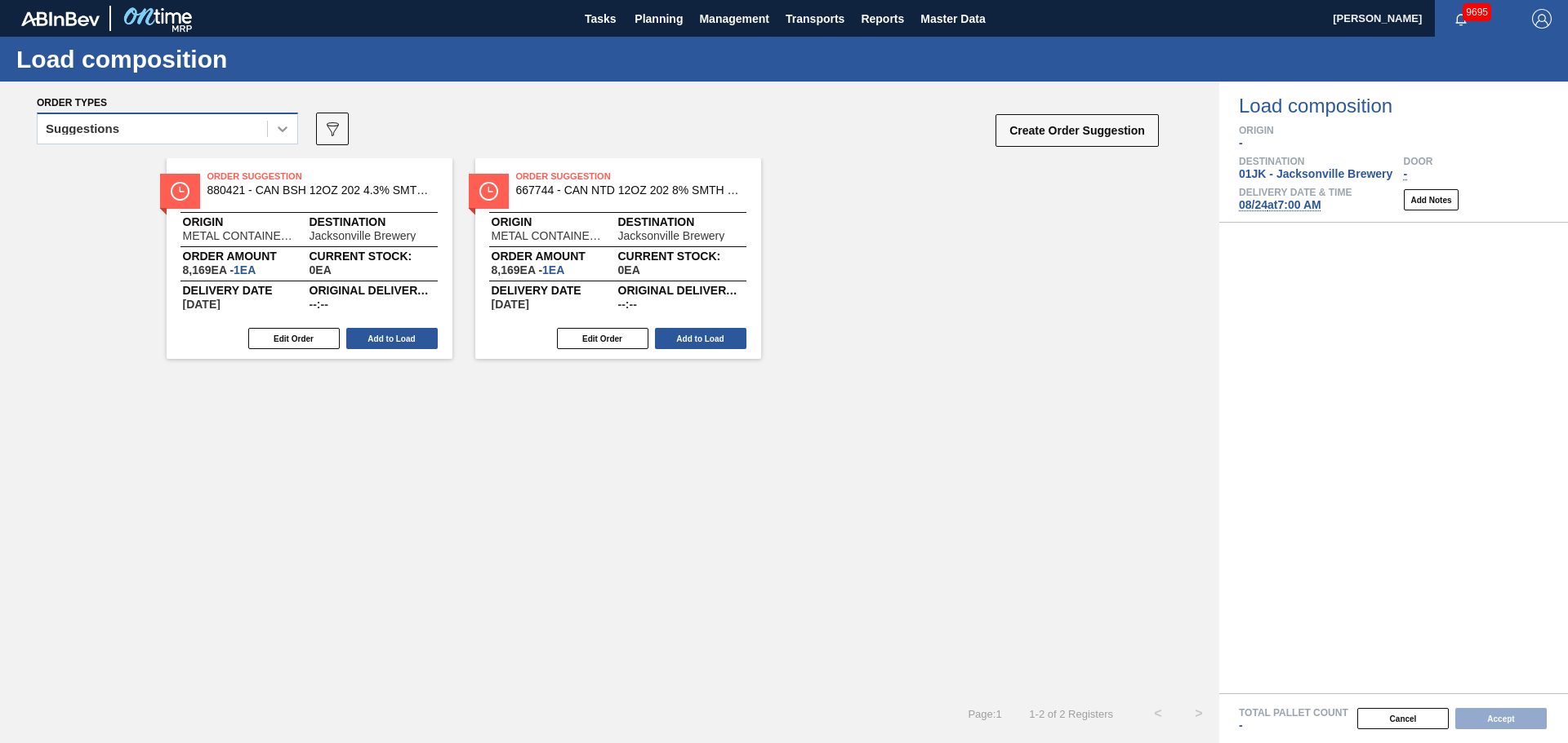
click at [284, 126] on icon at bounding box center [282, 128] width 17 height 17
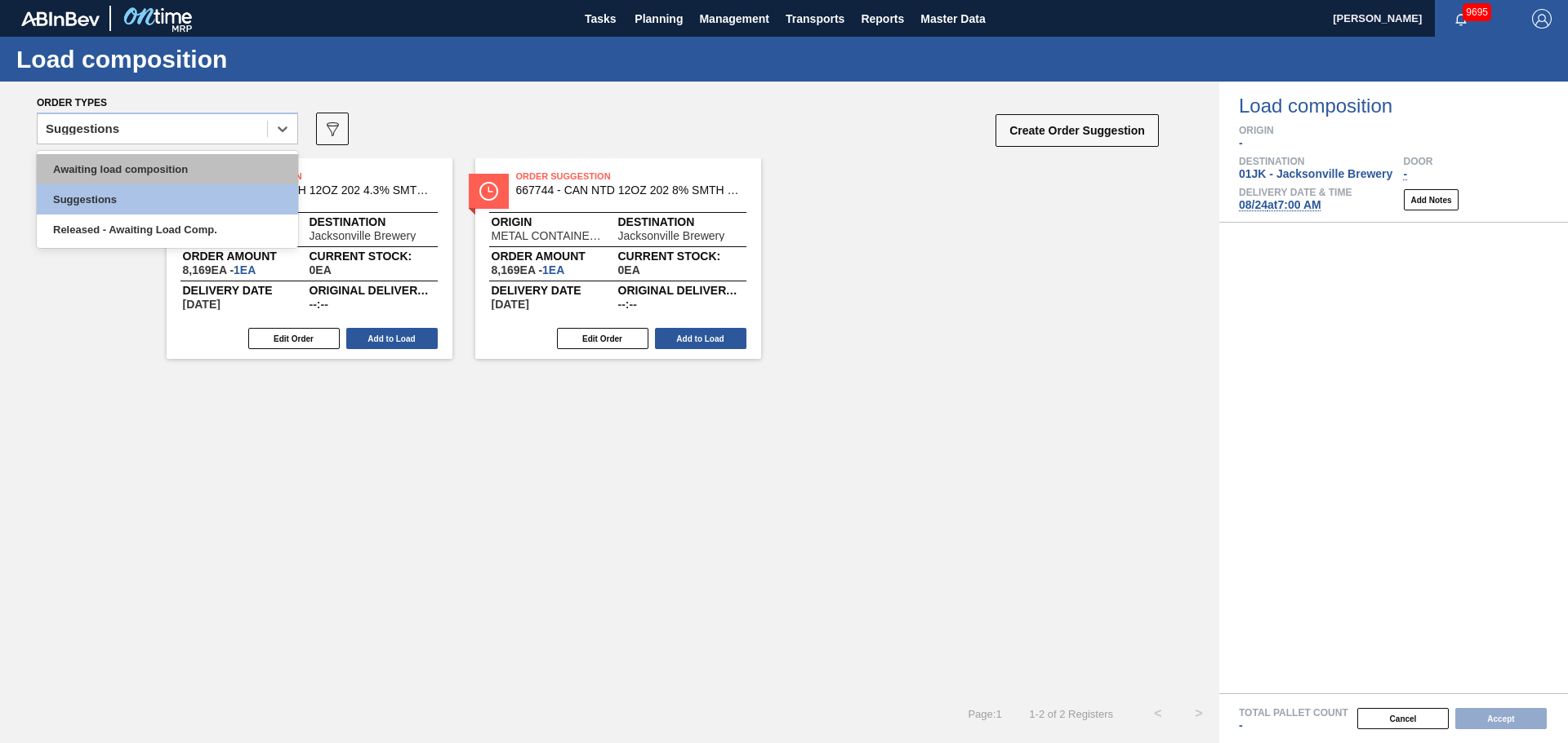
click at [267, 160] on div "Awaiting load composition" at bounding box center [167, 169] width 261 height 31
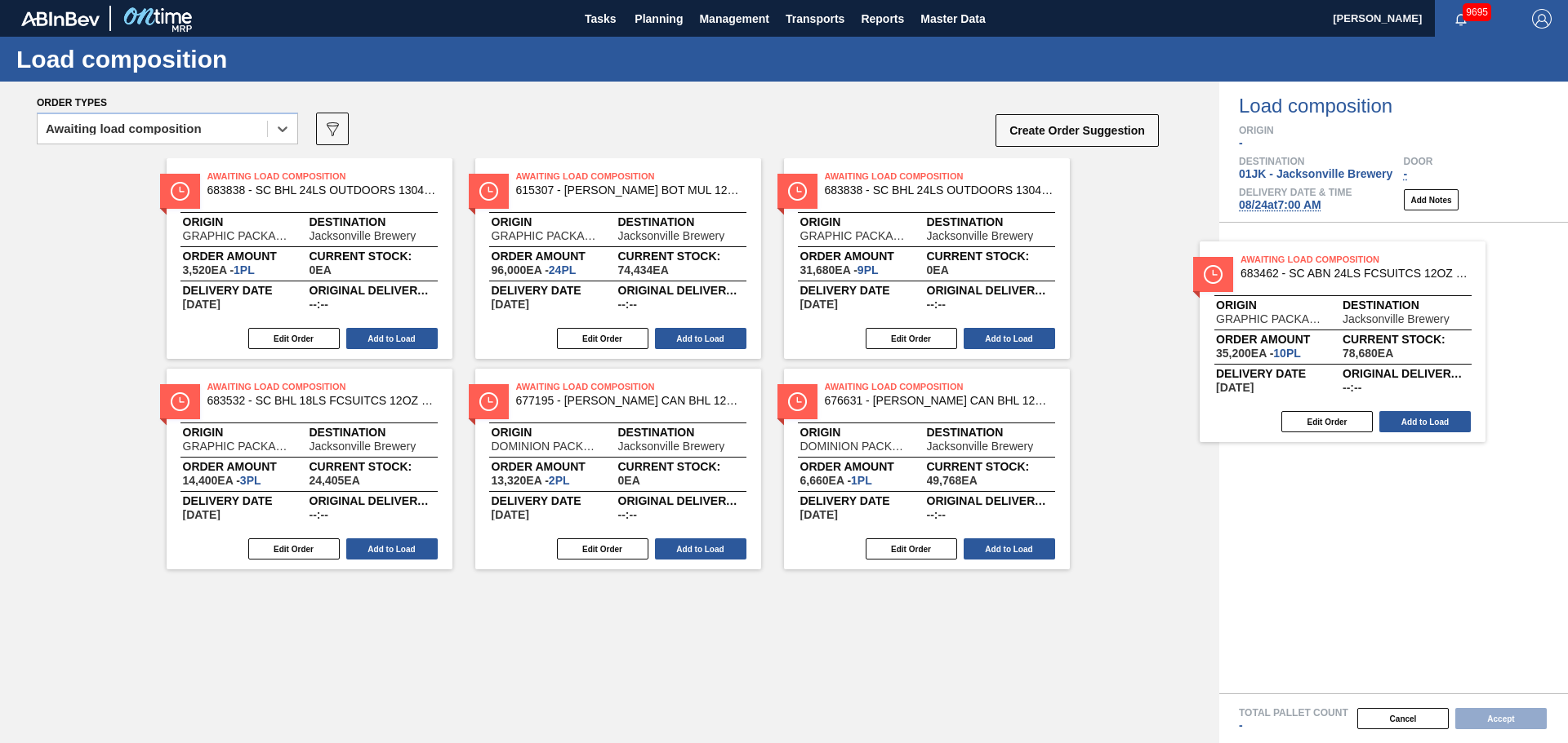
drag, startPoint x: 559, startPoint y: 235, endPoint x: 1404, endPoint y: 320, distance: 849.3
click at [1404, 320] on div "Order types option Awaiting load composition, selected. Select is focused ,type…" at bounding box center [784, 412] width 1568 height 662
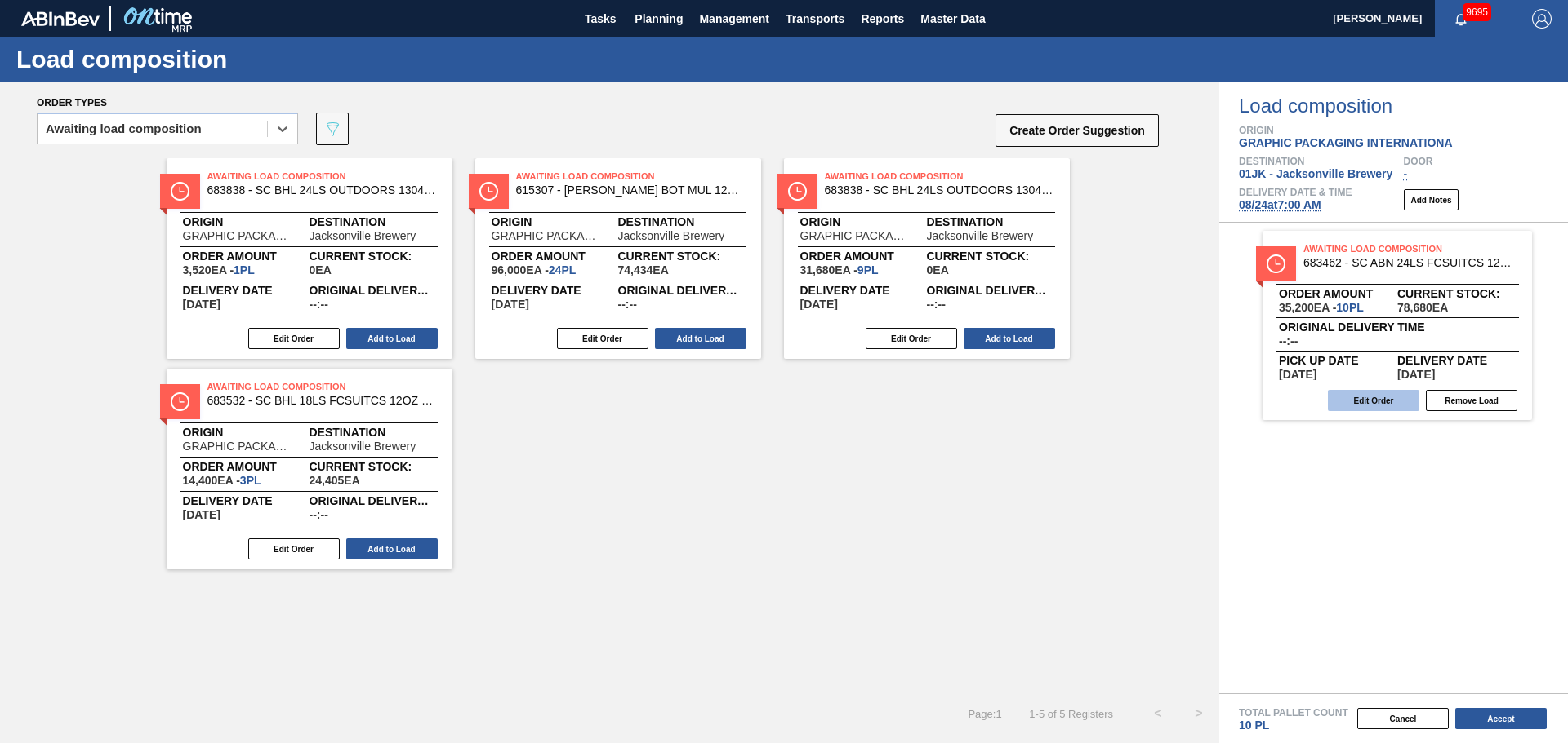
click at [1379, 405] on button "Edit Order" at bounding box center [1373, 400] width 92 height 21
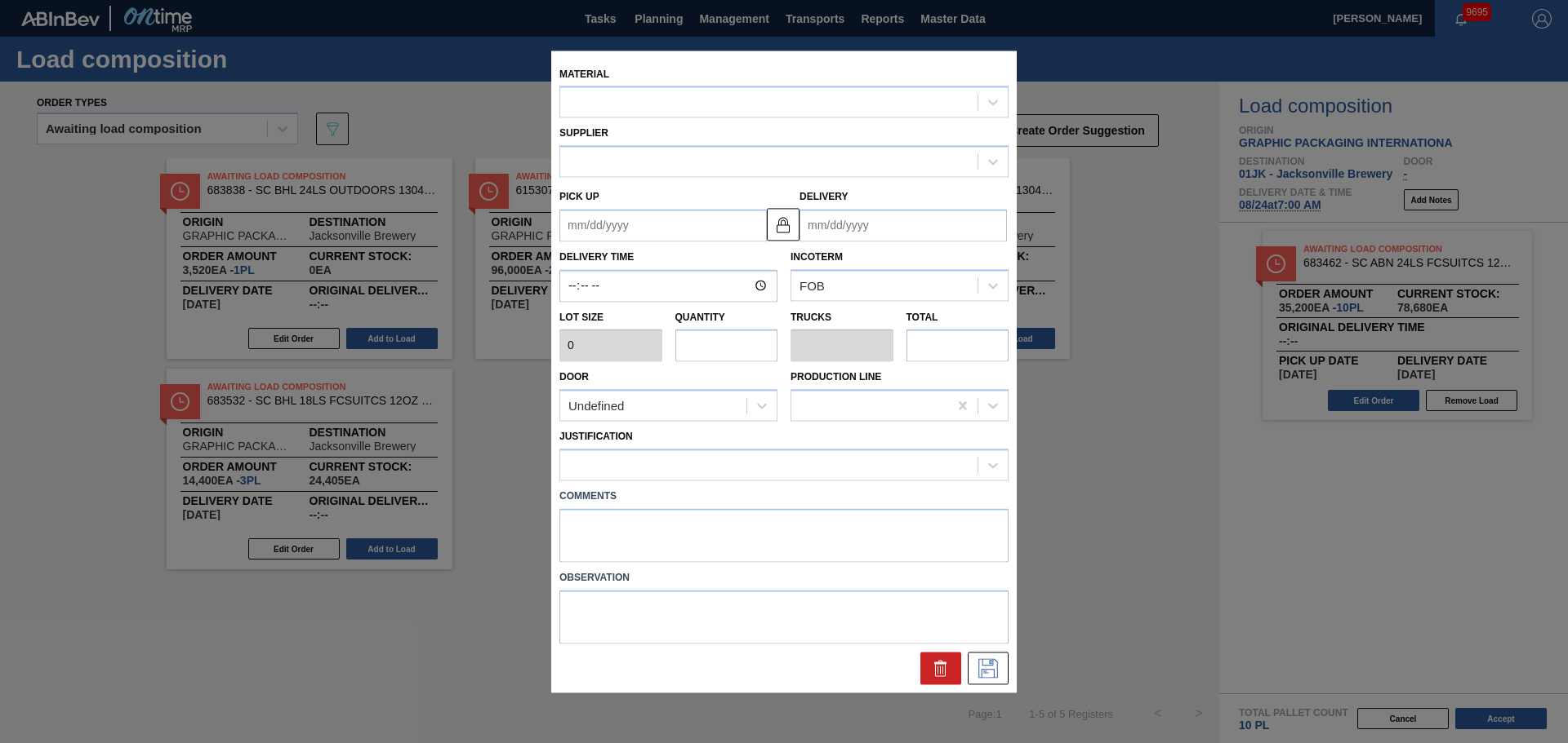
type input "3,520"
type input "10"
type input "0.385"
type input "35,200"
type up "[DATE]"
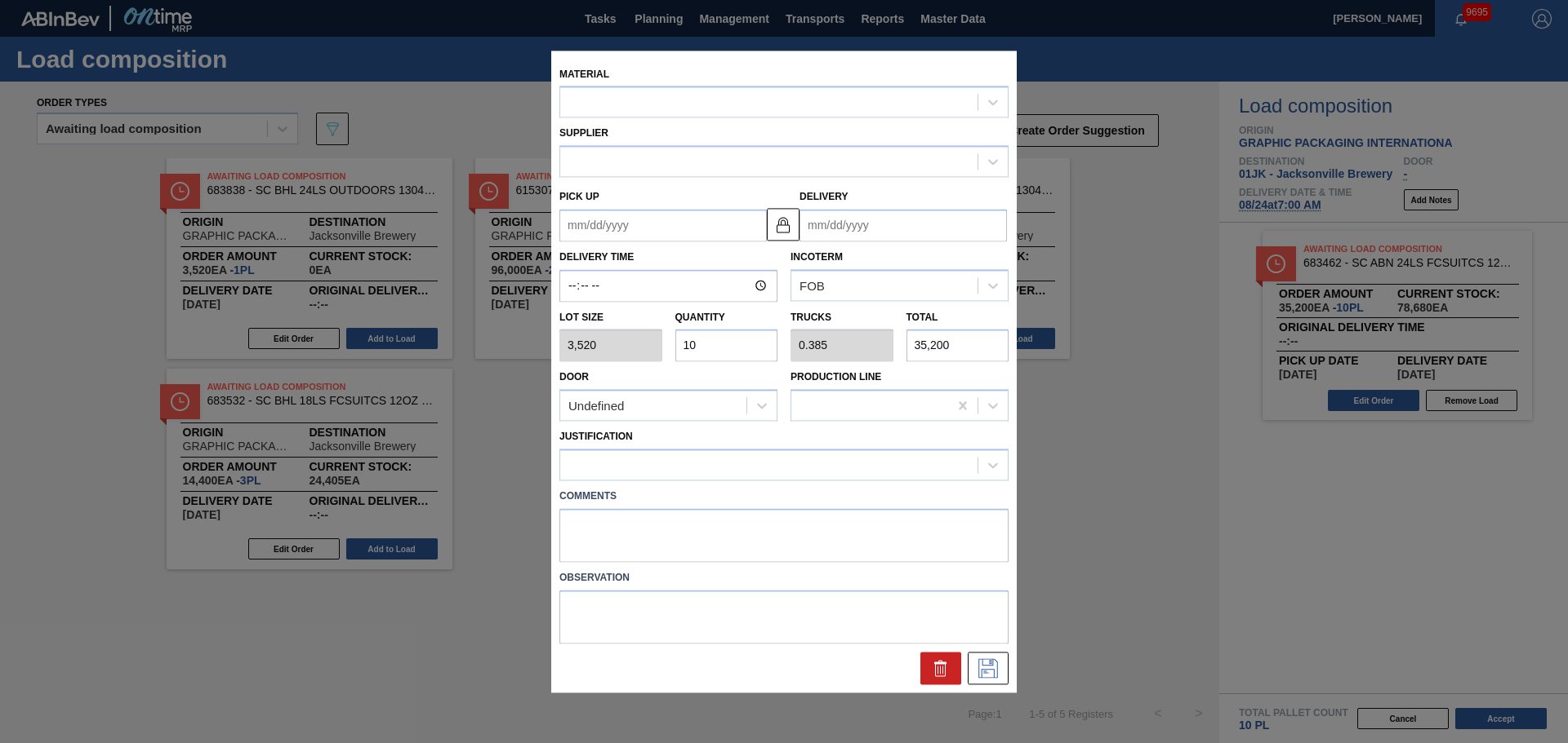
type input "[DATE]"
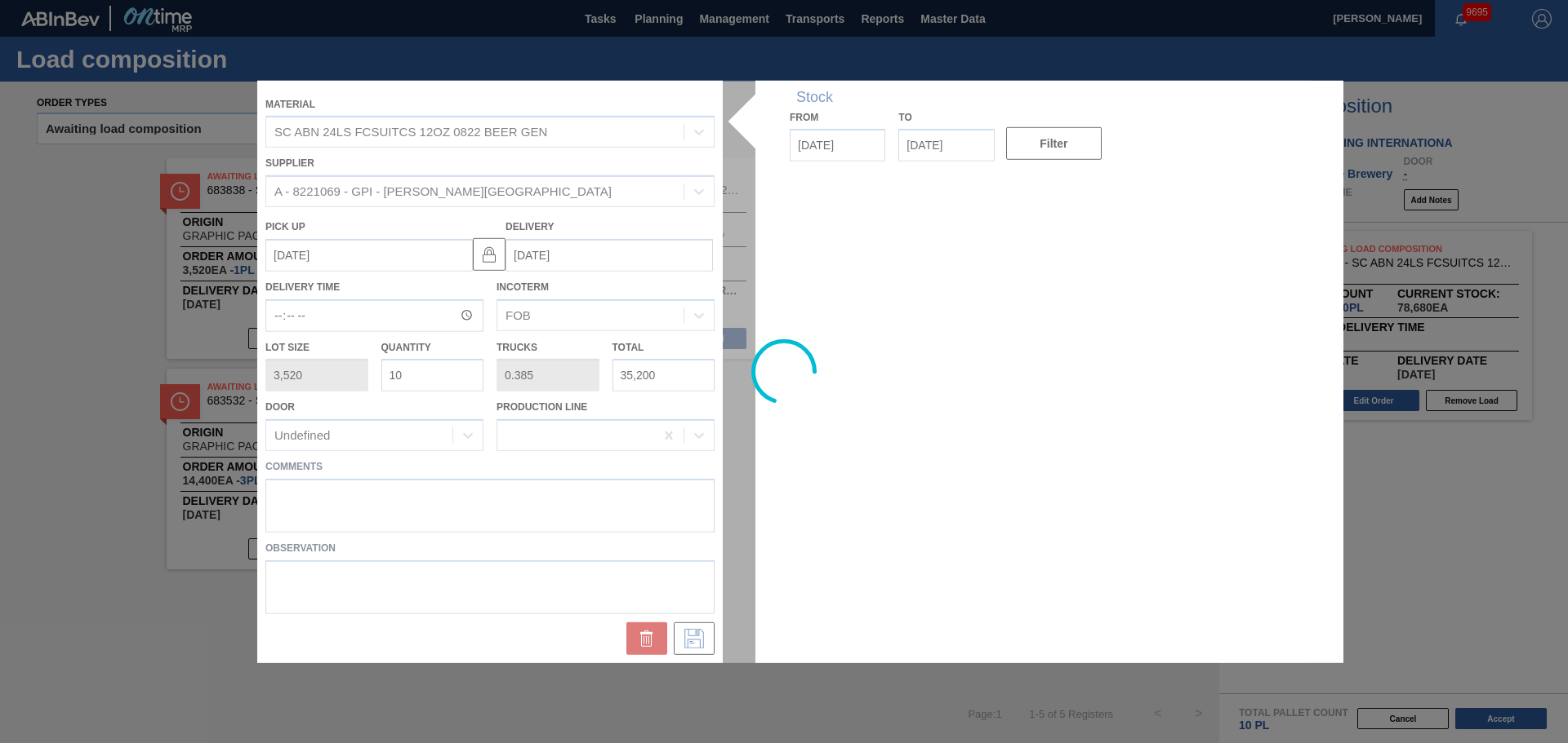
click at [554, 494] on div at bounding box center [784, 372] width 1053 height 583
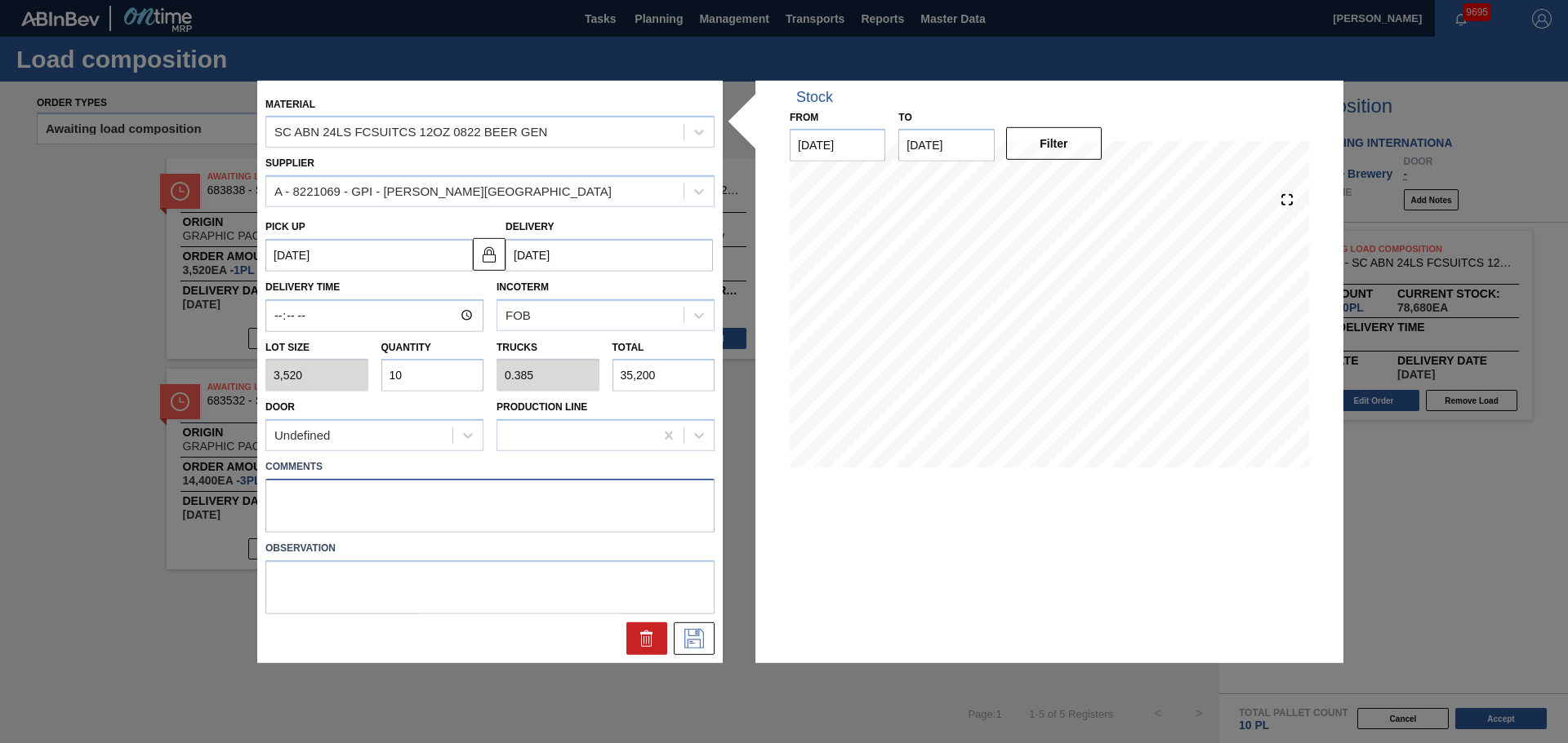
click at [533, 483] on textarea at bounding box center [490, 506] width 449 height 54
type textarea "TAIL, DROP"
click at [711, 650] on button at bounding box center [694, 638] width 41 height 32
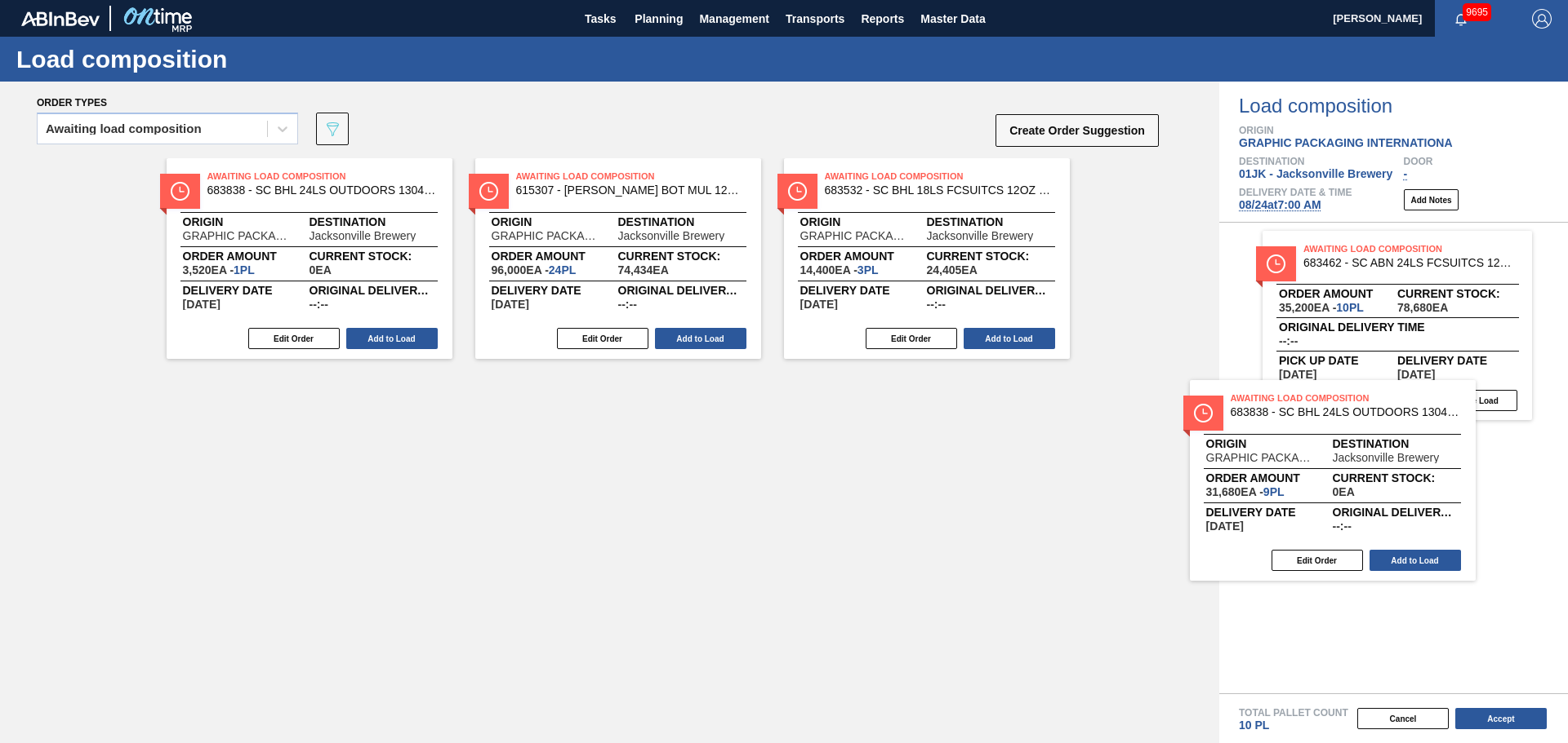
drag, startPoint x: 1260, startPoint y: 394, endPoint x: 1430, endPoint y: 523, distance: 213.4
click at [1430, 523] on div "Order types Awaiting load composition 089F7B8B-B2A5-4AFE-B5C0-19BA573D28AC Crea…" at bounding box center [784, 412] width 1568 height 662
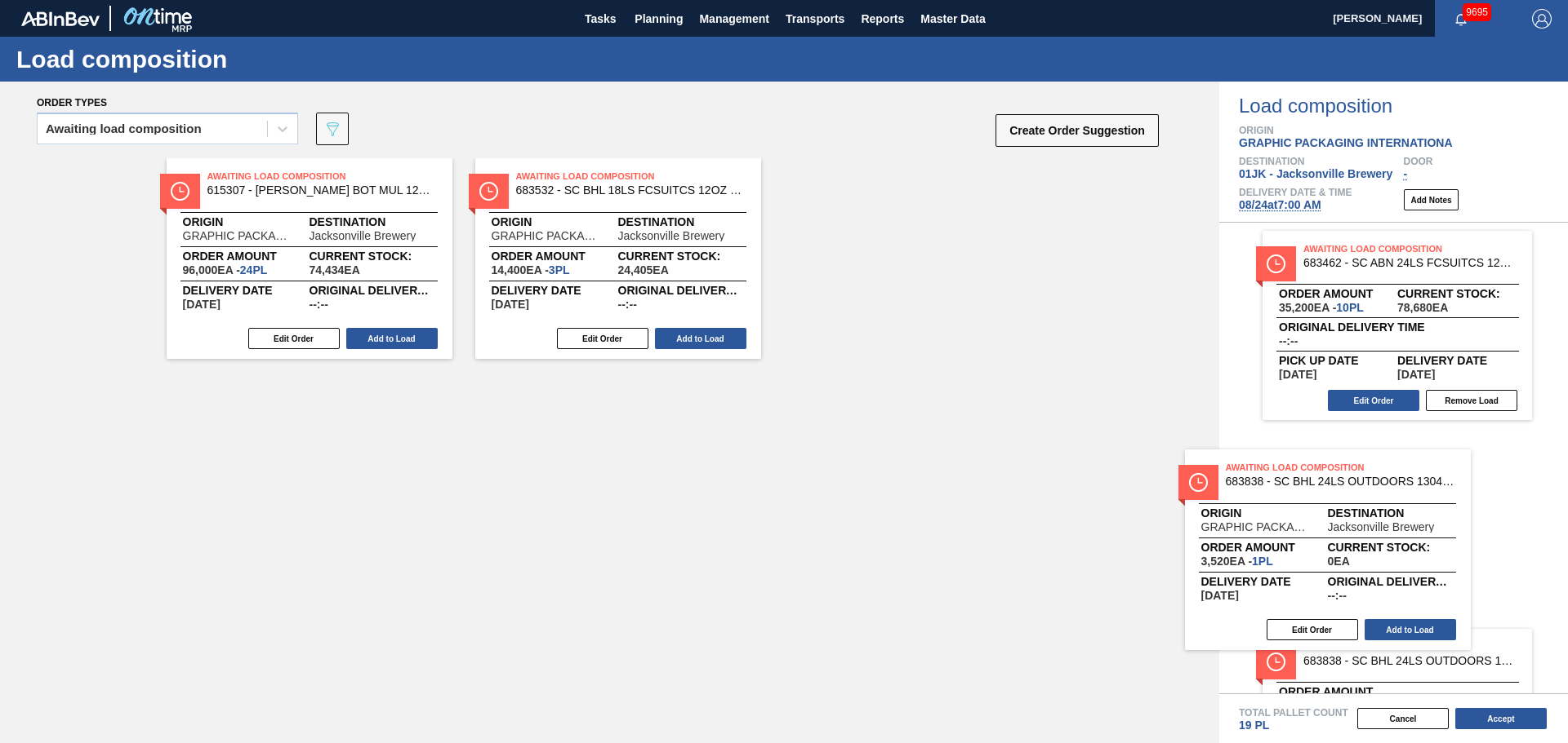
drag, startPoint x: 922, startPoint y: 399, endPoint x: 1413, endPoint y: 482, distance: 498.0
click at [1355, 486] on div "Order types Awaiting load composition 089F7B8B-B2A5-4AFE-B5C0-19BA573D28AC Crea…" at bounding box center [784, 412] width 1568 height 662
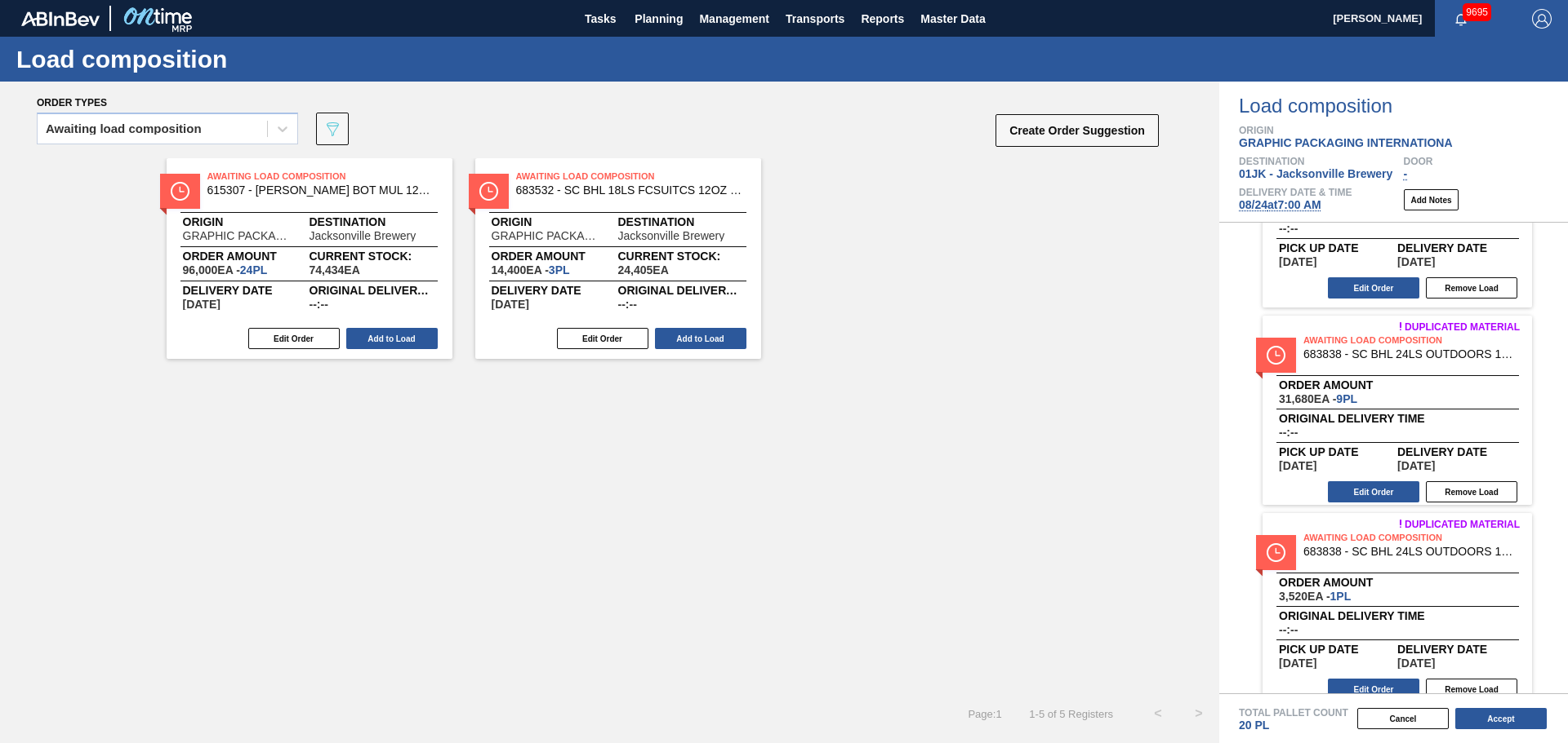
scroll to position [130, 0]
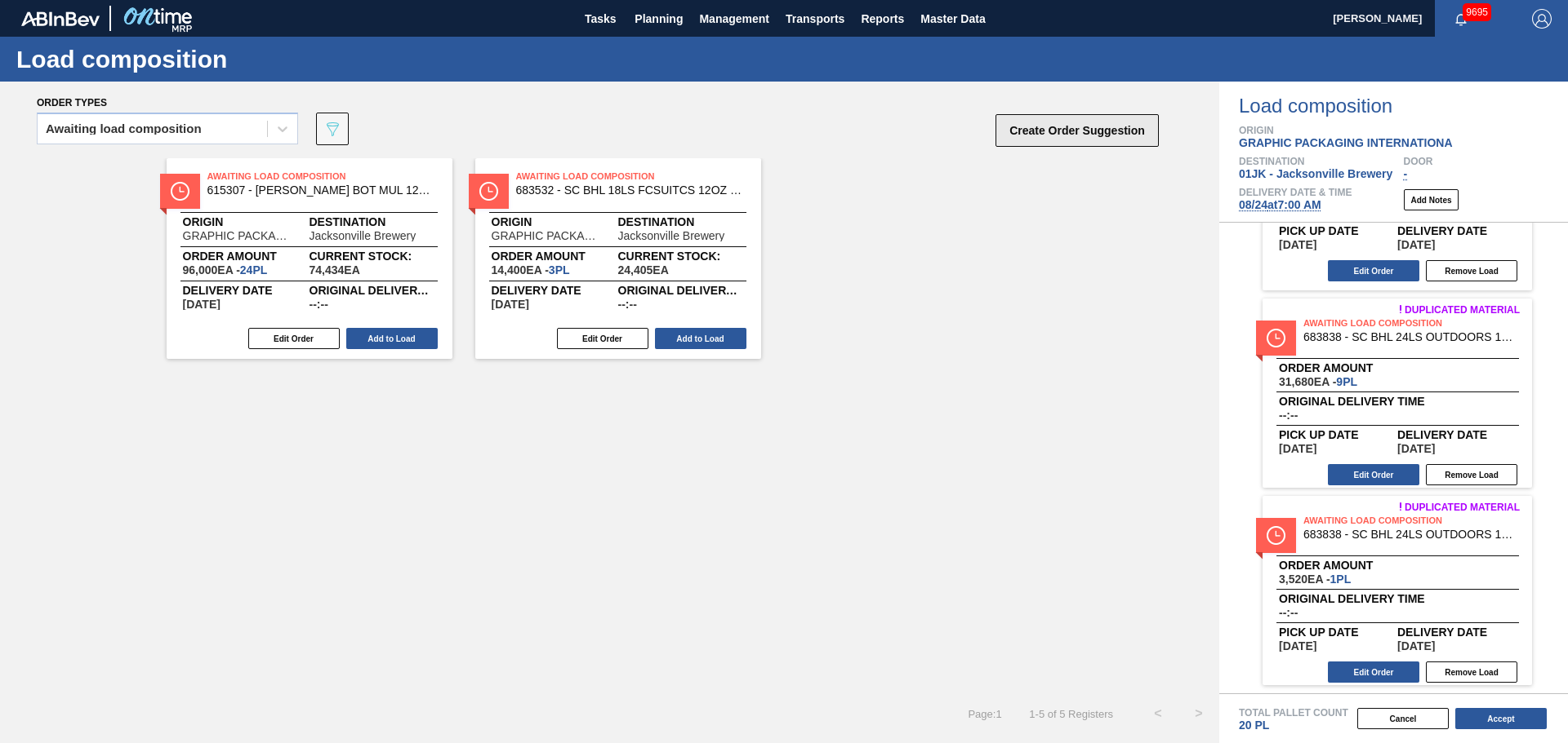
click at [1043, 136] on button "Create Order Suggestion" at bounding box center [1077, 130] width 163 height 32
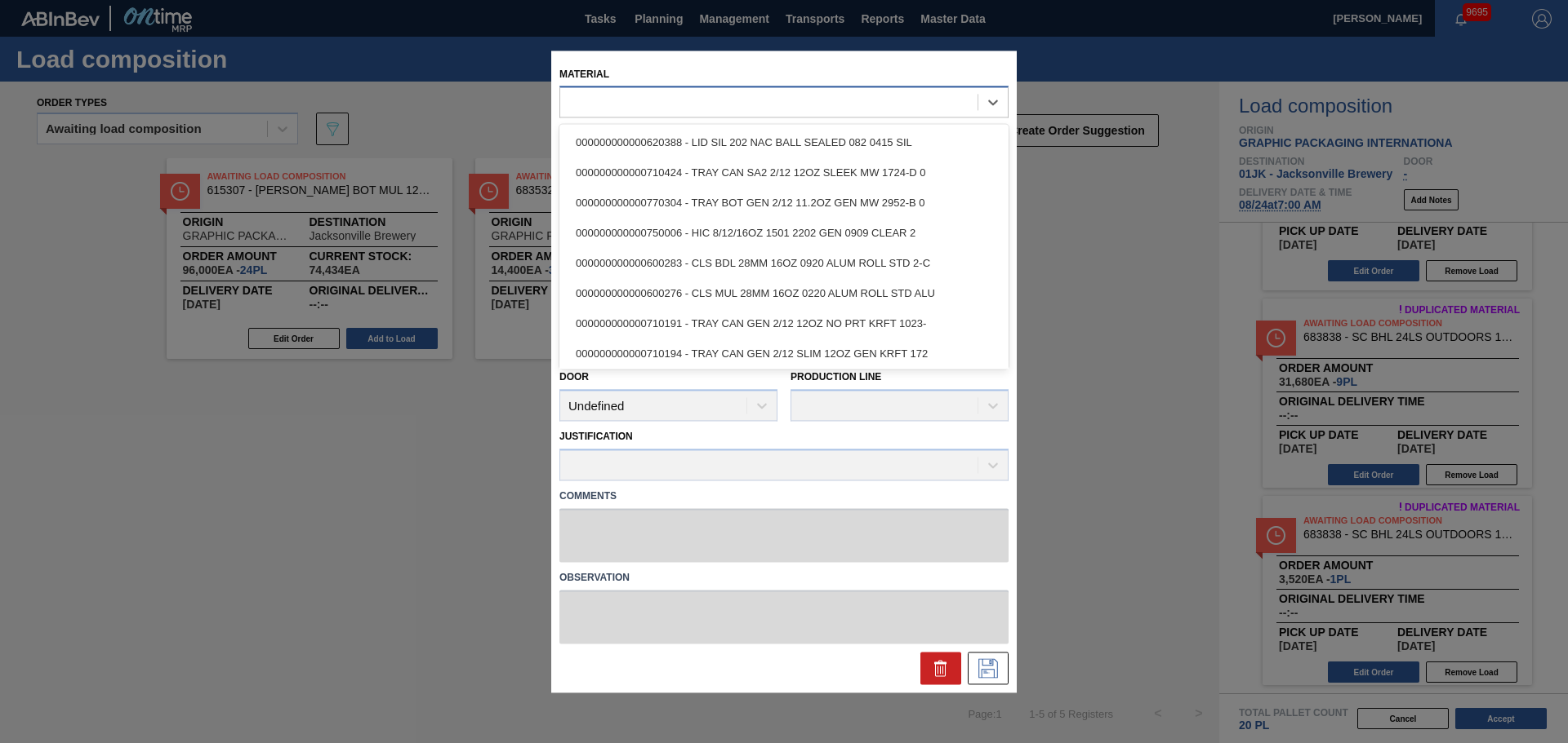
click at [597, 105] on div at bounding box center [769, 102] width 417 height 24
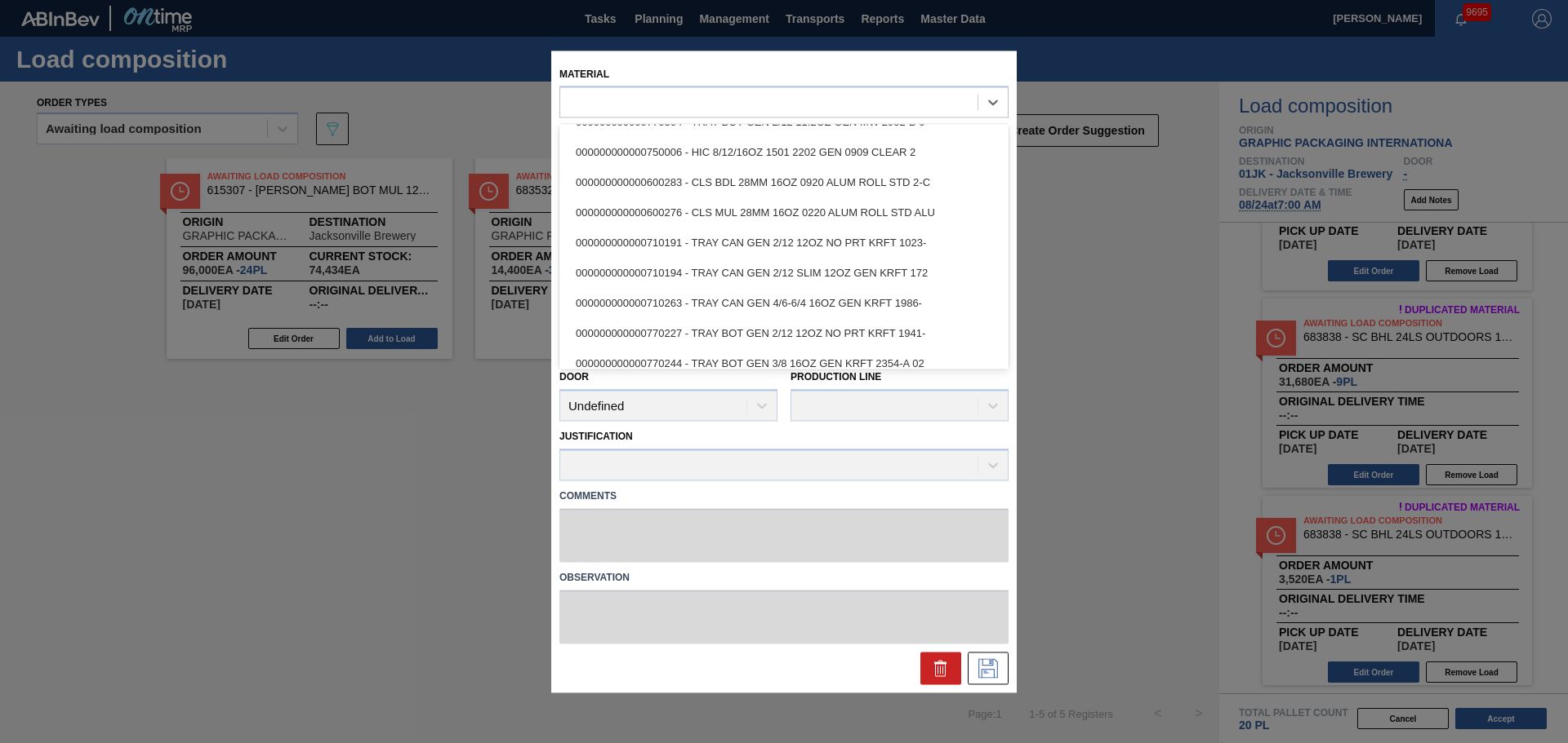
scroll to position [82, 0]
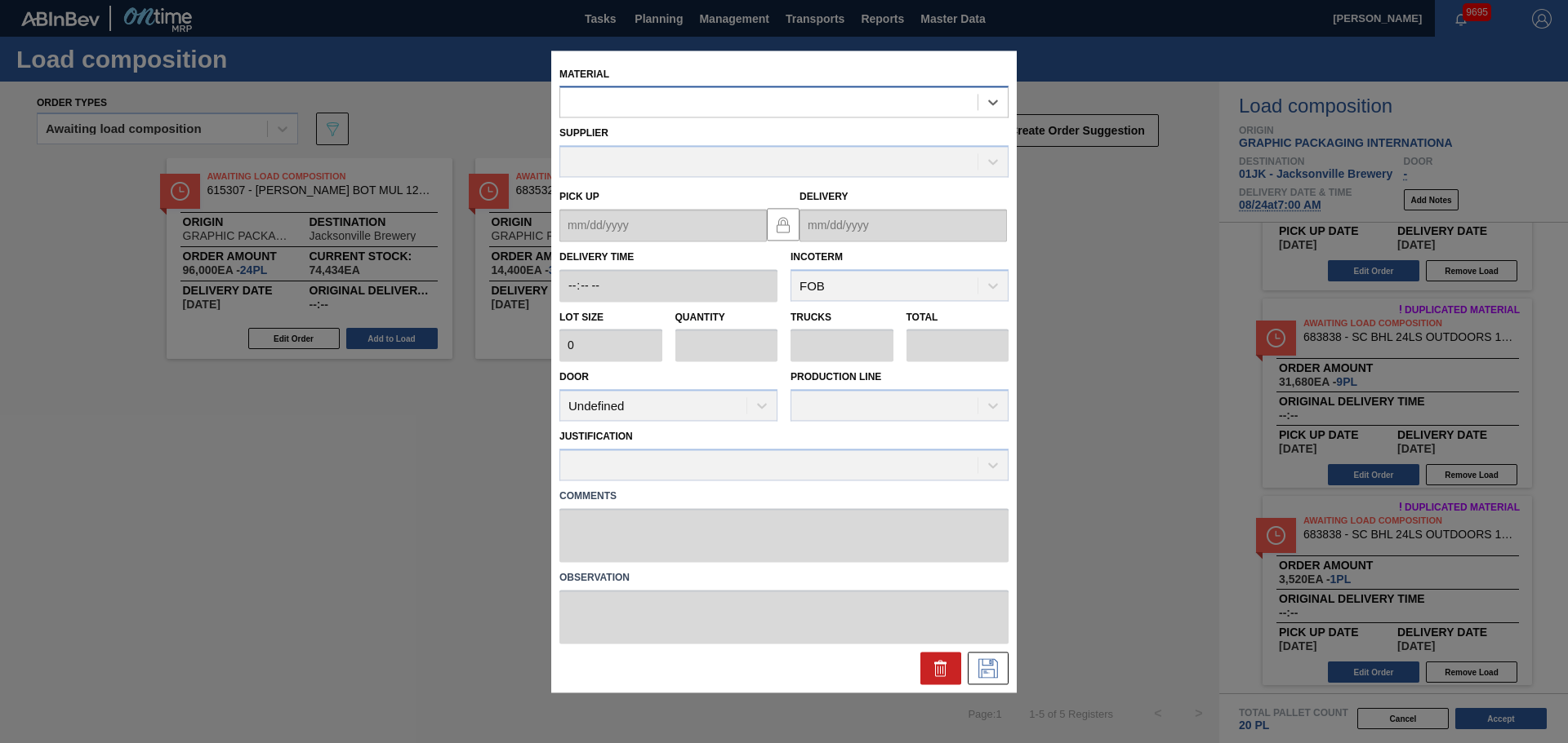
click at [712, 101] on div at bounding box center [769, 102] width 417 height 24
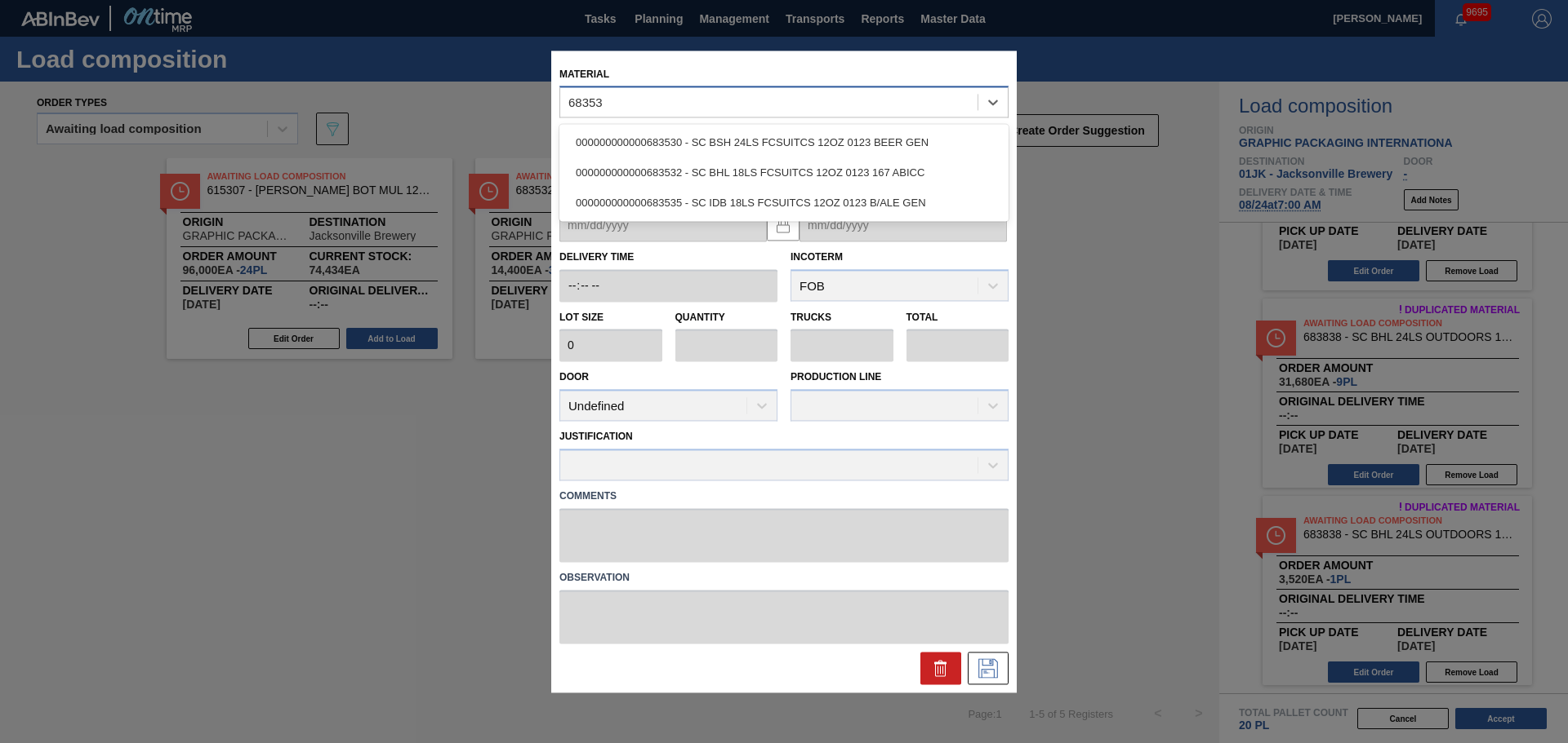
type input "683530"
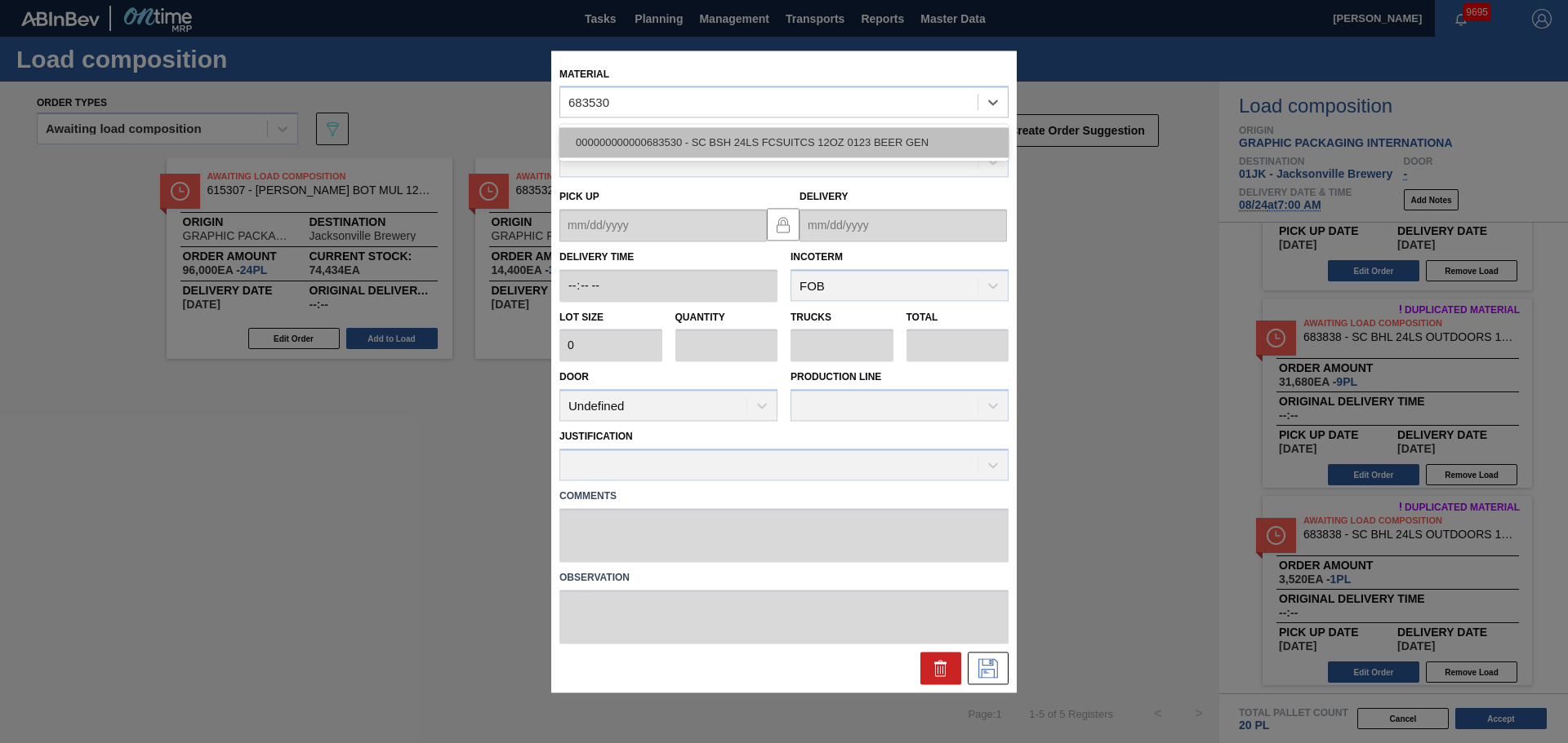
click at [711, 129] on div "000000000000683530 - SC BSH 24LS FCSUITCS 12OZ 0123 BEER GEN" at bounding box center [784, 143] width 449 height 31
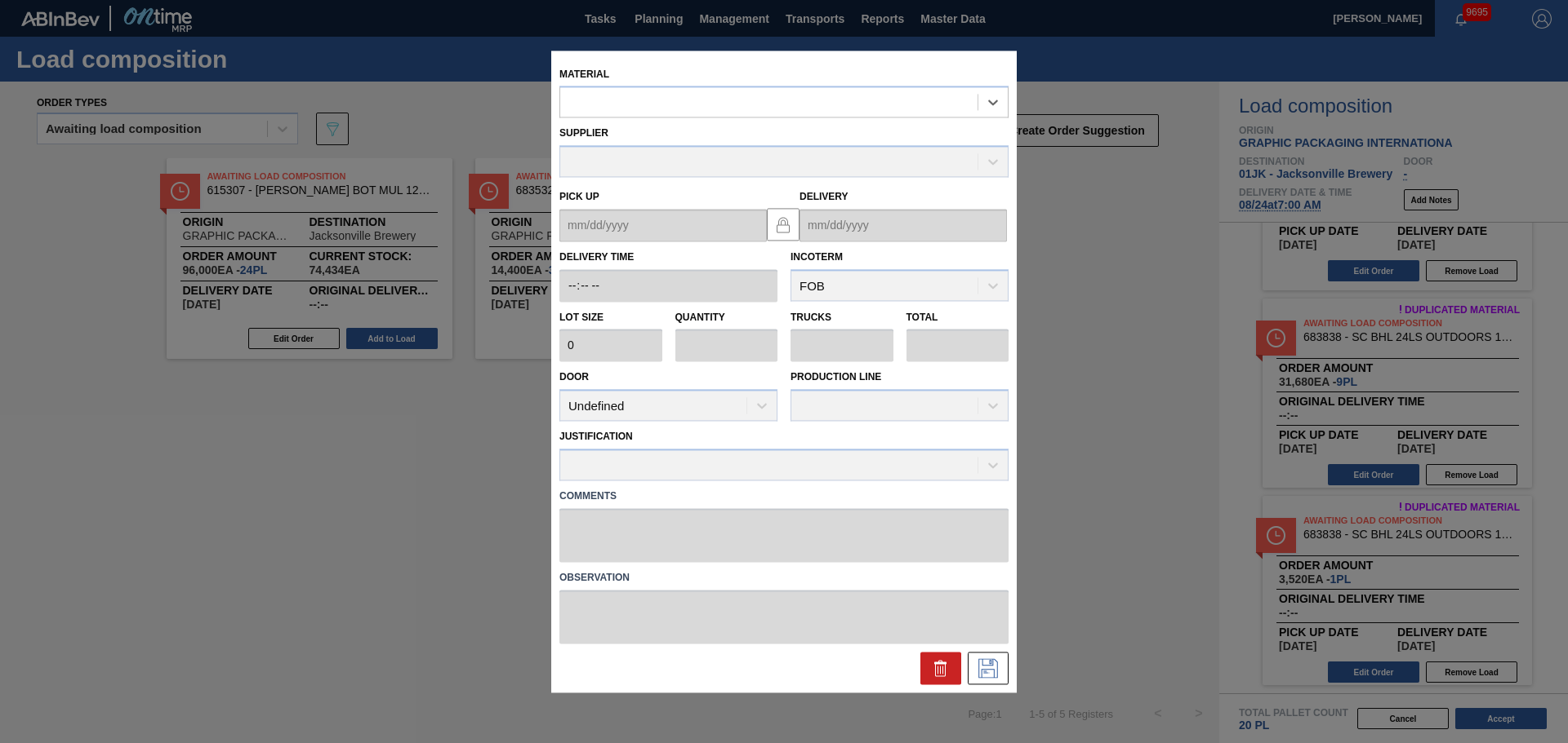
type input "3,520"
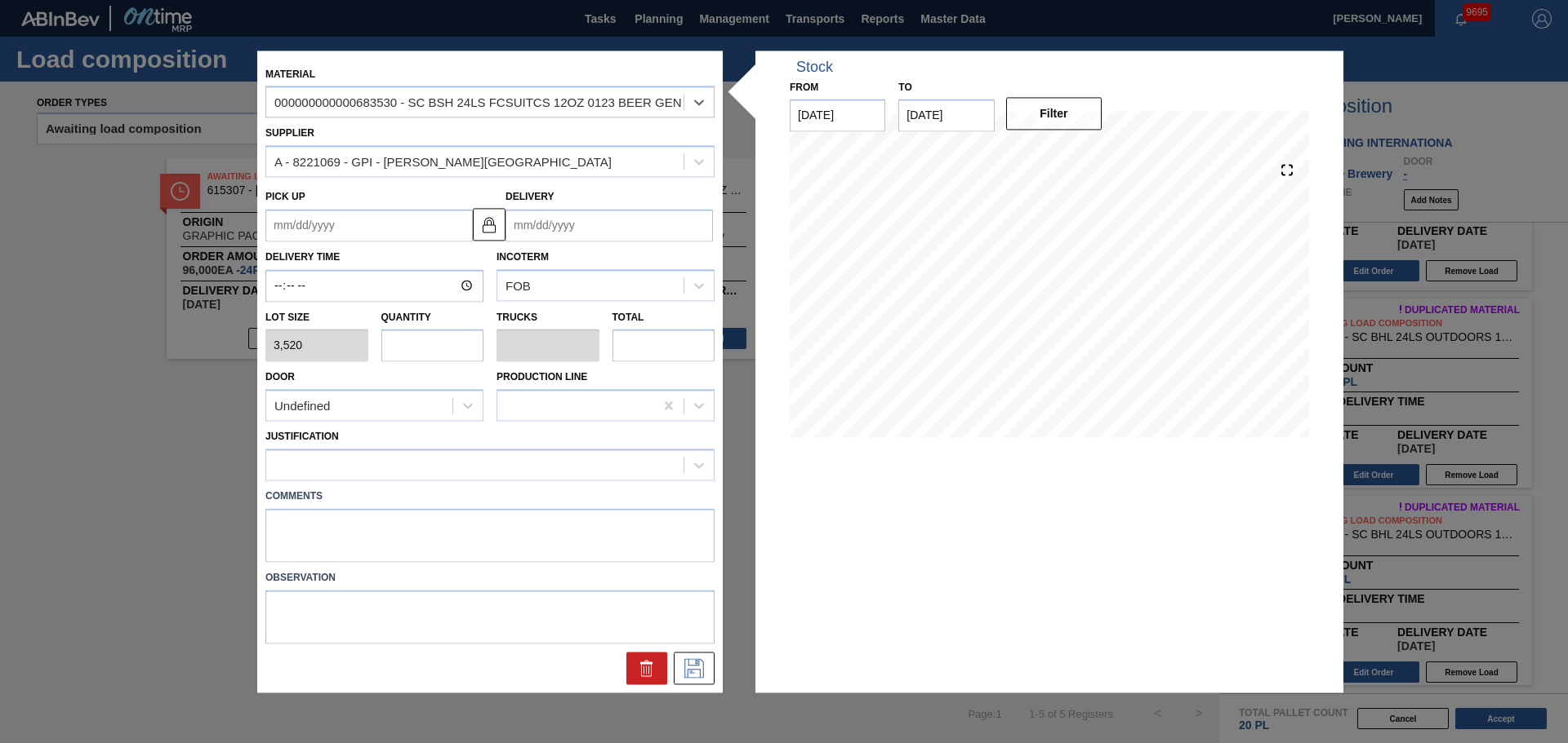
click at [606, 216] on input "Delivery" at bounding box center [609, 225] width 208 height 32
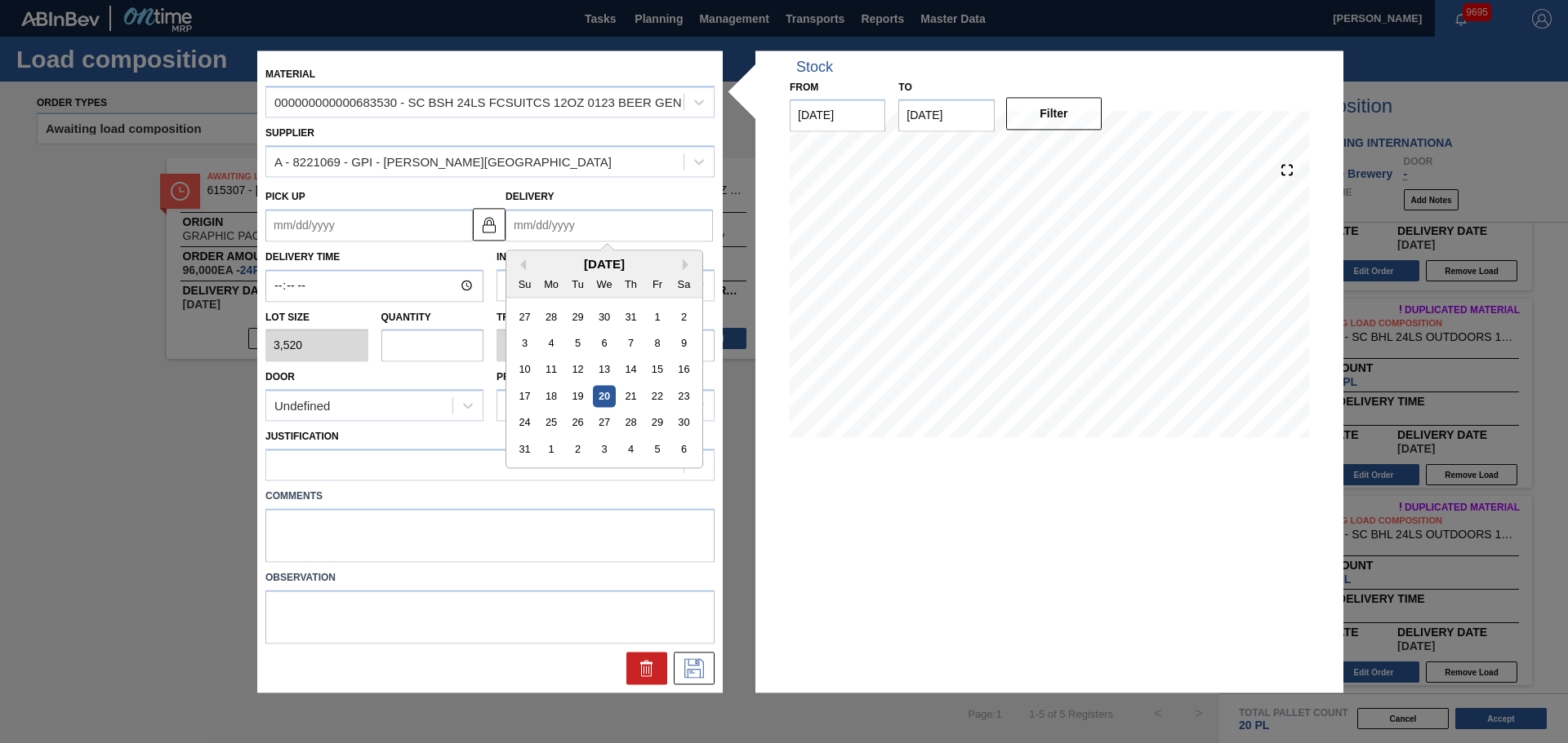
click at [576, 262] on div "[DATE]" at bounding box center [604, 264] width 196 height 14
click at [530, 445] on div "31" at bounding box center [524, 448] width 22 height 22
type up "[DATE]"
type input "[DATE]"
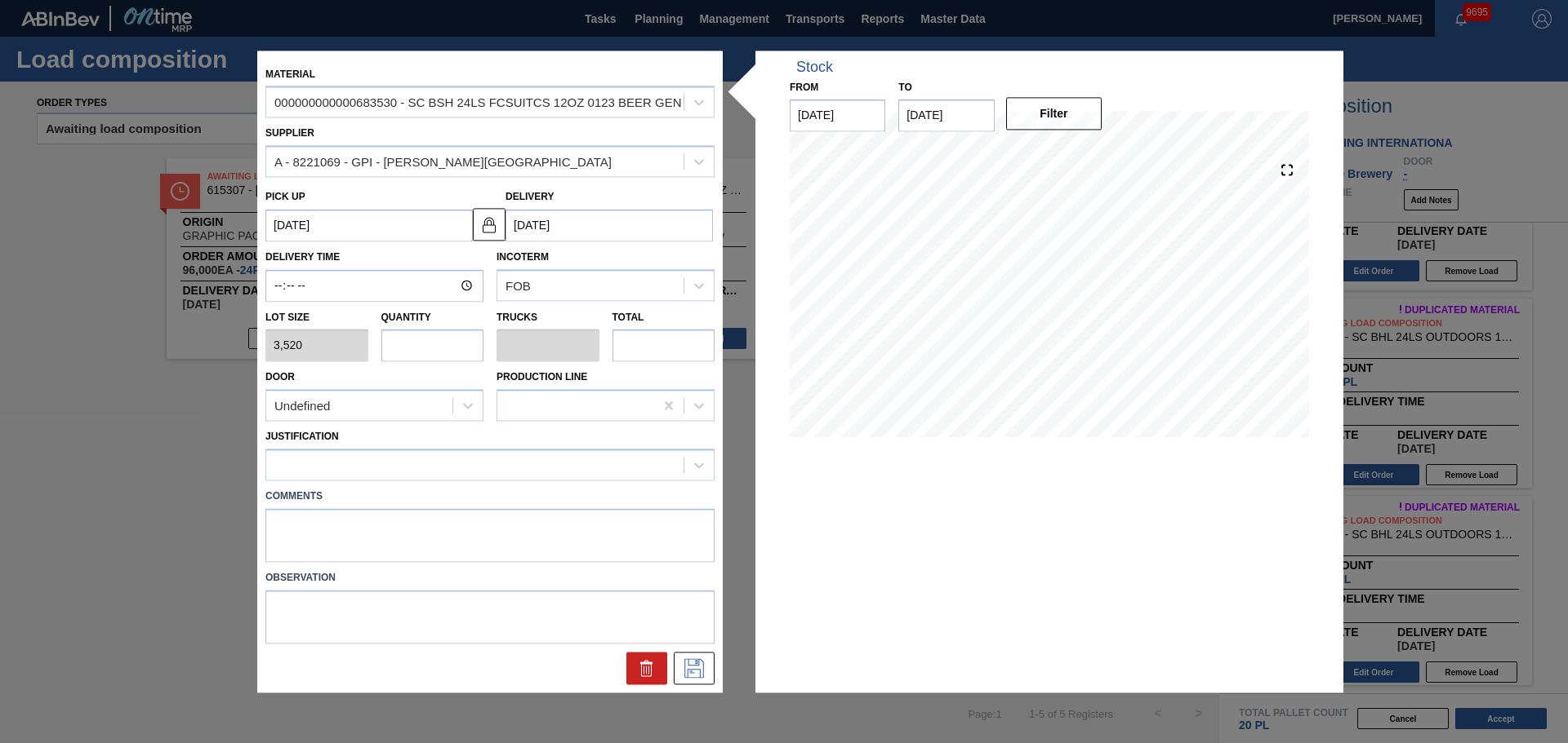
click at [420, 339] on input "text" at bounding box center [433, 345] width 103 height 32
type input "6"
type input "0.25"
type input "21,120"
type input "6"
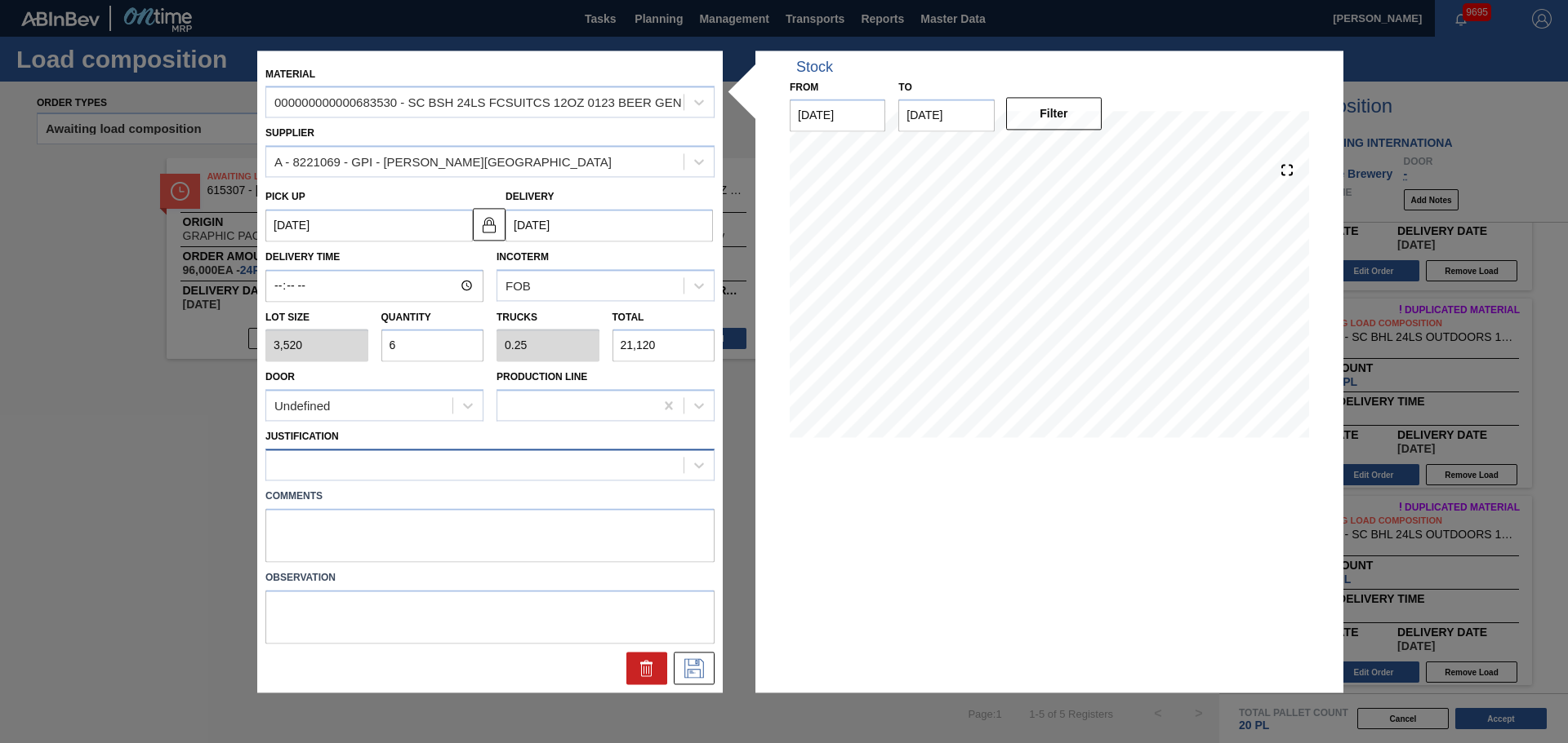
click at [683, 457] on div at bounding box center [698, 466] width 31 height 30
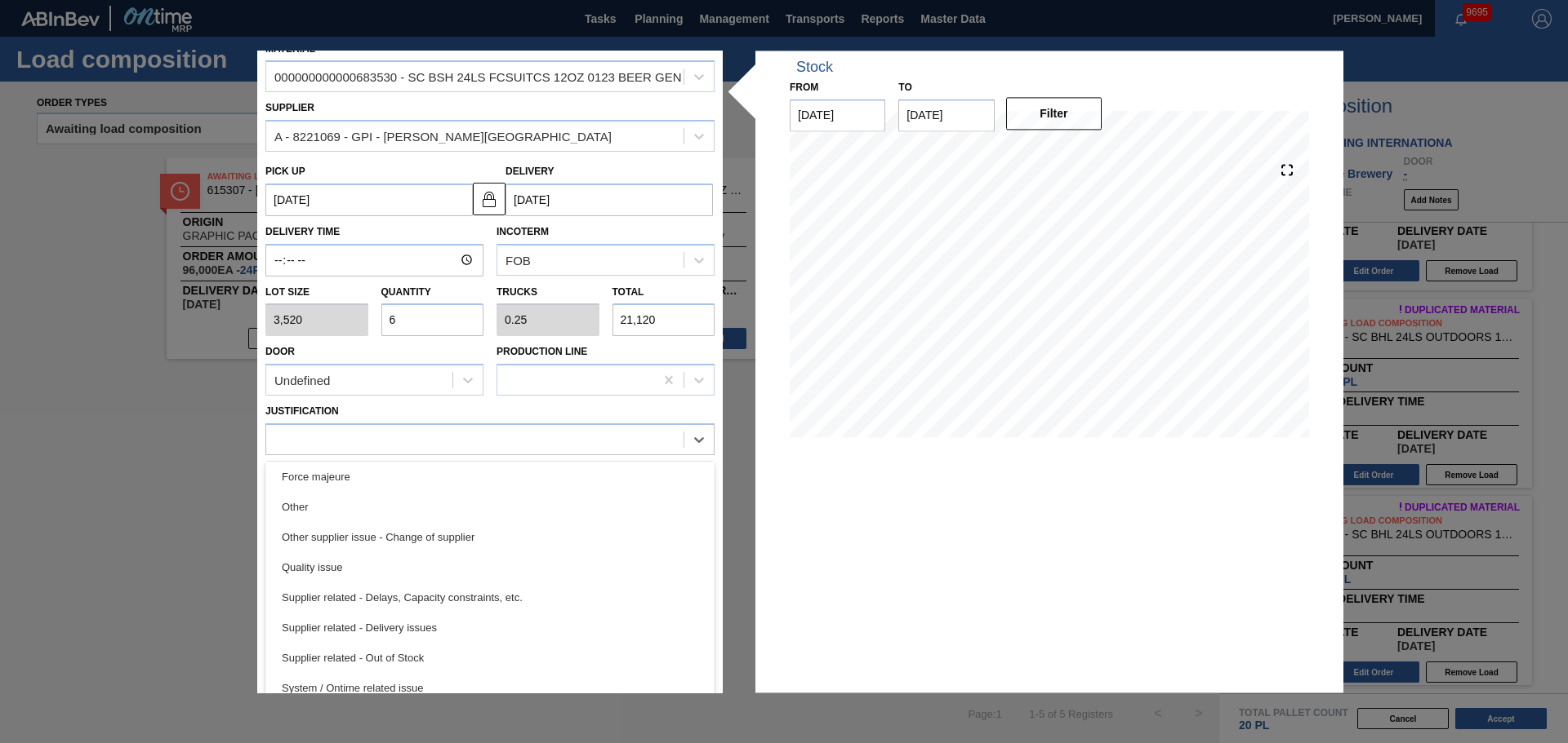
scroll to position [39, 0]
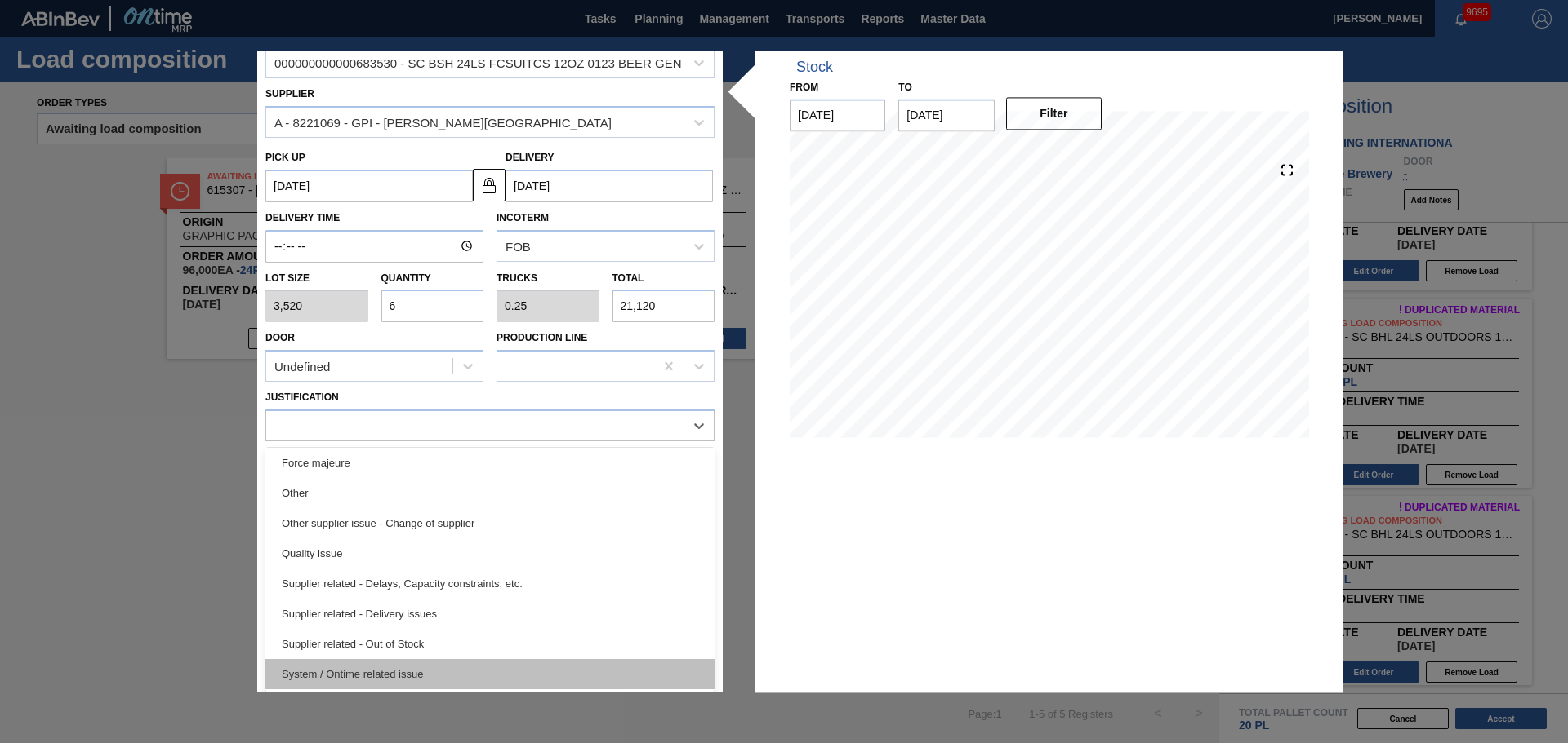
click at [401, 670] on div "System / Ontime related issue" at bounding box center [490, 674] width 449 height 31
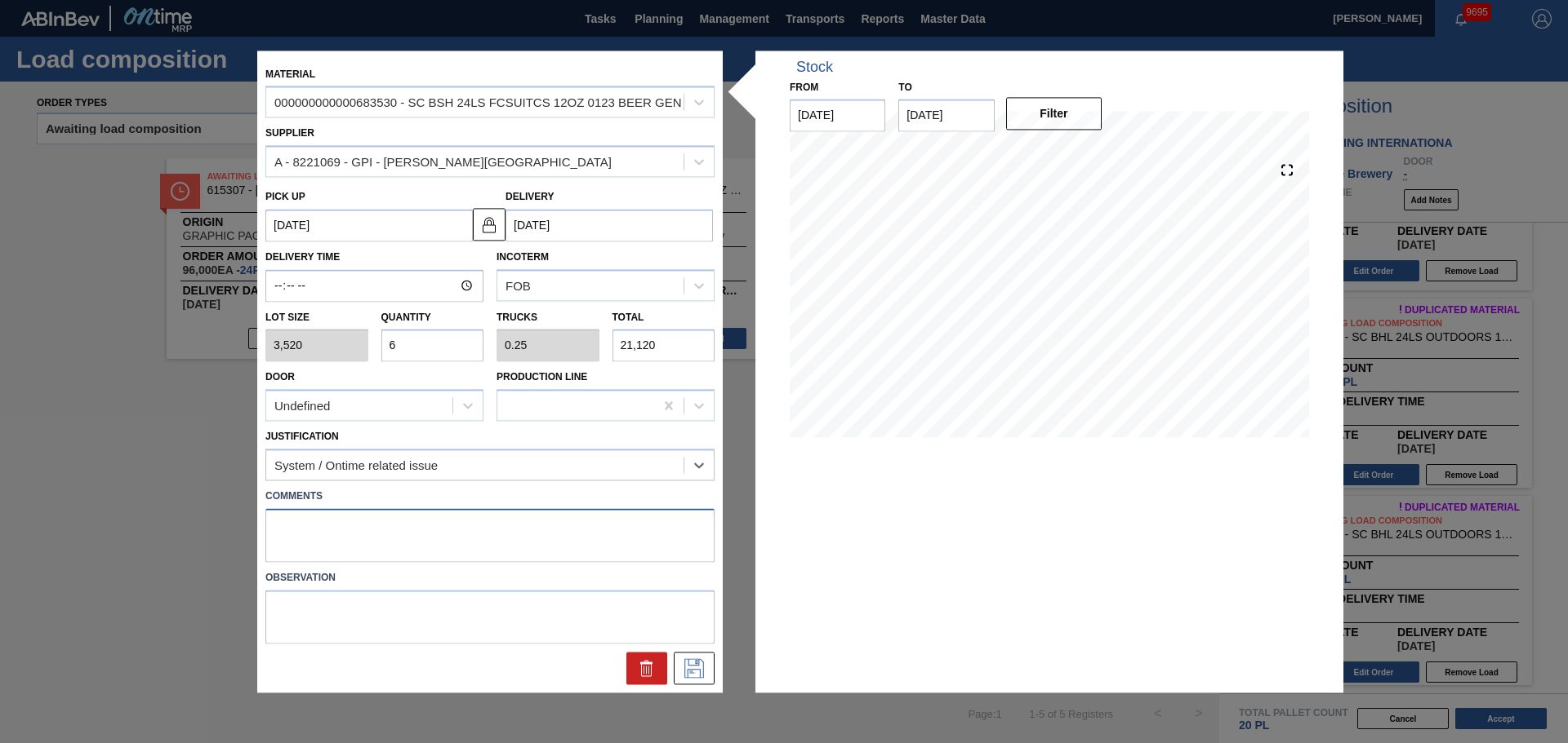
click at [377, 545] on textarea at bounding box center [490, 535] width 449 height 54
type textarea "M"
type textarea "MID, DROP"
click at [690, 671] on icon at bounding box center [694, 668] width 26 height 19
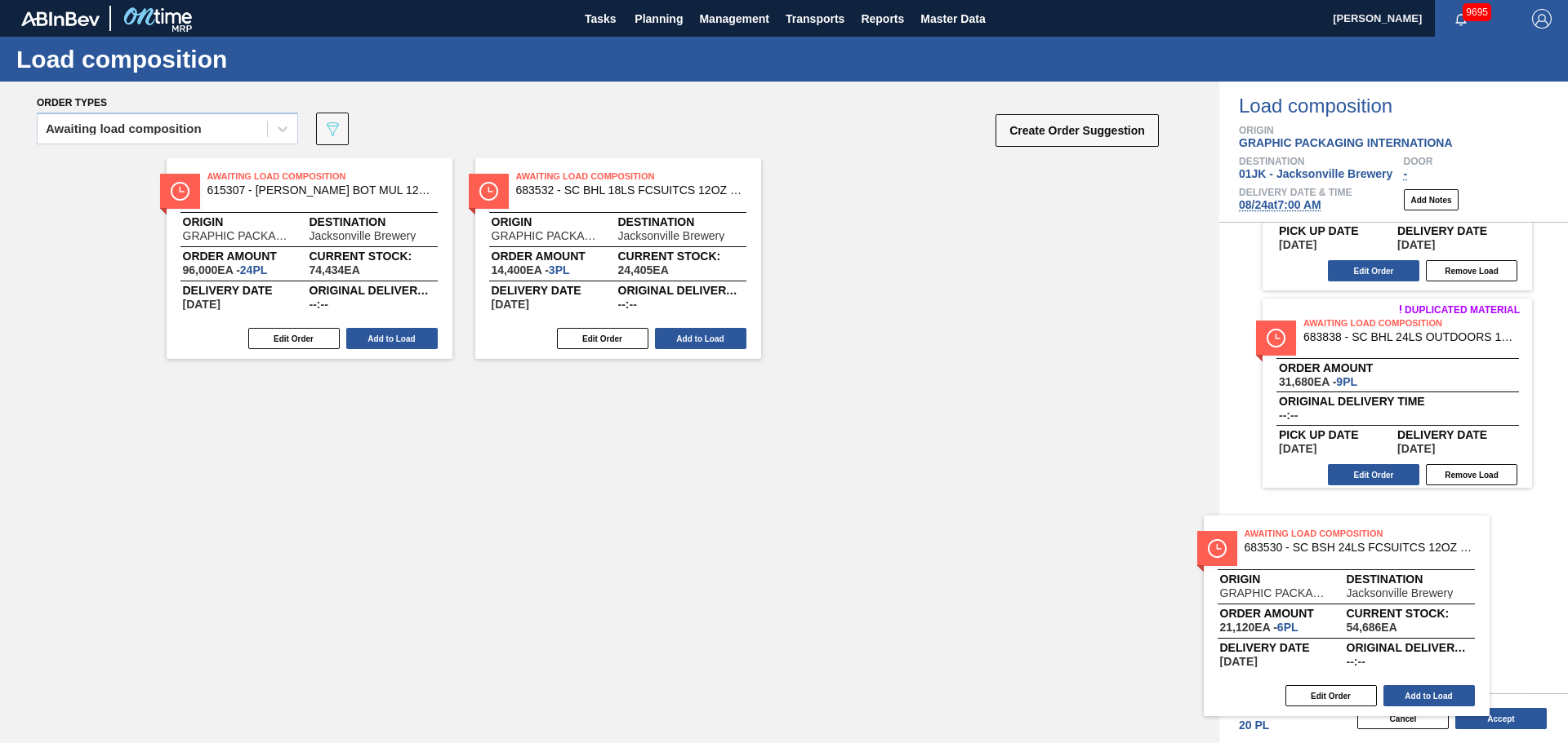
drag, startPoint x: 744, startPoint y: 319, endPoint x: 1292, endPoint y: 544, distance: 592.4
click at [1292, 544] on div "Order types Awaiting load composition 089F7B8B-B2A5-4AFE-B5C0-19BA573D28AC Crea…" at bounding box center [784, 412] width 1568 height 662
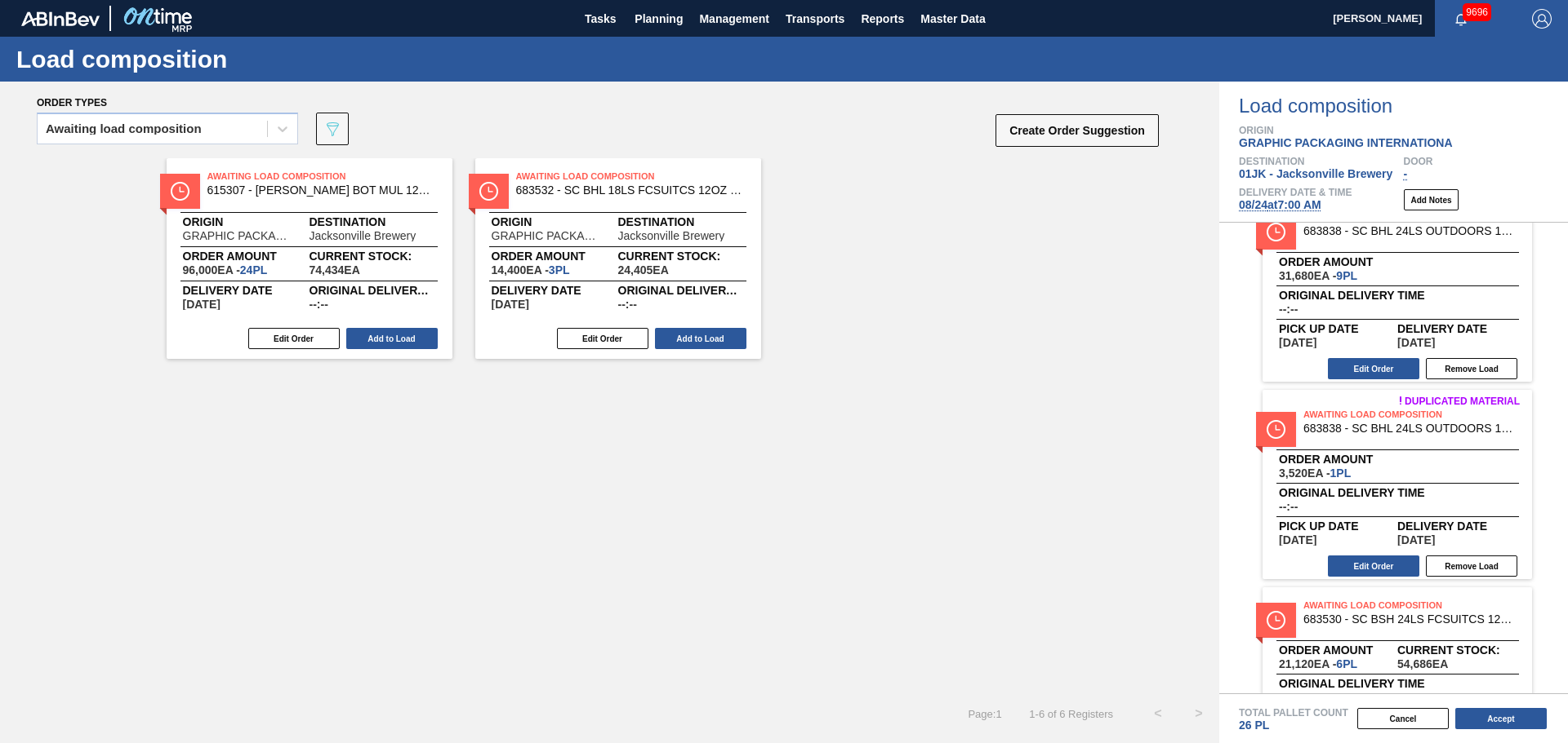
scroll to position [164, 0]
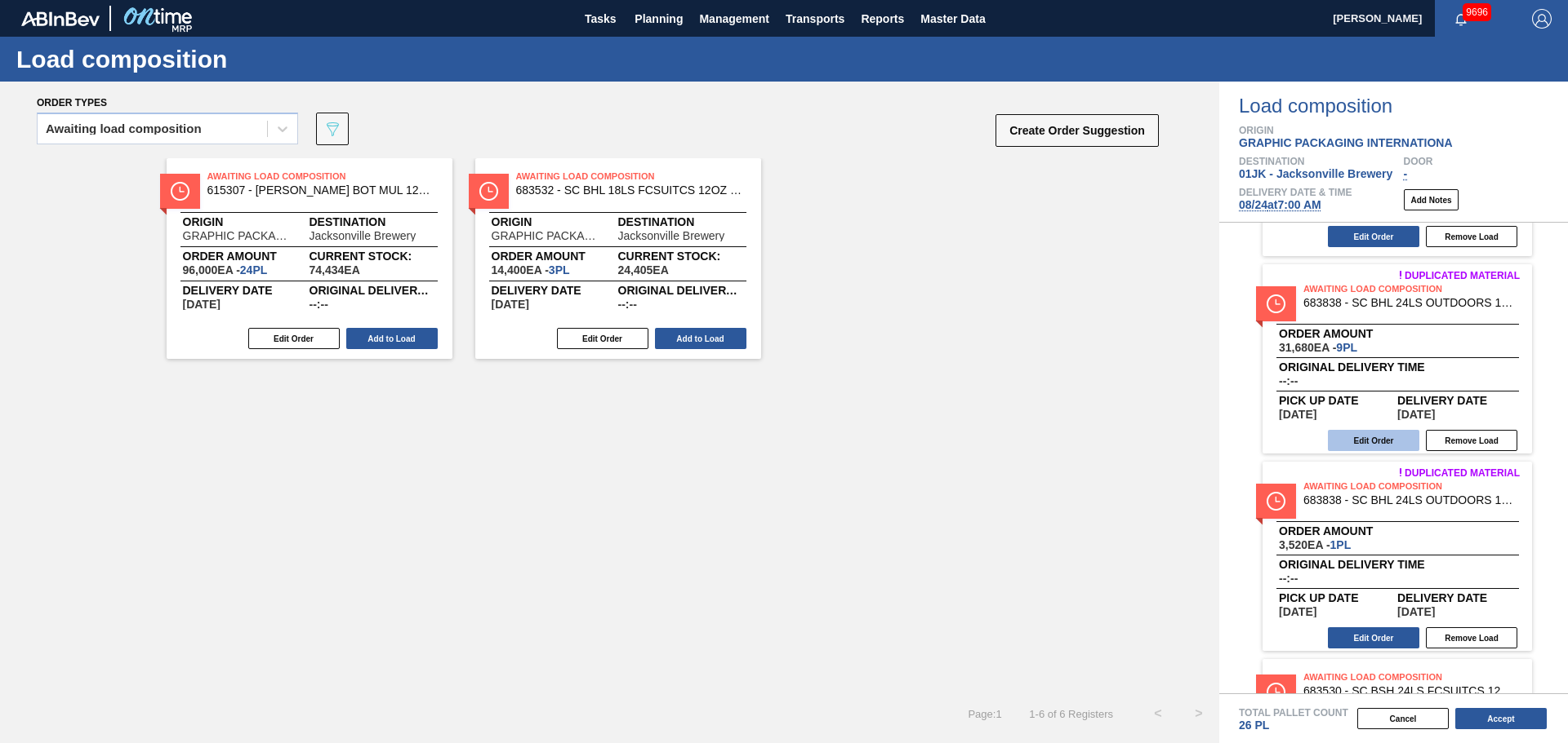
click at [1353, 442] on button "Edit Order" at bounding box center [1373, 440] width 92 height 21
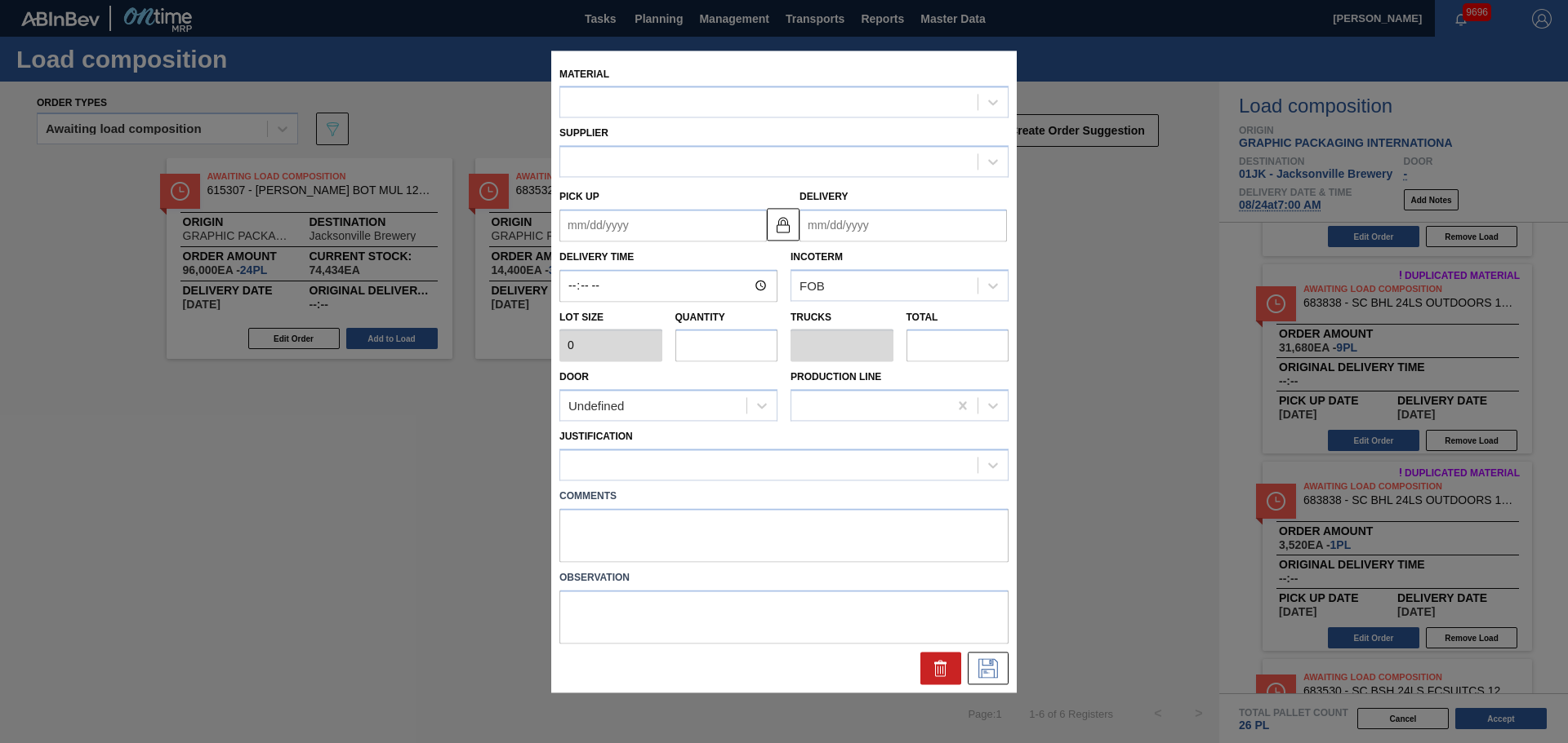
type input "3,520"
type input "9"
type input "0.346"
type input "31,680"
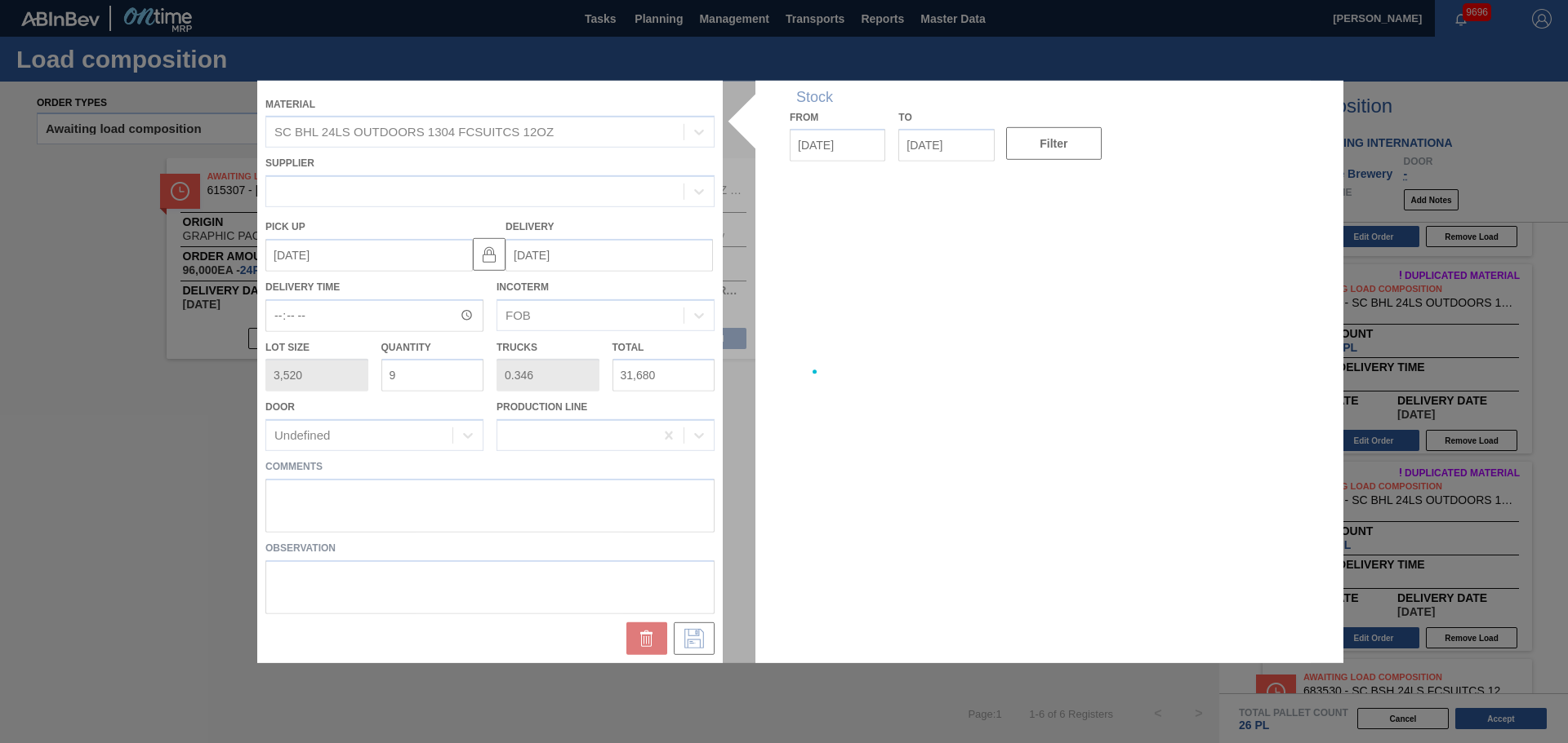
type up "[DATE]"
type input "[DATE]"
click at [532, 501] on div at bounding box center [784, 372] width 1053 height 583
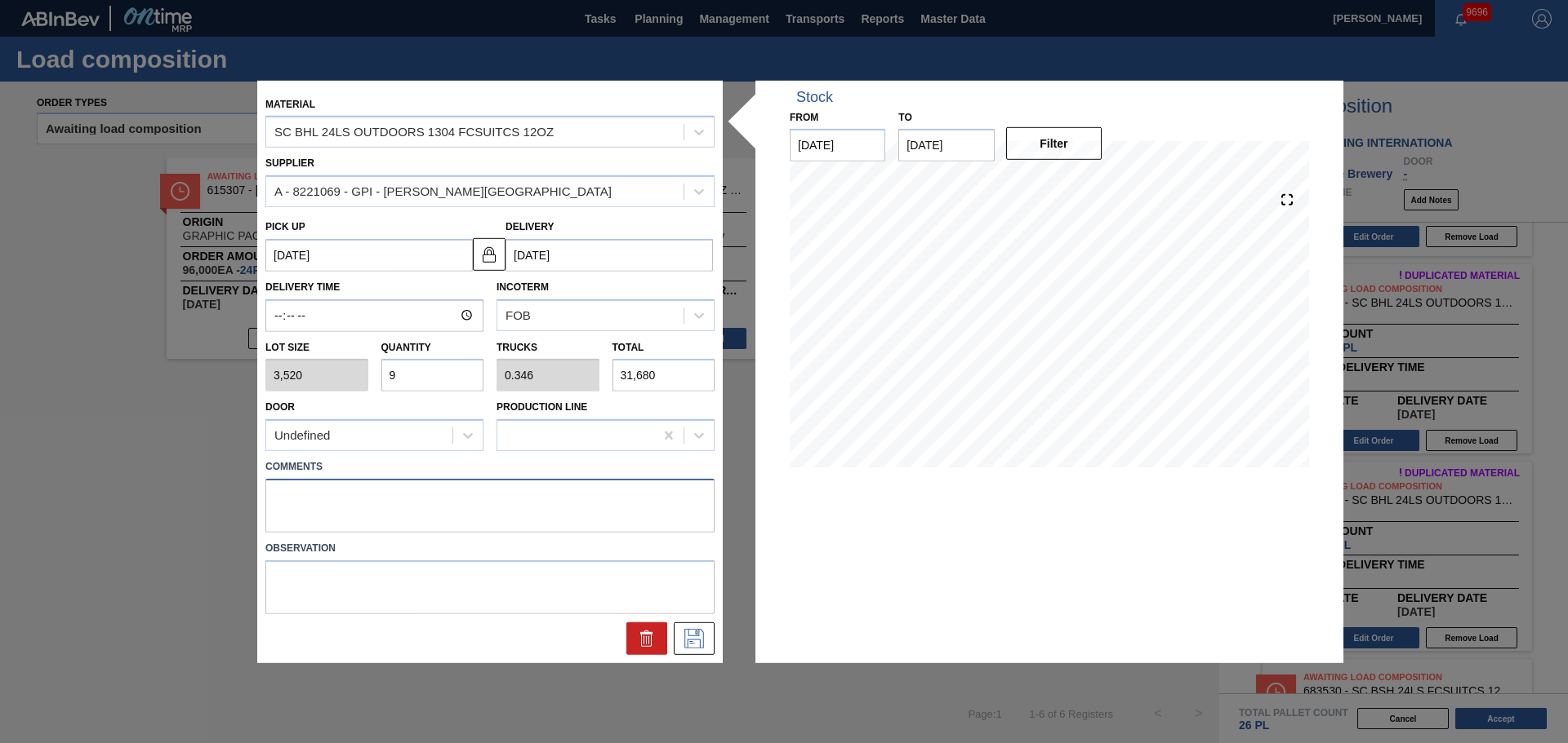
click at [518, 496] on textarea at bounding box center [490, 506] width 449 height 54
type textarea "NOSE, DROP"
click at [681, 650] on button at bounding box center [694, 638] width 41 height 32
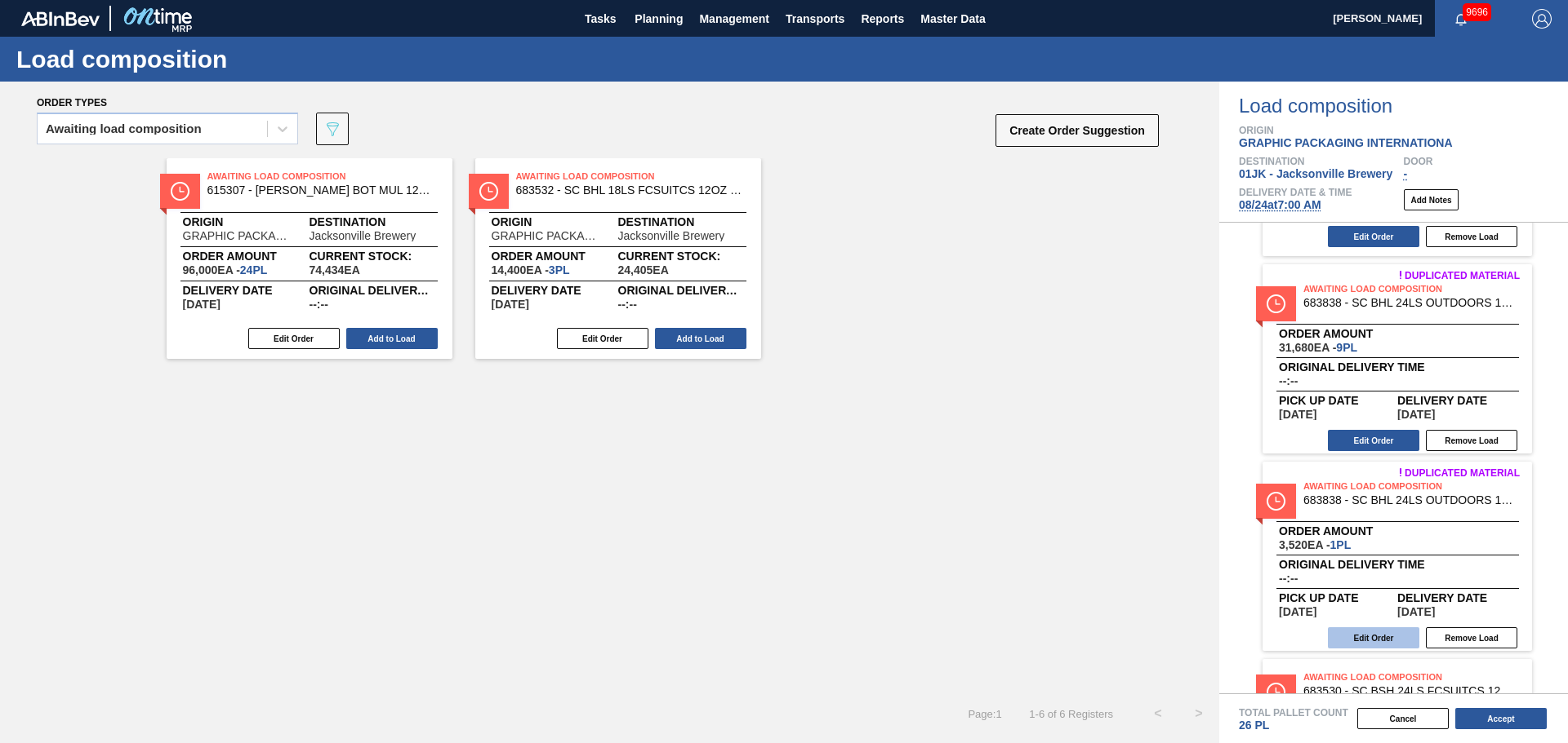
click at [1406, 641] on button "Edit Order" at bounding box center [1373, 638] width 92 height 21
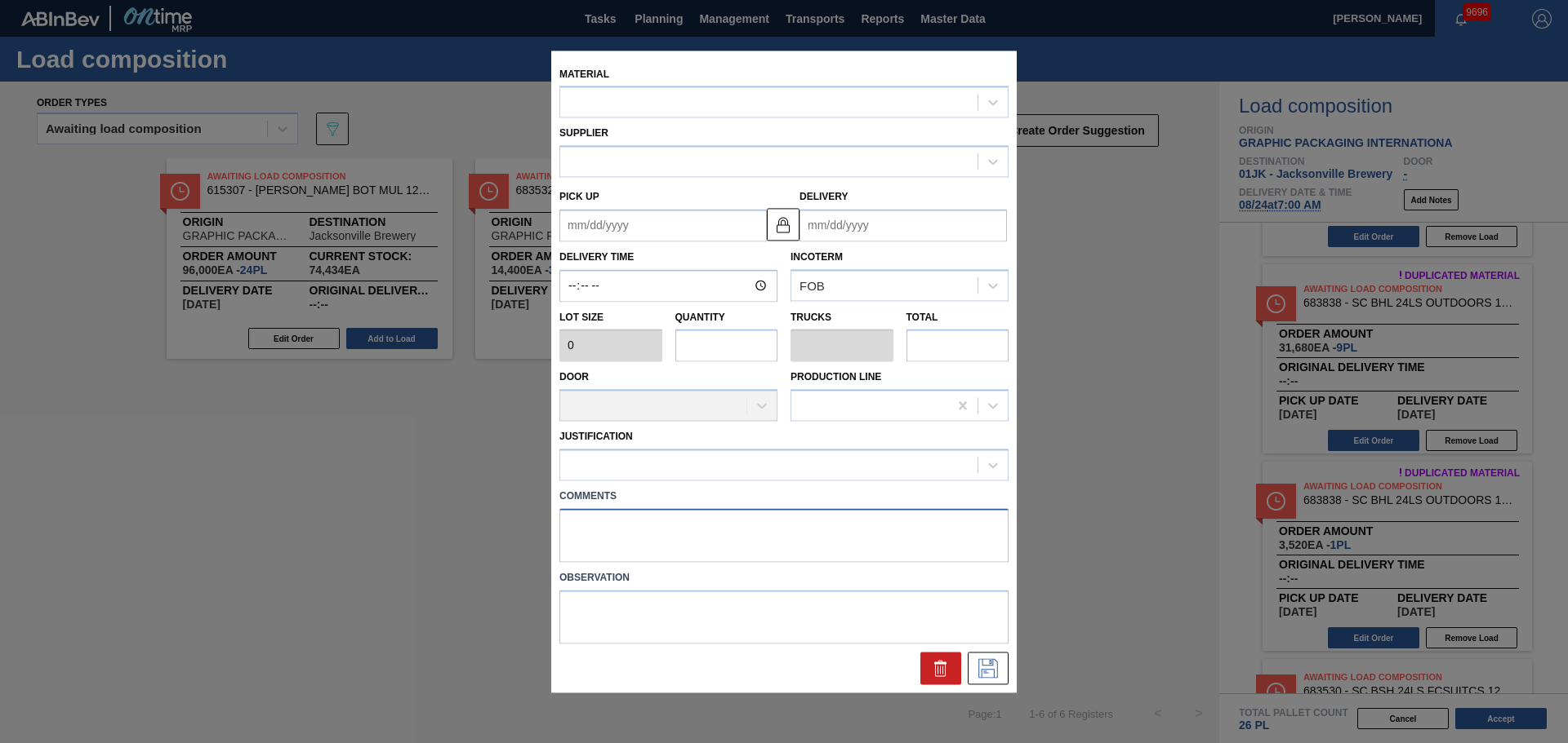
click at [583, 521] on textarea at bounding box center [784, 535] width 449 height 54
type textarea "NOSE<"
type input "3,520"
type input "1"
type input "0.038"
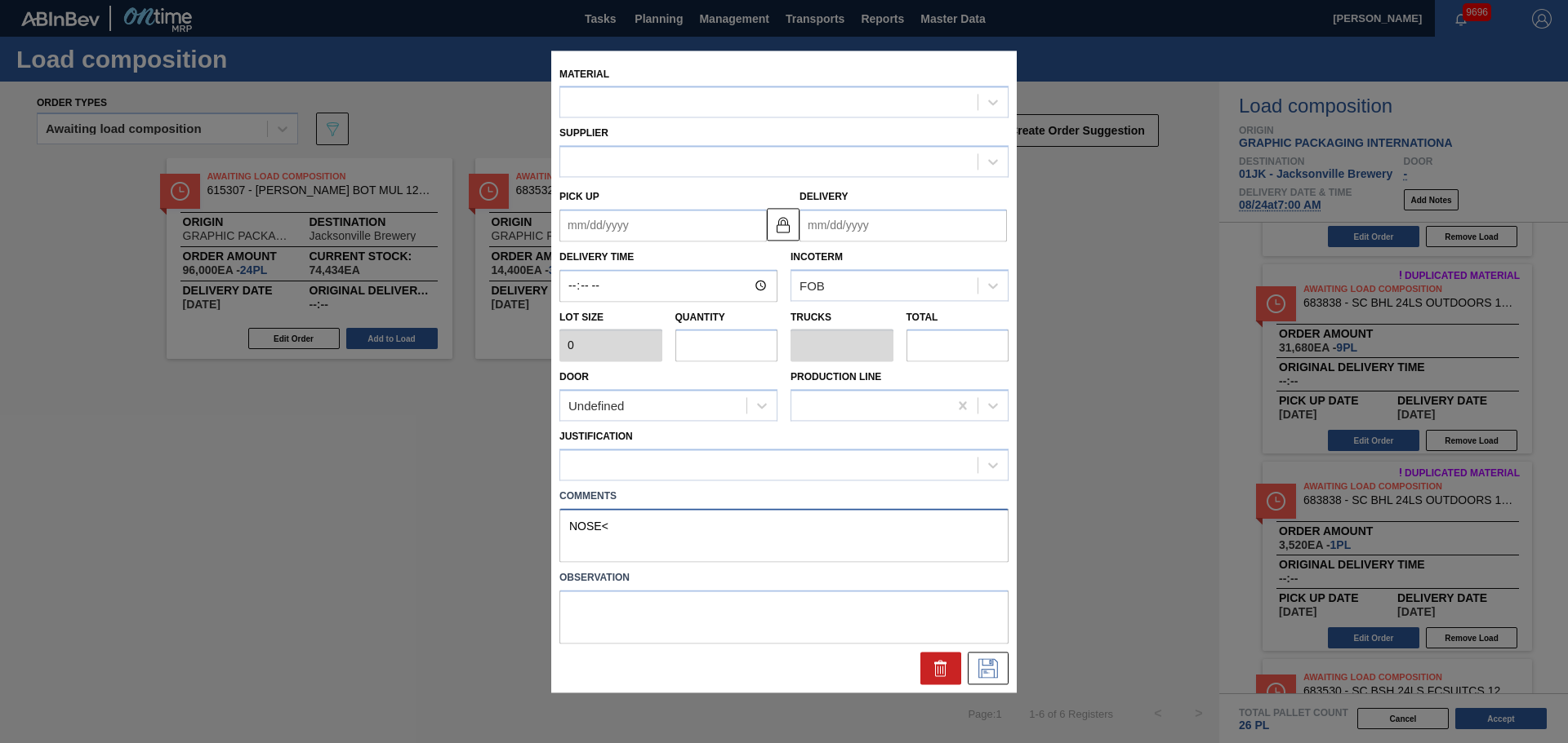
type input "3,520"
type up "[DATE]"
type input "[DATE]"
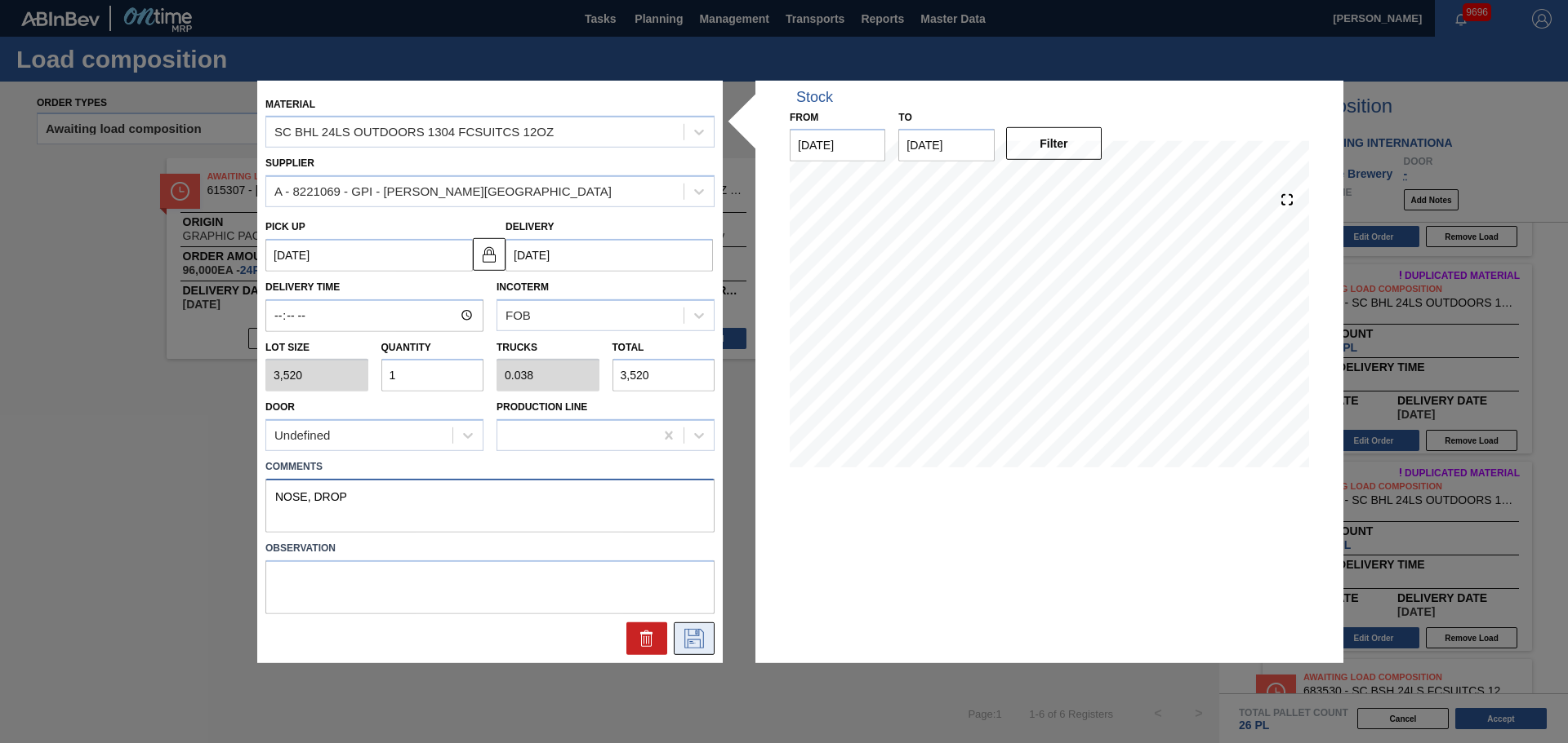
type textarea "NOSE, DROP"
click at [695, 647] on icon at bounding box center [694, 638] width 26 height 19
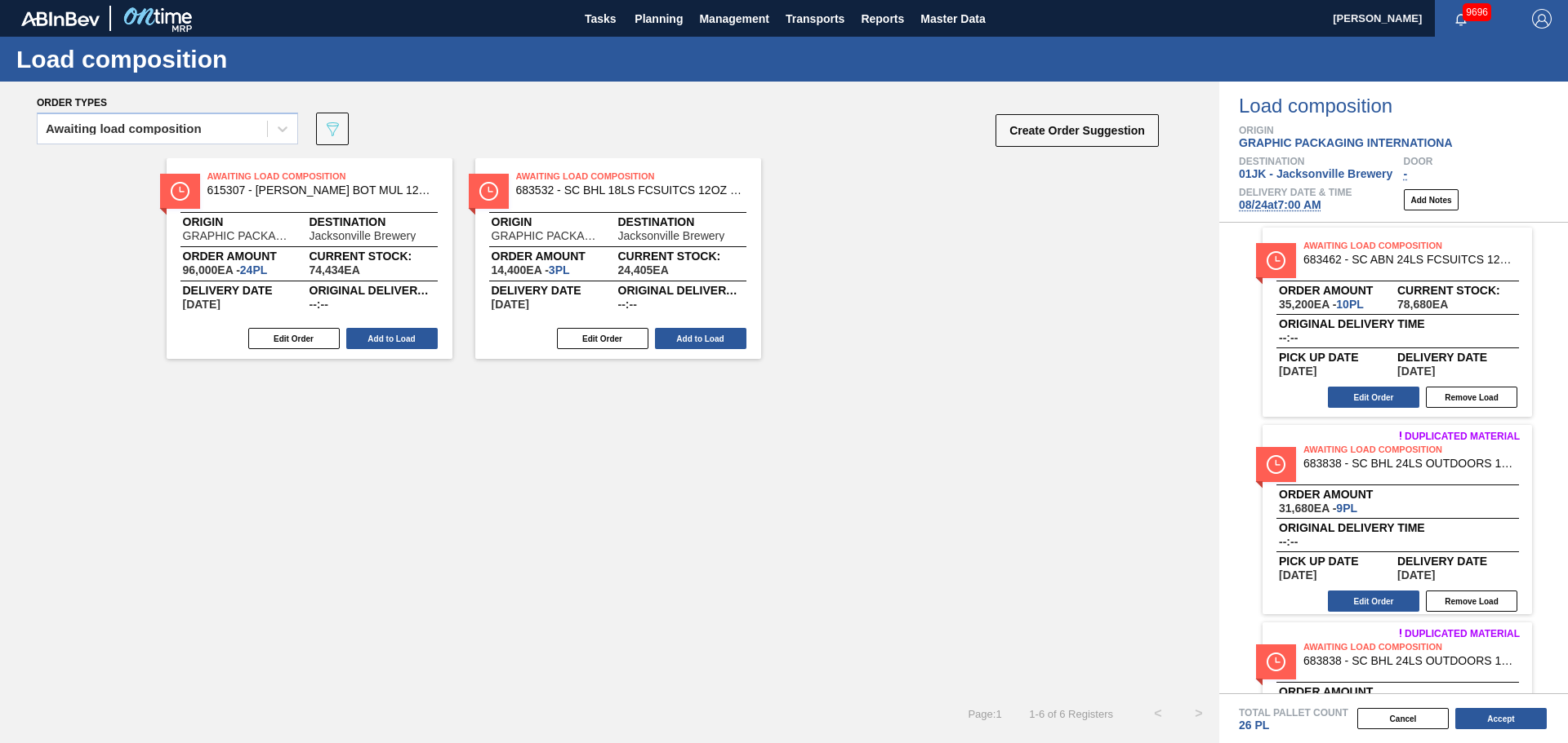
scroll to position [0, 0]
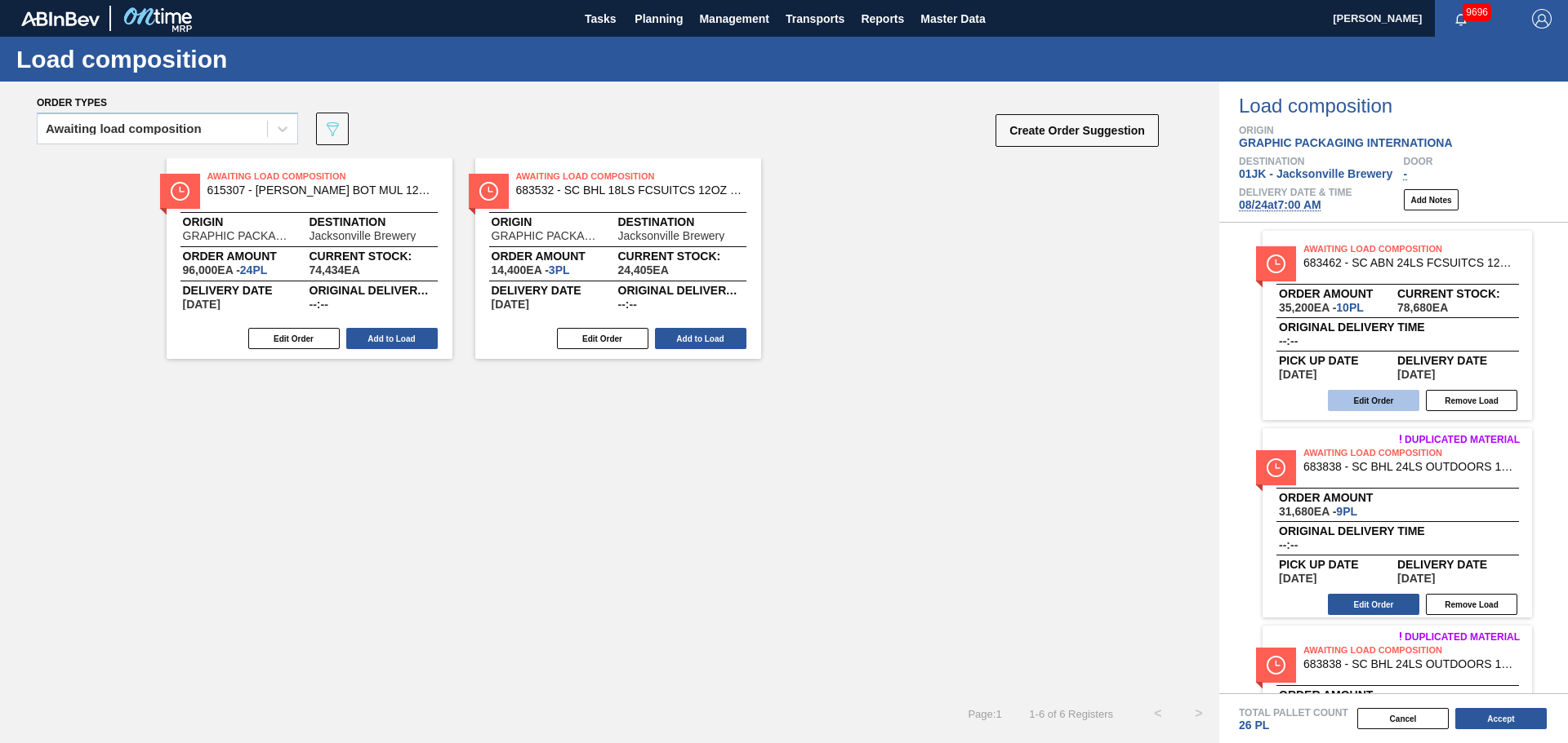
click at [1374, 399] on button "Edit Order" at bounding box center [1373, 400] width 92 height 21
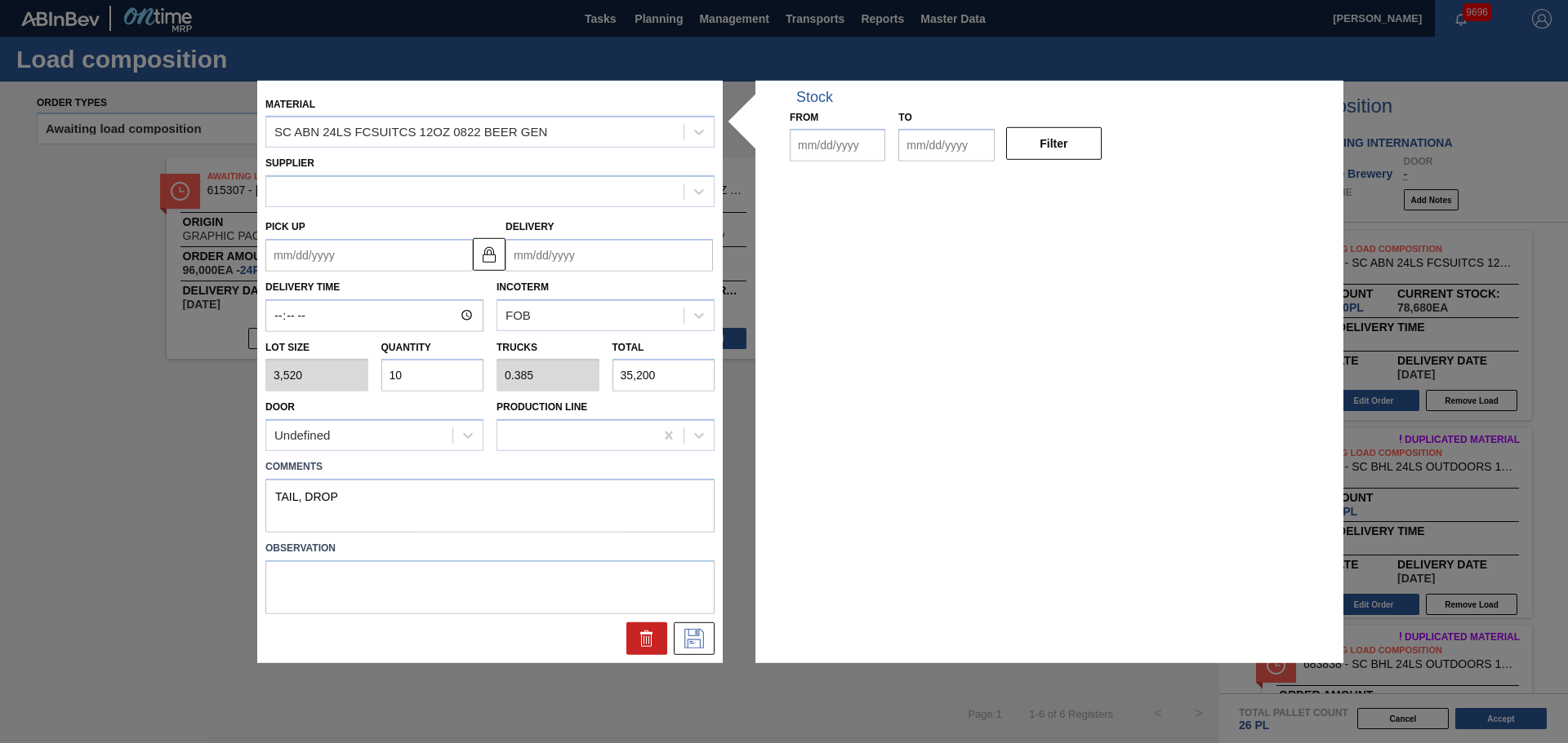
type input "3,520"
type input "10"
type input "0.385"
type input "35,200"
type textarea "TAIL, DROP"
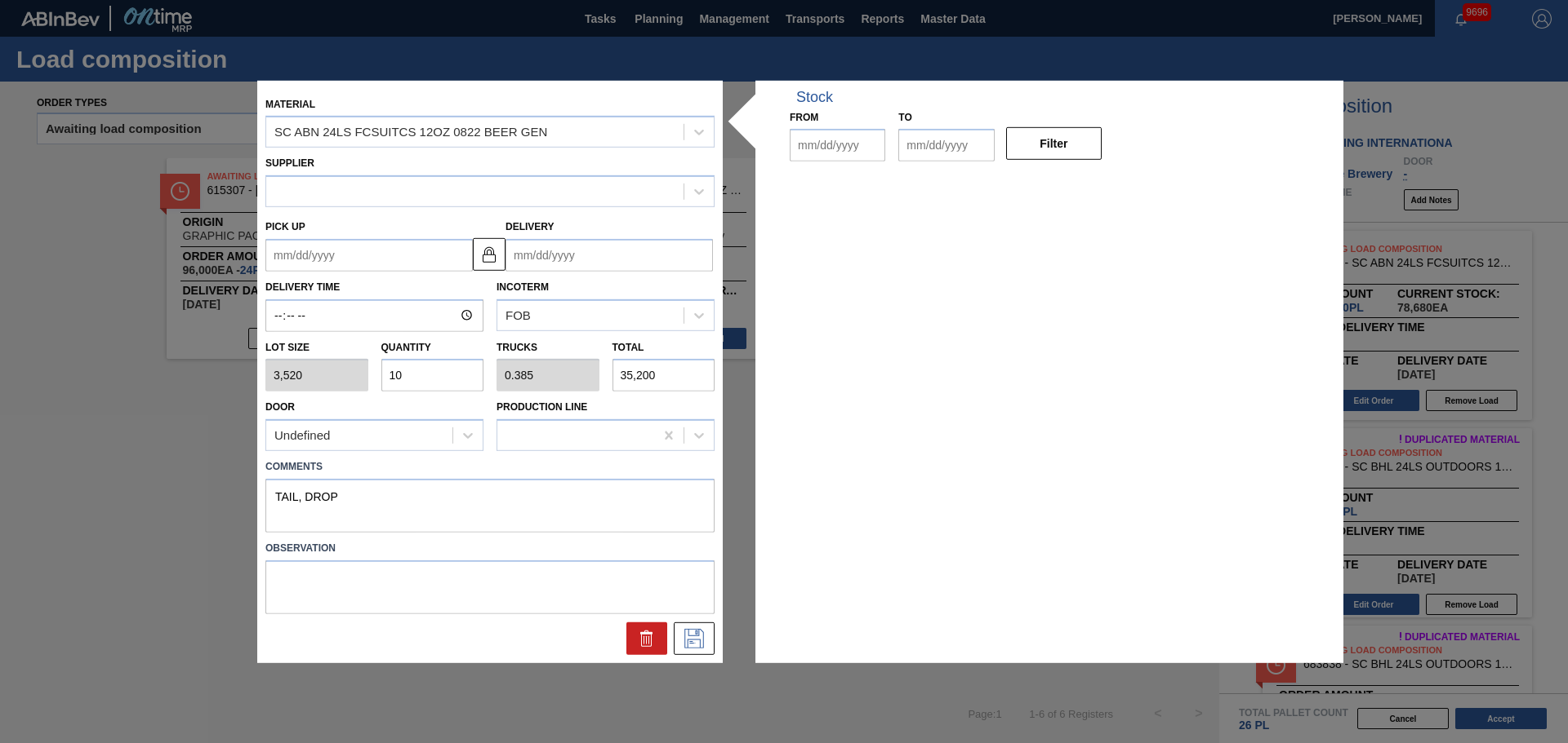
type up "[DATE]"
type input "[DATE]"
click at [703, 652] on button at bounding box center [694, 638] width 41 height 32
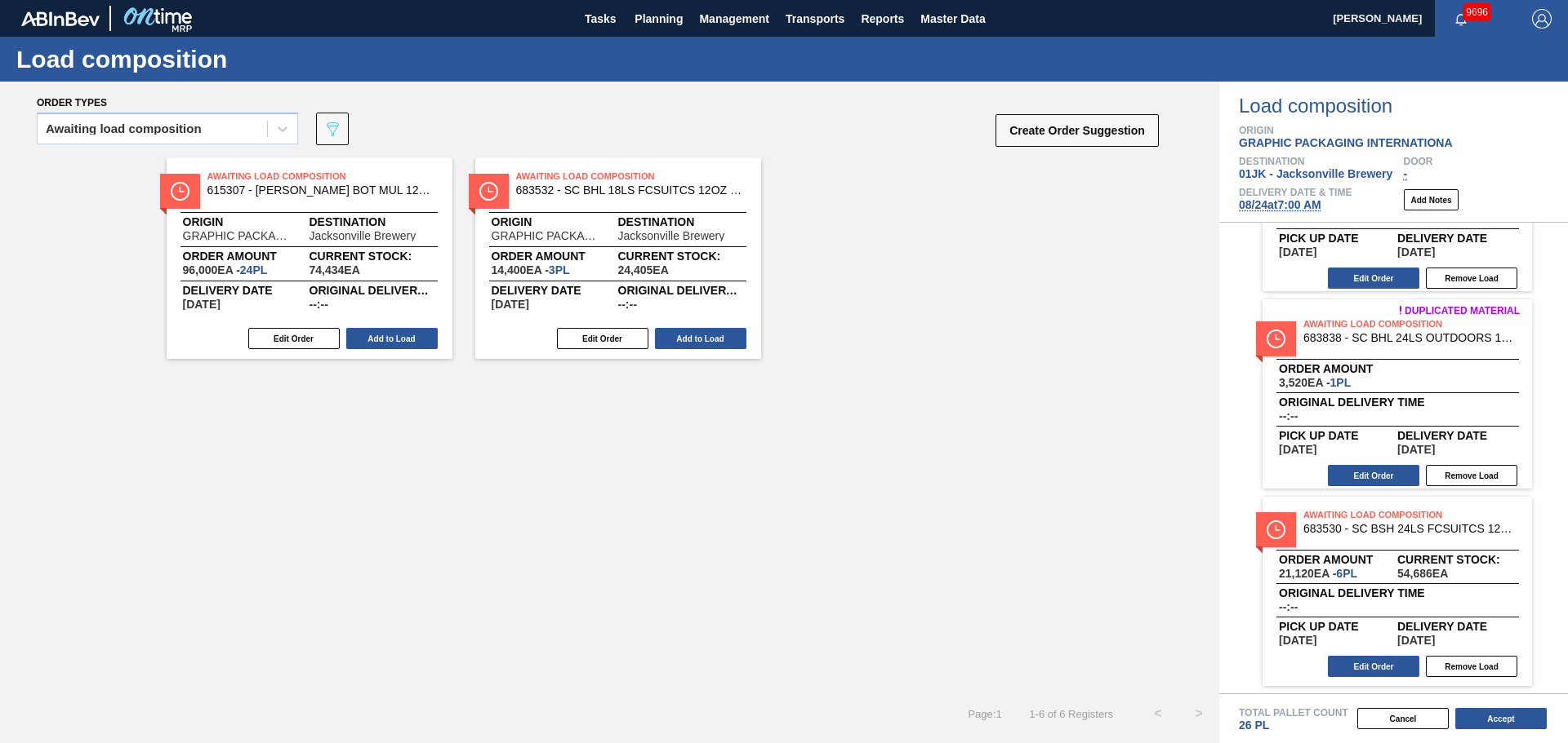
scroll to position [327, 0]
click at [1484, 720] on button "Accept" at bounding box center [1500, 719] width 92 height 21
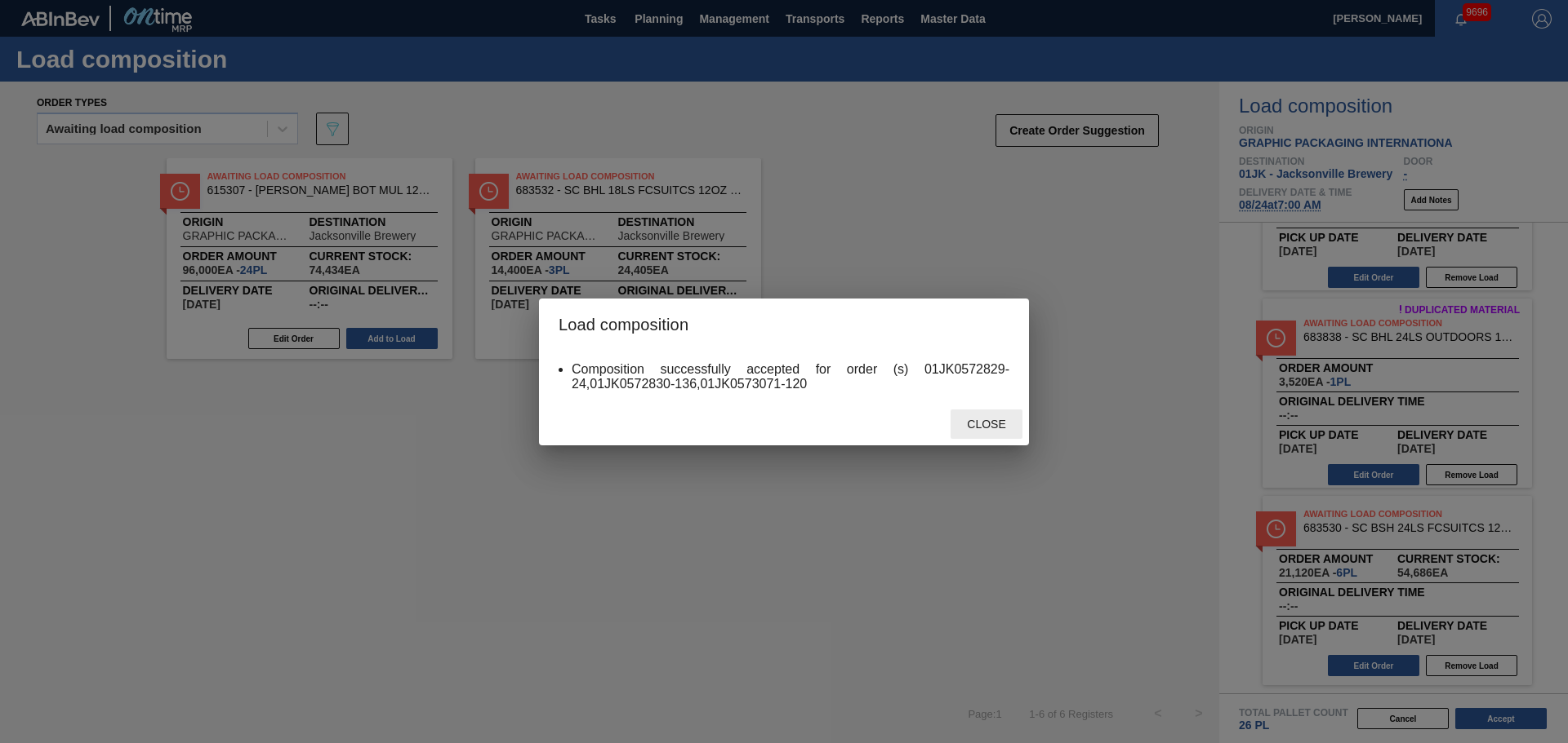
click at [983, 429] on span "Close" at bounding box center [986, 424] width 65 height 13
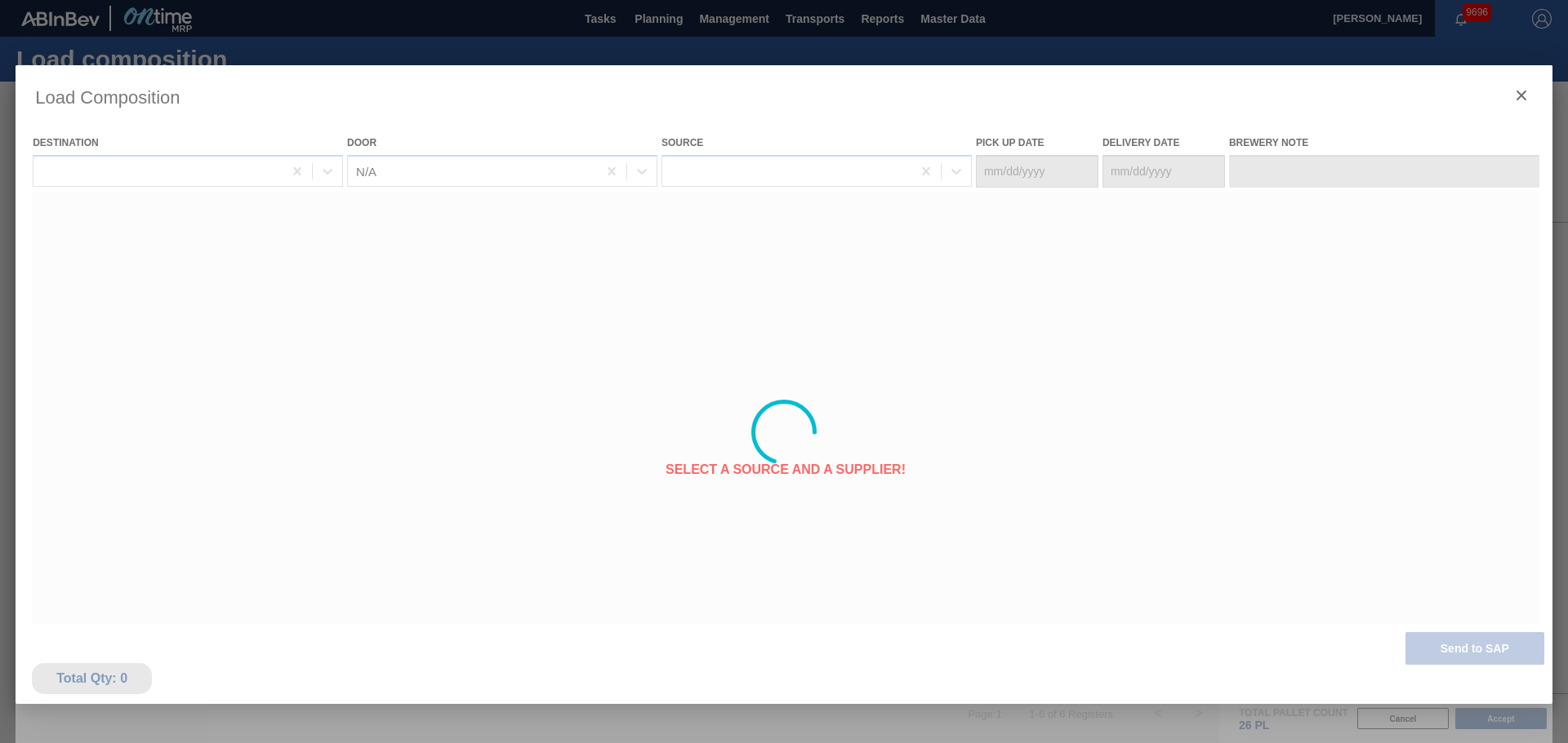
type Date "[DATE]"
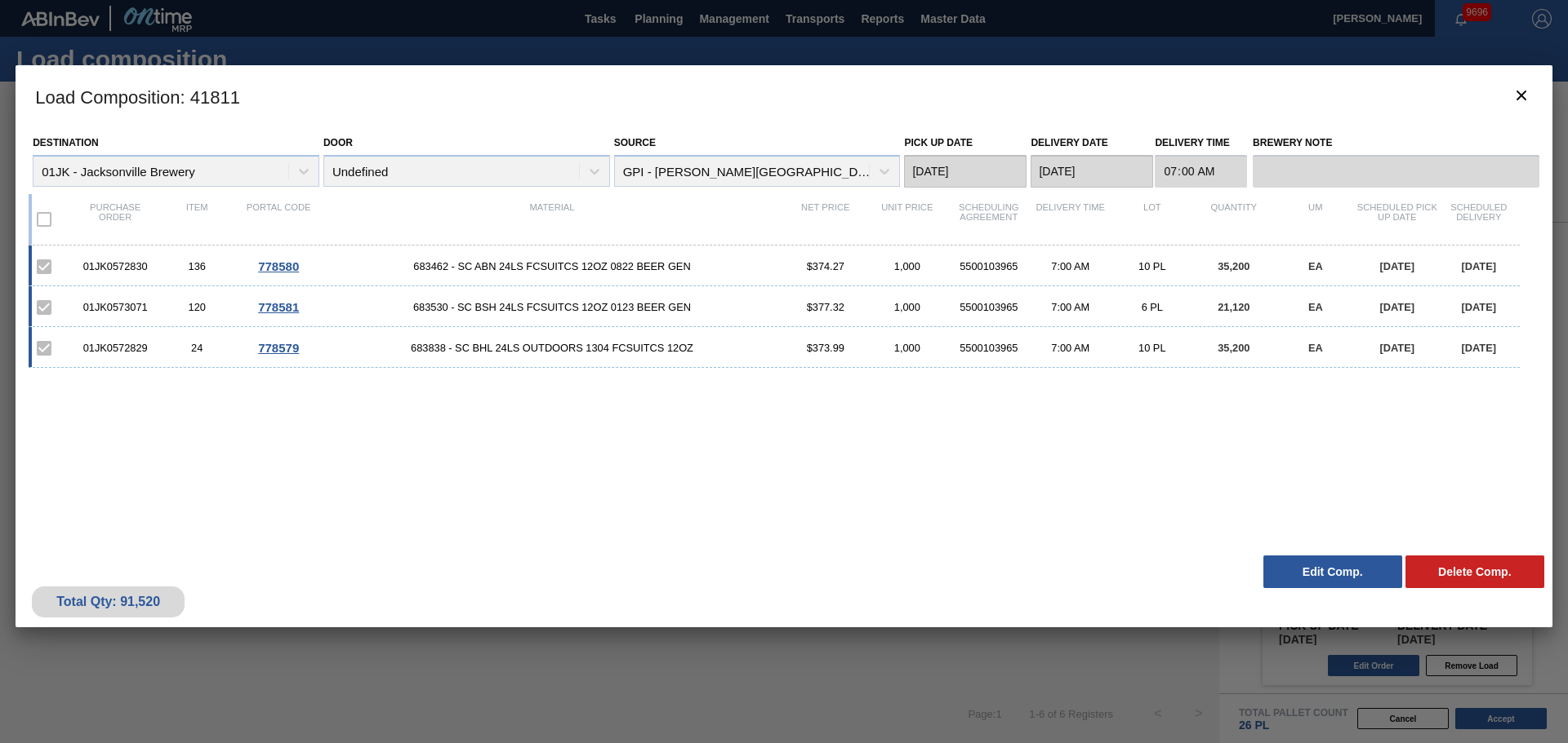
click at [894, 476] on div "01JK0572830 136 778580 683462 - SC ABN 24LS FCSUITCS 12OZ 0822 BEER GEN $374.27…" at bounding box center [781, 387] width 1504 height 283
click at [1512, 93] on icon "botão de ícone" at bounding box center [1521, 95] width 19 height 19
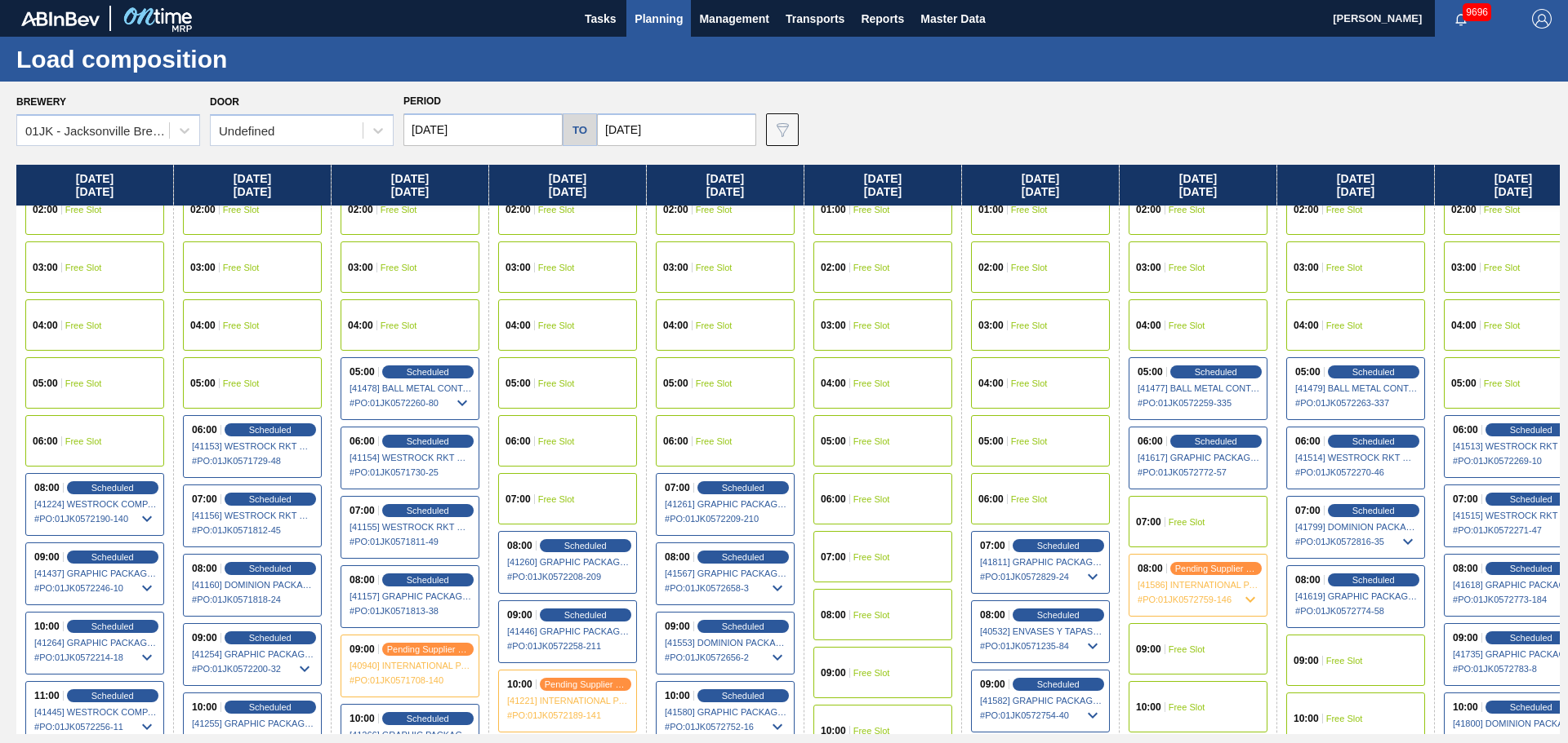
scroll to position [82, 0]
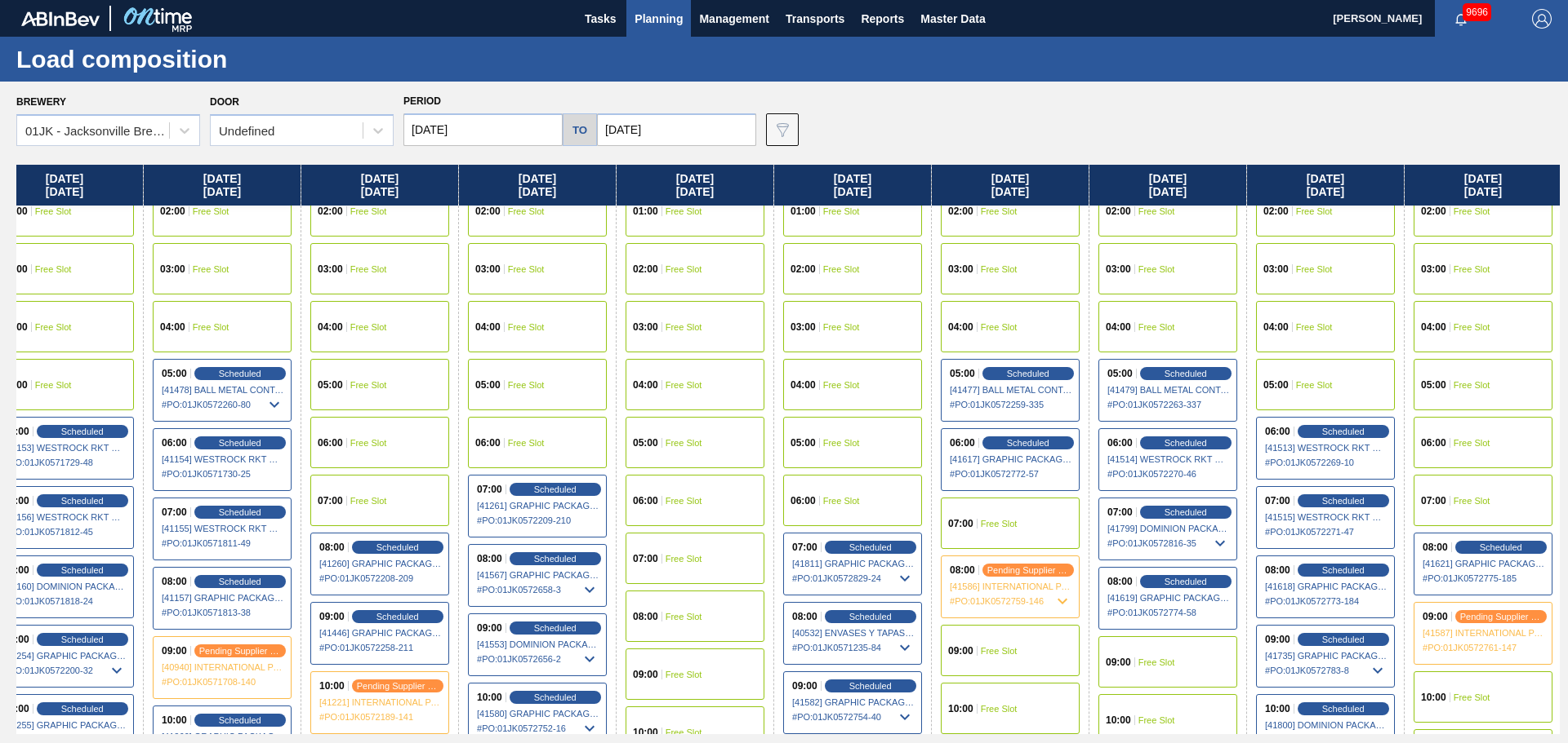
drag, startPoint x: 1237, startPoint y: 489, endPoint x: 1053, endPoint y: 460, distance: 186.3
click at [1030, 497] on div "[DATE] 01:00 Free Slot 02:00 Free Slot 03:00 Free Slot 04:00 Free Slot 05:00 Fr…" at bounding box center [788, 449] width 1543 height 569
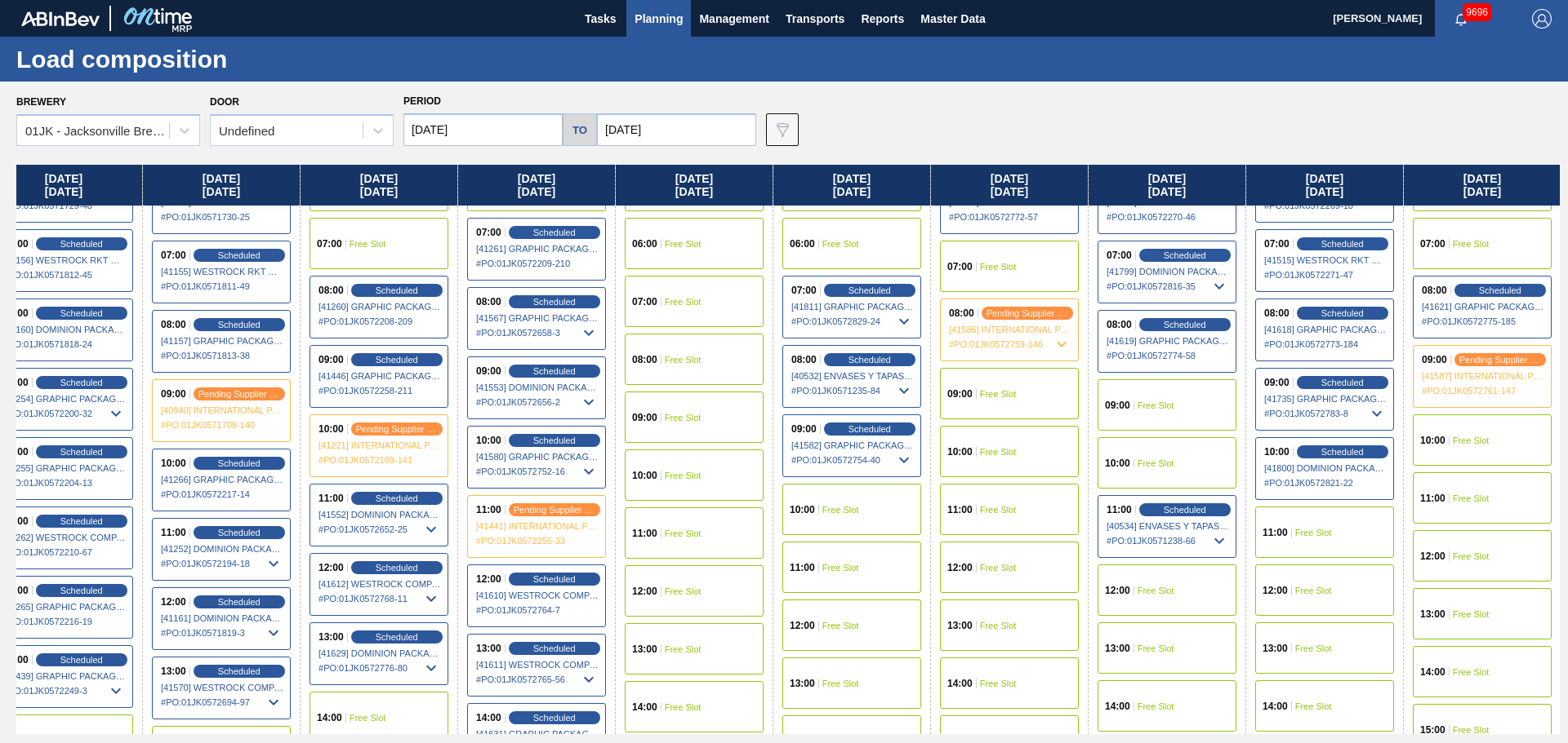
scroll to position [408, 188]
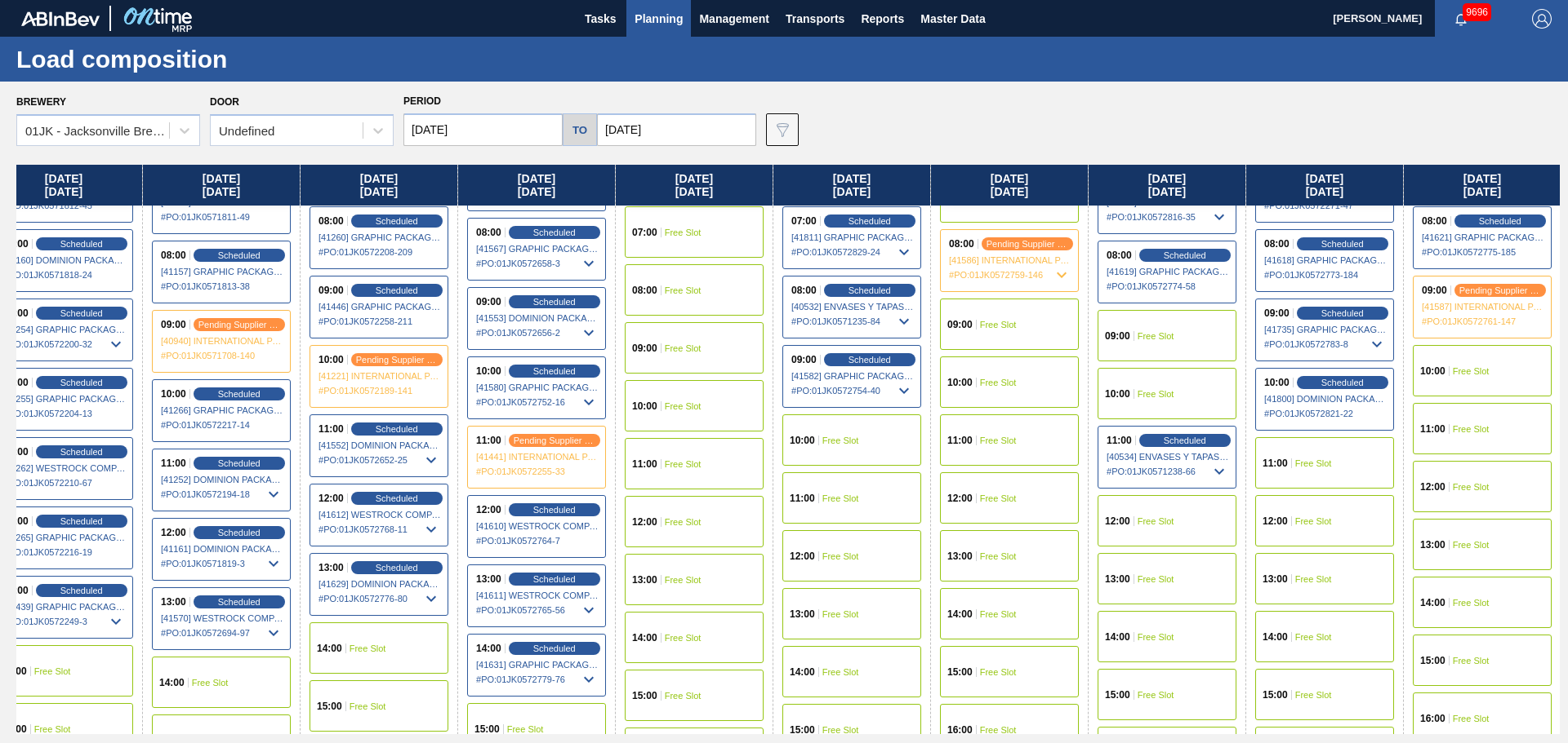
click at [1124, 337] on span "09:00" at bounding box center [1117, 336] width 25 height 10
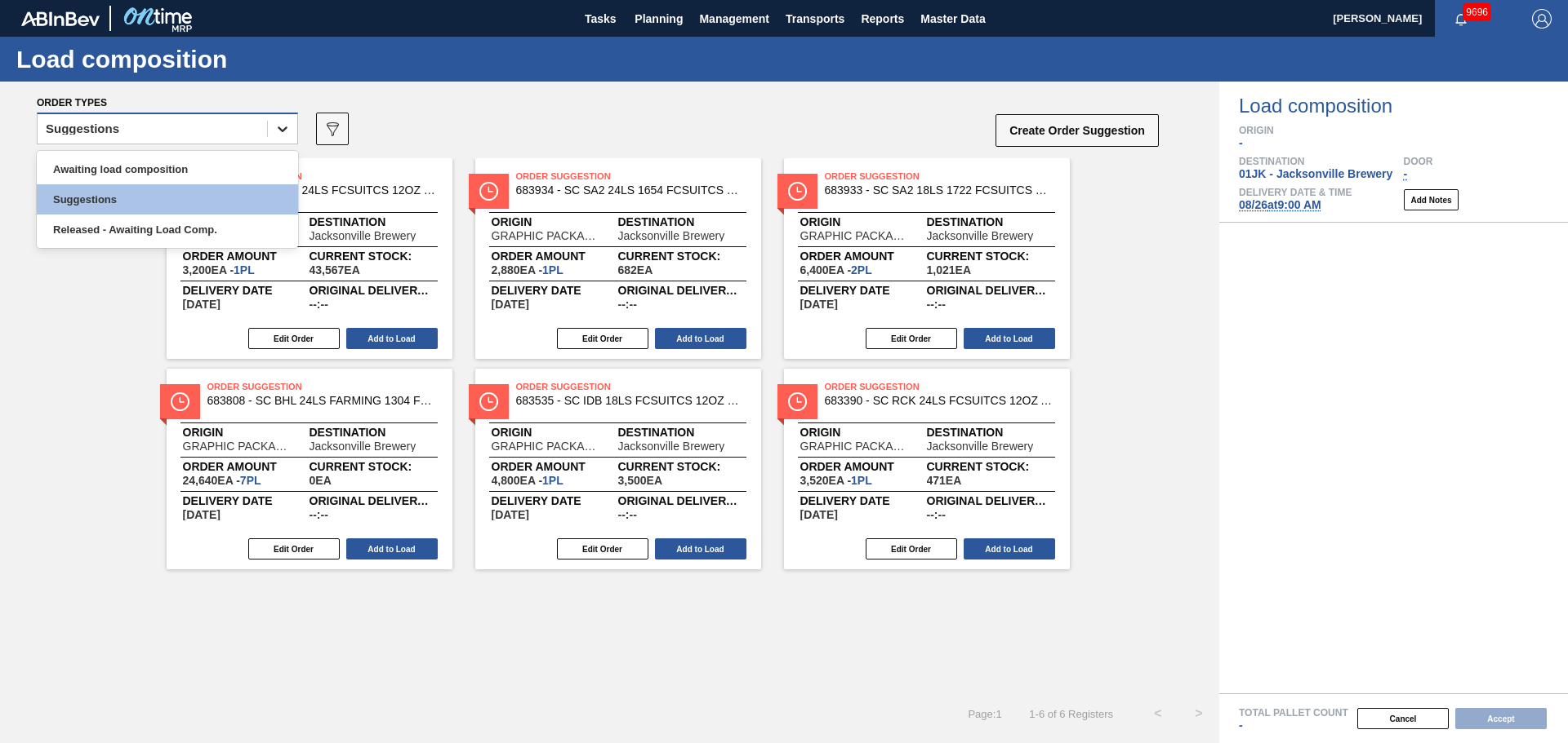
click at [270, 135] on div at bounding box center [283, 129] width 30 height 30
click at [252, 169] on div "Awaiting load composition" at bounding box center [167, 169] width 261 height 31
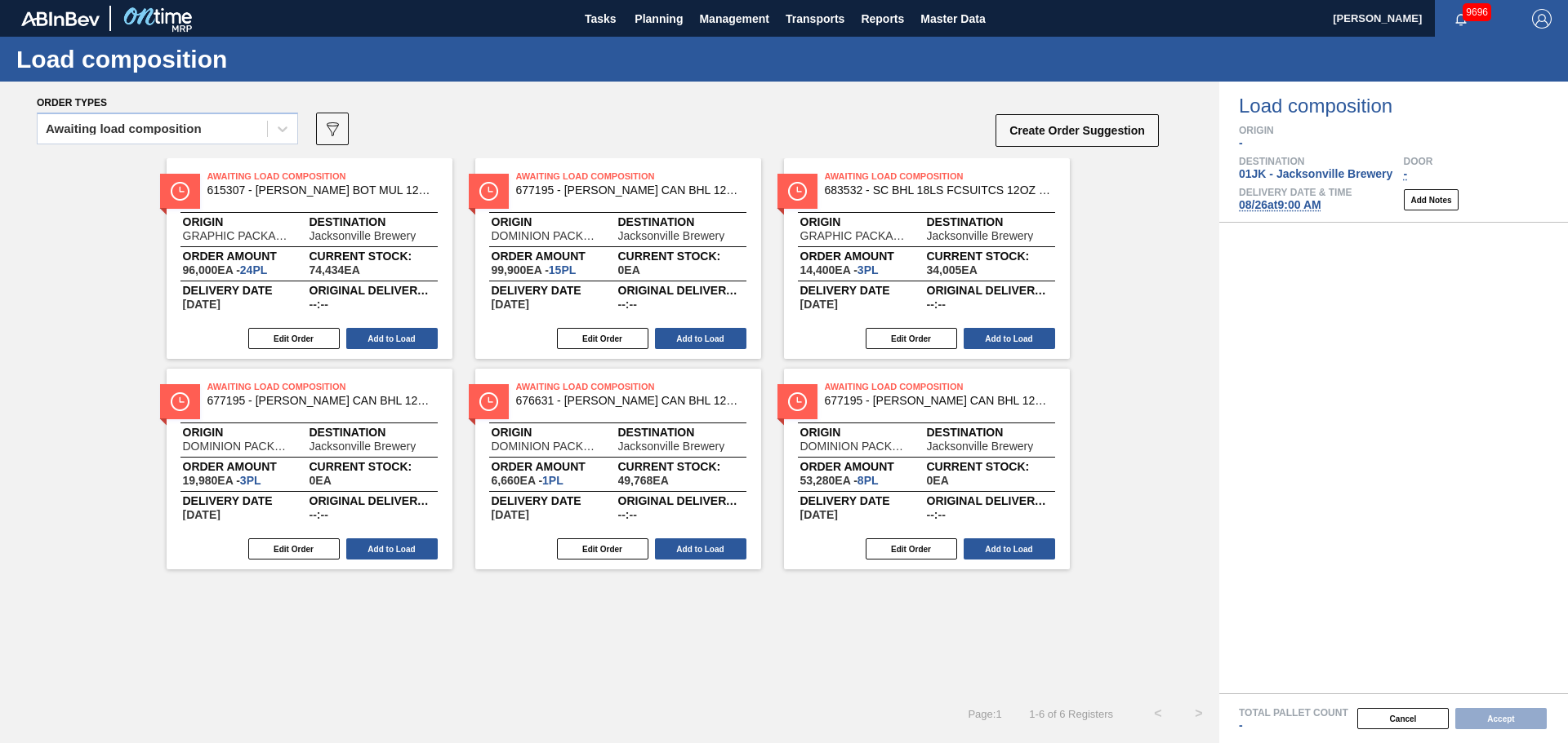
click at [1178, 218] on div "Awaiting Load Composition 615307 - [PERSON_NAME] BOT MUL 12OZ SNUG 12/12 12OZ B…" at bounding box center [609, 365] width 1219 height 412
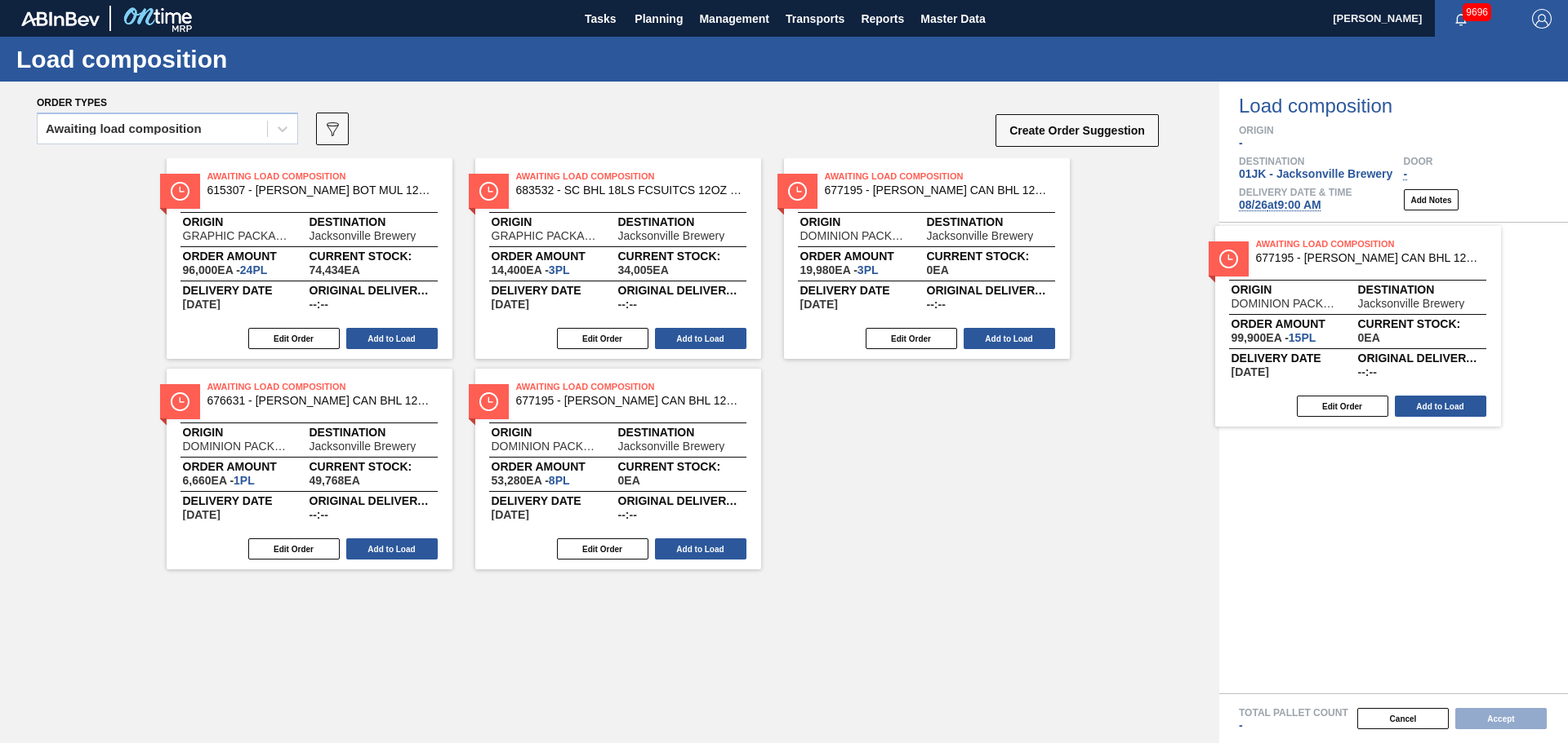
drag, startPoint x: 603, startPoint y: 222, endPoint x: 1352, endPoint y: 298, distance: 752.8
click at [1352, 298] on div "Order types Awaiting load composition 089F7B8B-B2A5-4AFE-B5C0-19BA573D28AC Crea…" at bounding box center [784, 412] width 1568 height 662
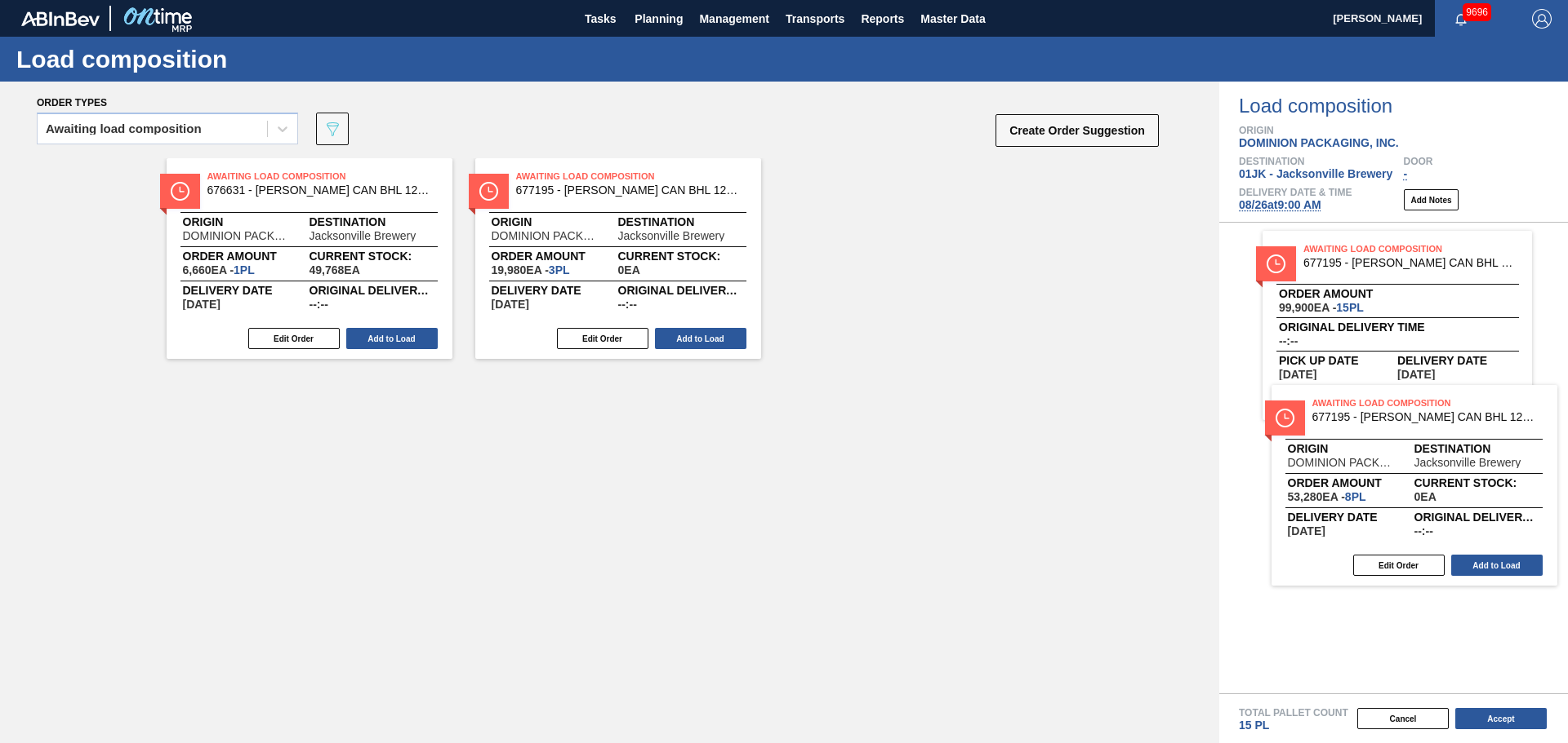
drag, startPoint x: 1195, startPoint y: 387, endPoint x: 1385, endPoint y: 440, distance: 197.3
click at [1385, 440] on div "Order types Awaiting load composition 089F7B8B-B2A5-4AFE-B5C0-19BA573D28AC Crea…" at bounding box center [784, 412] width 1568 height 662
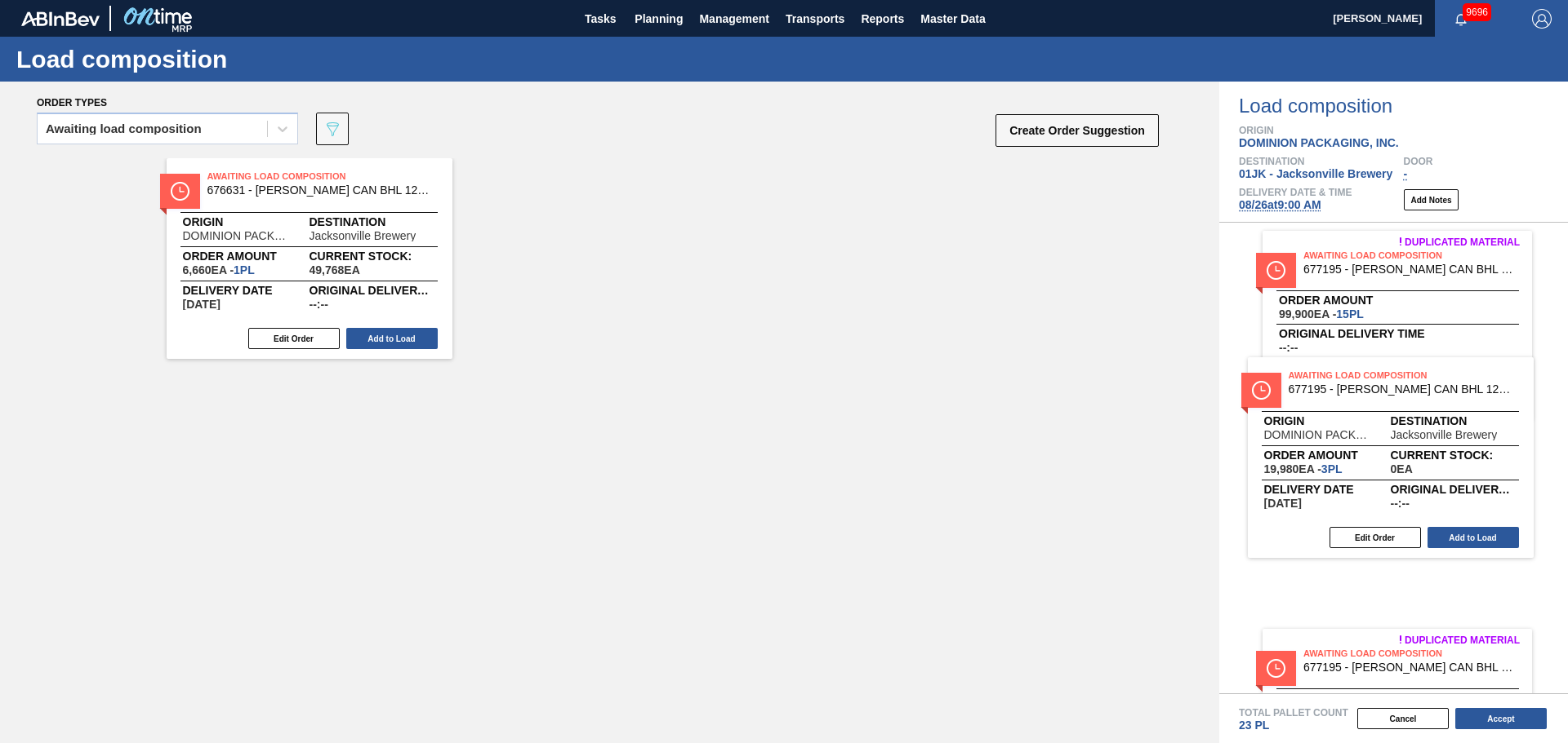
drag, startPoint x: 599, startPoint y: 220, endPoint x: 1378, endPoint y: 422, distance: 804.8
click at [1378, 422] on div "Order types Awaiting load composition 089F7B8B-B2A5-4AFE-B5C0-19BA573D28AC Crea…" at bounding box center [784, 412] width 1568 height 662
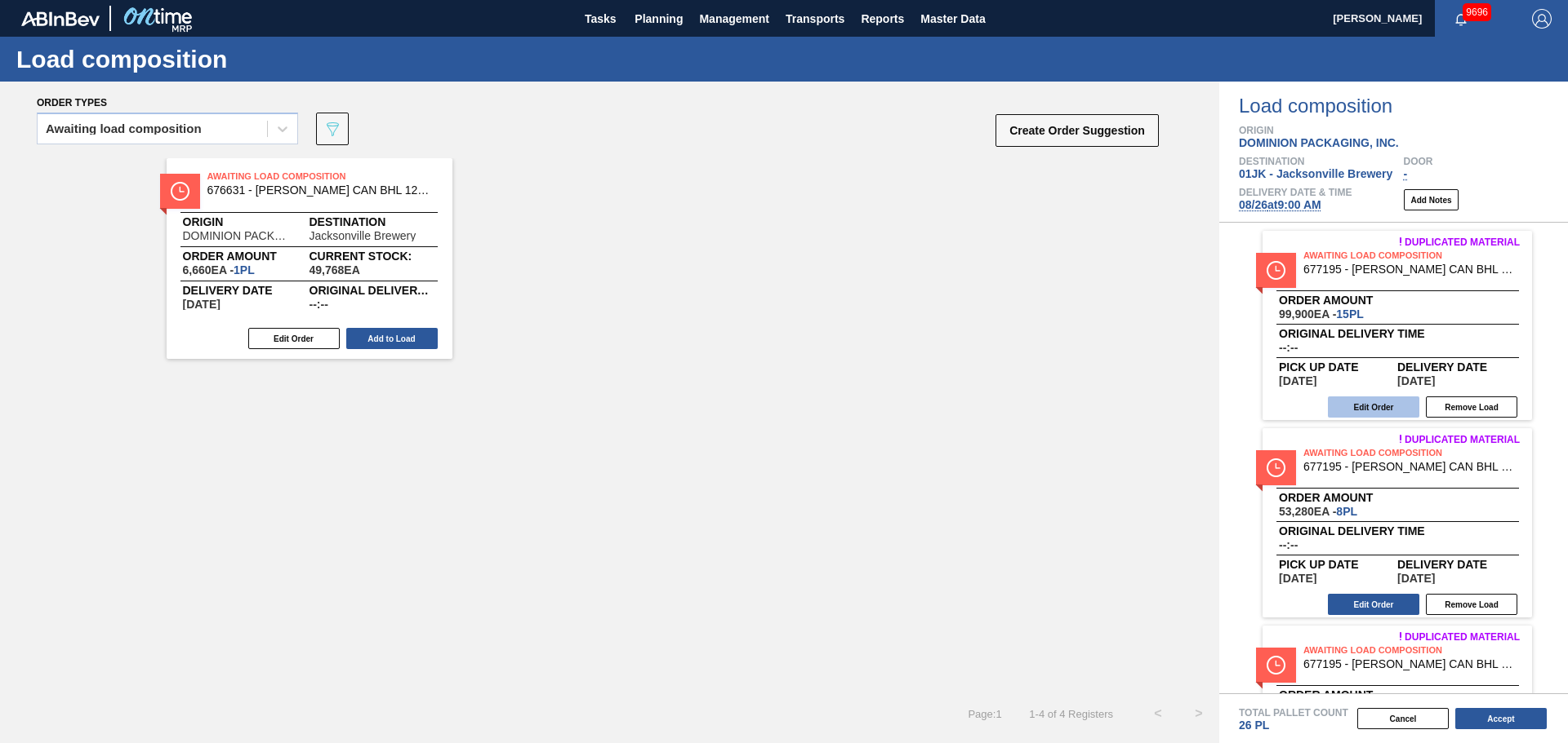
click at [1378, 412] on button "Edit Order" at bounding box center [1373, 407] width 92 height 21
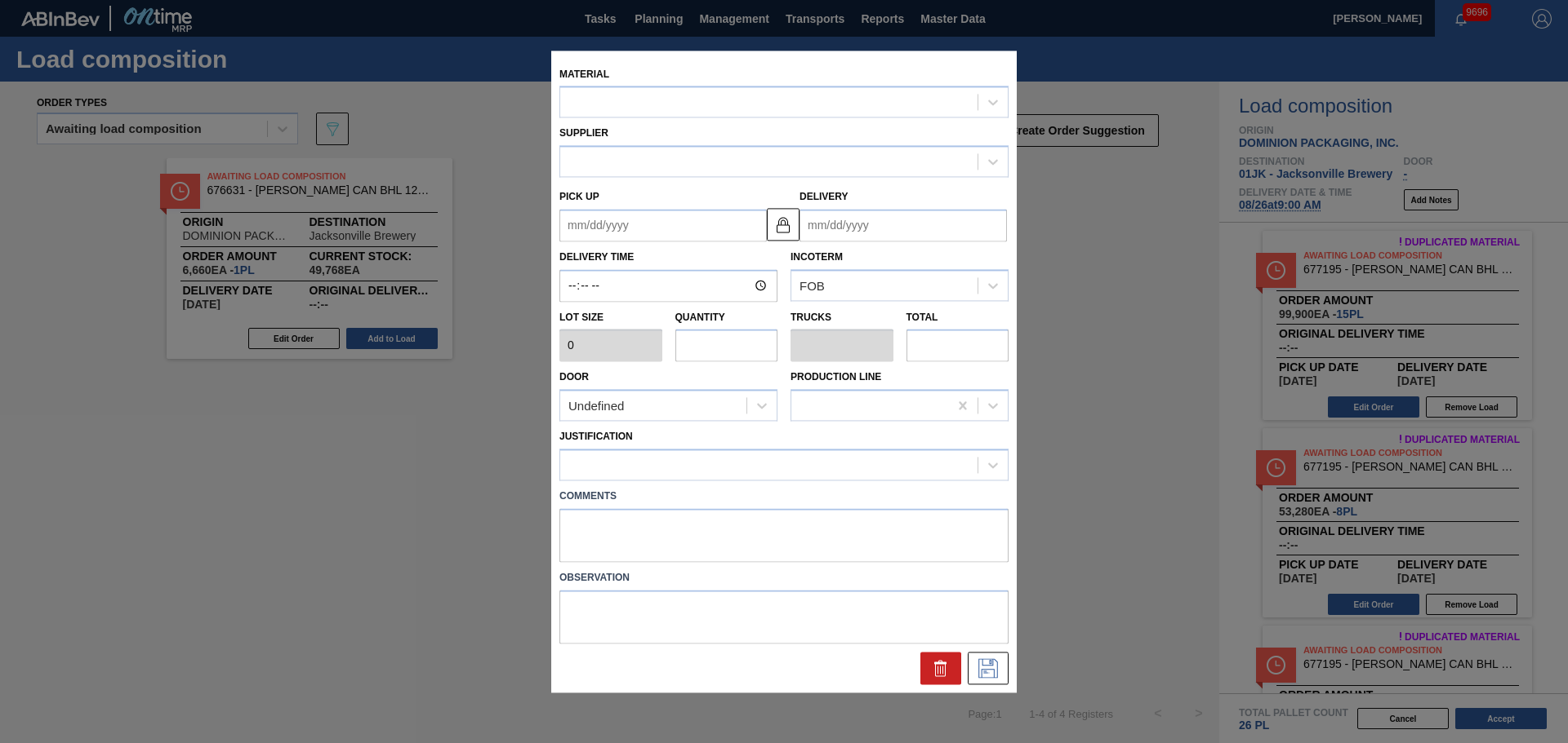
type input "6,660"
type input "15"
type input "0.577"
type input "99,900"
type up "[DATE]"
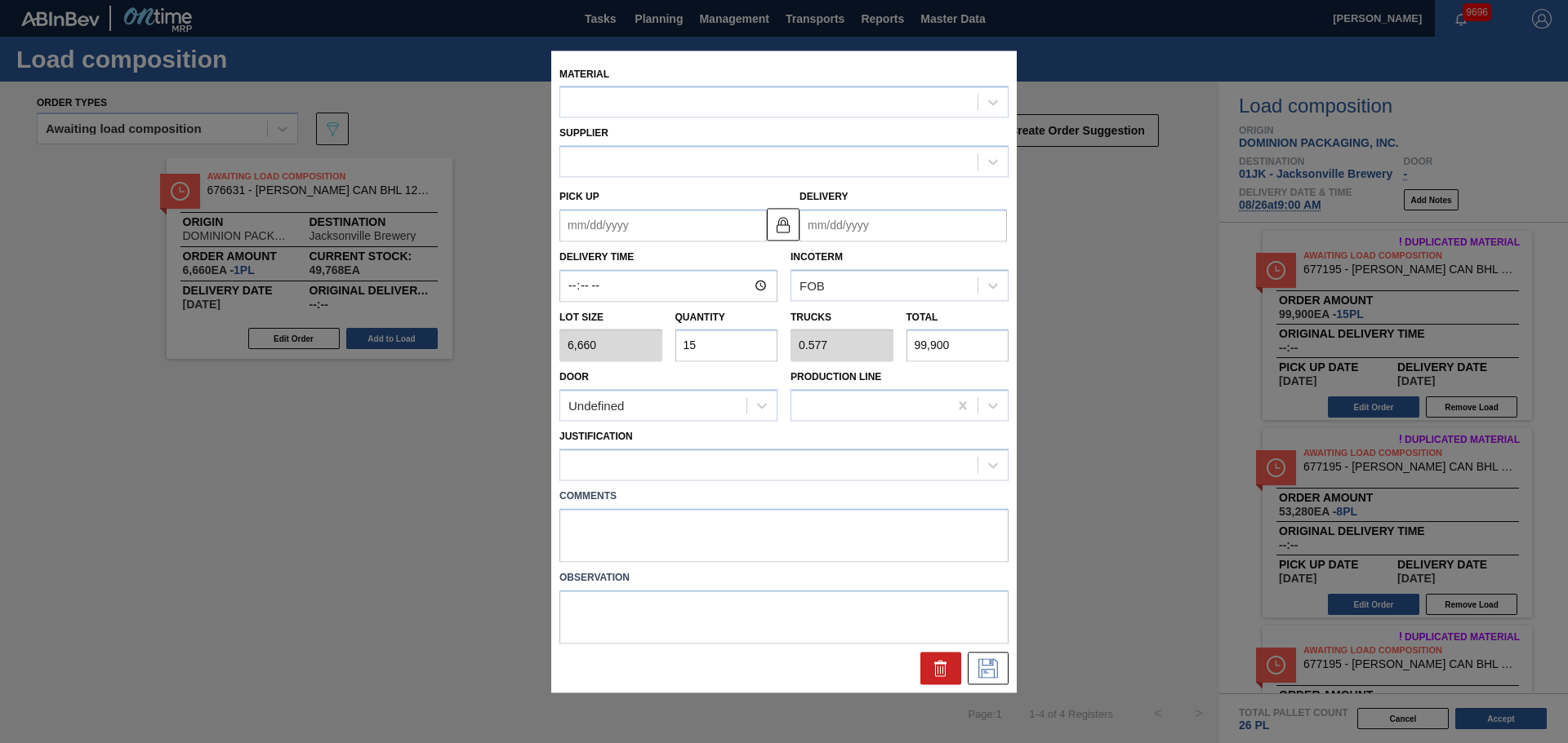
type input "[DATE]"
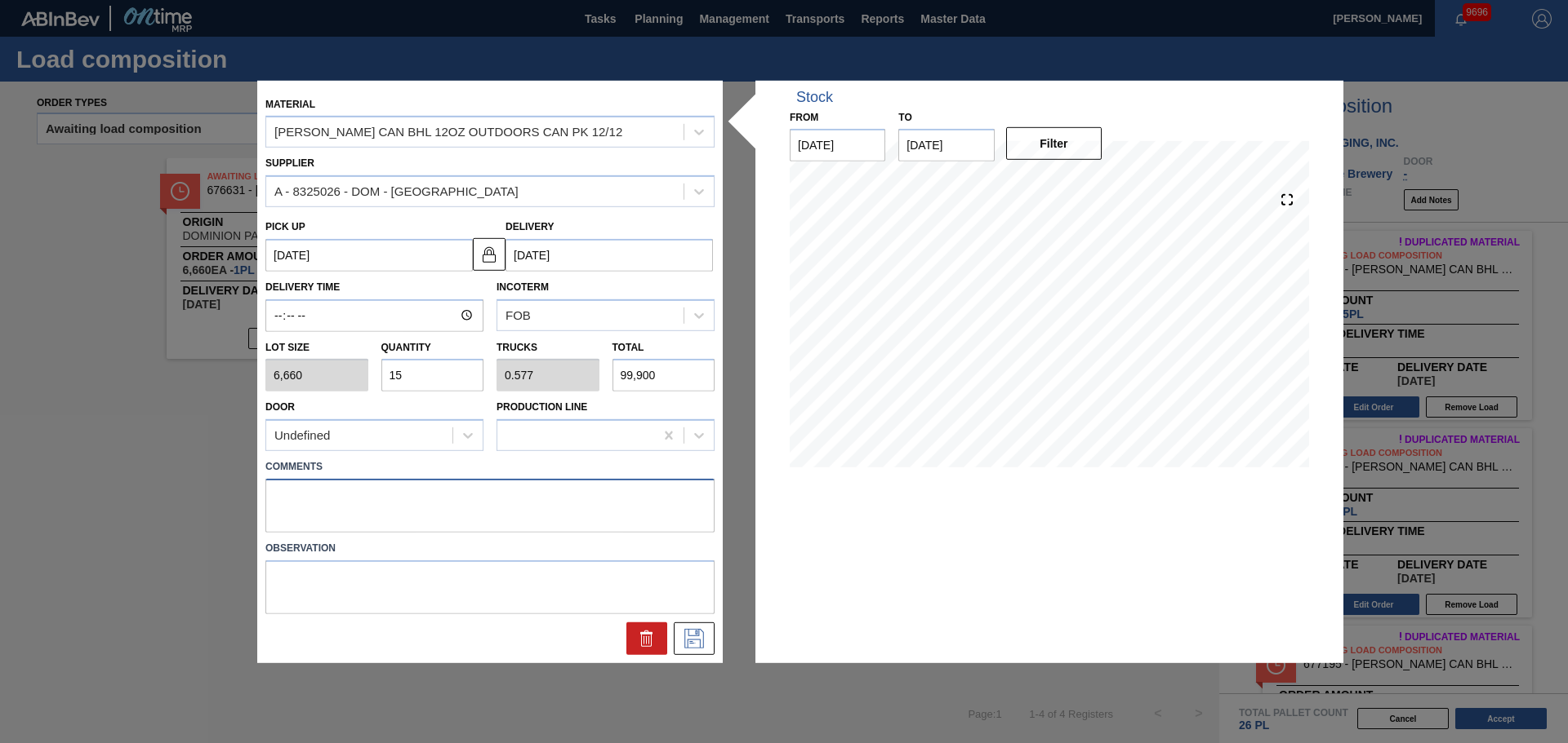
click at [382, 501] on textarea at bounding box center [490, 506] width 449 height 54
type textarea "DROP"
click at [699, 646] on icon at bounding box center [694, 638] width 26 height 19
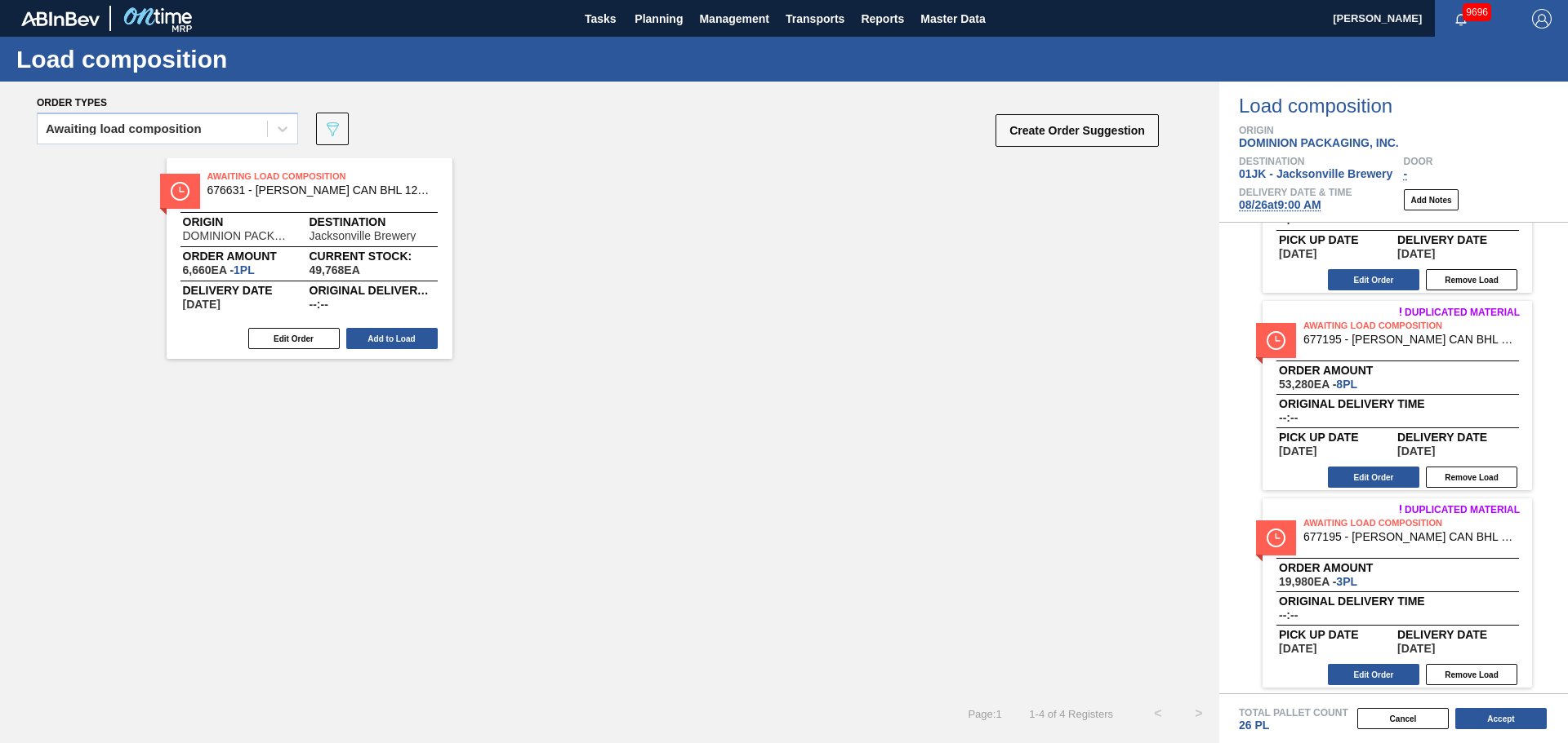
scroll to position [130, 0]
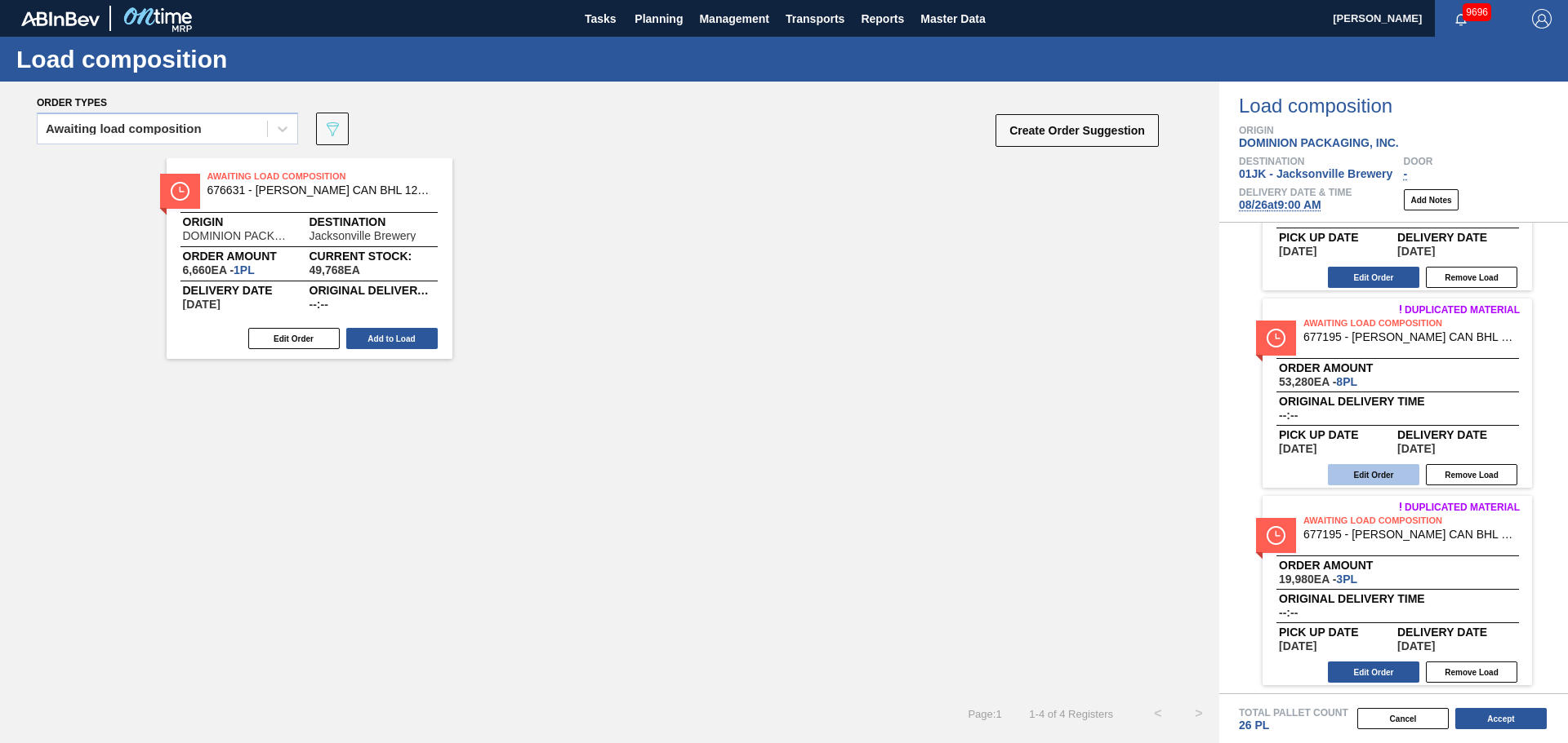
click at [1370, 474] on button "Edit Order" at bounding box center [1373, 474] width 92 height 21
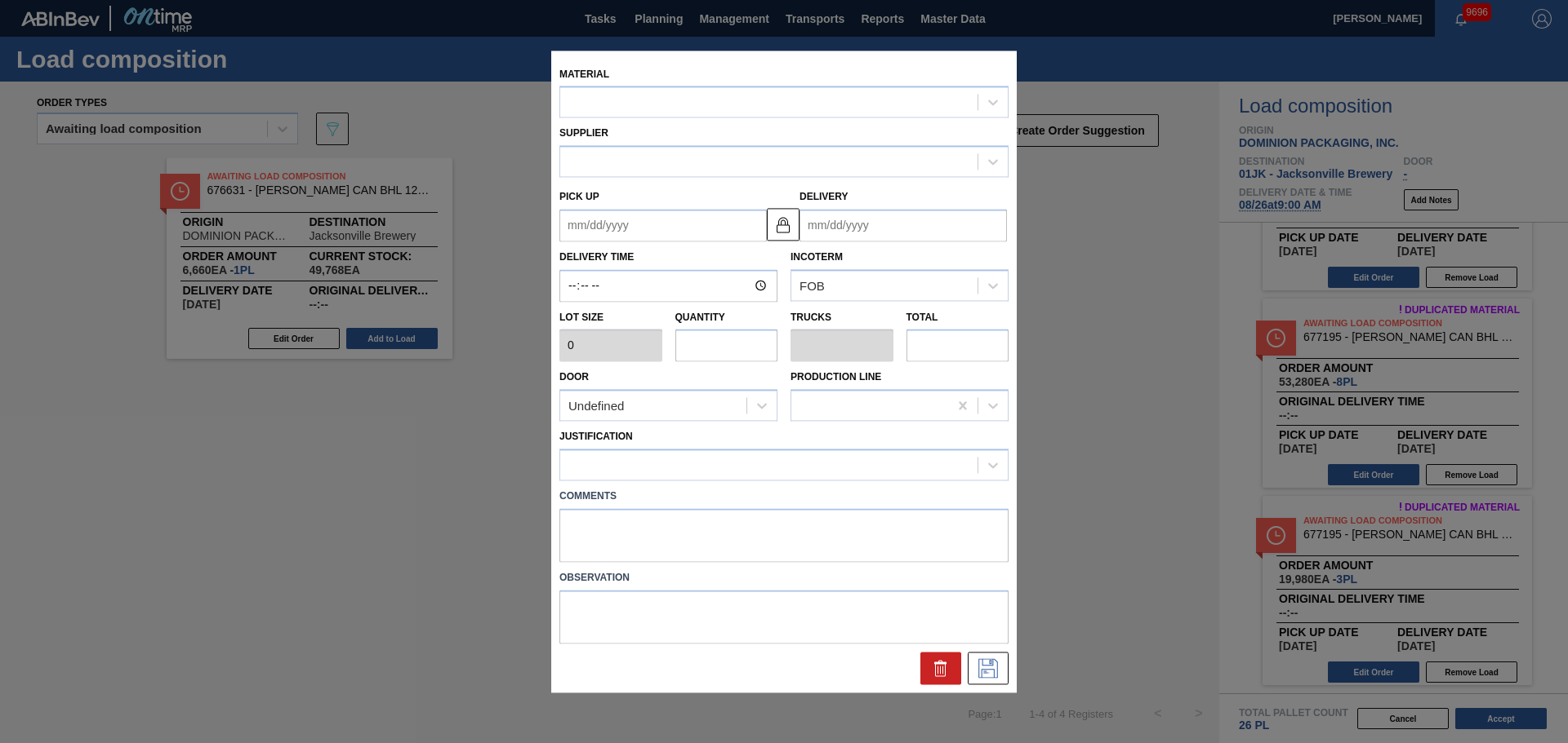
type input "6,660"
type input "8"
type input "0.308"
type input "53,280"
type up "[DATE]"
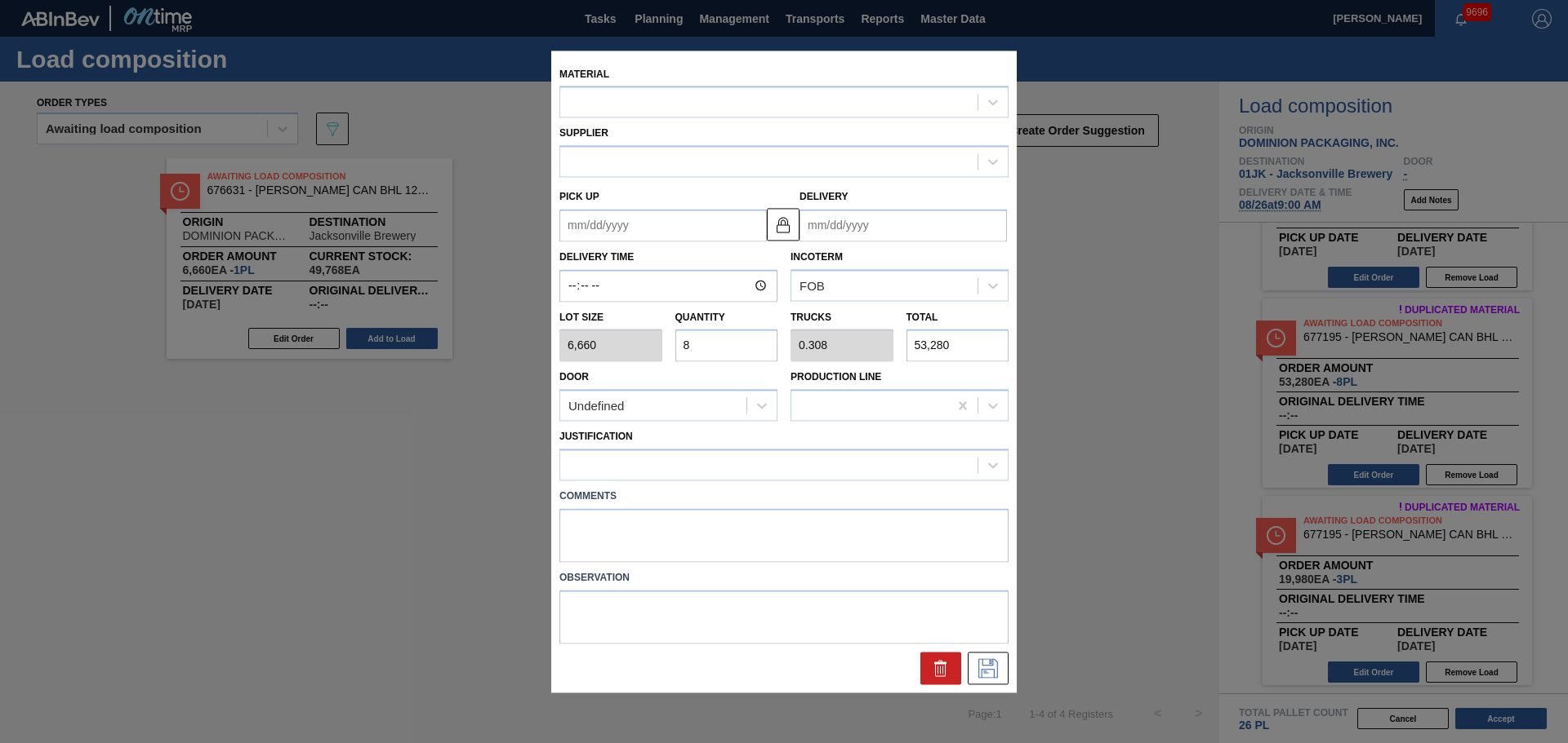
type input "[DATE]"
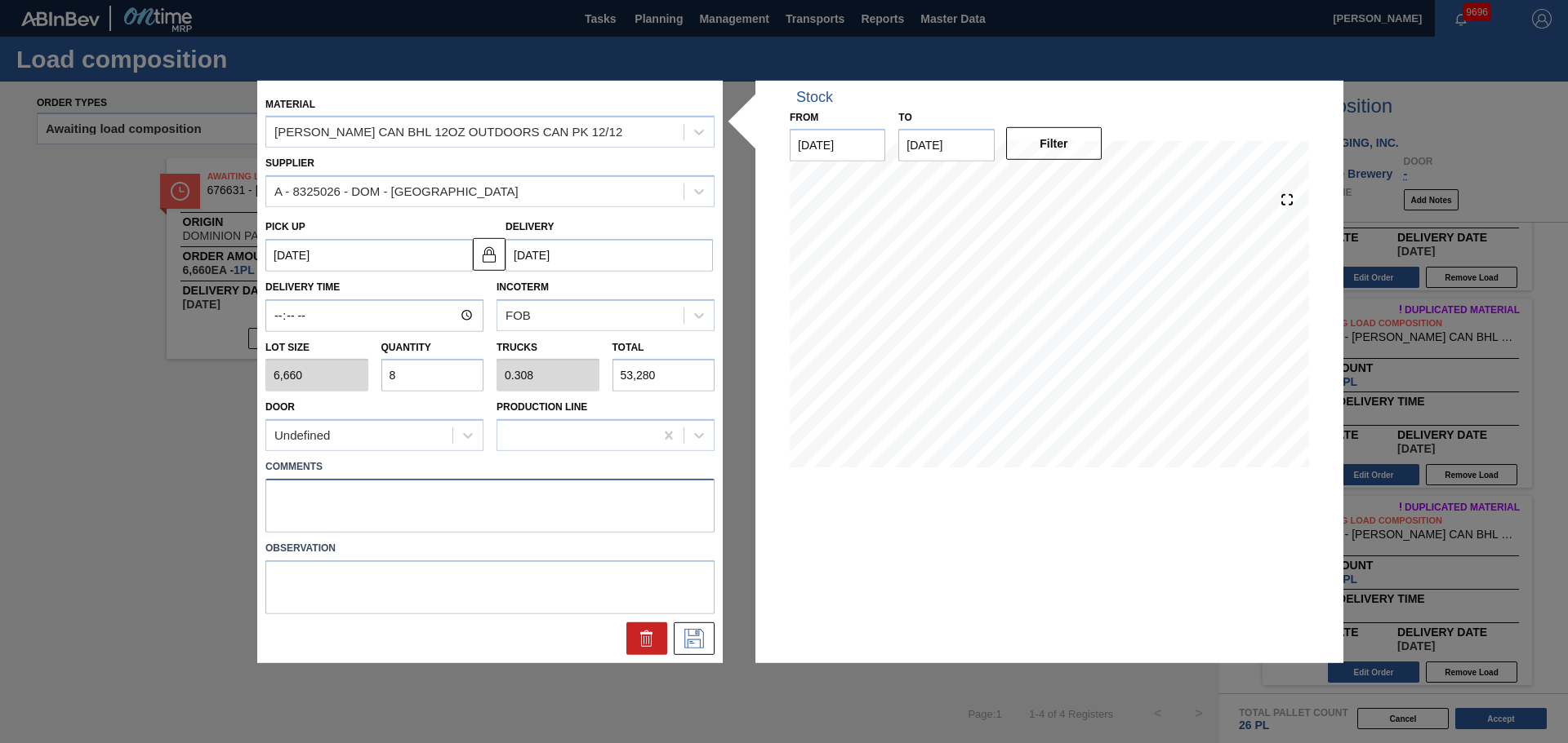
click at [578, 487] on textarea at bounding box center [490, 506] width 449 height 54
type textarea "DROP"
click at [702, 637] on icon at bounding box center [694, 638] width 26 height 19
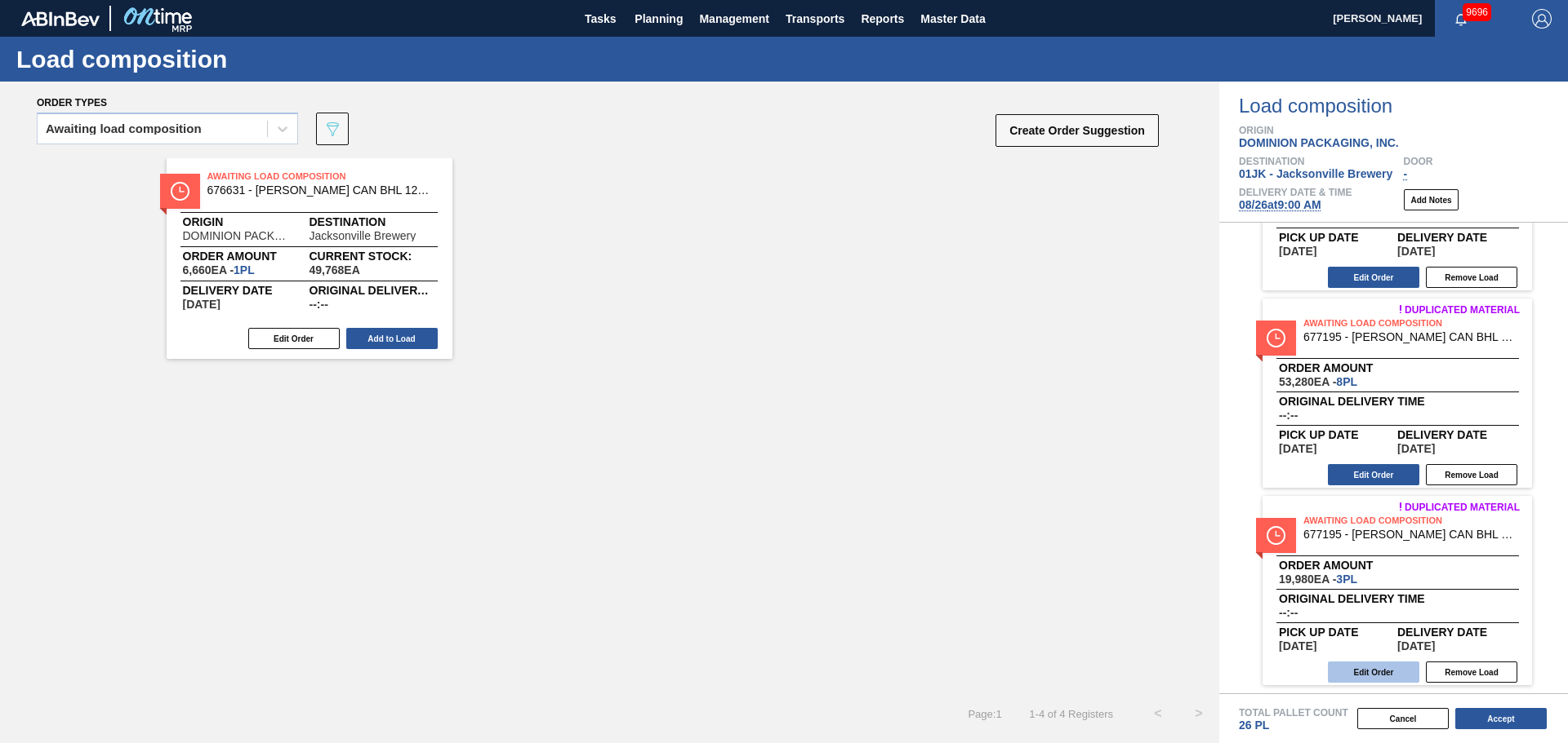
click at [1400, 665] on button "Edit Order" at bounding box center [1373, 672] width 92 height 21
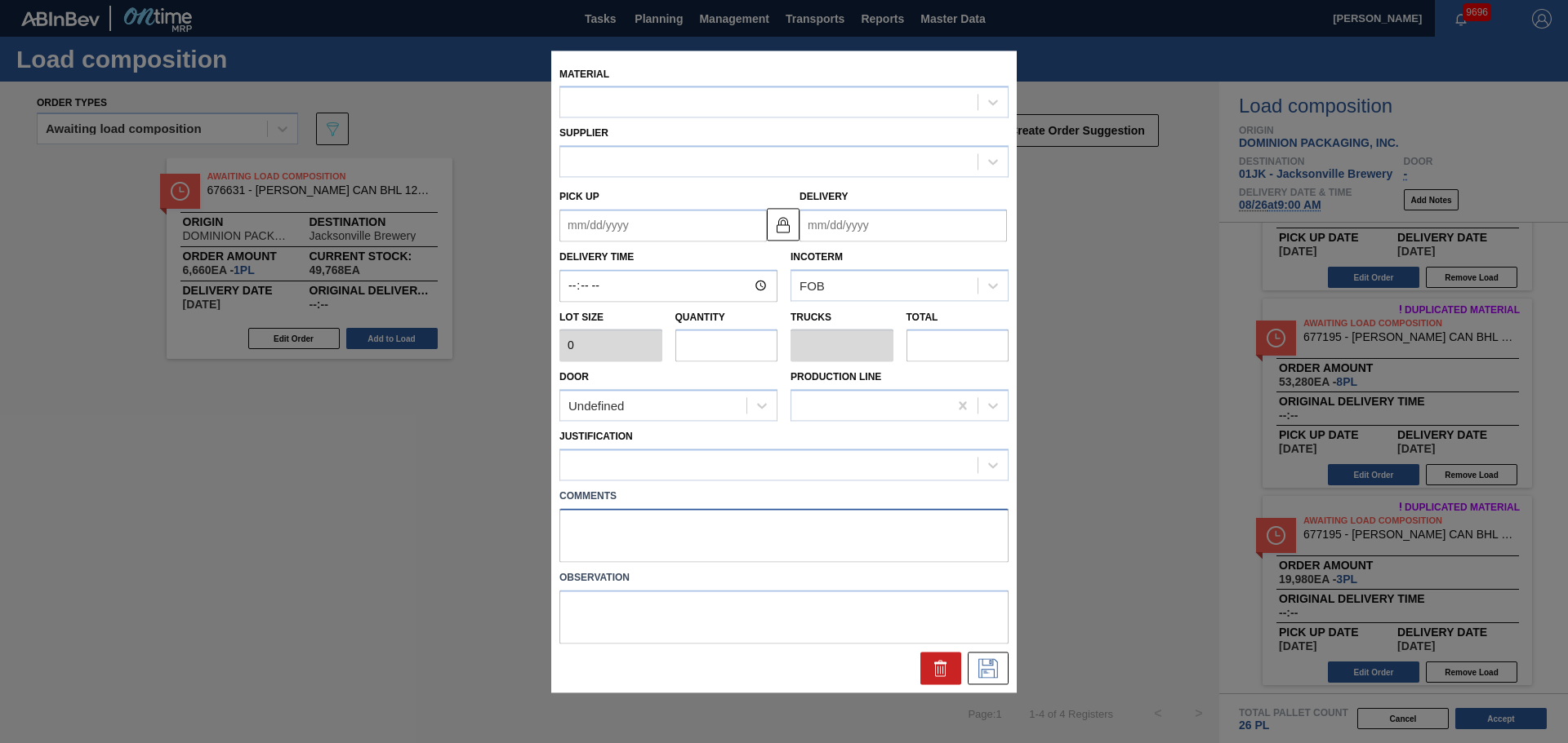
click at [831, 521] on textarea at bounding box center [784, 535] width 449 height 54
type textarea "D"
type input "6,660"
type input "3"
type input "0.115"
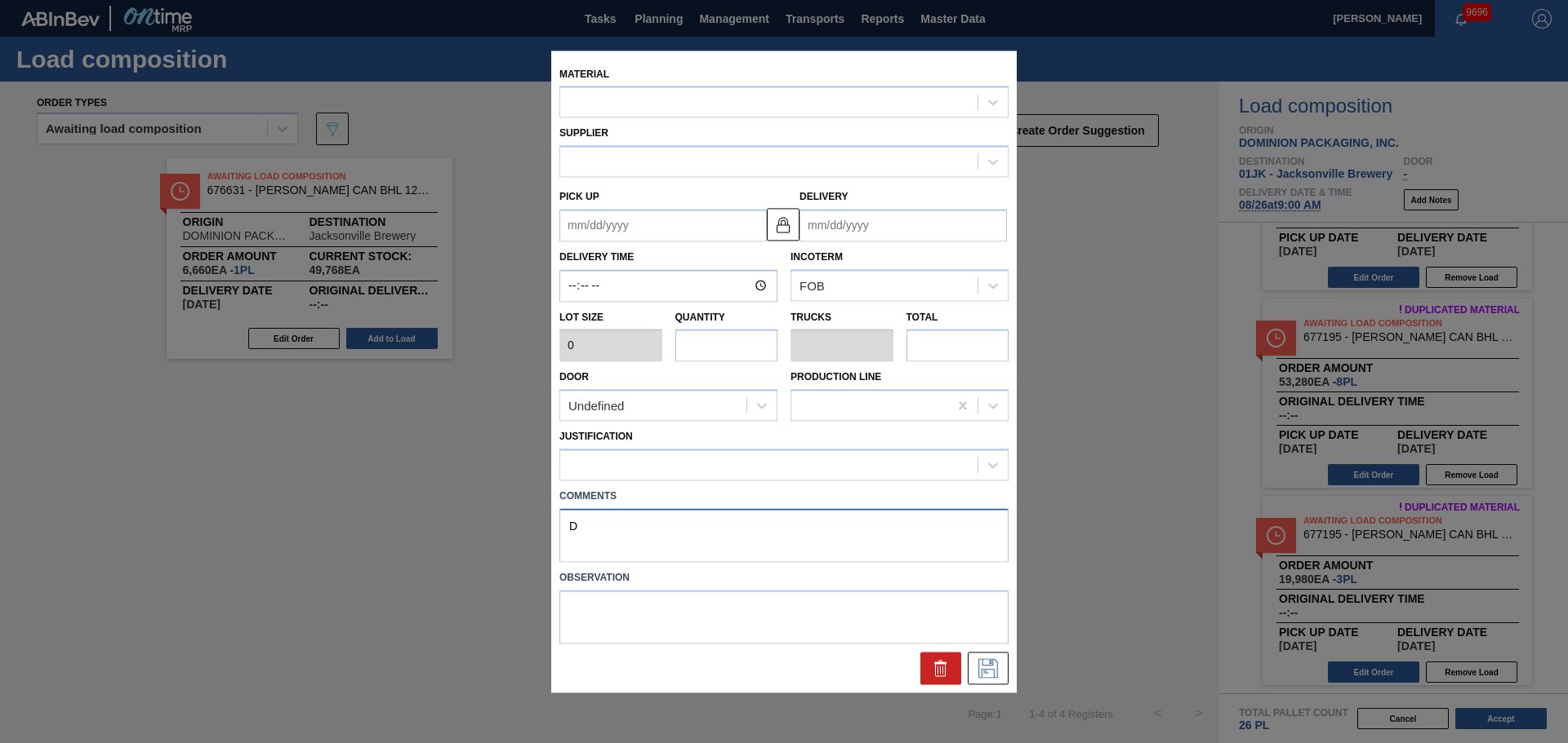
type input "19,980"
type up "[DATE]"
type input "[DATE]"
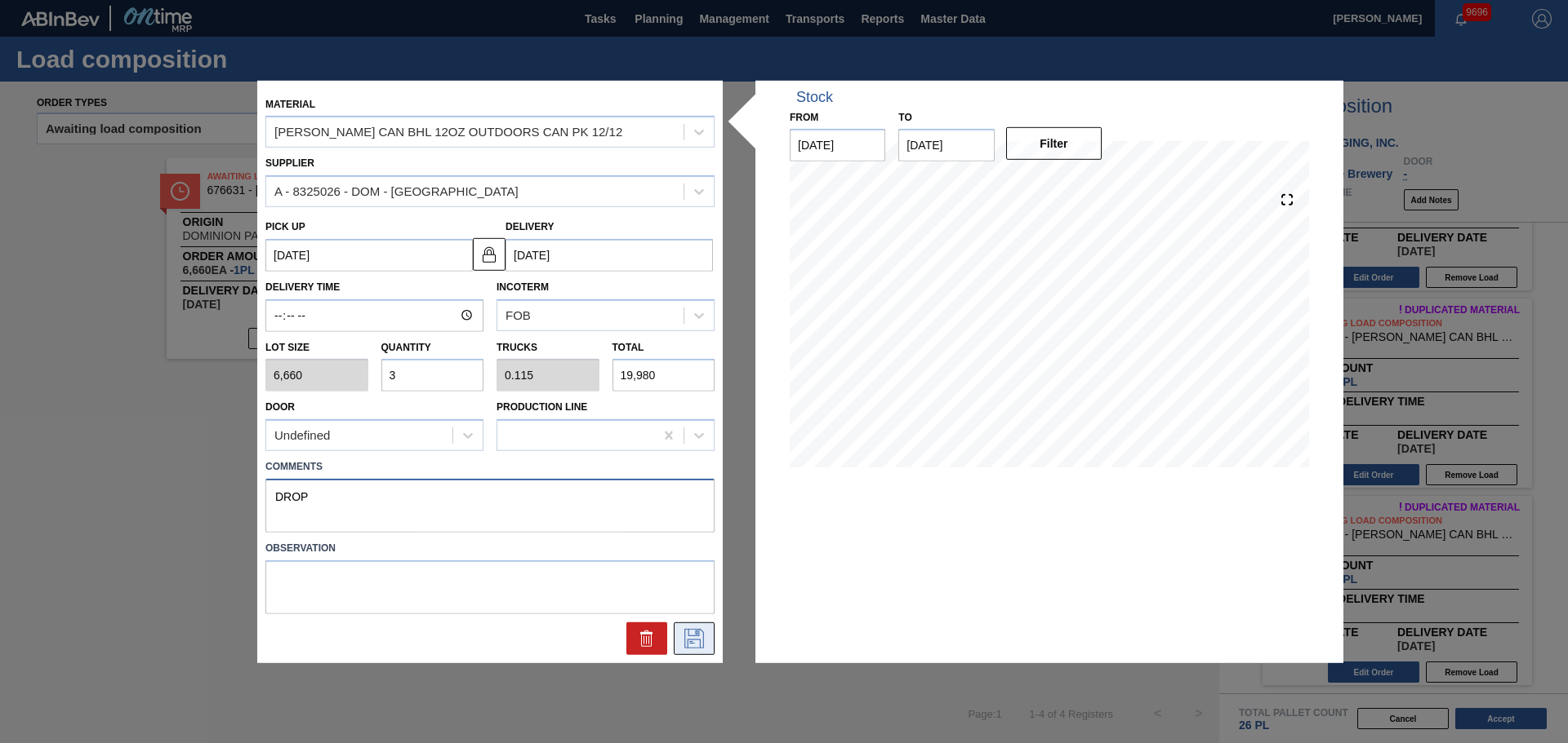
type textarea "DROP"
click at [694, 628] on button at bounding box center [694, 638] width 41 height 32
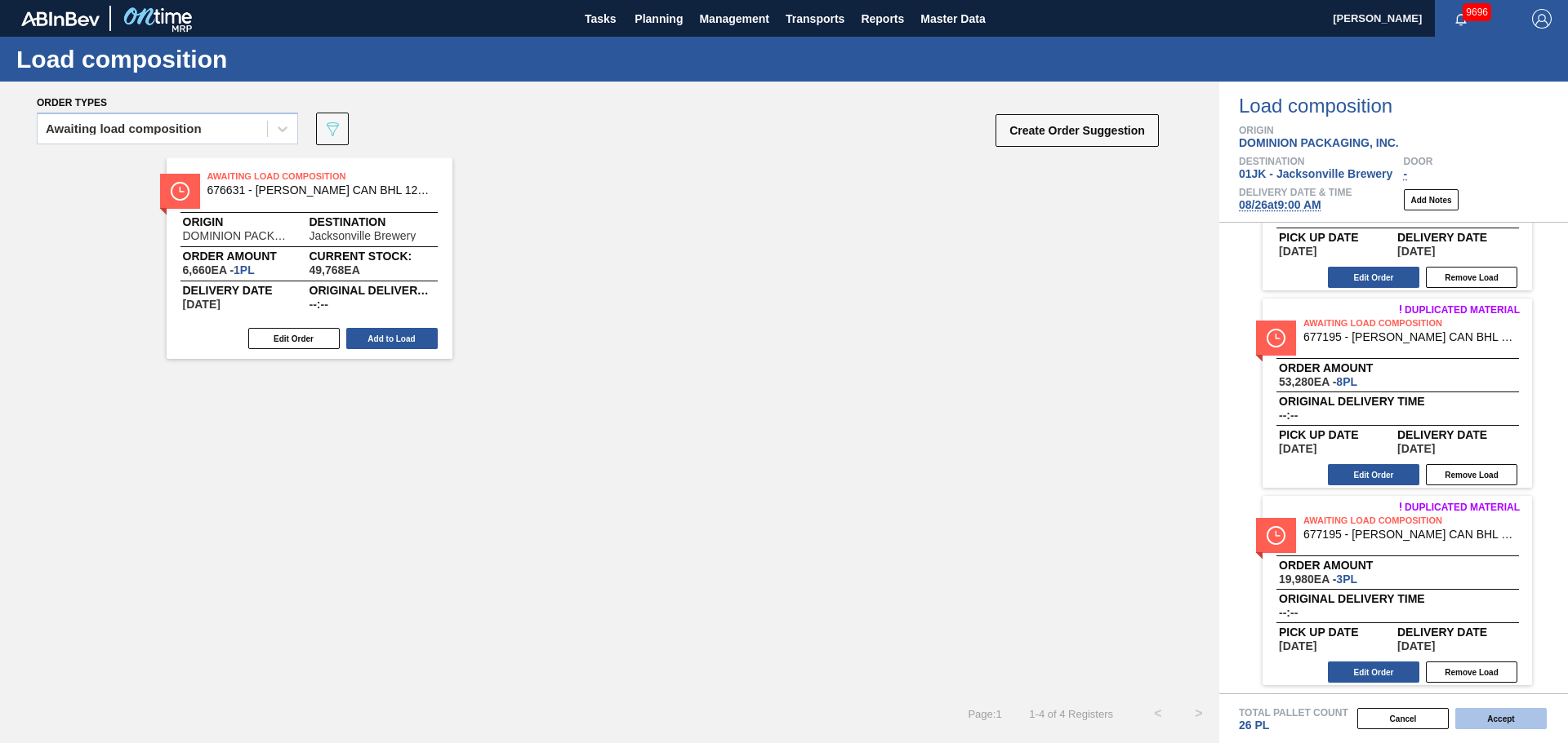
click at [1501, 720] on button "Accept" at bounding box center [1500, 719] width 92 height 21
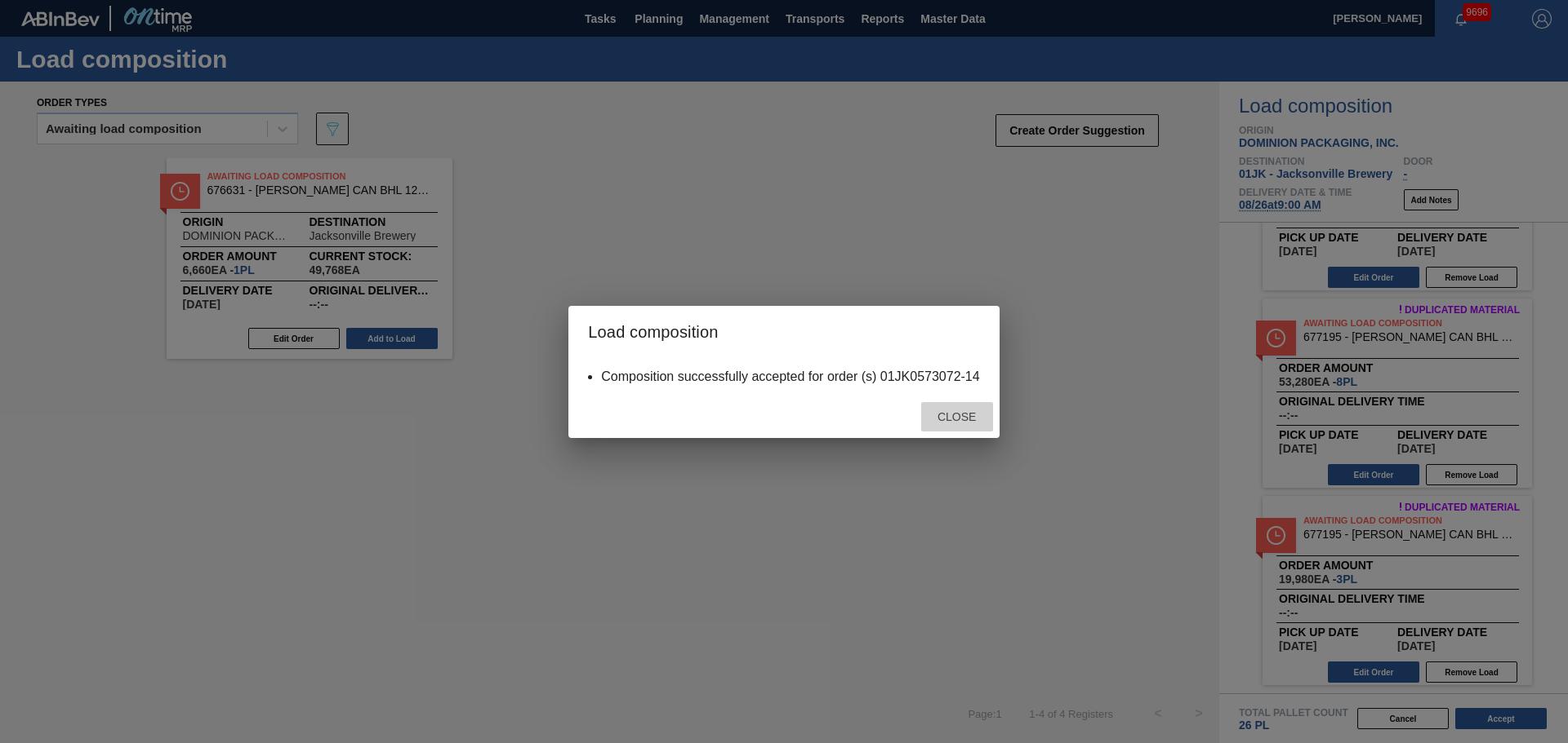
click at [956, 406] on div "Close" at bounding box center [956, 417] width 72 height 31
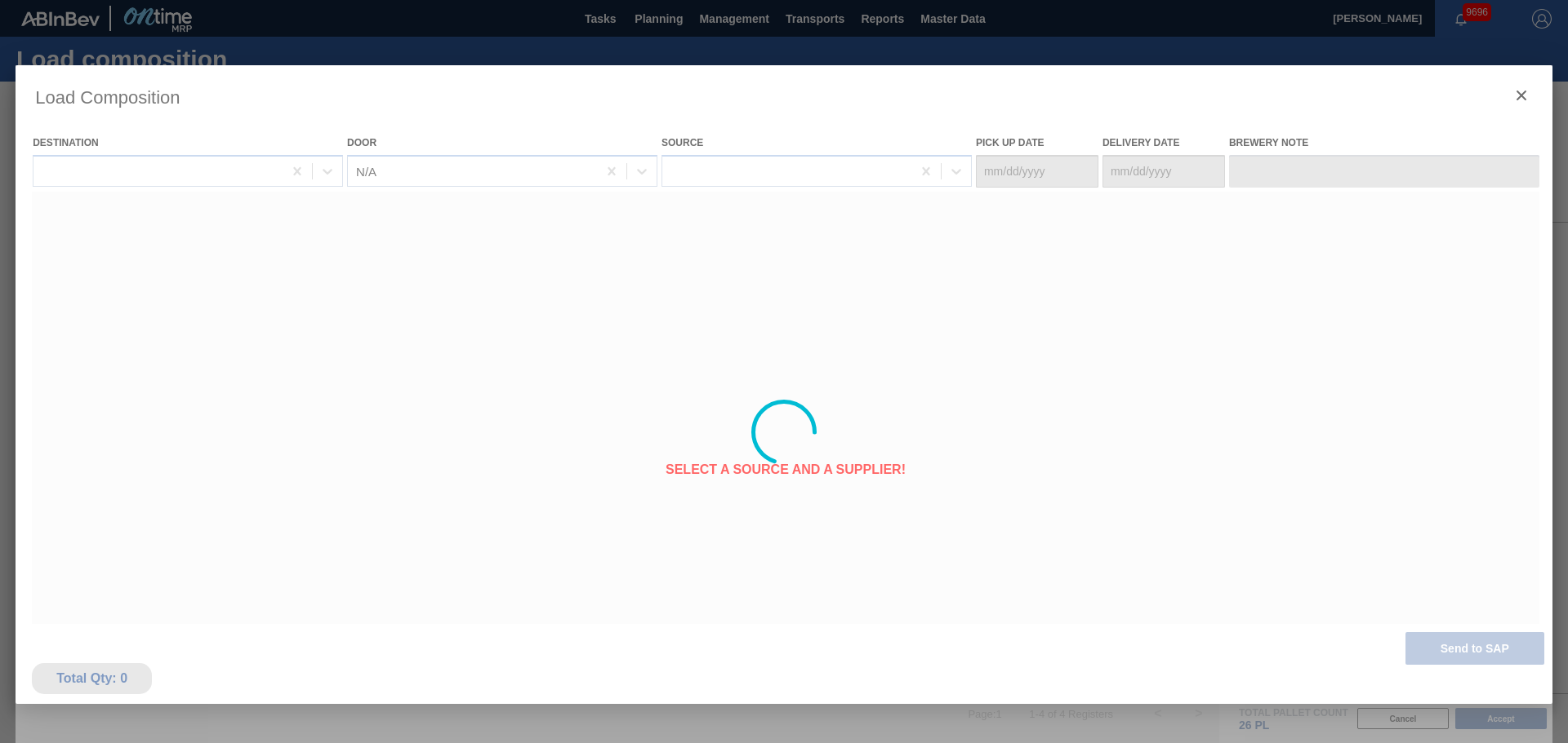
type Date "[DATE]"
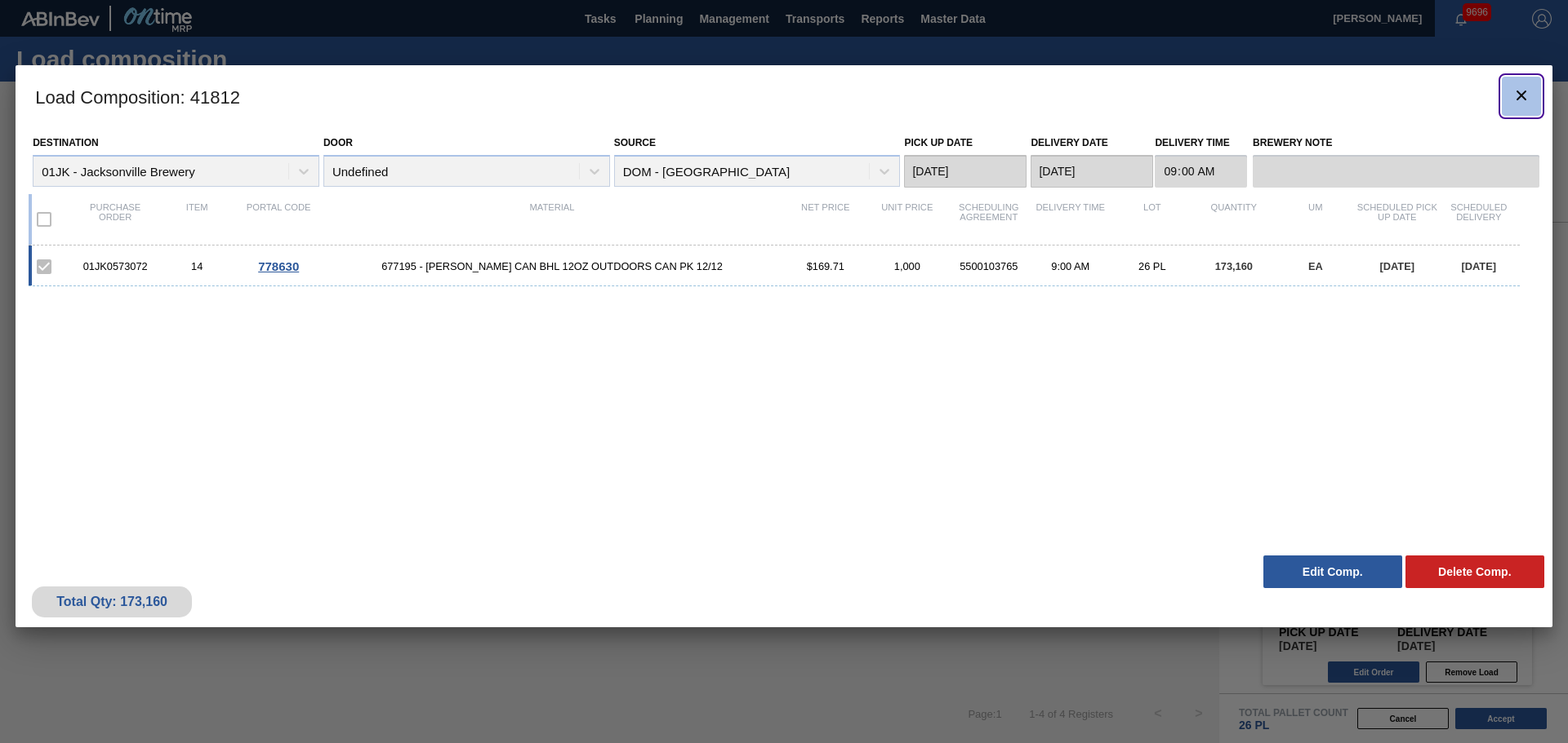
click at [1522, 91] on icon "botão de ícone" at bounding box center [1521, 95] width 19 height 19
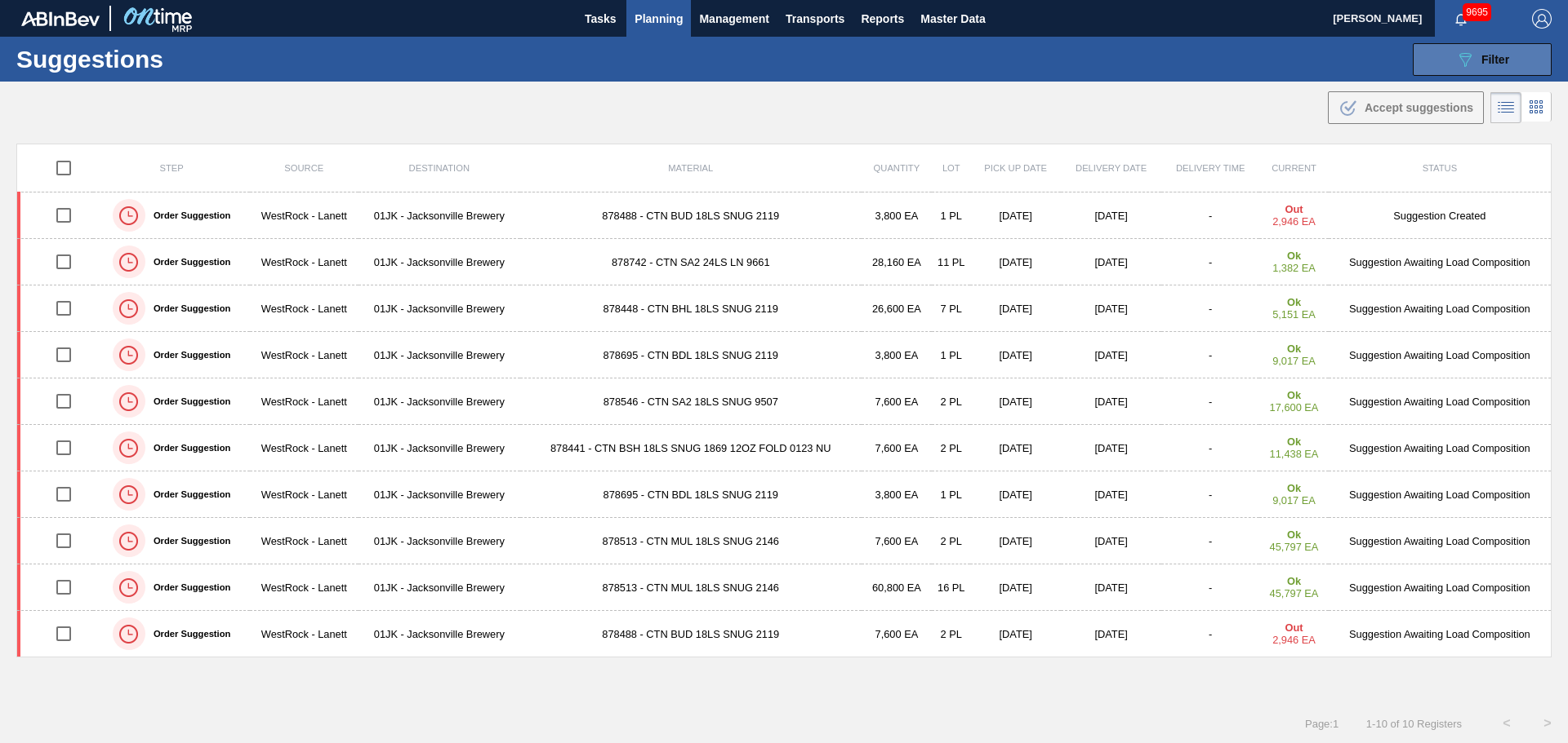
click at [1492, 65] on div "089F7B8B-B2A5-4AFE-B5C0-19BA573D28AC Filter" at bounding box center [1482, 59] width 54 height 19
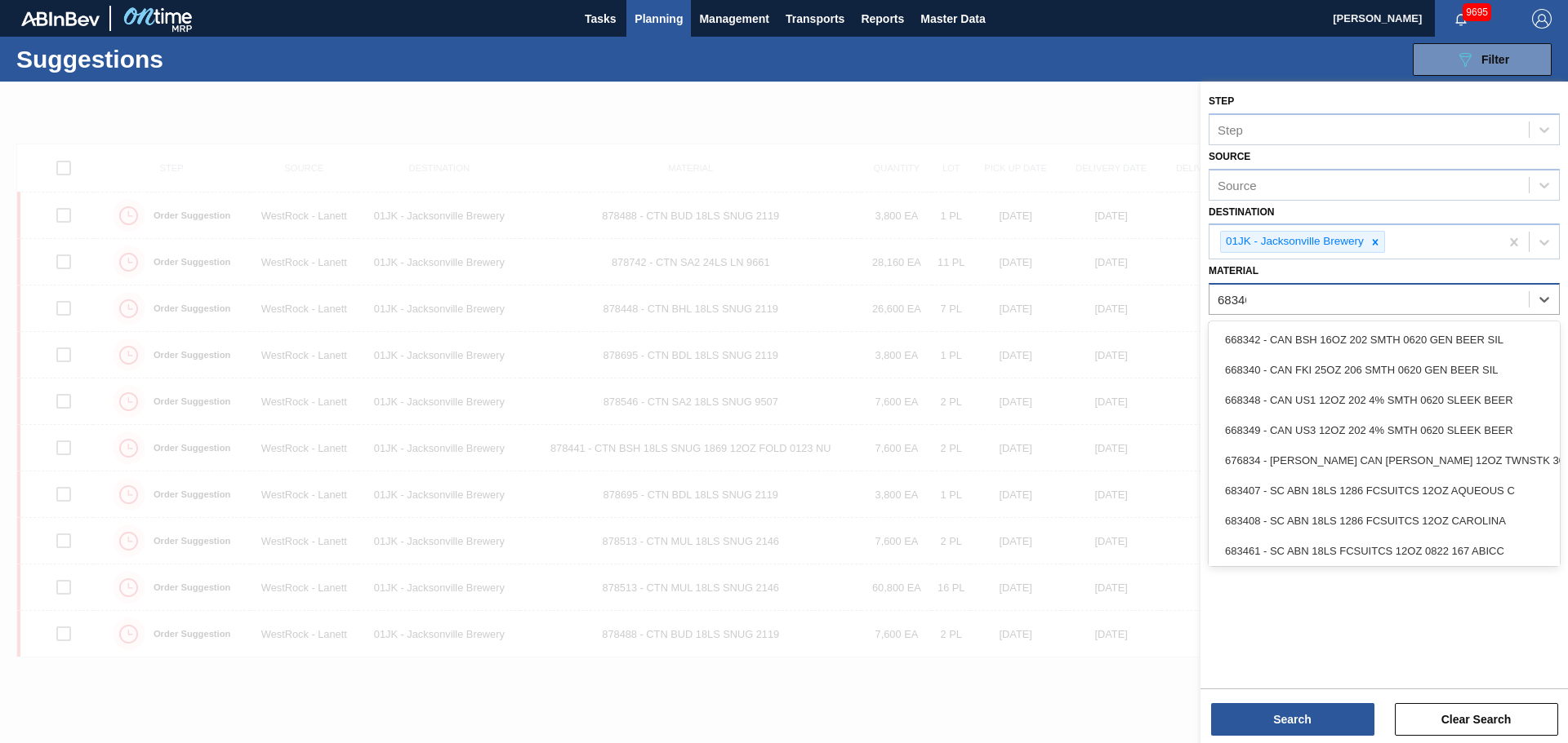
type input "683462"
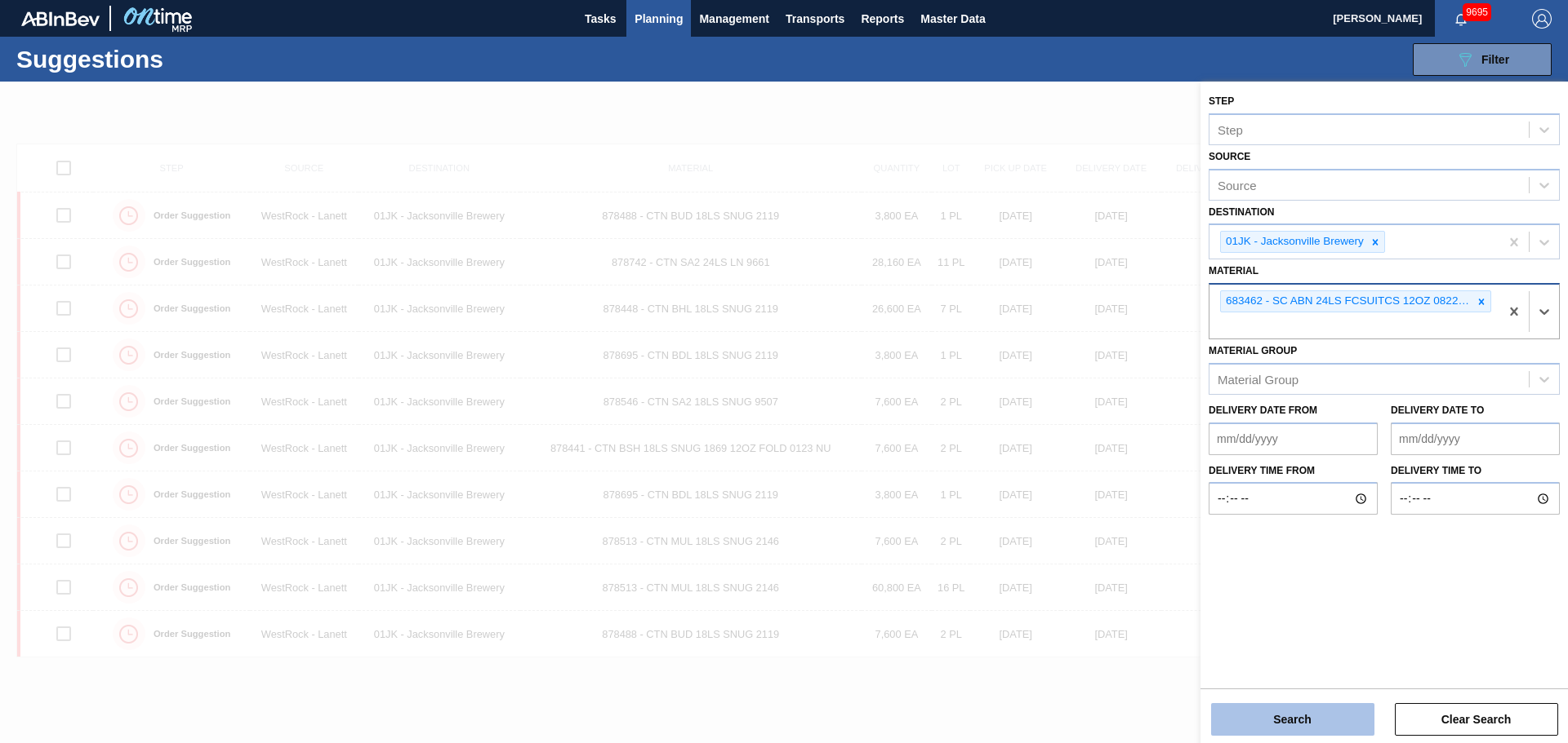
click at [1304, 714] on button "Search" at bounding box center [1292, 719] width 163 height 32
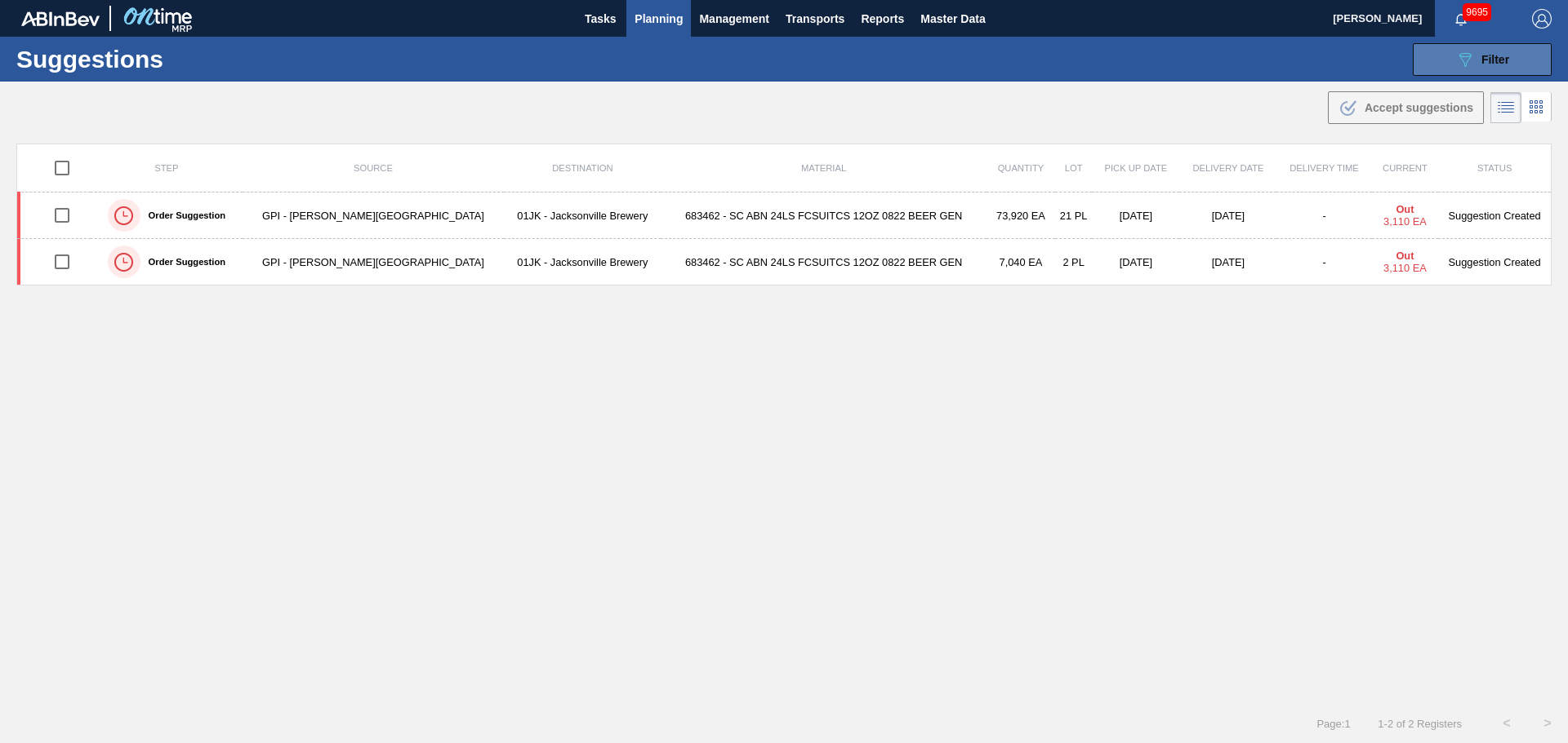
click at [1421, 57] on button "089F7B8B-B2A5-4AFE-B5C0-19BA573D28AC Filter" at bounding box center [1482, 59] width 139 height 32
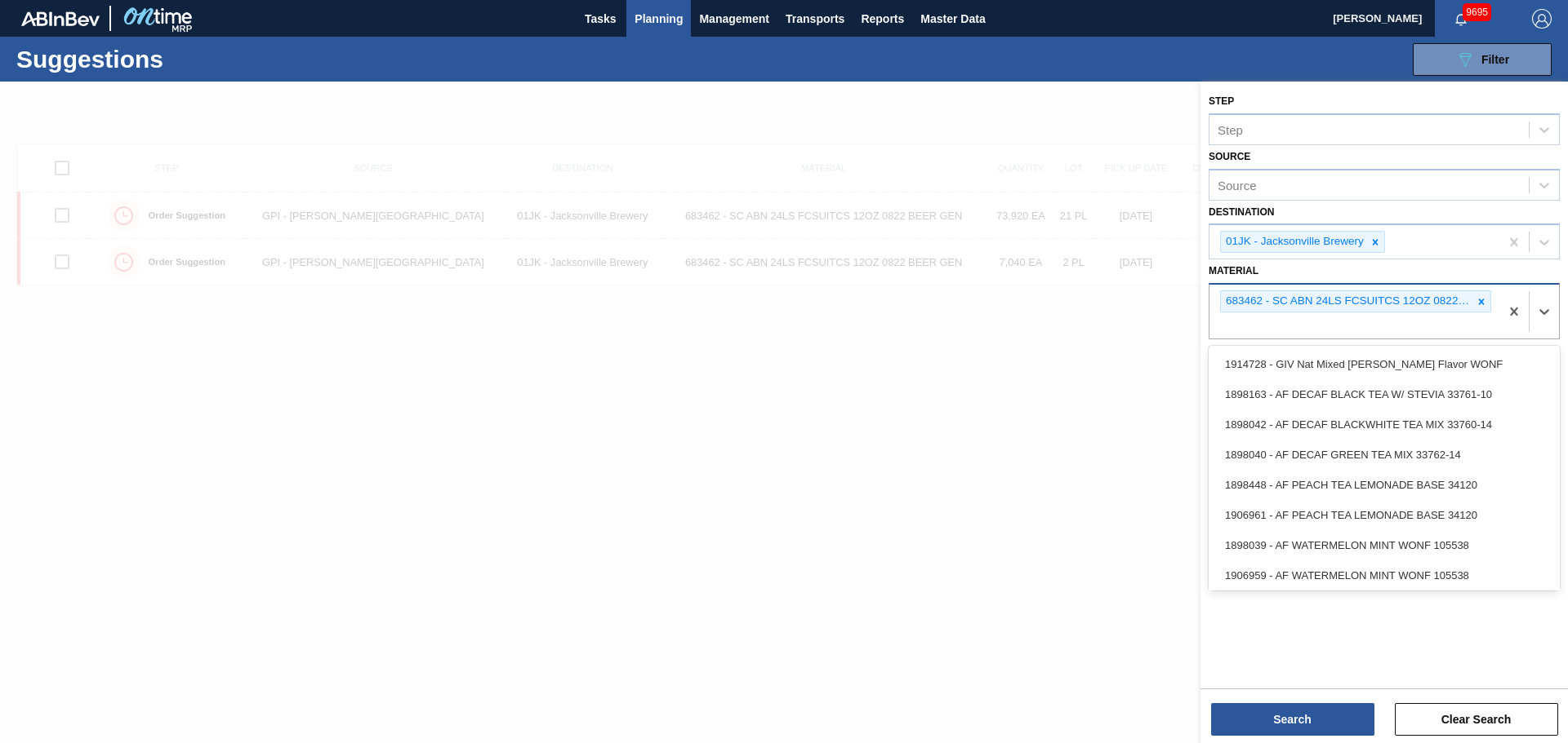
click at [1395, 324] on div "683462 - SC ABN 24LS FCSUITCS 12OZ 0822 BEER GEN" at bounding box center [1354, 312] width 290 height 54
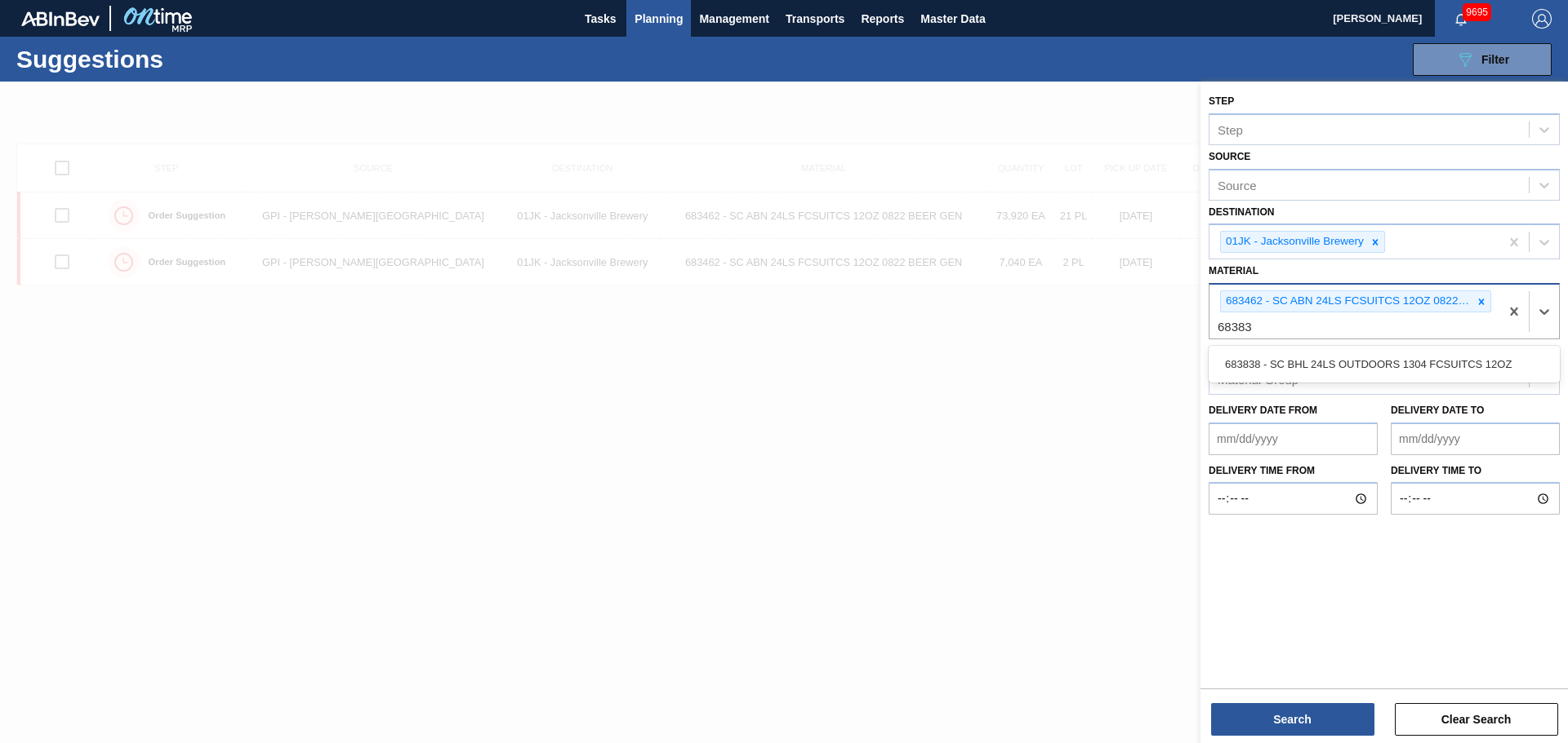
type input "683838"
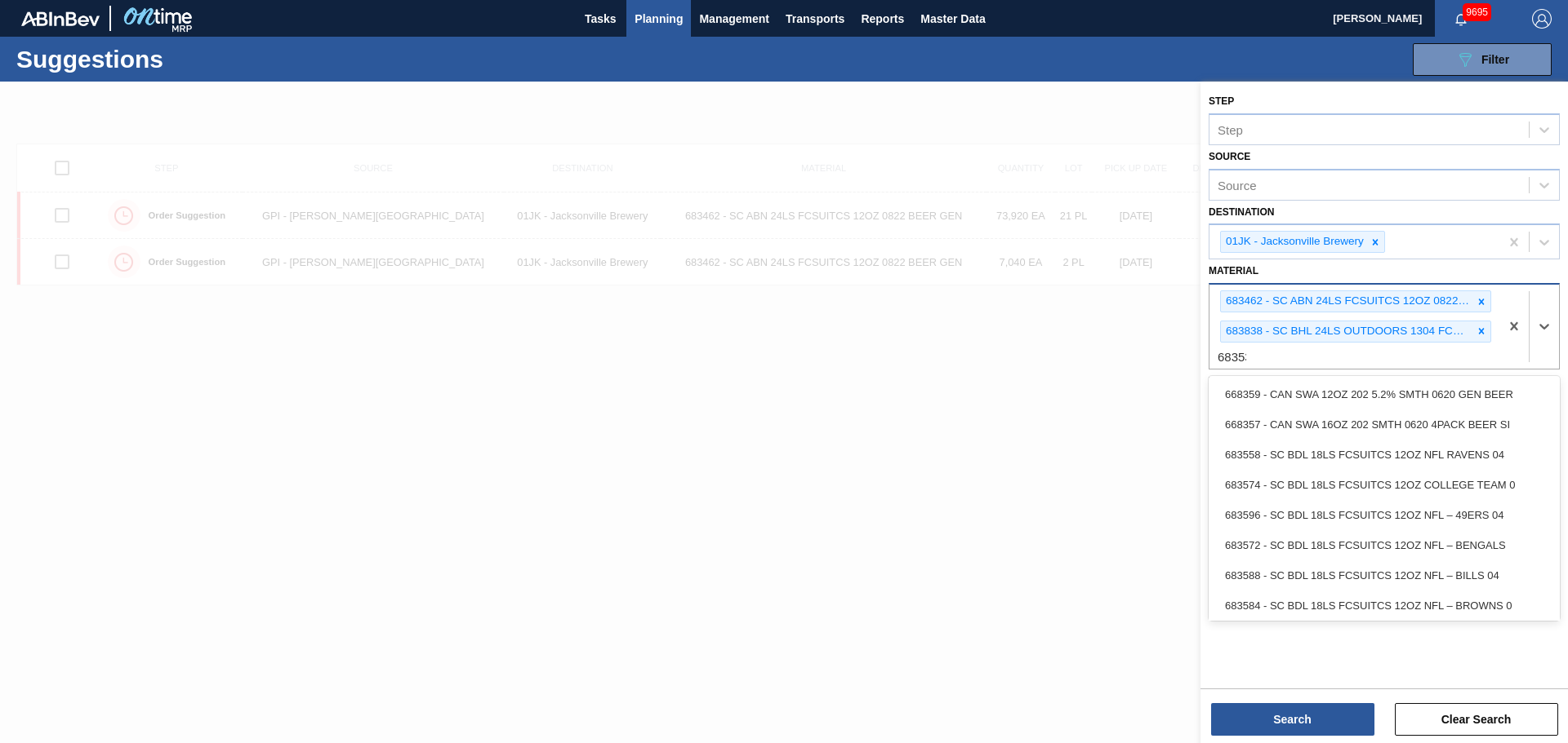
type input "683530"
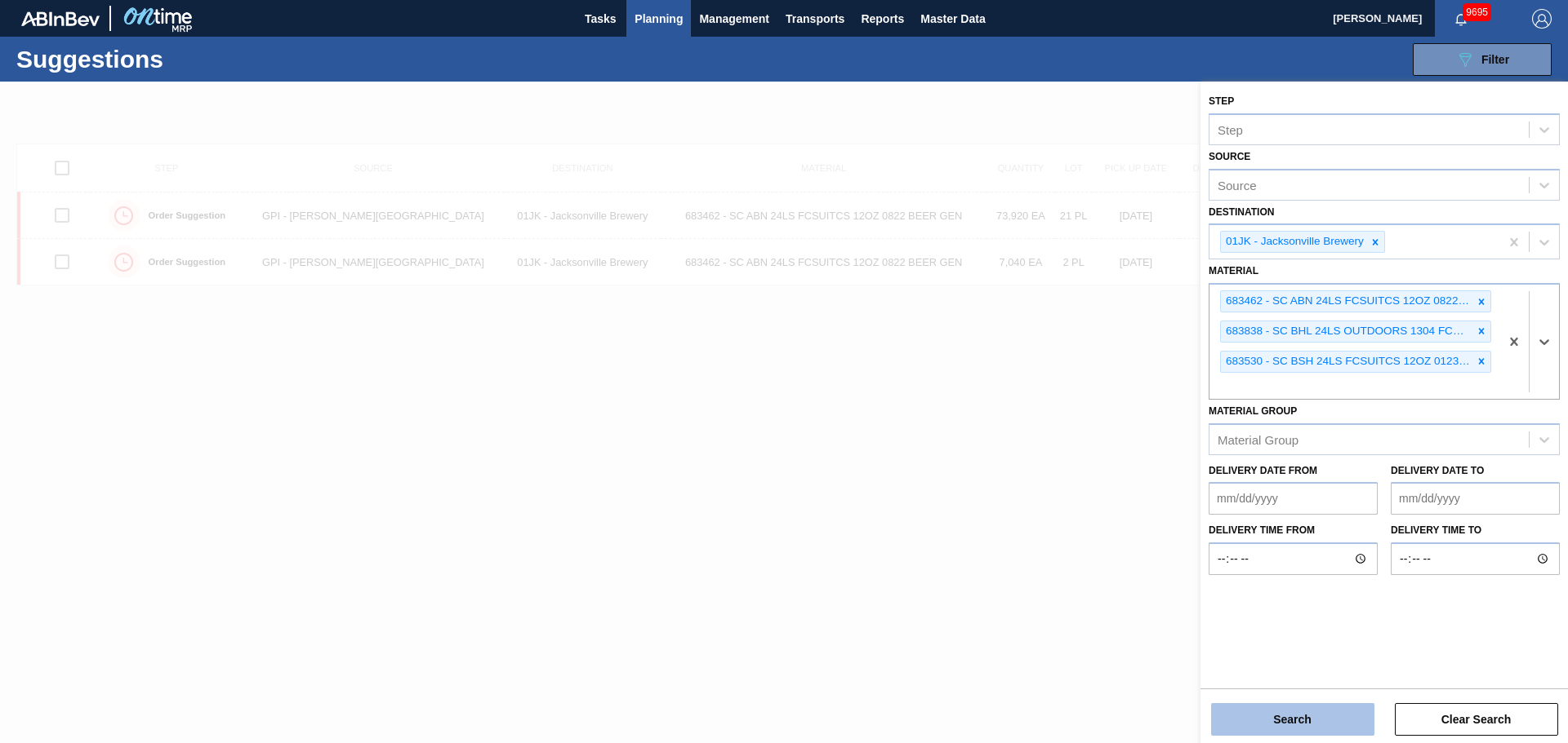
click at [1286, 718] on button "Search" at bounding box center [1292, 719] width 163 height 32
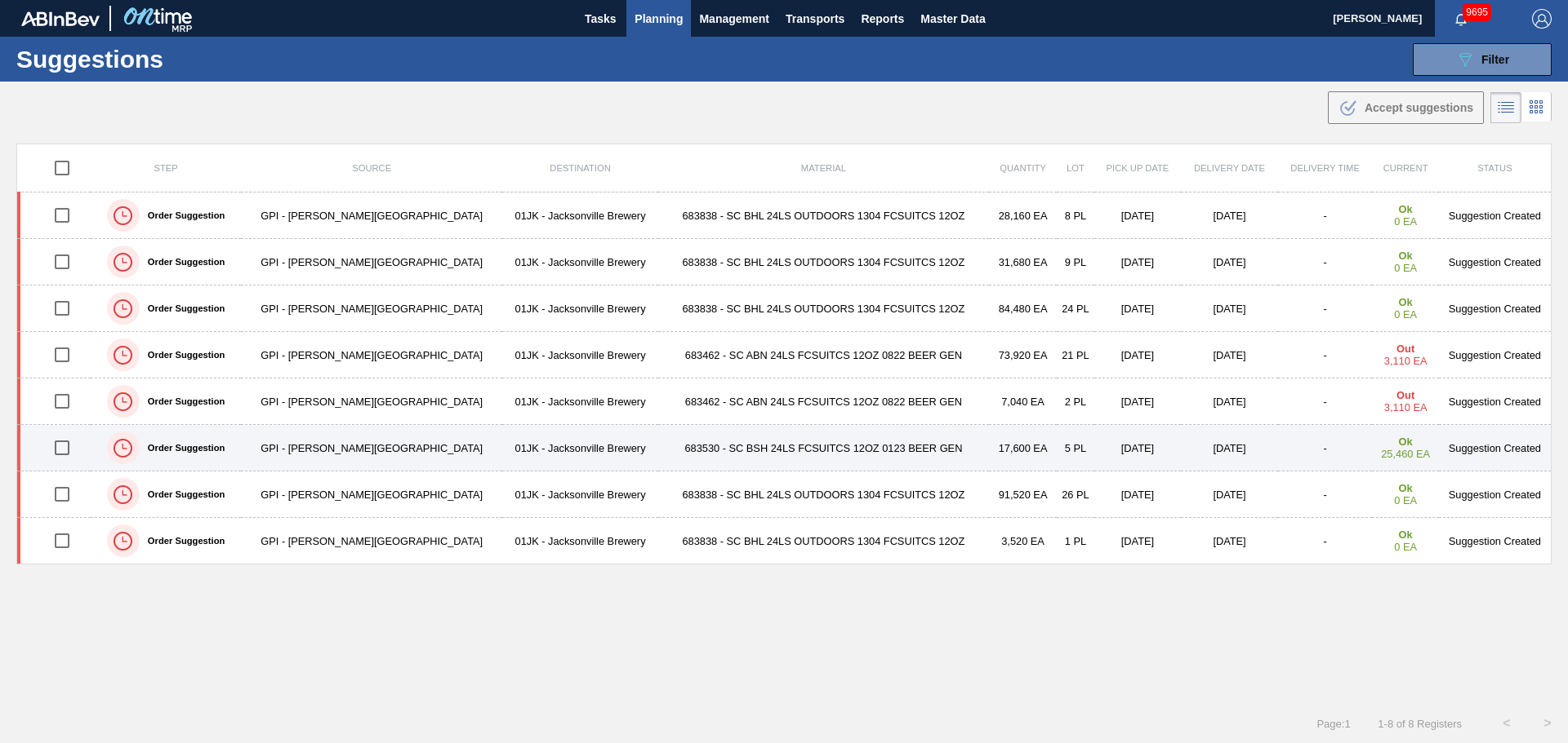
click at [685, 454] on td "683530 - SC BSH 24LS FCSUITCS 12OZ 0123 BEER GEN" at bounding box center [823, 448] width 331 height 46
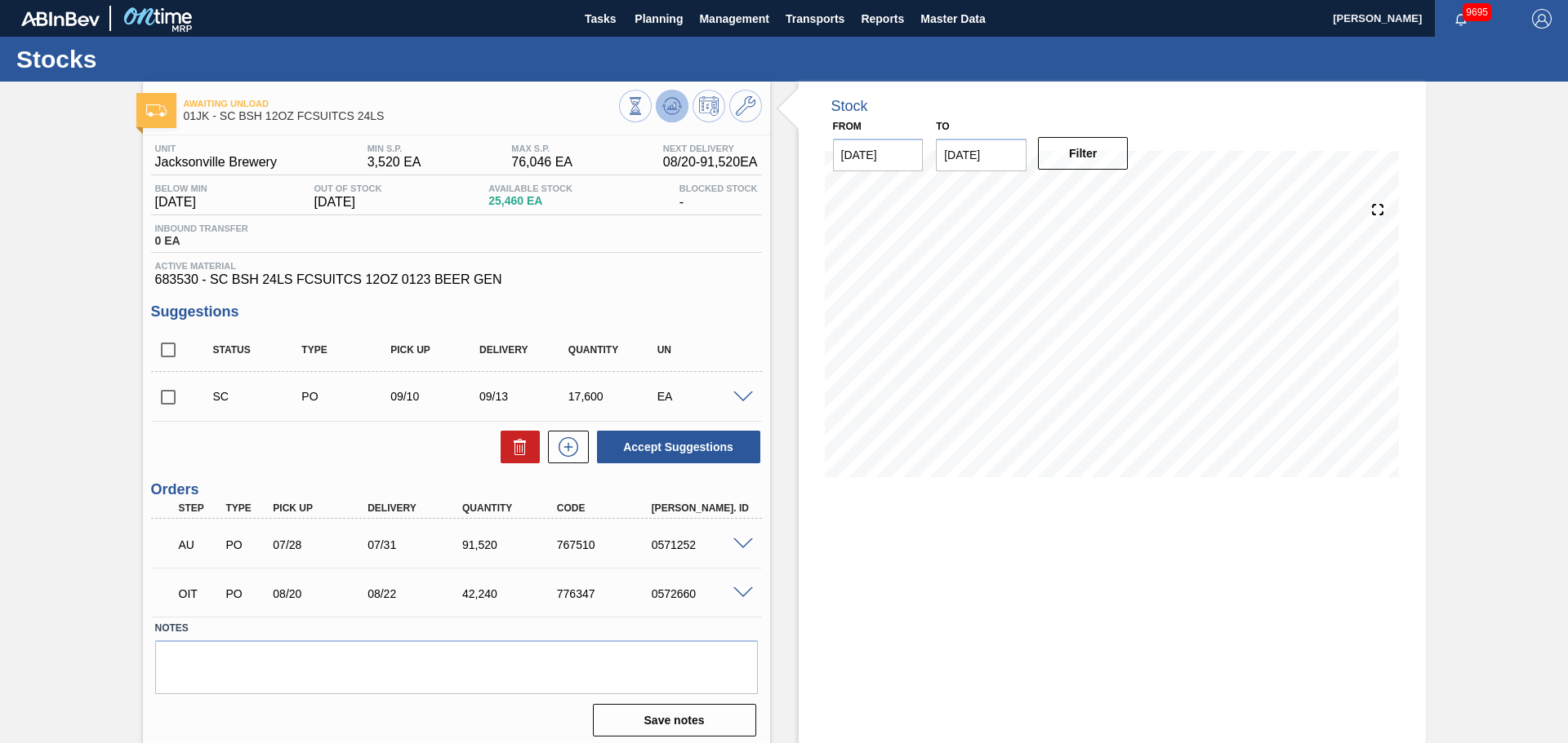
click at [644, 111] on icon at bounding box center [635, 106] width 18 height 18
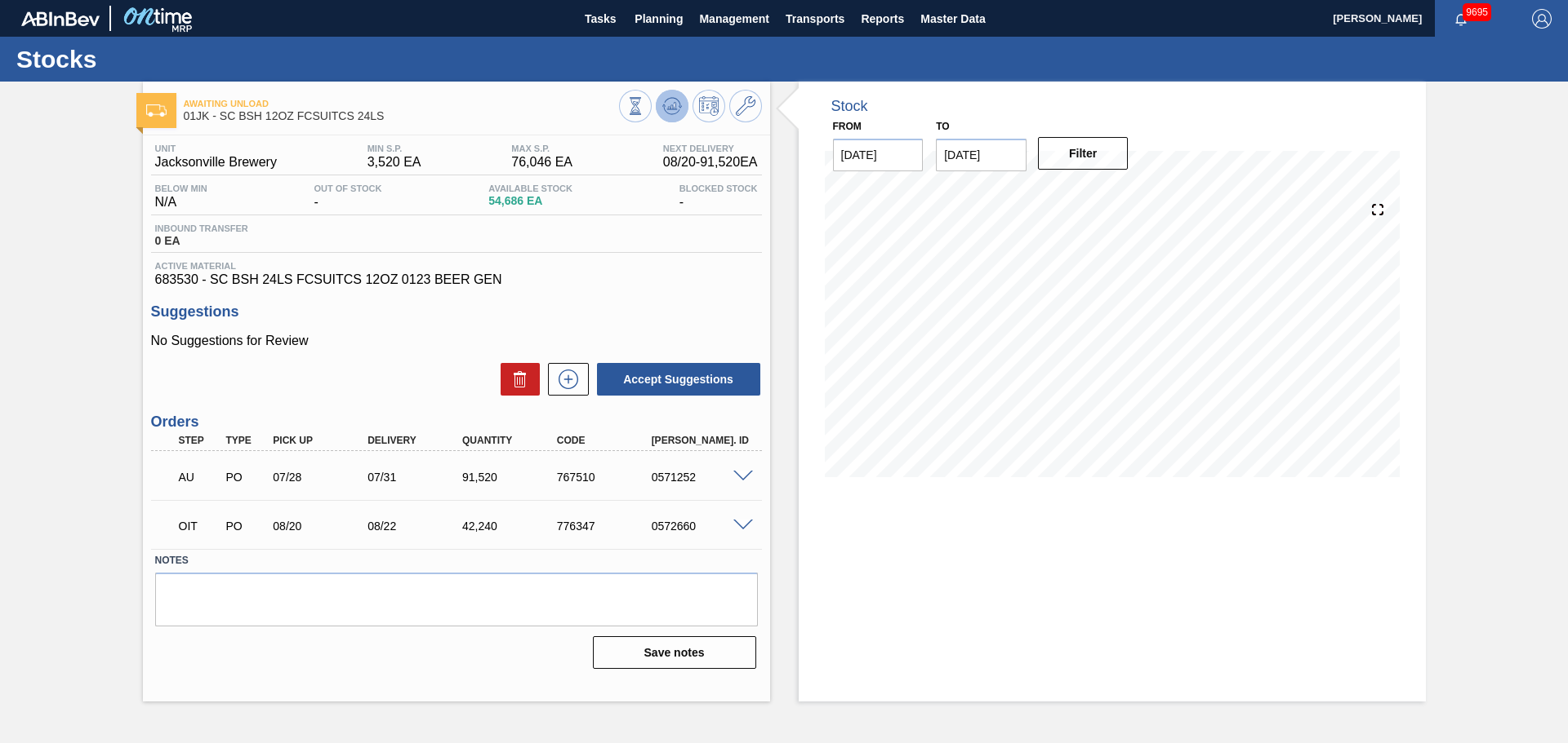
click at [662, 116] on span at bounding box center [672, 106] width 19 height 19
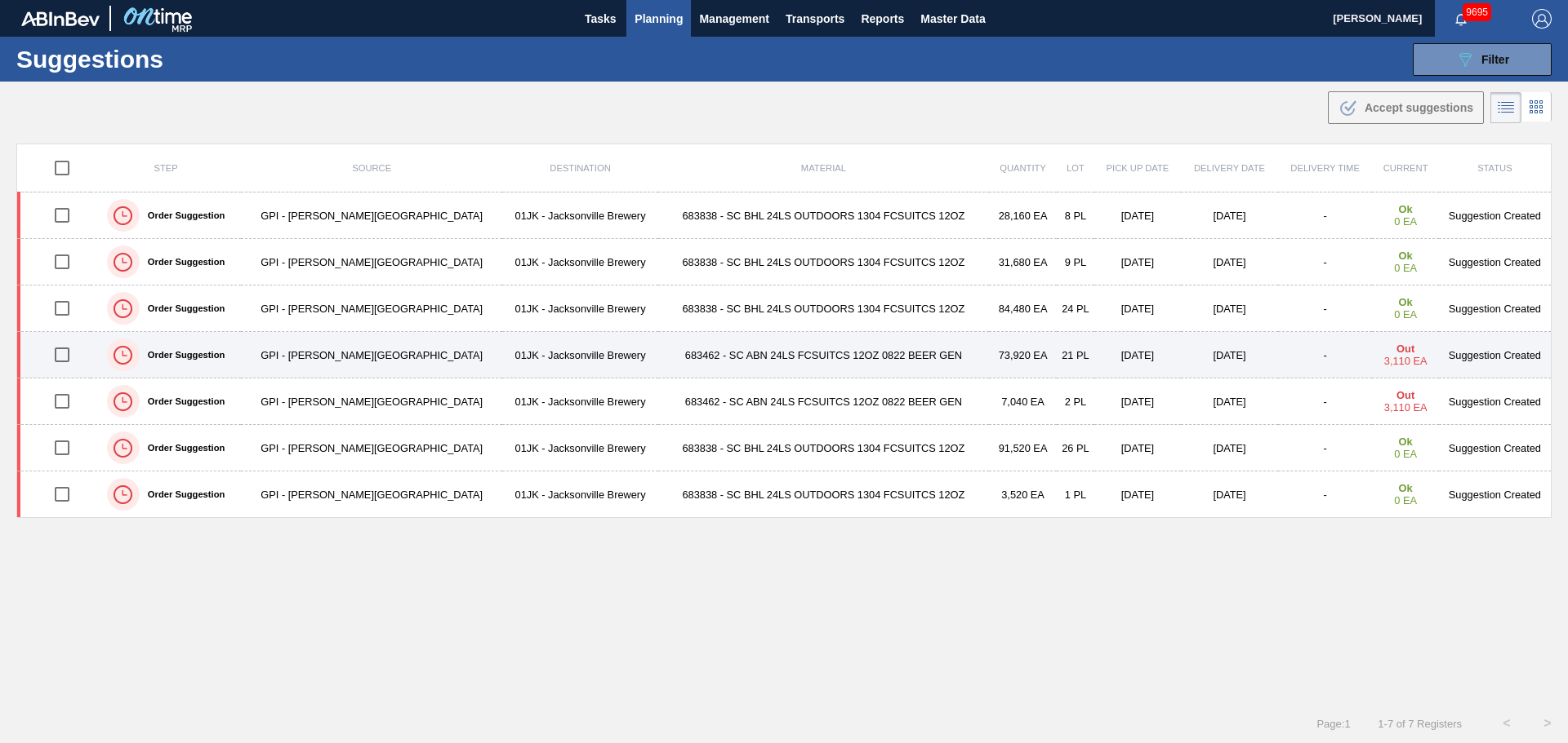
click at [699, 362] on td "683462 - SC ABN 24LS FCSUITCS 12OZ 0822 BEER GEN" at bounding box center [823, 355] width 331 height 46
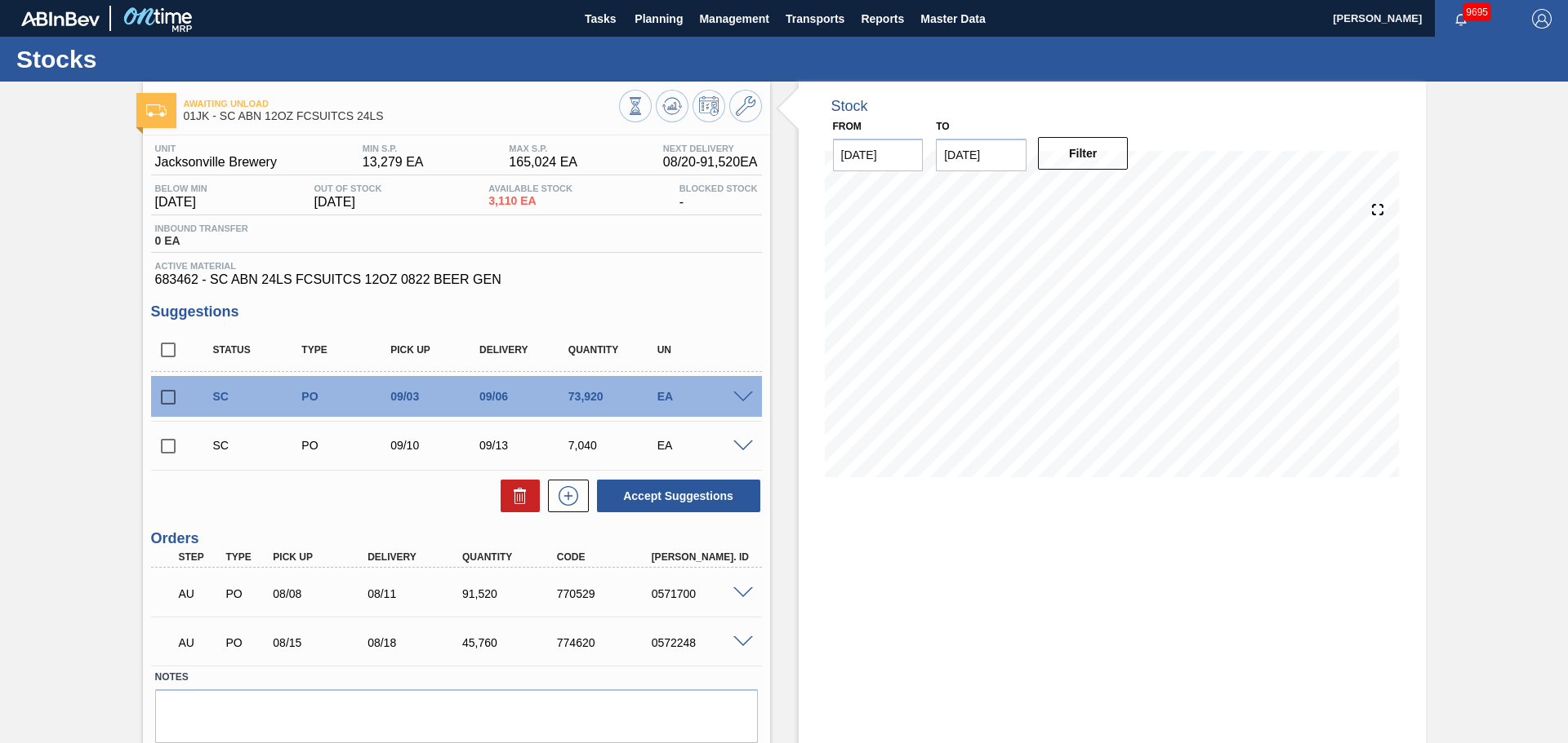
click at [789, 269] on div "Stock From 08/20/2025 to 09/07/2025 Filter" at bounding box center [1097, 440] width 655 height 718
click at [644, 108] on icon at bounding box center [635, 106] width 18 height 18
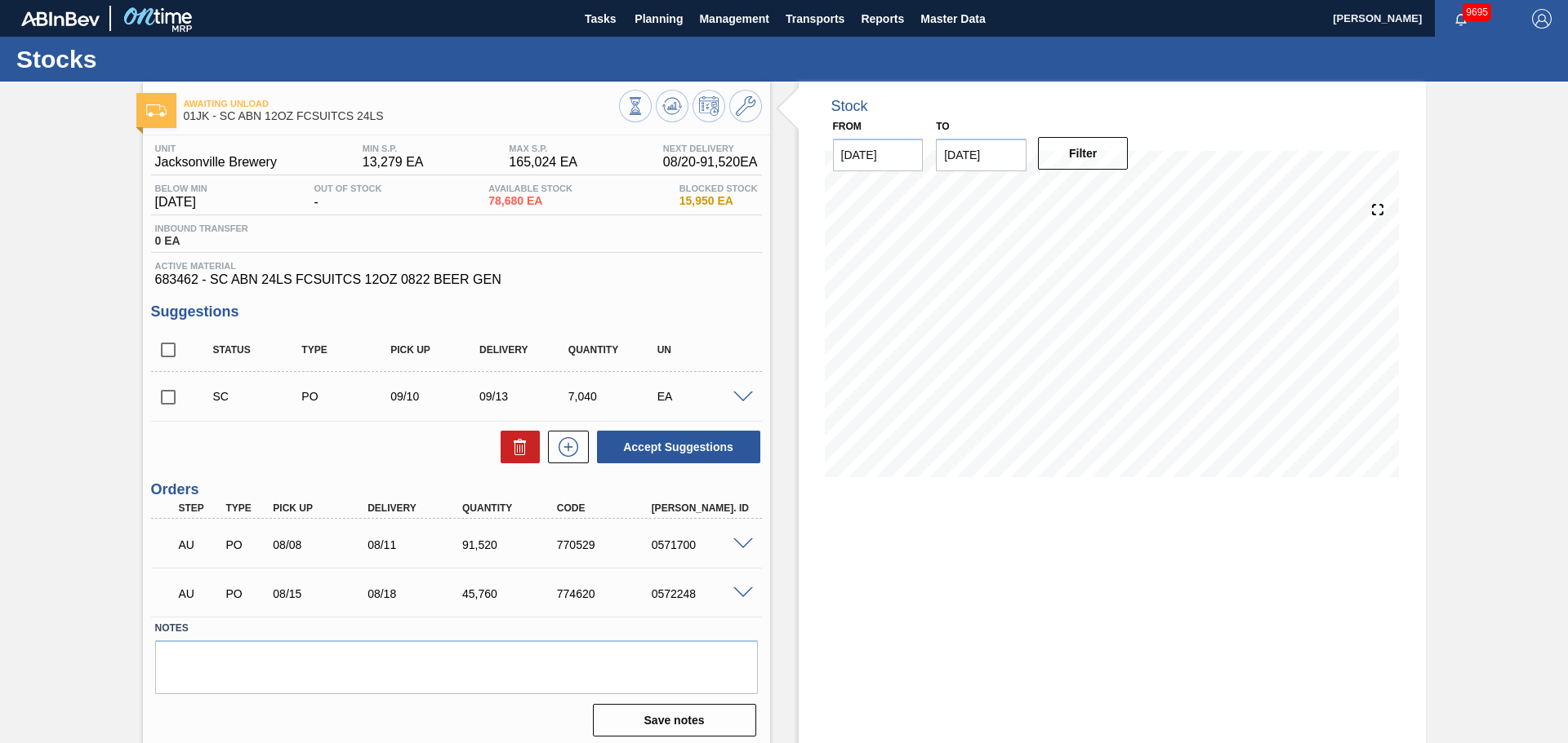
click at [750, 396] on span at bounding box center [743, 398] width 19 height 12
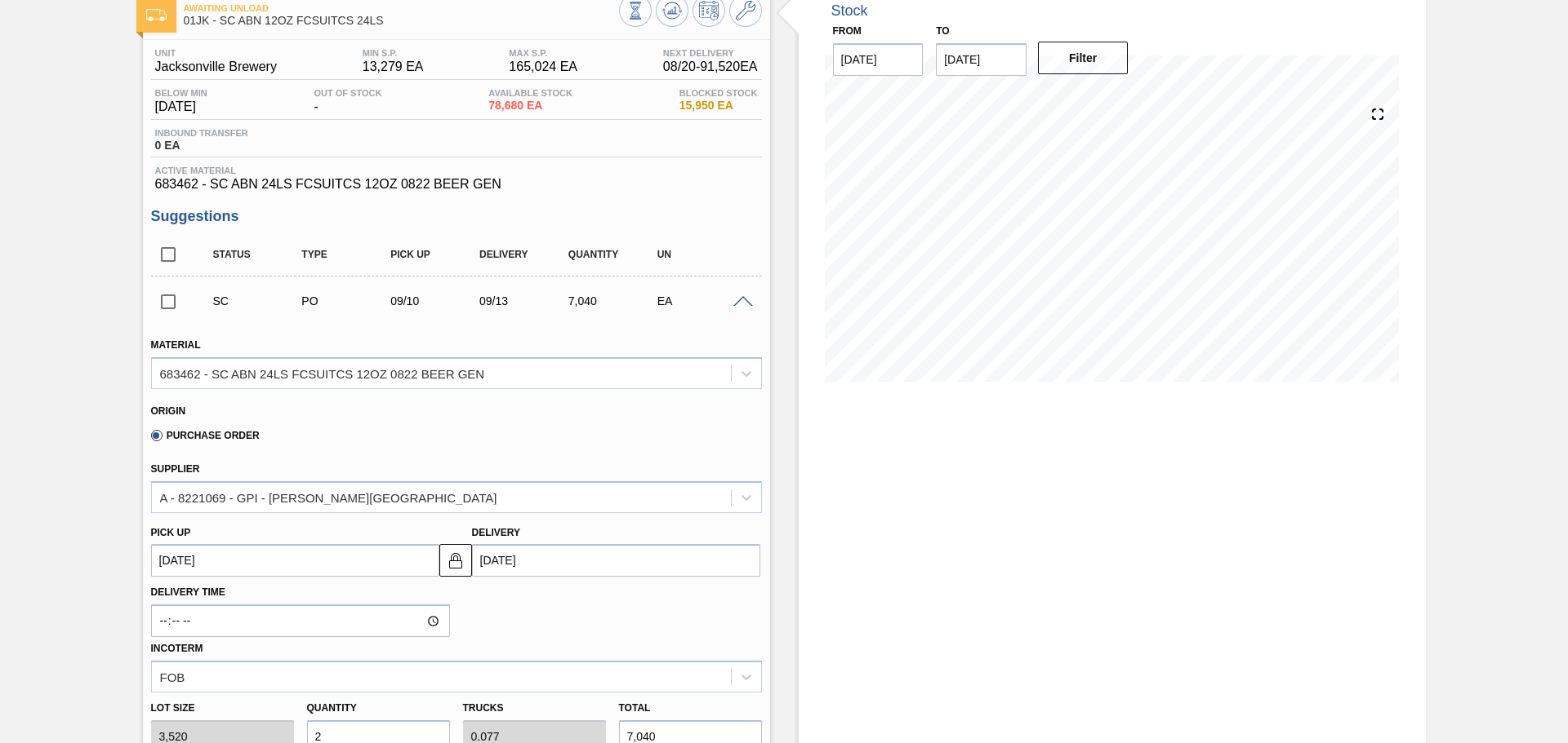
scroll to position [82, 0]
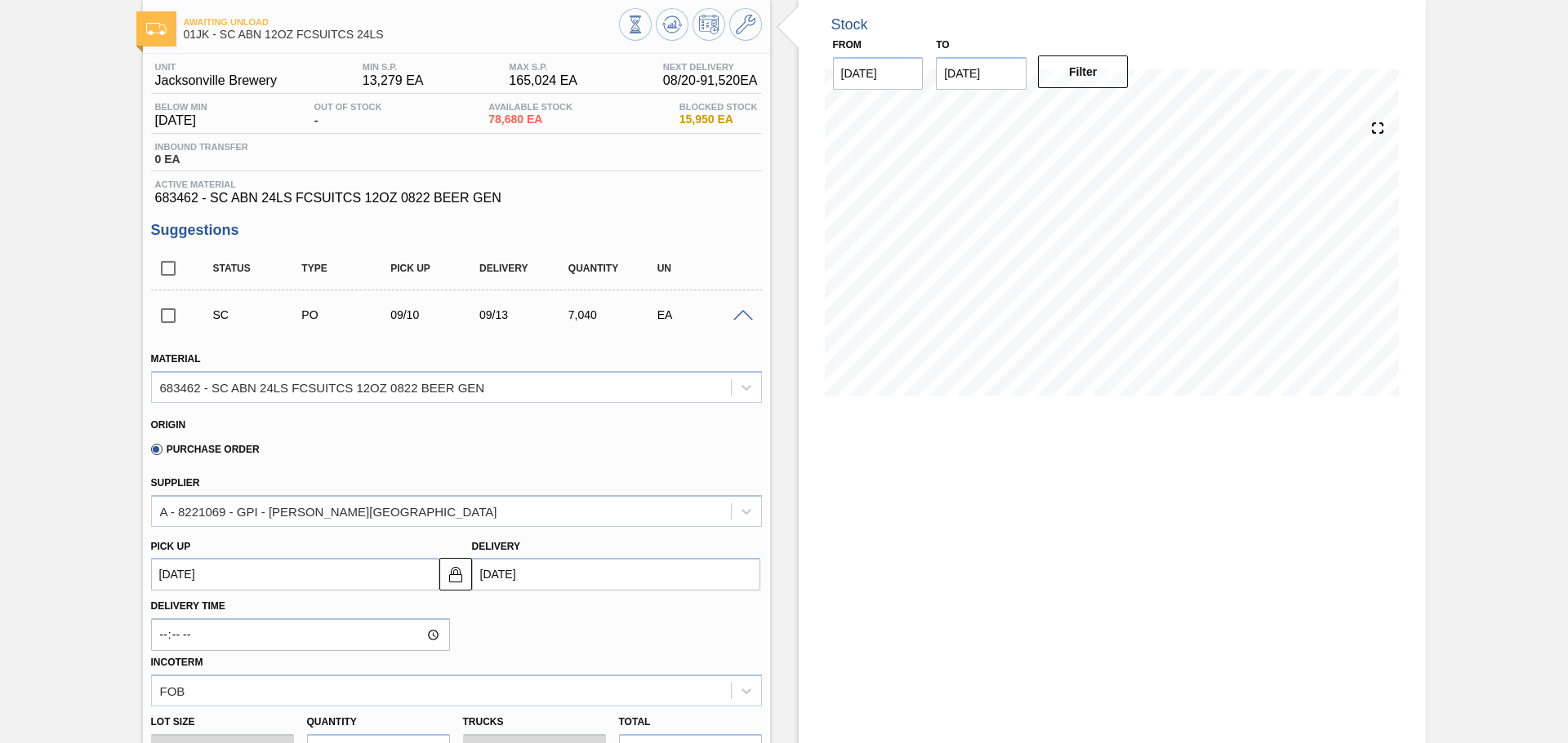
click at [741, 316] on span at bounding box center [743, 317] width 19 height 12
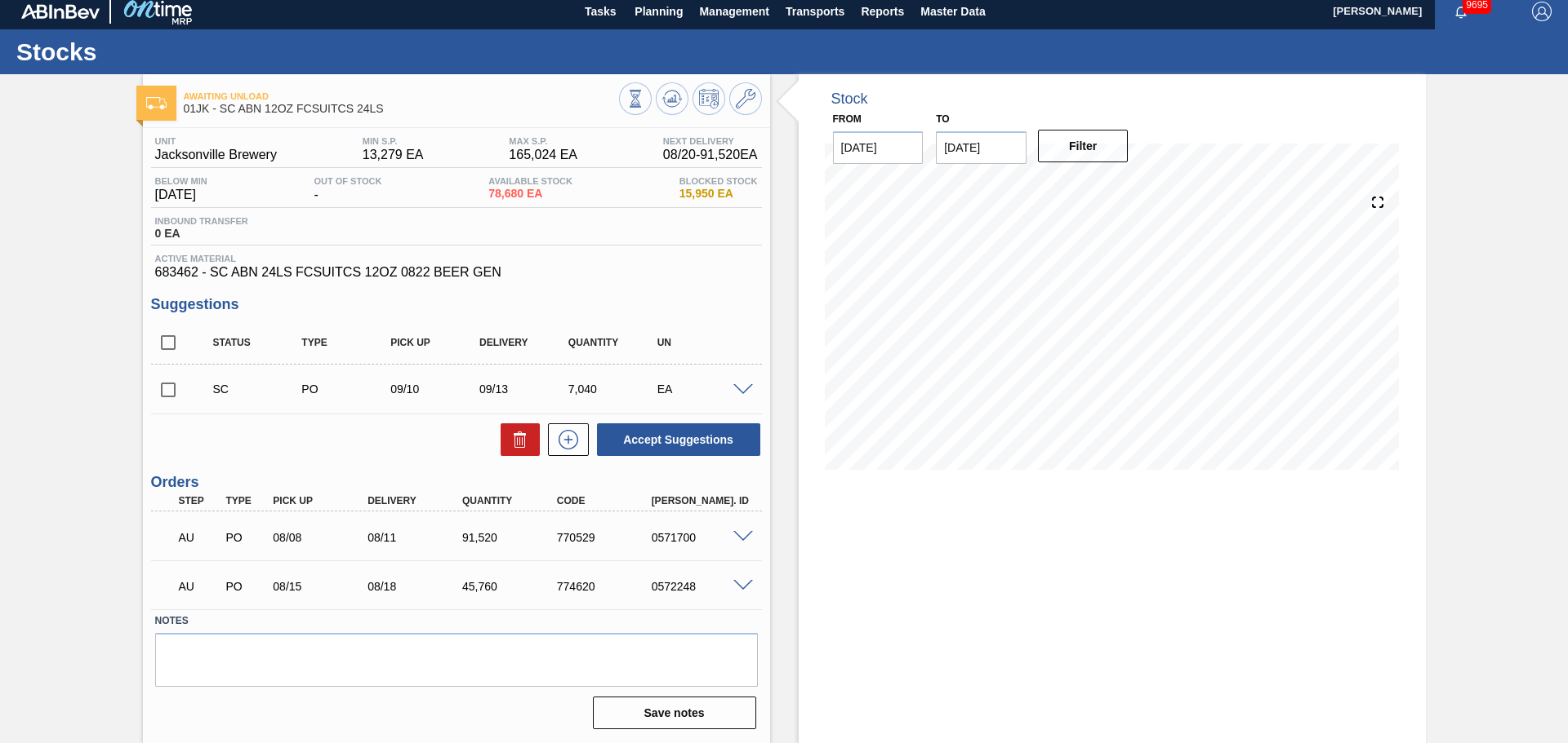
scroll to position [7, 0]
click at [1099, 152] on button "Filter" at bounding box center [1083, 146] width 91 height 32
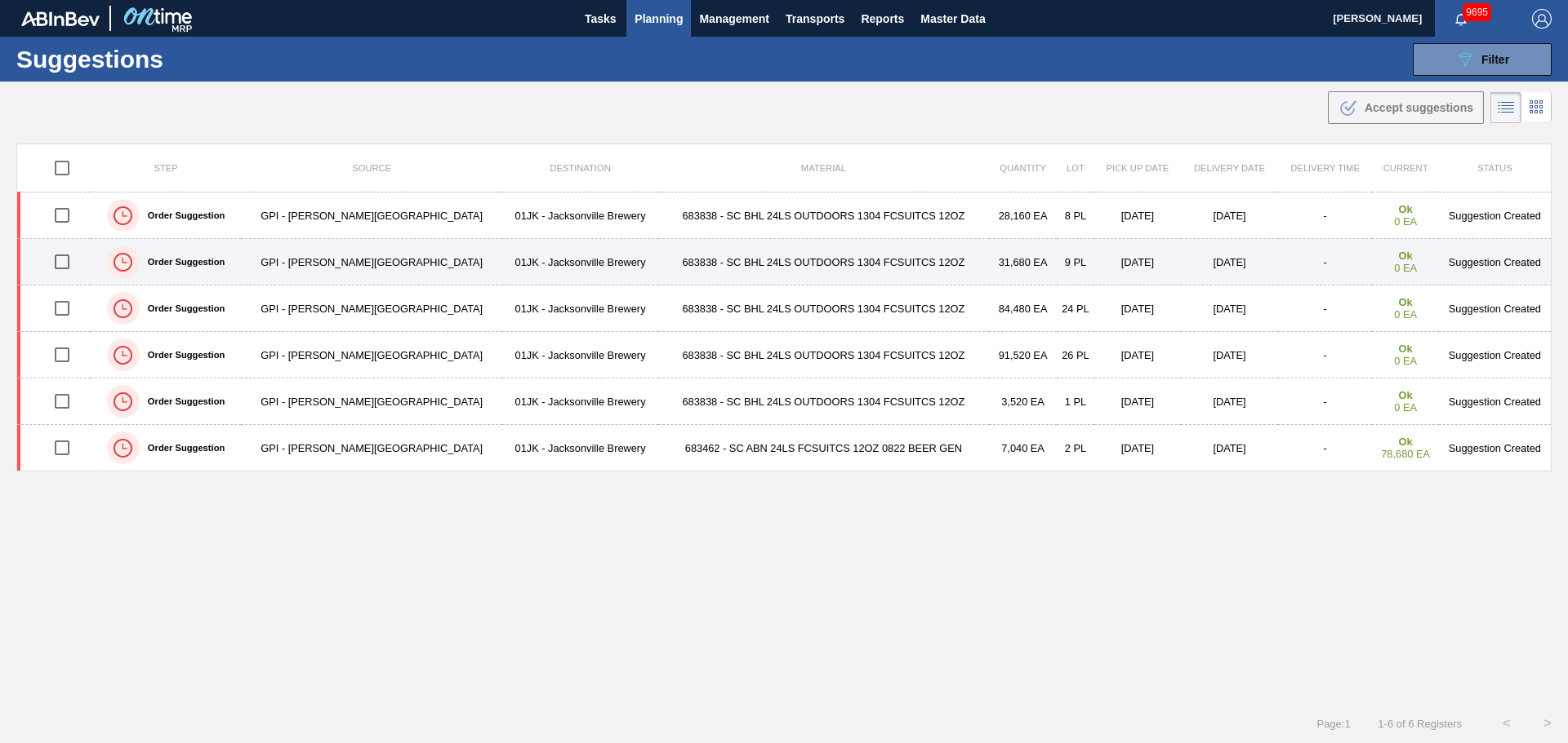
drag, startPoint x: 75, startPoint y: 260, endPoint x: 74, endPoint y: 269, distance: 9.1
click at [74, 260] on input "checkbox" at bounding box center [61, 262] width 34 height 34
checkbox input "true"
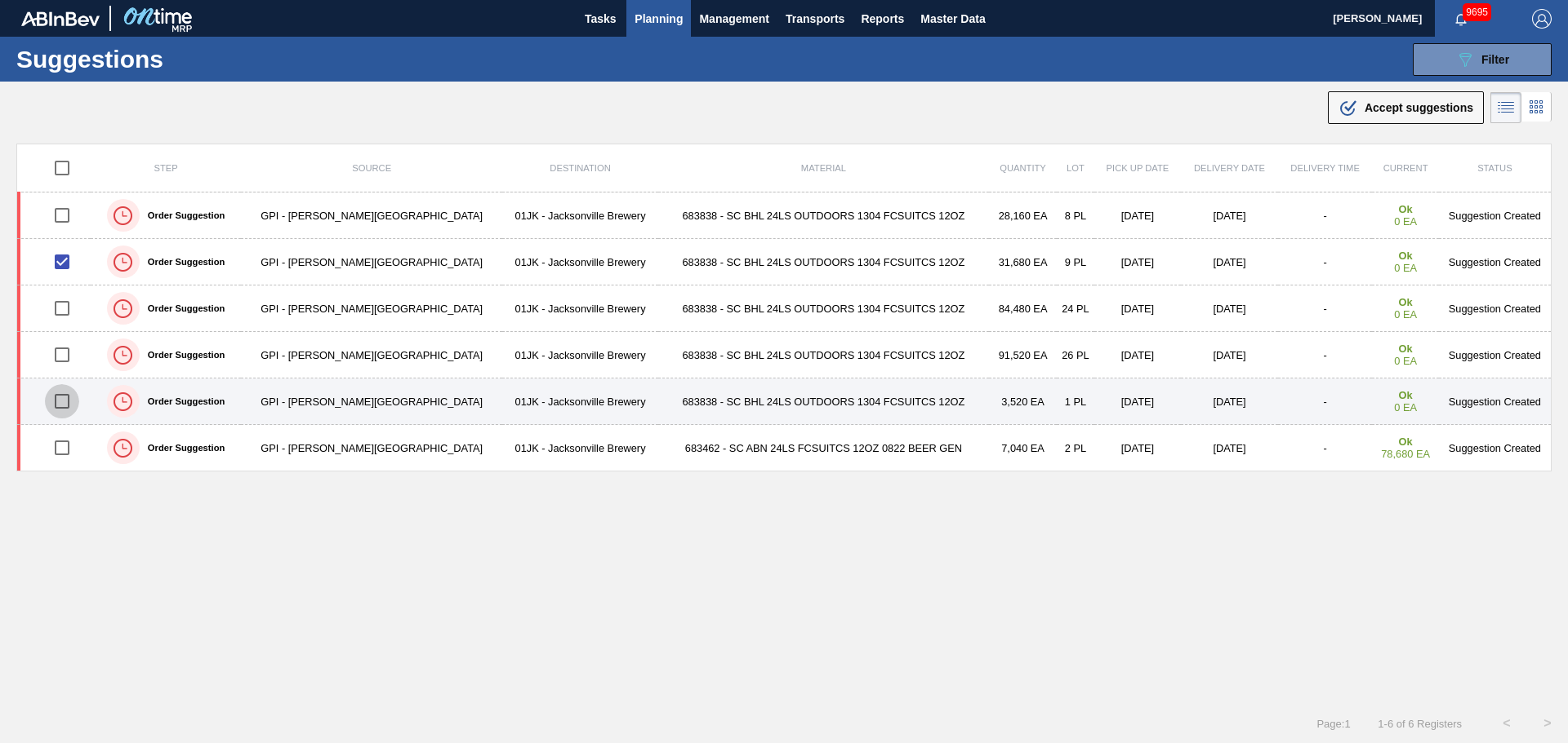
click at [65, 398] on input "checkbox" at bounding box center [61, 401] width 34 height 34
checkbox input "true"
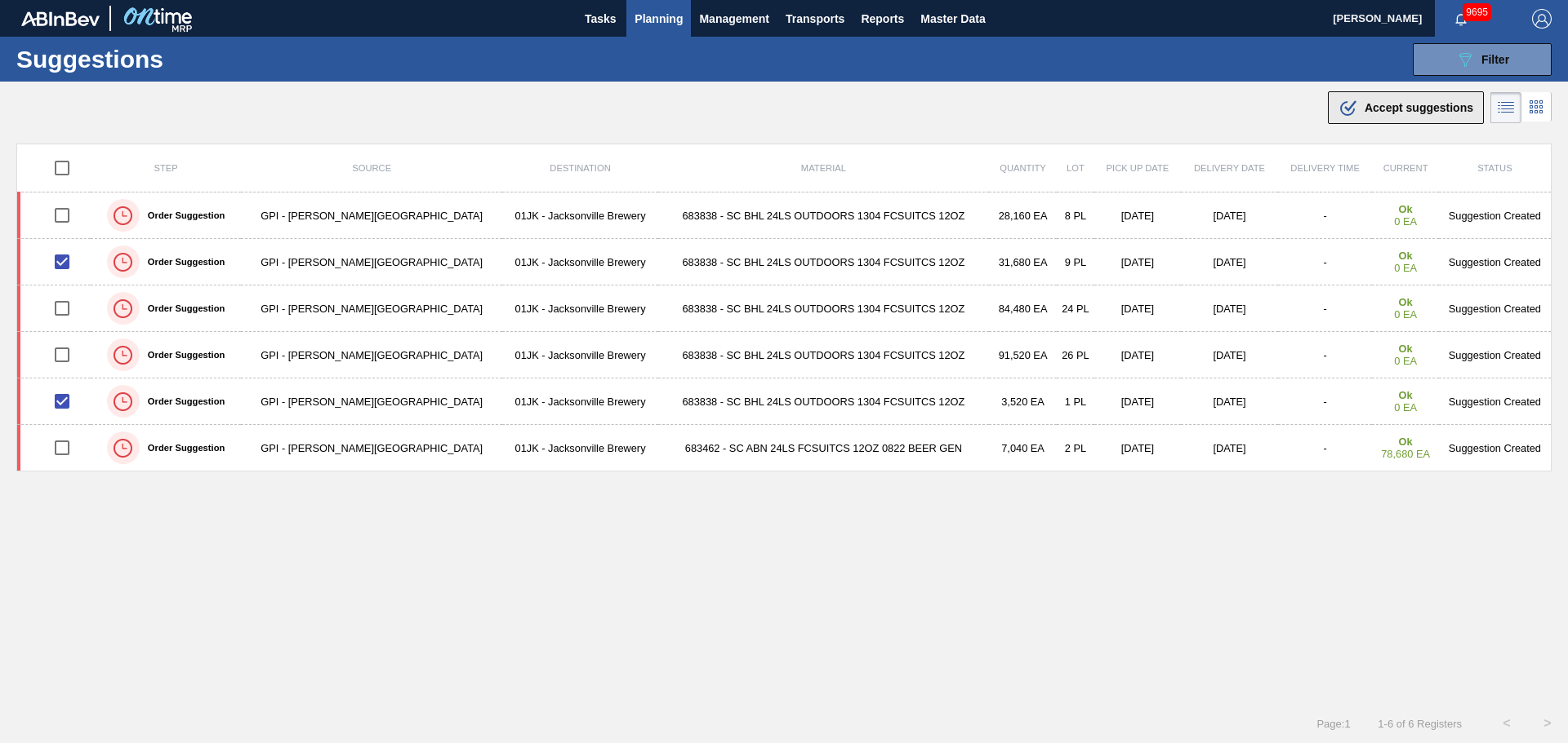
click at [1415, 112] on span "Accept suggestions" at bounding box center [1419, 107] width 108 height 13
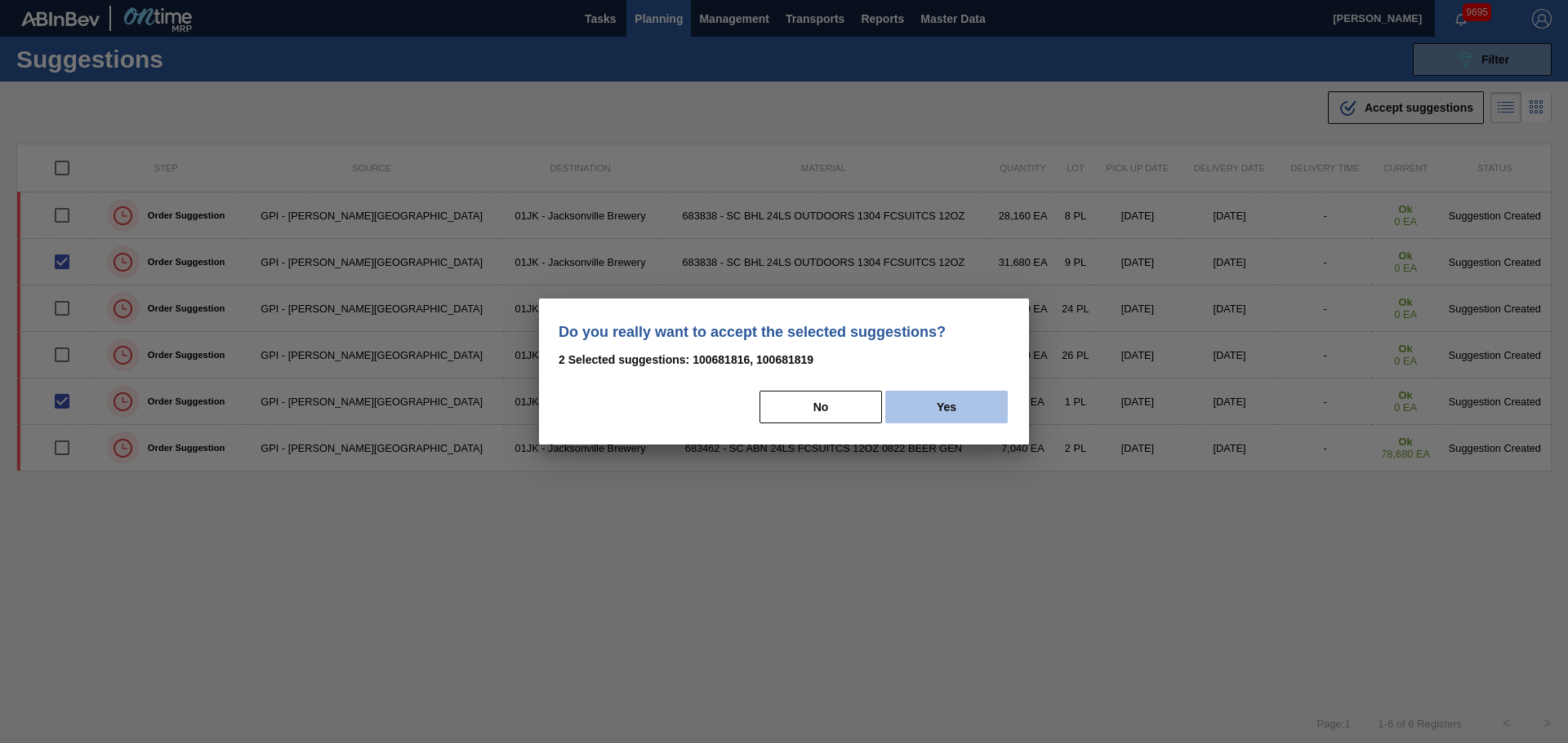
click at [935, 413] on button "Yes" at bounding box center [946, 406] width 122 height 32
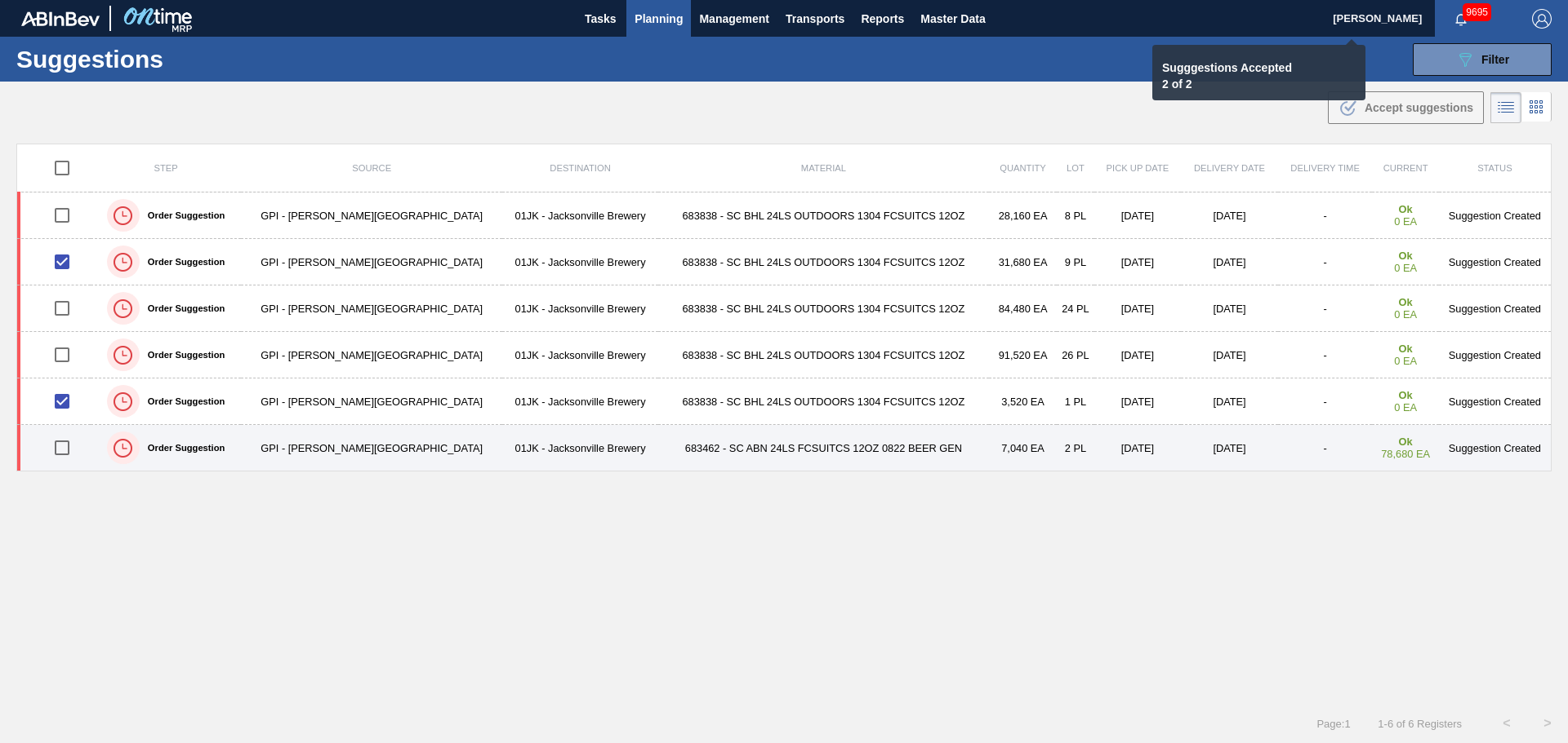
checkbox input "false"
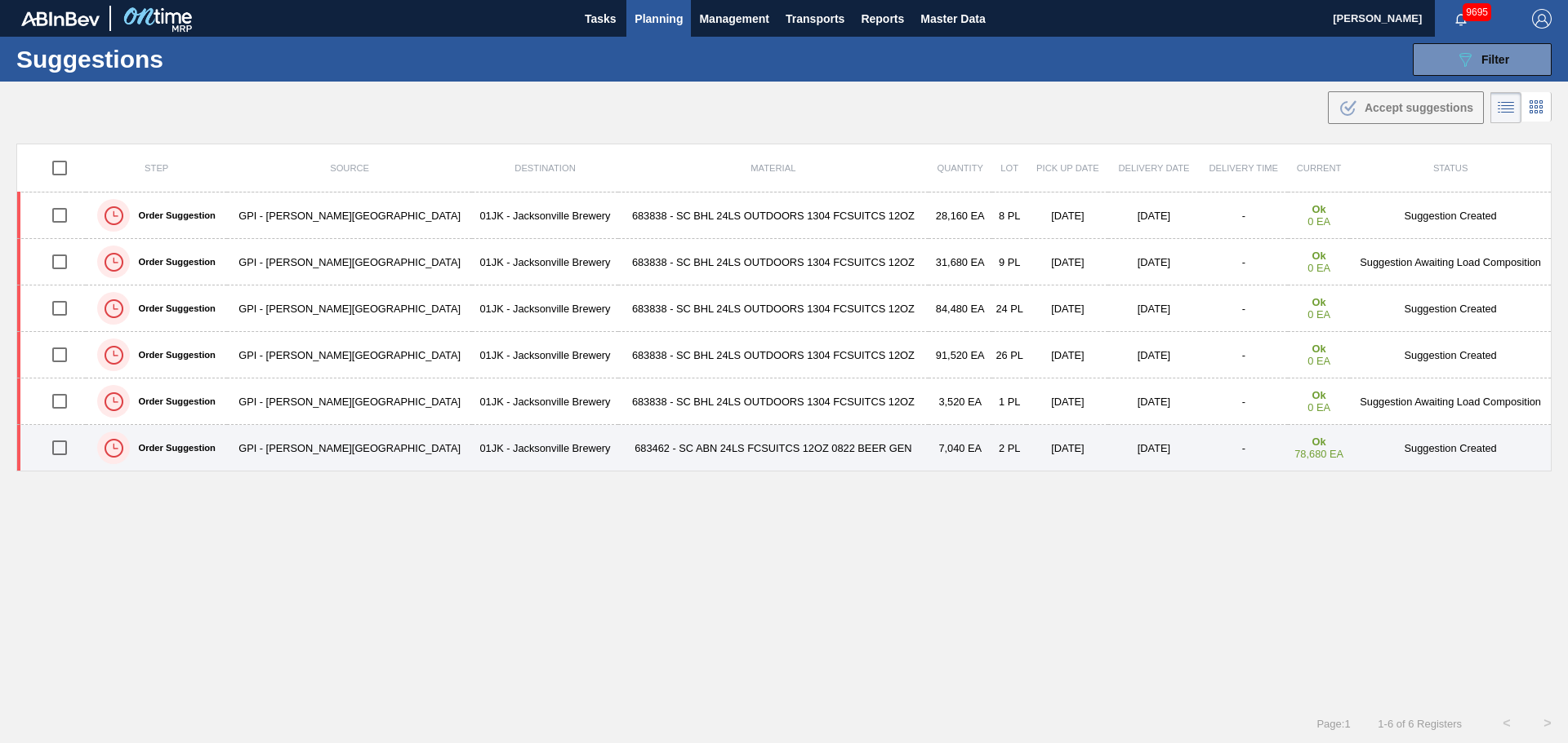
click at [227, 449] on td "Order Suggestion" at bounding box center [156, 448] width 141 height 46
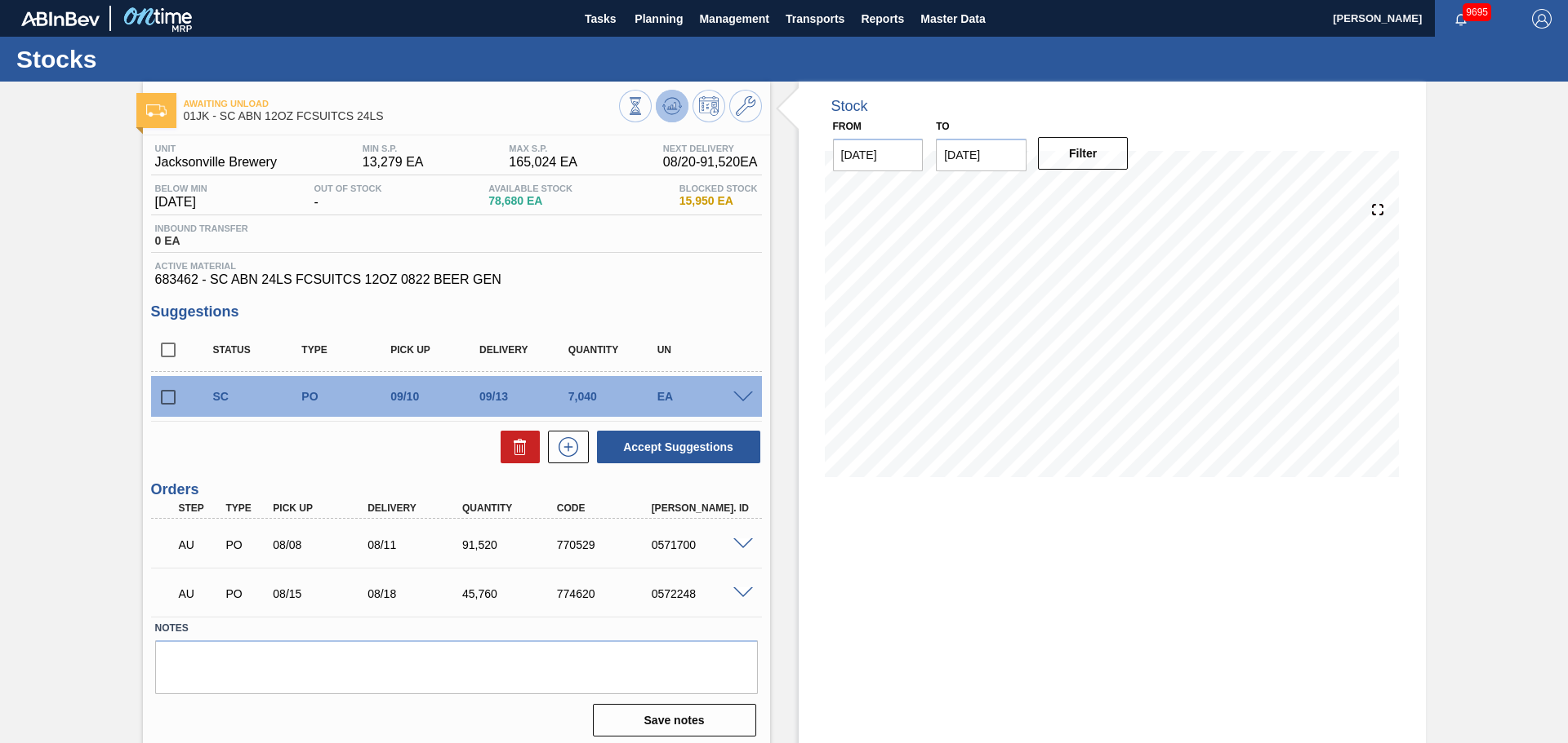
click at [682, 113] on button at bounding box center [671, 106] width 32 height 32
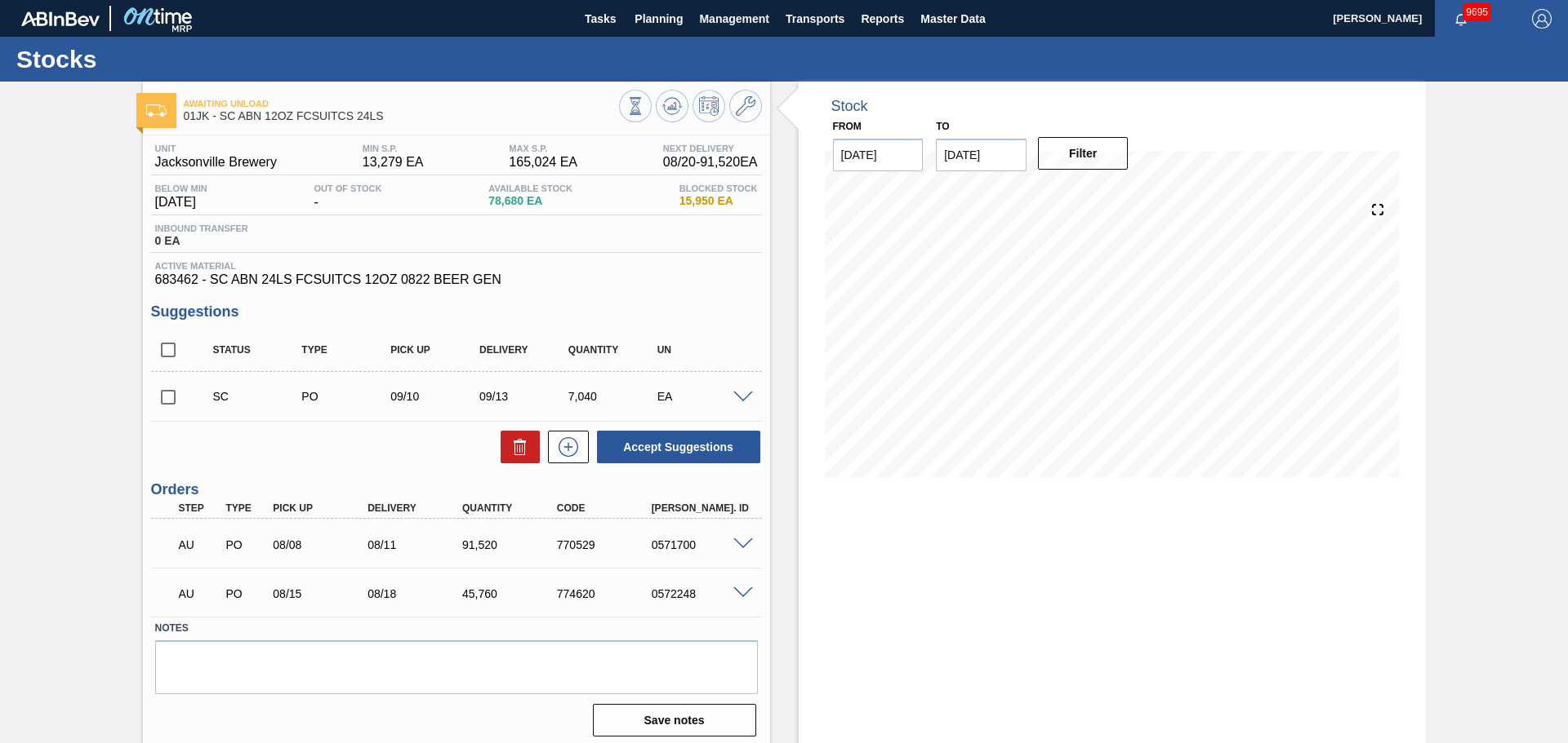
click at [736, 399] on span at bounding box center [743, 398] width 19 height 12
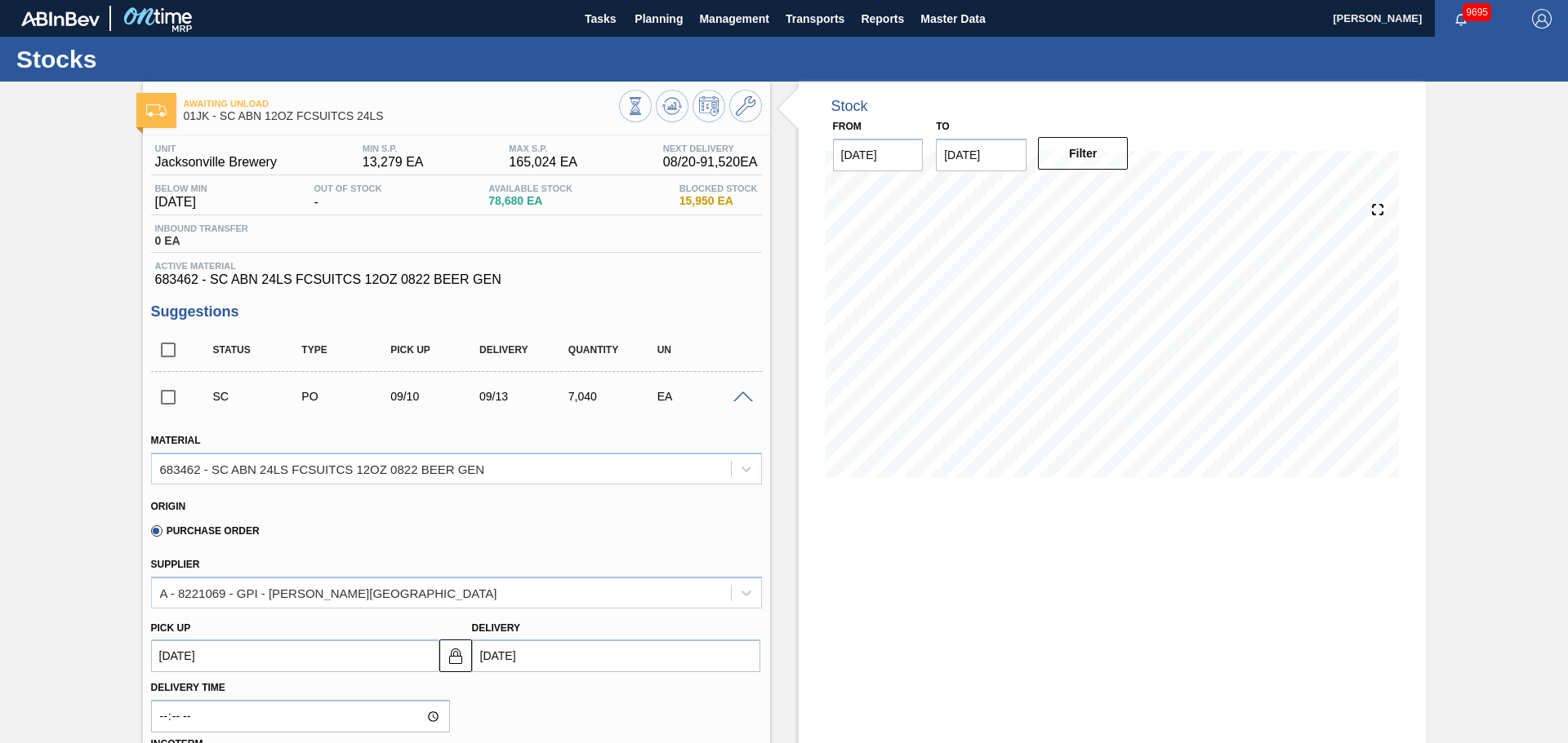
scroll to position [245, 0]
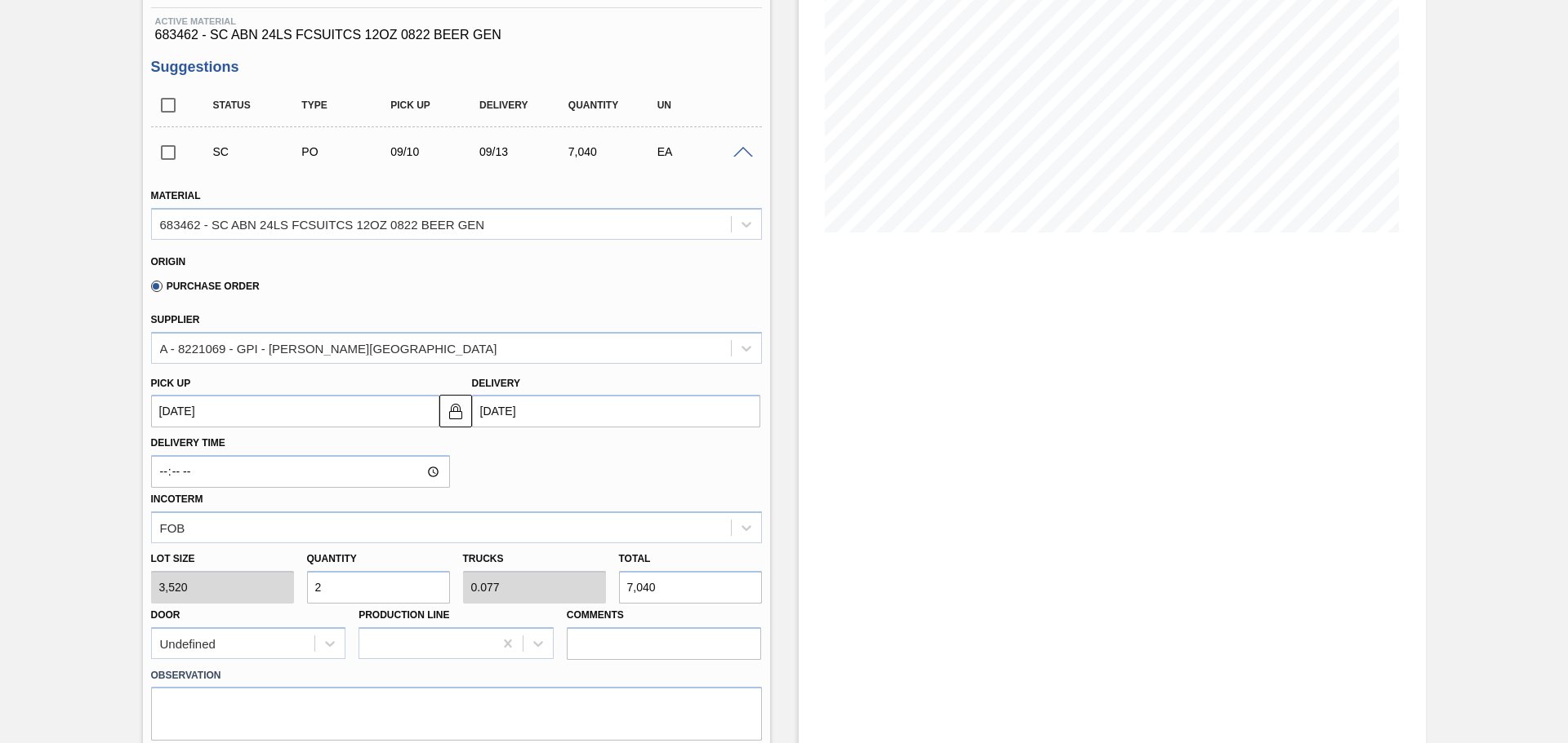
click at [381, 598] on input "2" at bounding box center [379, 587] width 143 height 32
click at [381, 597] on input "2" at bounding box center [379, 587] width 143 height 32
type input "1"
type input "0.038"
type input "3,520"
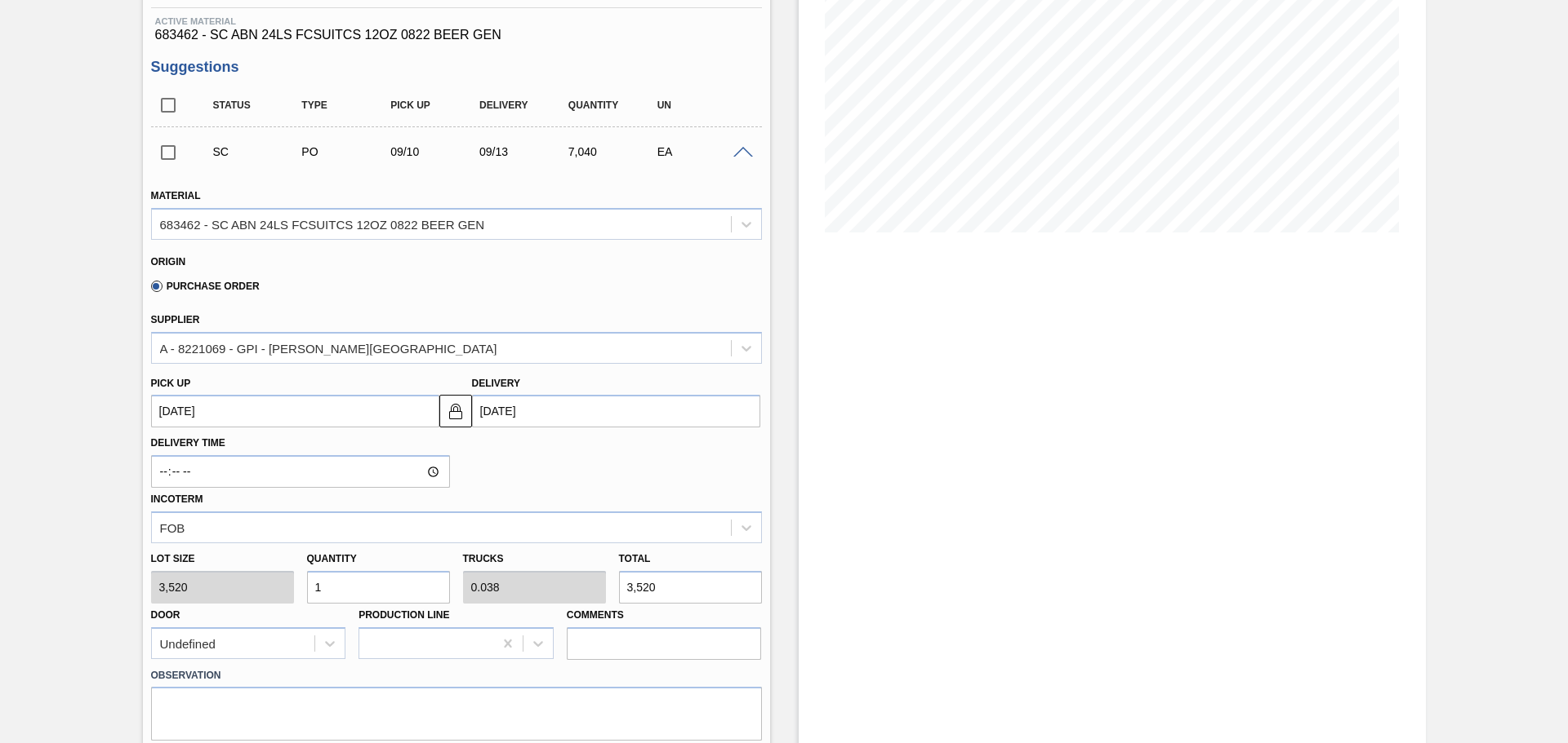
type input "10"
type input "0.385"
type input "35,200"
type input "10"
click at [756, 434] on div "Delivery Time Incoterm FOB" at bounding box center [456, 485] width 624 height 116
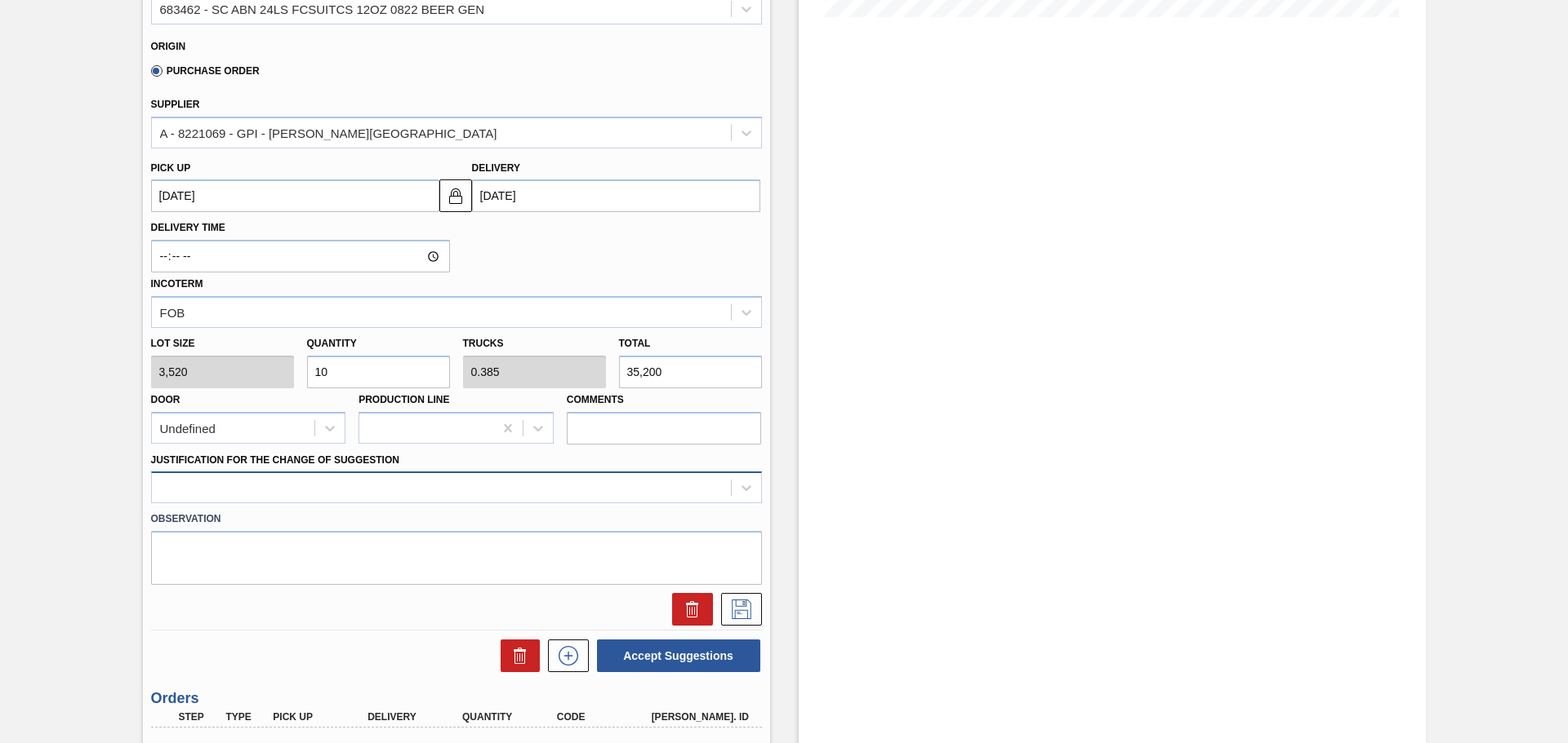
scroll to position [489, 0]
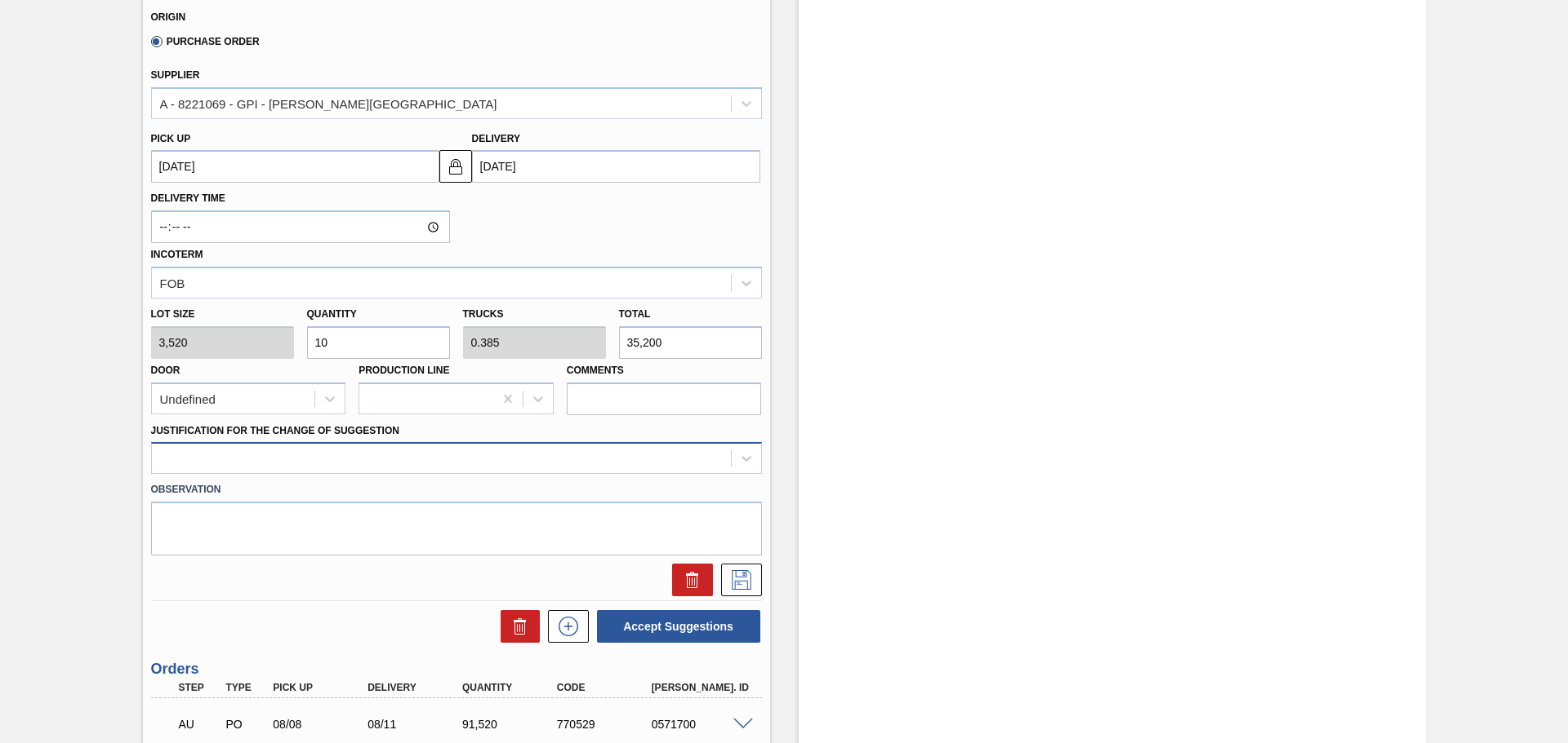
click at [668, 460] on div at bounding box center [441, 459] width 579 height 24
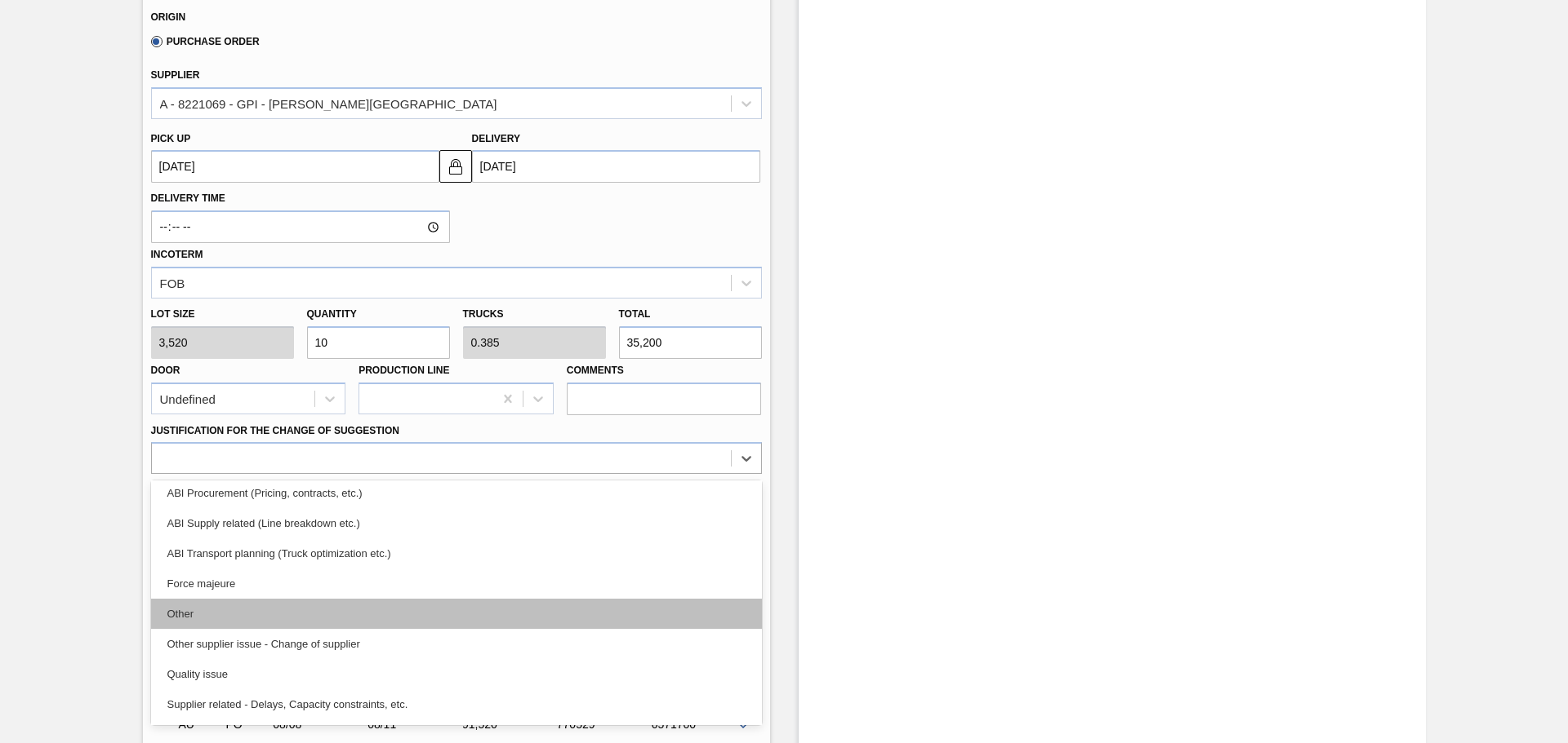
scroll to position [305, 0]
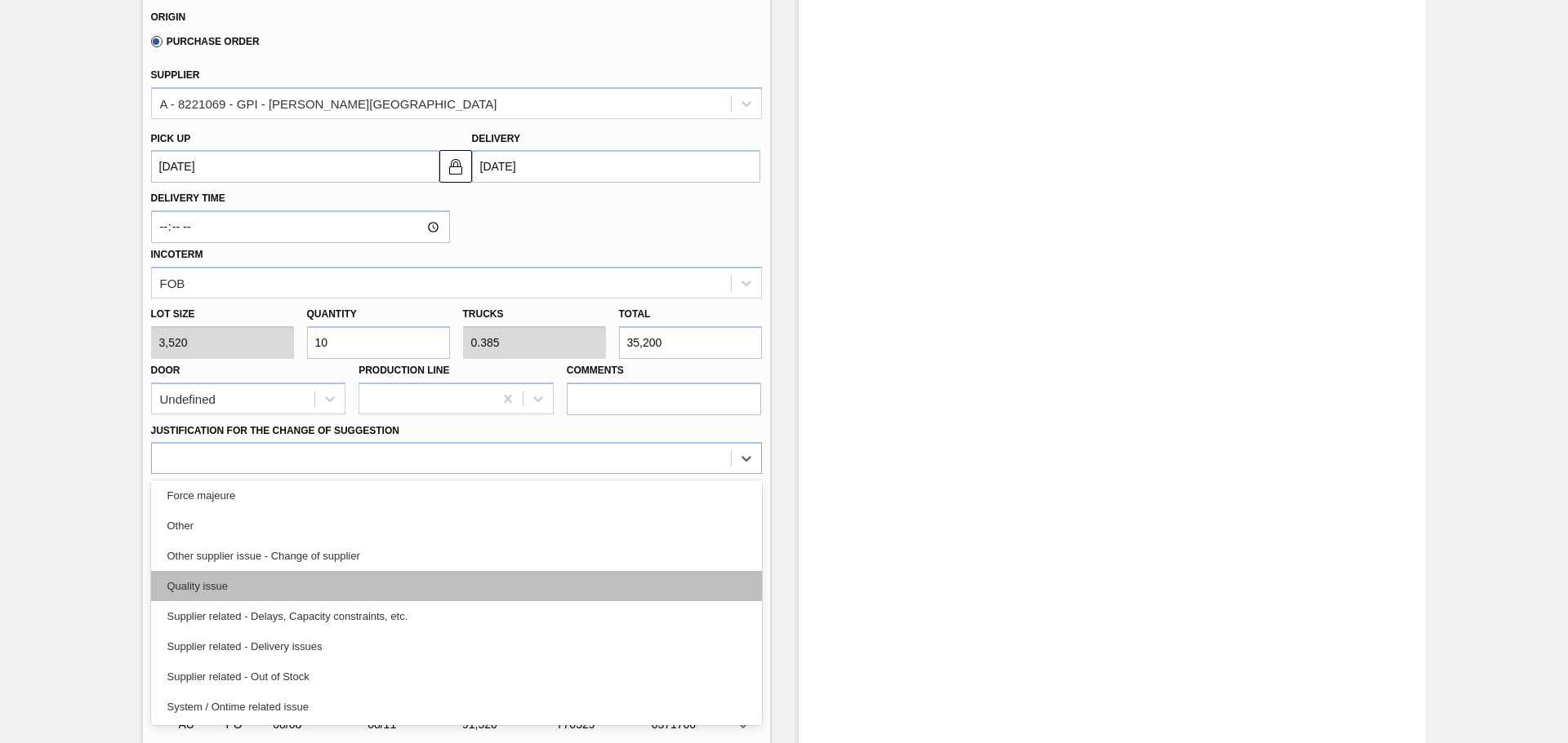
click at [273, 589] on div "Quality issue" at bounding box center [456, 586] width 611 height 31
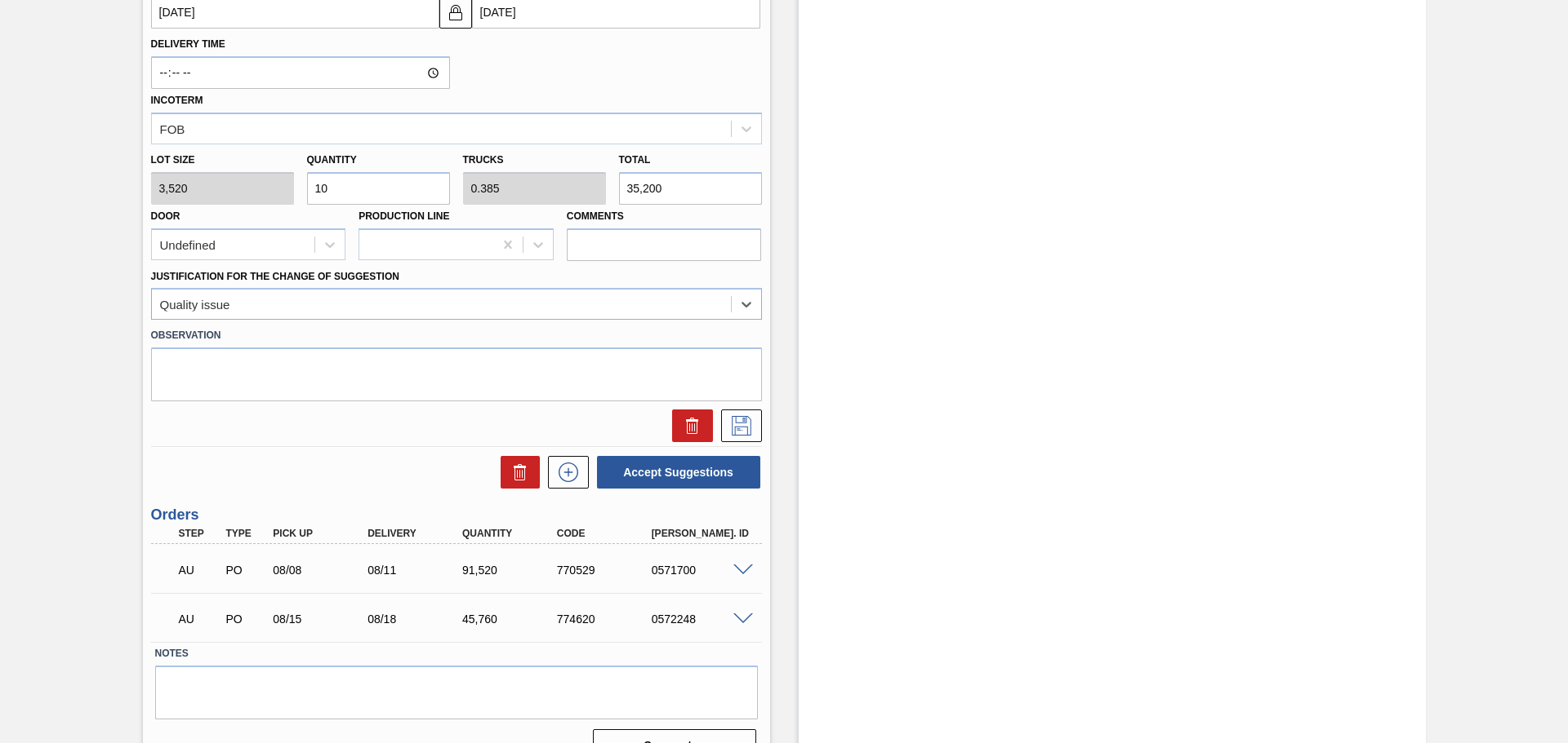
scroll to position [653, 0]
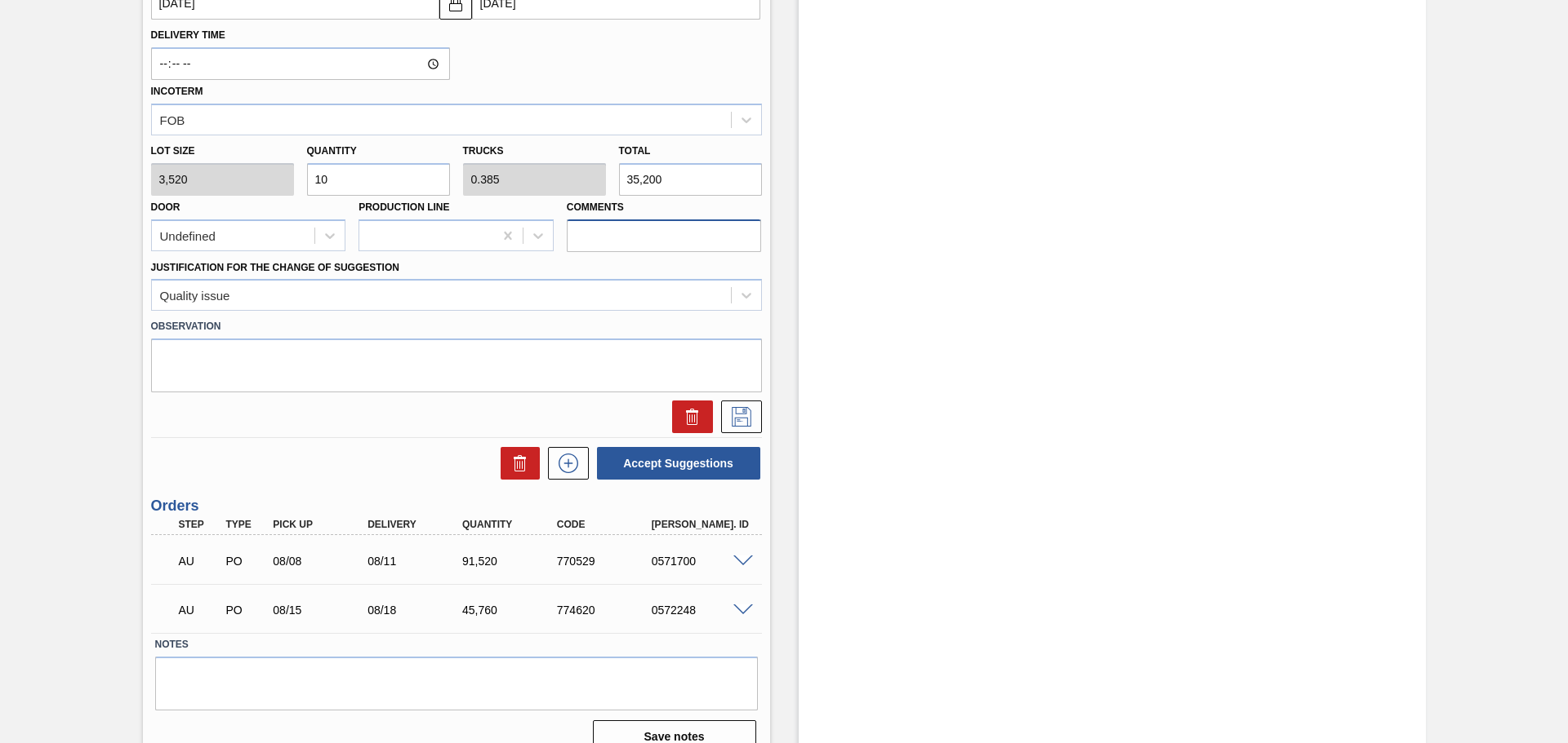
click at [668, 248] on input "Comments" at bounding box center [664, 235] width 195 height 32
type input "TAIL, DROP"
click at [729, 426] on icon at bounding box center [742, 417] width 26 height 19
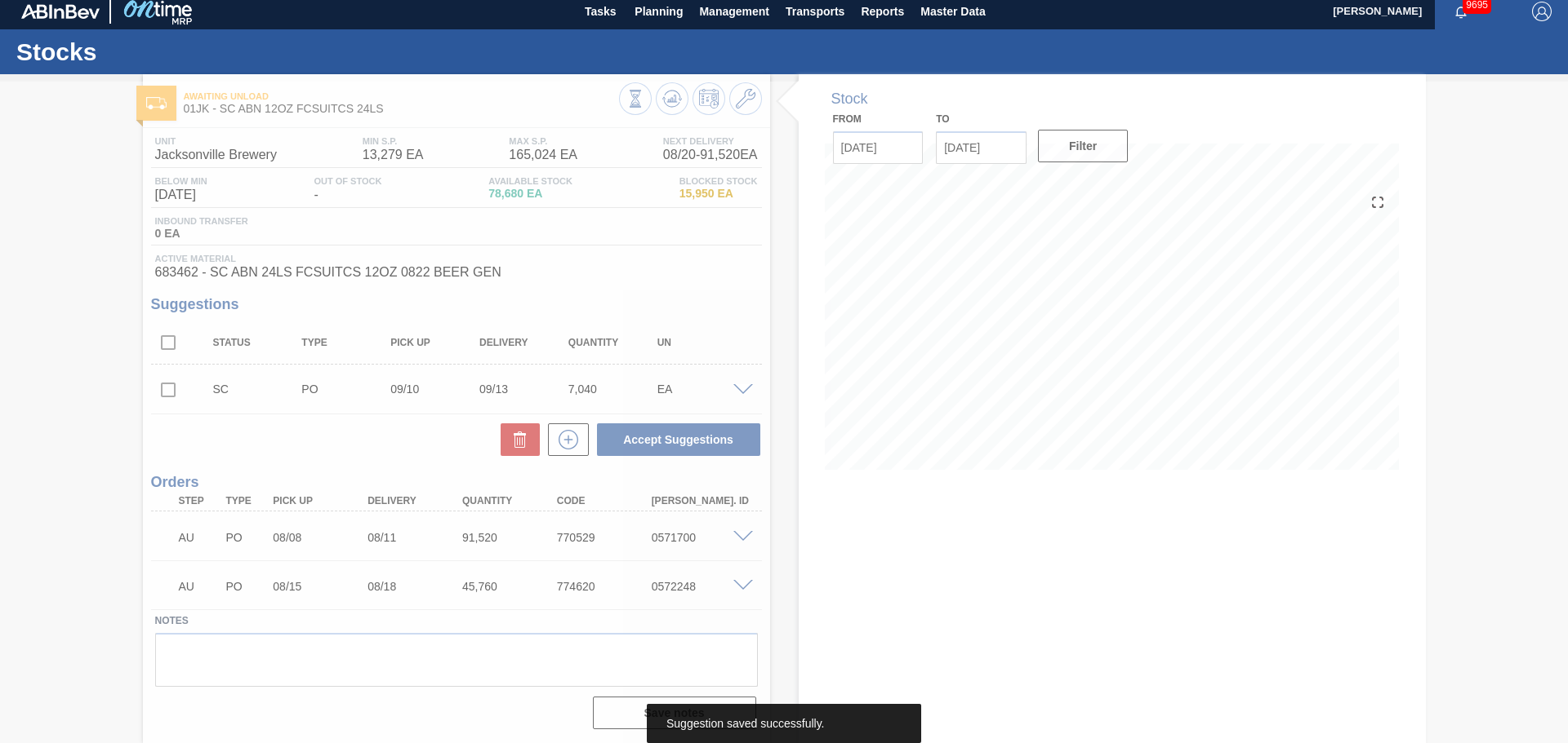
scroll to position [7, 0]
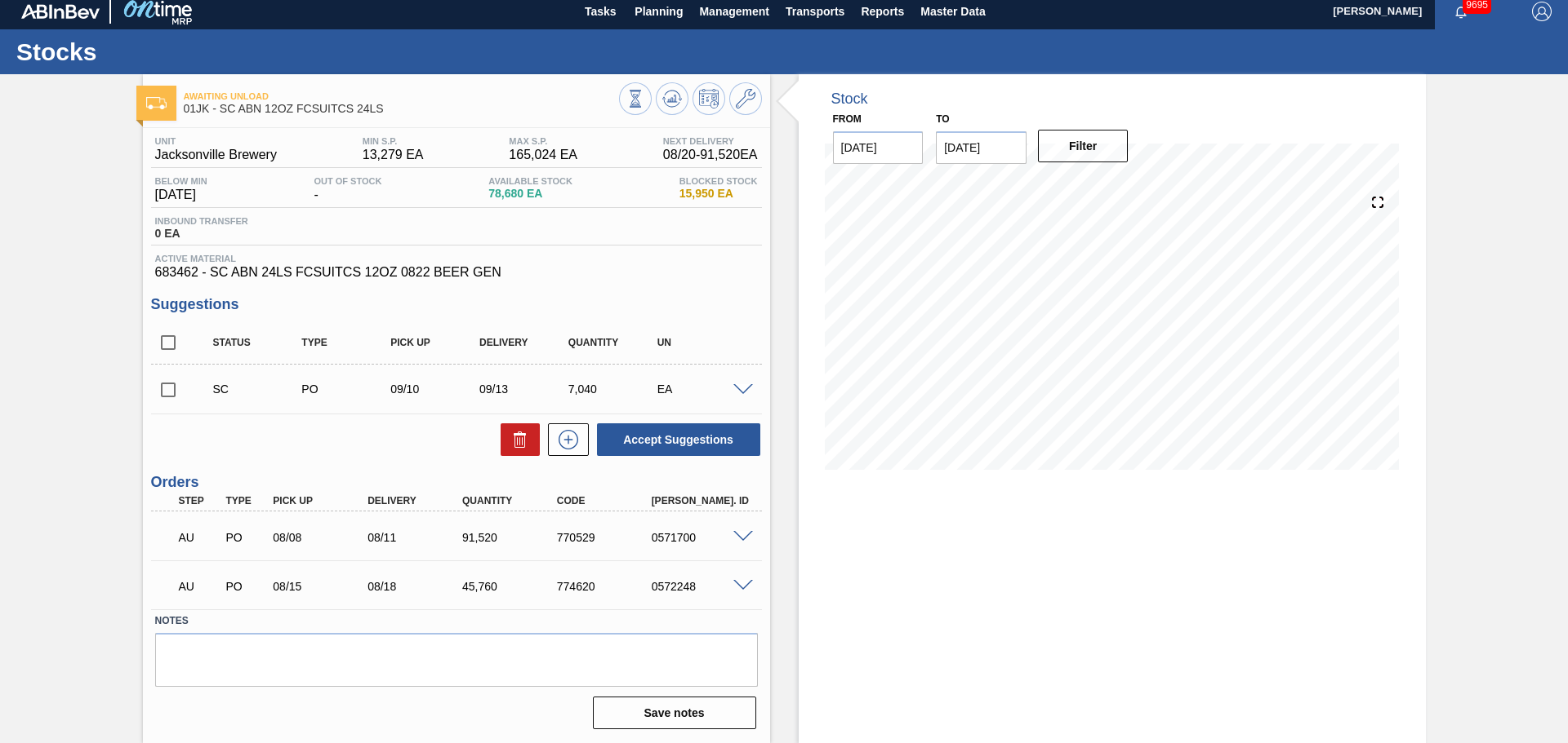
click at [752, 388] on div at bounding box center [745, 389] width 32 height 12
click at [744, 388] on span at bounding box center [743, 391] width 19 height 12
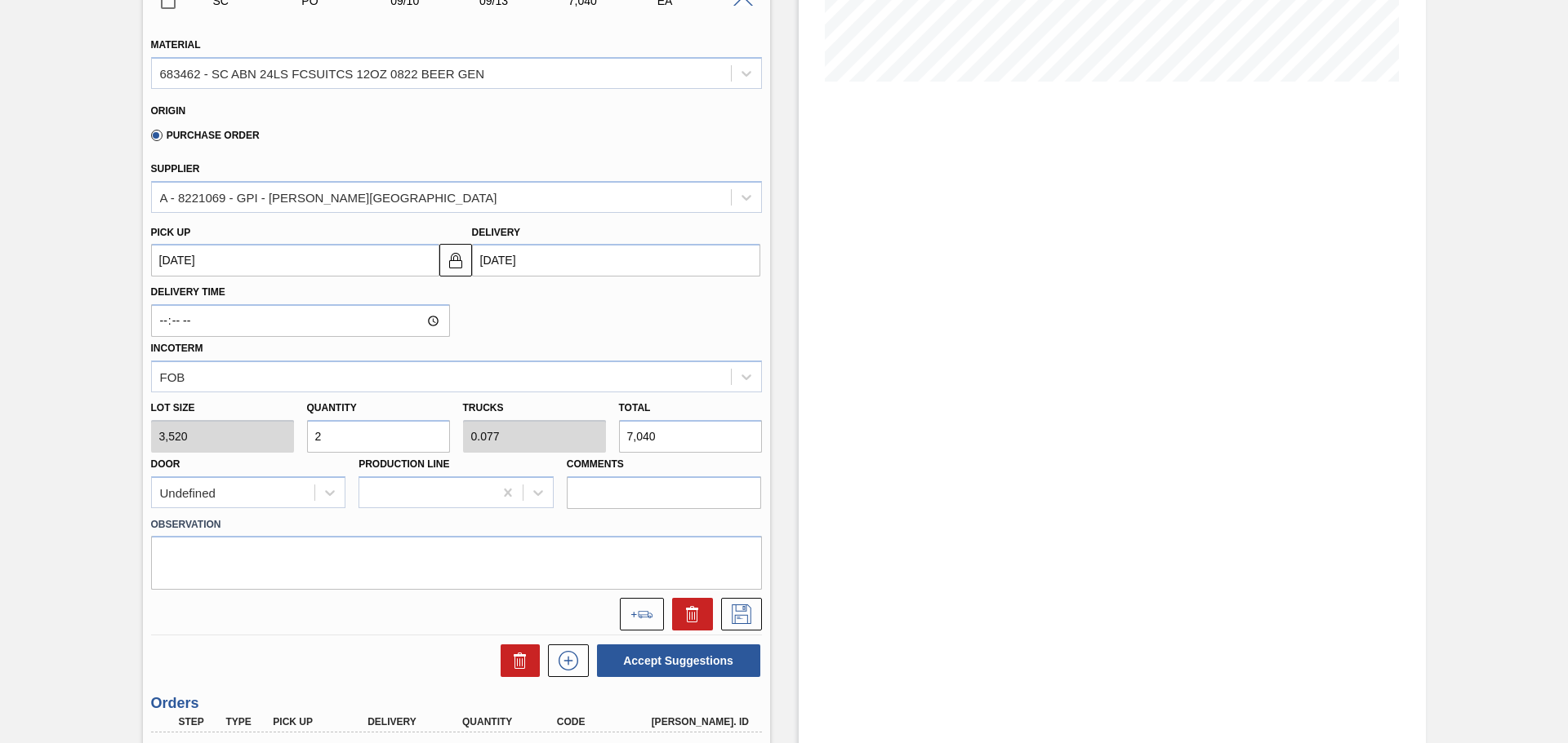
scroll to position [372, 0]
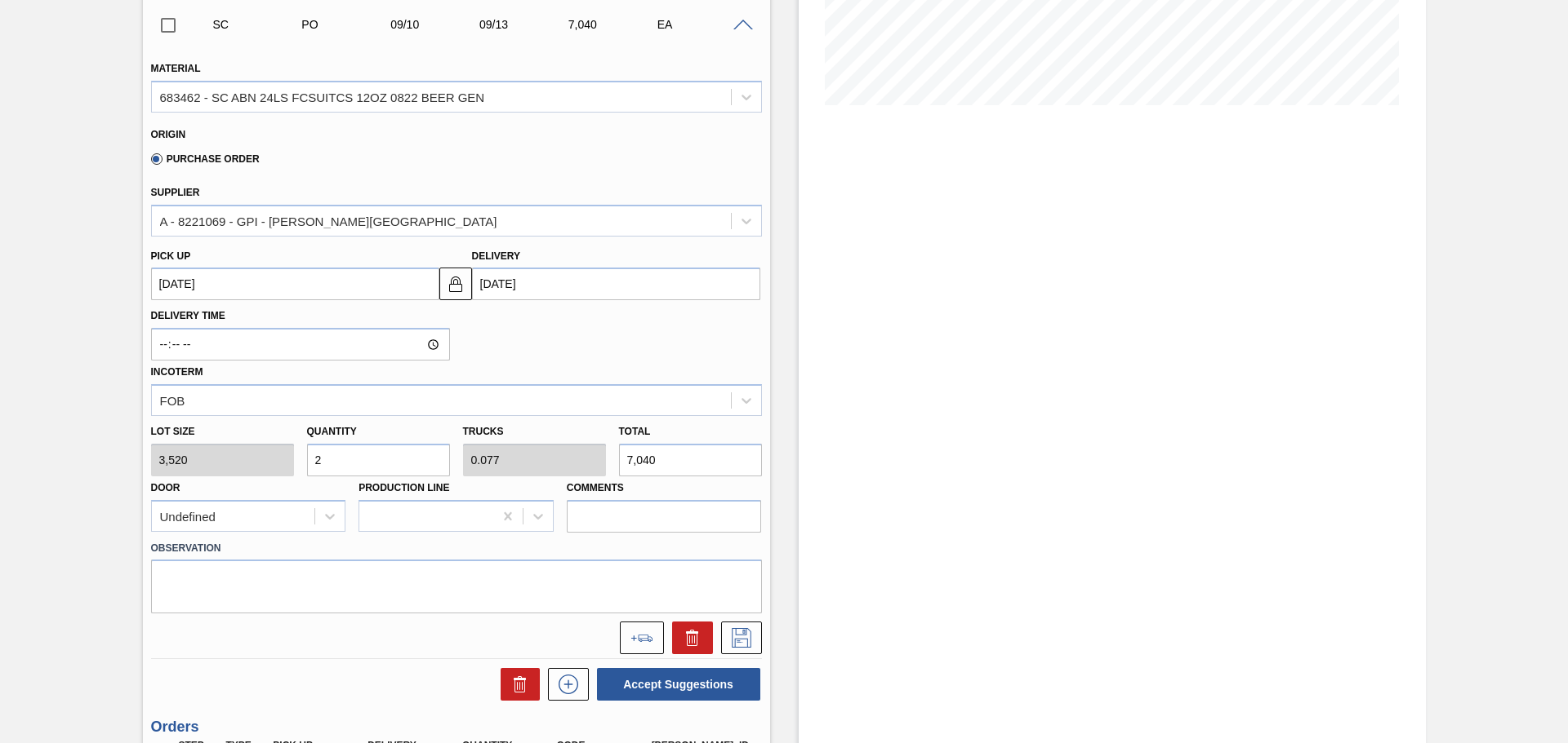
click at [402, 463] on input "2" at bounding box center [379, 460] width 143 height 32
type input "1"
type input "0.038"
type input "3,520"
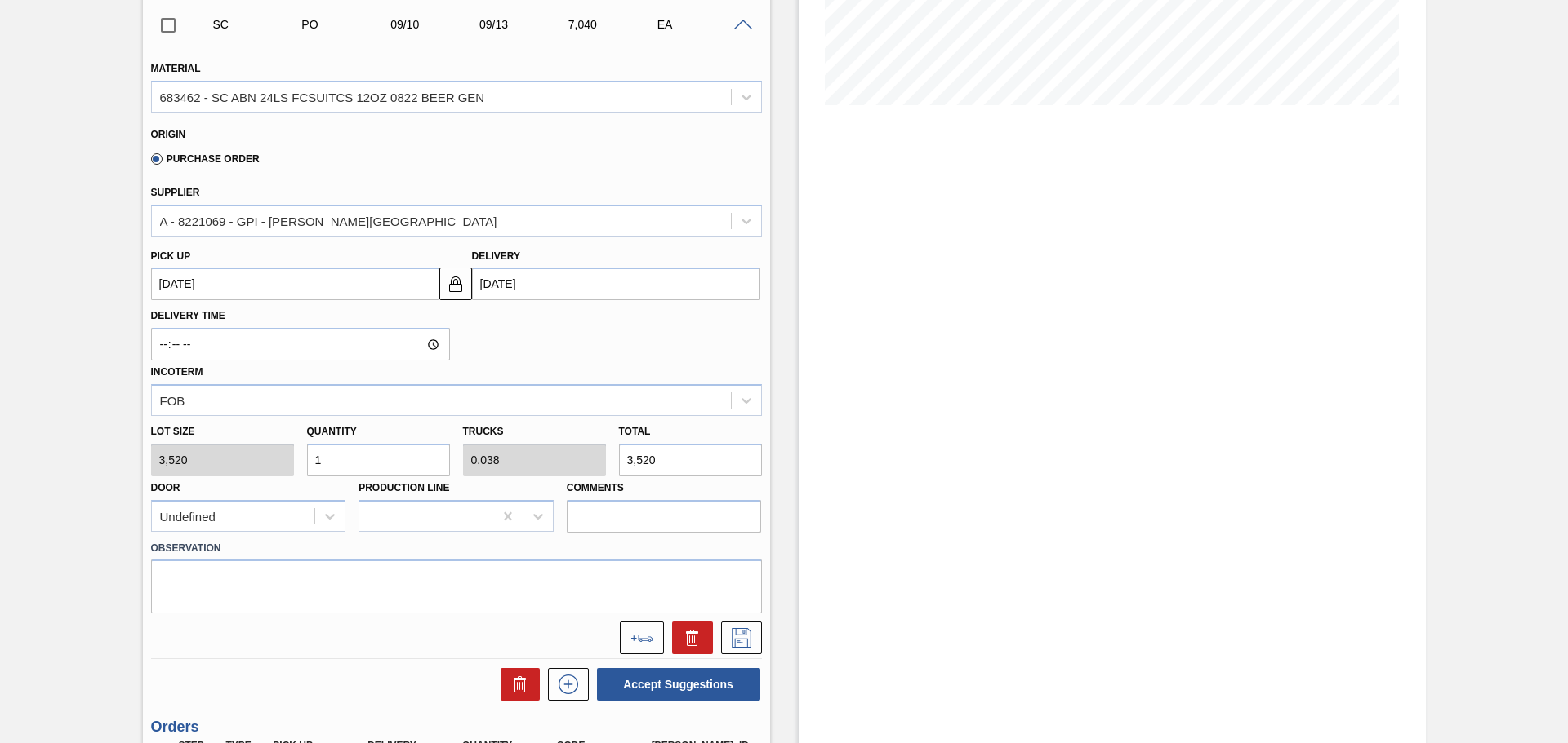
type input "10"
type input "0.385"
type input "35,200"
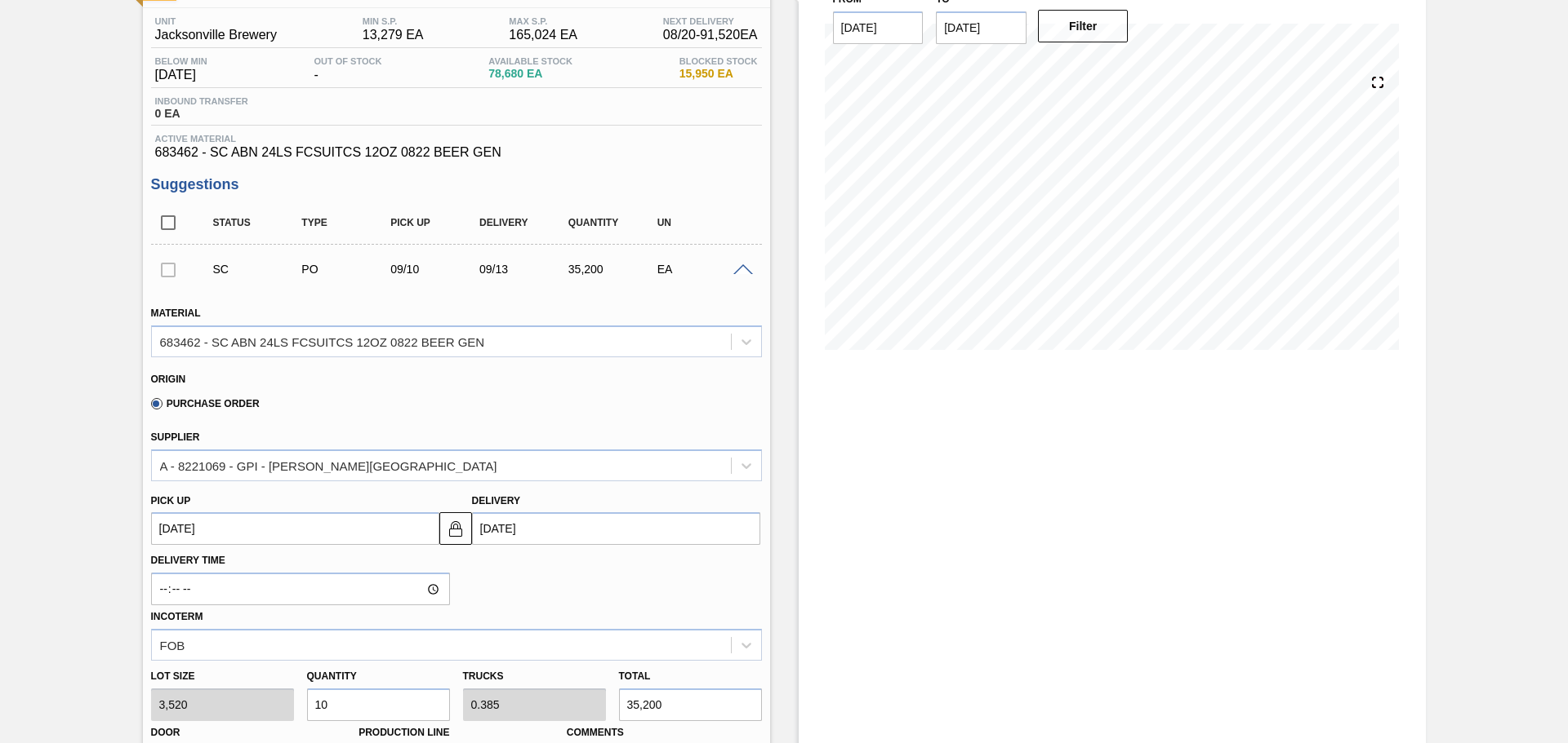
scroll to position [45, 0]
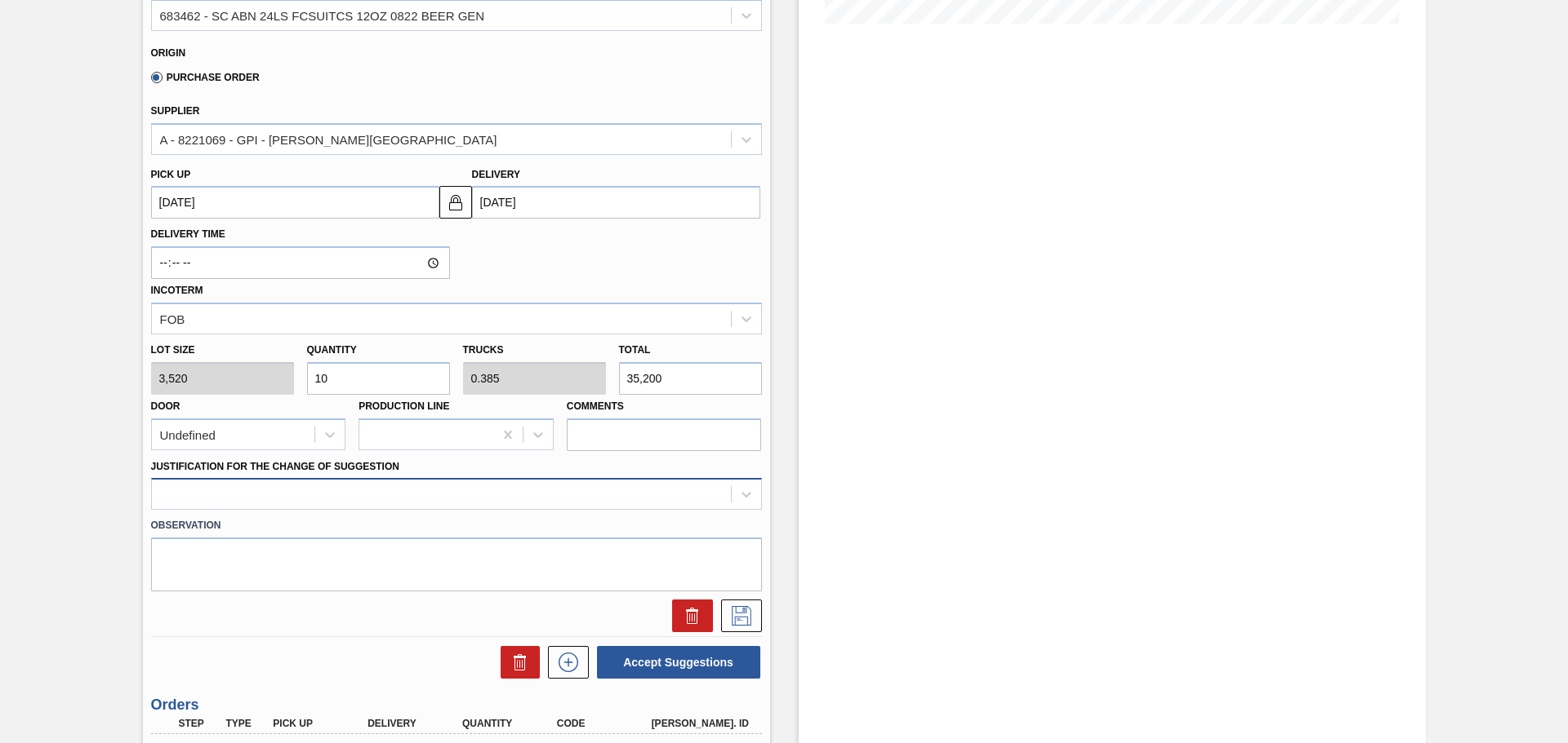
type input "10"
click at [372, 497] on div at bounding box center [456, 494] width 611 height 31
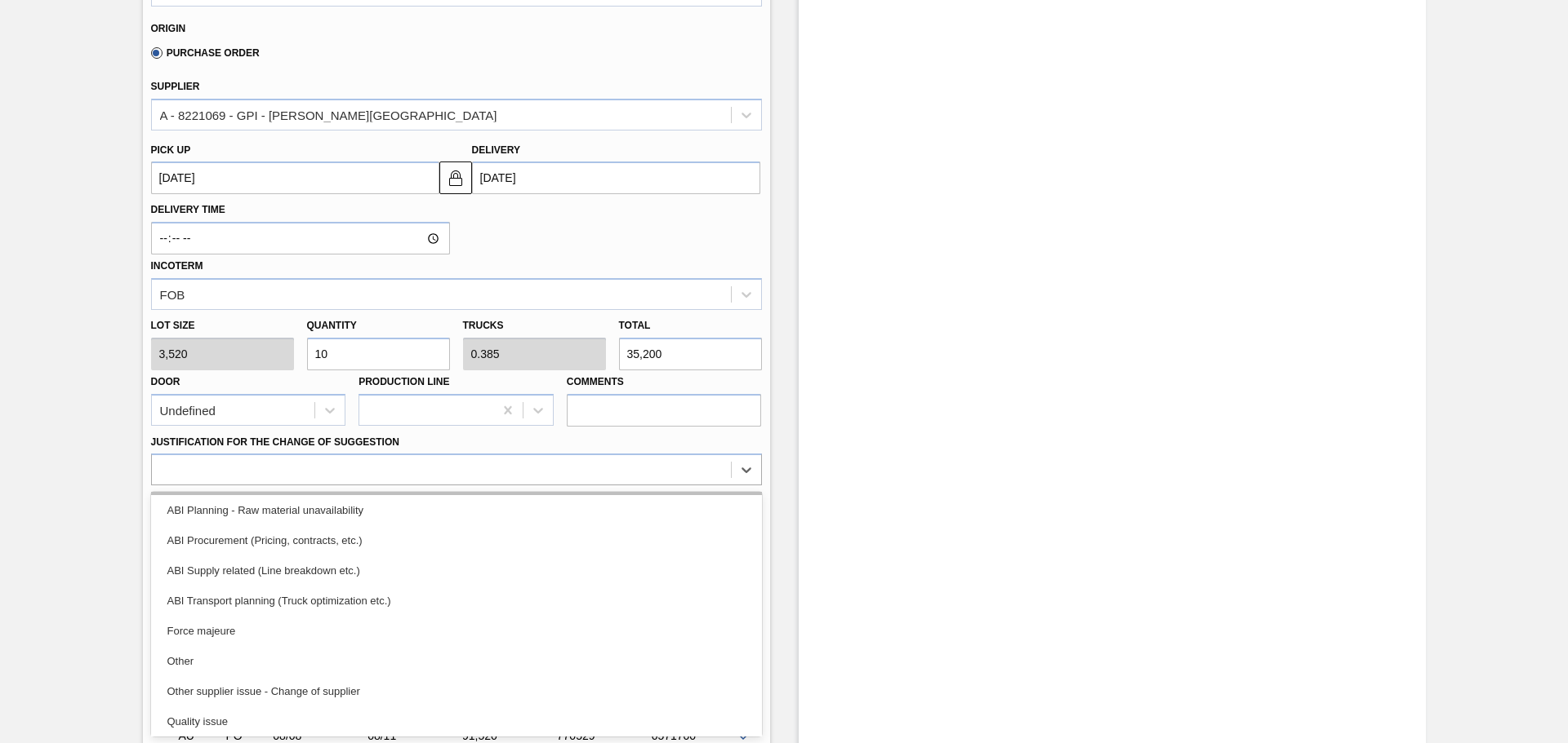
scroll to position [305, 0]
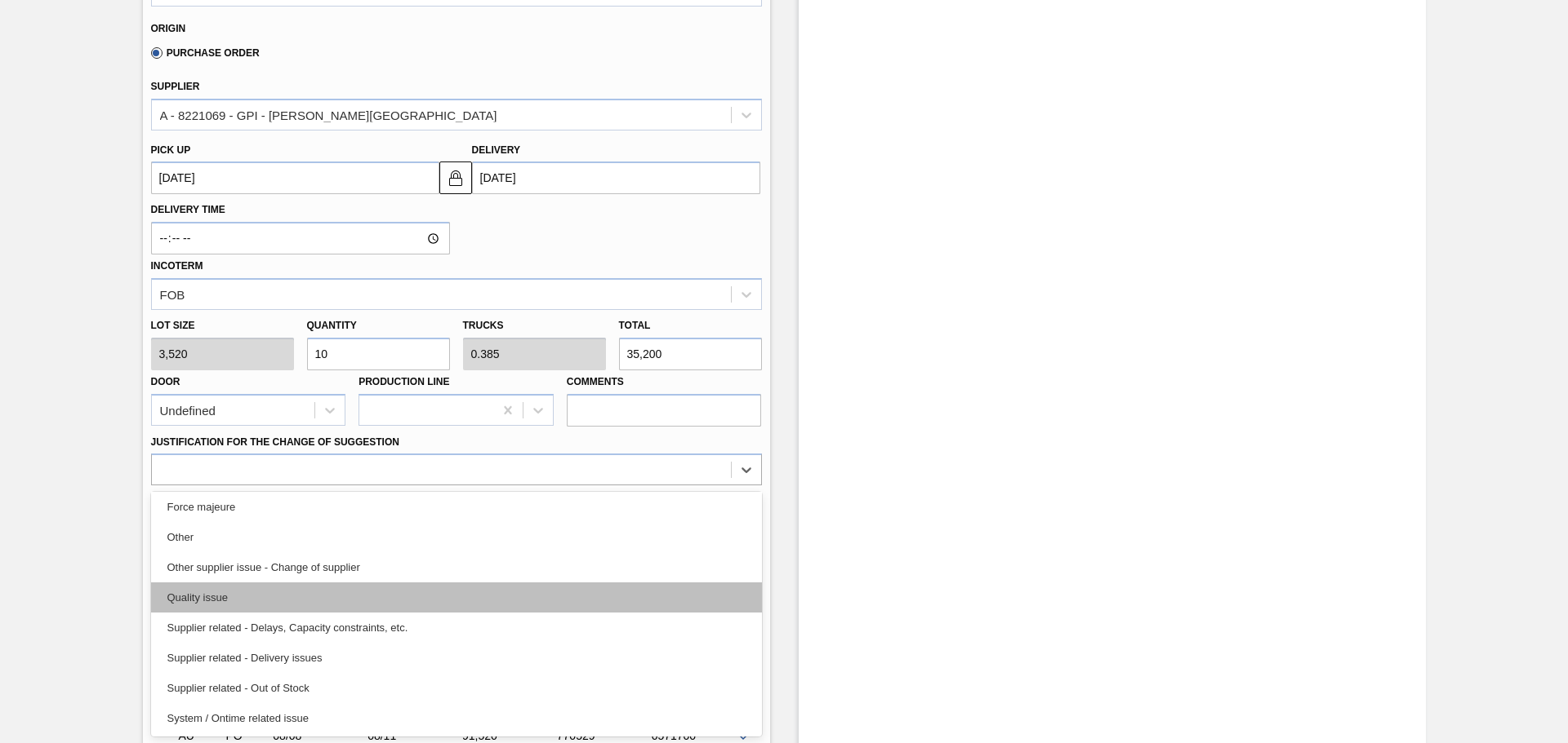
click at [257, 589] on div "Quality issue" at bounding box center [456, 597] width 611 height 31
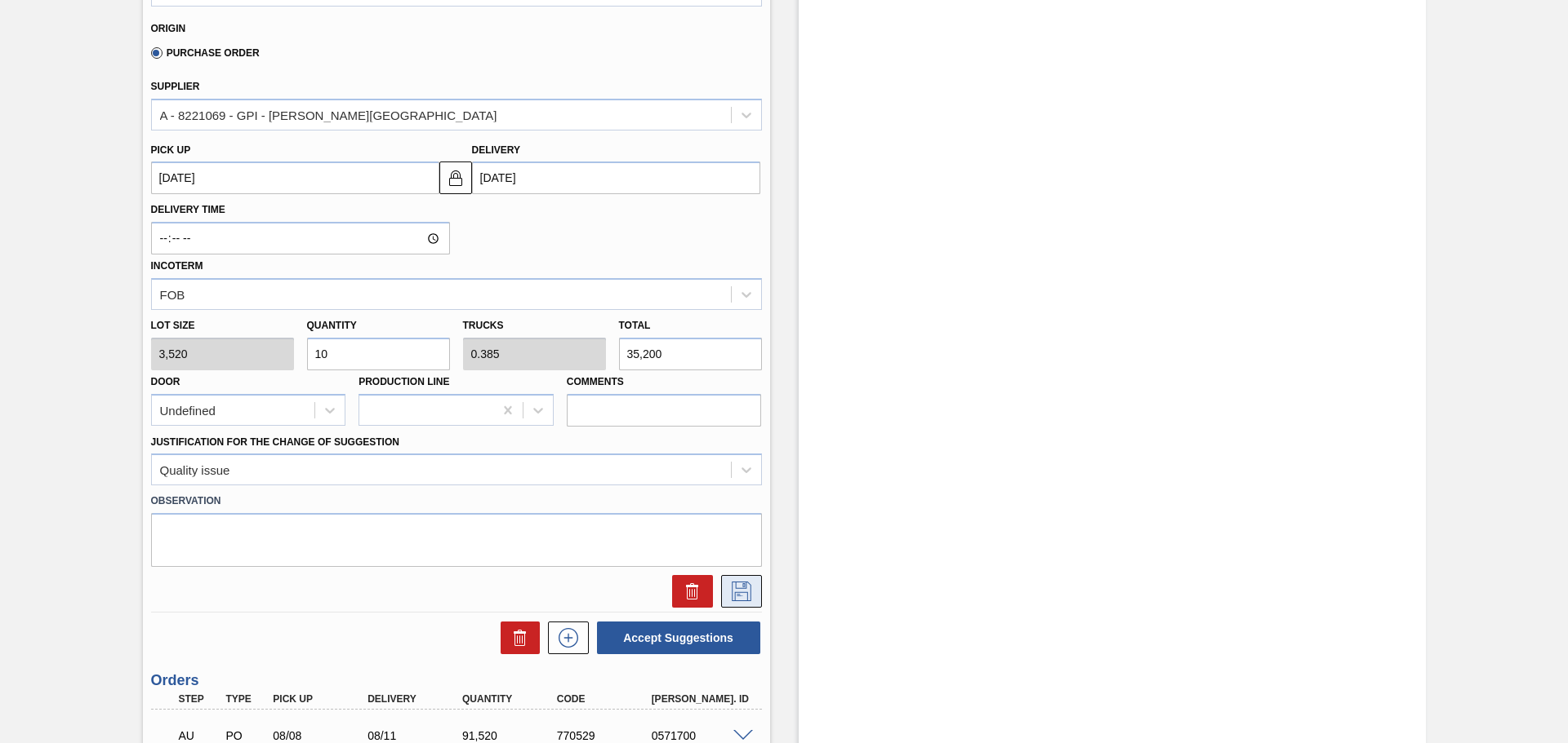
click at [739, 592] on icon at bounding box center [741, 591] width 19 height 19
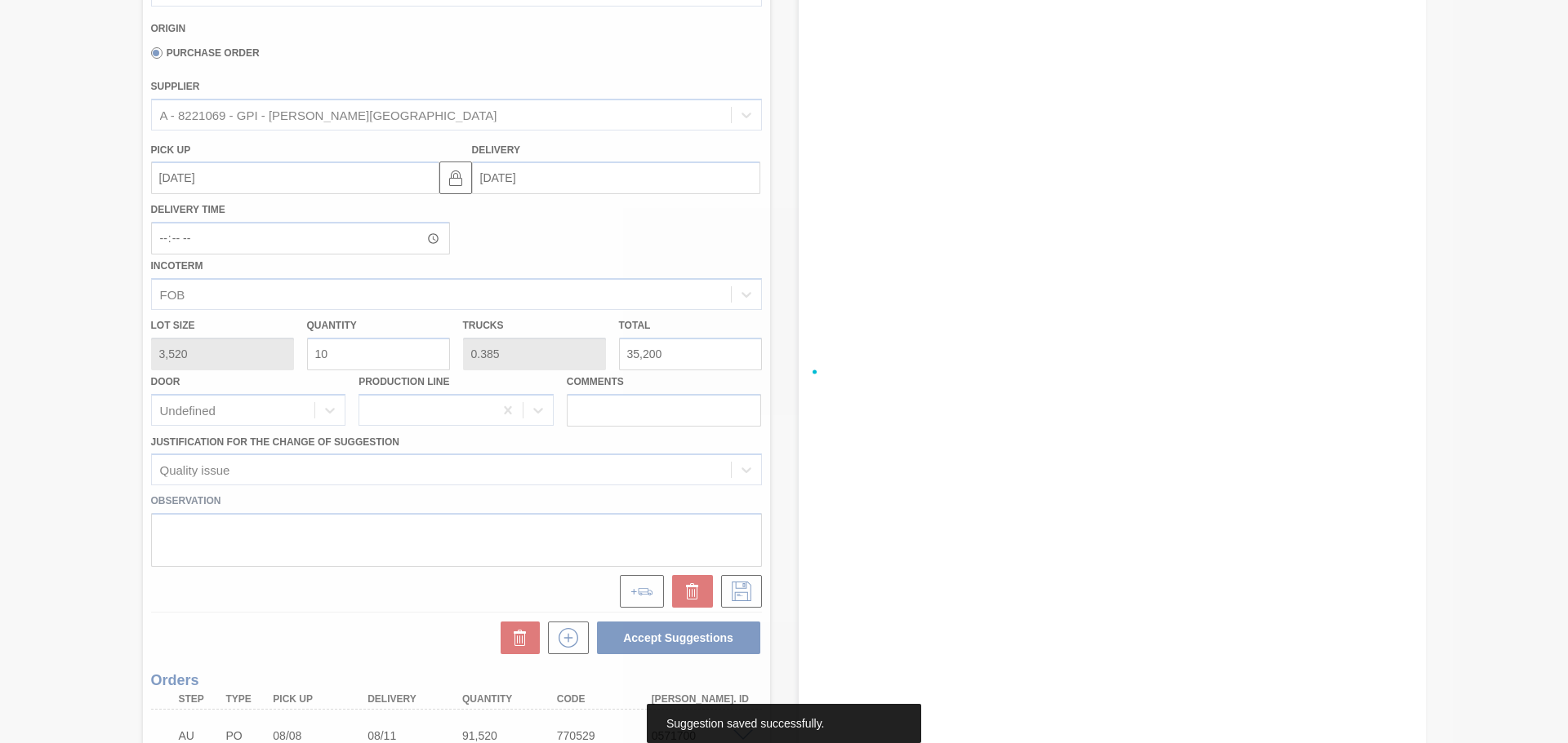
scroll to position [7, 0]
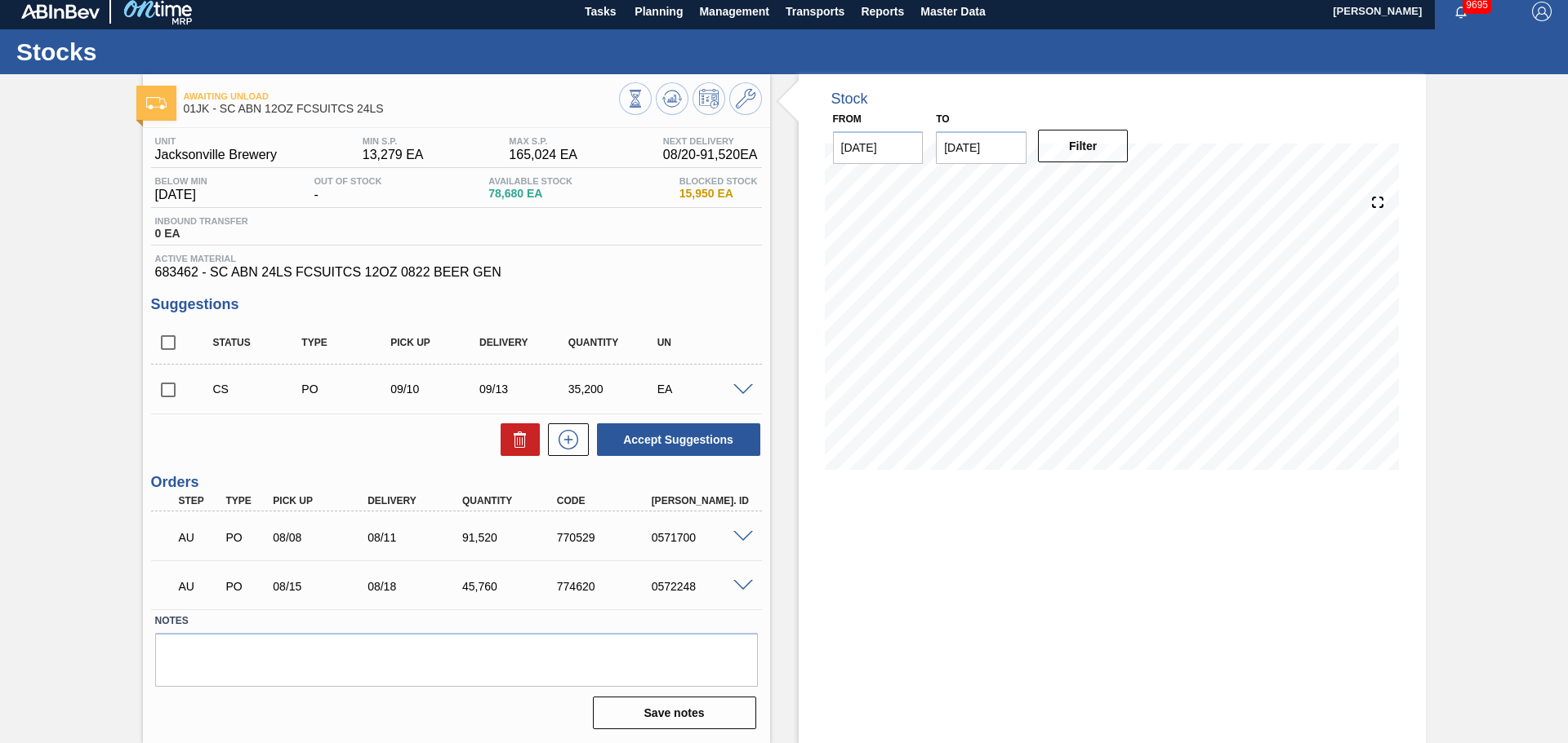
click at [168, 399] on input "checkbox" at bounding box center [168, 390] width 34 height 34
click at [711, 449] on button "Accept Suggestions" at bounding box center [678, 440] width 163 height 32
checkbox input "false"
click at [995, 157] on input "[DATE]" at bounding box center [981, 147] width 91 height 32
click at [960, 286] on div "14" at bounding box center [955, 291] width 22 height 22
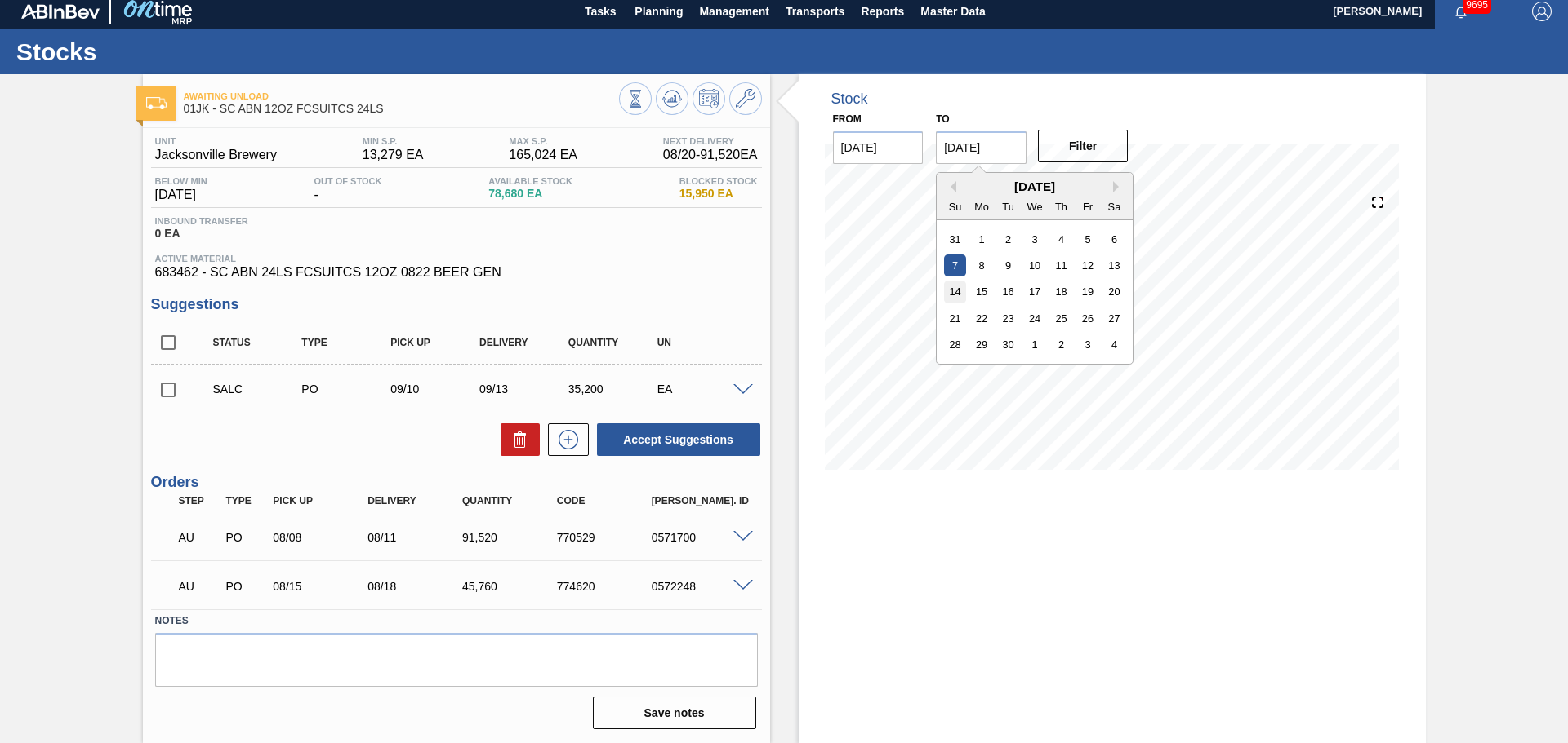
type input "[DATE]"
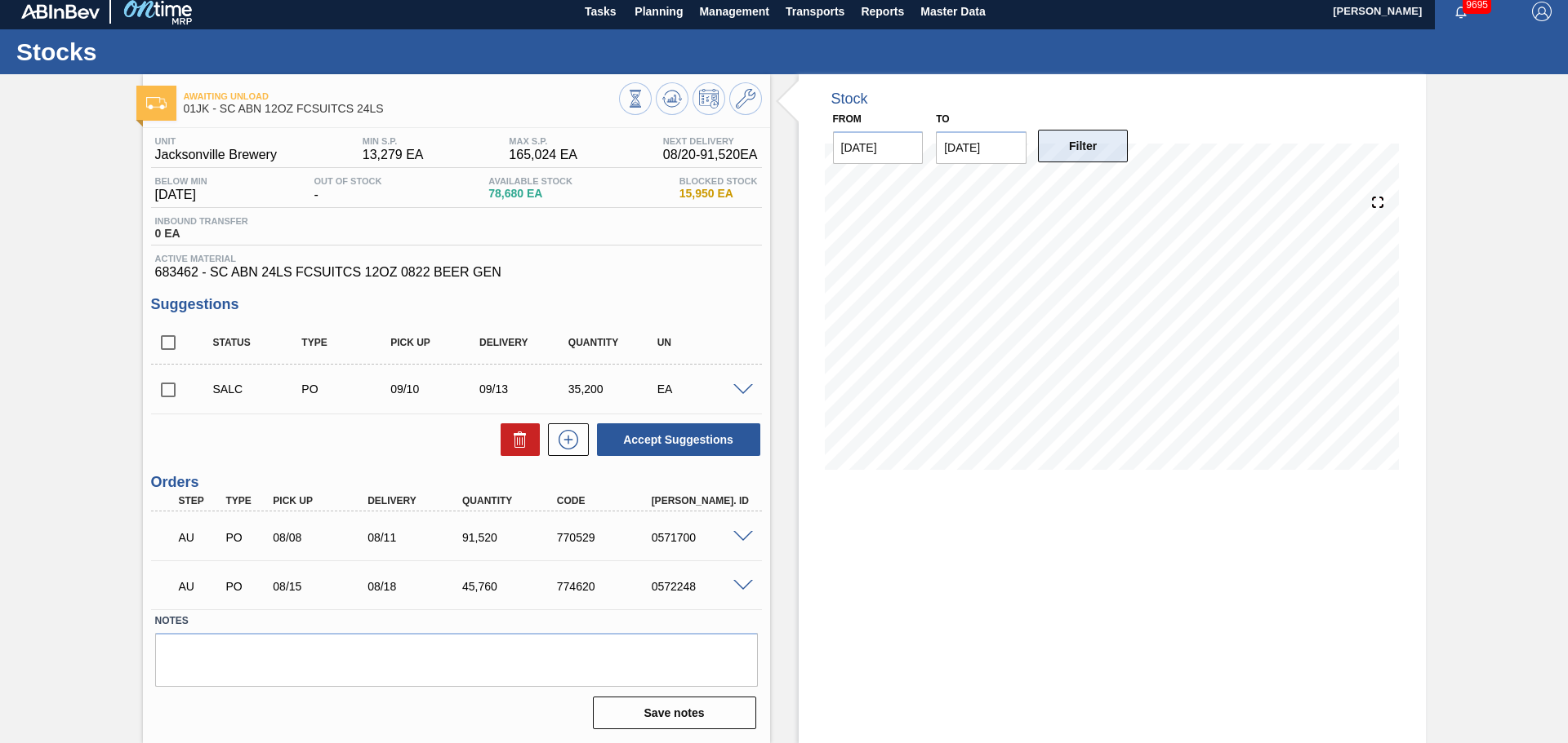
click at [1074, 161] on button "Filter" at bounding box center [1083, 146] width 91 height 32
click at [659, 18] on span "Planning" at bounding box center [658, 11] width 48 height 19
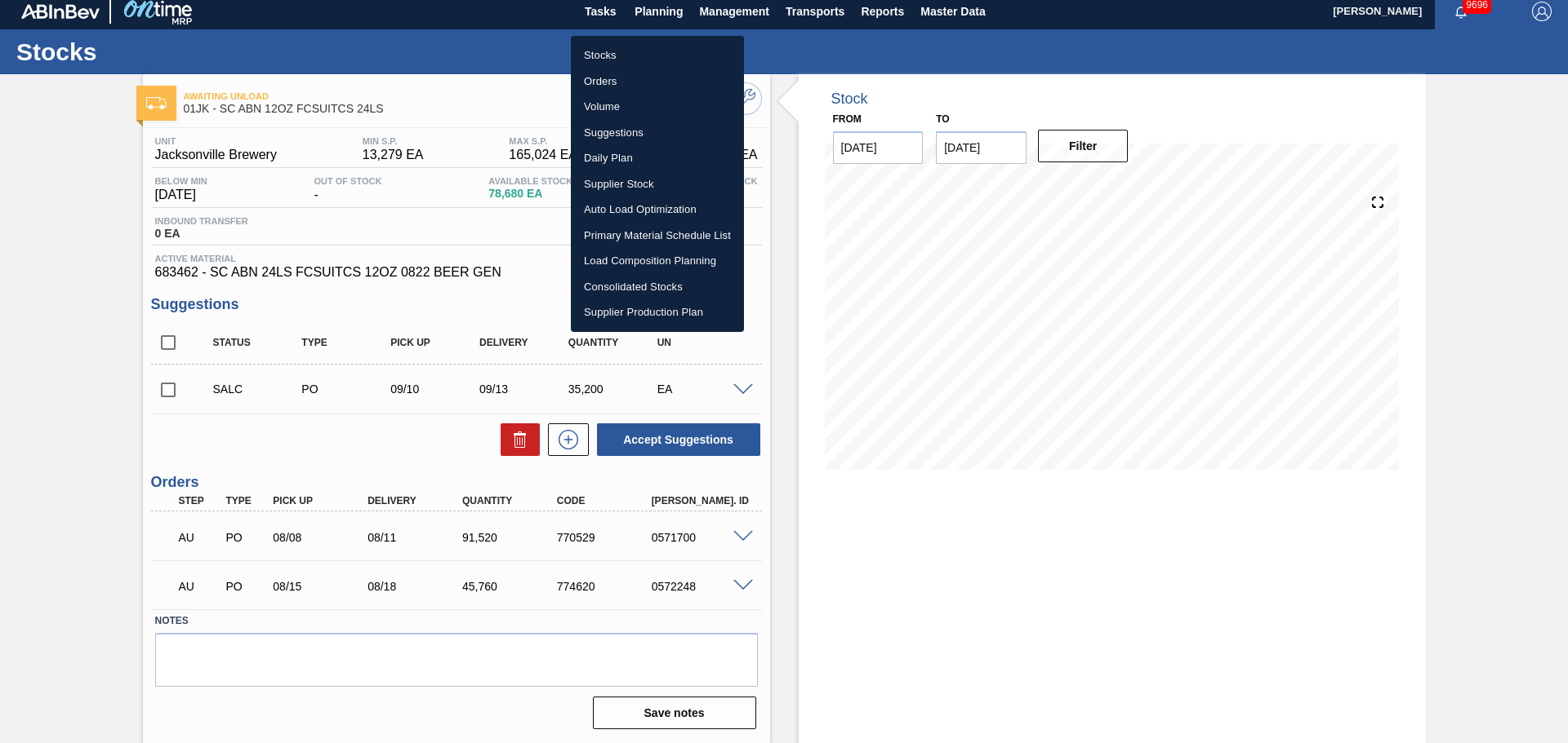
click at [613, 58] on li "Stocks" at bounding box center [657, 56] width 173 height 26
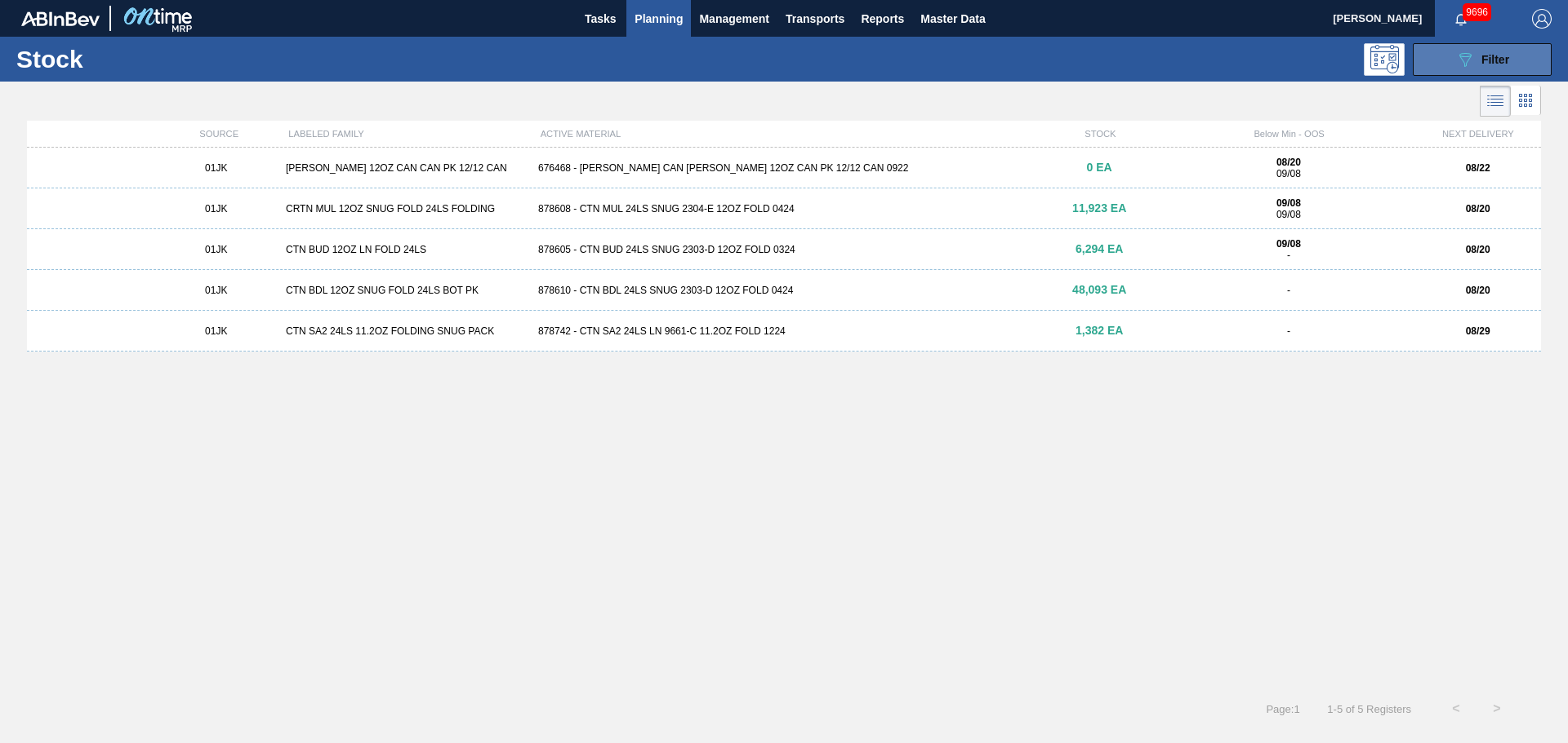
click at [1503, 73] on button "089F7B8B-B2A5-4AFE-B5C0-19BA573D28AC Filter" at bounding box center [1482, 59] width 139 height 32
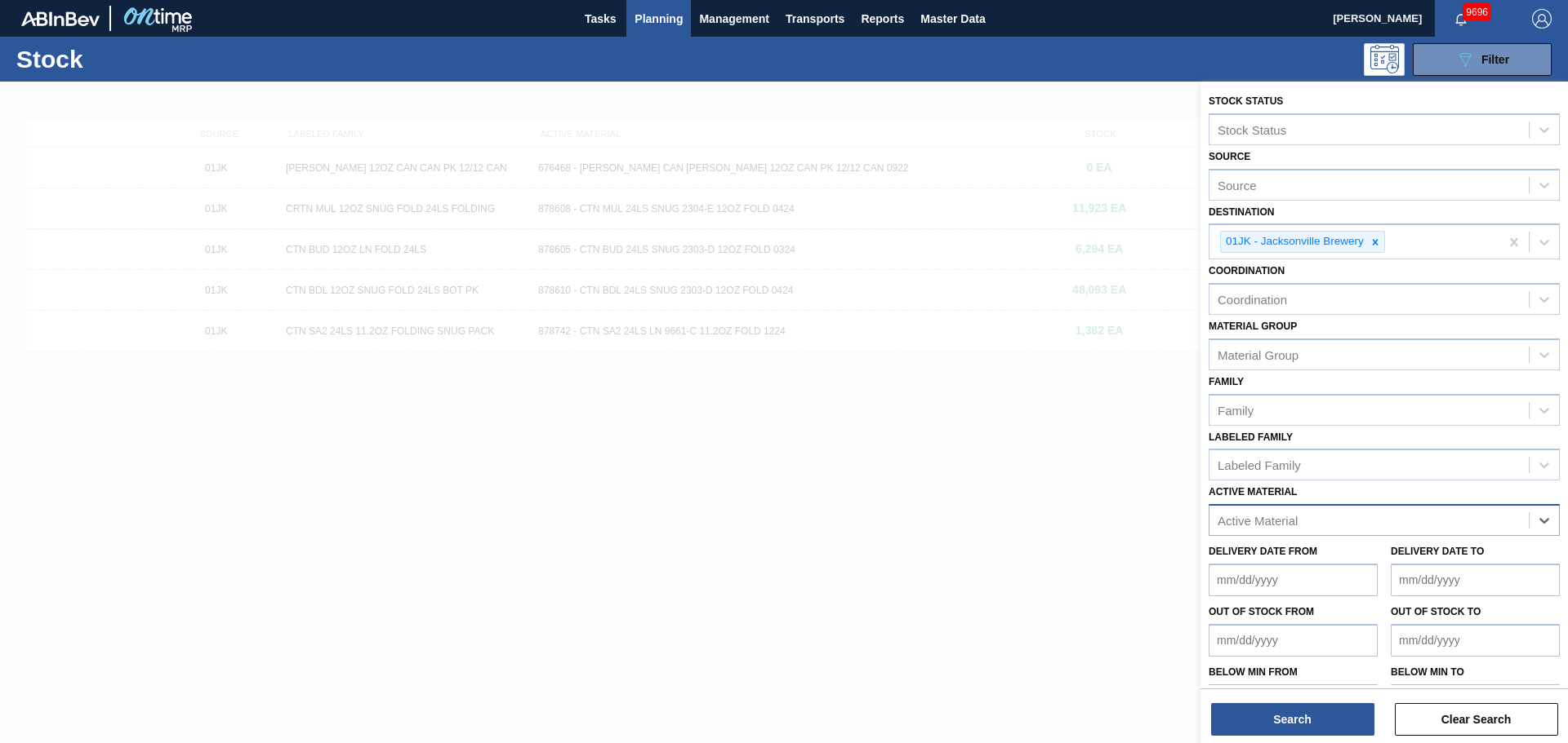
click at [1365, 506] on div "Active Material" at bounding box center [1384, 520] width 351 height 31
click at [1365, 516] on div "Active Material" at bounding box center [1369, 521] width 319 height 24
type Material "68530"
click at [1316, 511] on div "Active Material" at bounding box center [1369, 521] width 319 height 24
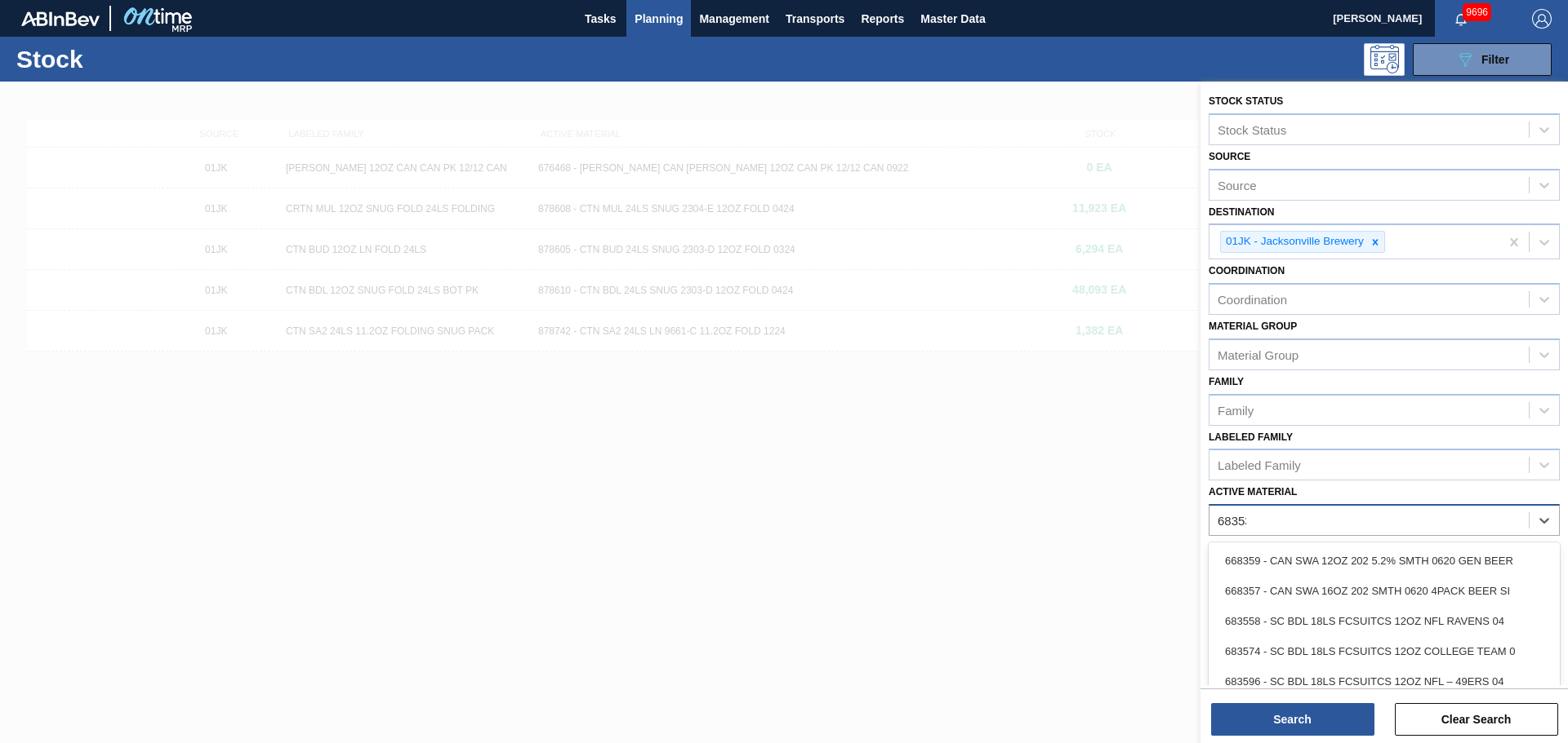
type Material "683530"
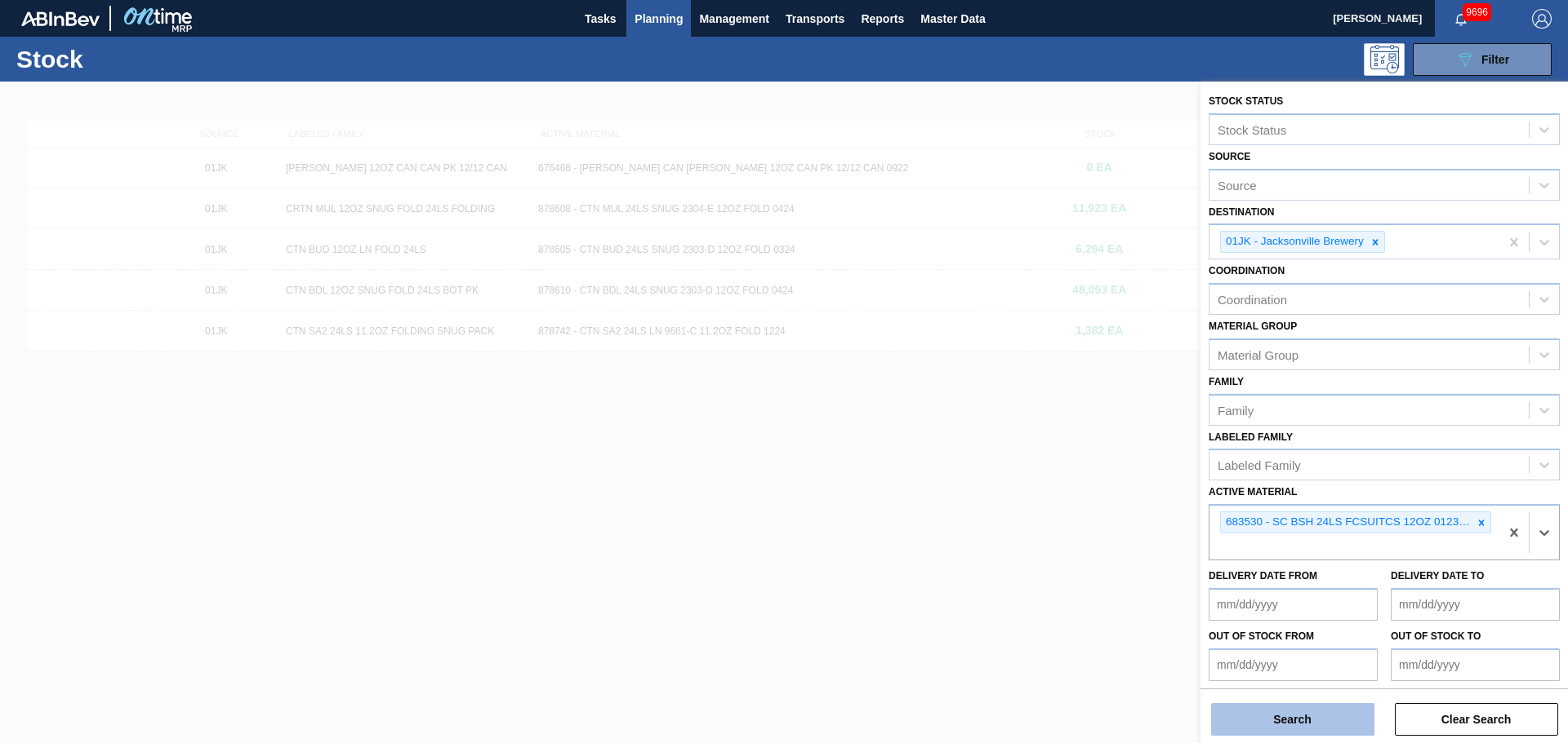
click at [1313, 718] on button "Search" at bounding box center [1292, 719] width 163 height 32
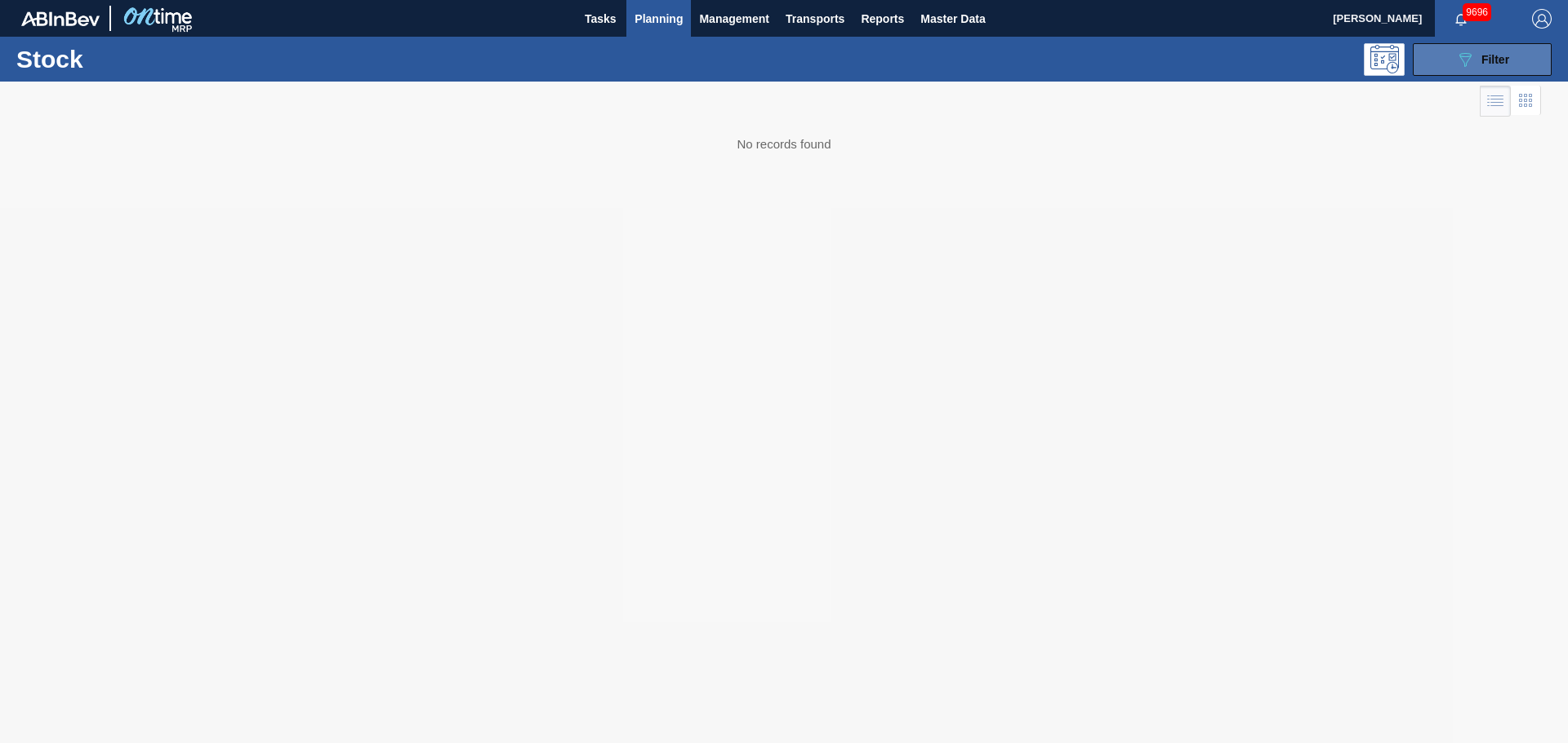
click at [1465, 69] on icon "089F7B8B-B2A5-4AFE-B5C0-19BA573D28AC" at bounding box center [1464, 59] width 19 height 19
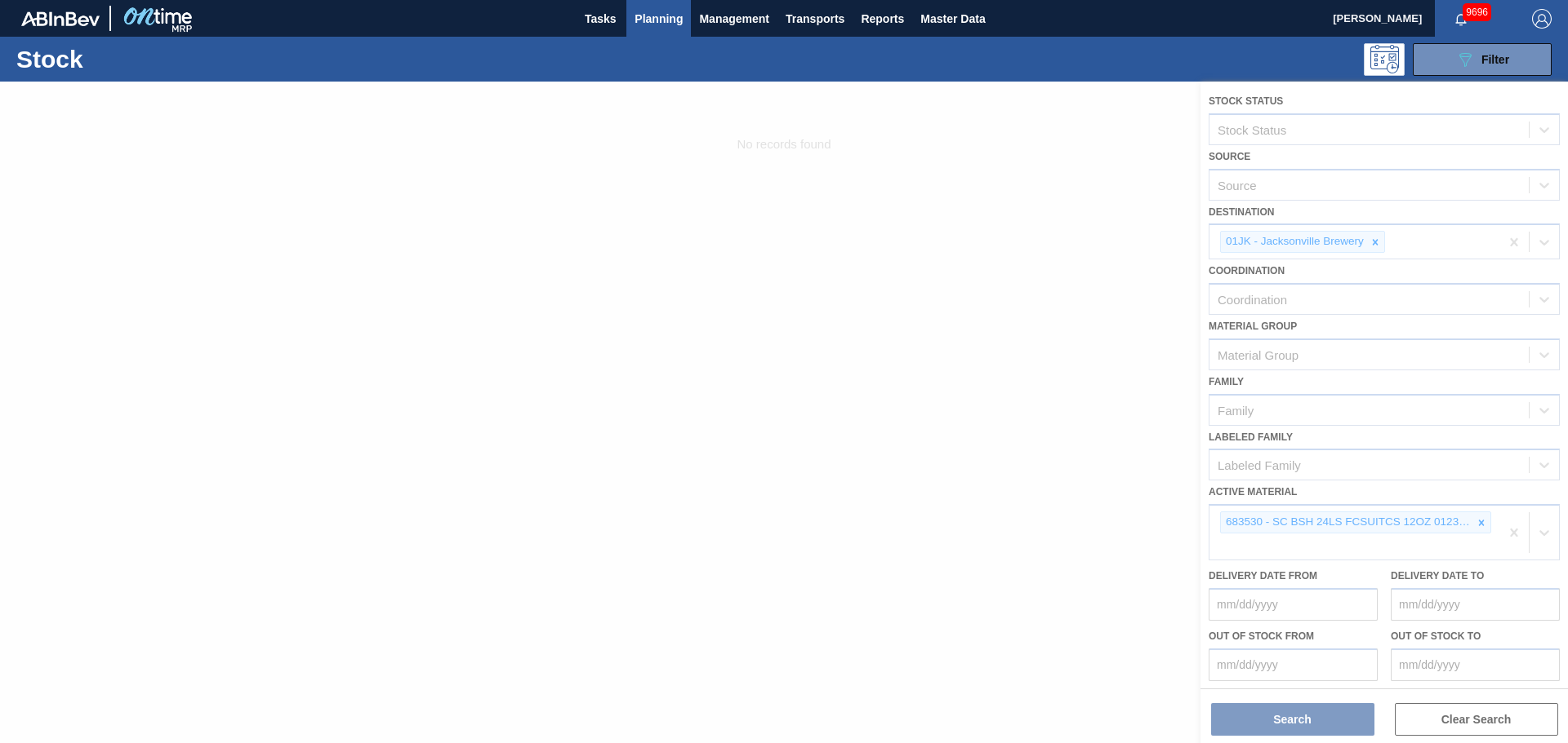
click at [1085, 421] on div at bounding box center [784, 412] width 1568 height 662
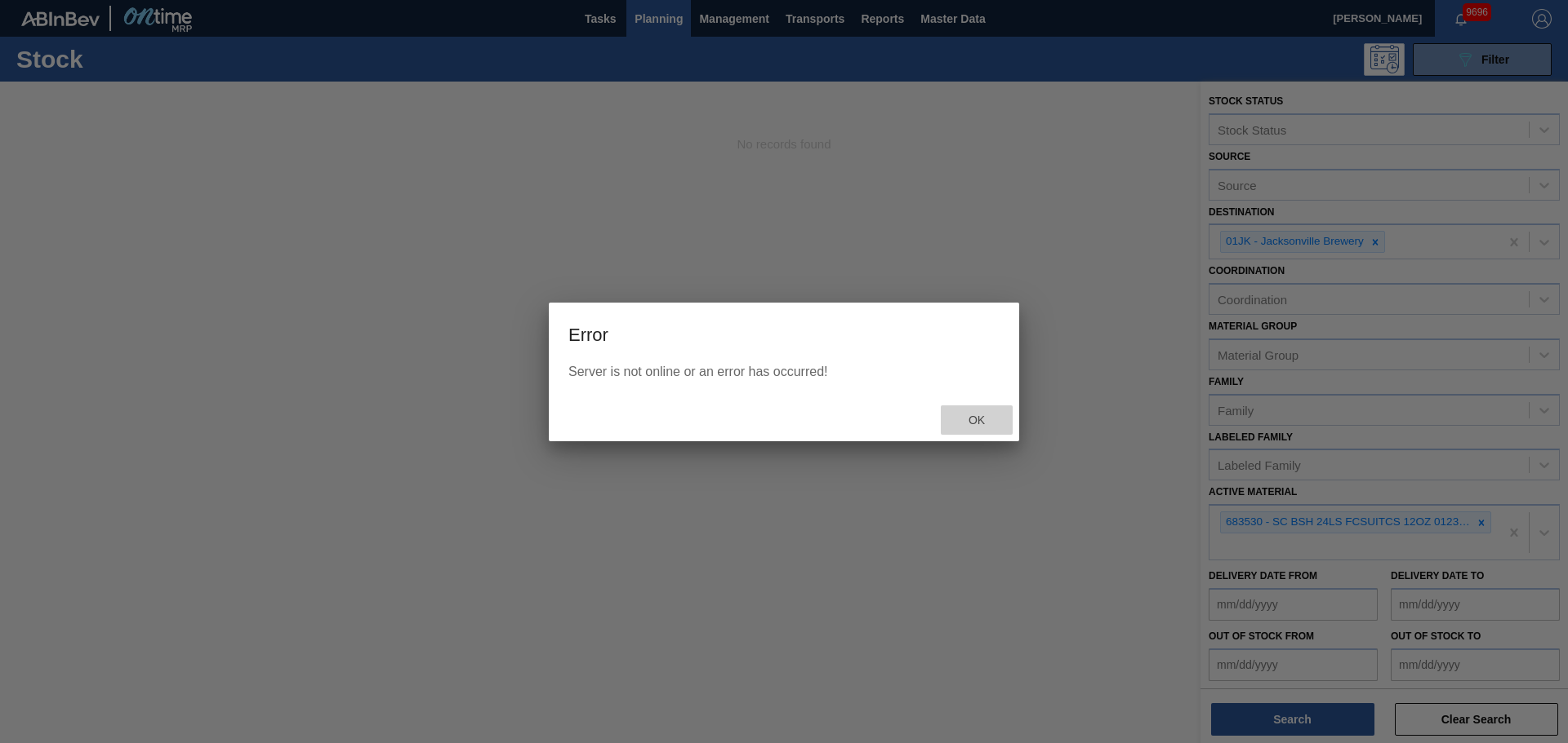
click at [995, 412] on div "Ok" at bounding box center [976, 420] width 72 height 31
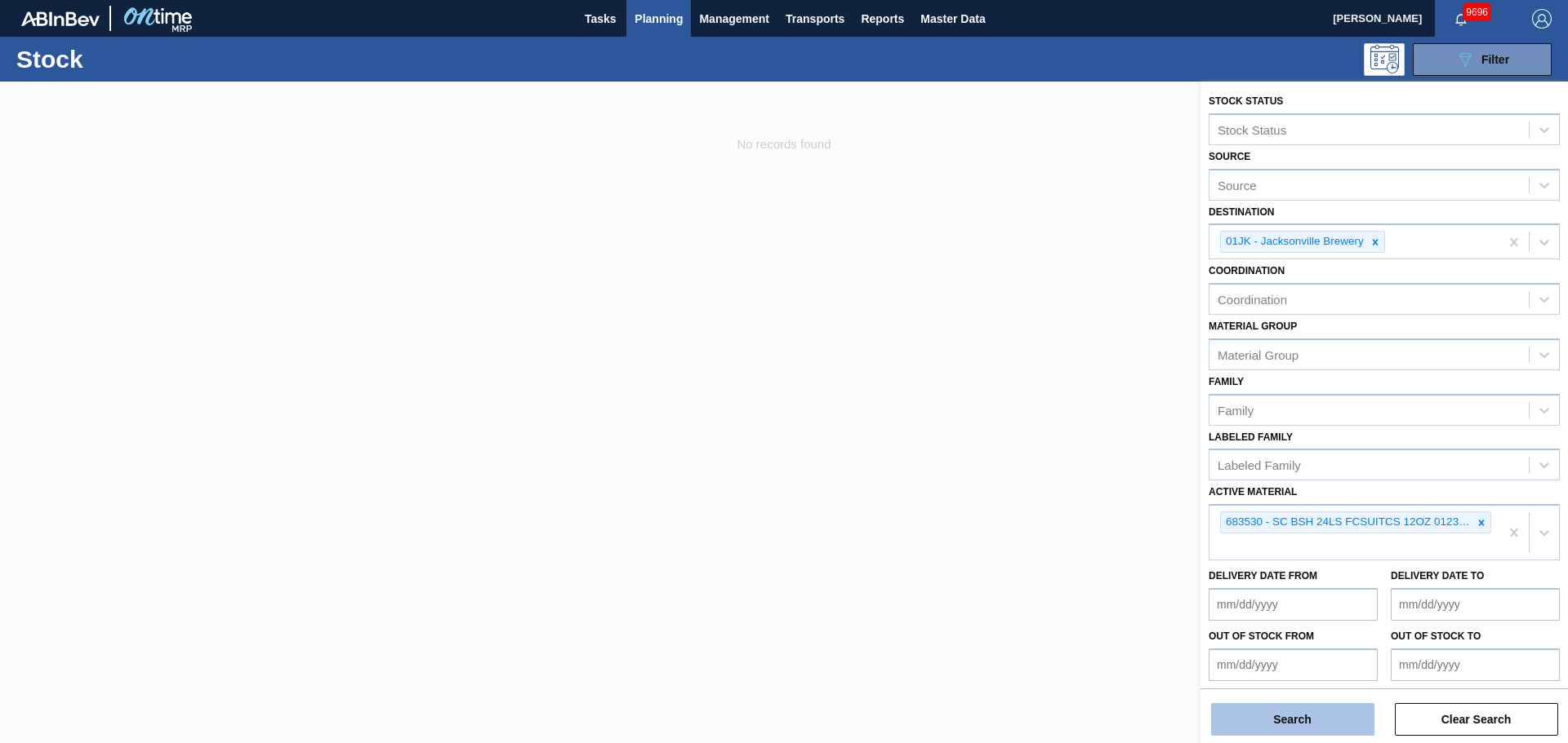
click at [1340, 714] on button "Search" at bounding box center [1292, 719] width 163 height 32
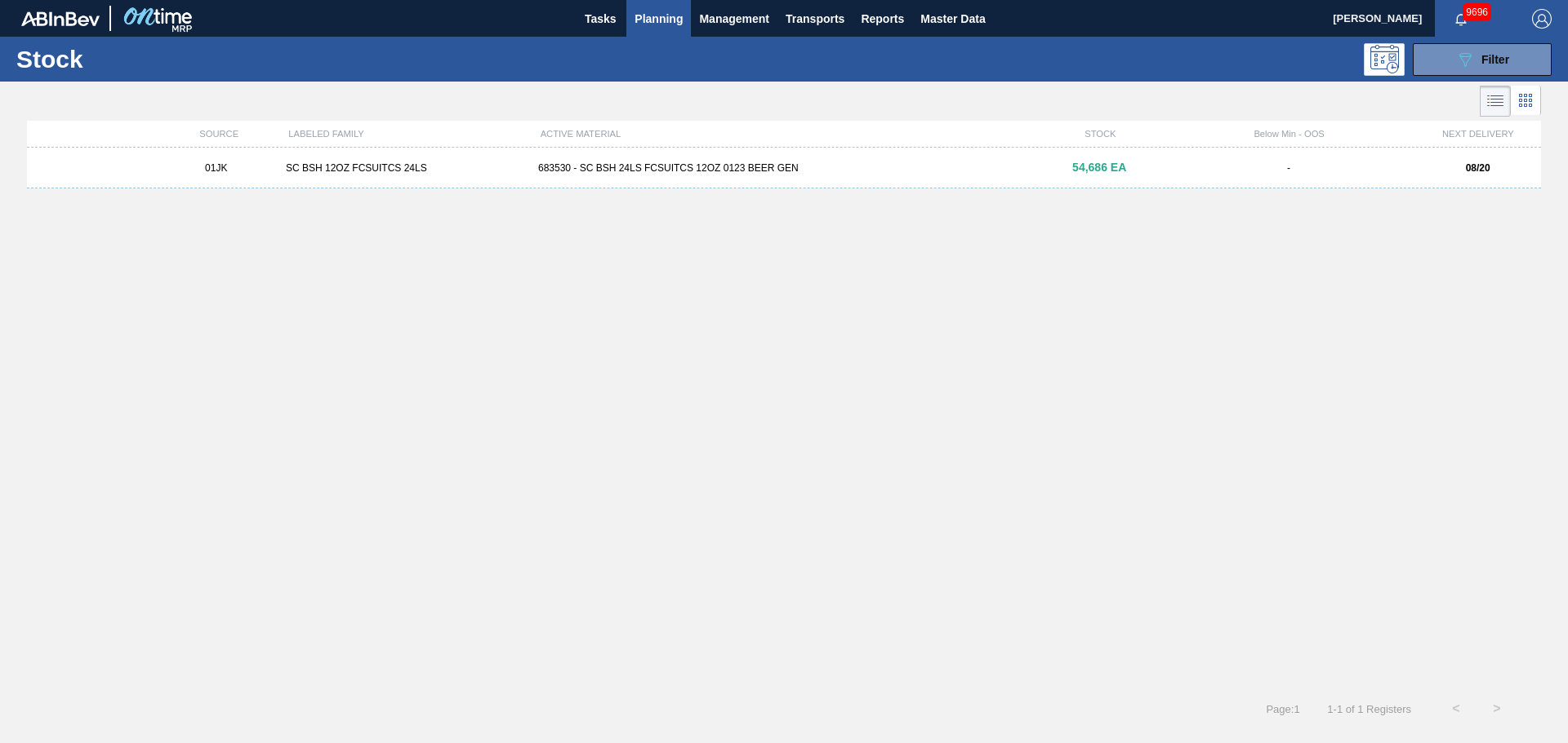
click at [1111, 167] on span "54,686 EA" at bounding box center [1099, 167] width 54 height 13
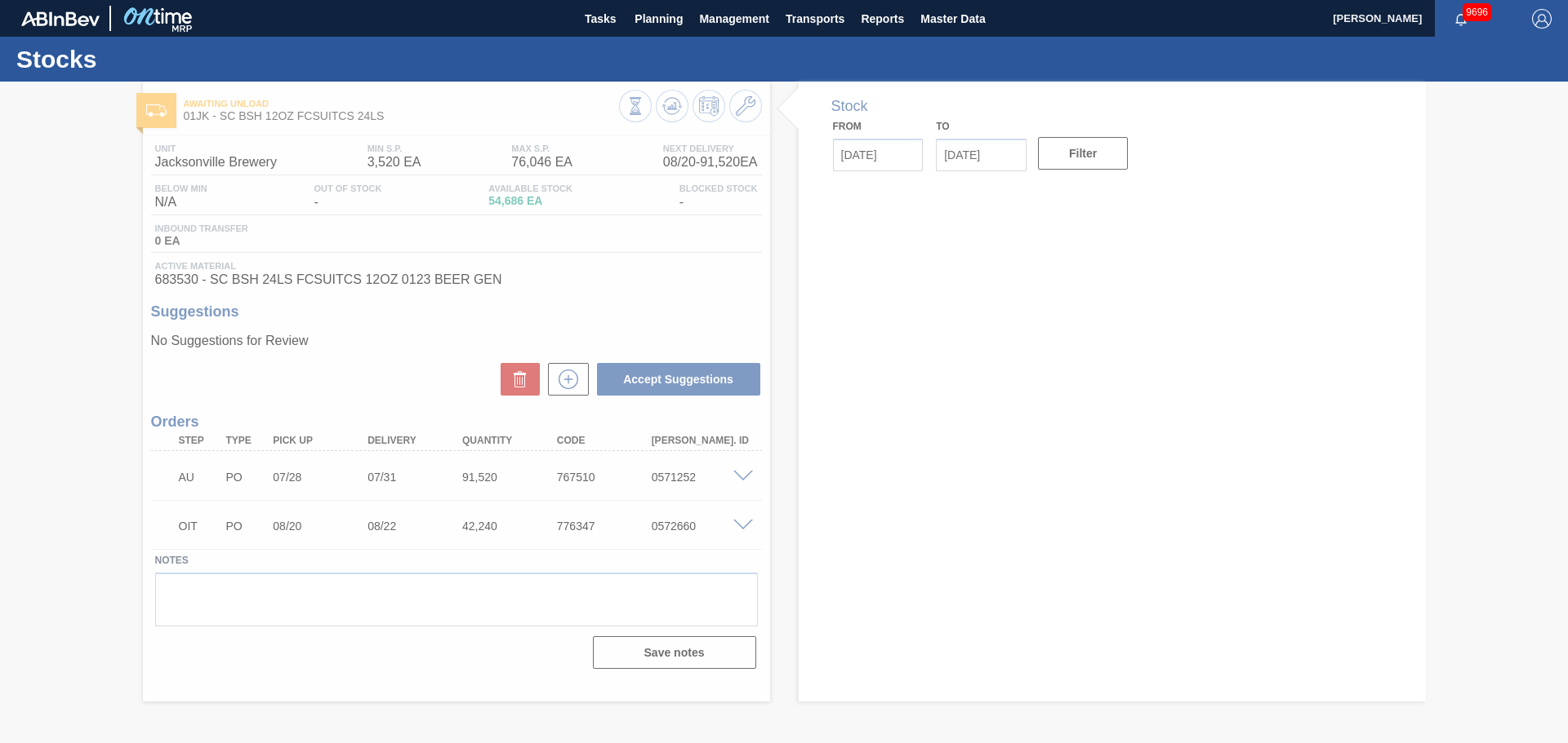
type input "[DATE]"
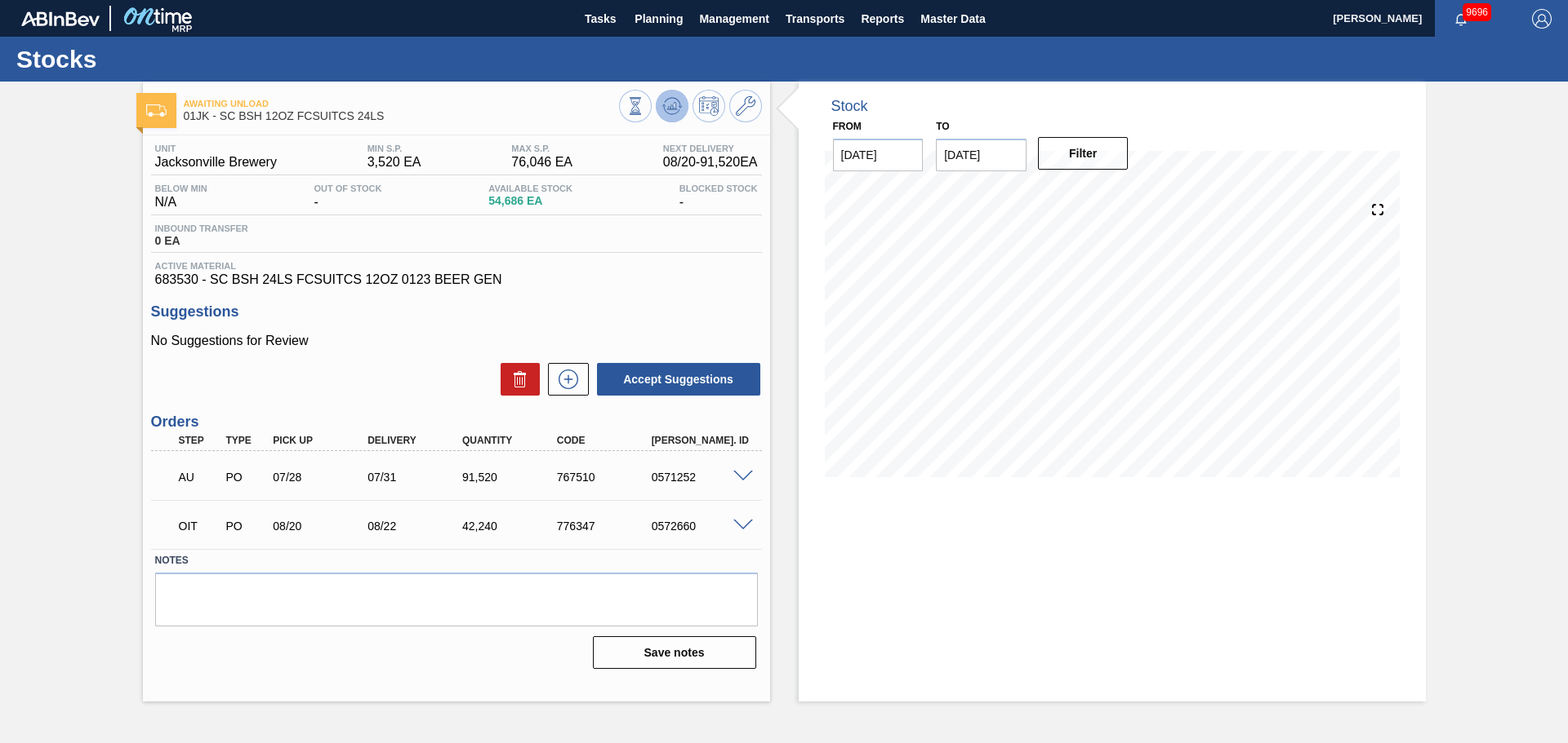
click at [644, 108] on icon at bounding box center [635, 106] width 18 height 18
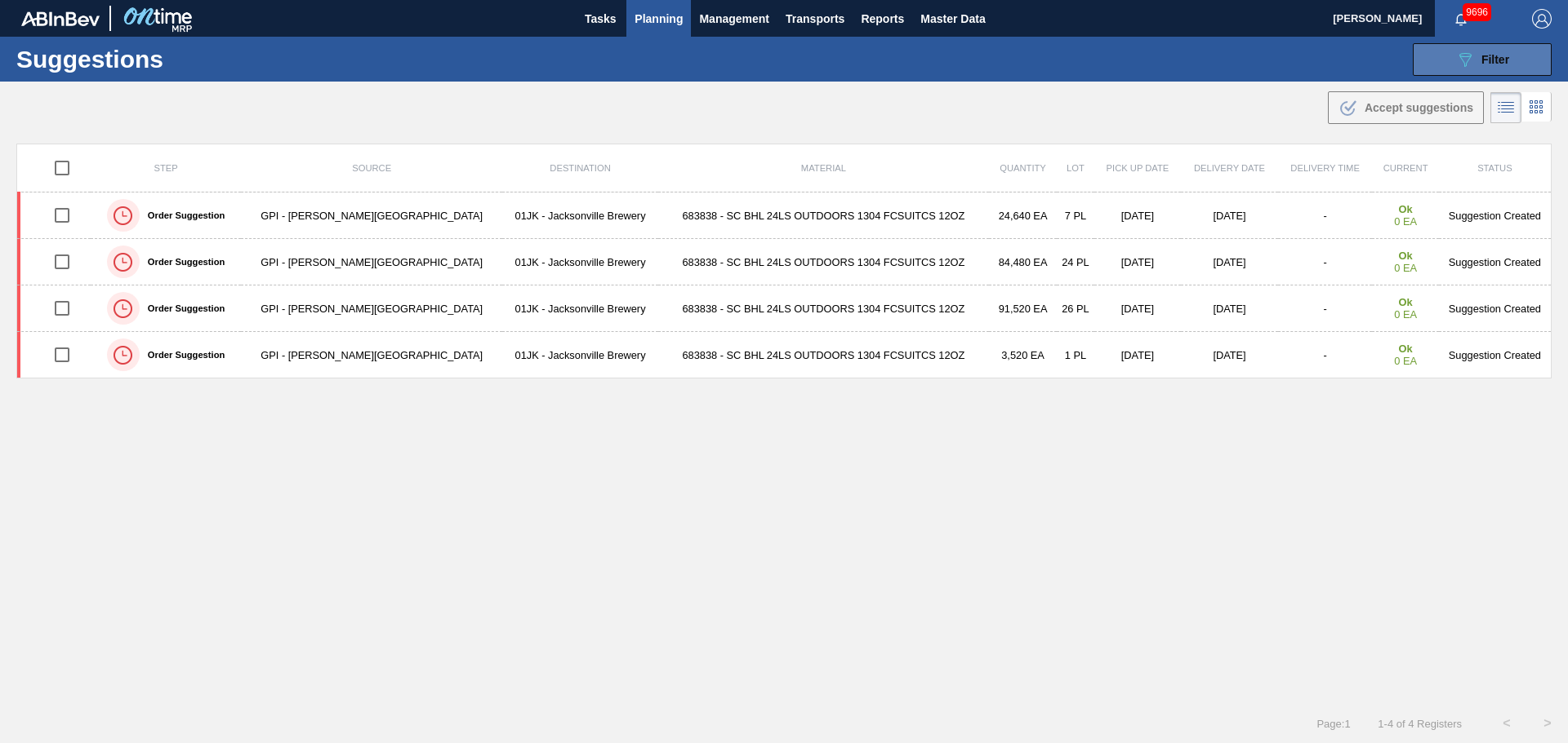
click at [1476, 68] on div "089F7B8B-B2A5-4AFE-B5C0-19BA573D28AC Filter" at bounding box center [1482, 59] width 54 height 19
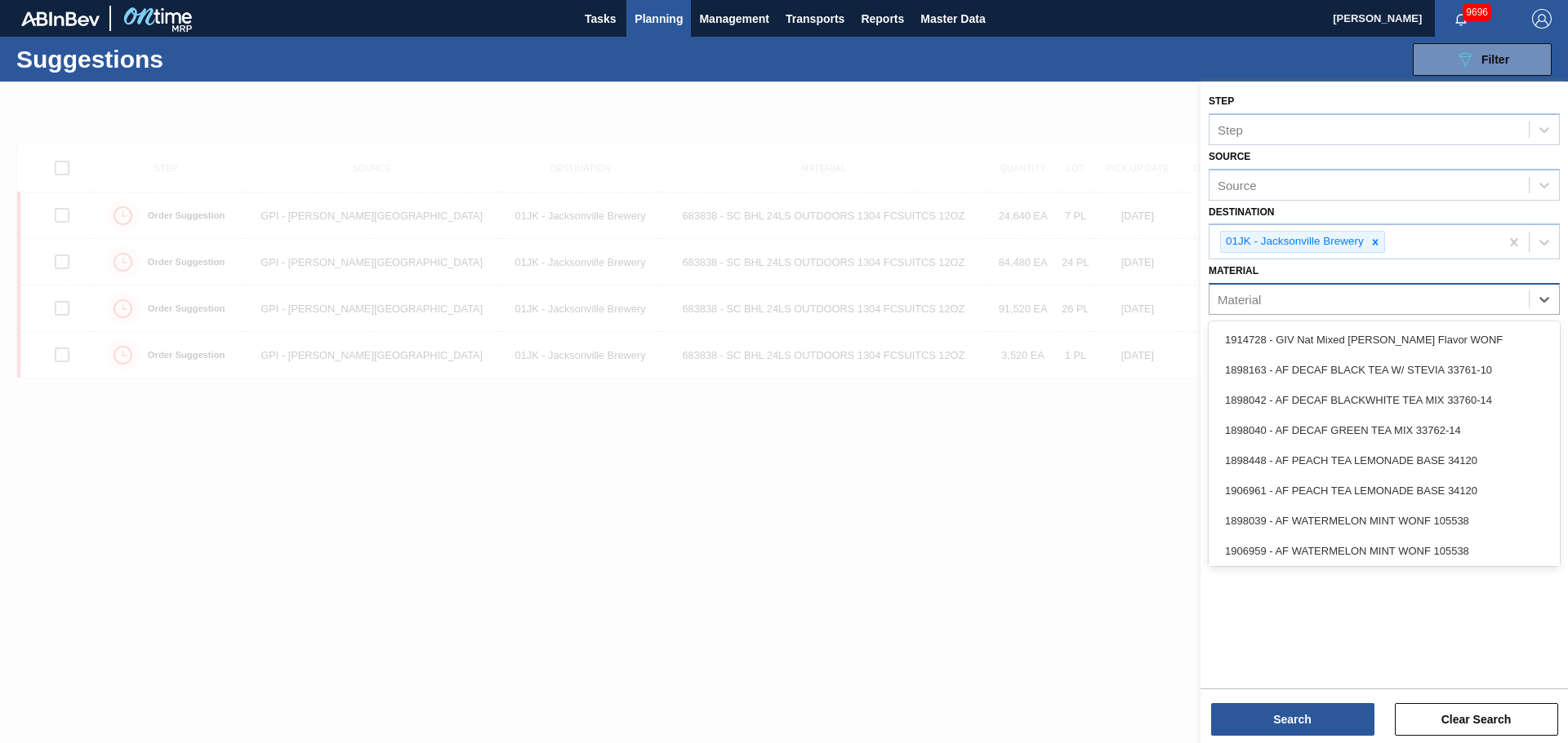
click at [1426, 303] on div "Material" at bounding box center [1369, 299] width 319 height 24
type input "677149"
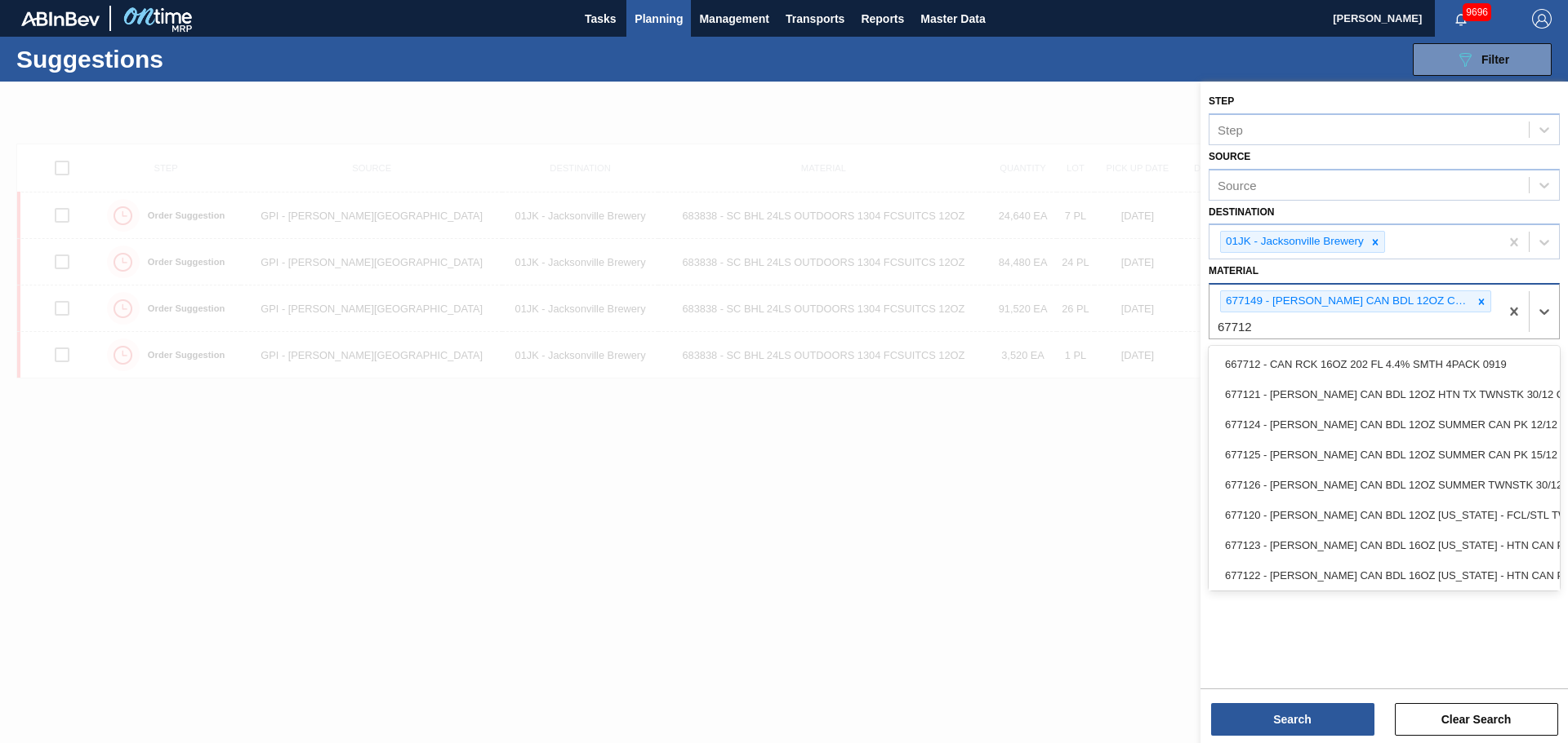
type input "677124"
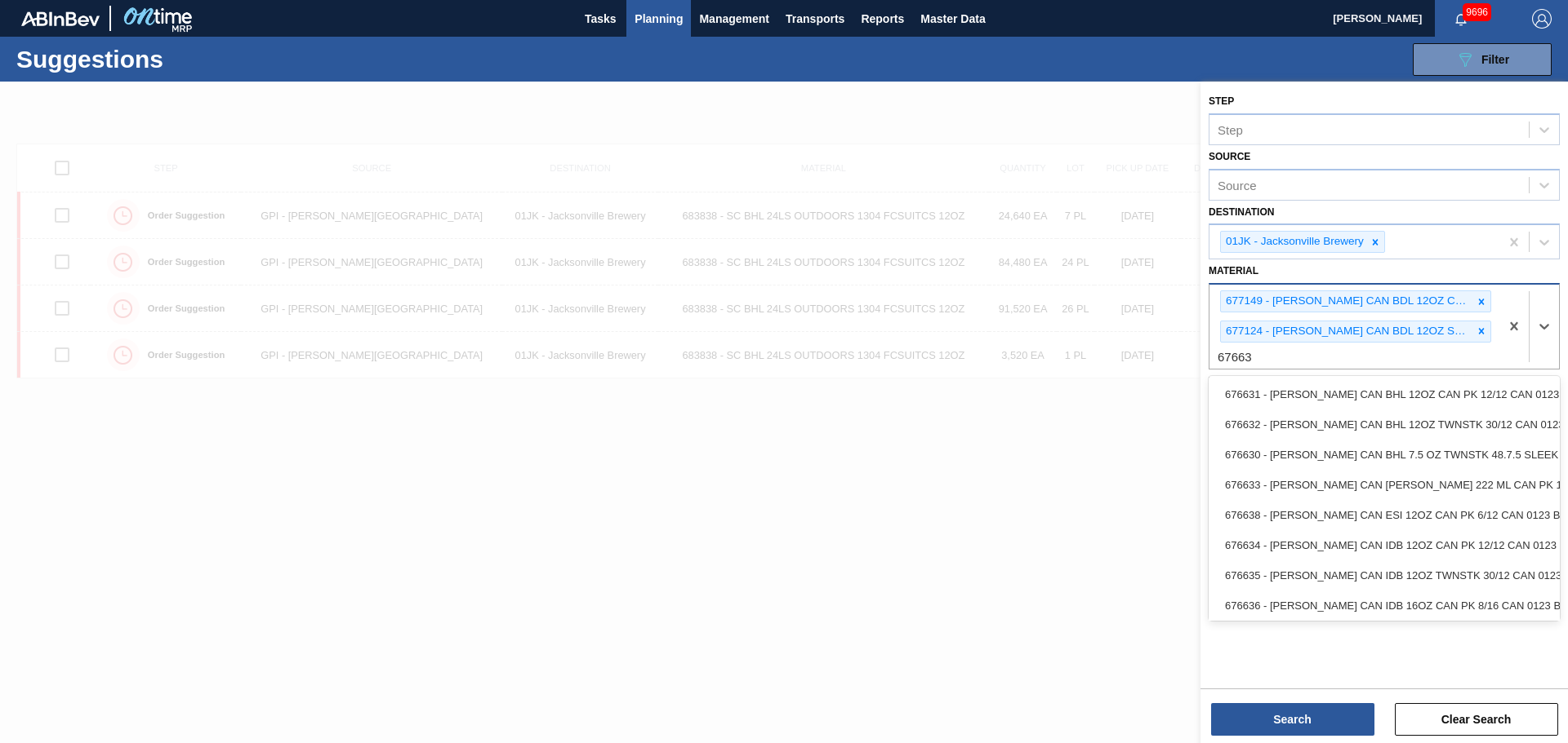
type input "676631"
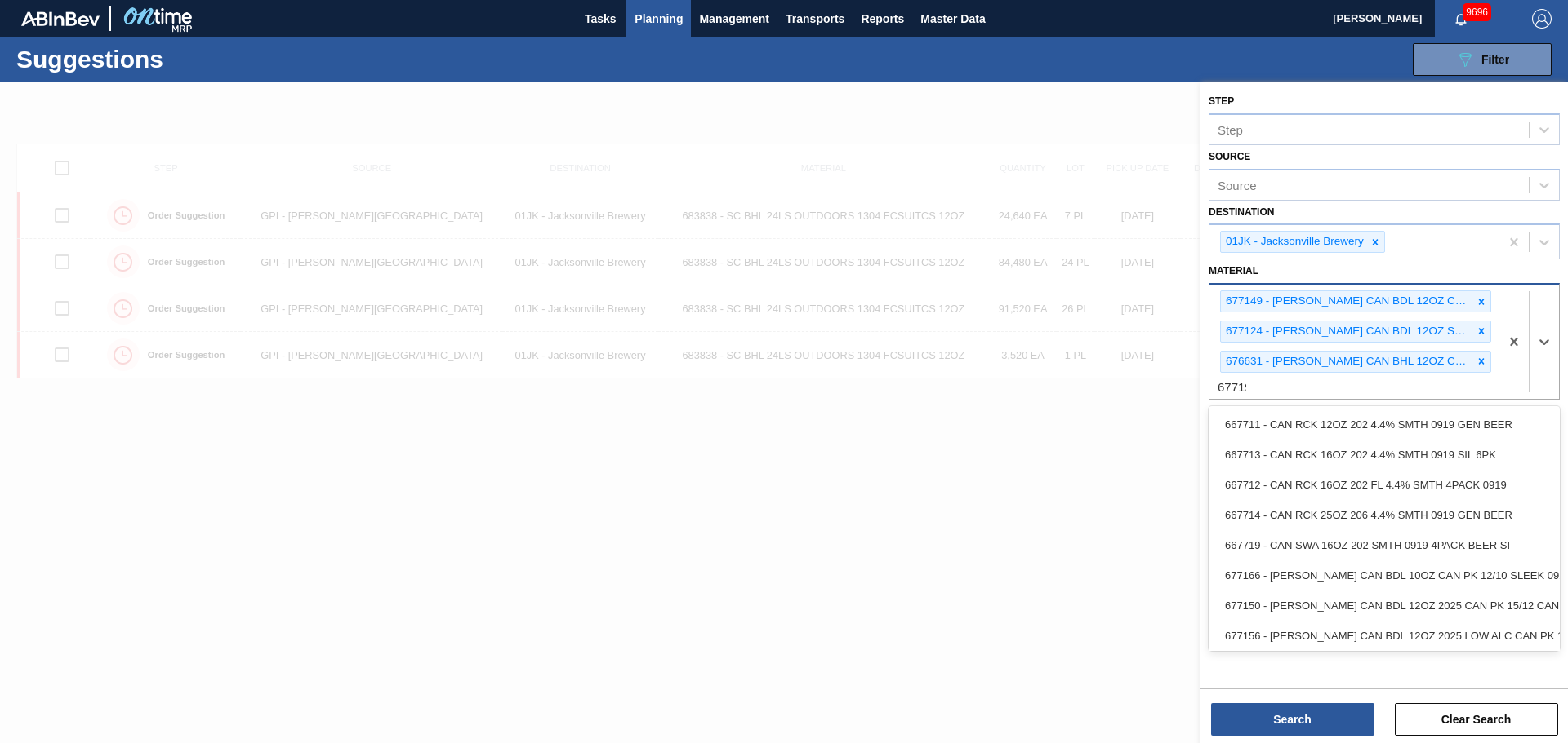
type input "677195"
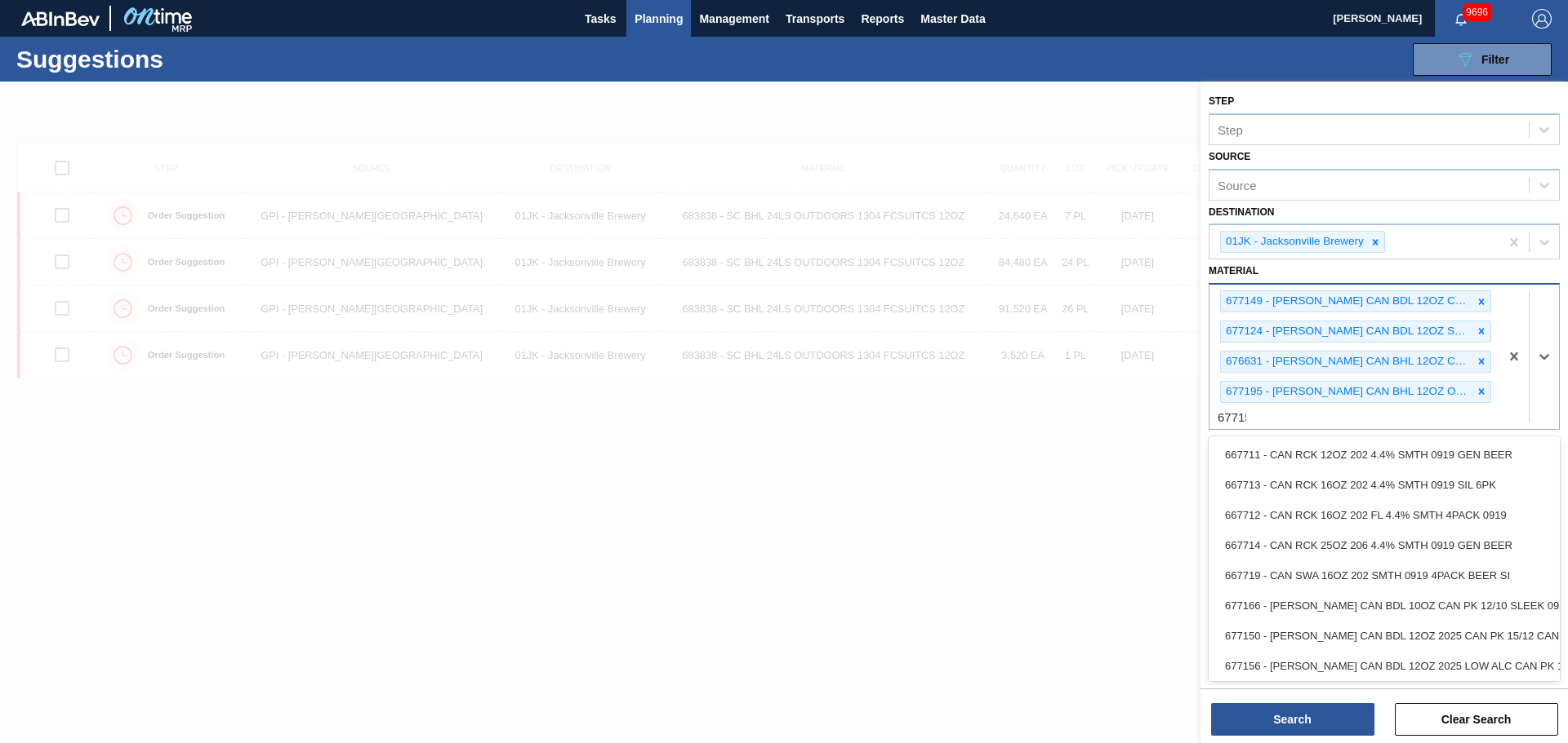
type input "677159"
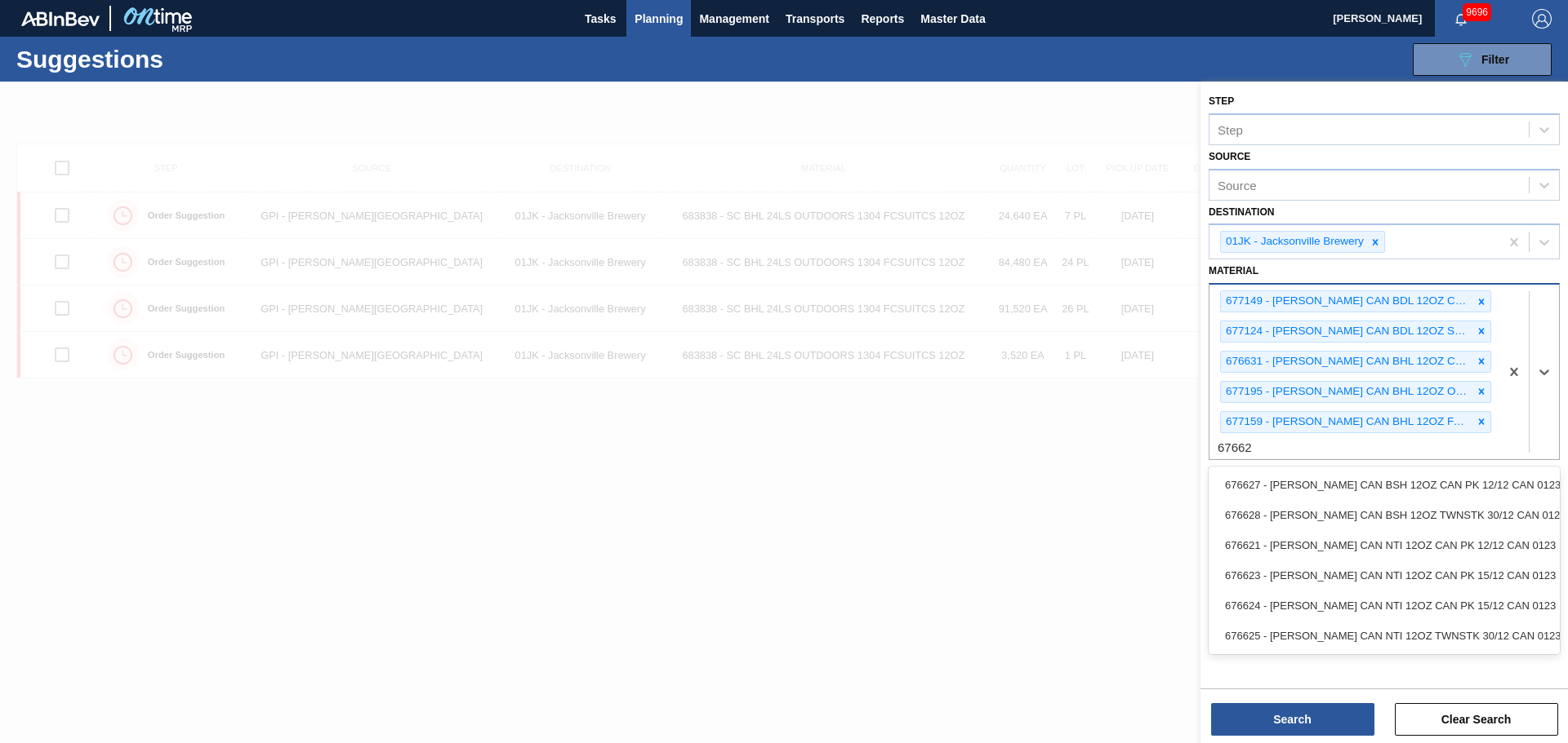
type input "676627"
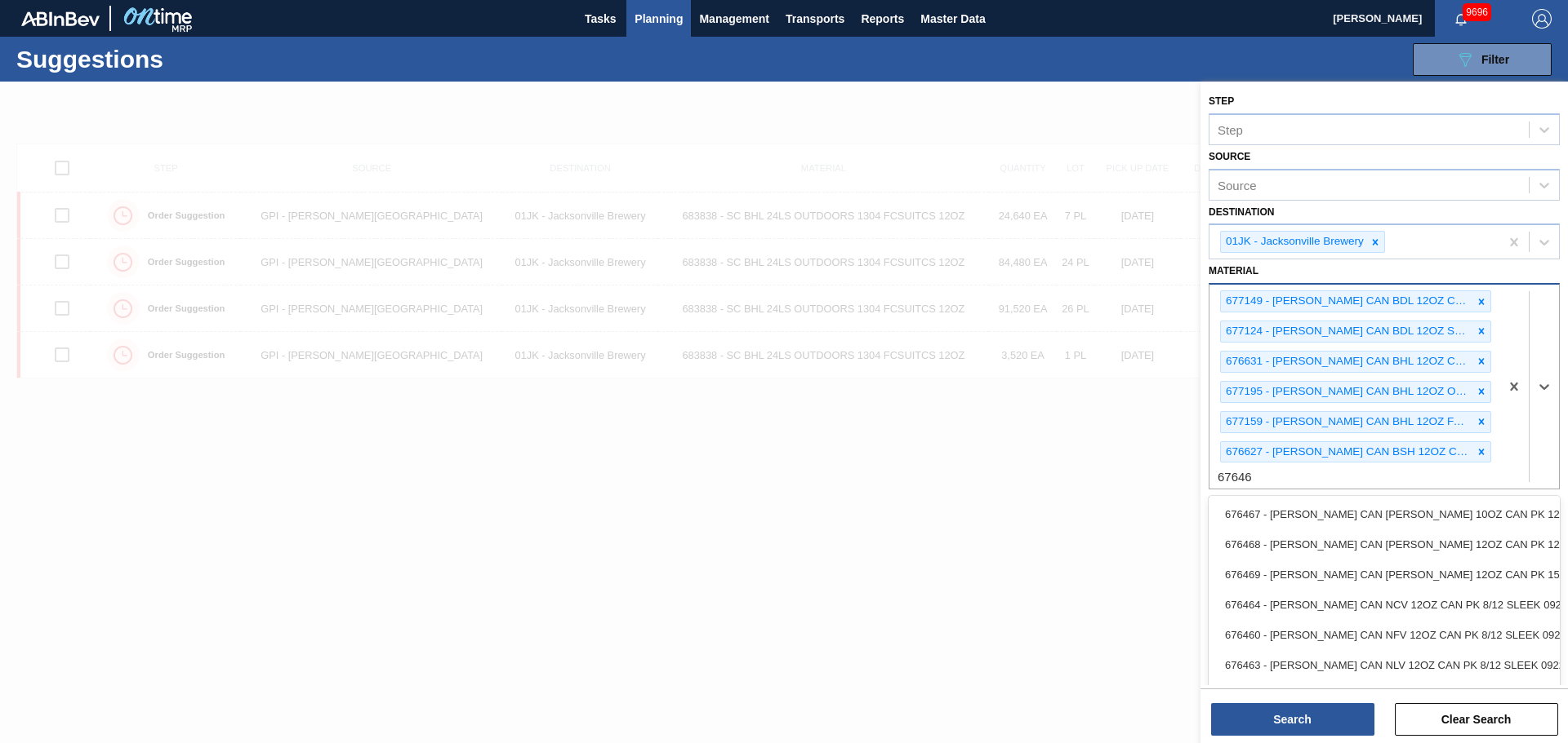
type input "676468"
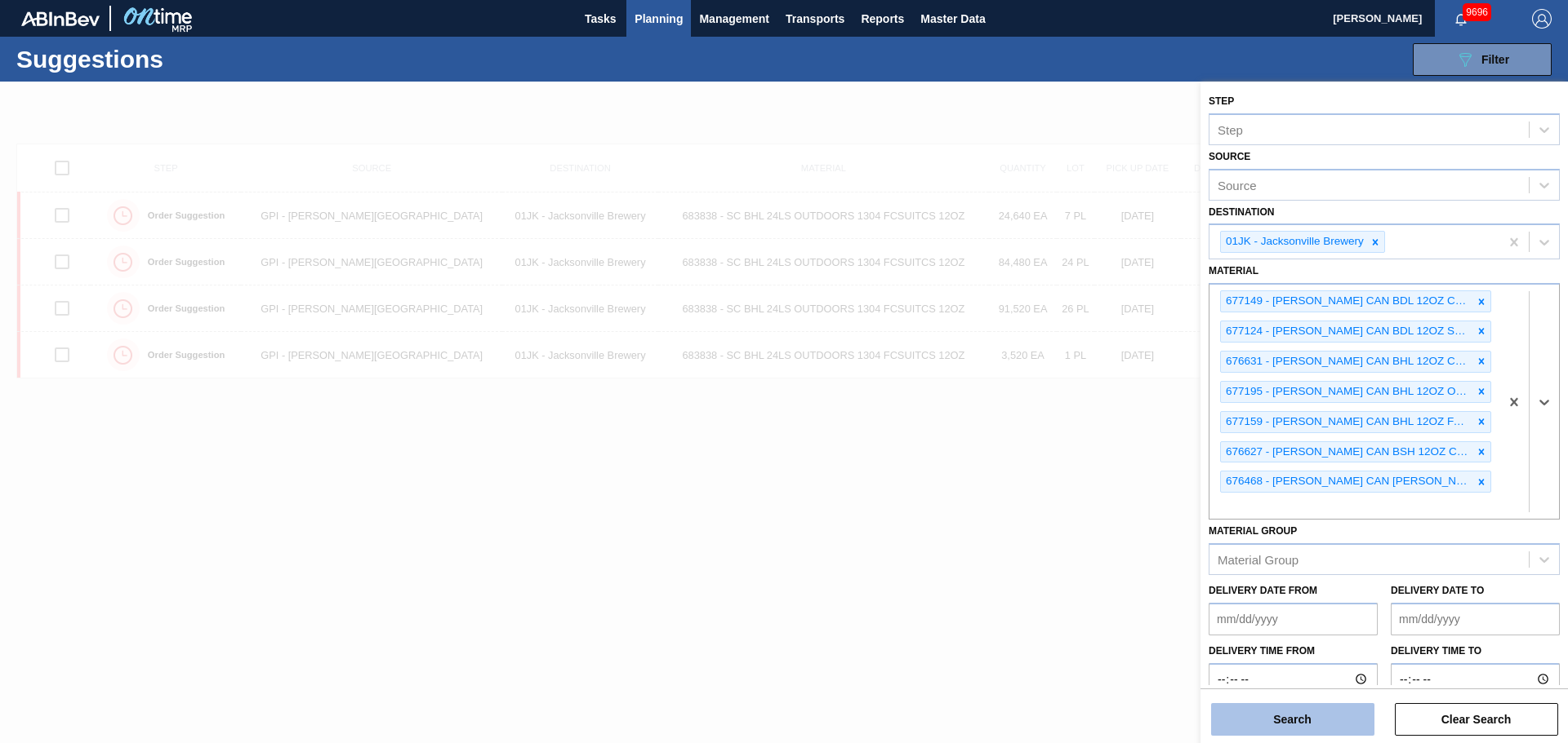
click at [1312, 705] on button "Search" at bounding box center [1292, 719] width 163 height 32
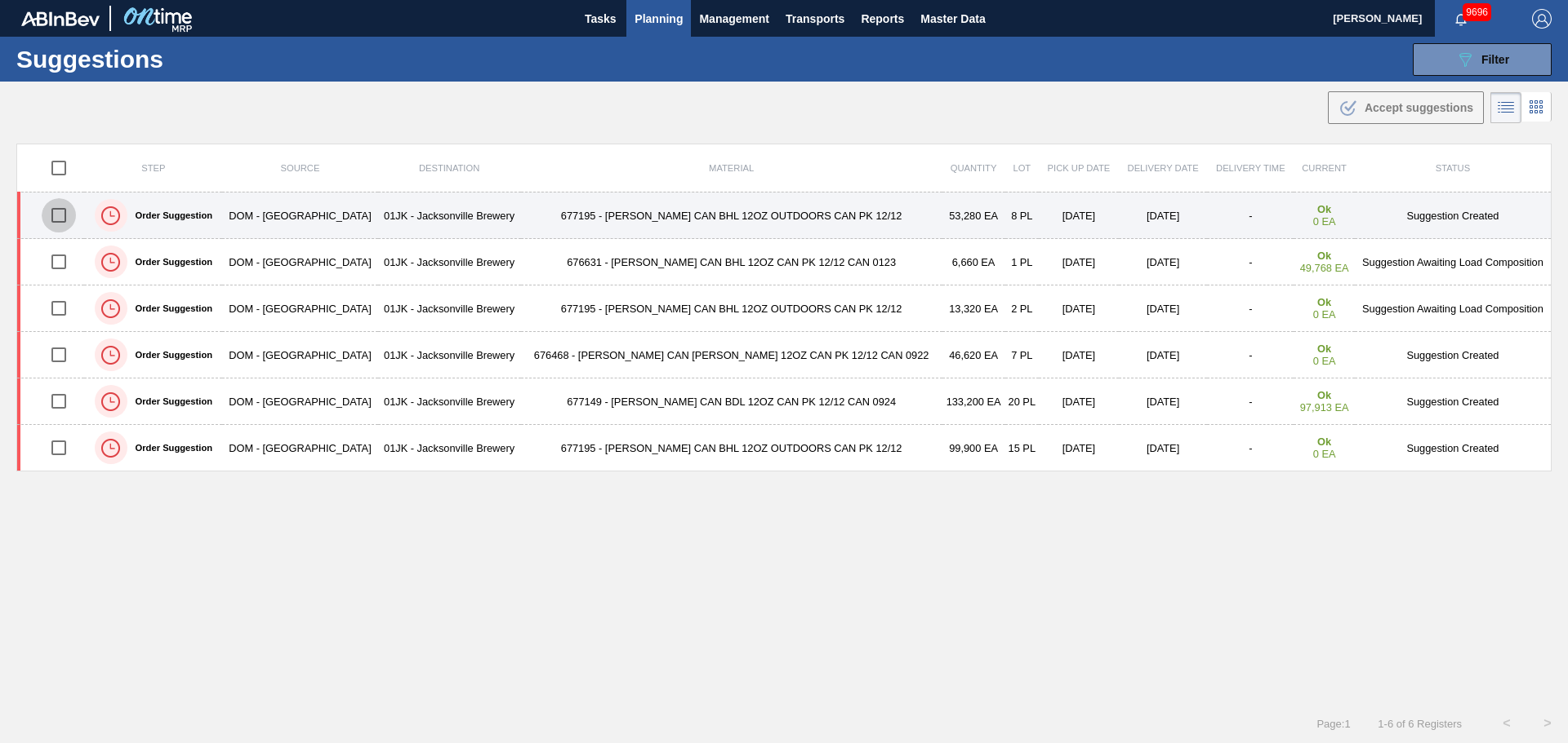
click at [68, 209] on input "checkbox" at bounding box center [58, 215] width 34 height 34
checkbox input "true"
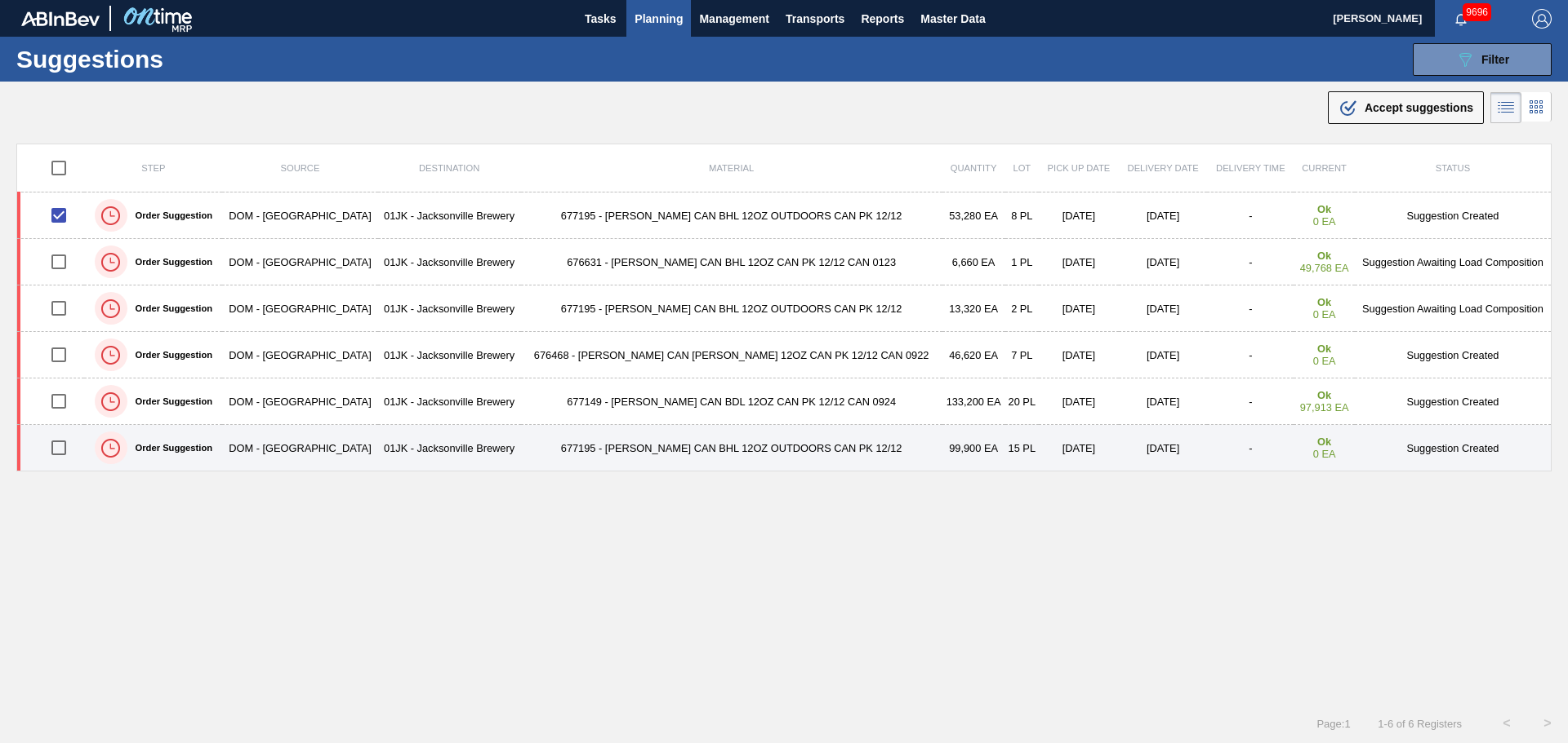
click at [61, 459] on input "checkbox" at bounding box center [58, 447] width 34 height 34
checkbox input "true"
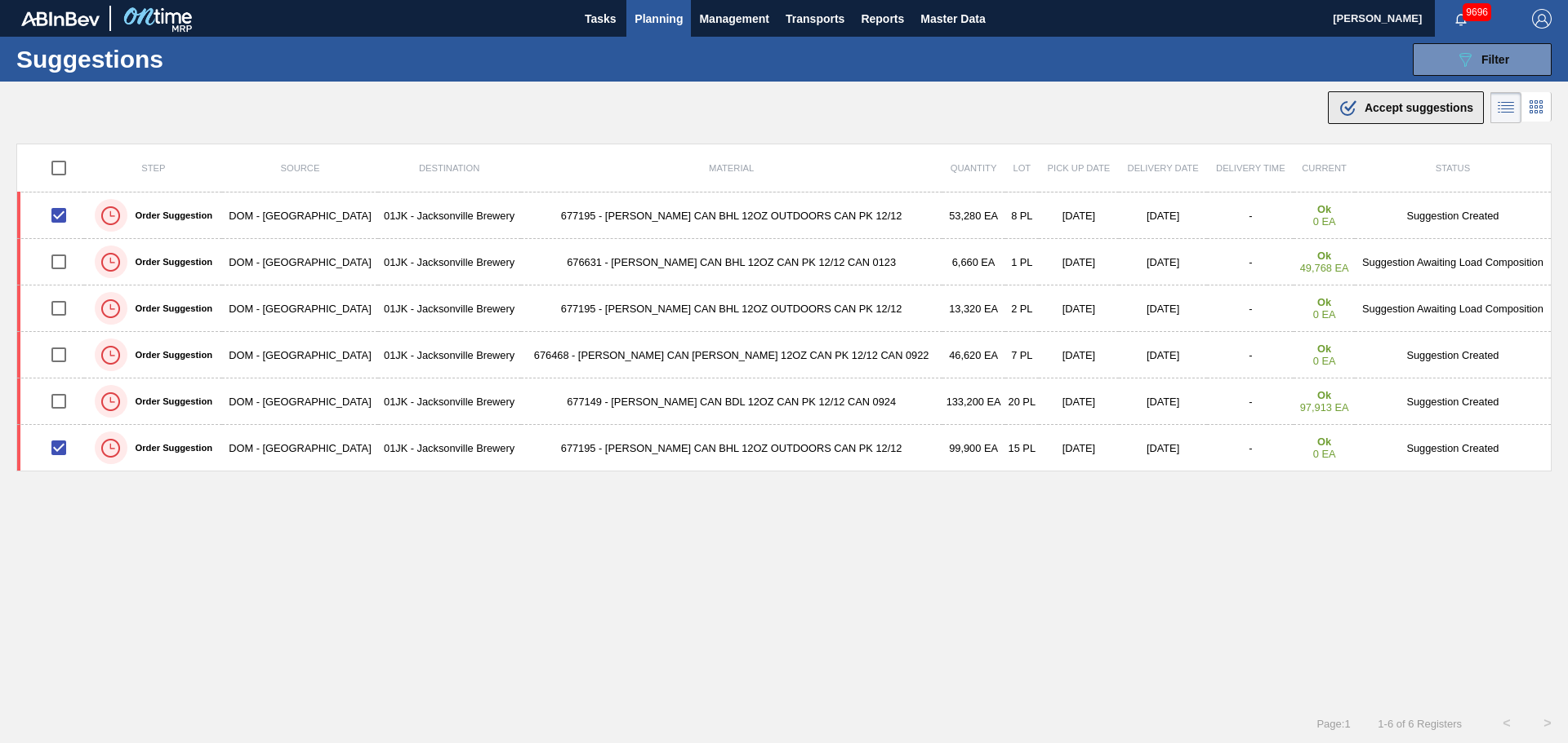
click at [1408, 115] on div ".b{fill:var(--color-action-default)} Accept suggestions" at bounding box center [1406, 107] width 134 height 19
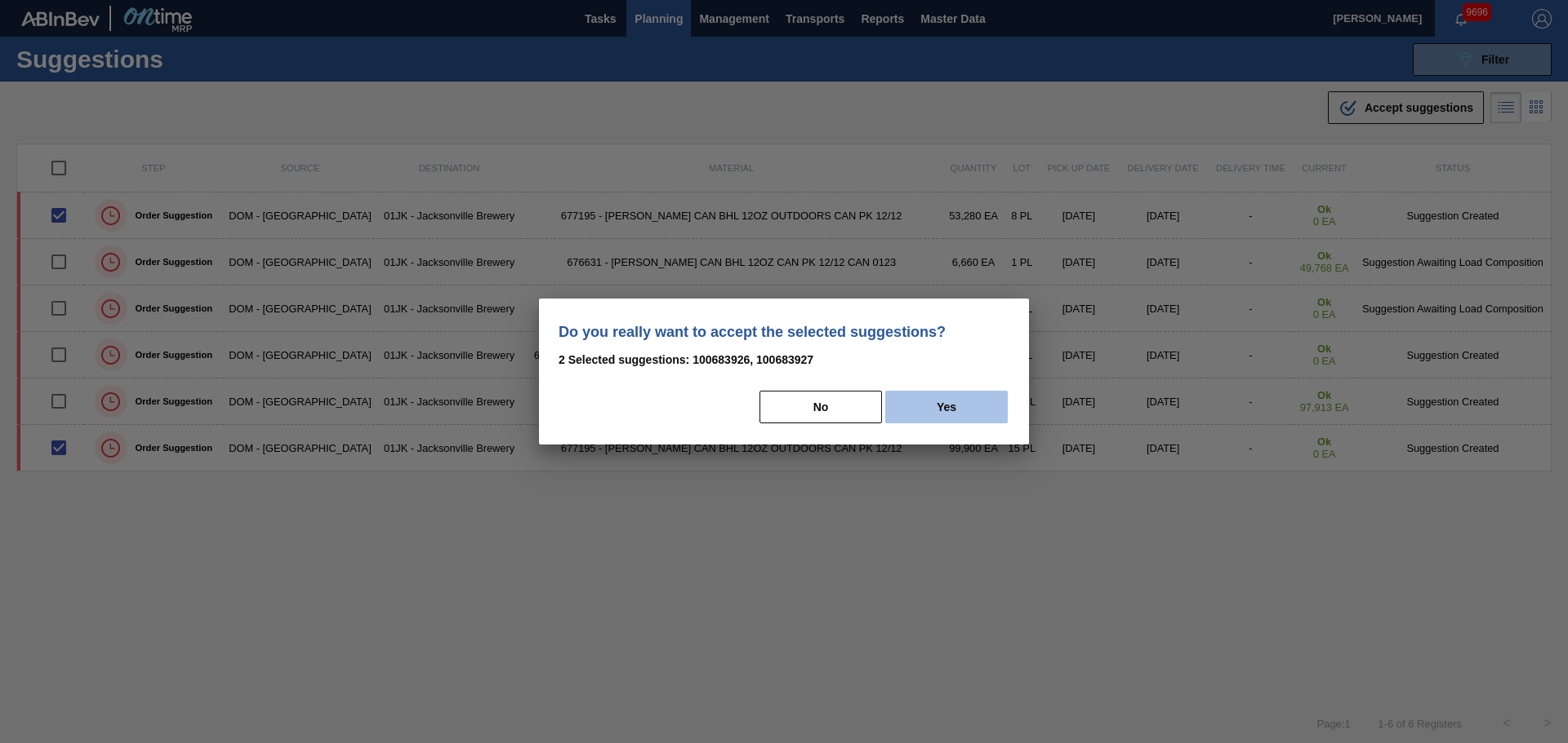
click at [944, 412] on button "Yes" at bounding box center [946, 406] width 122 height 32
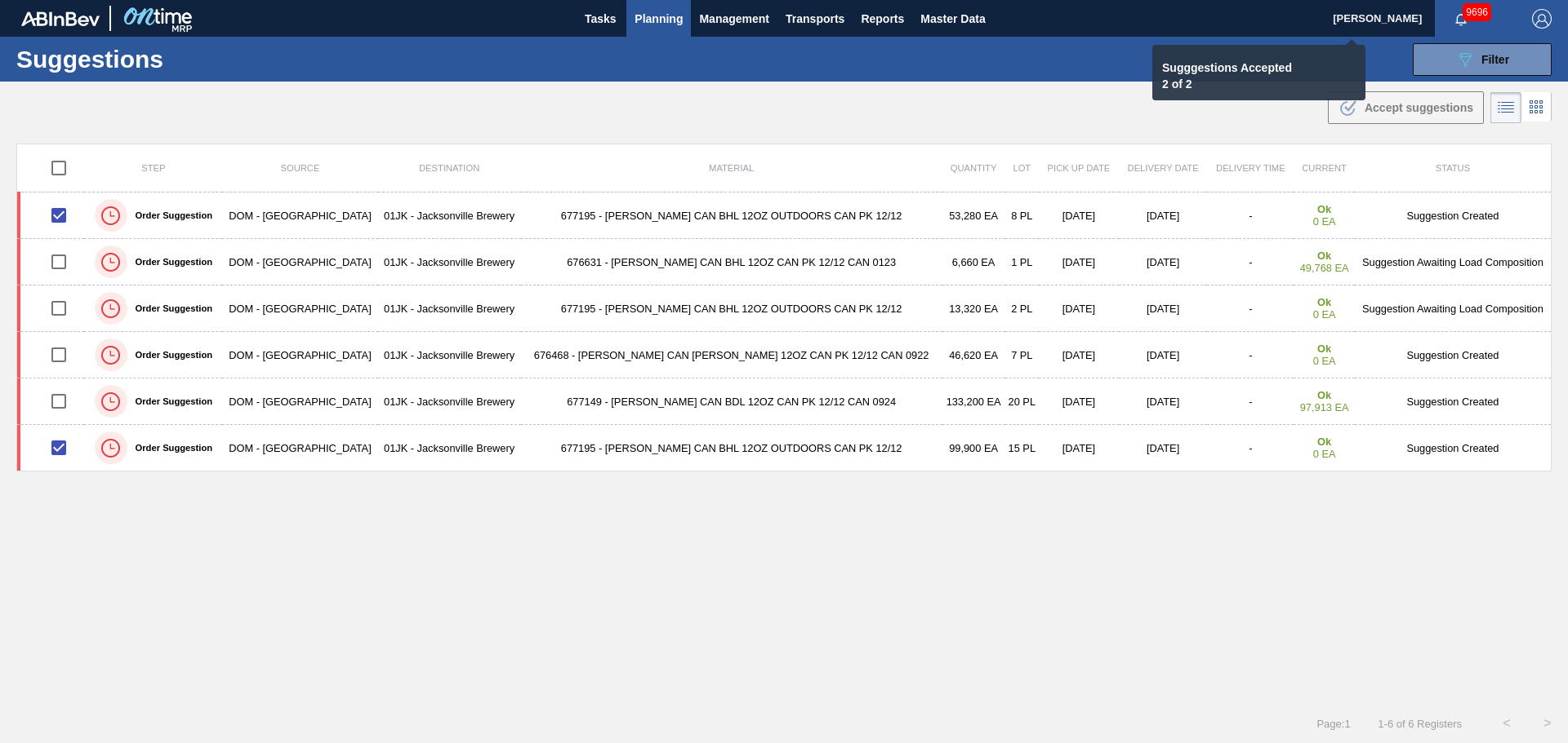
checkbox input "false"
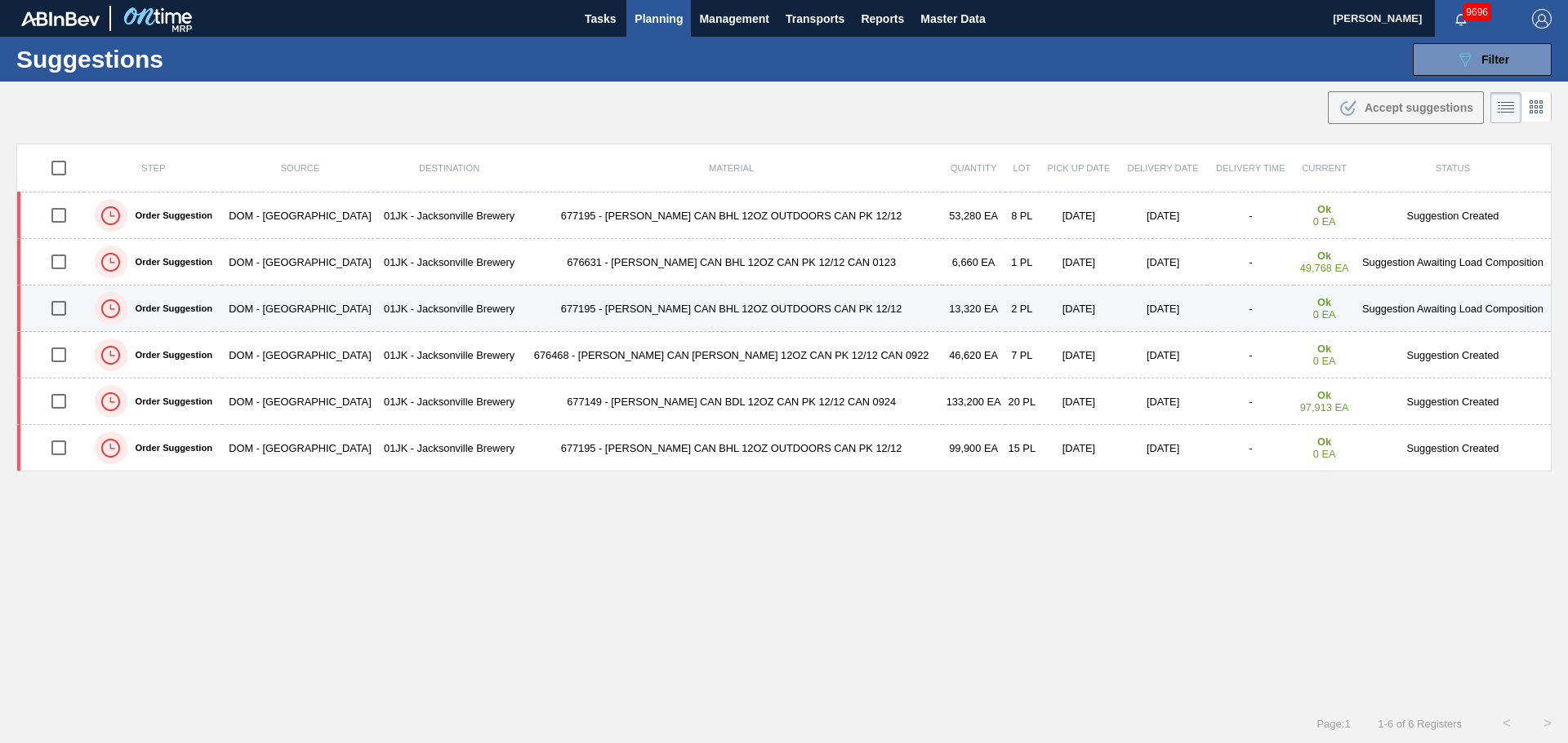
click at [664, 308] on td "677195 - CARR CAN BHL 12OZ OUTDOORS CAN PK 12/12" at bounding box center [731, 308] width 421 height 46
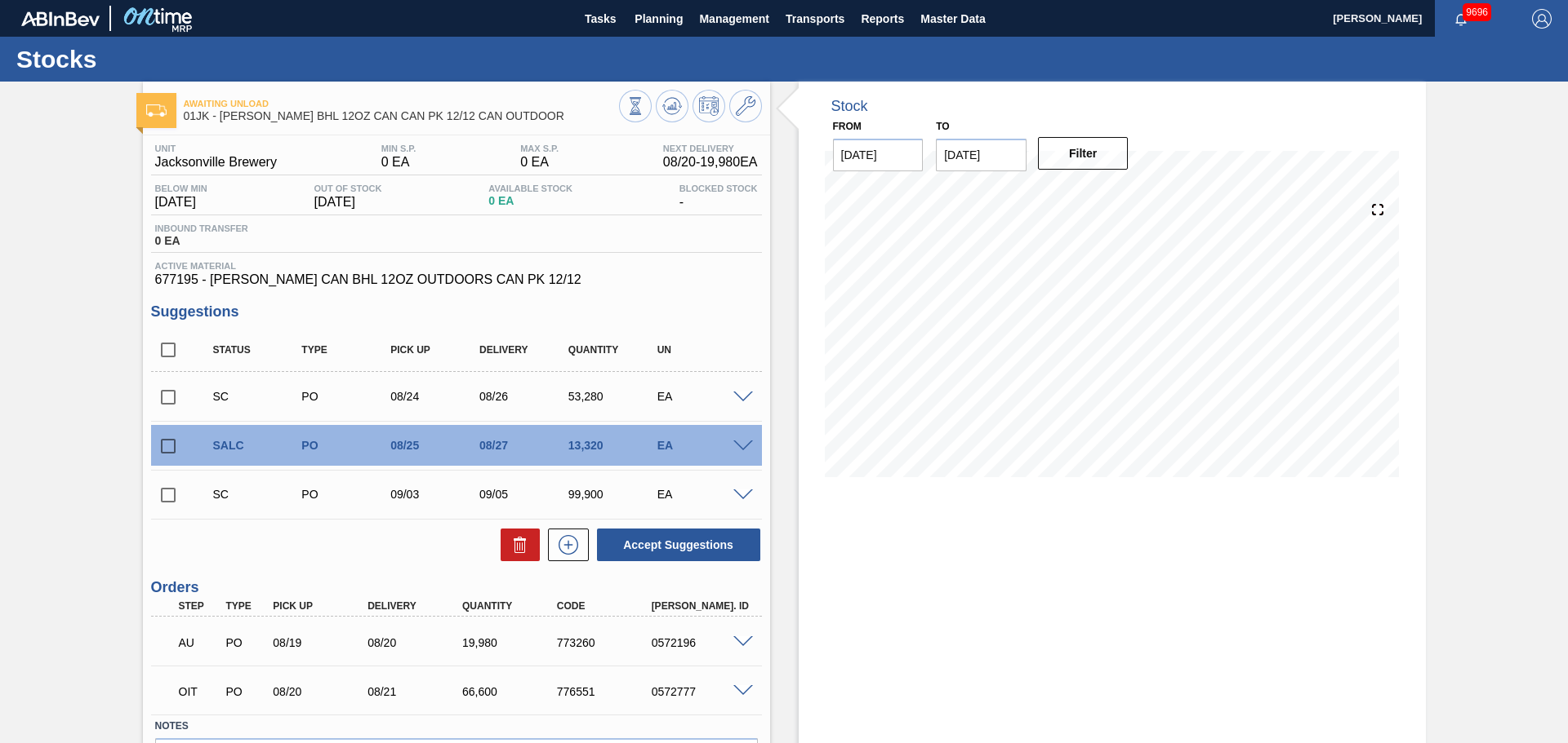
click at [744, 448] on span at bounding box center [743, 446] width 19 height 12
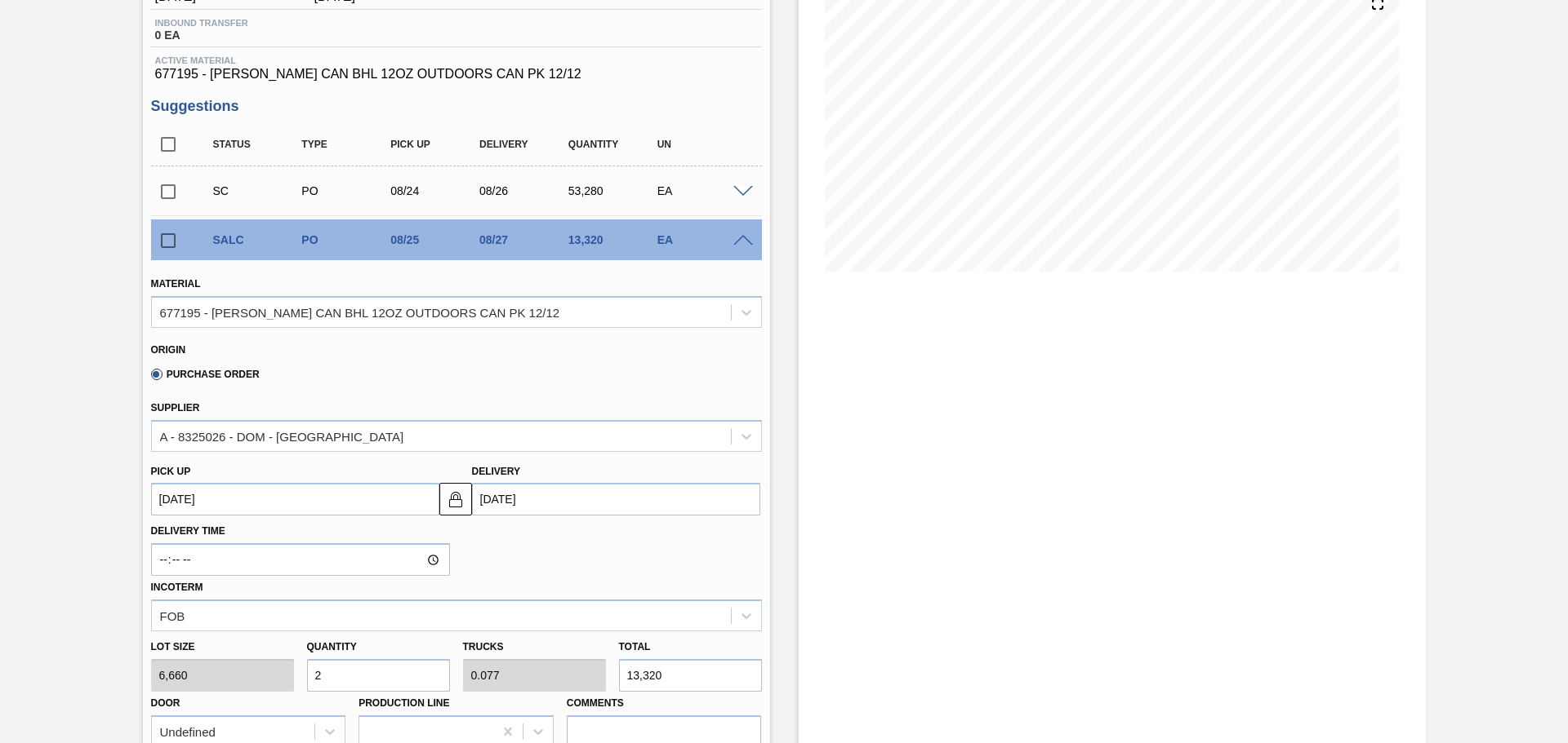
scroll to position [245, 0]
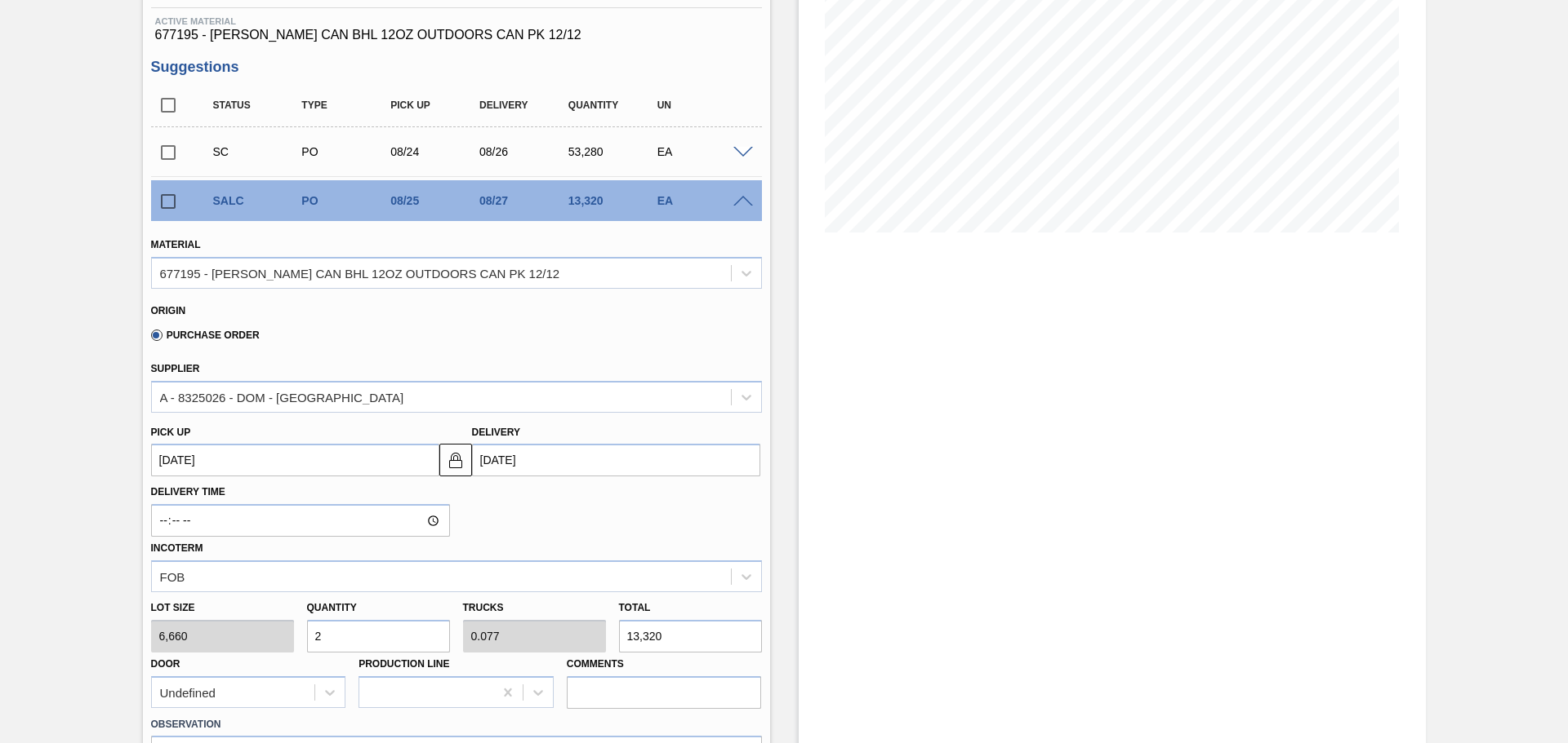
click at [368, 632] on input "2" at bounding box center [379, 636] width 143 height 32
type input "0"
type input "3"
type input "0.115"
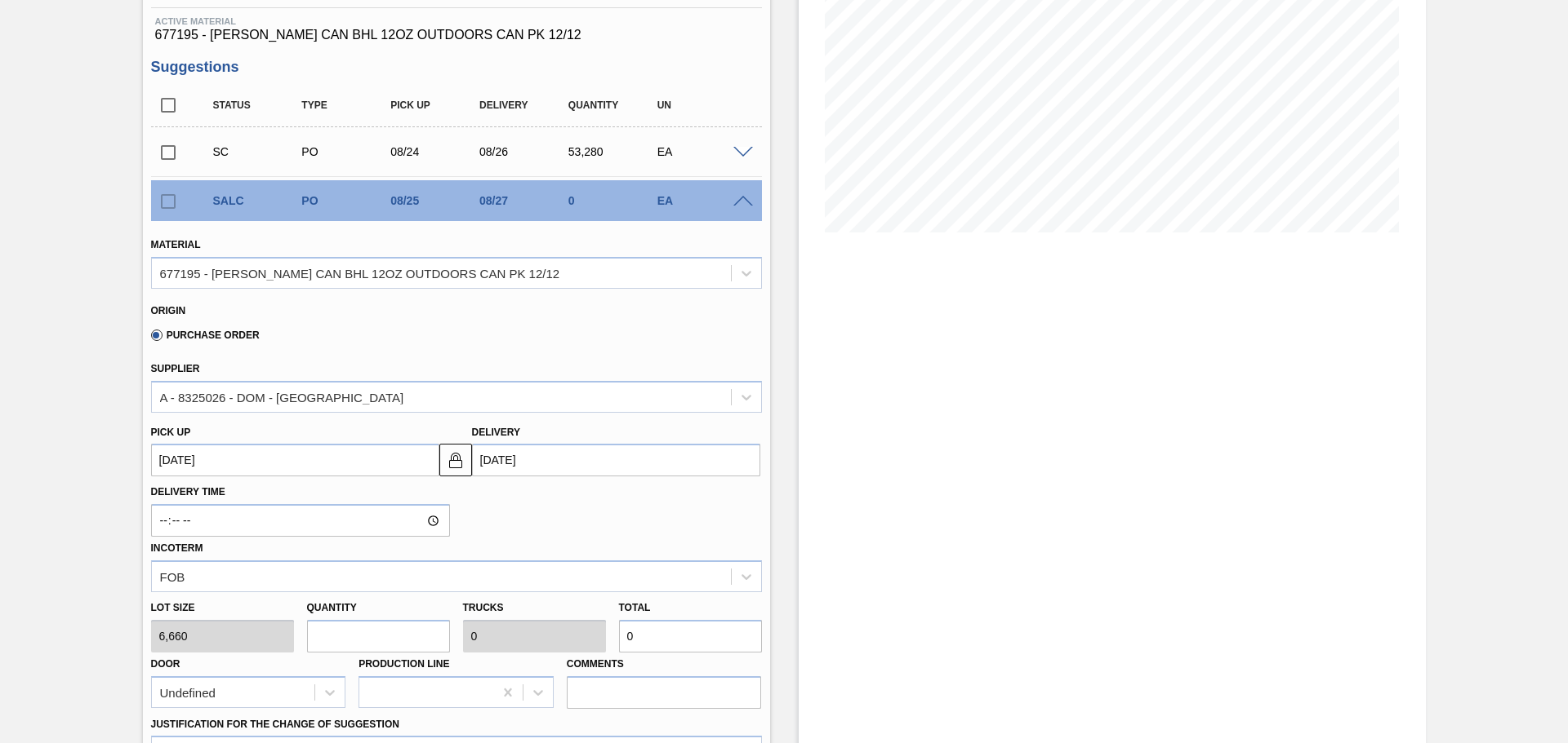
type input "19,980"
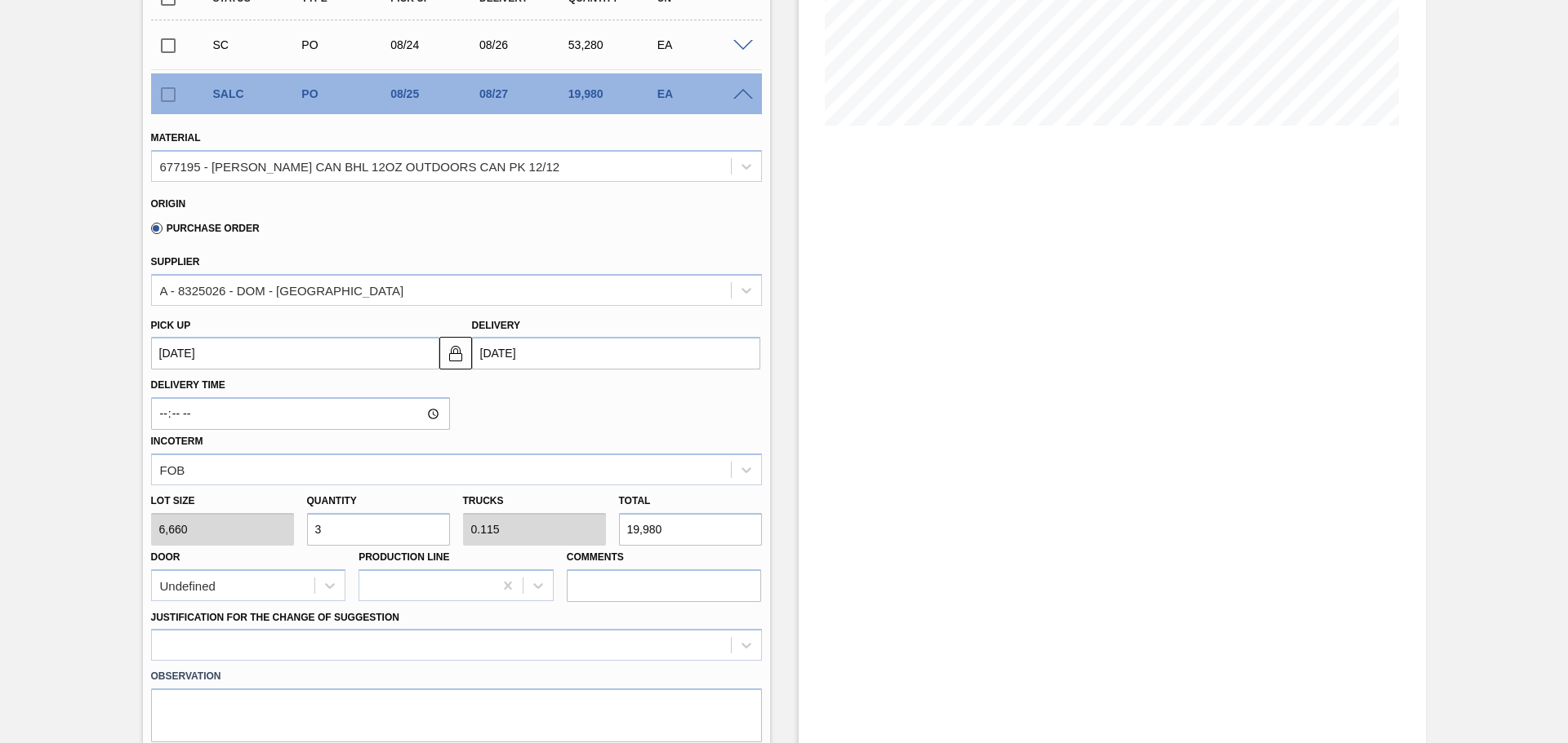
scroll to position [571, 0]
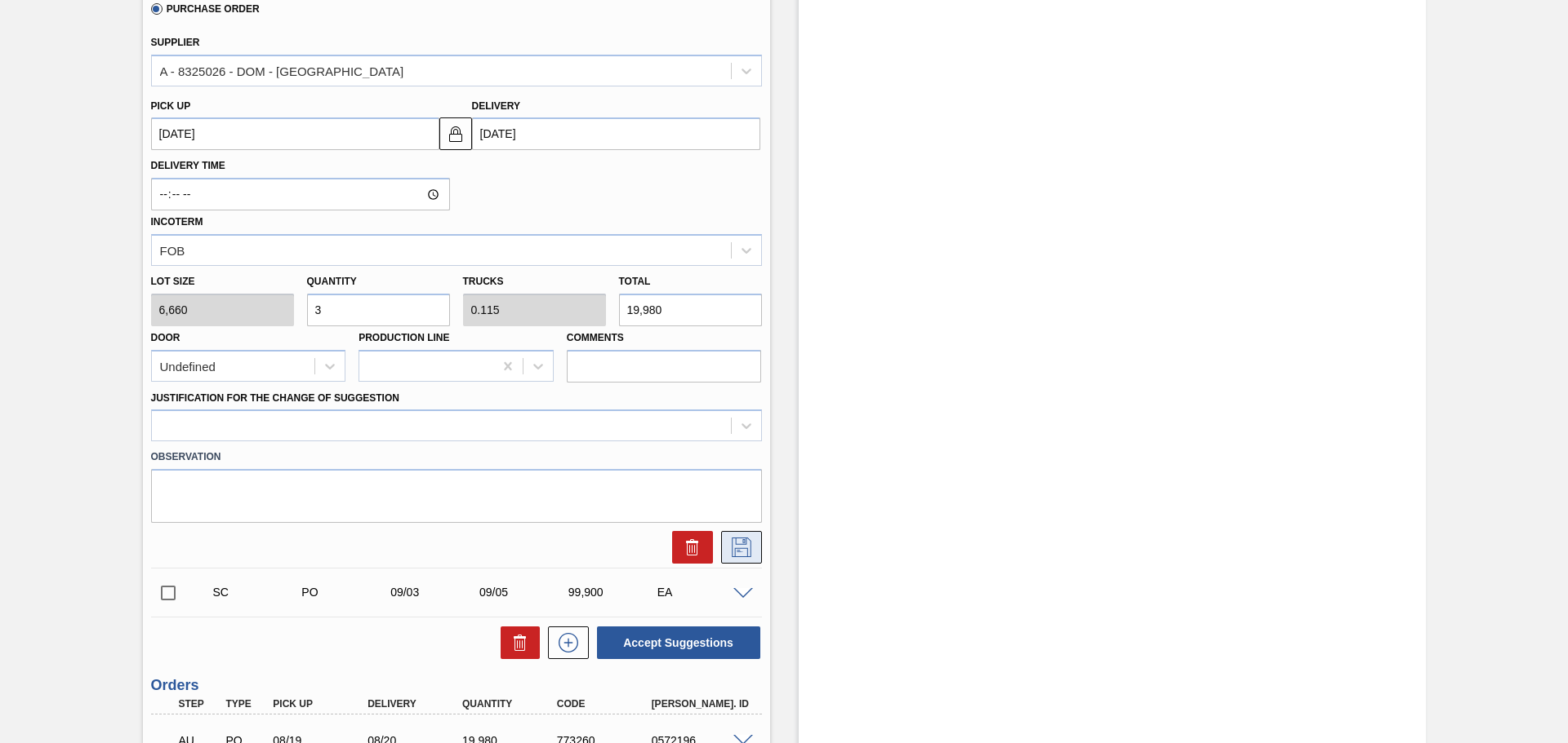
type input "3"
click at [735, 552] on icon at bounding box center [742, 548] width 26 height 19
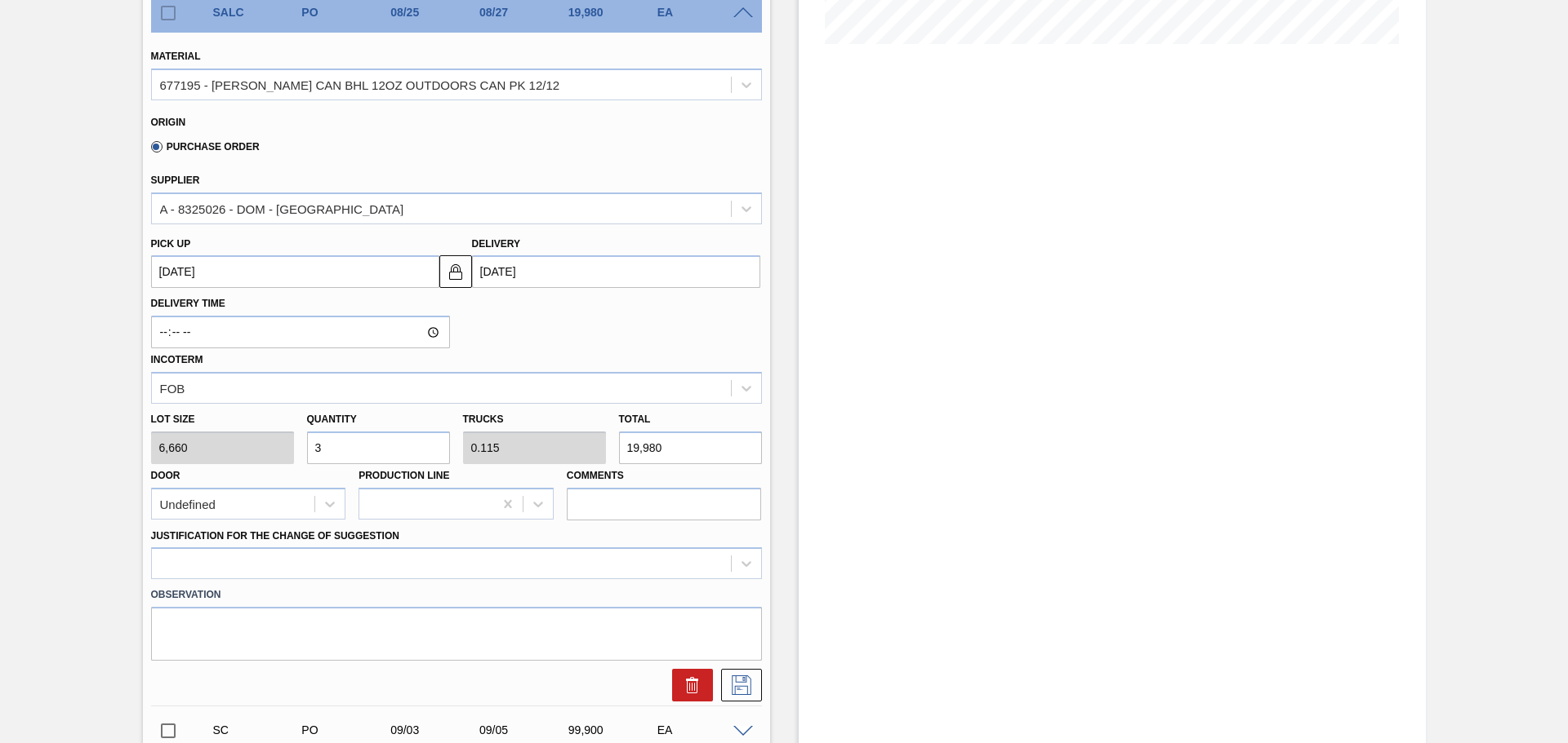
scroll to position [408, 0]
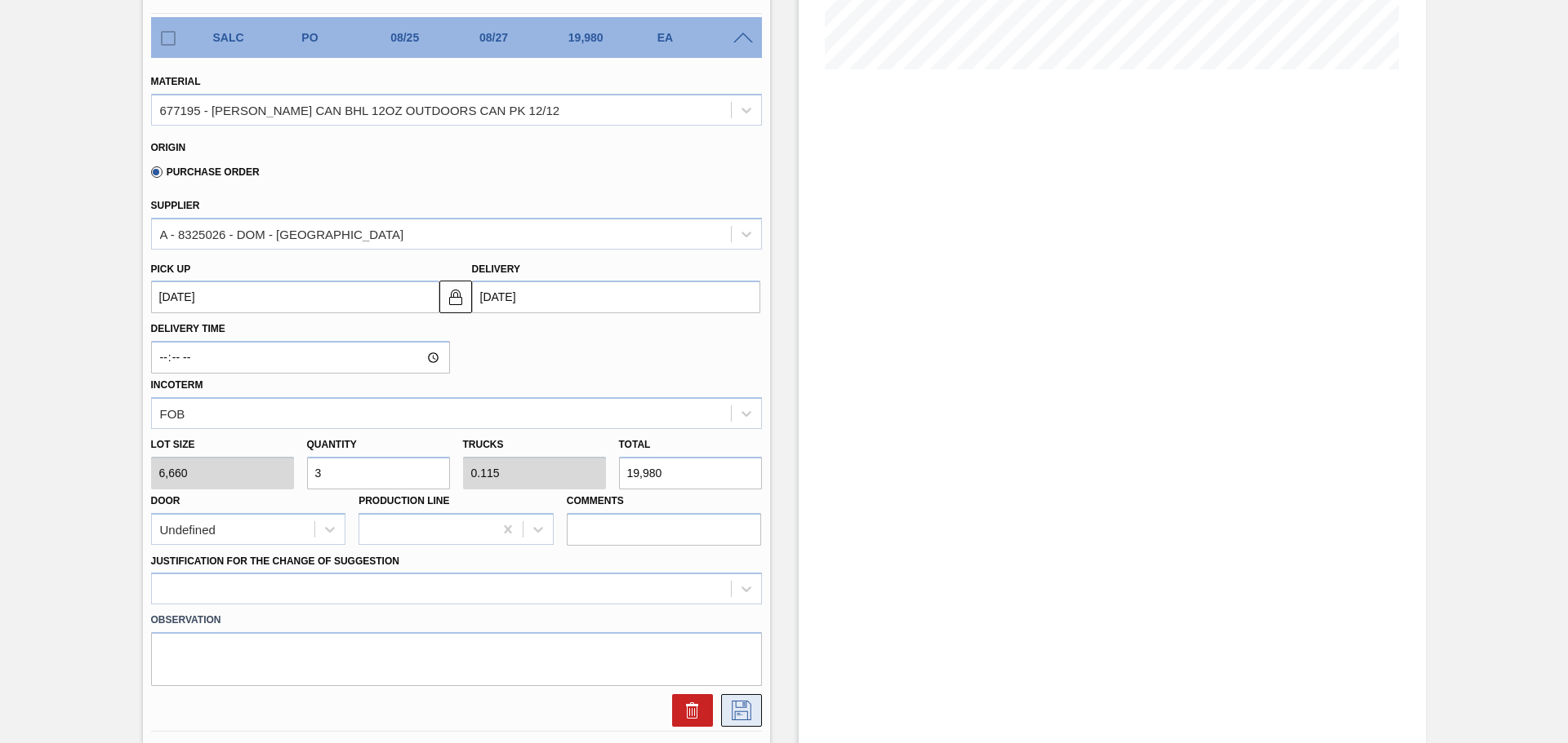
click at [748, 708] on icon at bounding box center [742, 711] width 26 height 19
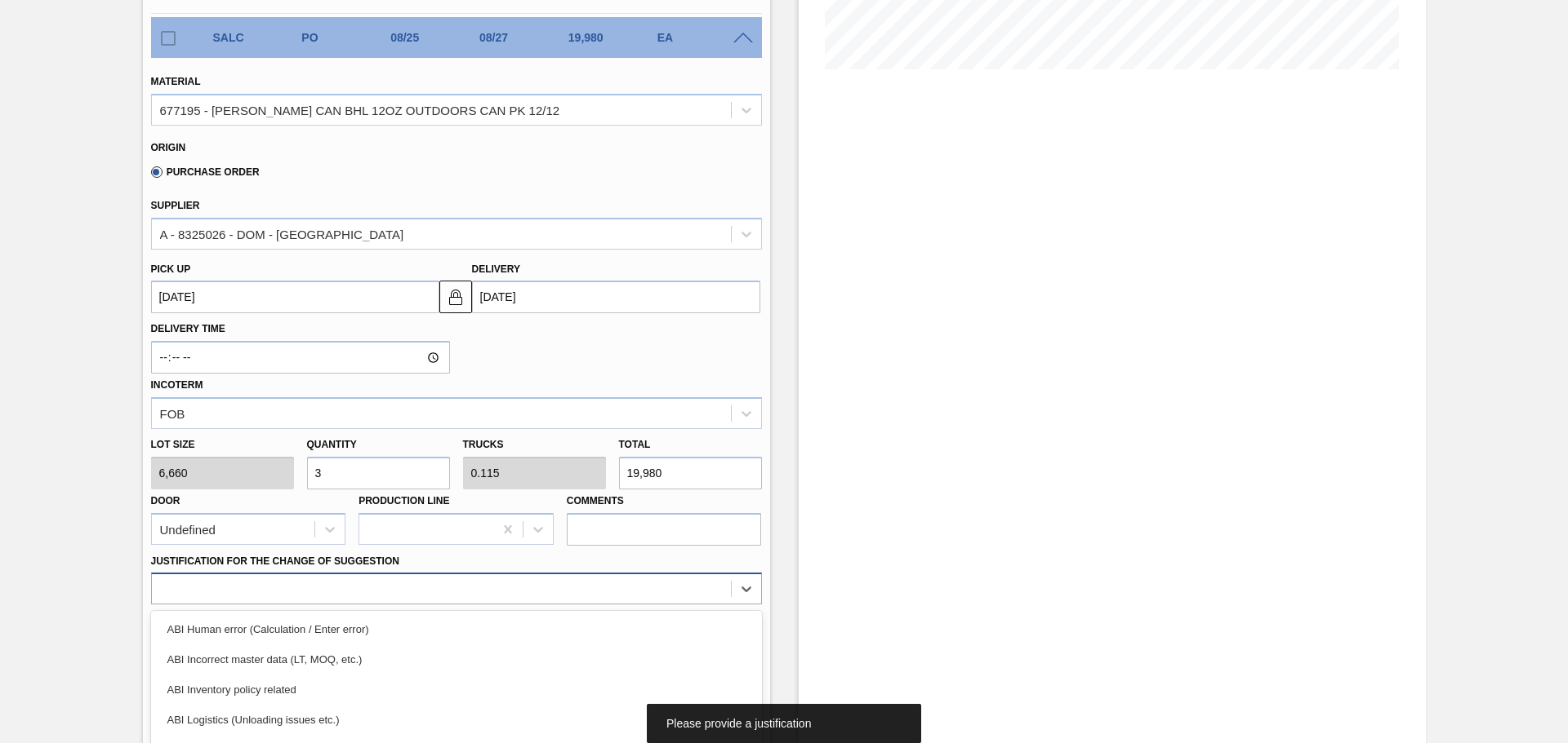
click at [640, 577] on div "option ABI Inventory policy related focused, 3 of 18. 18 results available. Use…" at bounding box center [456, 589] width 611 height 31
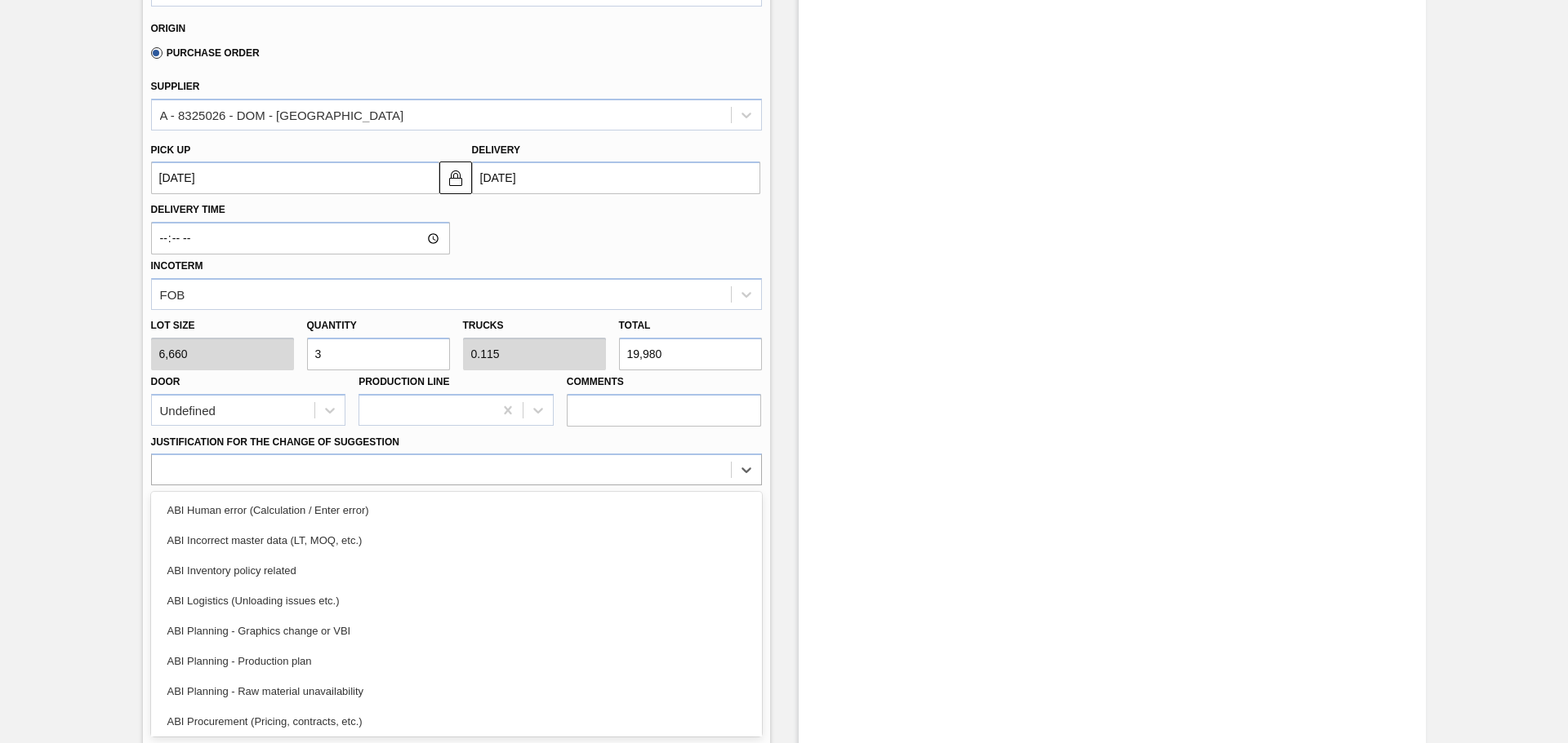
click at [777, 477] on div "Stock From 08/20/2025 to 09/14/2025 Filter 08/20 Stock Projection 19,980 SAP Pl…" at bounding box center [1097, 272] width 655 height 1436
click at [757, 472] on div at bounding box center [456, 469] width 611 height 31
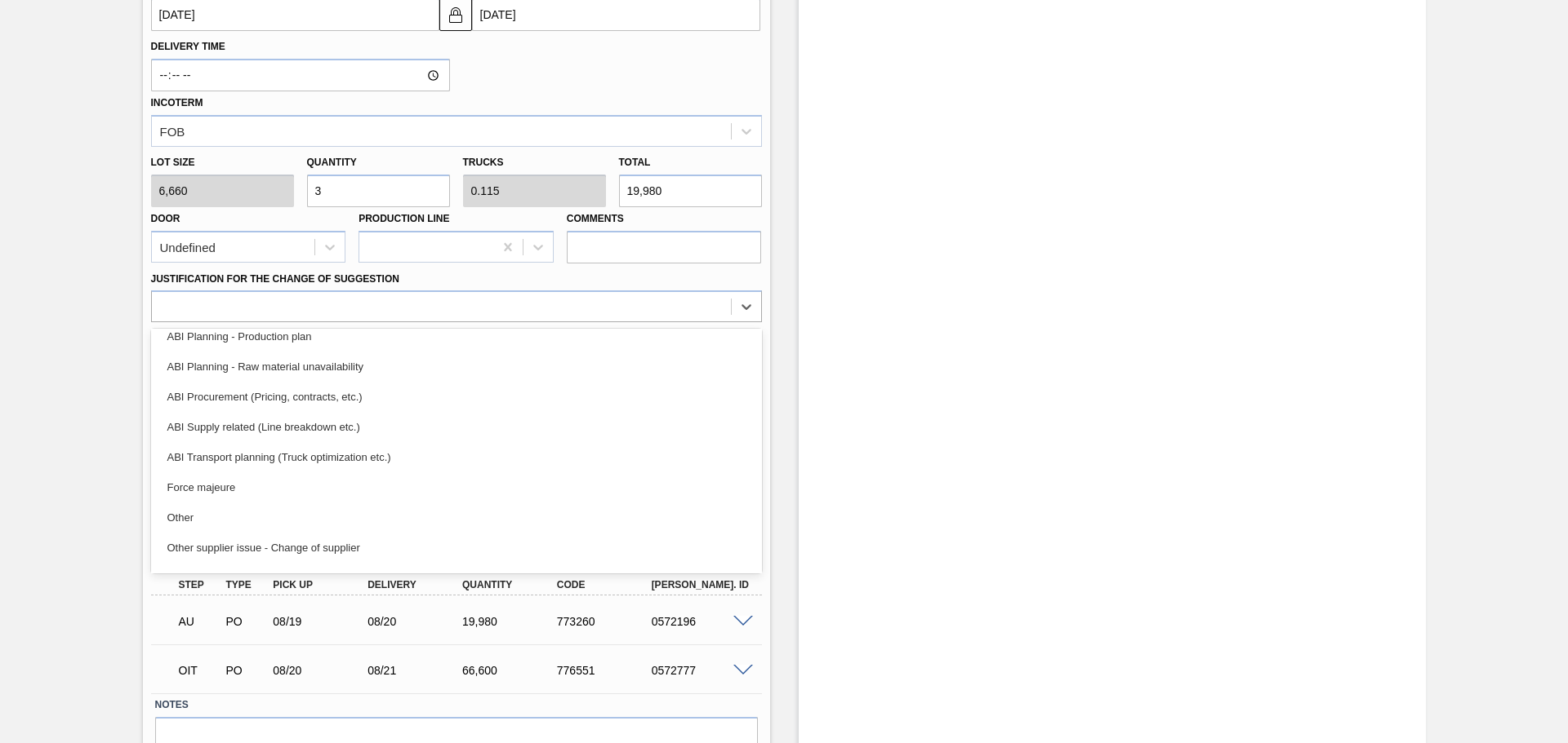
scroll to position [163, 0]
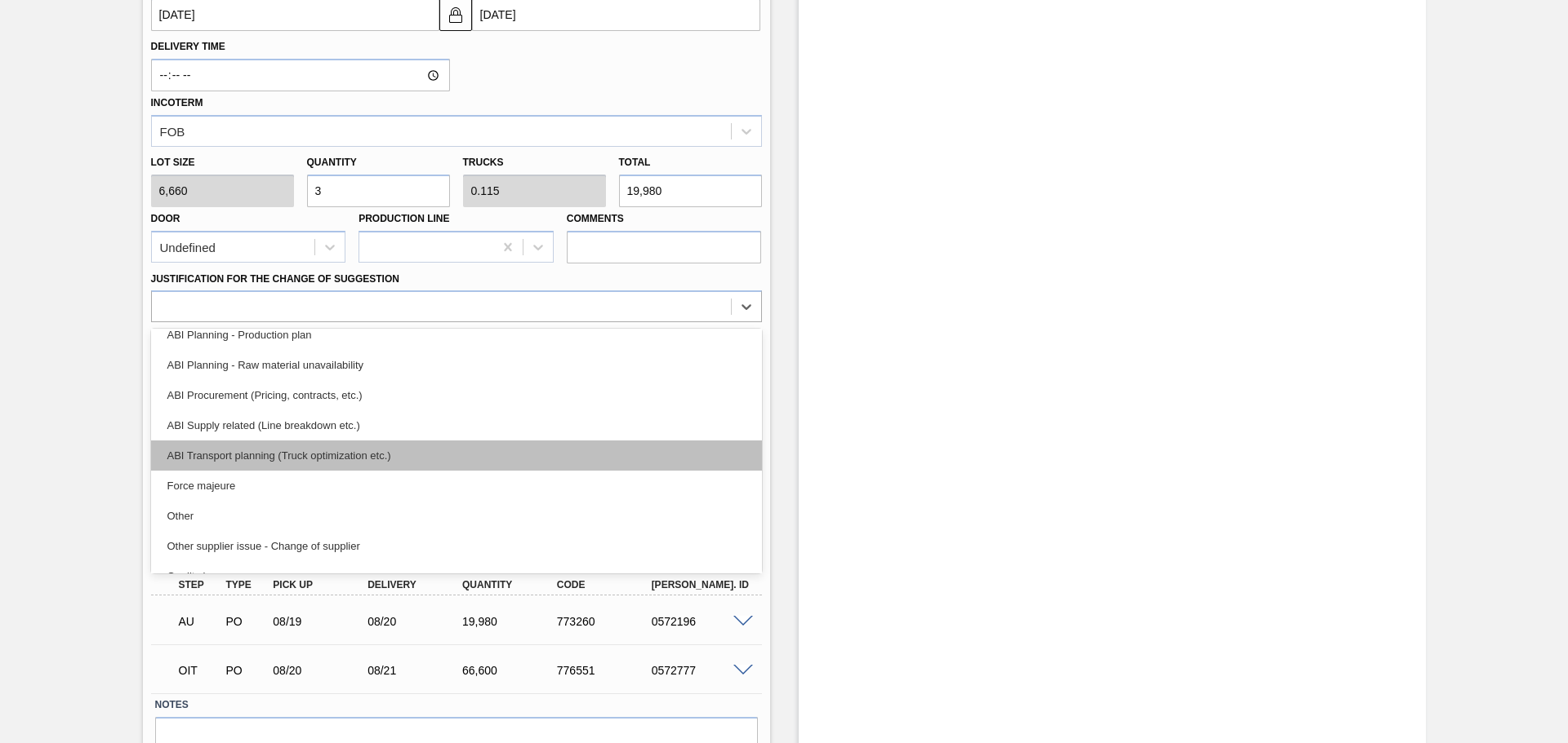
click at [389, 449] on div "ABI Transport planning (Truck optimization etc.)" at bounding box center [456, 455] width 611 height 31
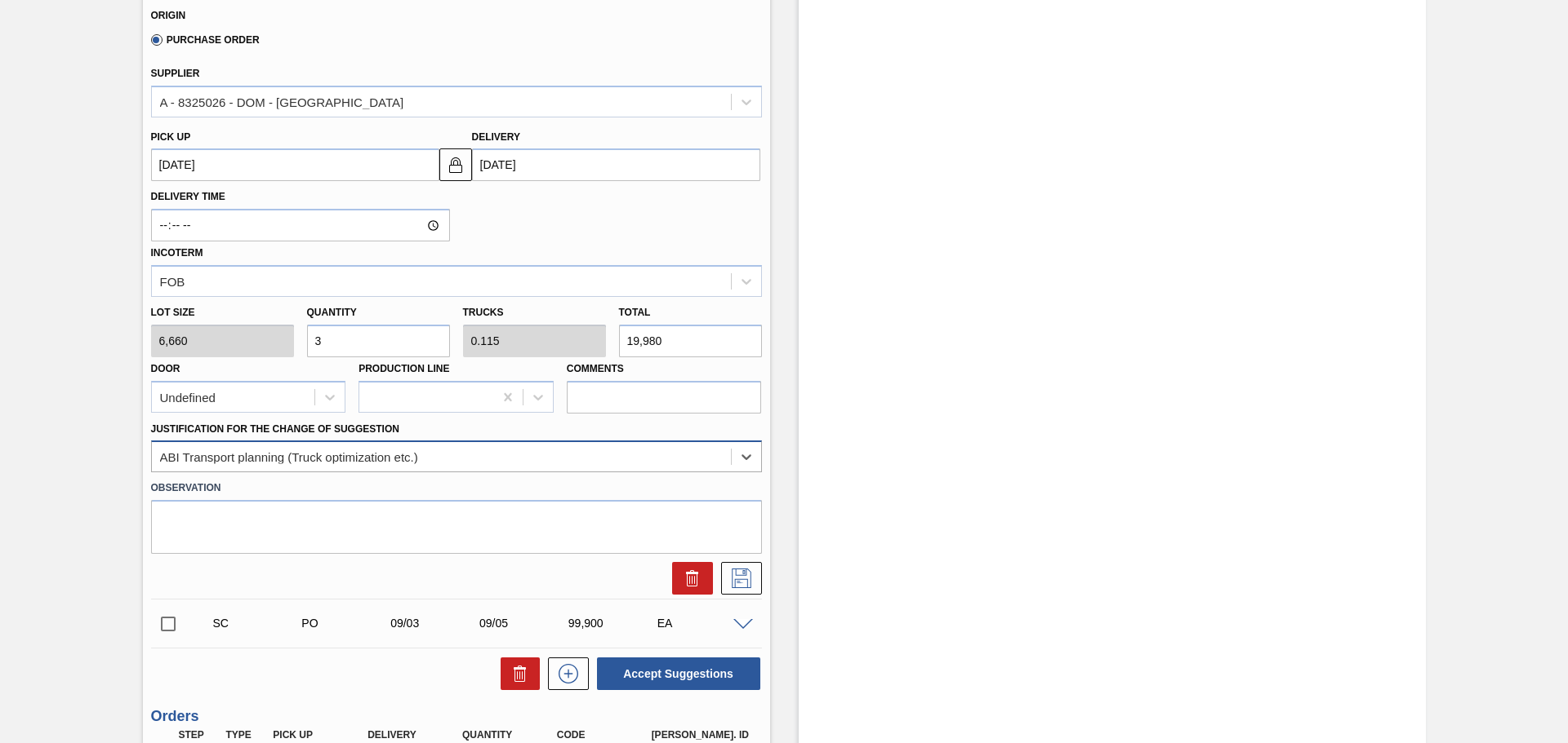
scroll to position [446, 0]
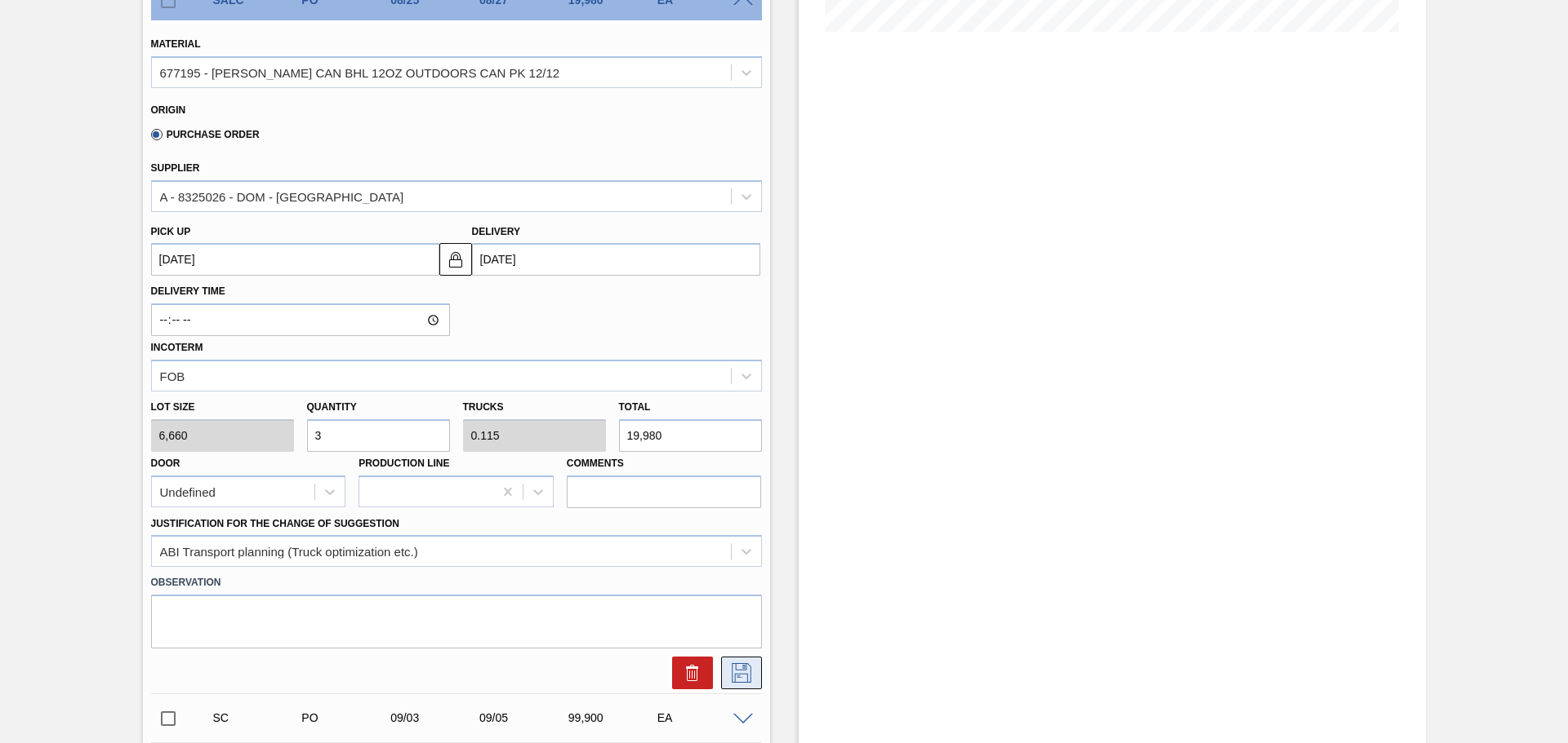
click at [747, 671] on icon at bounding box center [742, 673] width 26 height 19
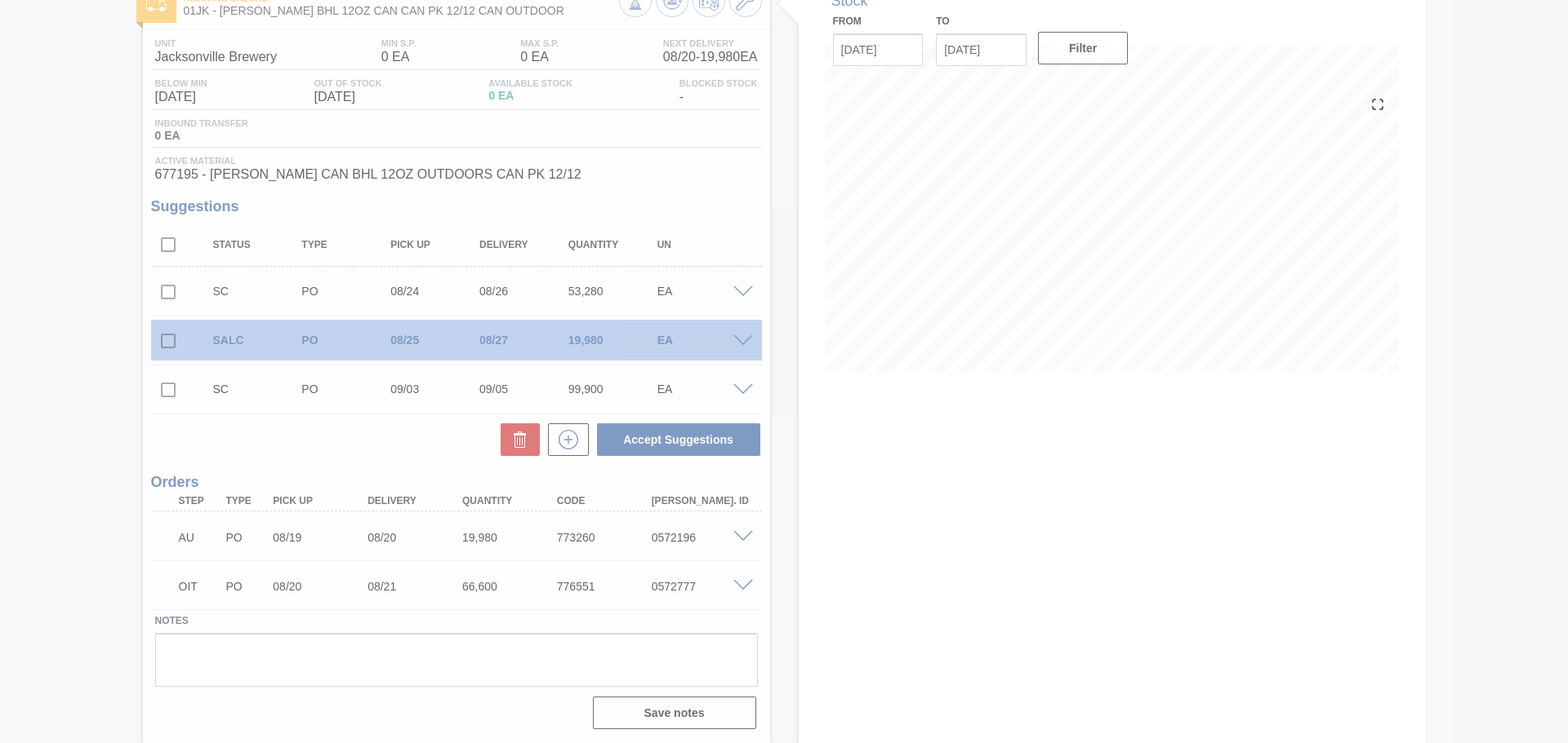
scroll to position [106, 0]
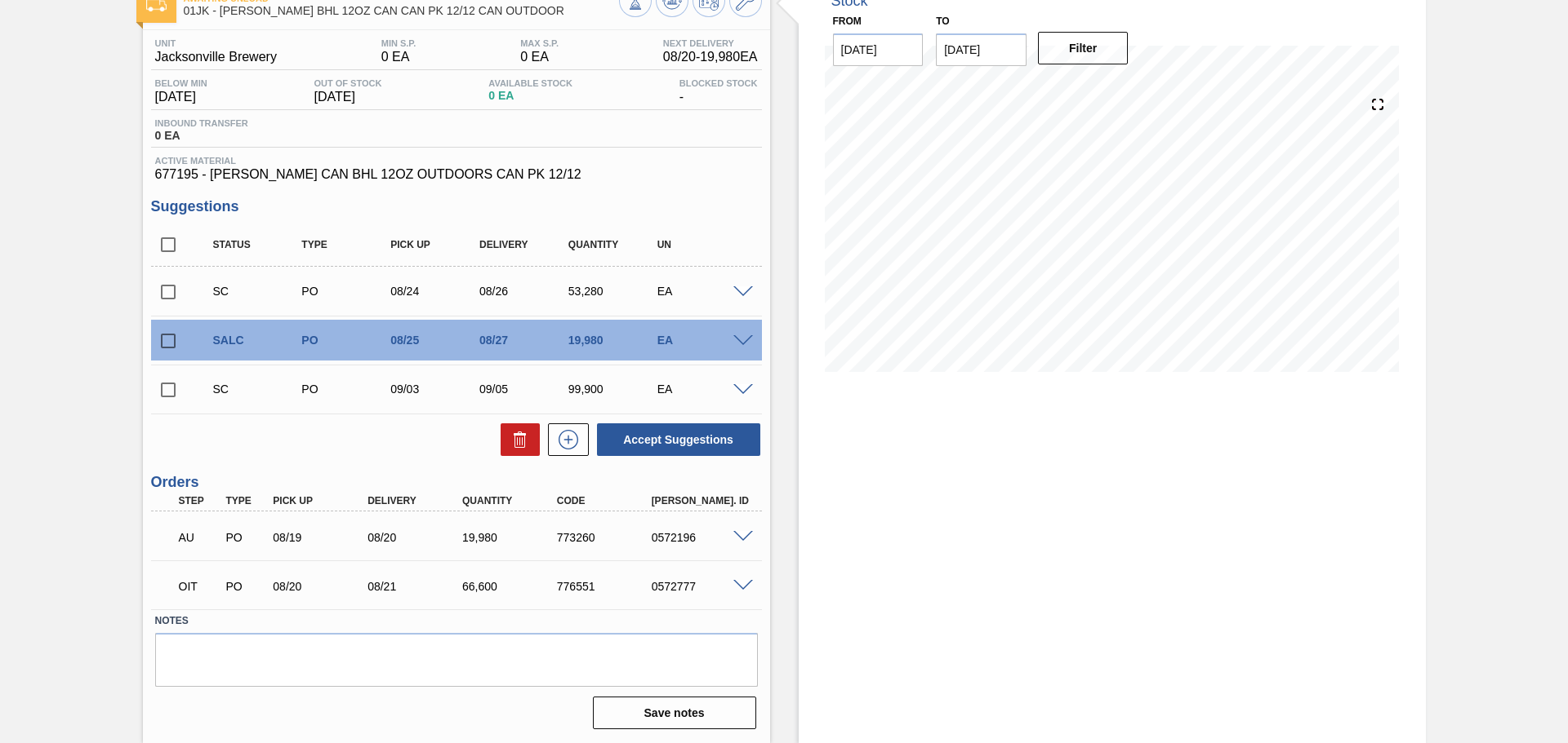
click at [733, 337] on span at bounding box center [743, 342] width 19 height 12
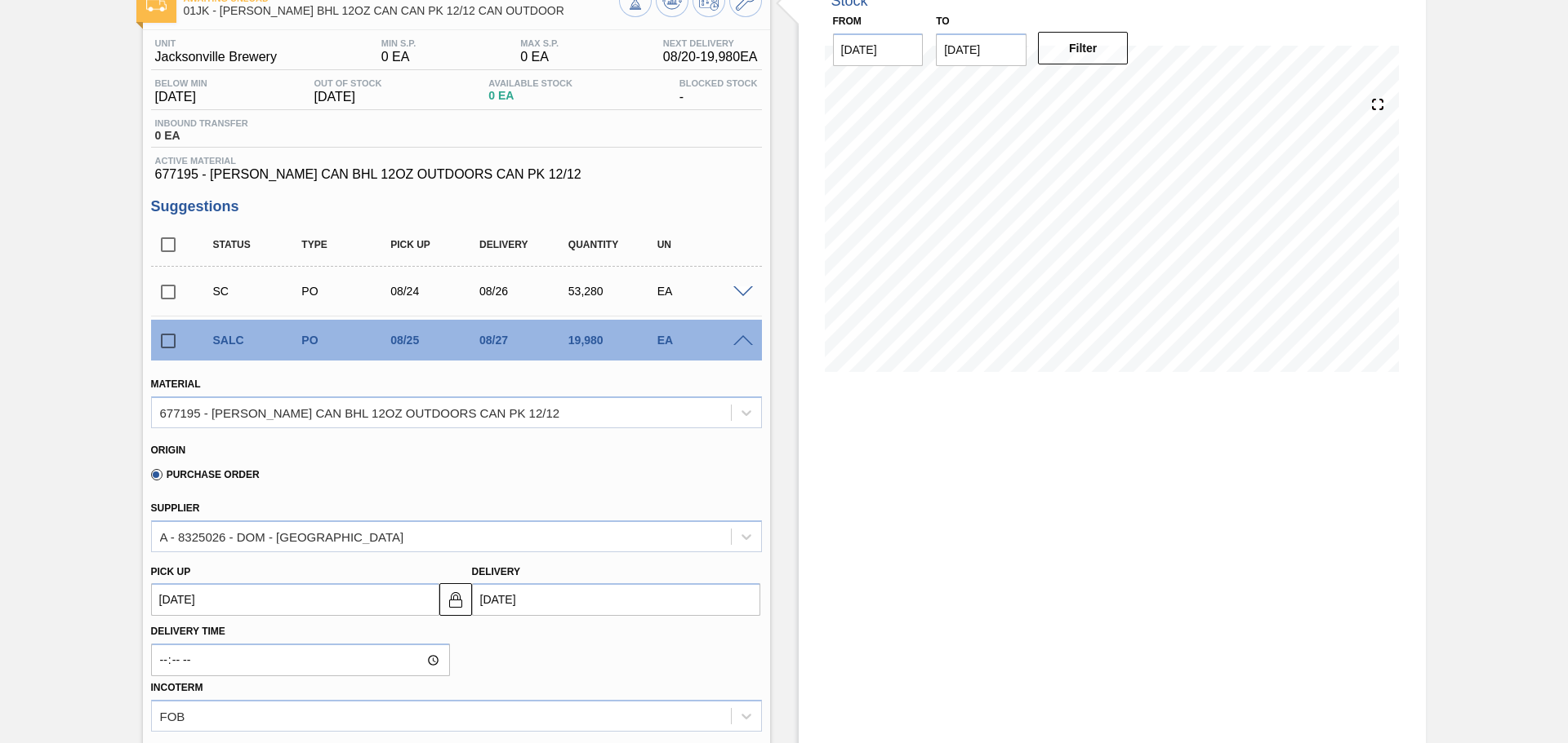
click at [743, 351] on div "SALC PO 08/25 08/27 19,980 EA" at bounding box center [456, 340] width 611 height 41
click at [745, 343] on span at bounding box center [743, 342] width 19 height 12
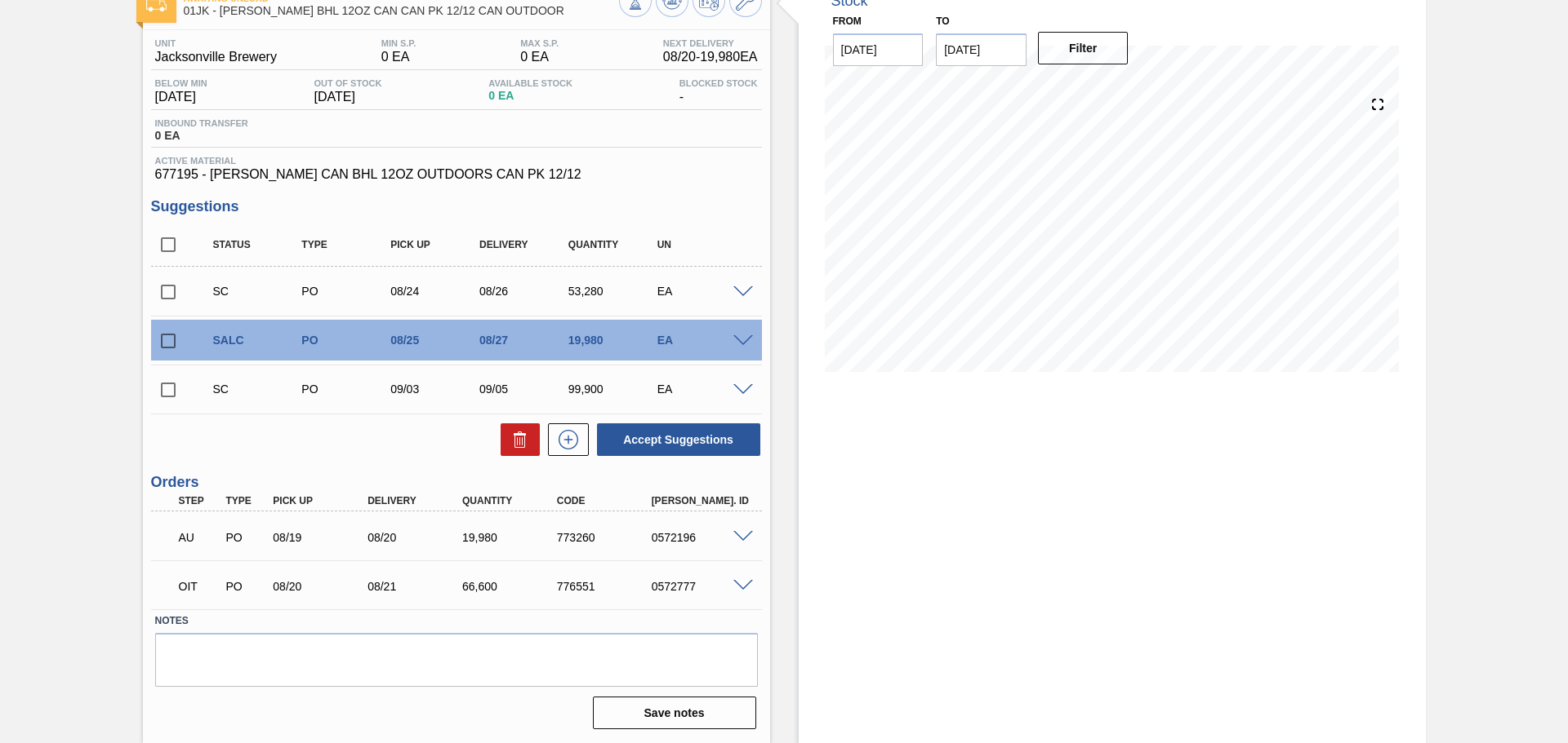
click at [162, 390] on input "checkbox" at bounding box center [168, 390] width 34 height 34
checkbox input "true"
click at [179, 294] on input "checkbox" at bounding box center [168, 291] width 34 height 34
click at [675, 448] on button "Accept Suggestions" at bounding box center [678, 440] width 163 height 32
checkbox input "false"
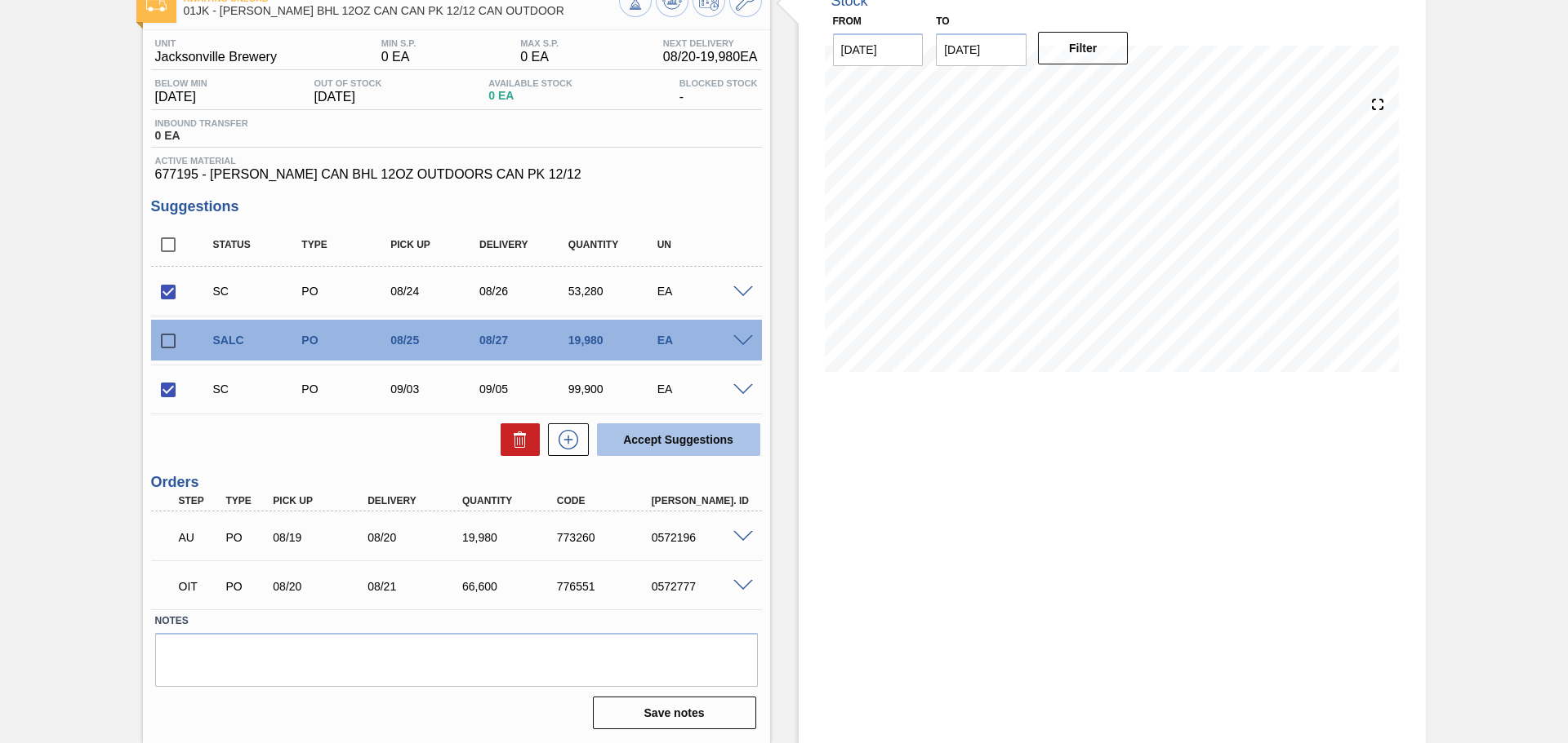
checkbox input "false"
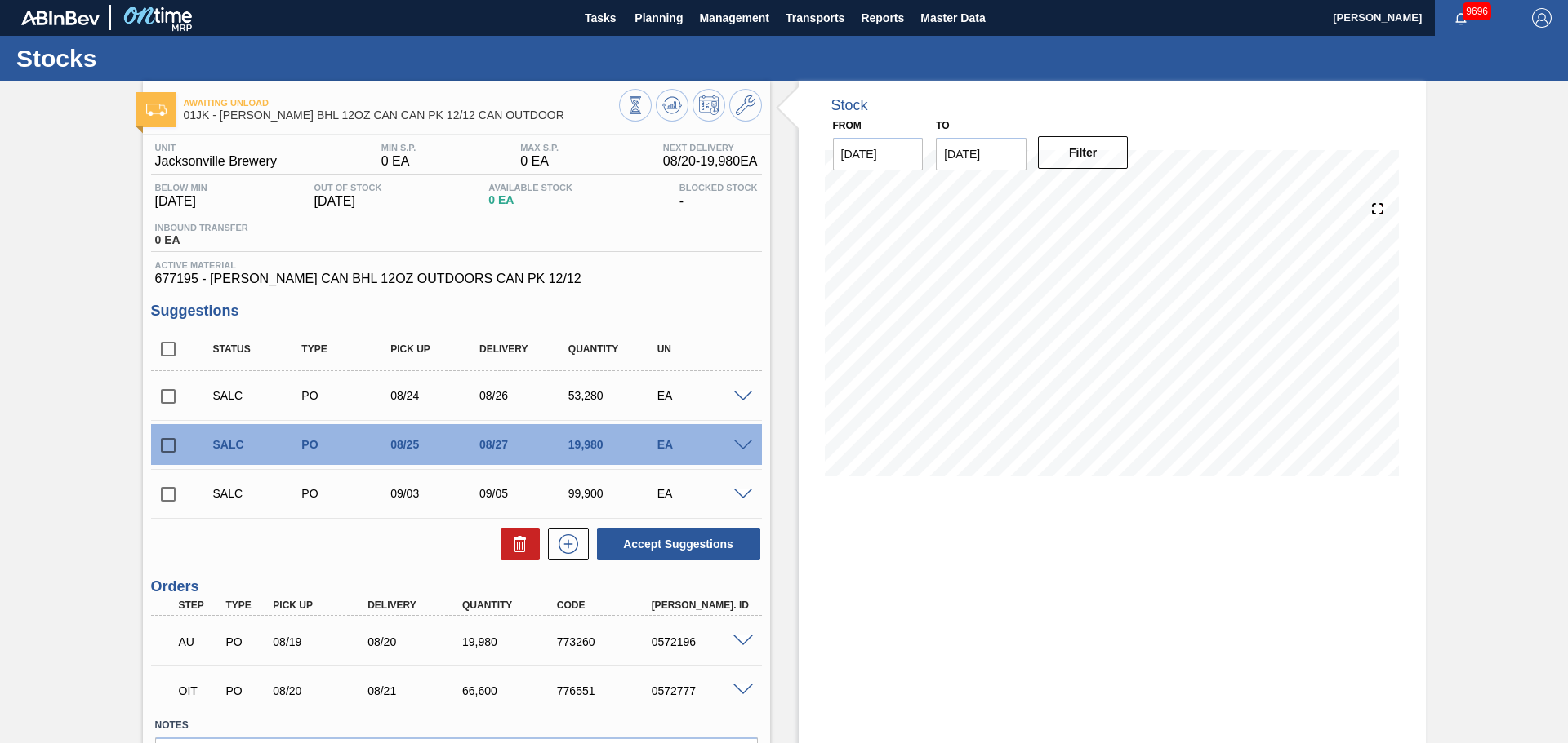
scroll to position [0, 0]
